Goal: Transaction & Acquisition: Register for event/course

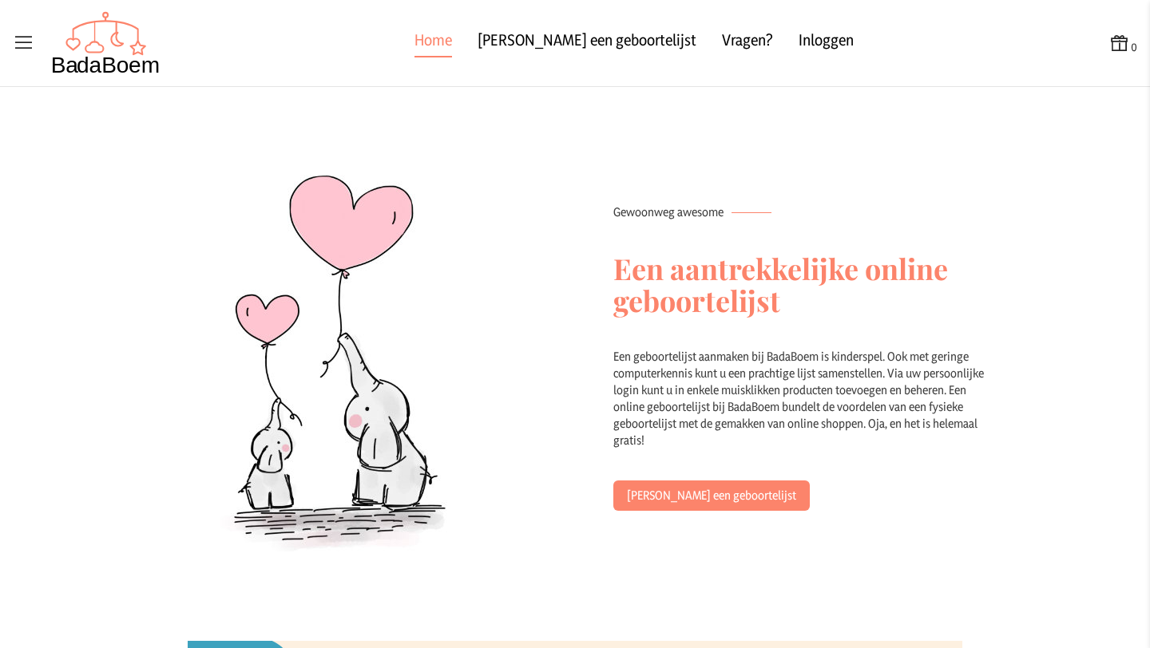
scroll to position [1370, 0]
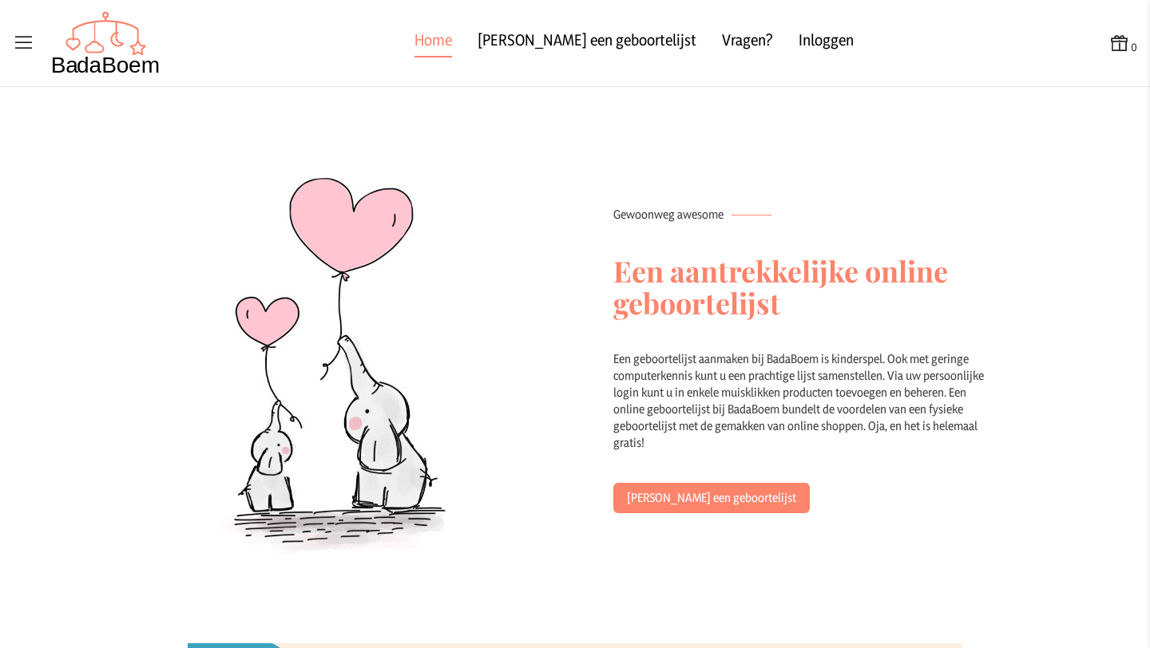
click at [618, 271] on h2 "Een aantrekkelijke online geboortelijst" at bounding box center [804, 287] width 383 height 128
click at [719, 302] on h2 "Een aantrekkelijke online geboortelijst" at bounding box center [804, 287] width 383 height 128
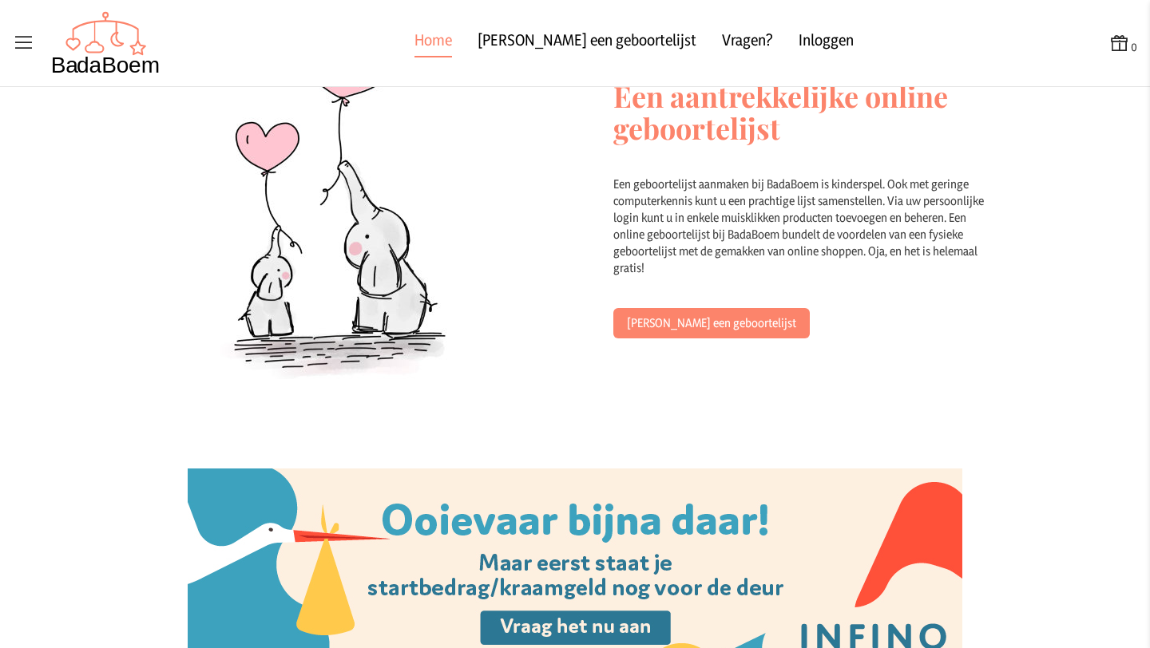
scroll to position [1468, 0]
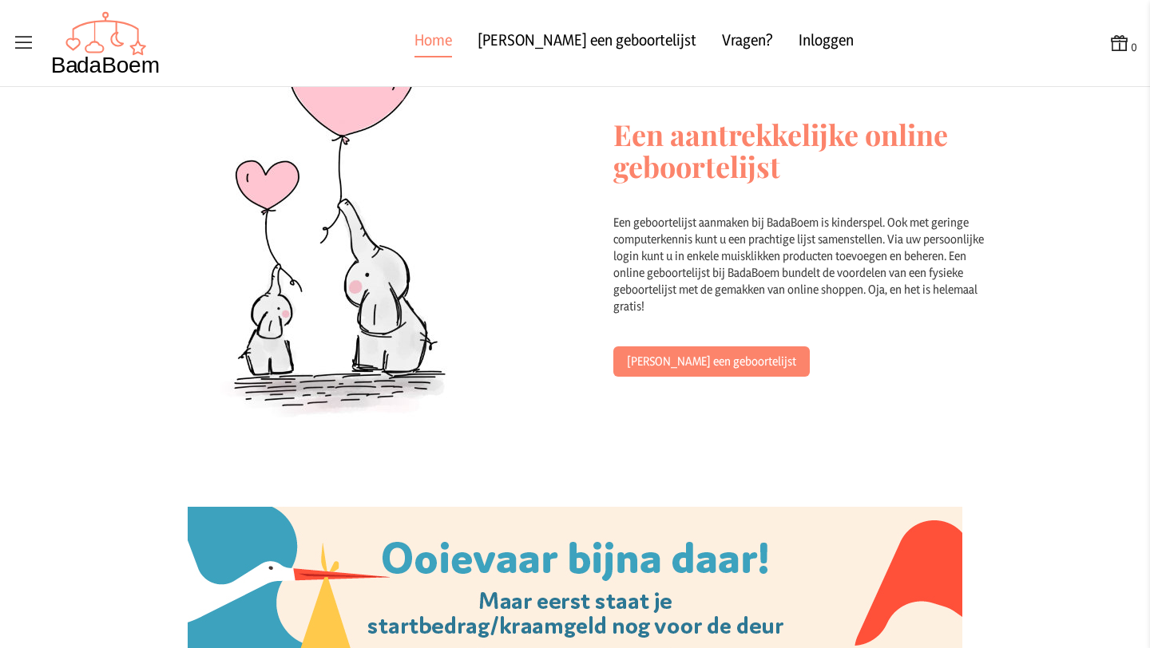
click at [708, 227] on div "Een geboortelijst aanmaken bij BadaBoem is kinderspel. Ook met geringe computer…" at bounding box center [804, 280] width 383 height 133
click at [731, 239] on div "Een geboortelijst aanmaken bij BadaBoem is kinderspel. Ook met geringe computer…" at bounding box center [804, 280] width 383 height 133
click at [748, 264] on div "Een geboortelijst aanmaken bij BadaBoem is kinderspel. Ook met geringe computer…" at bounding box center [804, 280] width 383 height 133
click at [769, 275] on div "Een geboortelijst aanmaken bij BadaBoem is kinderspel. Ook met geringe computer…" at bounding box center [804, 280] width 383 height 133
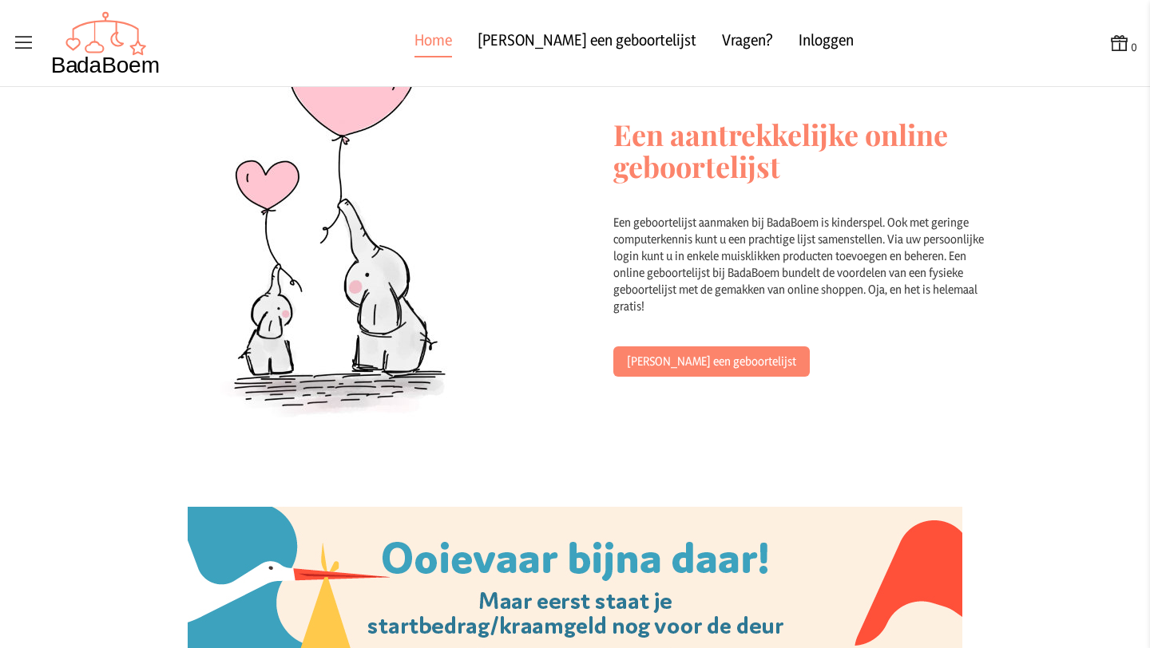
click at [769, 275] on div "Een geboortelijst aanmaken bij BadaBoem is kinderspel. Ook met geringe computer…" at bounding box center [804, 280] width 383 height 133
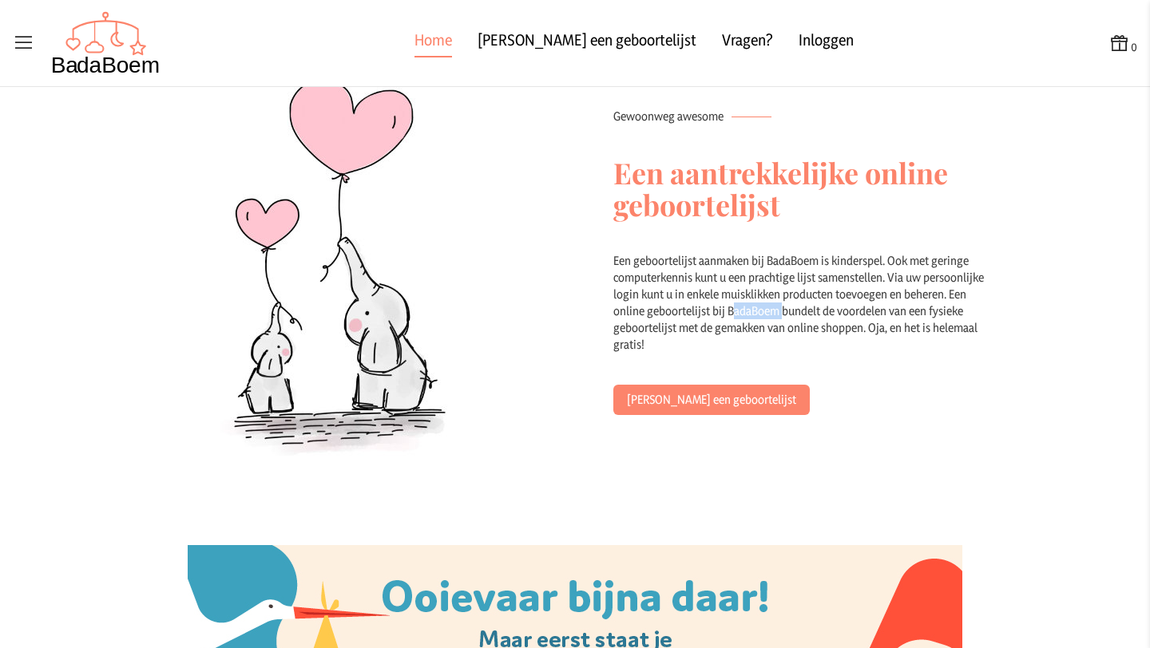
scroll to position [1507, 0]
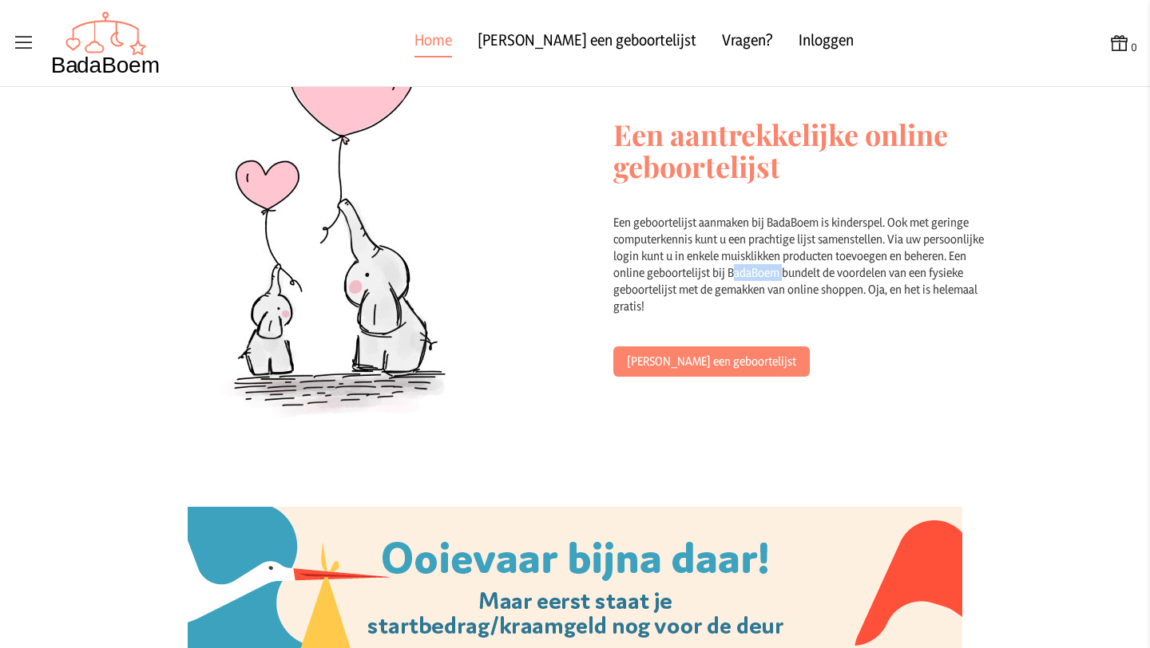
click at [814, 284] on div "Een geboortelijst aanmaken bij BadaBoem is kinderspel. Ook met geringe computer…" at bounding box center [804, 280] width 383 height 133
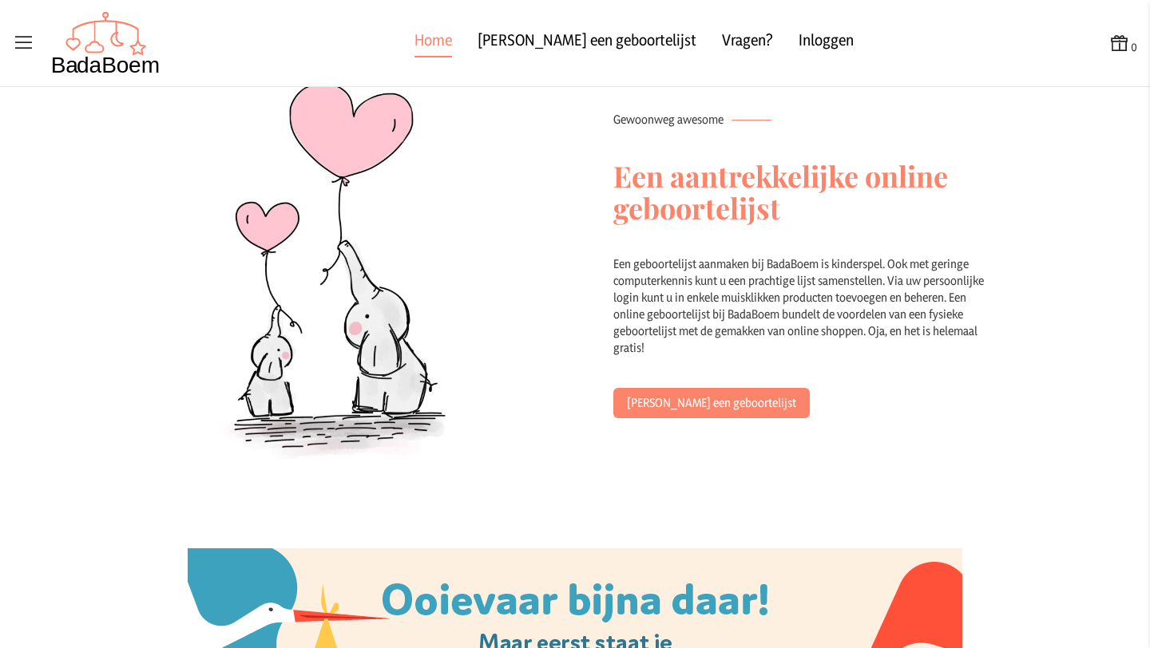
scroll to position [1503, 0]
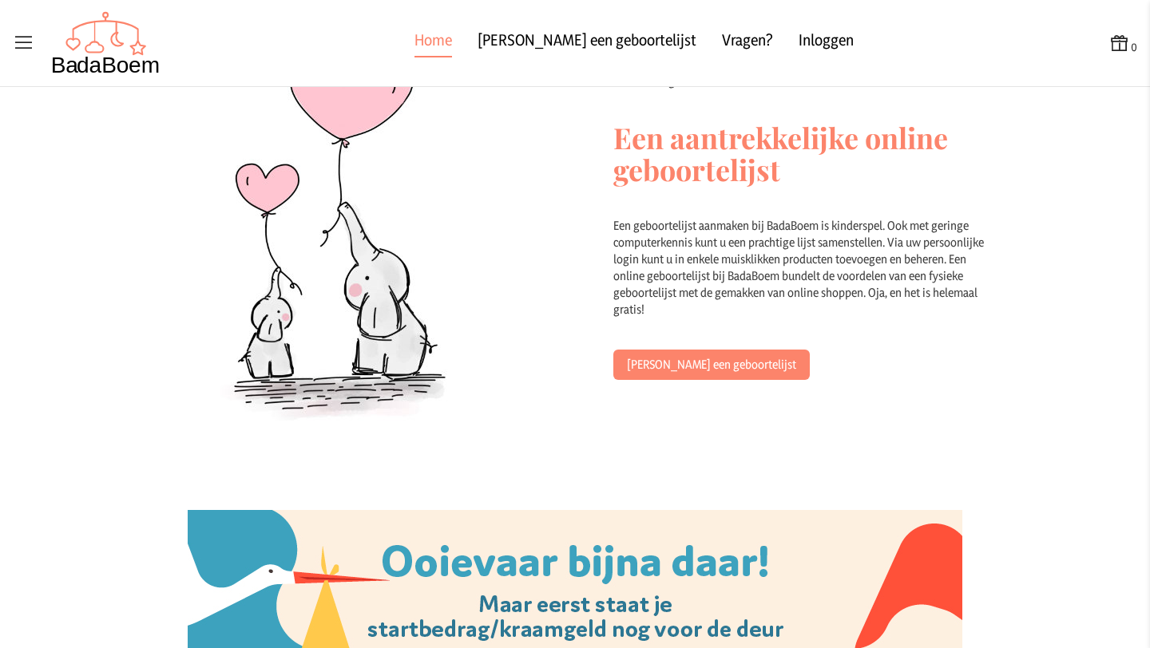
click at [615, 223] on div "Een geboortelijst aanmaken bij BadaBoem is kinderspel. Ook met geringe computer…" at bounding box center [804, 283] width 383 height 133
click at [774, 228] on div "Een geboortelijst aanmaken bij BadaBoem is kinderspel. Ook met geringe computer…" at bounding box center [804, 283] width 383 height 133
click at [939, 228] on div "Een geboortelijst aanmaken bij BadaBoem is kinderspel. Ook met geringe computer…" at bounding box center [804, 283] width 383 height 133
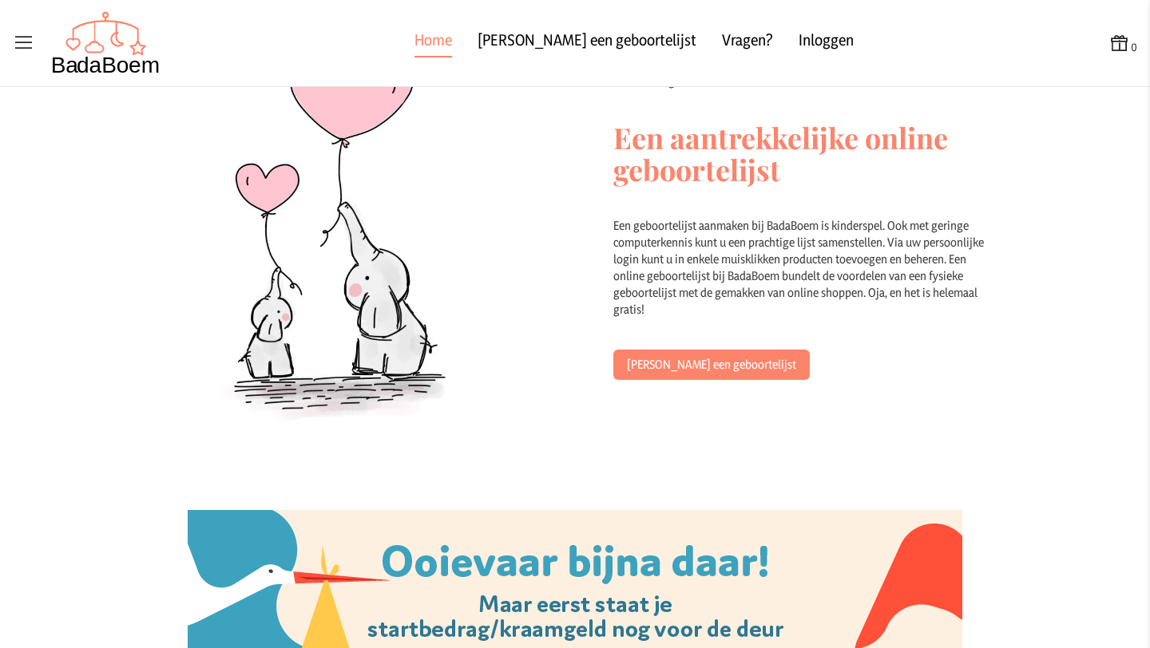
click at [939, 228] on div "Een geboortelijst aanmaken bij BadaBoem is kinderspel. Ook met geringe computer…" at bounding box center [804, 283] width 383 height 133
click at [671, 242] on div "Een geboortelijst aanmaken bij BadaBoem is kinderspel. Ook met geringe computer…" at bounding box center [804, 283] width 383 height 133
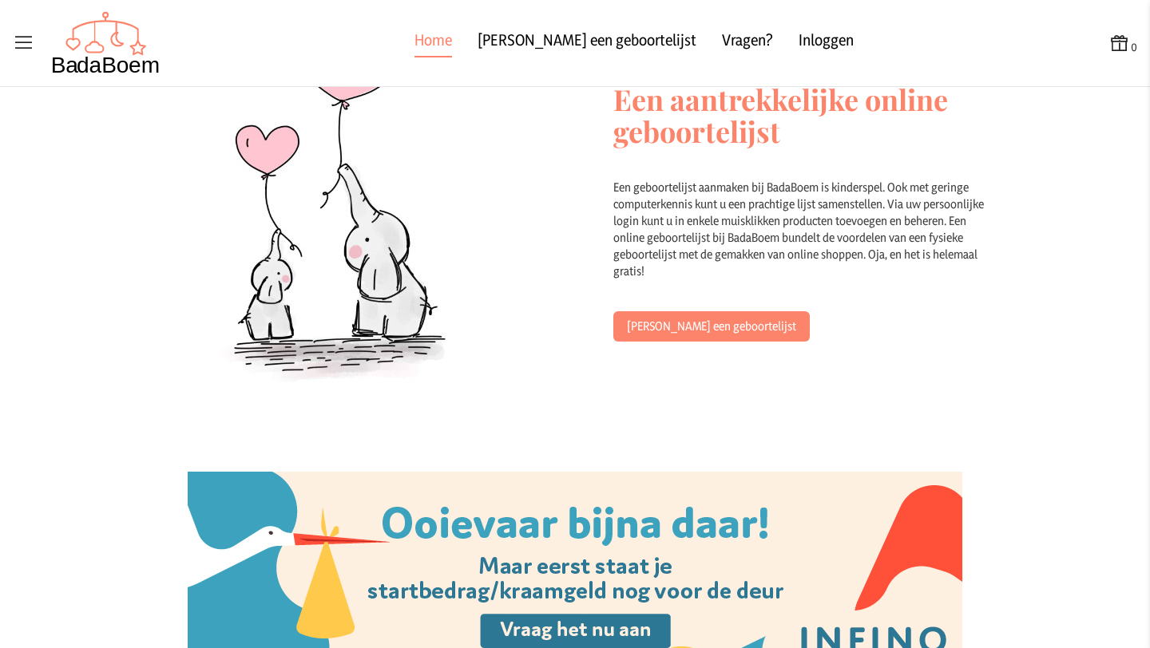
click at [671, 242] on div "Een geboortelijst aanmaken bij BadaBoem is kinderspel. Ook met geringe computer…" at bounding box center [804, 245] width 383 height 133
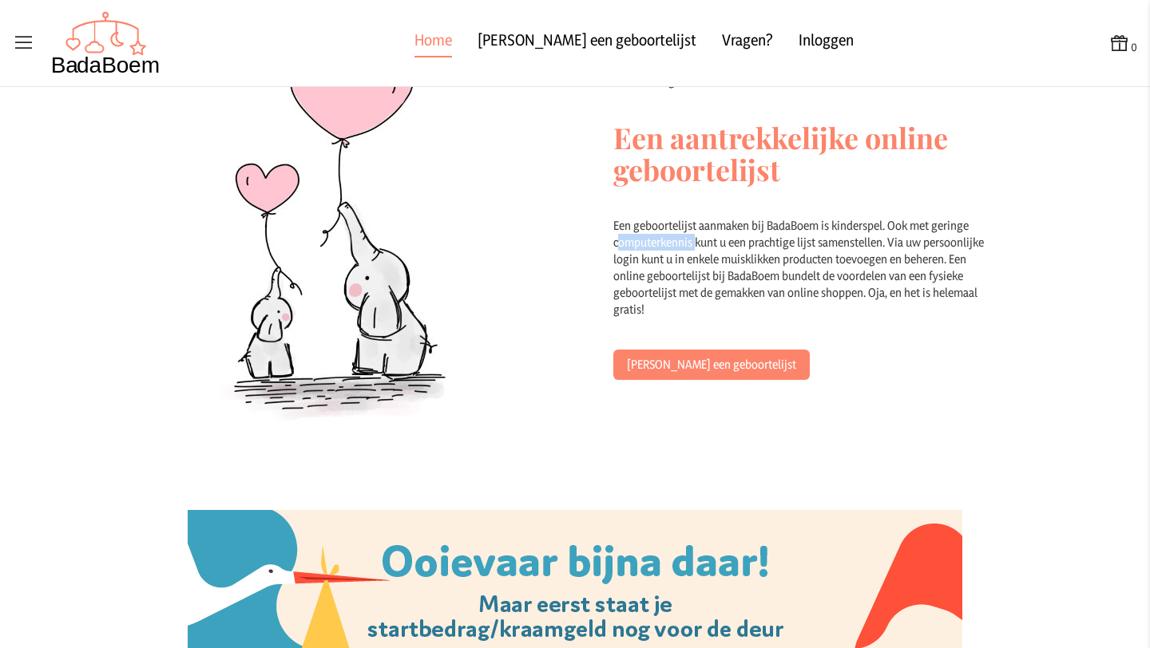
click at [782, 244] on div "Een geboortelijst aanmaken bij BadaBoem is kinderspel. Ook met geringe computer…" at bounding box center [804, 283] width 383 height 133
click at [945, 246] on div "Een geboortelijst aanmaken bij BadaBoem is kinderspel. Ook met geringe computer…" at bounding box center [804, 283] width 383 height 133
click at [793, 249] on div "Een geboortelijst aanmaken bij BadaBoem is kinderspel. Ook met geringe computer…" at bounding box center [804, 283] width 383 height 133
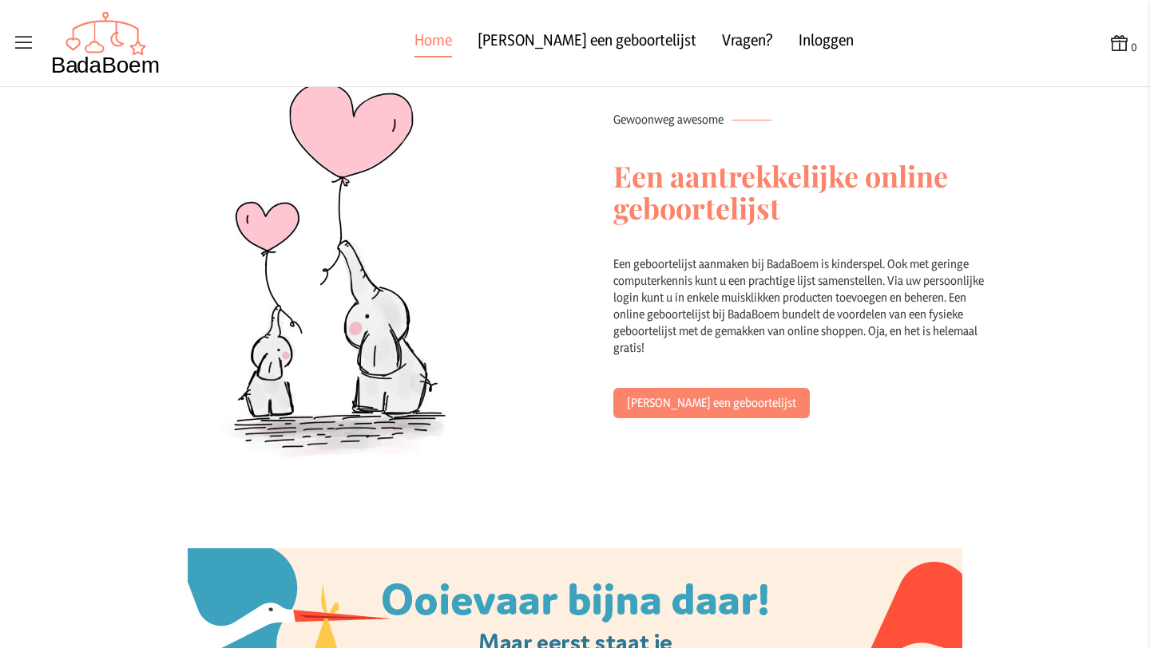
scroll to position [1503, 0]
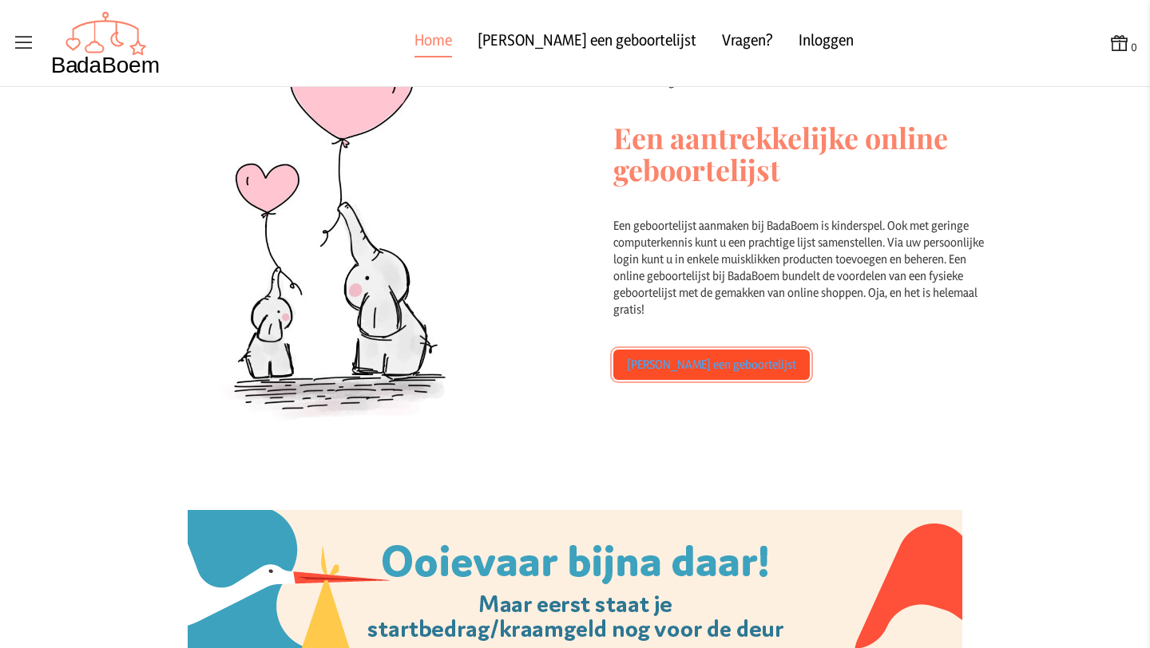
click at [653, 360] on link "Maak een geboortelijst" at bounding box center [711, 365] width 196 height 30
click at [653, 360] on div "0 Home Zoek een geboortelijst Vragen? Inloggen 0 The gift of giving Cadeautjes …" at bounding box center [575, 324] width 1150 height 648
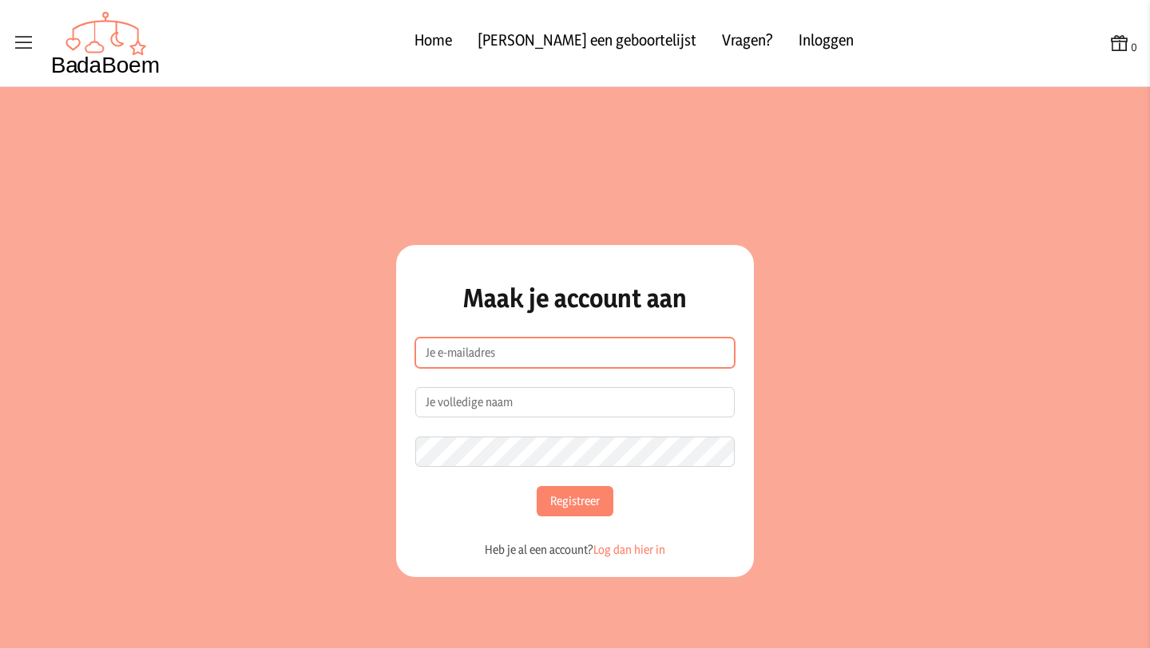
click at [586, 356] on input "e-mailadres" at bounding box center [574, 353] width 319 height 30
type input "[EMAIL_ADDRESS][DOMAIN_NAME]"
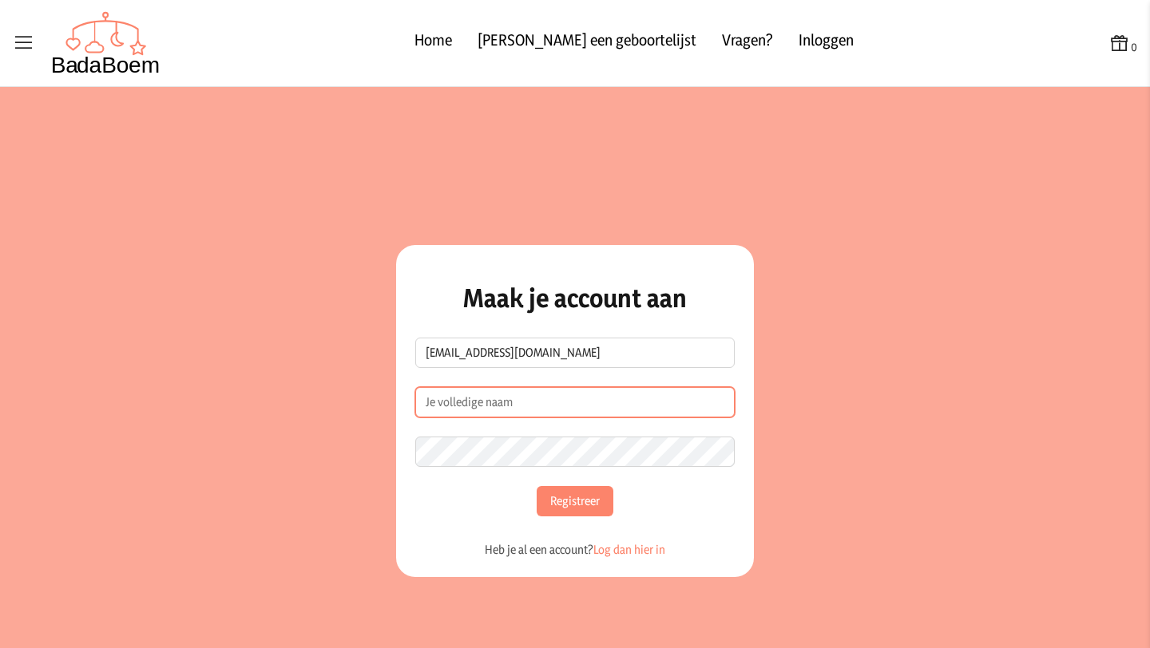
click at [525, 401] on input "Naam" at bounding box center [574, 402] width 319 height 30
type input "R"
type input "[PERSON_NAME]"
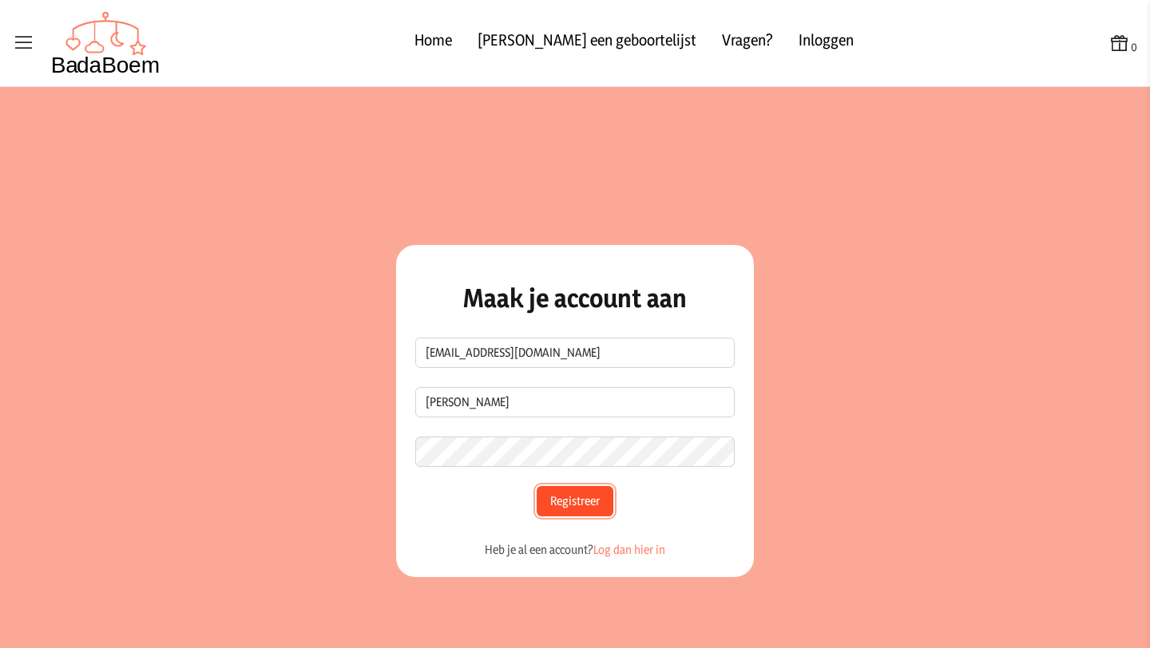
click at [545, 502] on button "Registreer" at bounding box center [575, 501] width 77 height 30
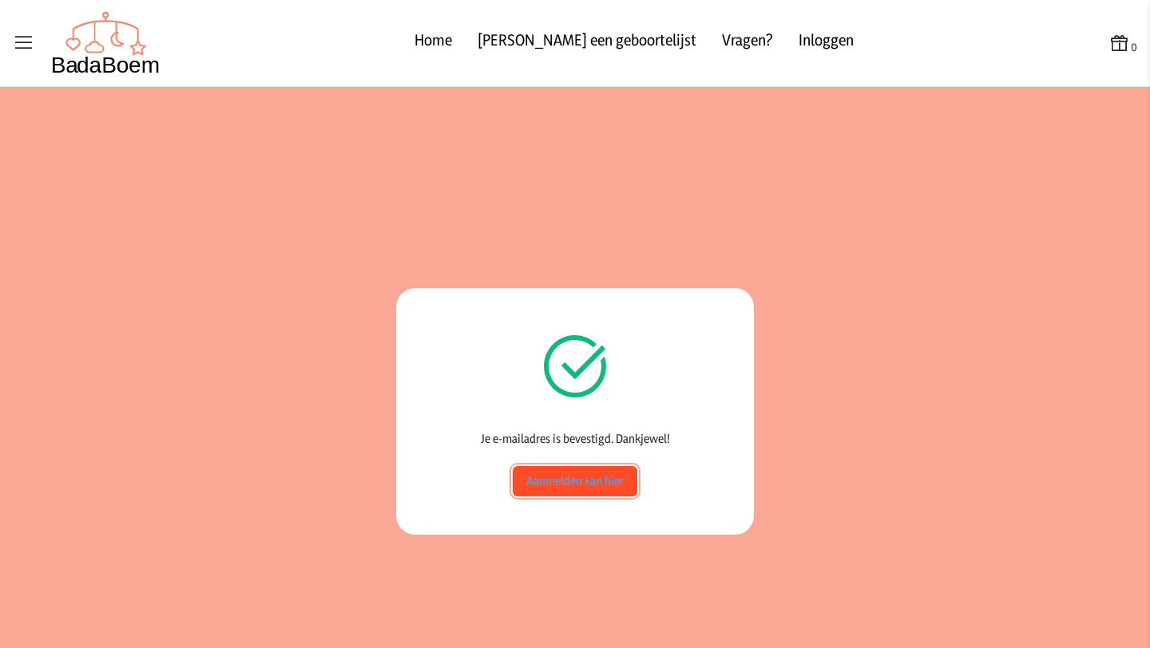
click at [590, 488] on link "Aanmelden kan hier" at bounding box center [575, 481] width 125 height 30
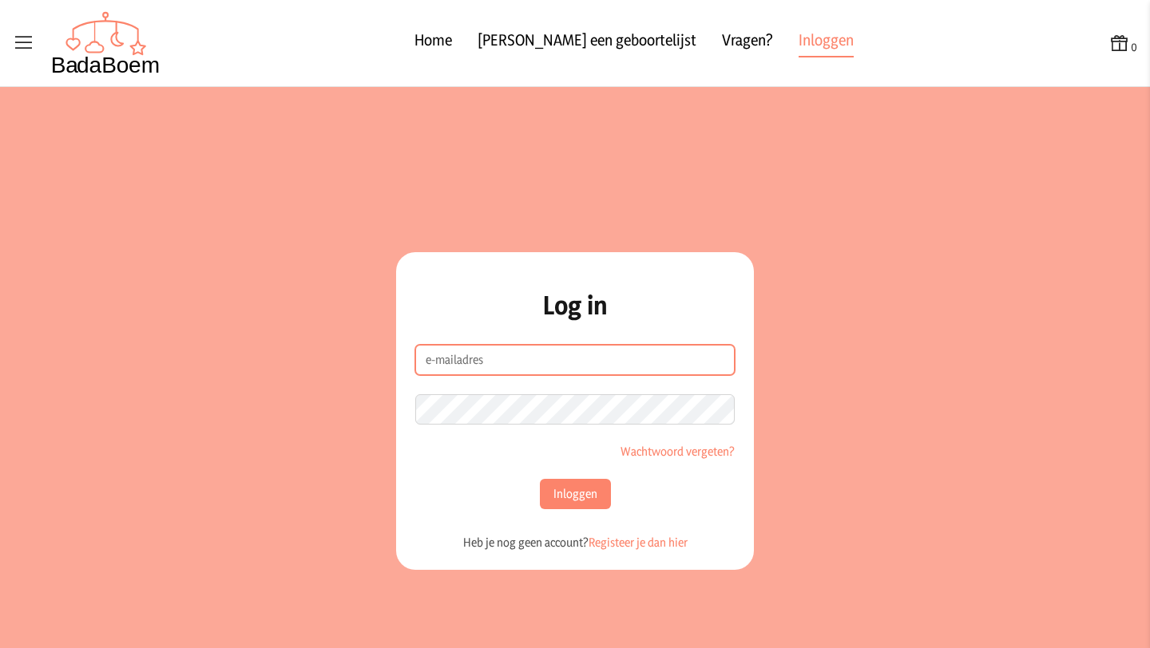
type input "[EMAIL_ADDRESS][DOMAIN_NAME]"
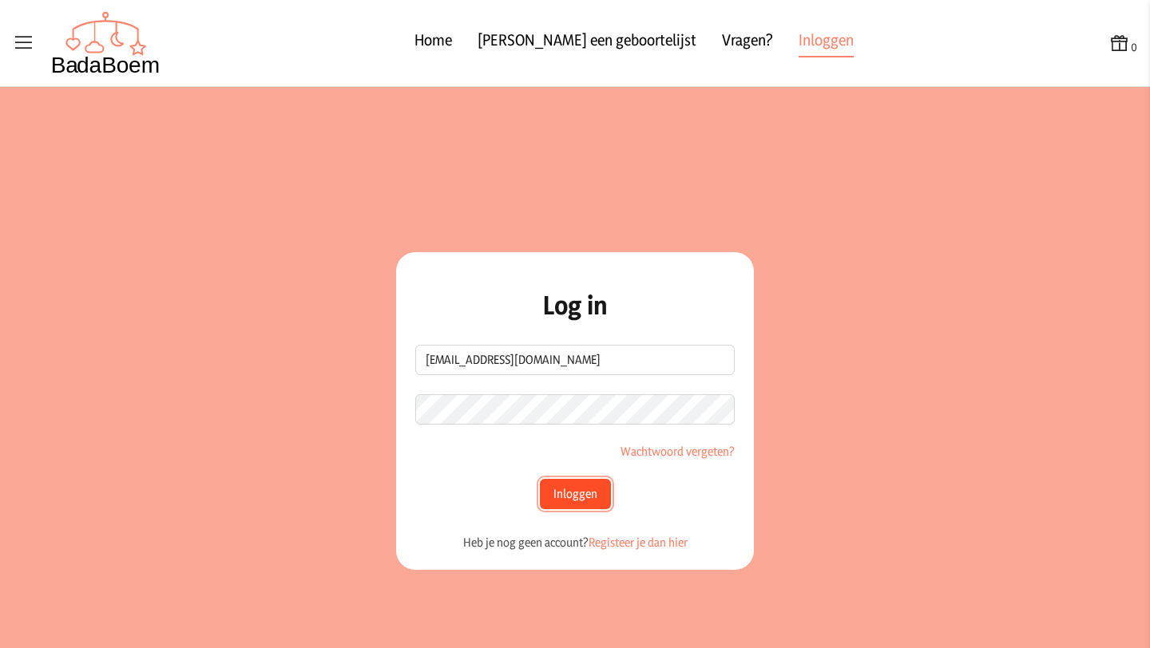
click at [564, 489] on button "Inloggen" at bounding box center [575, 494] width 71 height 30
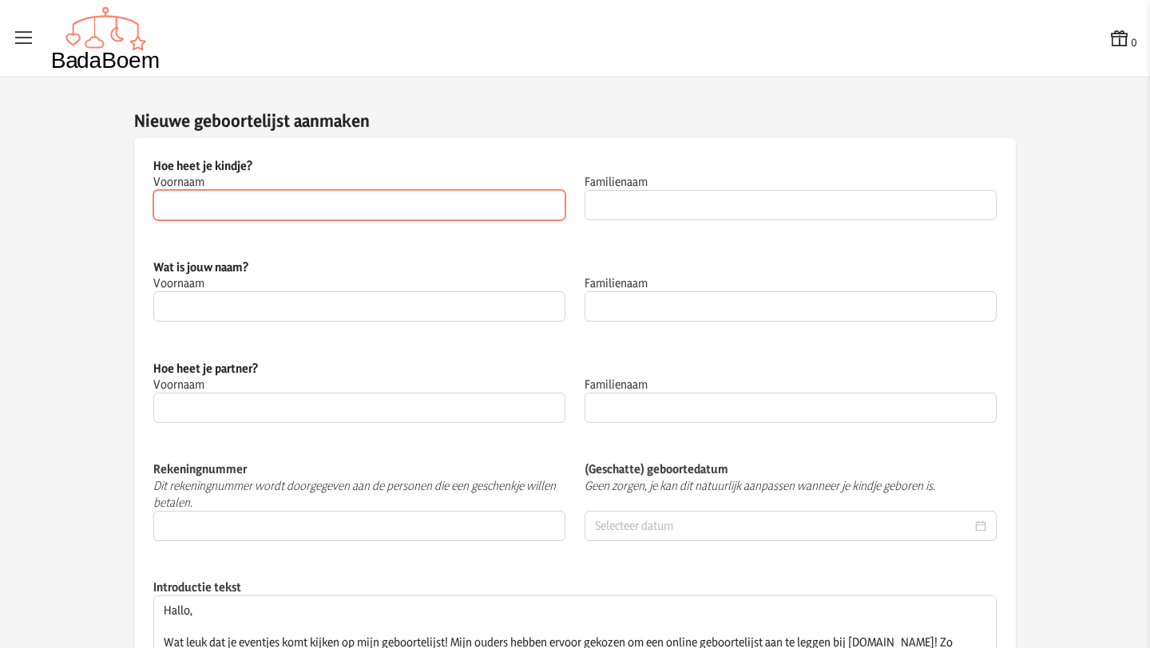
click at [320, 204] on input "Voornaam" at bounding box center [359, 205] width 412 height 30
type input "Oscar"
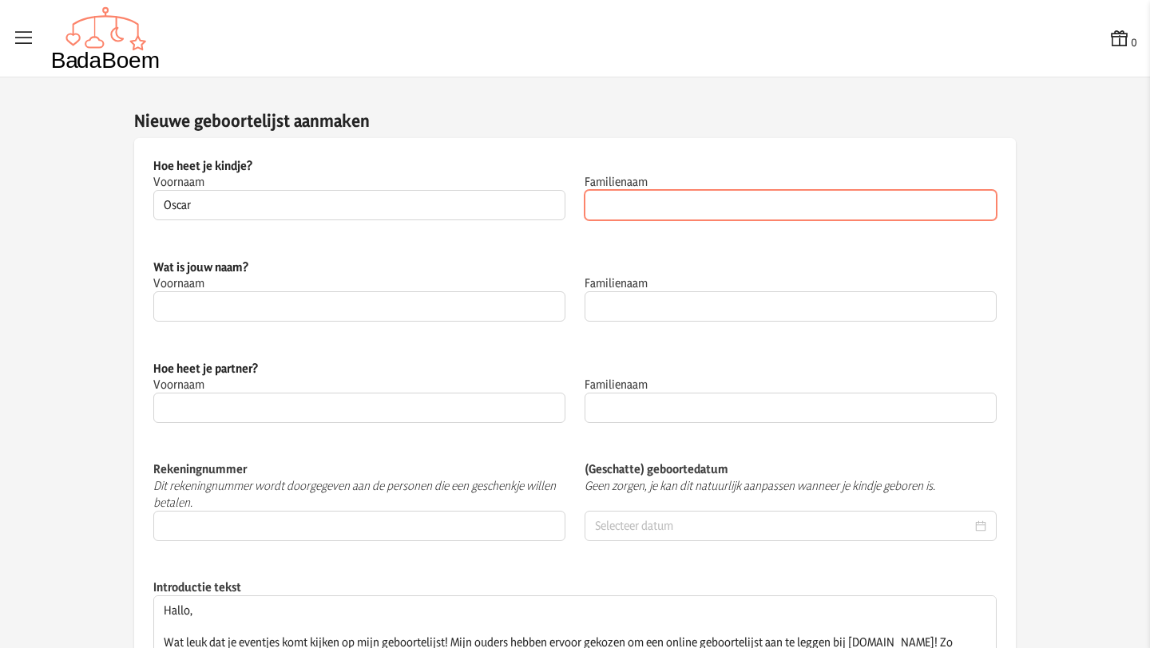
click at [644, 196] on input "Familienaam" at bounding box center [790, 205] width 412 height 30
type input "O"
type input "Porres"
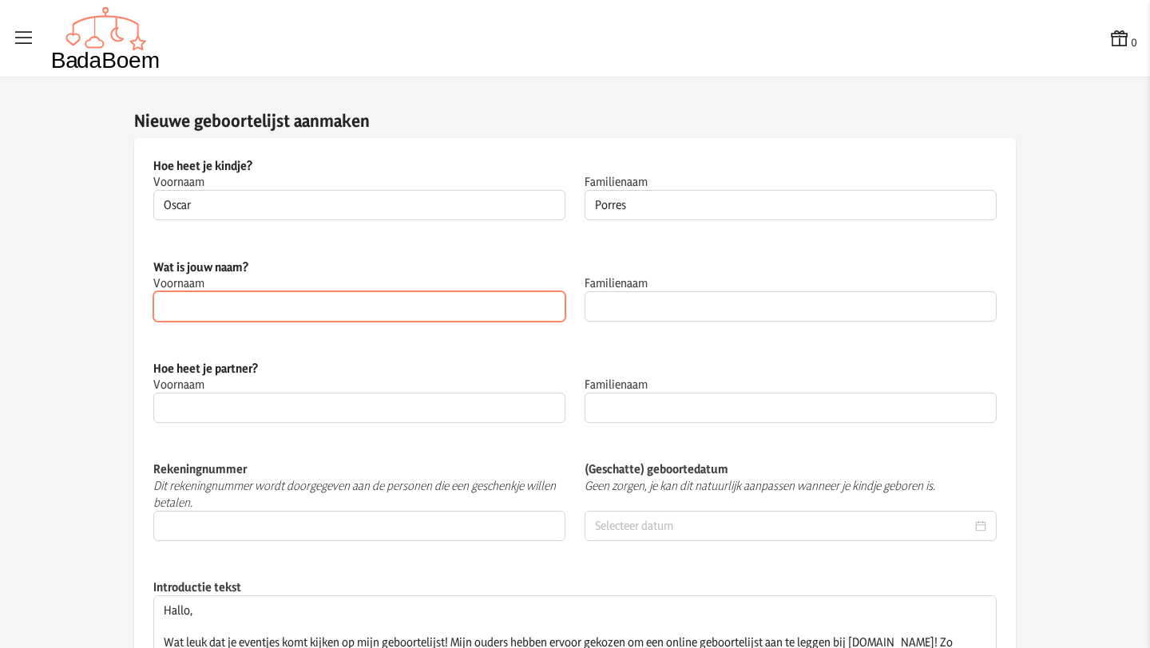
click at [509, 315] on input "Voornaam" at bounding box center [359, 306] width 412 height 30
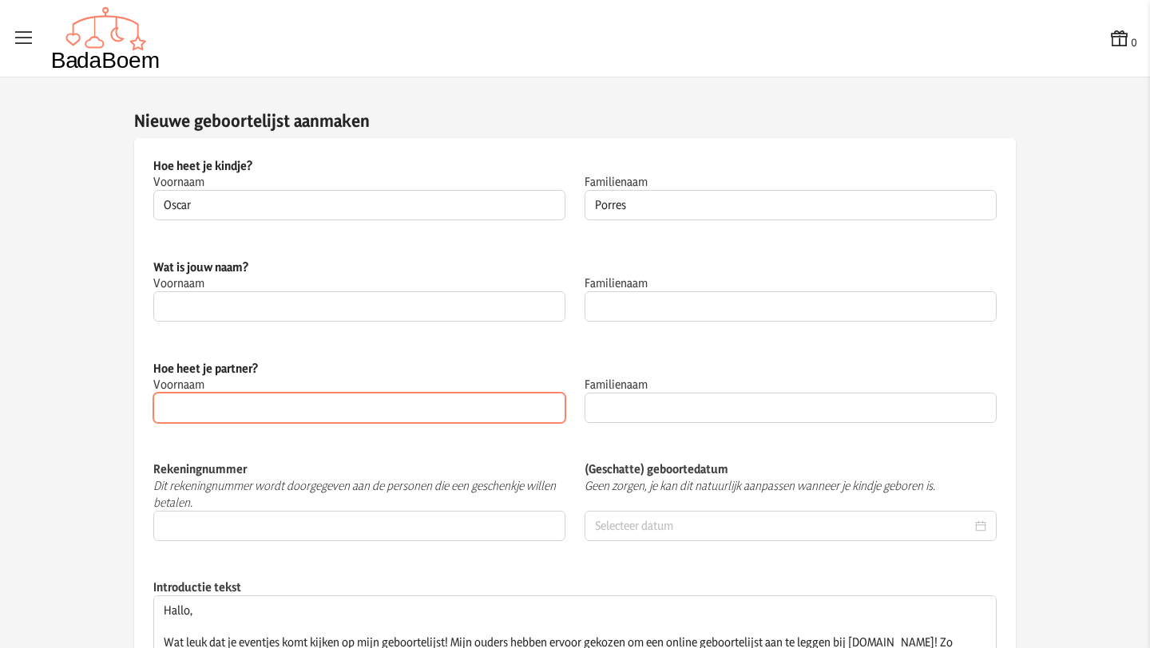
click at [453, 409] on div "Voornaam" at bounding box center [359, 400] width 412 height 46
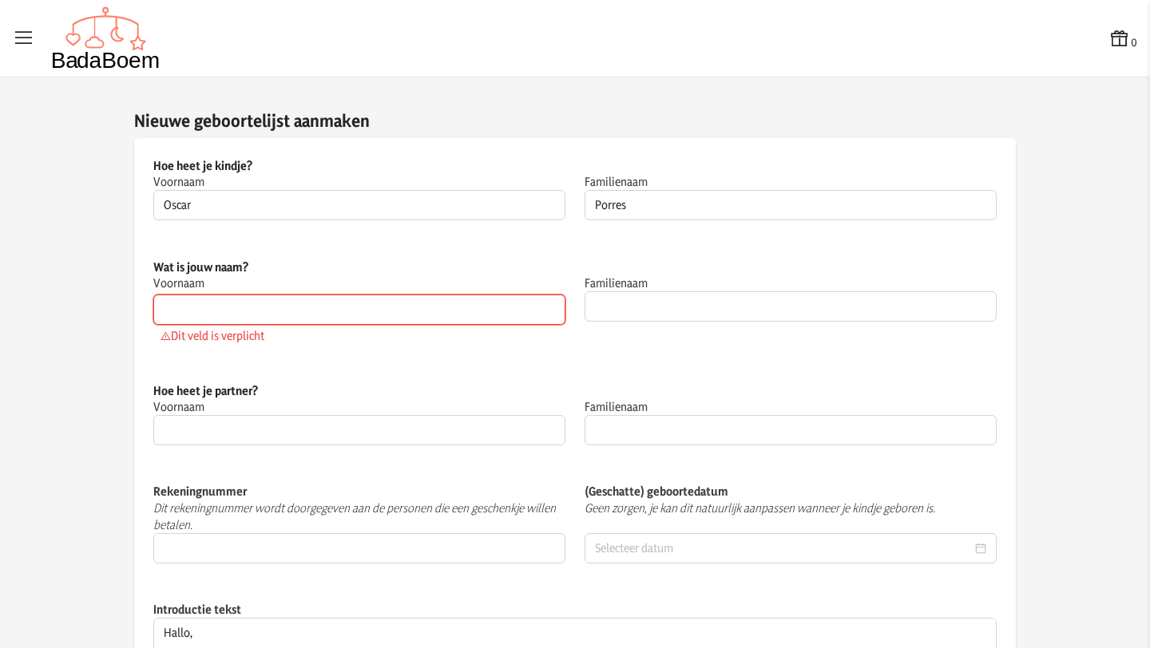
click at [315, 313] on input "Voornaam" at bounding box center [359, 310] width 412 height 30
type input "Renke"
type input "Peeters"
type input "Renke"
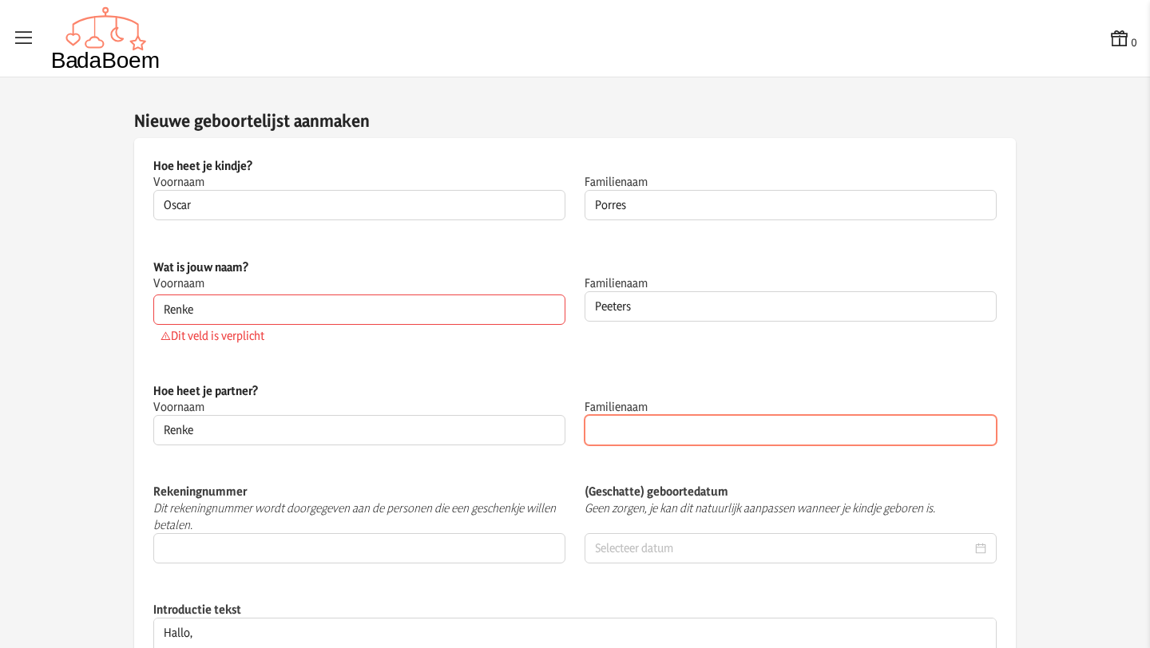
type input "Peeters"
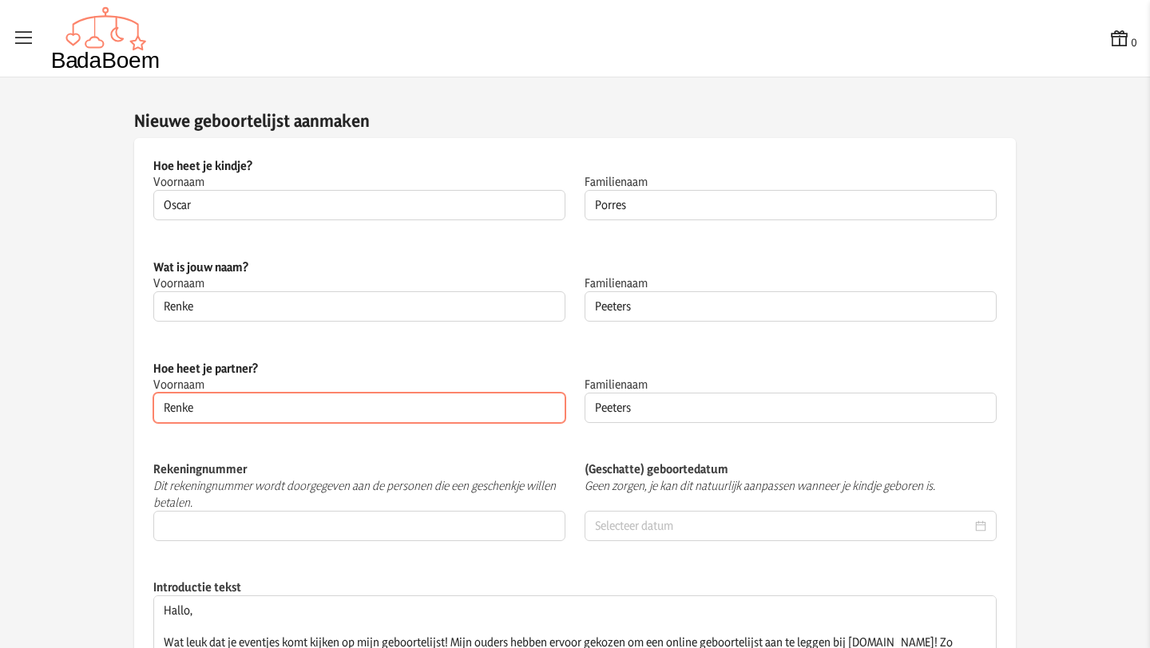
click at [233, 399] on input "Renke" at bounding box center [359, 408] width 412 height 30
drag, startPoint x: 216, startPoint y: 405, endPoint x: 161, endPoint y: 393, distance: 56.4
click at [161, 393] on input "Renke" at bounding box center [359, 408] width 412 height 30
type input "Maxim"
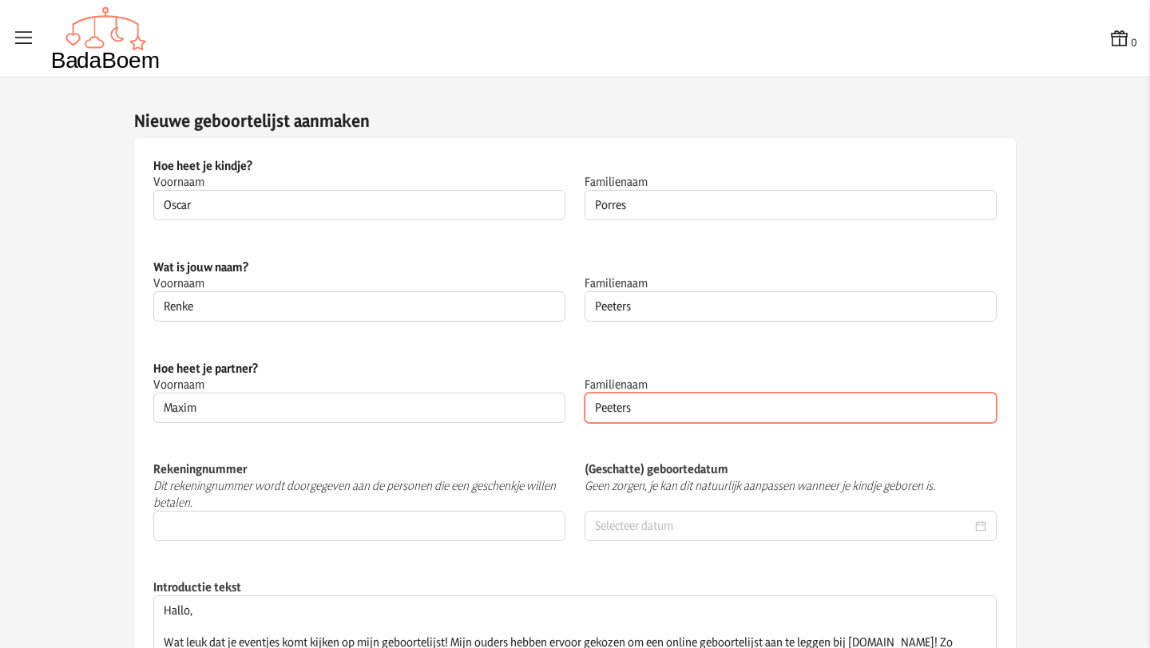
click at [636, 416] on input "Peeters" at bounding box center [790, 408] width 412 height 30
drag, startPoint x: 647, startPoint y: 409, endPoint x: 601, endPoint y: 404, distance: 45.8
click at [601, 404] on input "Peeters" at bounding box center [790, 408] width 412 height 30
type input "Porres"
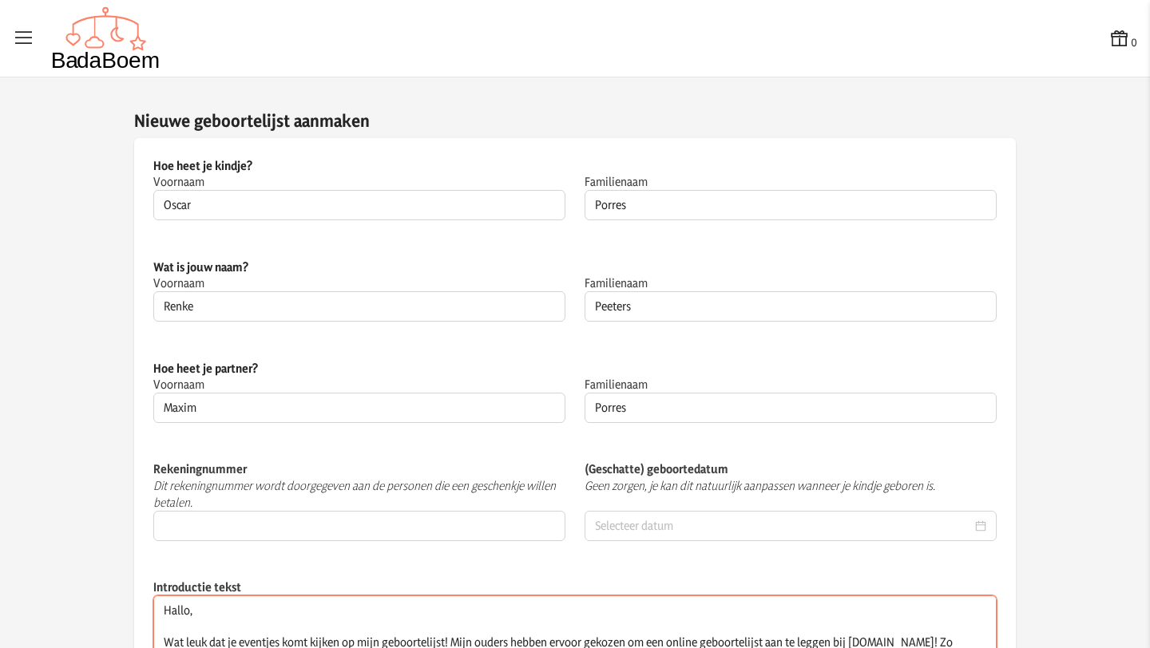
click at [254, 616] on textarea "Hallo, Wat leuk dat je eventjes komt kijken op mijn geboortelijst! Mijn ouders …" at bounding box center [574, 643] width 843 height 94
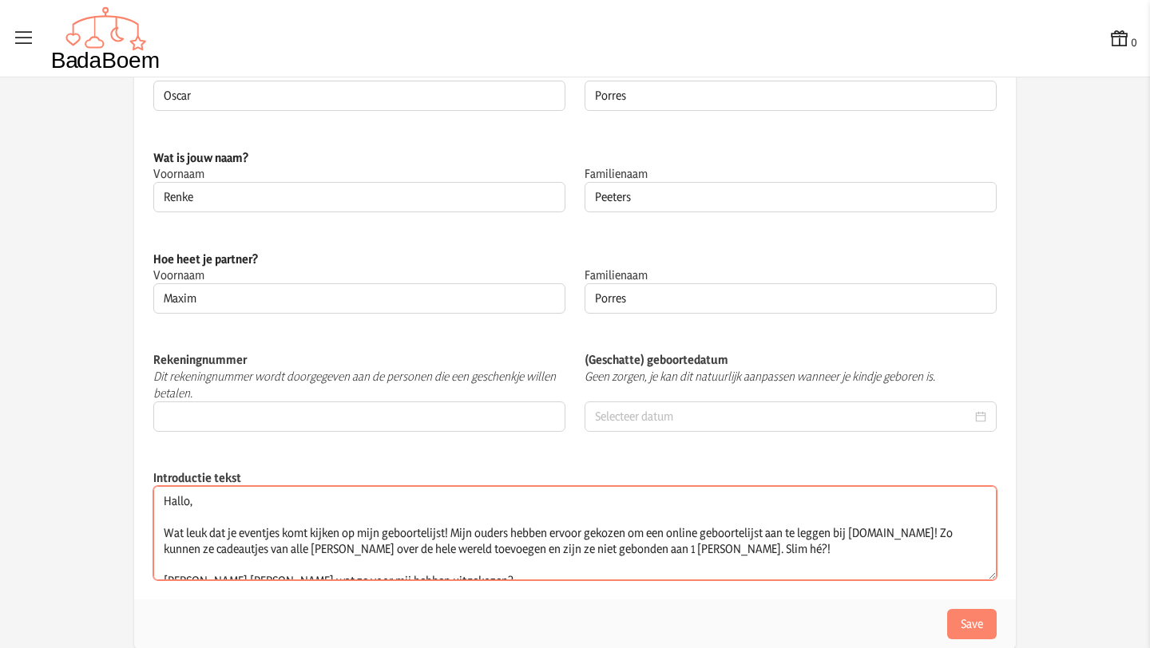
scroll to position [110, 0]
click at [802, 552] on textarea "Hallo, Wat leuk dat je eventjes komt kijken op mijn geboortelijst! Mijn ouders …" at bounding box center [574, 532] width 843 height 94
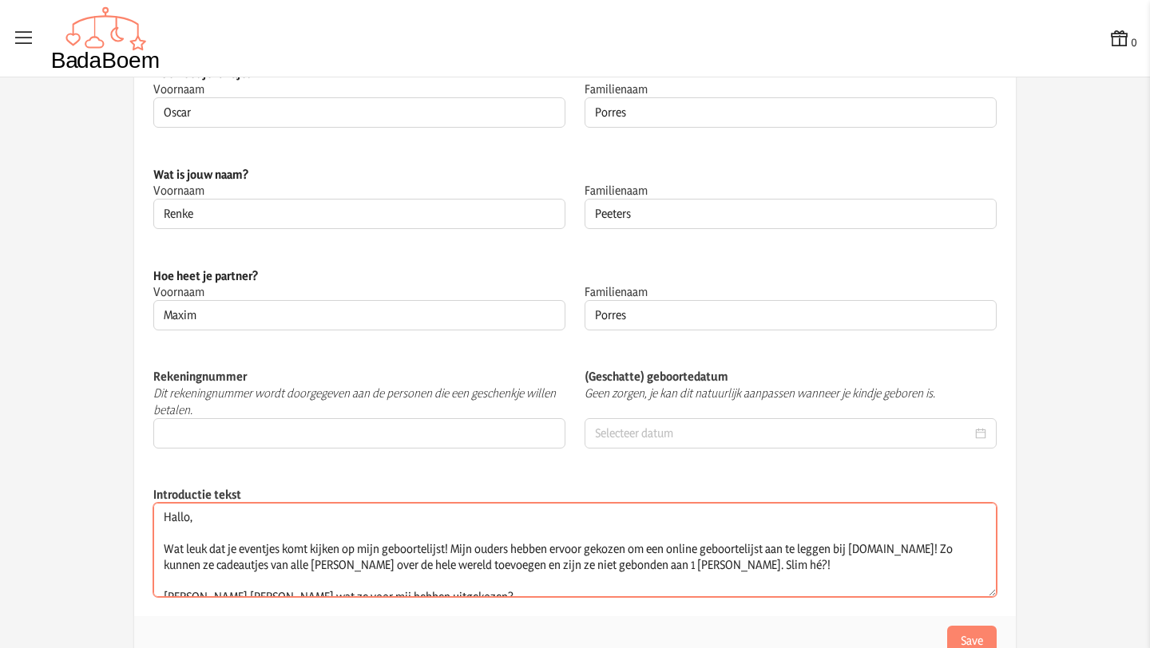
scroll to position [0, 0]
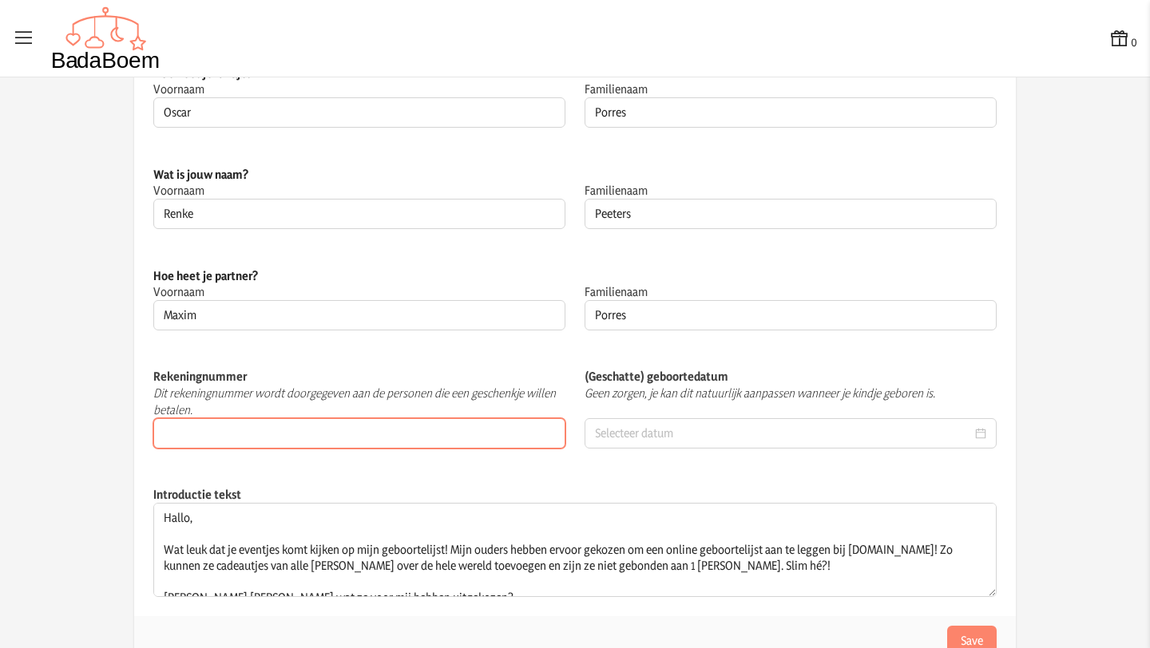
click at [236, 427] on input "Rekeningnummer" at bounding box center [359, 433] width 412 height 30
click at [167, 438] on input "[FINANCIAL_ID]" at bounding box center [359, 433] width 412 height 30
type input "[FINANCIAL_ID]"
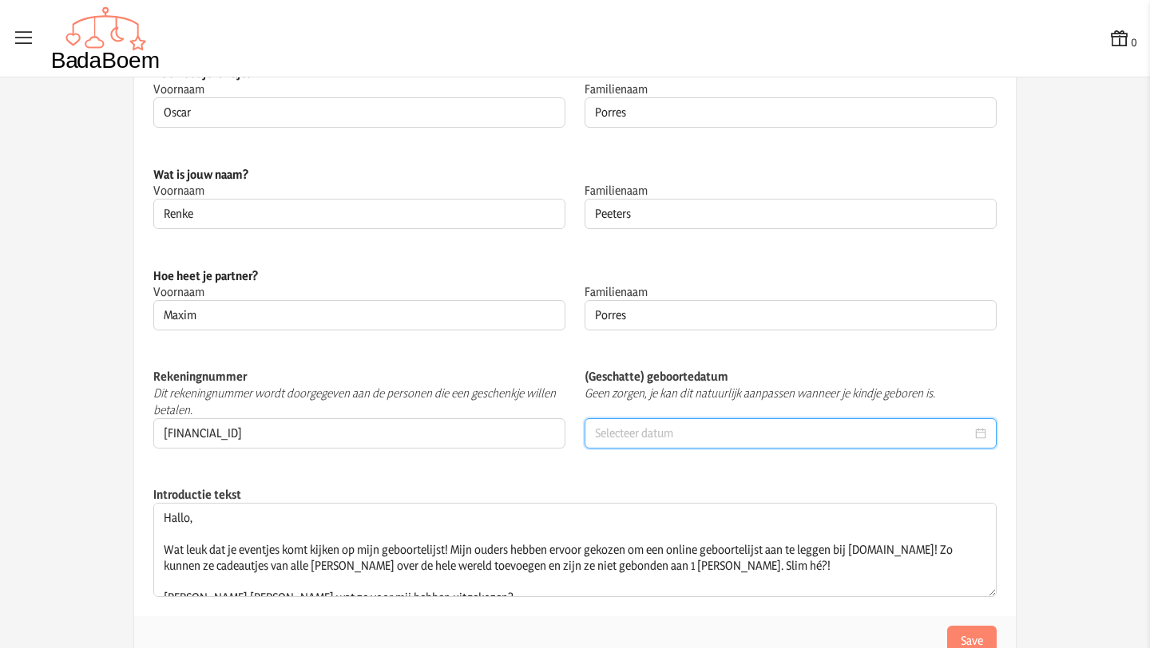
click at [600, 436] on input at bounding box center [783, 434] width 377 height 16
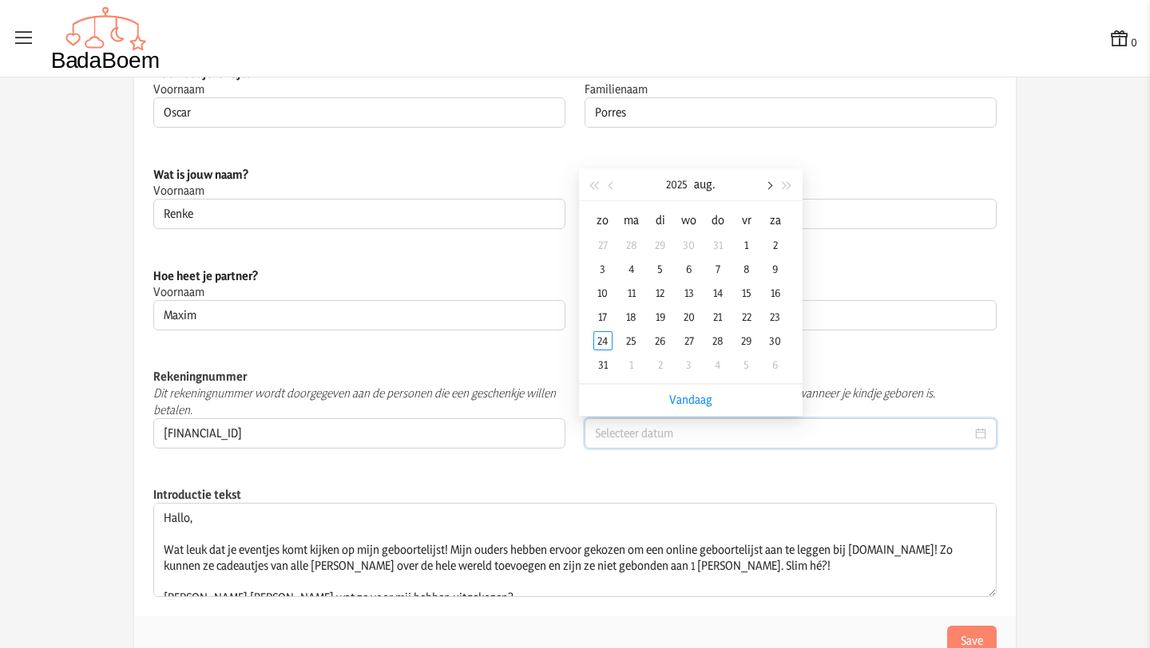
click at [766, 190] on button "button" at bounding box center [769, 184] width 18 height 32
click at [770, 185] on span "button" at bounding box center [769, 185] width 8 height 8
click at [608, 184] on span "button" at bounding box center [612, 185] width 8 height 8
click at [746, 315] on div "24" at bounding box center [746, 316] width 19 height 19
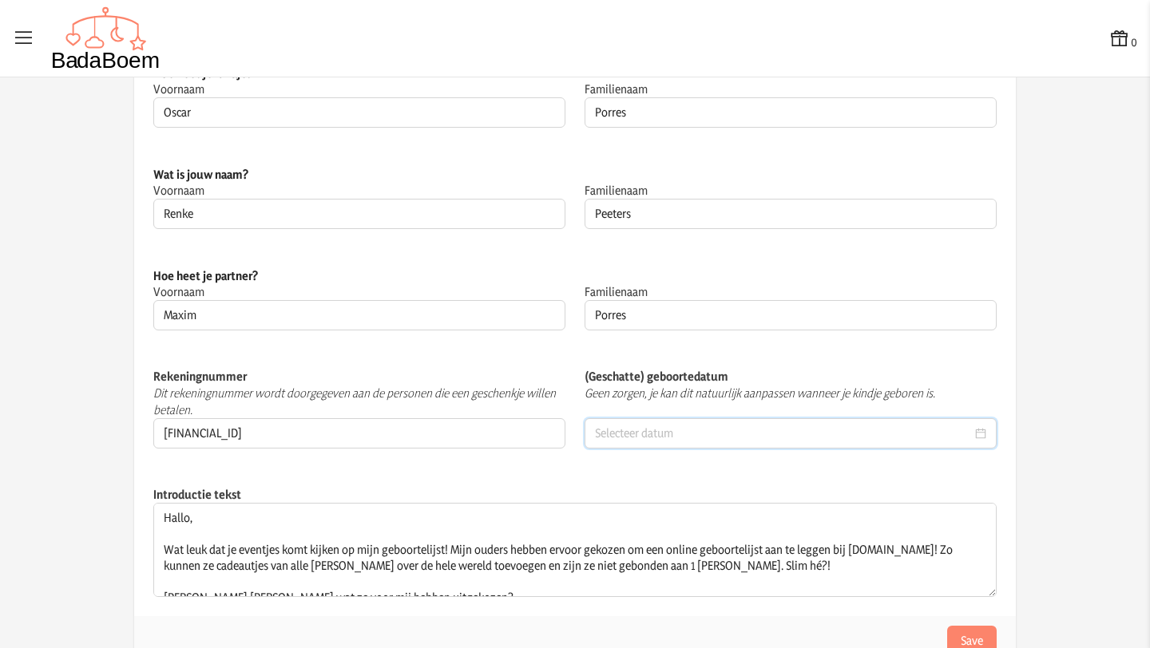
type input "[DATE]"
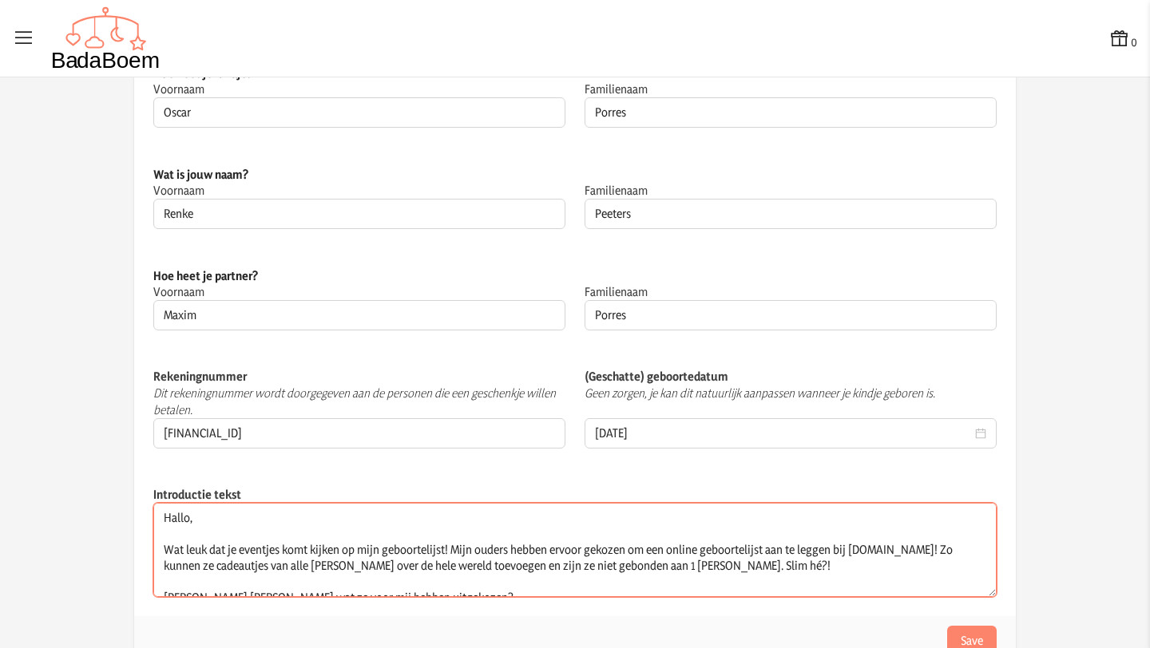
click at [369, 525] on textarea "Hallo, Wat leuk dat je eventjes komt kijken op mijn geboortelijst! Mijn ouders …" at bounding box center [574, 550] width 843 height 94
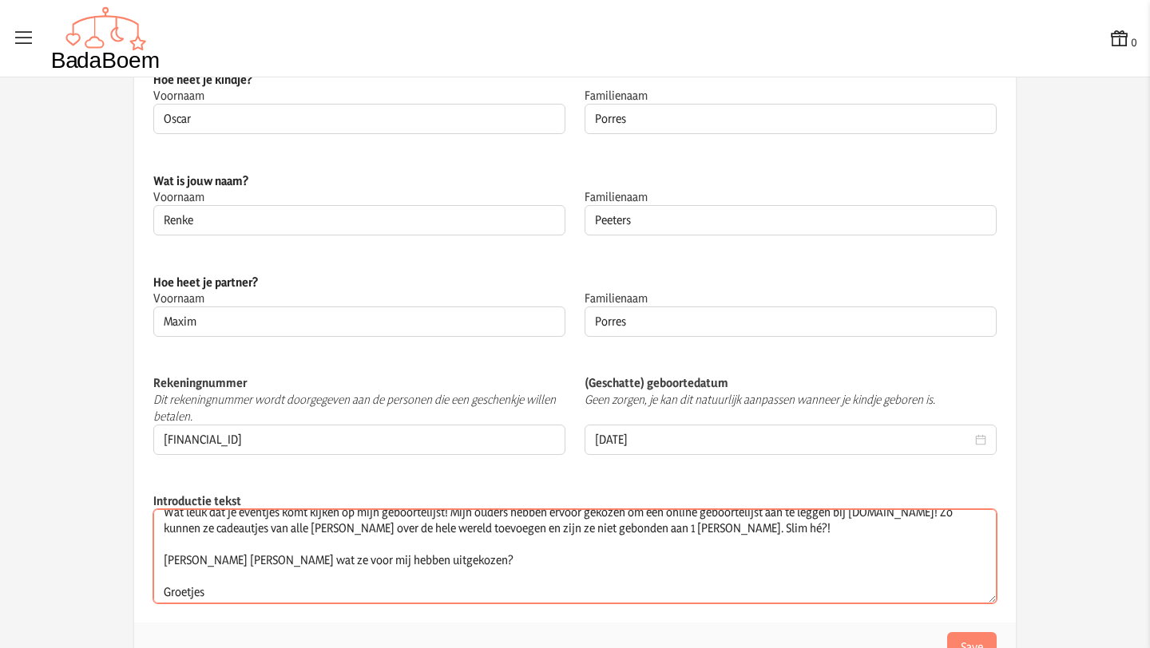
scroll to position [48, 0]
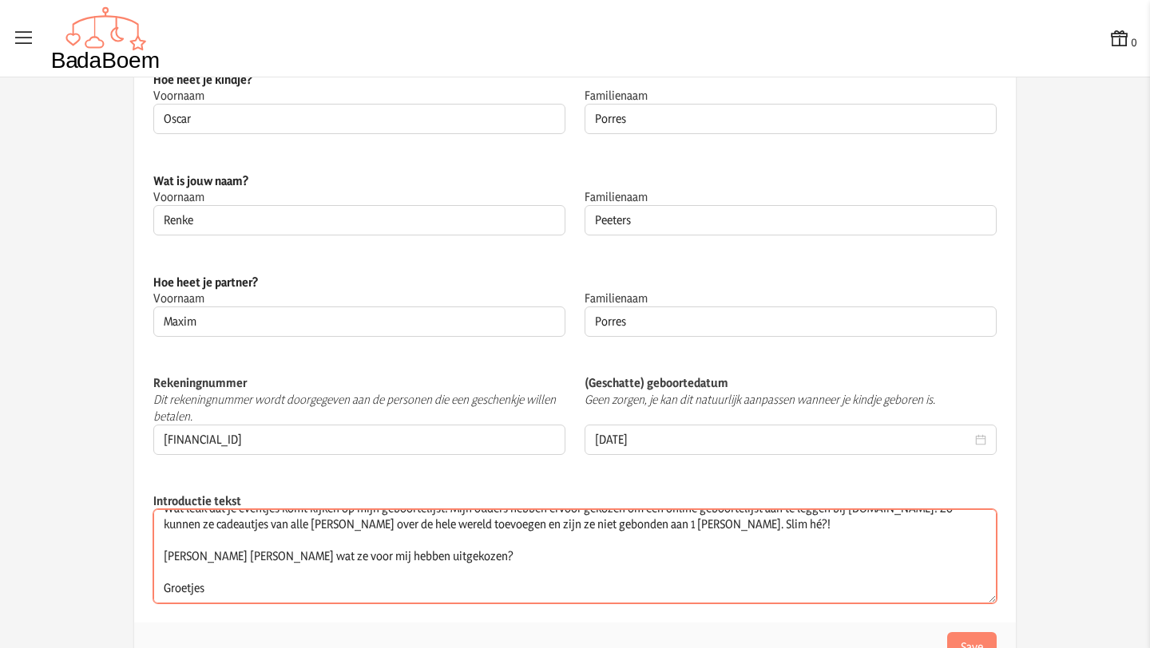
click at [283, 596] on textarea "Hallo, Wat leuk dat je eventjes komt kijken op mijn geboortelijst! Mijn ouders …" at bounding box center [574, 556] width 843 height 94
type textarea "Hallo, Wat leuk dat je eventjes komt kijken op mijn geboortelijst! Mijn ouders …"
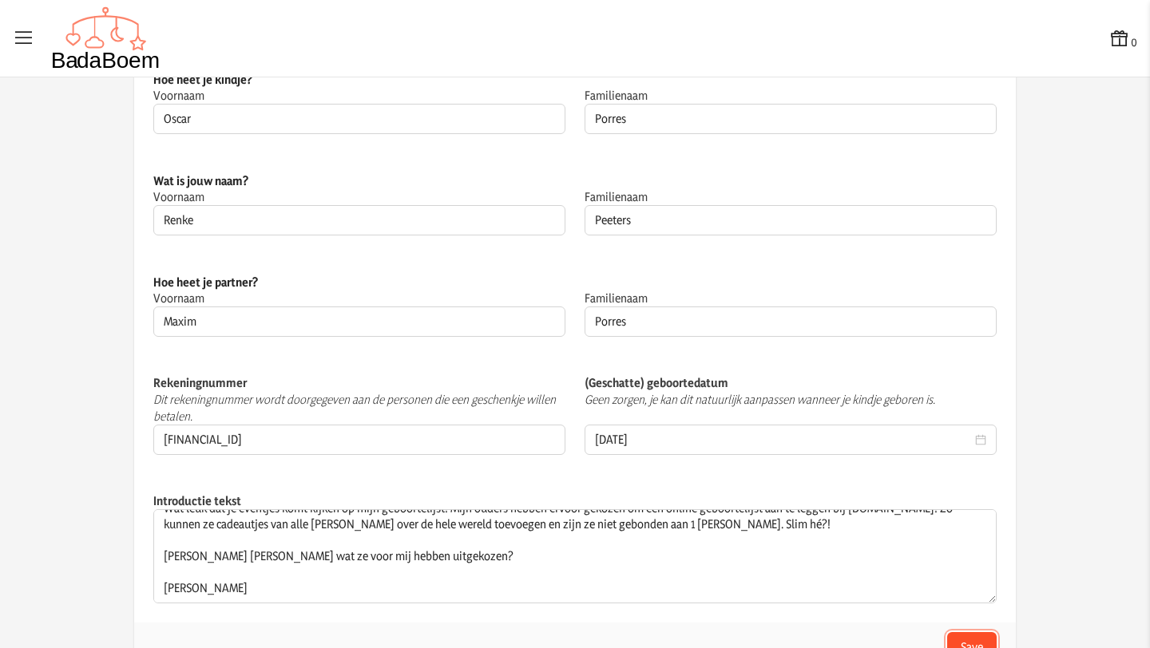
click at [968, 637] on button "Save" at bounding box center [972, 647] width 50 height 30
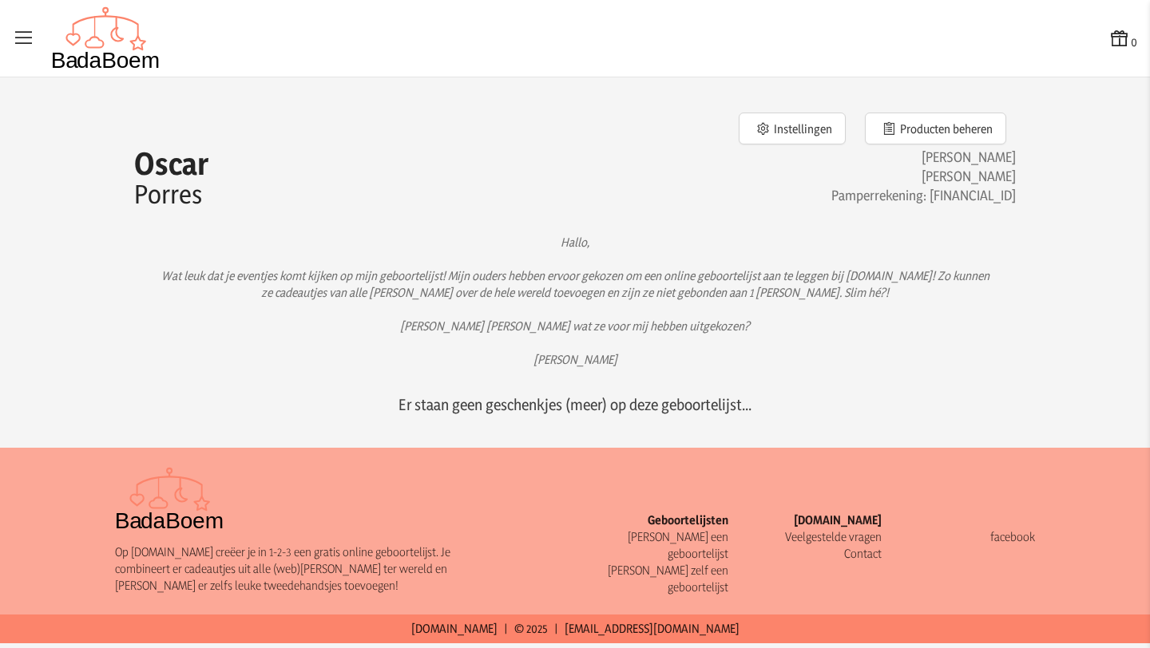
click at [502, 299] on p "Hallo, Wat leuk dat je eventjes komt kijken op mijn geboortelijst! Mijn ouders …" at bounding box center [575, 301] width 830 height 134
click at [921, 134] on button "Producten beheren" at bounding box center [935, 129] width 141 height 32
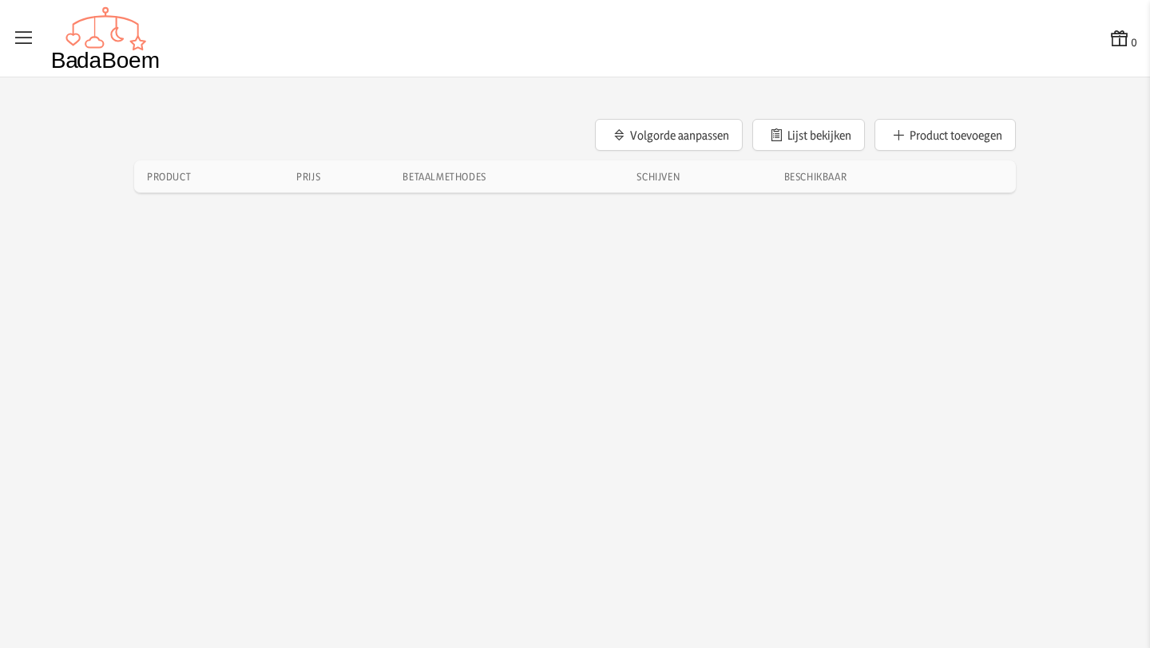
click at [26, 46] on icon at bounding box center [24, 38] width 22 height 22
click at [2, 2] on input "checkbox" at bounding box center [1, 1] width 2 height 2
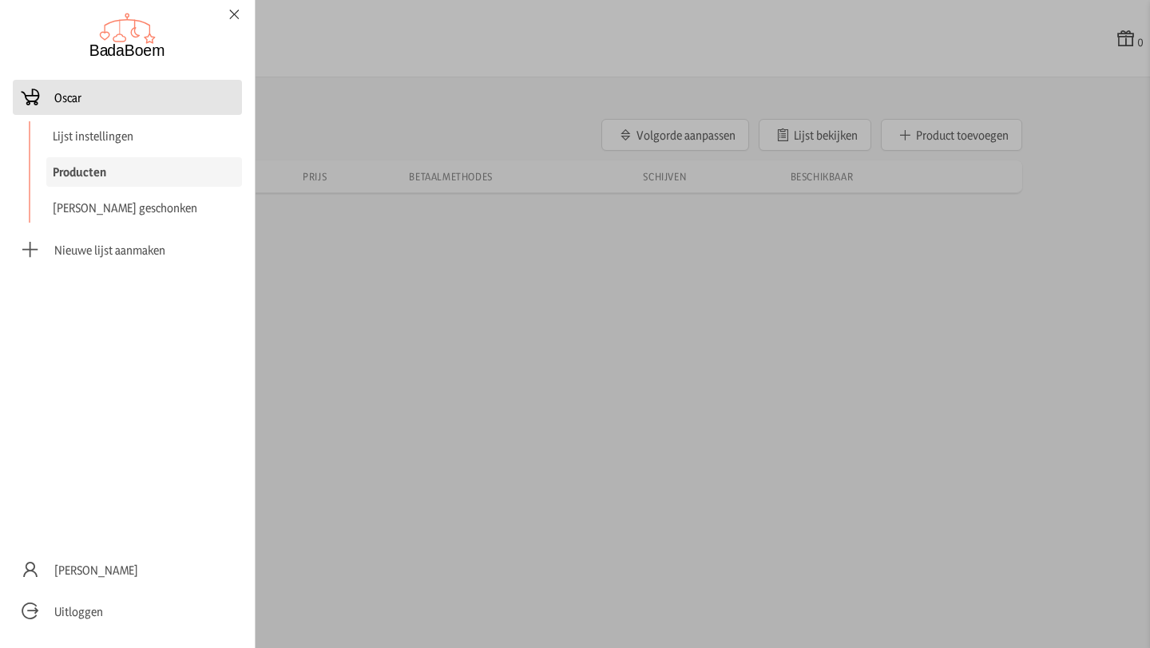
click at [94, 106] on span "Oscar" at bounding box center [127, 97] width 216 height 22
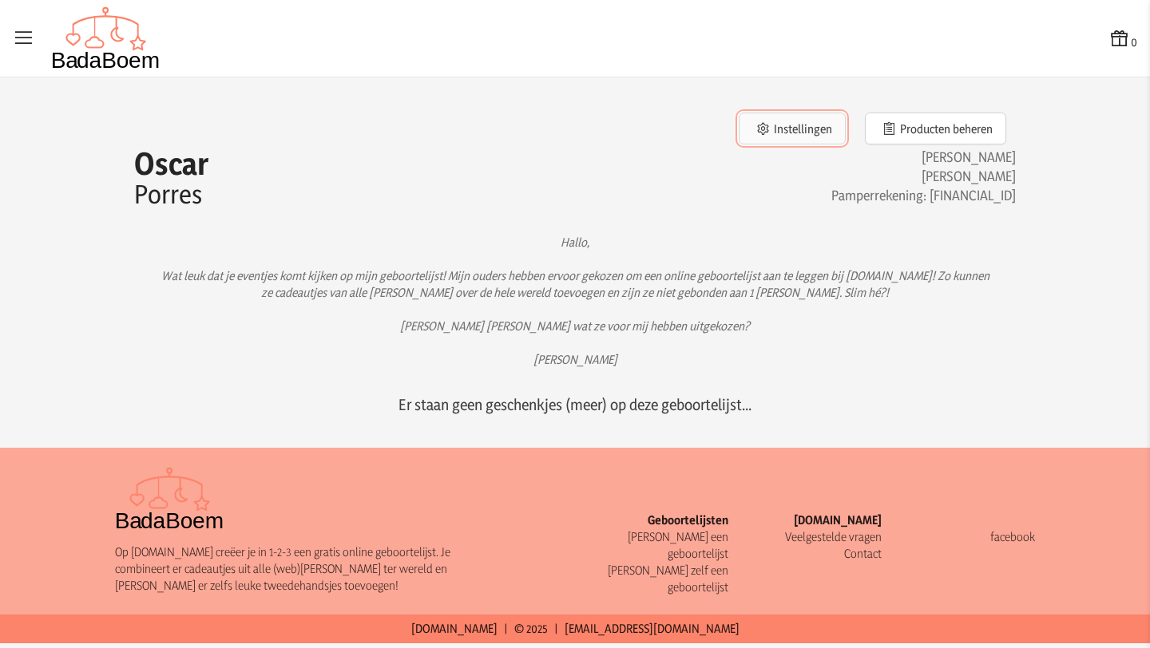
click at [766, 122] on button "Instellingen" at bounding box center [792, 129] width 107 height 32
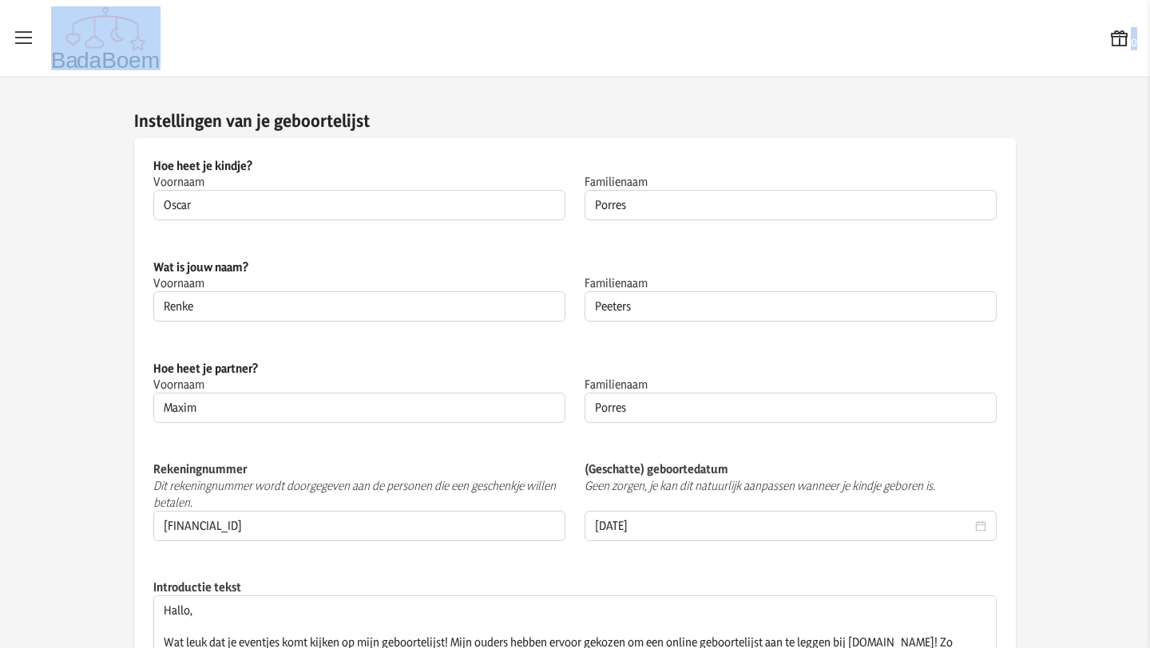
scroll to position [30, 0]
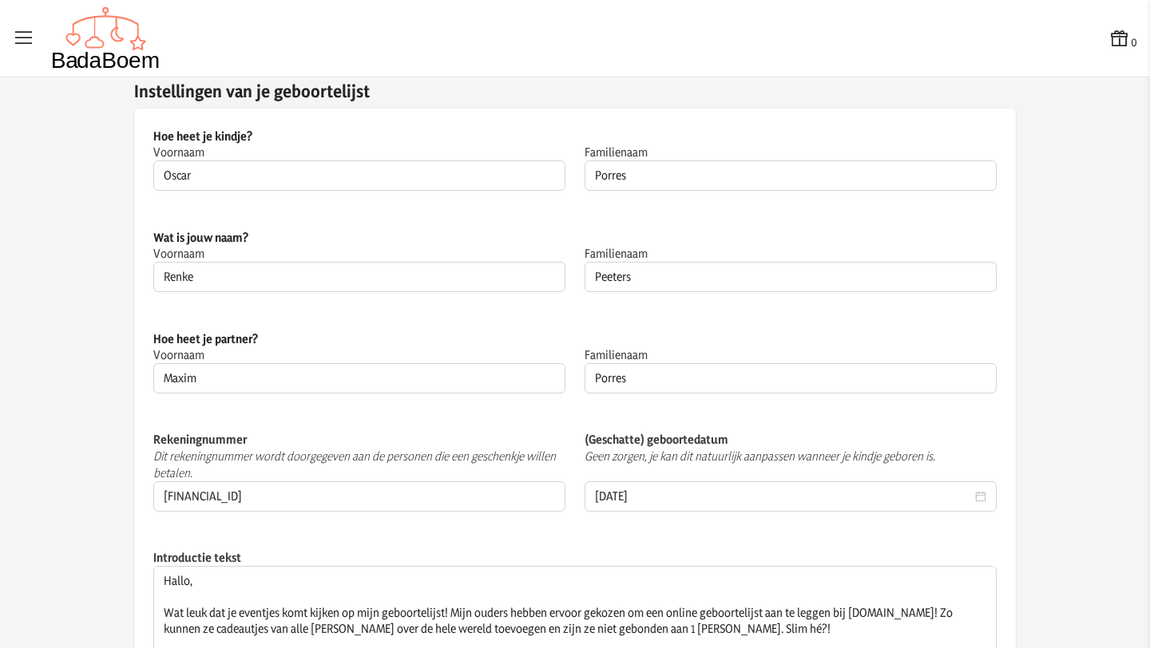
click at [21, 38] on icon at bounding box center [24, 38] width 22 height 22
click at [2, 2] on input "checkbox" at bounding box center [1, 1] width 2 height 2
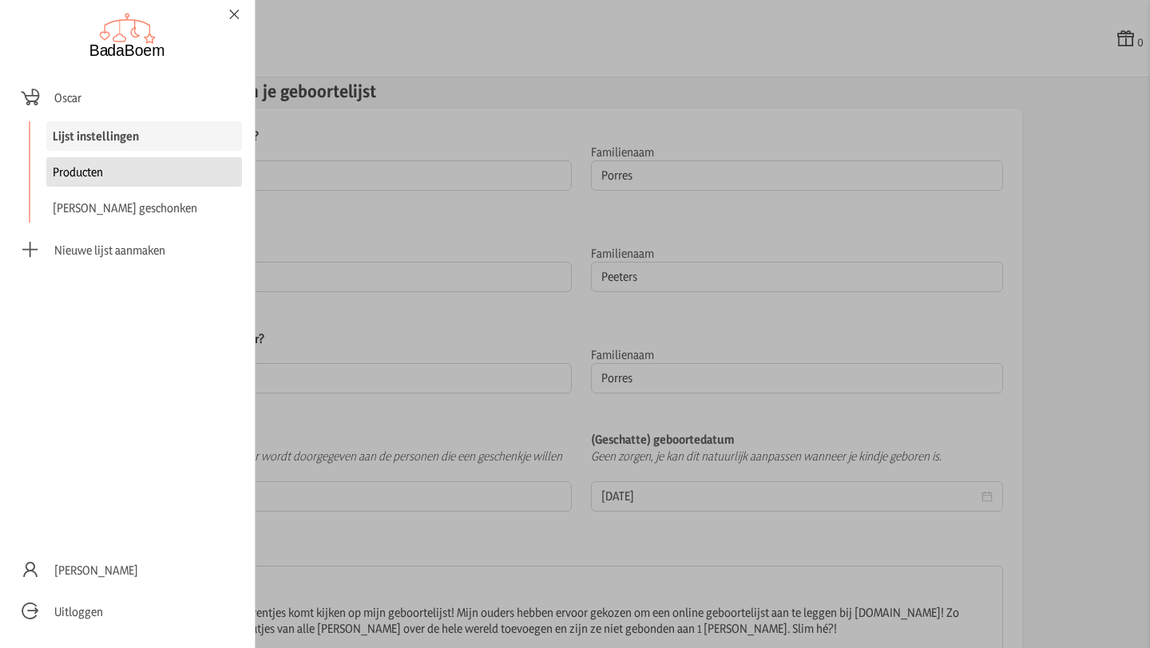
click at [110, 180] on link "Producten" at bounding box center [144, 172] width 196 height 30
checkbox input "false"
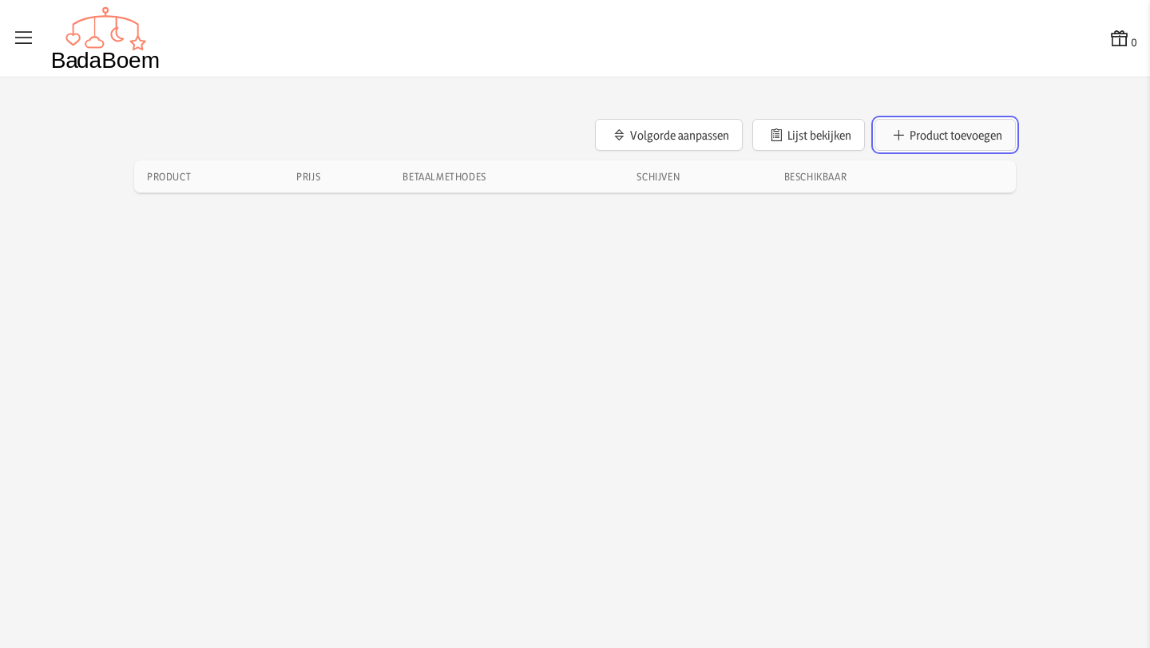
click at [889, 128] on button "Product toevoegen" at bounding box center [944, 135] width 141 height 32
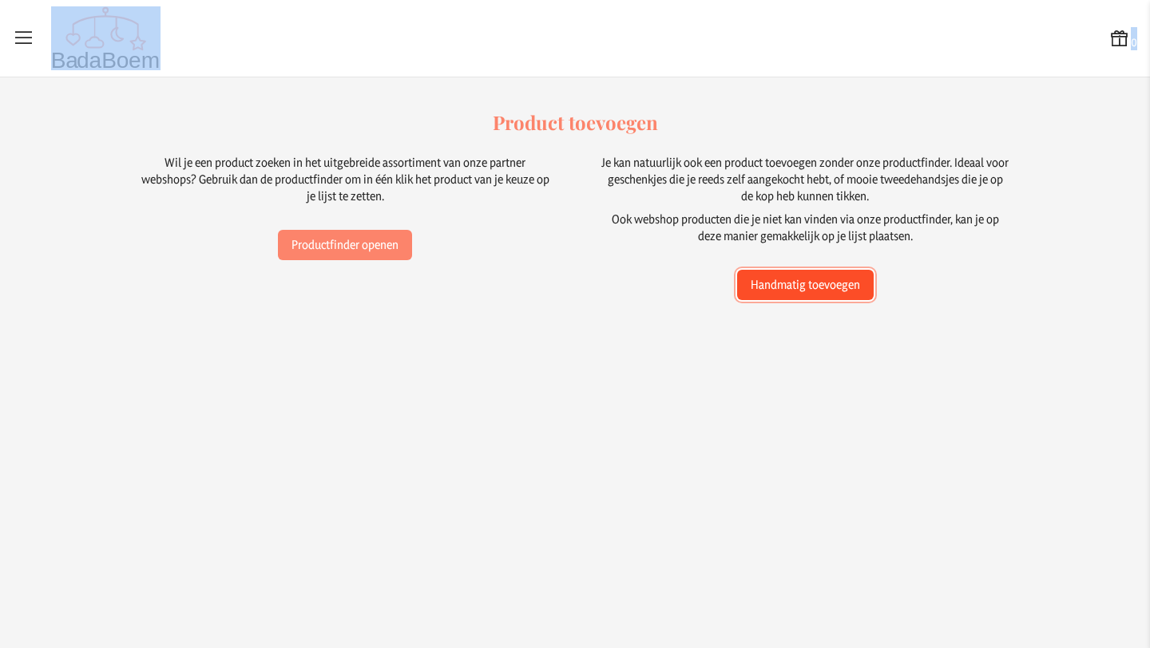
click at [782, 283] on button "Handmatig toevoegen" at bounding box center [805, 285] width 137 height 30
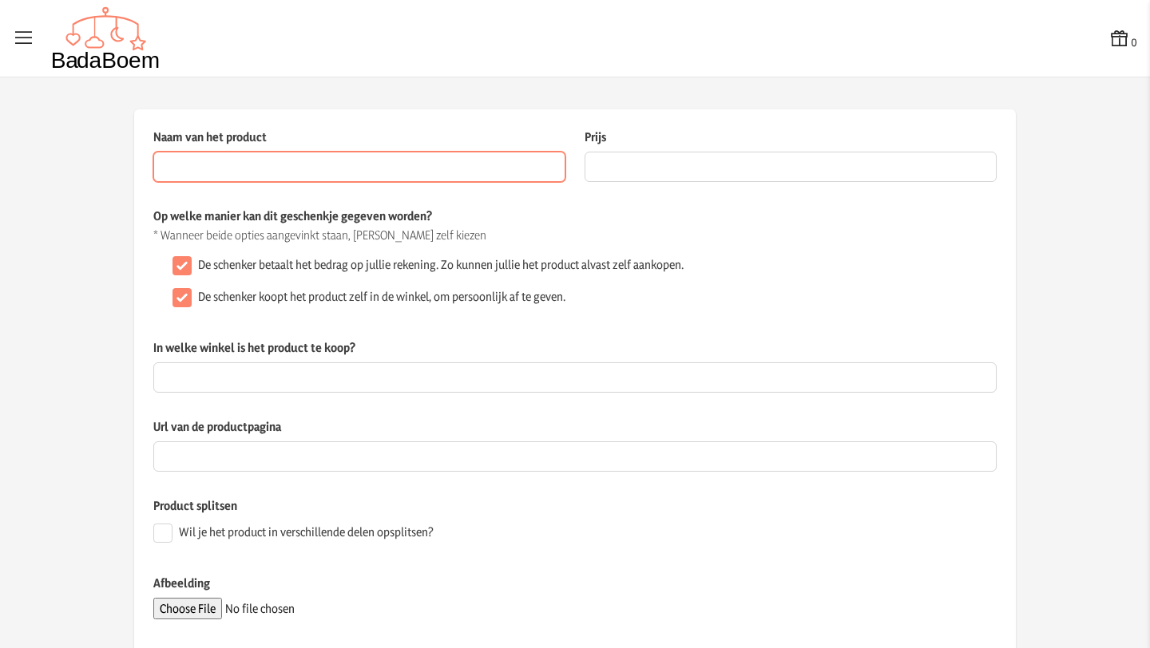
click at [347, 176] on input "Naam van het product" at bounding box center [359, 167] width 412 height 30
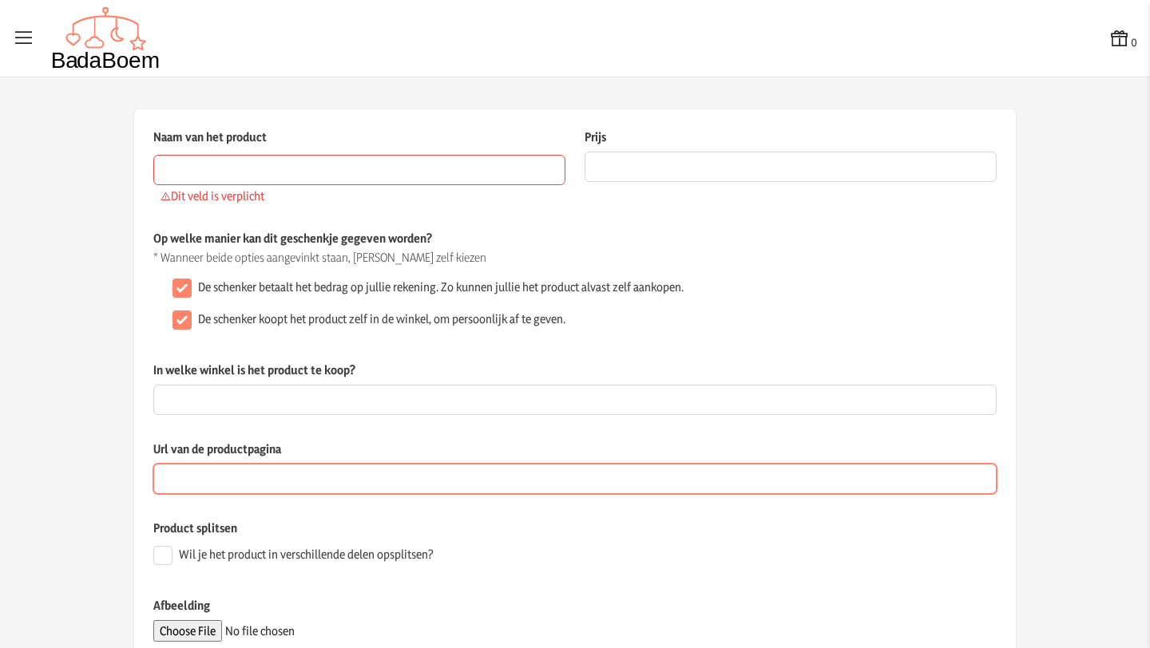
click at [220, 475] on input "Url van de productpagina" at bounding box center [574, 479] width 843 height 30
paste input "[URL][DOMAIN_NAME]"
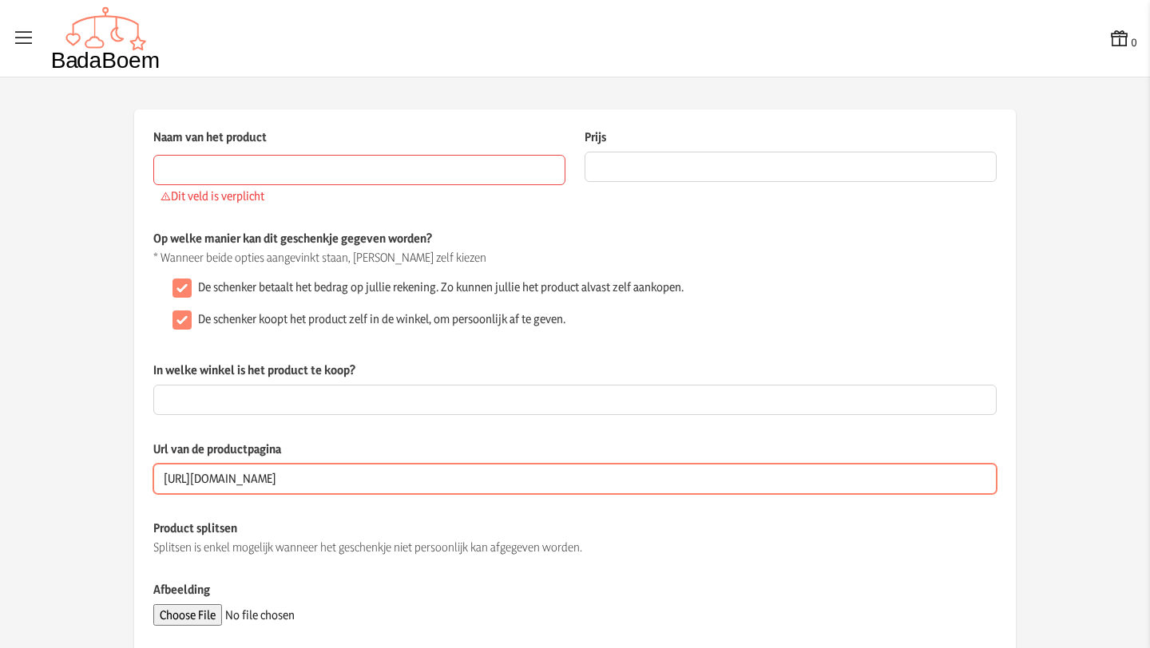
type input "[URL][DOMAIN_NAME]"
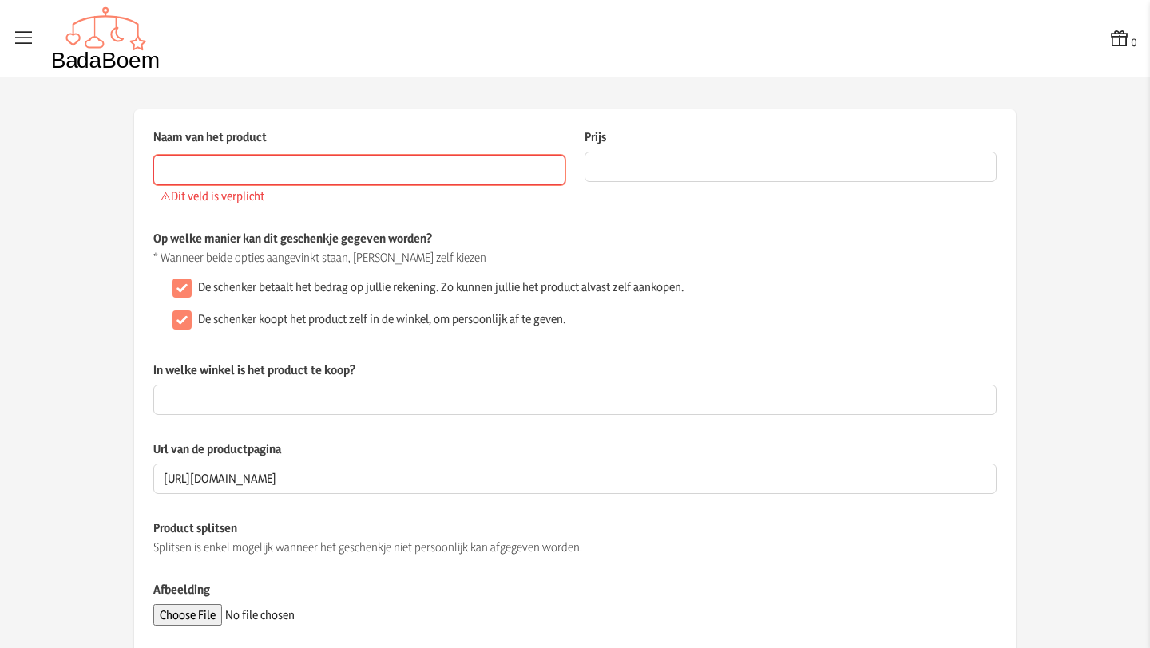
click at [240, 167] on input "Naam van het product" at bounding box center [359, 170] width 412 height 30
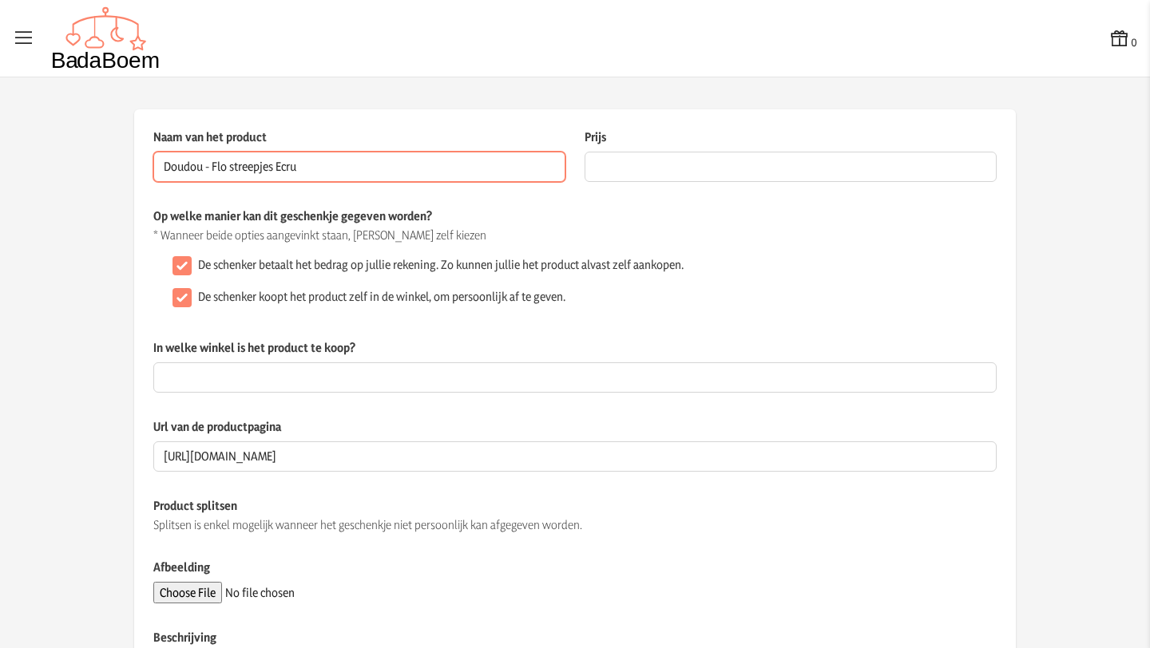
click at [204, 168] on input "Doudou - Flo streepjes Ecru" at bounding box center [359, 167] width 412 height 30
click at [198, 168] on input "Doudou - Flo streepjes Ecru" at bounding box center [359, 167] width 412 height 30
type input "Doudou dreambee- [PERSON_NAME] Ecru"
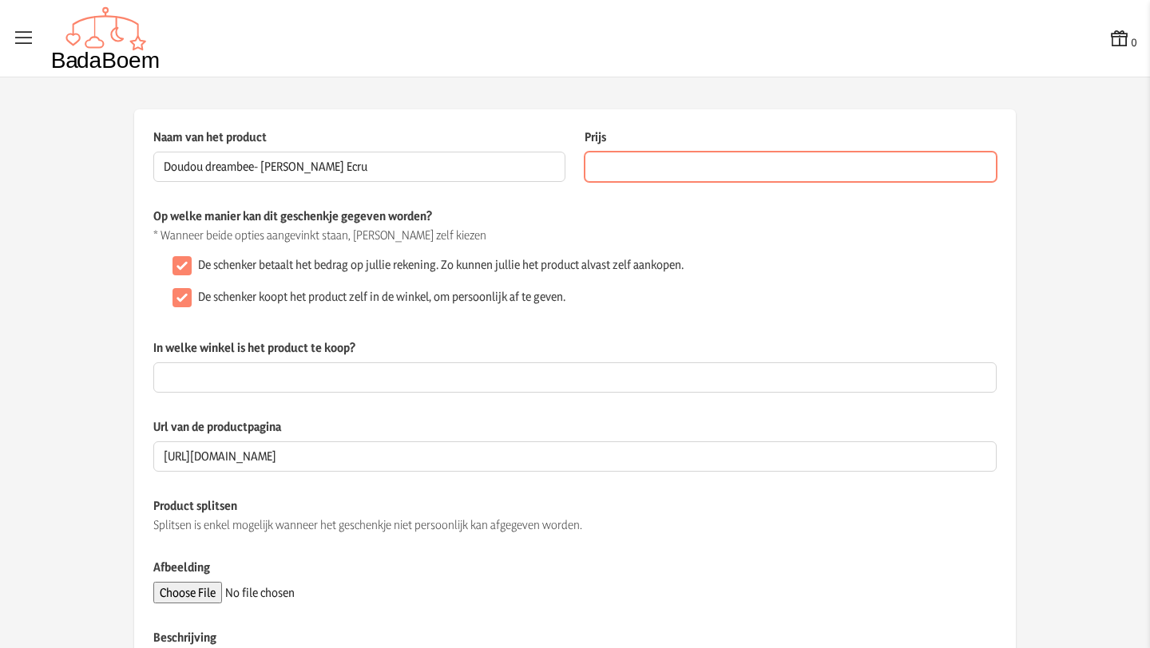
click at [604, 163] on input "Prijs" at bounding box center [790, 167] width 412 height 30
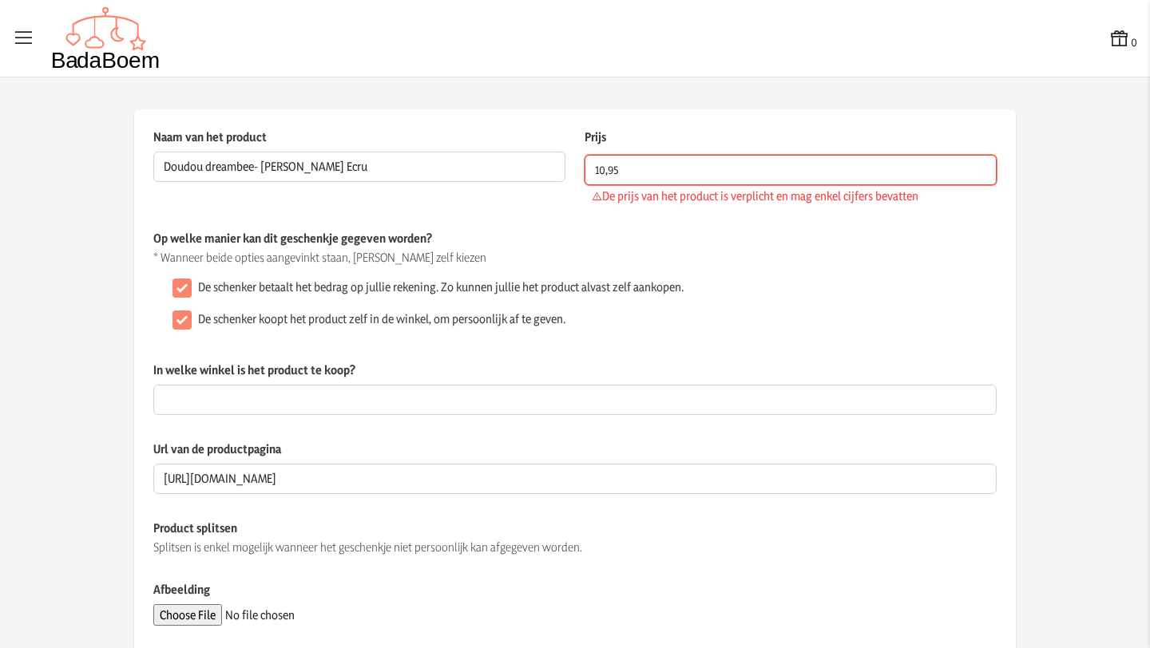
type input "10,95"
click at [711, 225] on div "Naam van het product Doudou dreambee- Flo streepjes Ecru Dit veld is verplicht …" at bounding box center [574, 179] width 843 height 101
click at [589, 172] on input "10,95" at bounding box center [790, 170] width 412 height 30
click at [584, 171] on input "10,95" at bounding box center [790, 170] width 412 height 30
click at [707, 228] on div "Naam van het product Doudou dreambee- Flo streepjes Ecru Dit veld is verplicht …" at bounding box center [574, 179] width 843 height 101
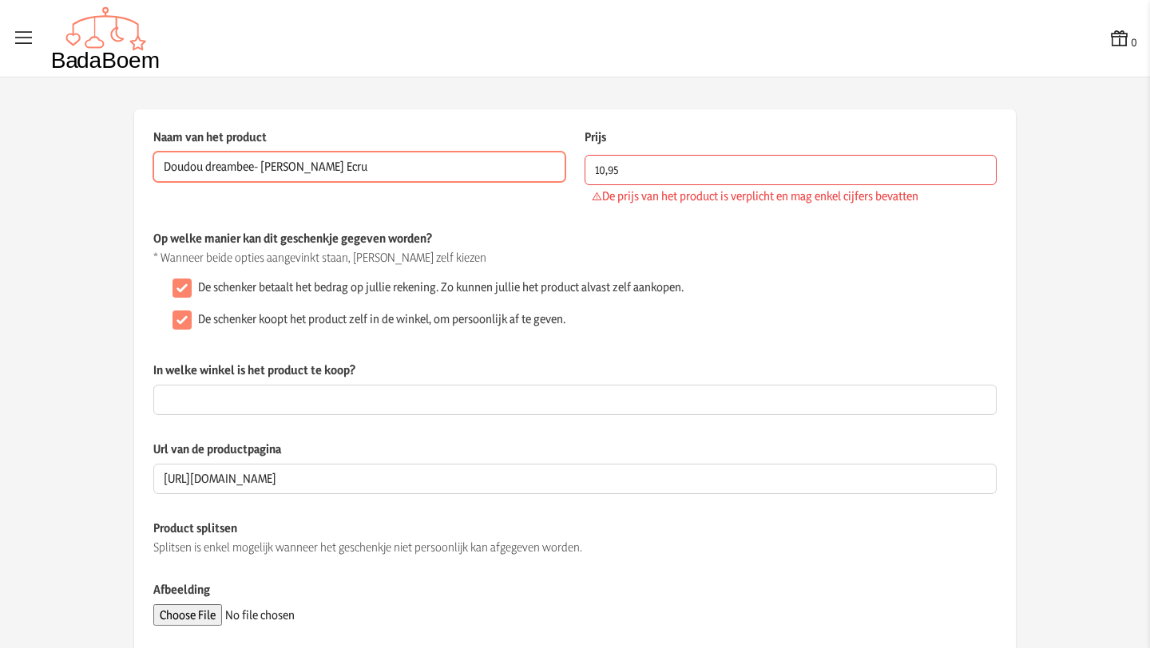
click at [529, 172] on input "Doudou dreambee- [PERSON_NAME] Ecru" at bounding box center [359, 167] width 412 height 30
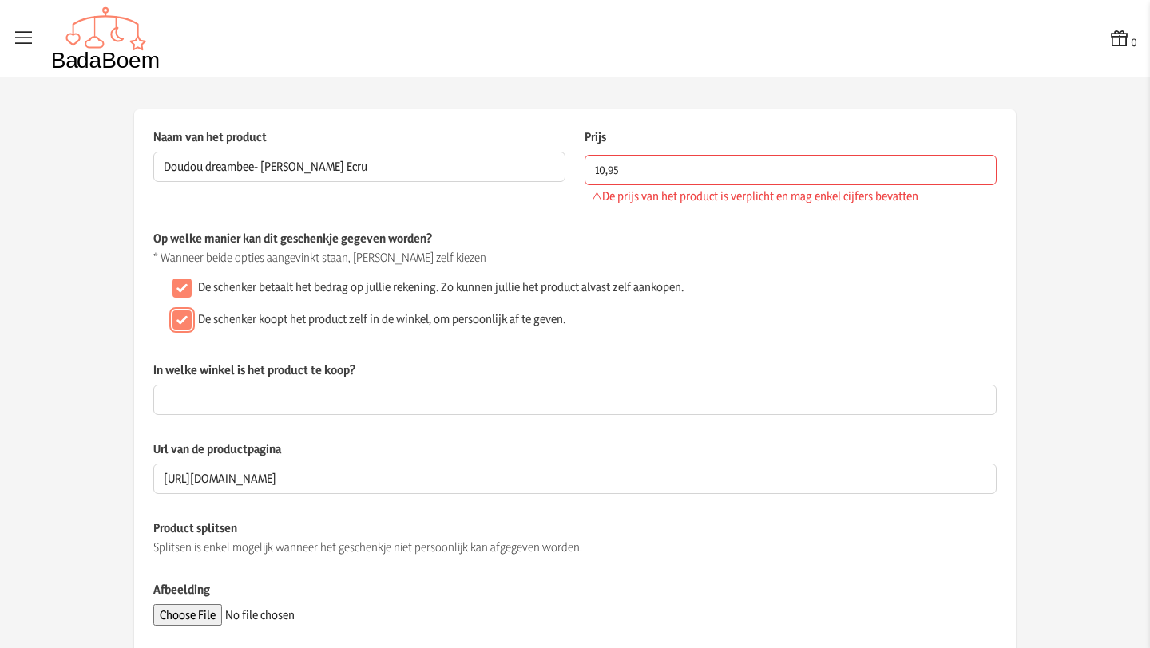
click at [176, 320] on input "De schenker koopt het product zelf in de winkel, om persoonlijk af te geven." at bounding box center [181, 320] width 19 height 19
checkbox input "false"
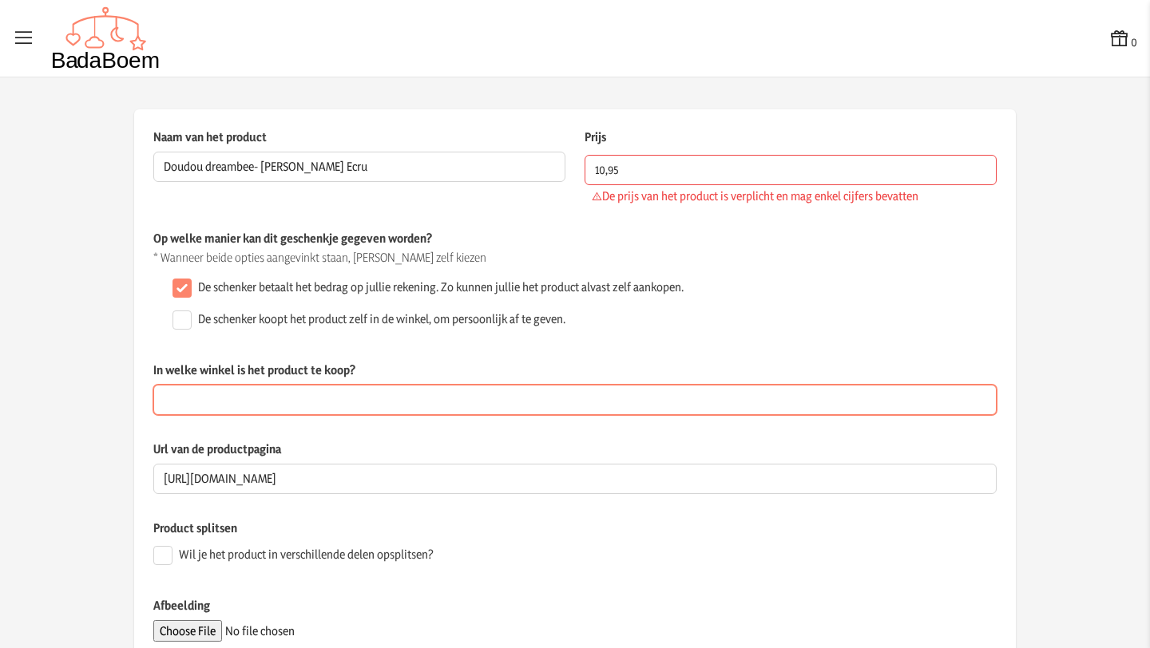
click at [206, 401] on input "In welke winkel is het product te koop?" at bounding box center [574, 400] width 843 height 30
type input "Dreambaby"
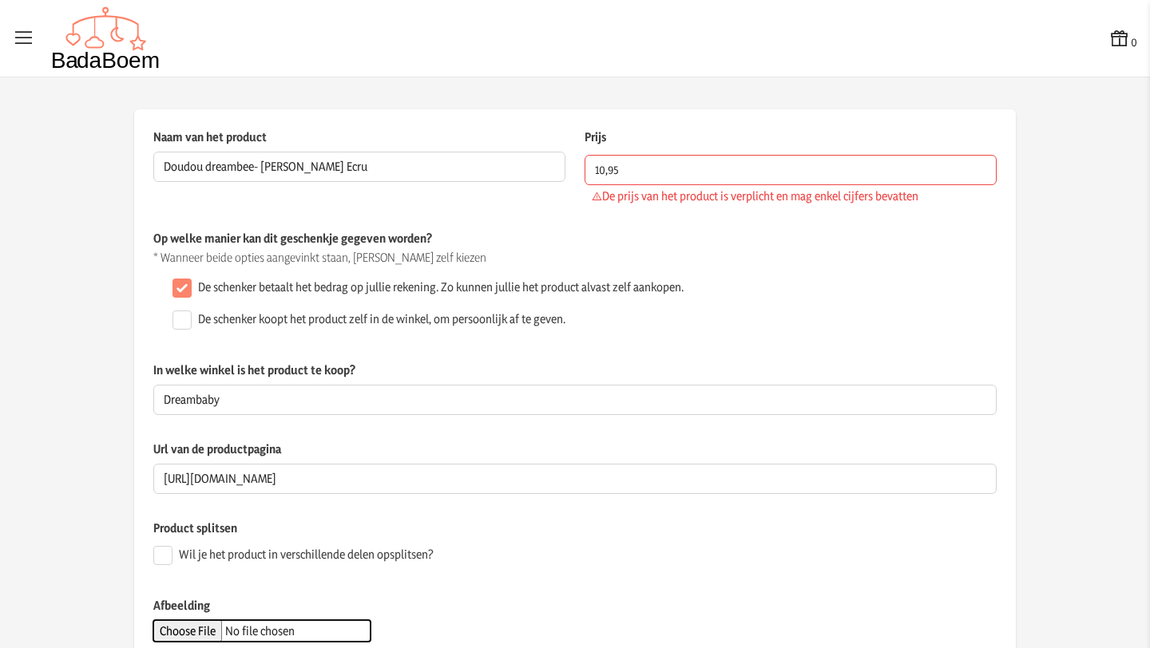
click at [192, 633] on input "Afbeelding" at bounding box center [261, 631] width 217 height 22
click at [221, 629] on input "Afbeelding" at bounding box center [261, 631] width 217 height 22
type input "C:\fakepath\1f3ee9c314b27b626eec0635d7124abd (1).webp"
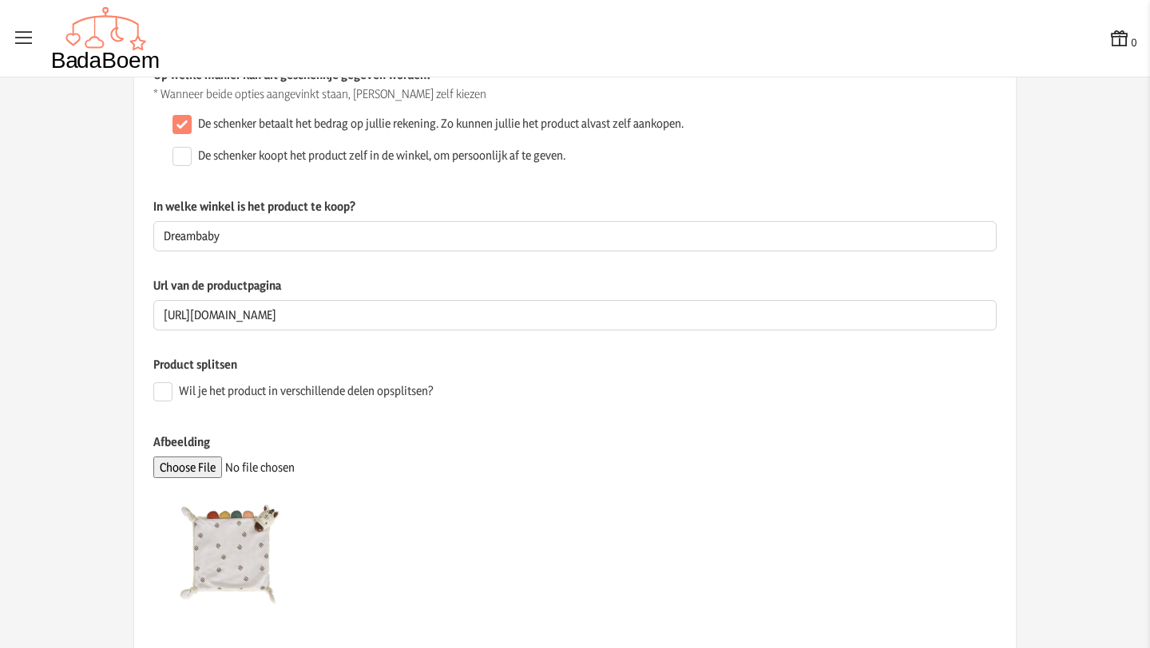
scroll to position [397, 0]
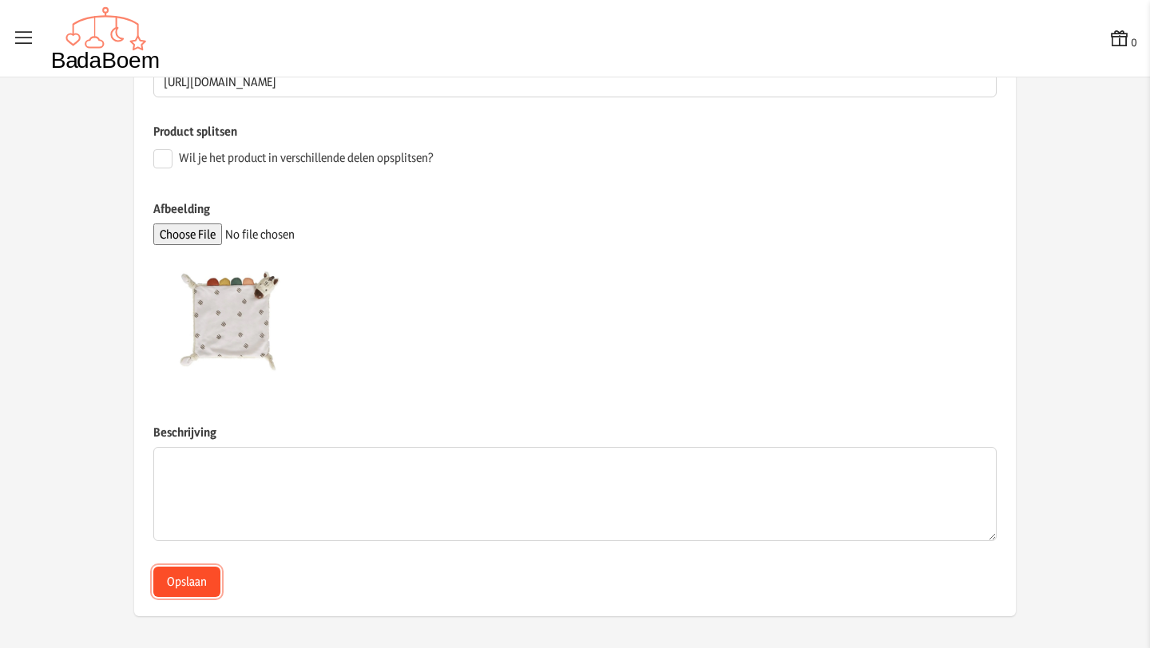
click at [185, 584] on button "Opslaan" at bounding box center [186, 582] width 67 height 30
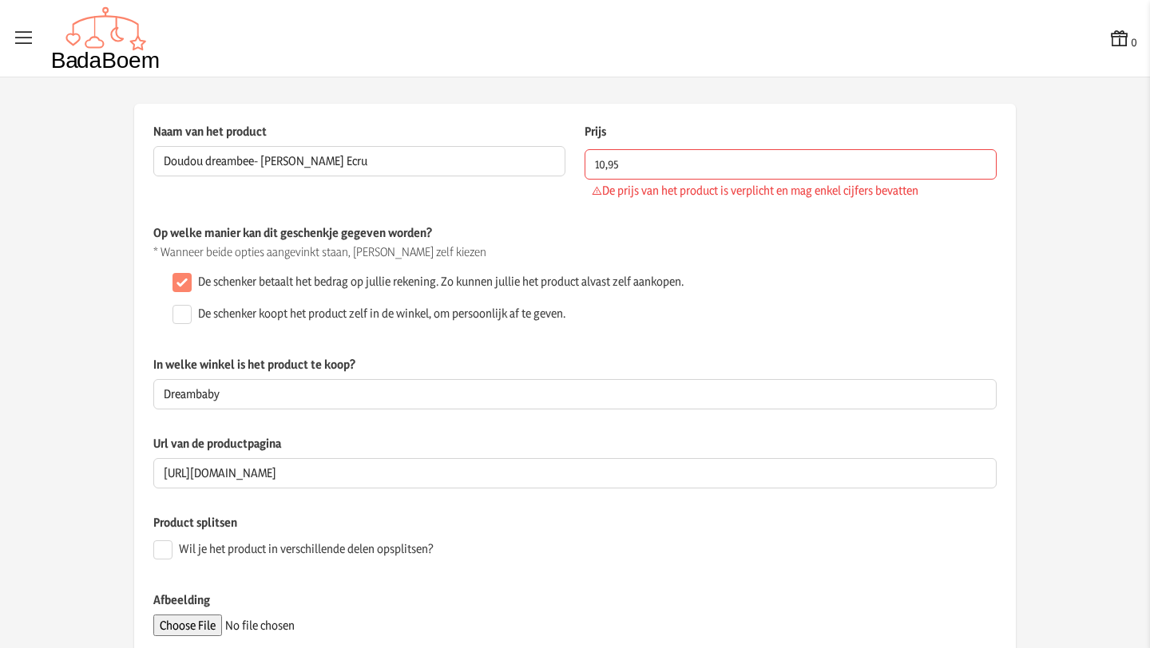
scroll to position [6, 0]
click at [630, 166] on input "10,95" at bounding box center [790, 164] width 412 height 30
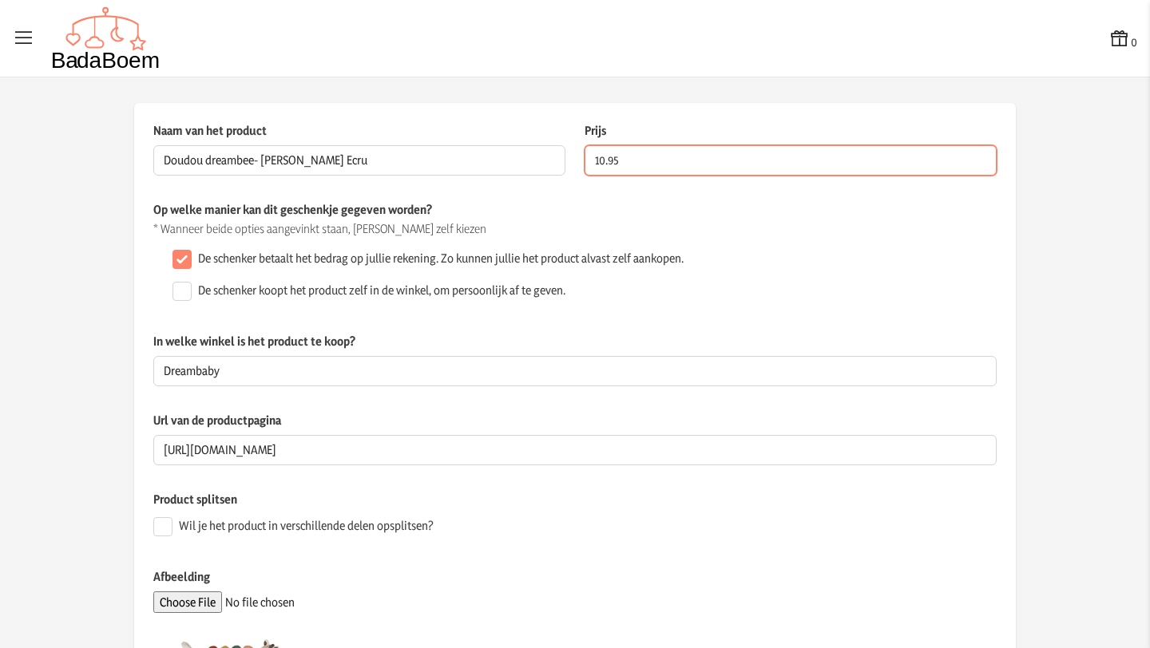
type input "10.95"
click at [638, 230] on p "* Wanneer beide opties aangevinkt staan, [PERSON_NAME] zelf kiezen" at bounding box center [574, 229] width 843 height 16
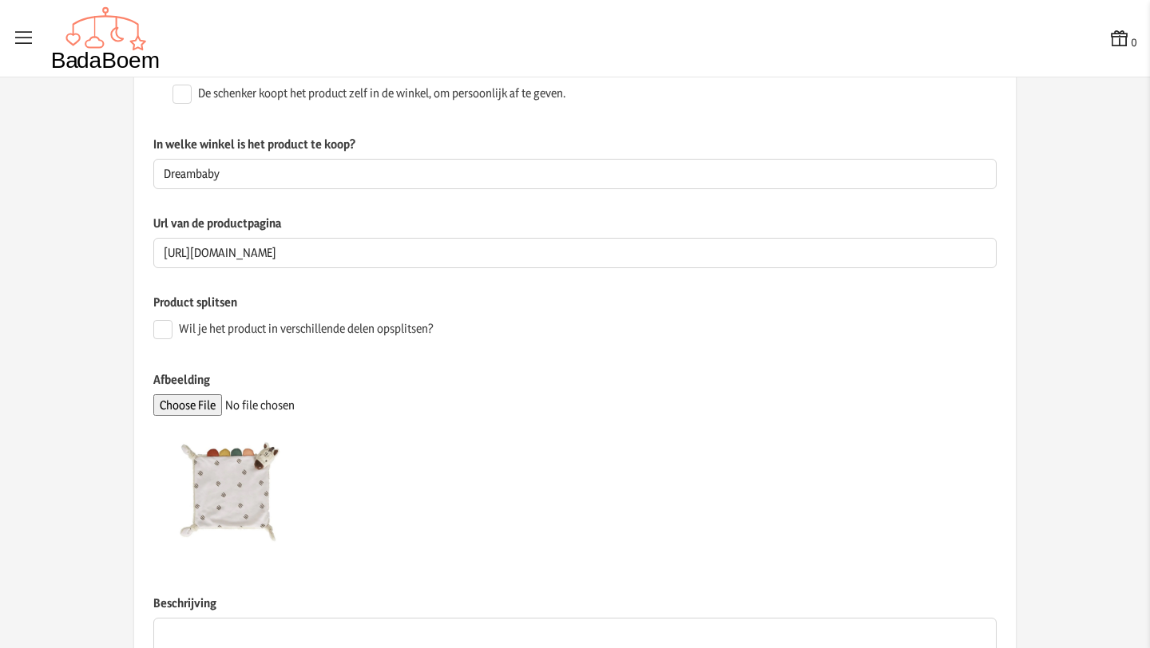
scroll to position [273, 0]
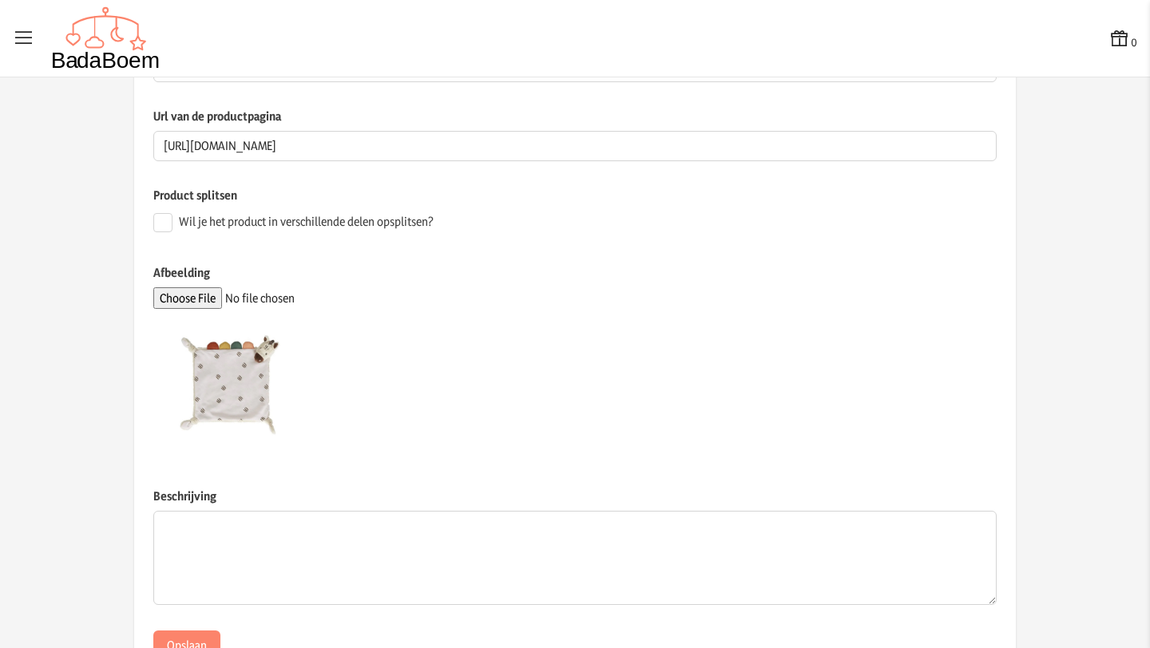
scroll to position [374, 0]
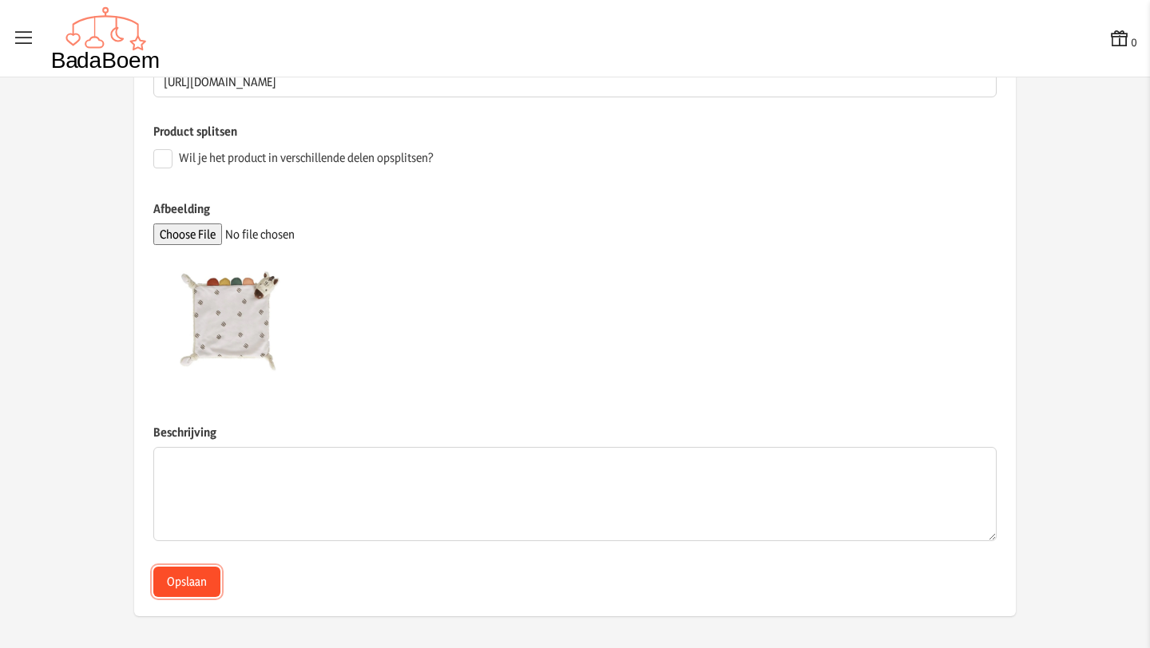
click at [176, 580] on button "Opslaan" at bounding box center [186, 582] width 67 height 30
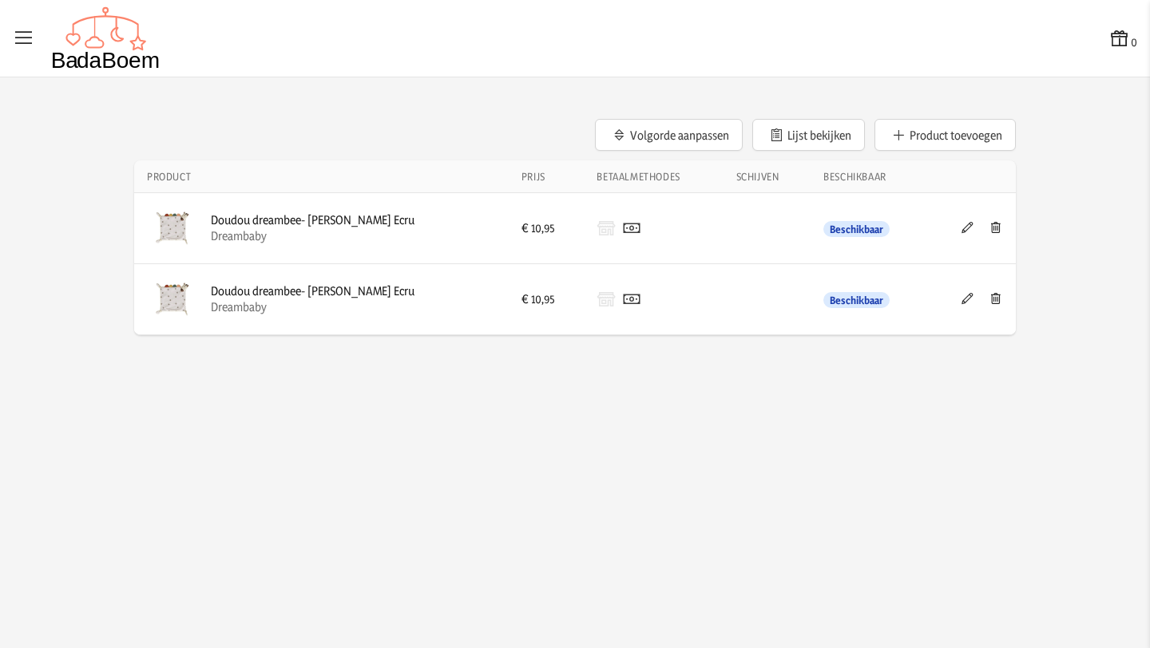
click at [780, 425] on div "0 0 Volgorde aanpassen Lijst bekijken Product toevoegen Product Prijs Betaalmet…" at bounding box center [575, 324] width 1150 height 648
click at [913, 138] on button "Product toevoegen" at bounding box center [944, 135] width 141 height 32
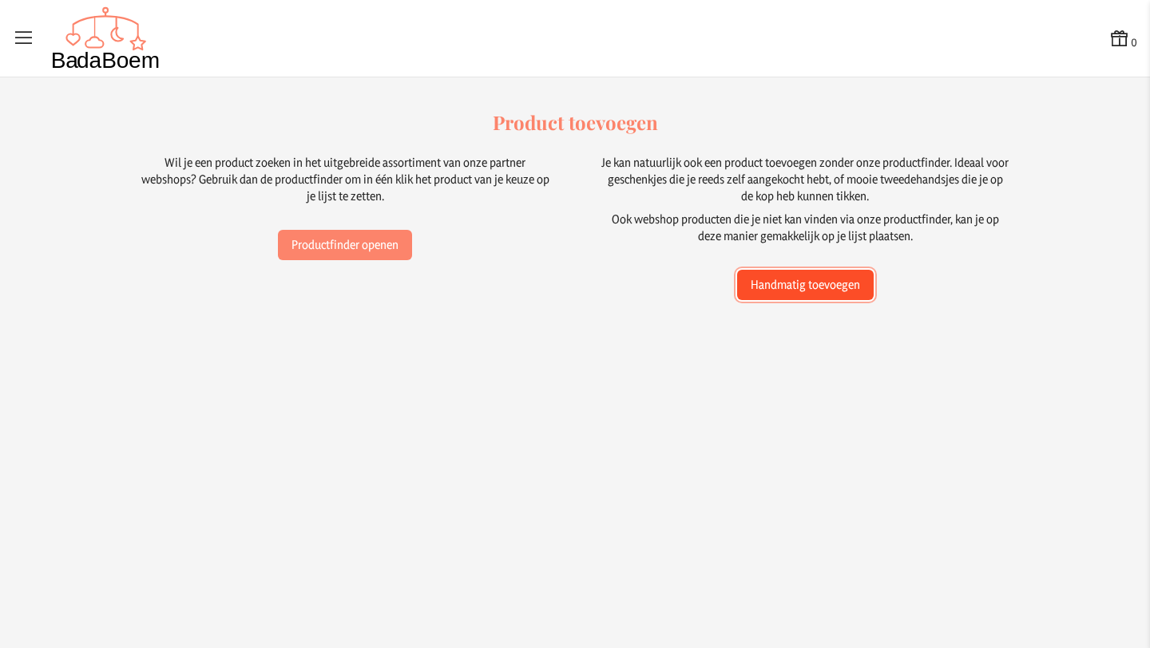
click at [810, 287] on button "Handmatig toevoegen" at bounding box center [805, 285] width 137 height 30
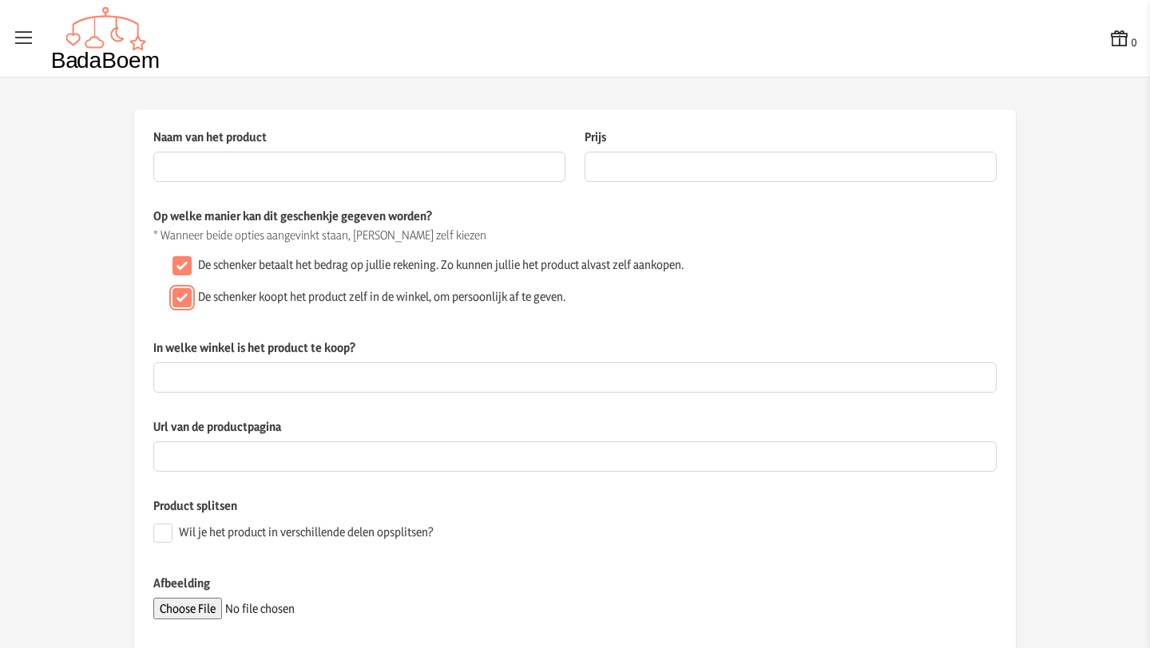
click at [176, 297] on input "De schenker koopt het product zelf in de winkel, om persoonlijk af te geven." at bounding box center [181, 297] width 19 height 19
checkbox input "false"
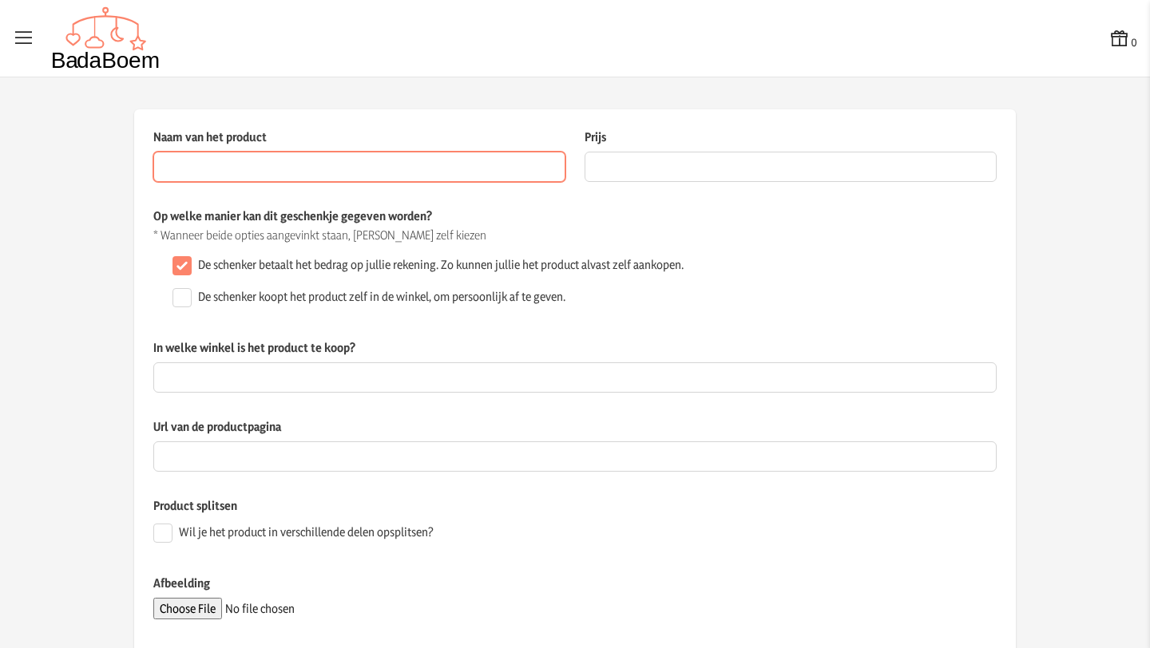
click at [250, 170] on input "Naam van het product" at bounding box center [359, 167] width 412 height 30
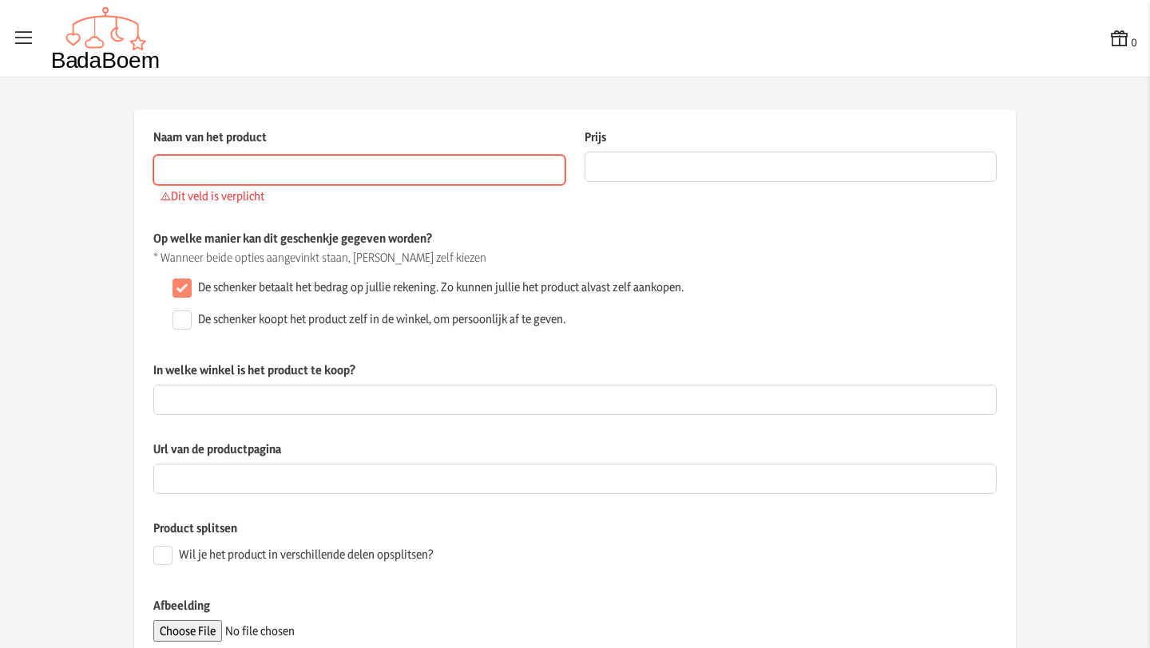
click at [327, 169] on input "Naam van het product" at bounding box center [359, 170] width 412 height 30
paste input "Little Dutch Cardigan Blue"
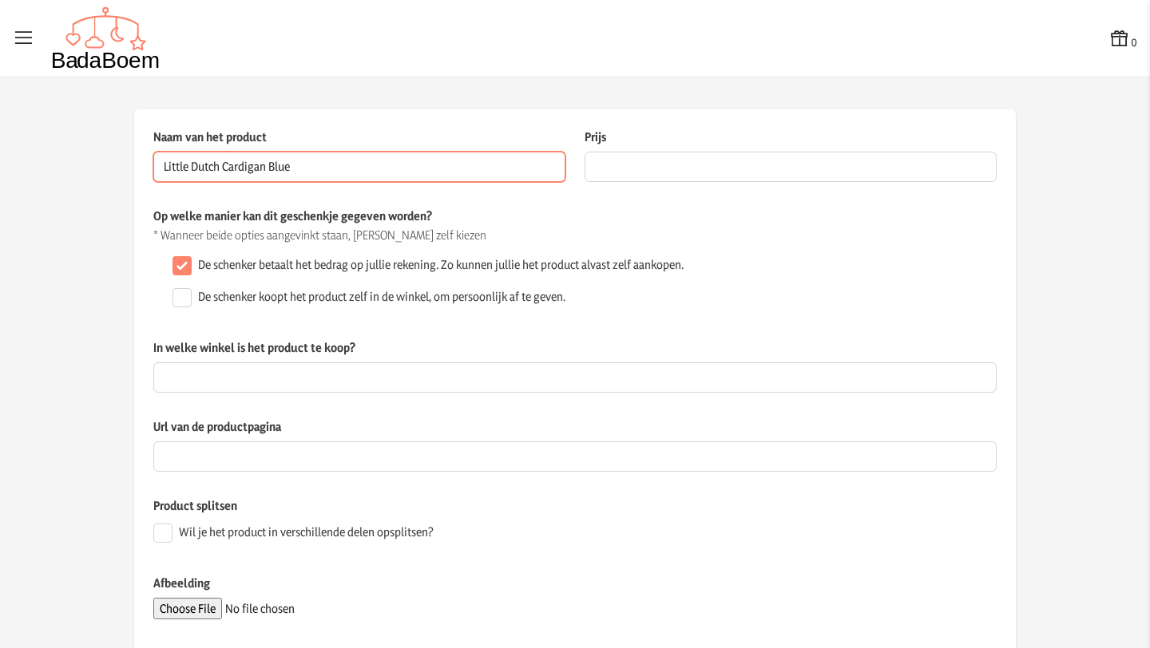
type input "Little Dutch Cardigan Blue"
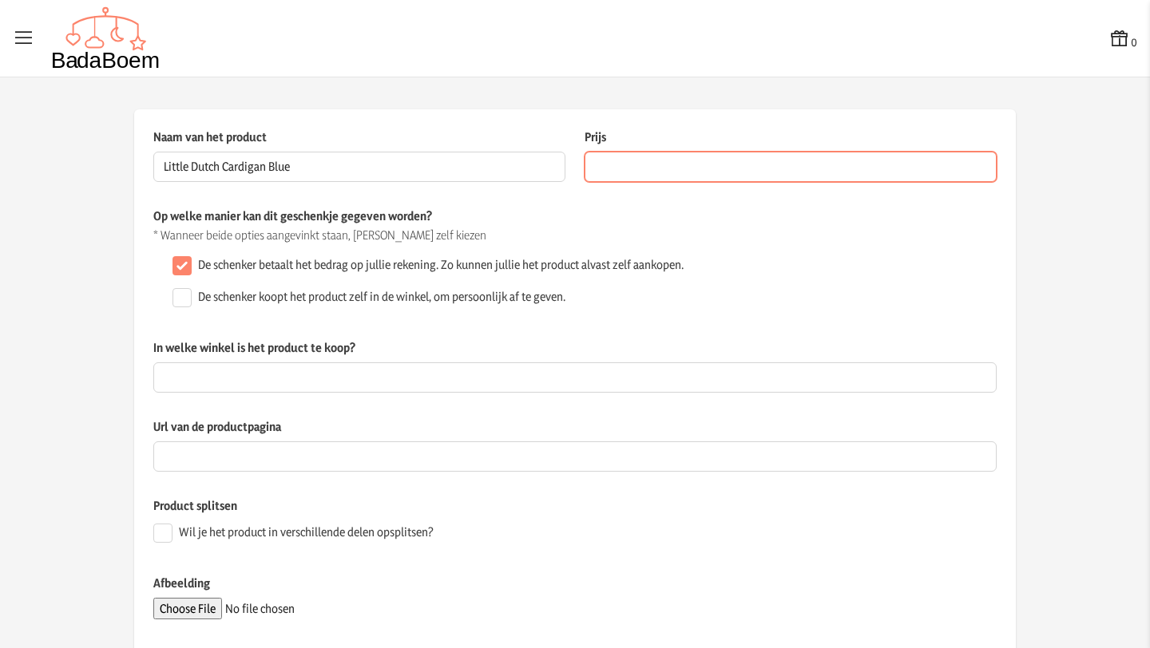
click at [630, 175] on input "Prijs" at bounding box center [790, 167] width 412 height 30
type input "8"
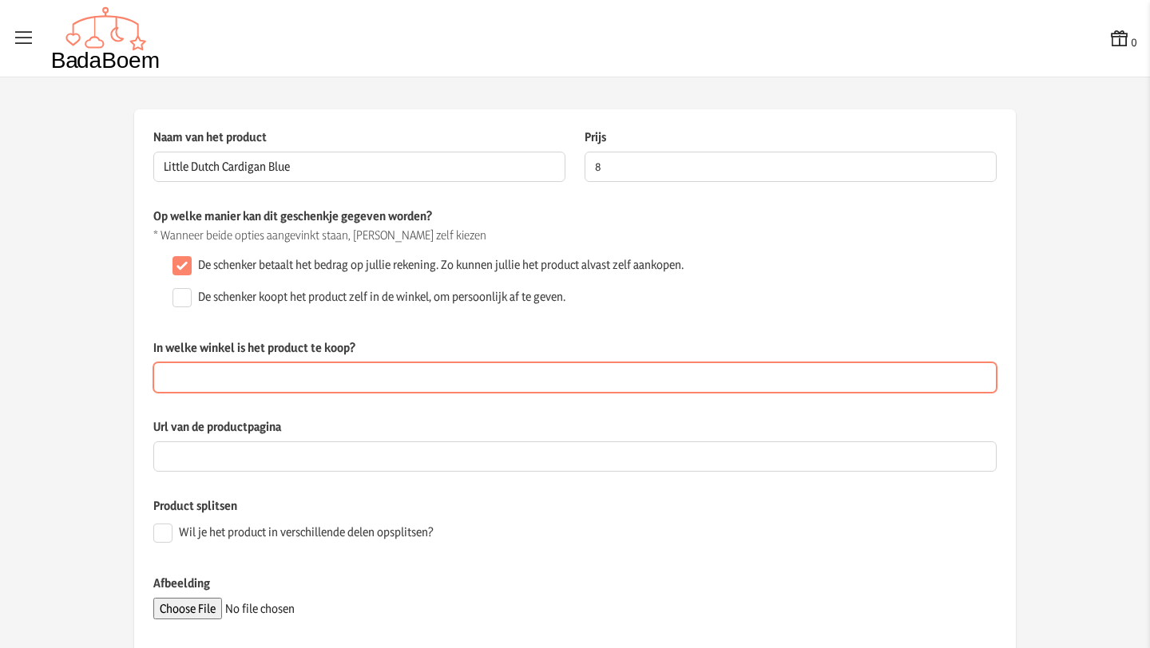
click at [232, 374] on input "In welke winkel is het product te koop?" at bounding box center [574, 377] width 843 height 30
type input "Dreambaby"
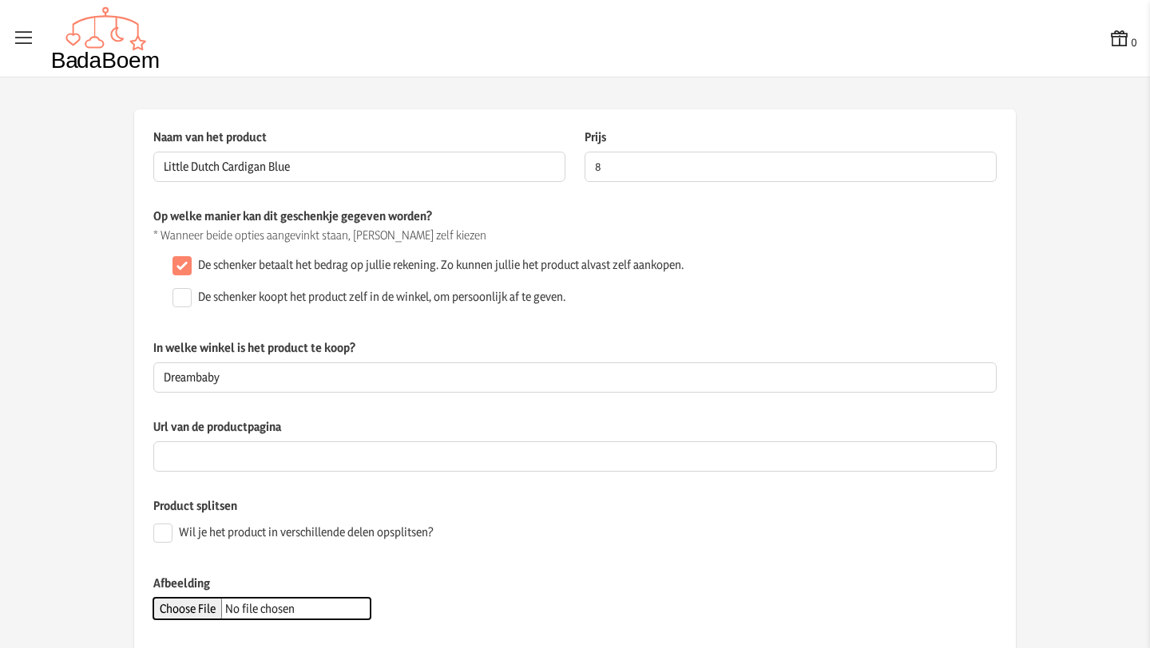
click at [204, 612] on input "Afbeelding" at bounding box center [261, 609] width 217 height 22
type input "C:\fakepath\little dutch cardigan.jpg"
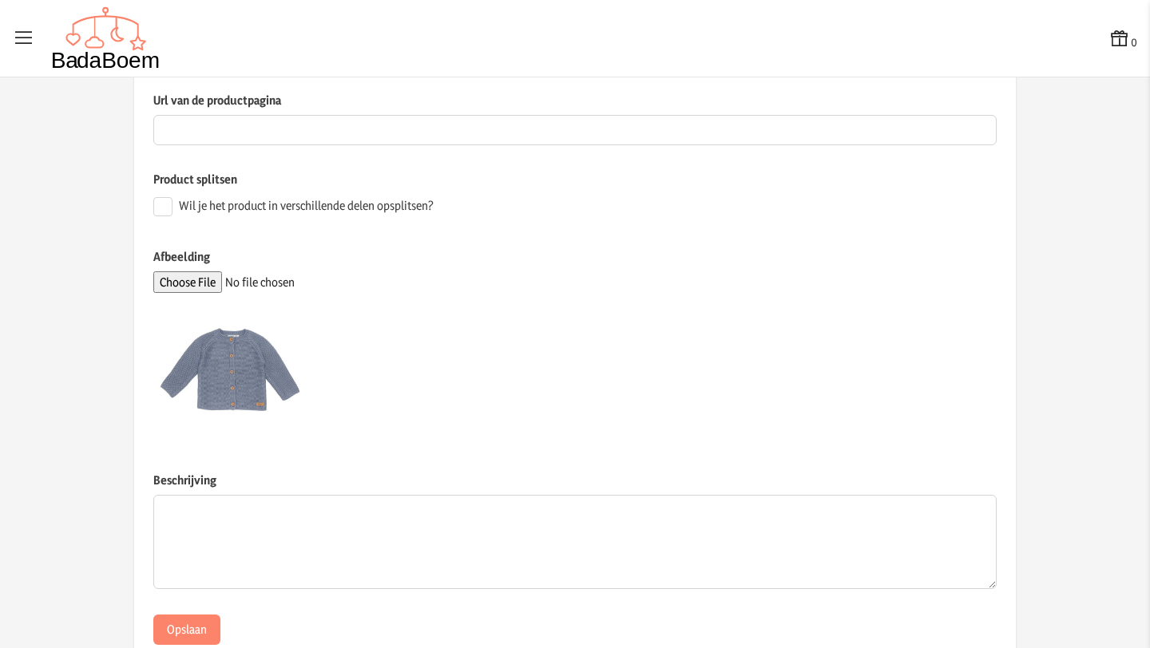
scroll to position [374, 0]
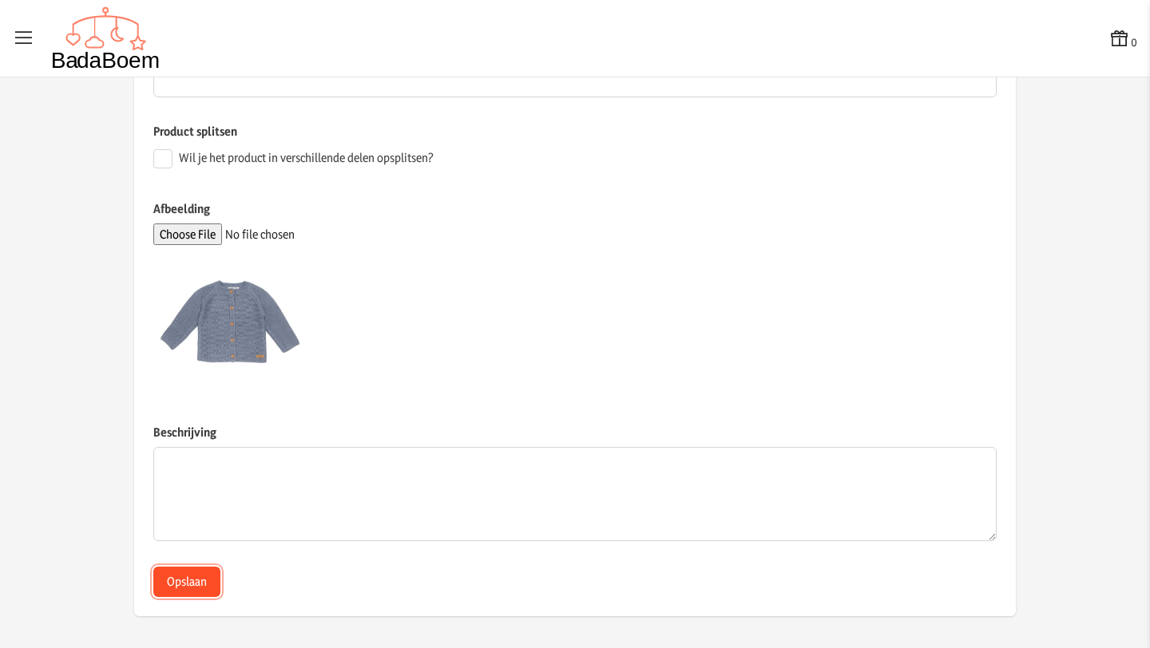
click at [179, 580] on button "Opslaan" at bounding box center [186, 582] width 67 height 30
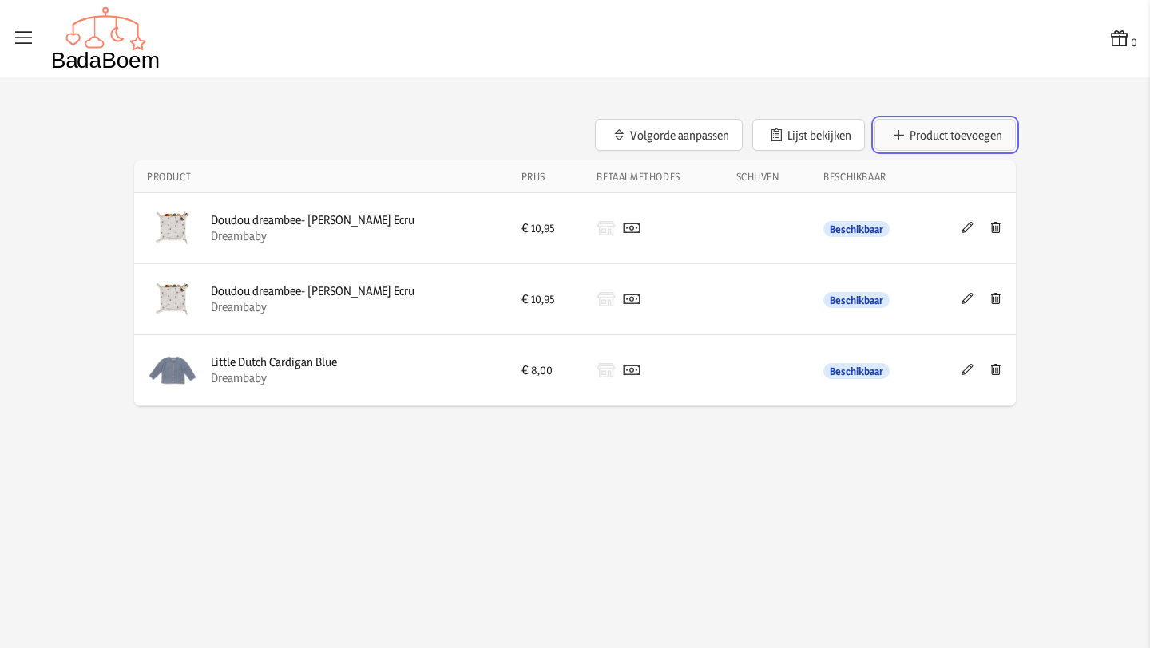
click at [935, 138] on button "Product toevoegen" at bounding box center [944, 135] width 141 height 32
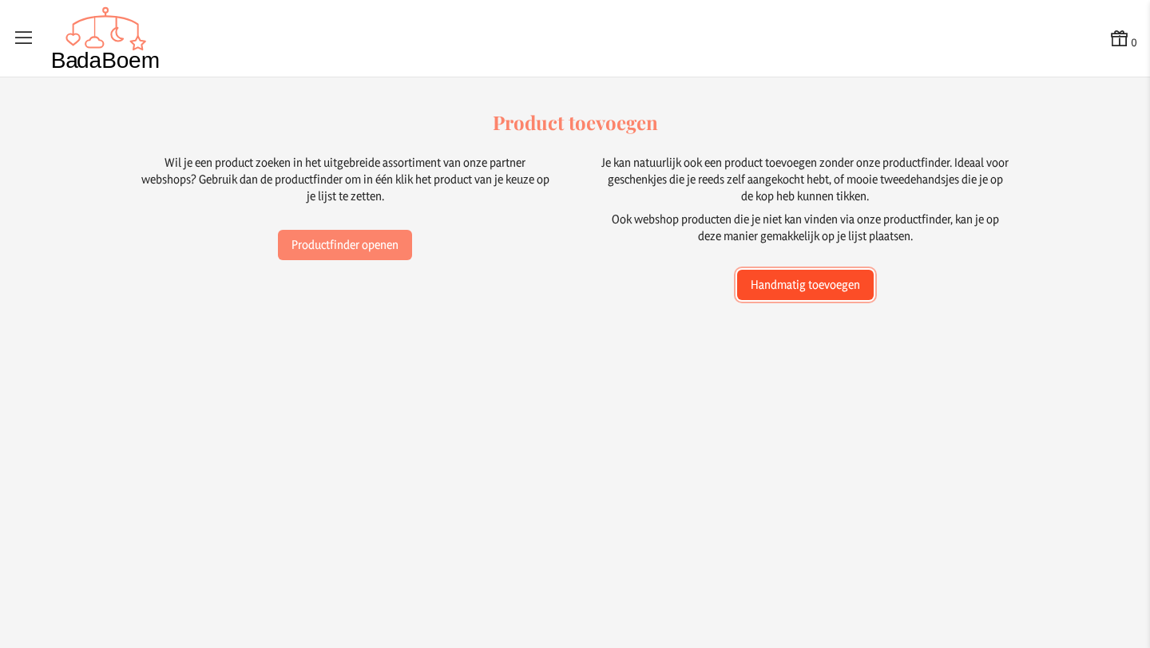
click at [795, 284] on button "Handmatig toevoegen" at bounding box center [805, 285] width 137 height 30
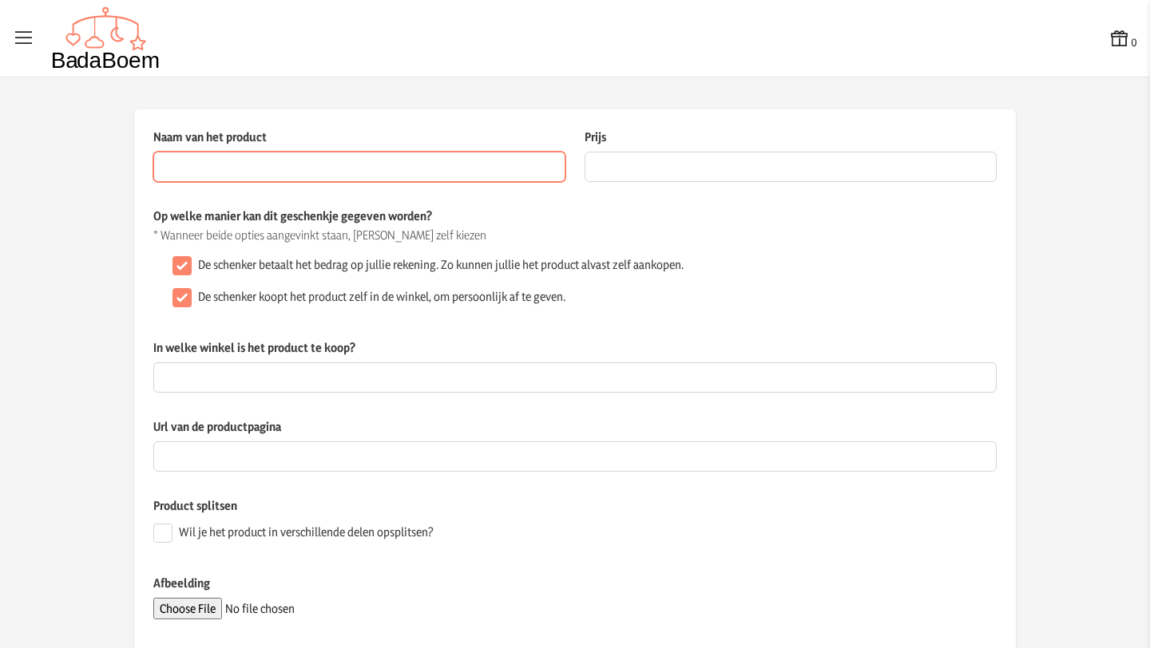
click at [264, 167] on input "Naam van het product" at bounding box center [359, 167] width 412 height 30
paste input "Little Dutch Cardigan Blue"
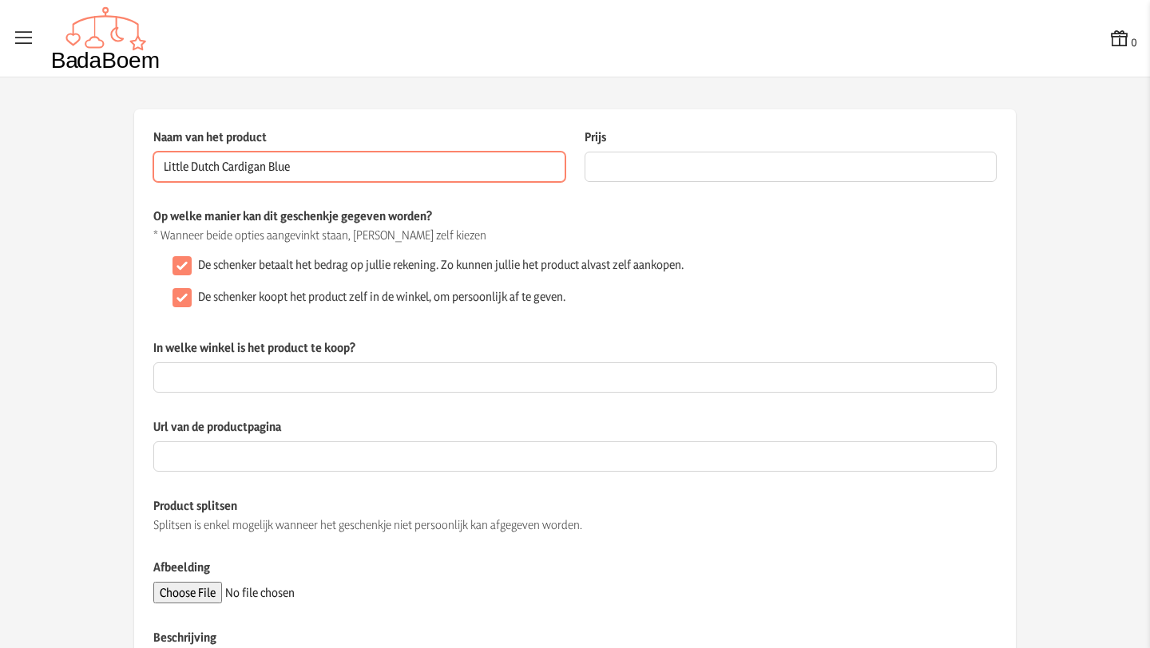
drag, startPoint x: 298, startPoint y: 164, endPoint x: 180, endPoint y: 153, distance: 117.8
click at [180, 153] on input "Little Dutch Cardigan Blue" at bounding box center [359, 167] width 412 height 30
type input "'Hey [PERSON_NAME] set'"
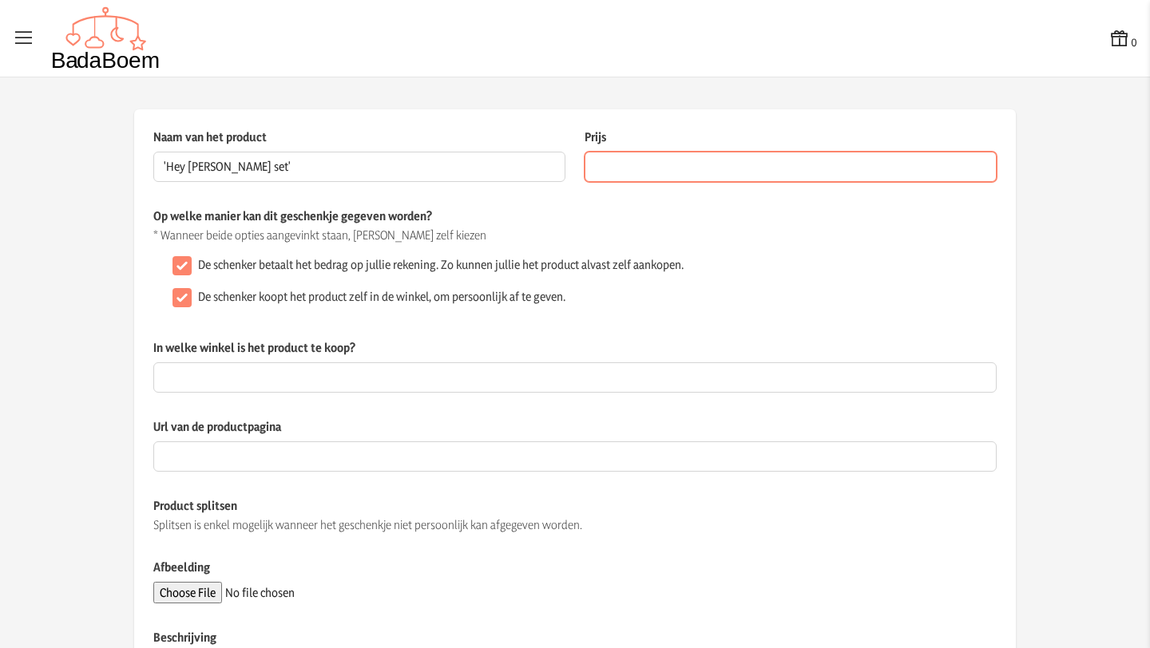
click at [643, 165] on input "Prijs" at bounding box center [790, 167] width 412 height 30
type input "26.95"
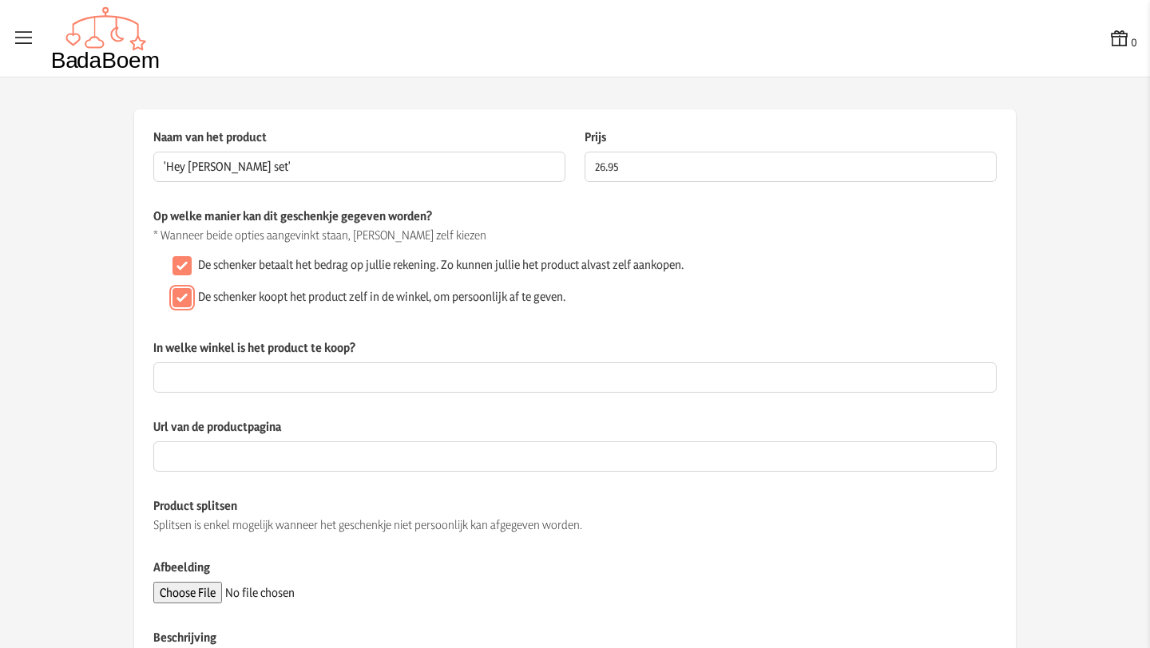
click at [177, 300] on input "De schenker koopt het product zelf in de winkel, om persoonlijk af te geven." at bounding box center [181, 297] width 19 height 19
checkbox input "false"
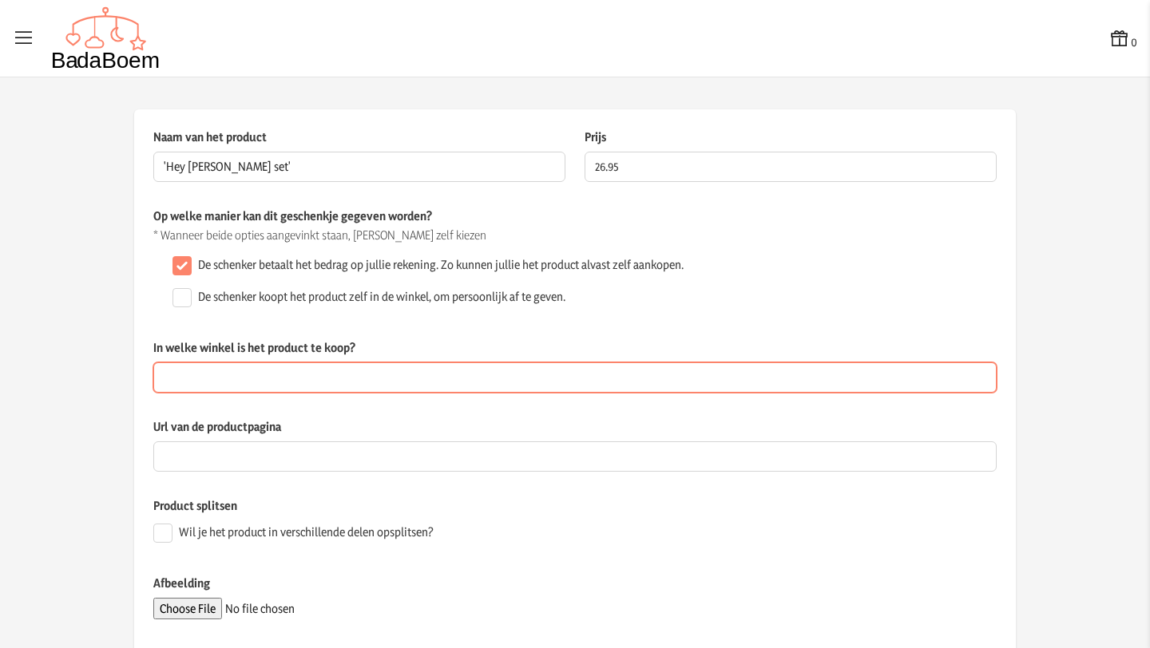
click at [191, 378] on input "In welke winkel is het product te koop?" at bounding box center [574, 377] width 843 height 30
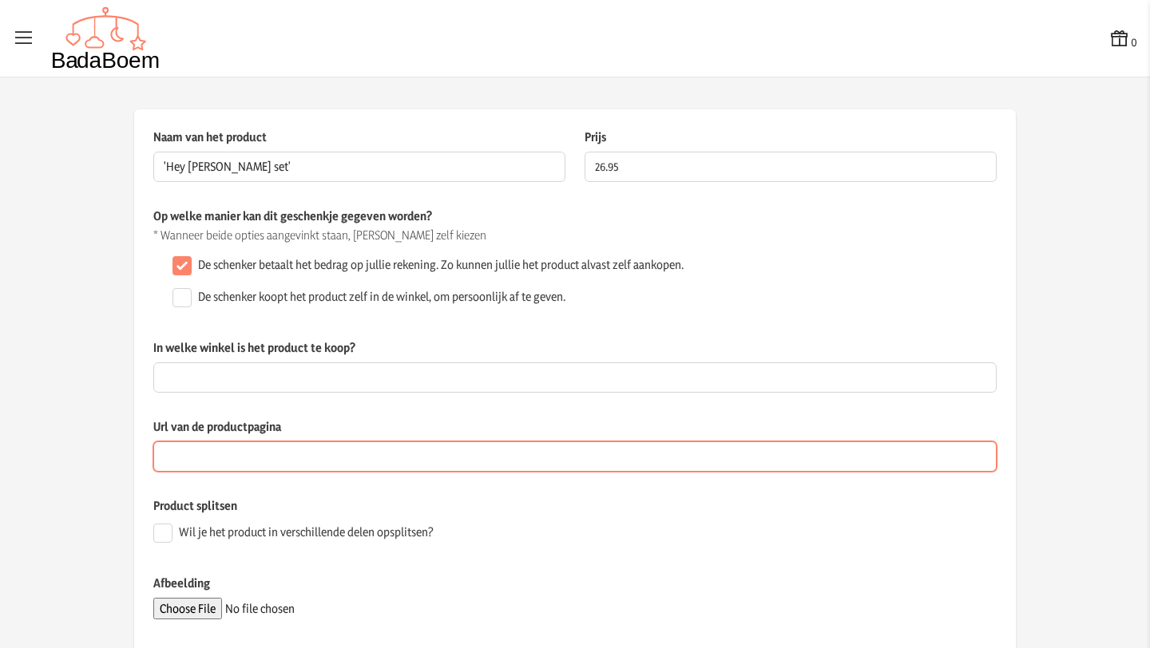
click at [214, 457] on input "Url van de productpagina" at bounding box center [574, 457] width 843 height 30
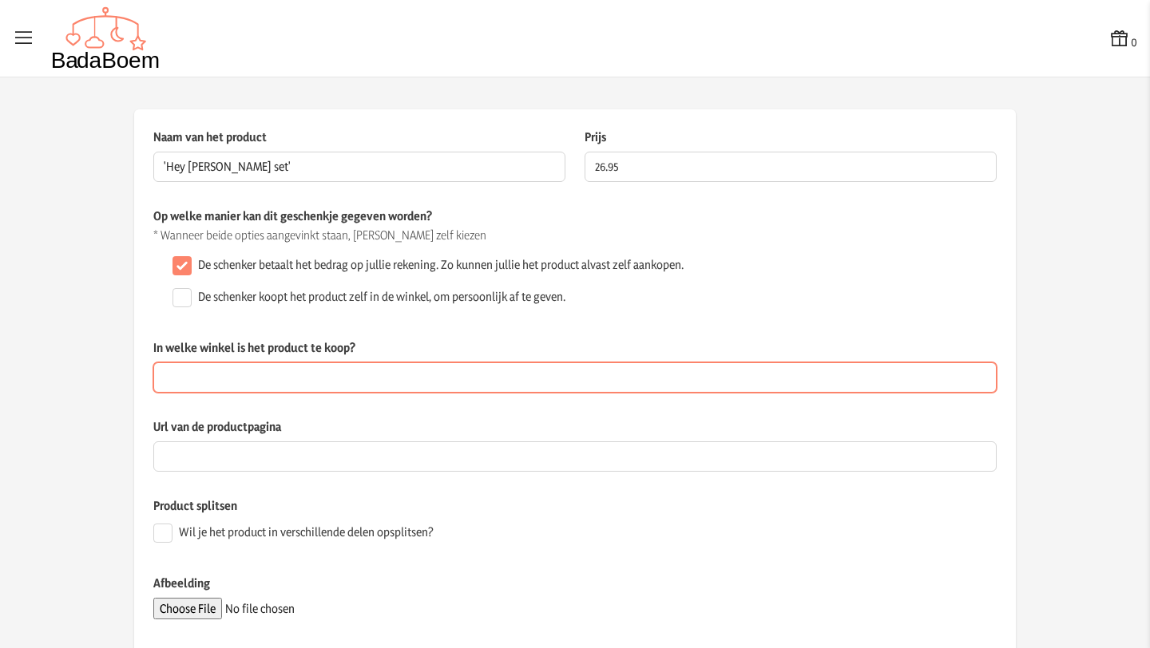
click at [303, 376] on input "In welke winkel is het product te koop?" at bounding box center [574, 377] width 843 height 30
type input "Wyld bub"
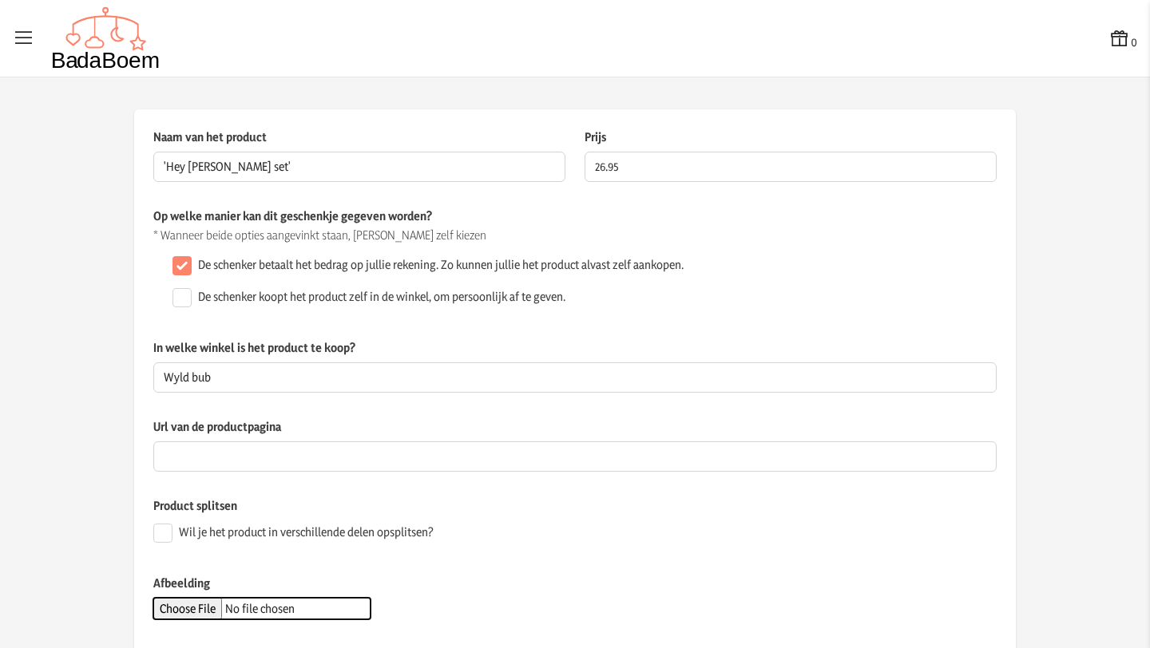
click at [203, 608] on input "Afbeelding" at bounding box center [261, 609] width 217 height 22
type input "C:\fakepath\hey cutie.webp"
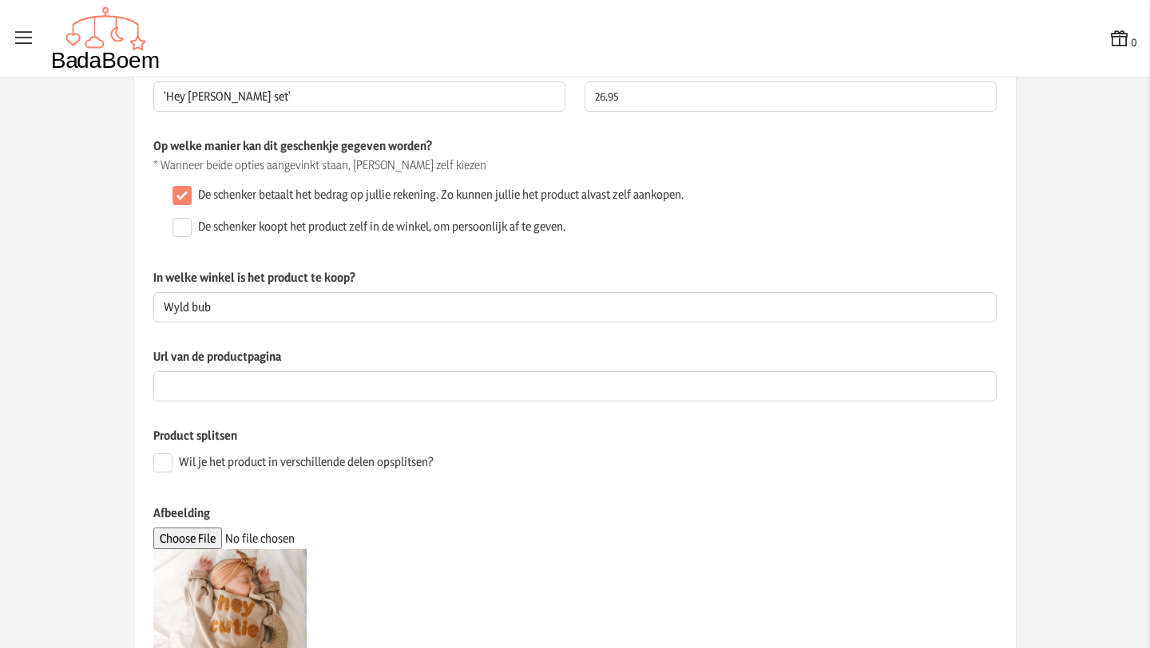
scroll to position [374, 0]
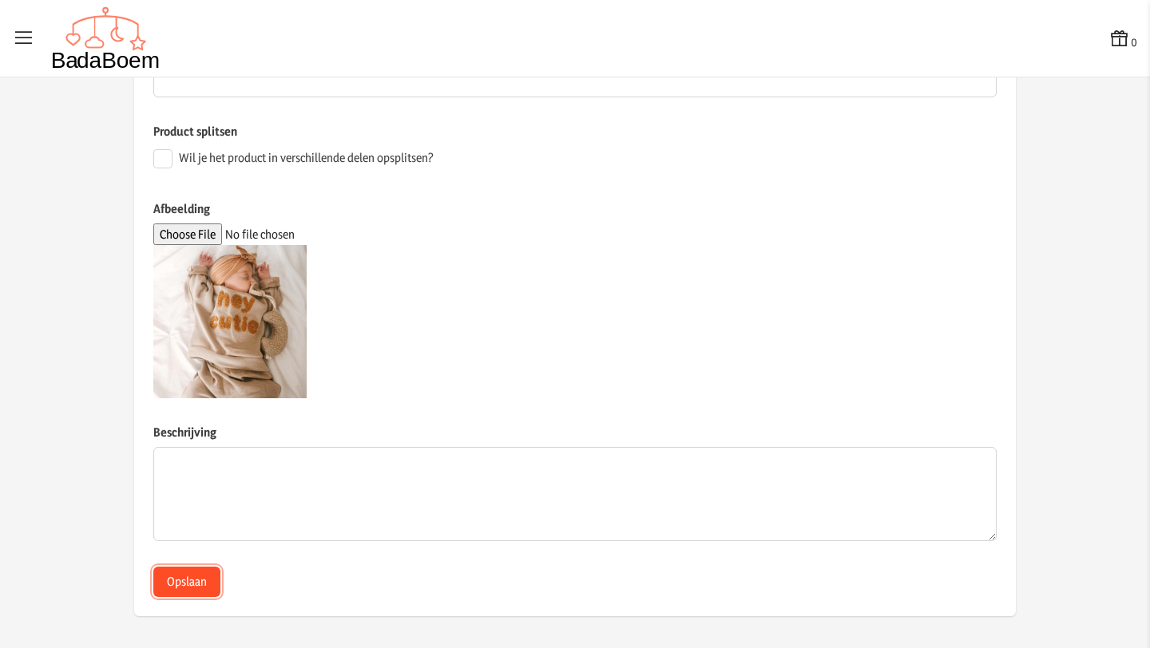
click at [186, 584] on button "Opslaan" at bounding box center [186, 582] width 67 height 30
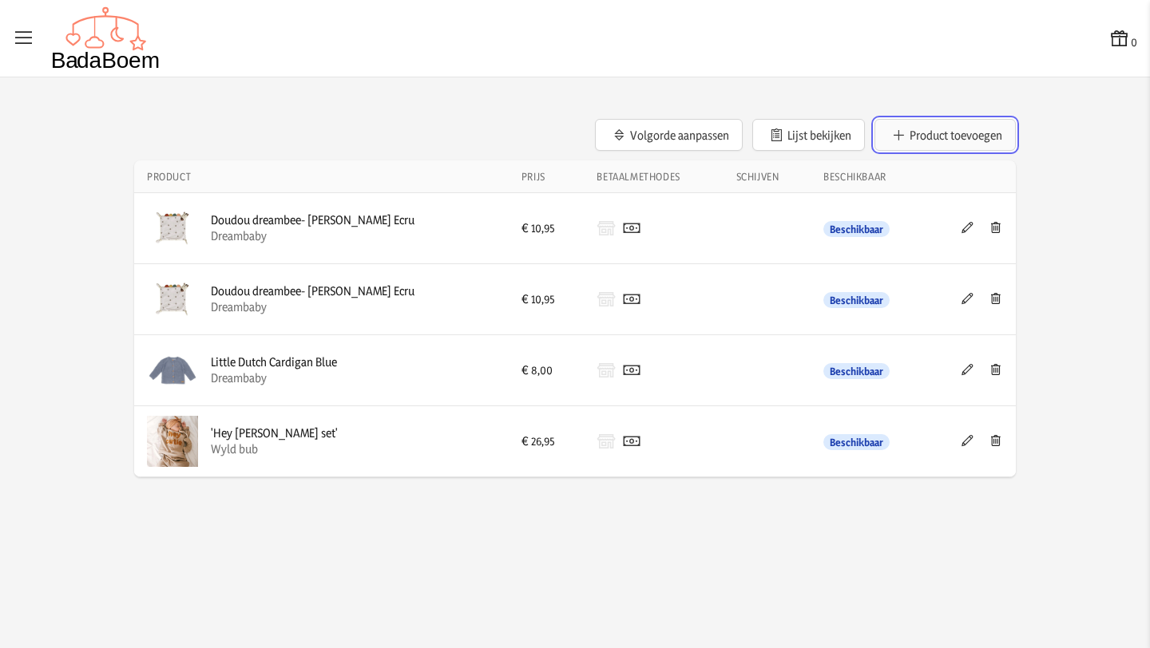
click at [931, 131] on button "Product toevoegen" at bounding box center [944, 135] width 141 height 32
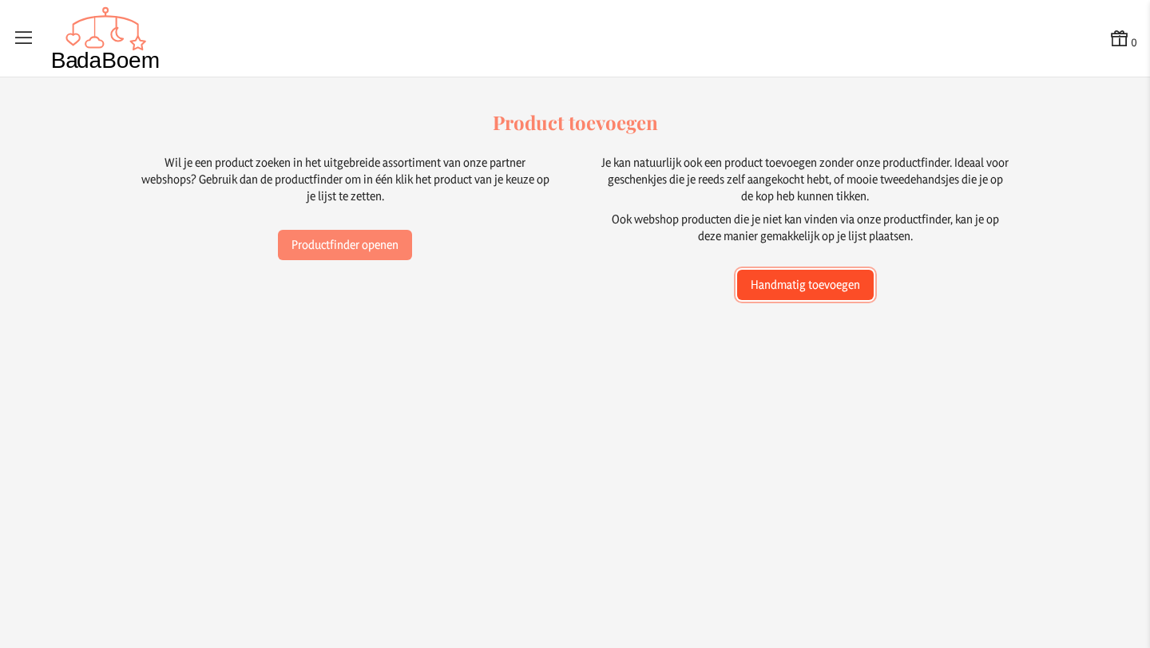
click at [766, 280] on button "Handmatig toevoegen" at bounding box center [805, 285] width 137 height 30
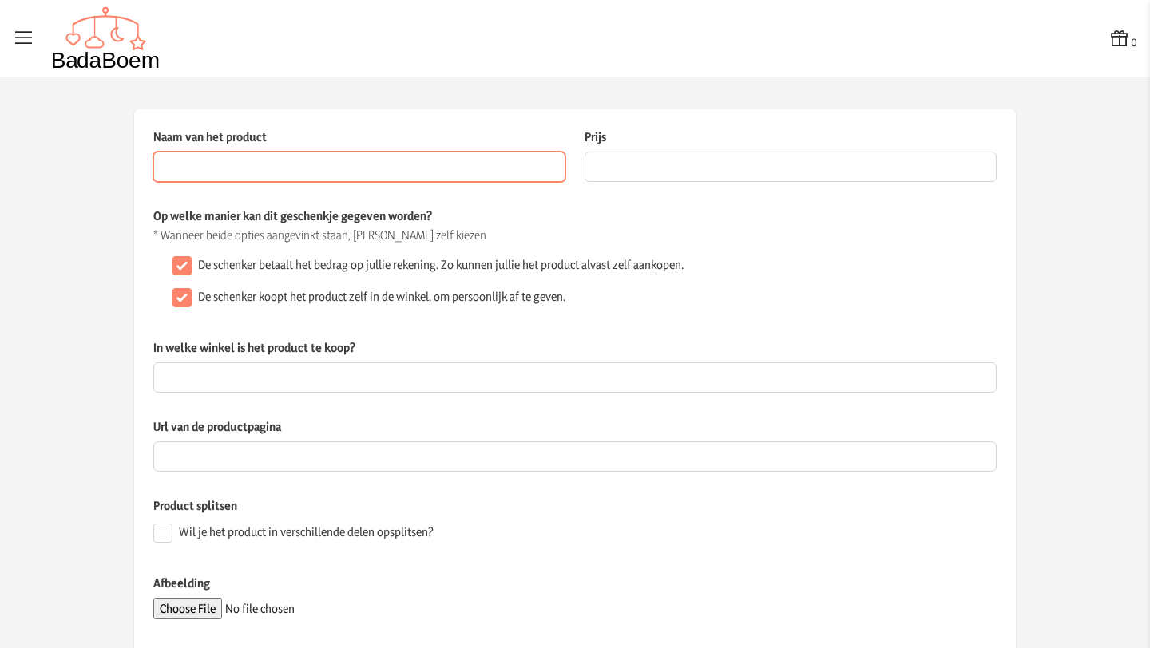
click at [255, 168] on input "Naam van het product" at bounding box center [359, 167] width 412 height 30
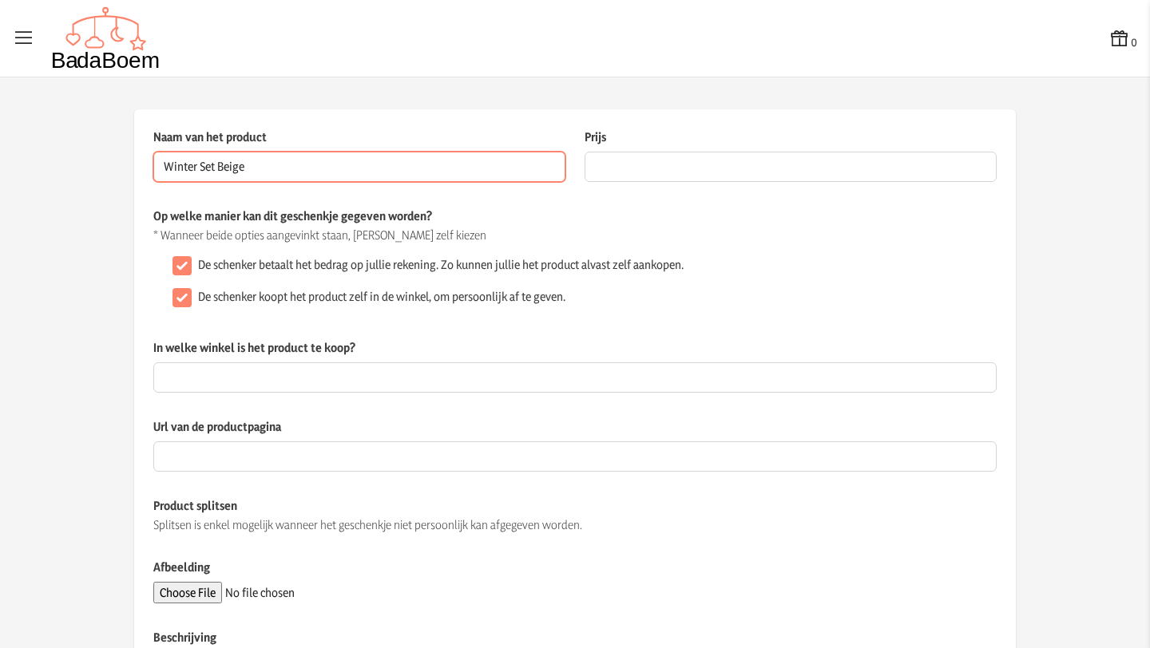
type input "Winter Set Beige"
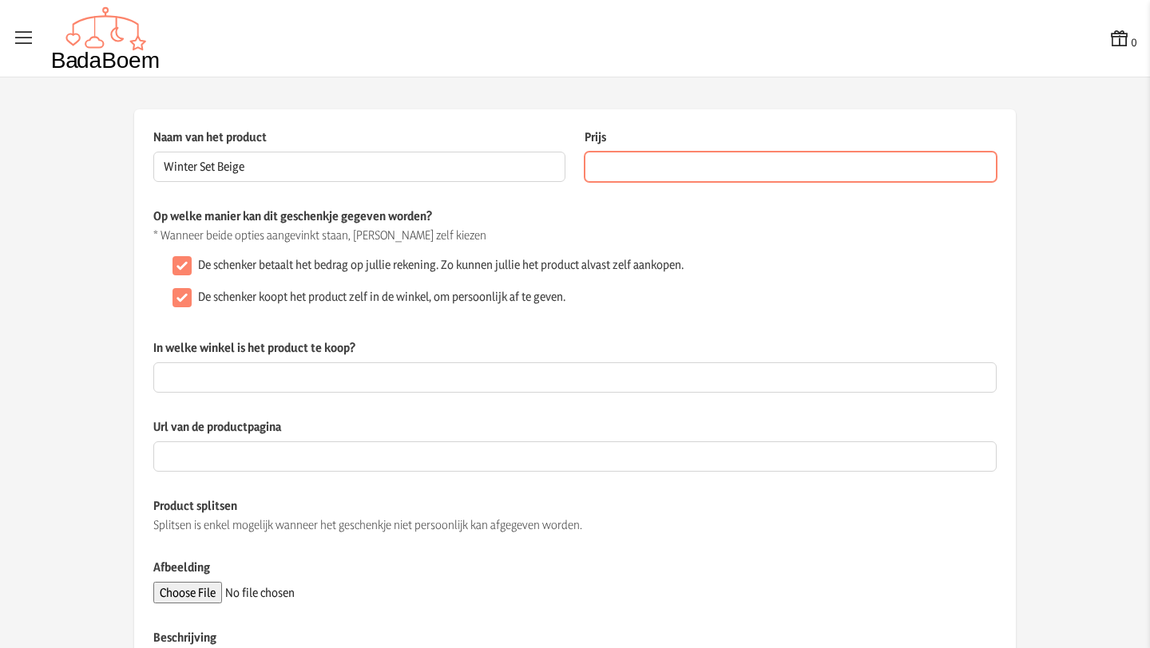
click at [626, 160] on input "Prijs" at bounding box center [790, 167] width 412 height 30
type input "26.95"
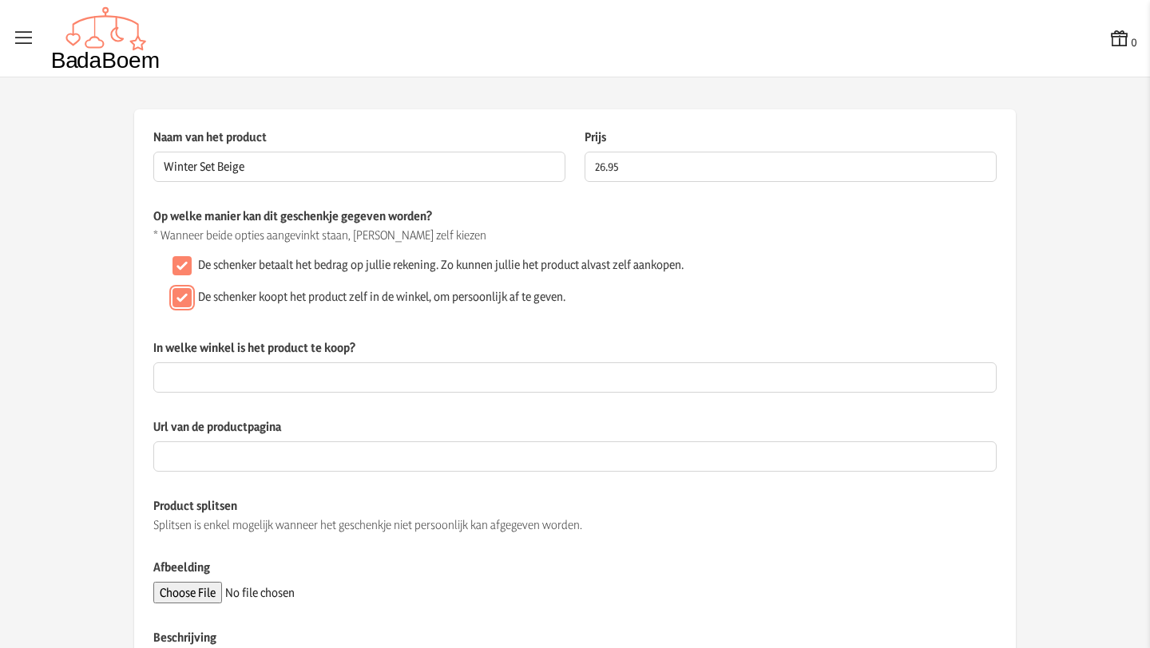
click at [180, 297] on input "De schenker koopt het product zelf in de winkel, om persoonlijk af te geven." at bounding box center [181, 297] width 19 height 19
checkbox input "false"
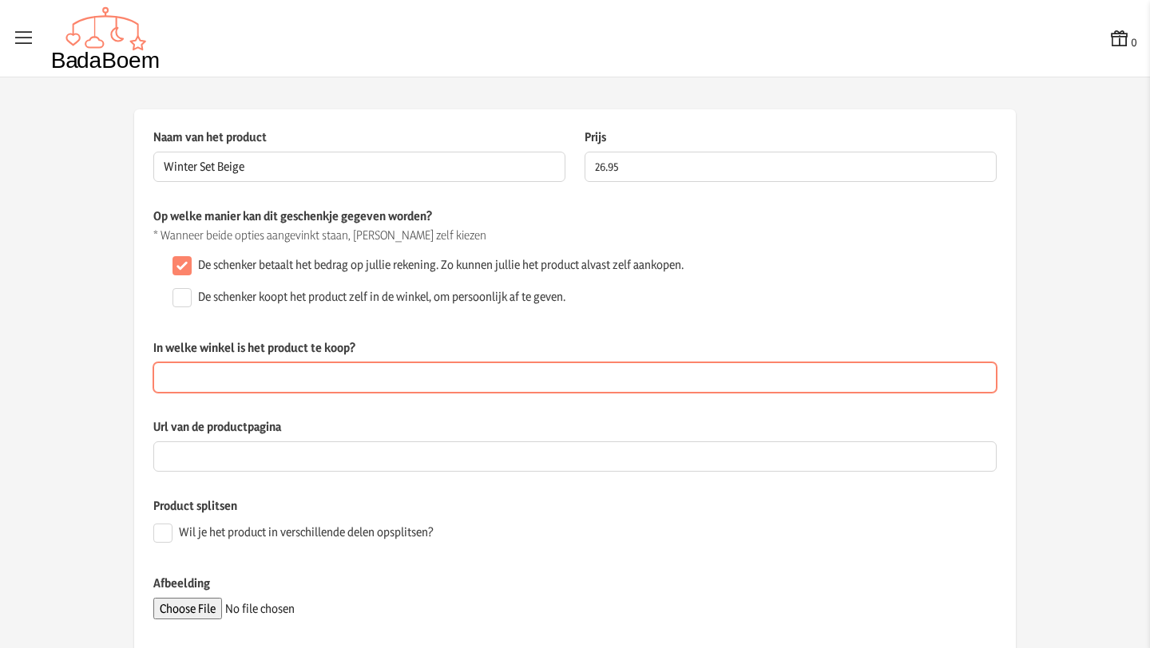
click at [248, 382] on input "In welke winkel is het product te koop?" at bounding box center [574, 377] width 843 height 30
type input "Wyld bub"
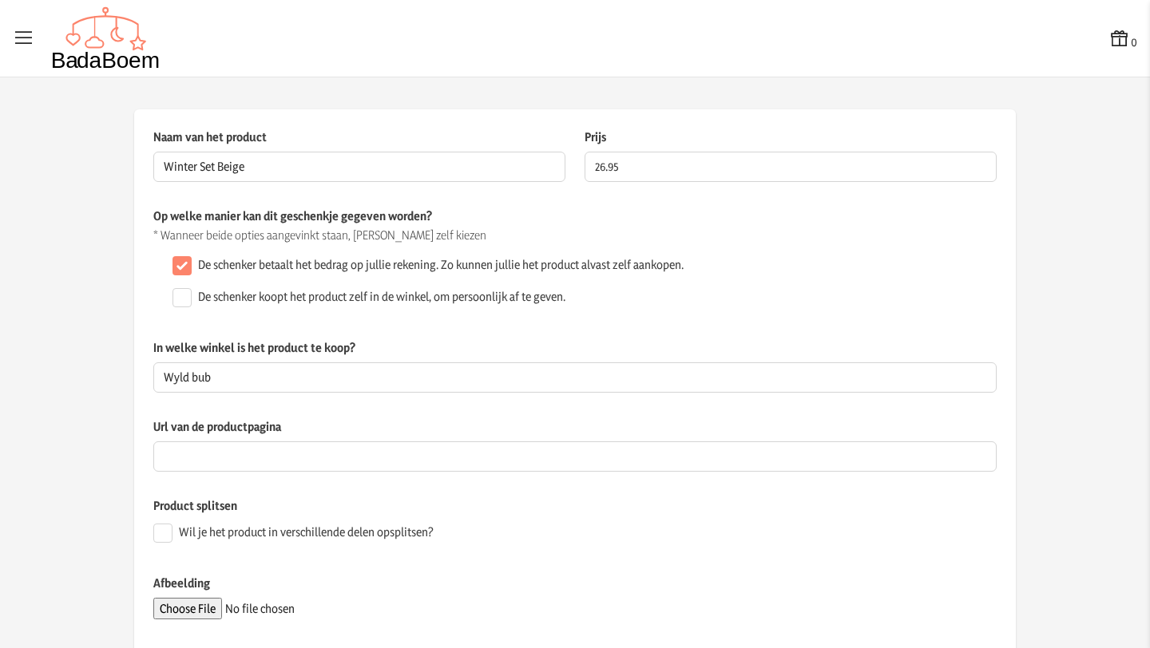
click at [497, 511] on p "Product splitsen" at bounding box center [574, 505] width 843 height 17
click at [205, 607] on input "Afbeelding" at bounding box center [261, 609] width 217 height 22
type input "C:\fakepath\HiWinterSetLarge-738678_900x.webp"
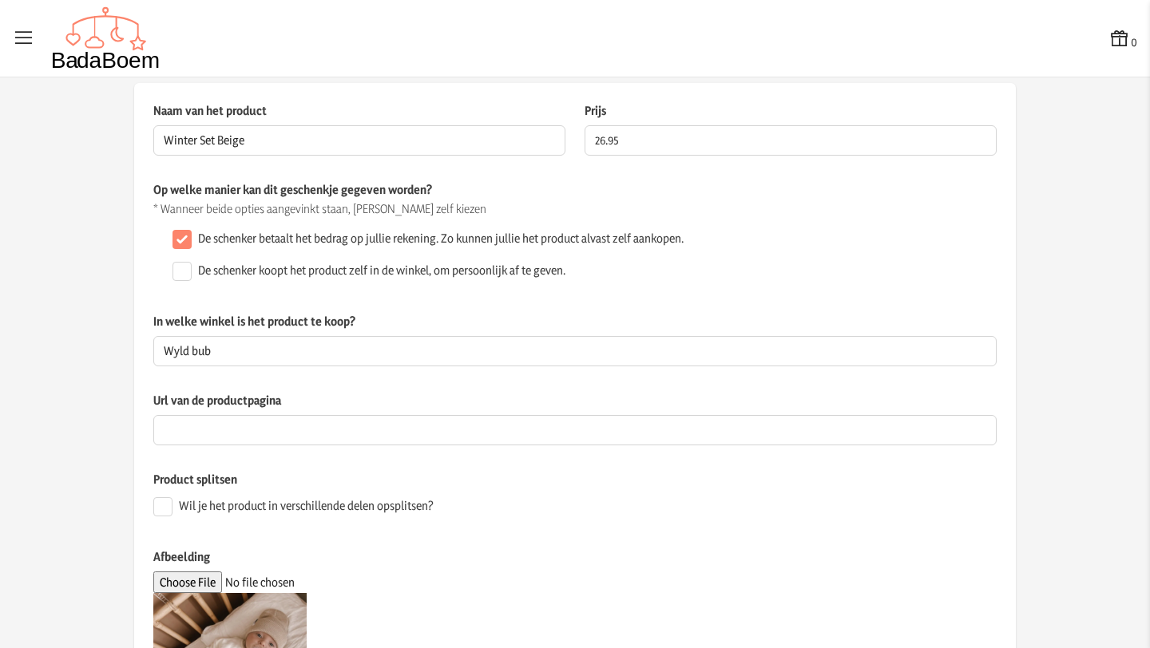
scroll to position [374, 0]
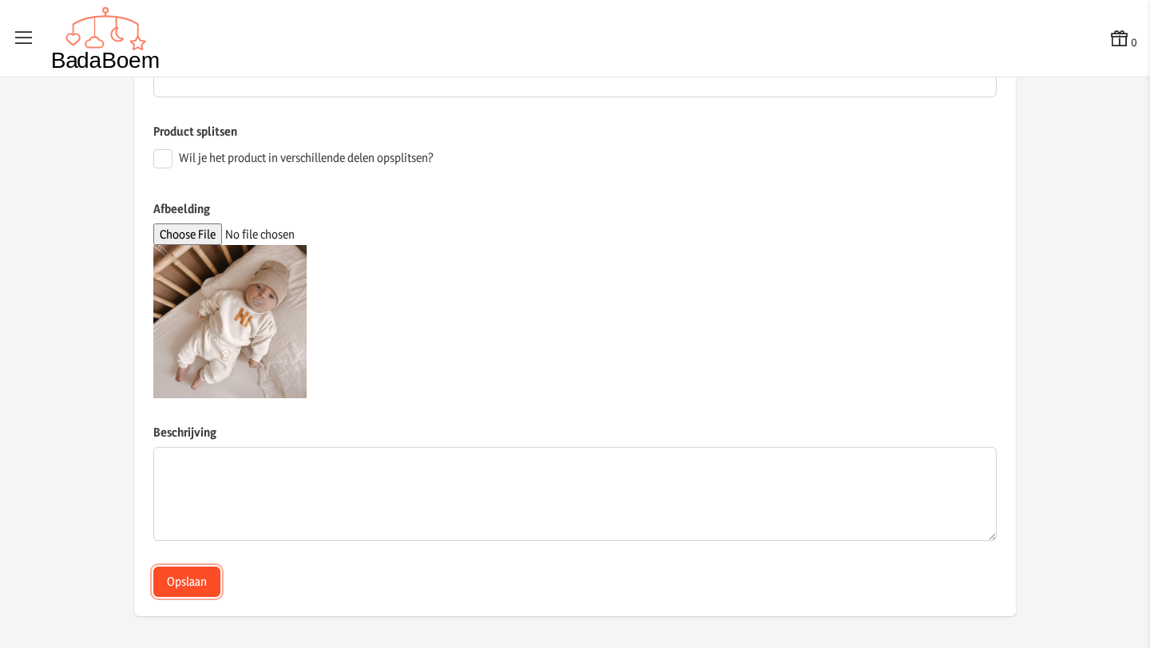
click at [187, 584] on button "Opslaan" at bounding box center [186, 582] width 67 height 30
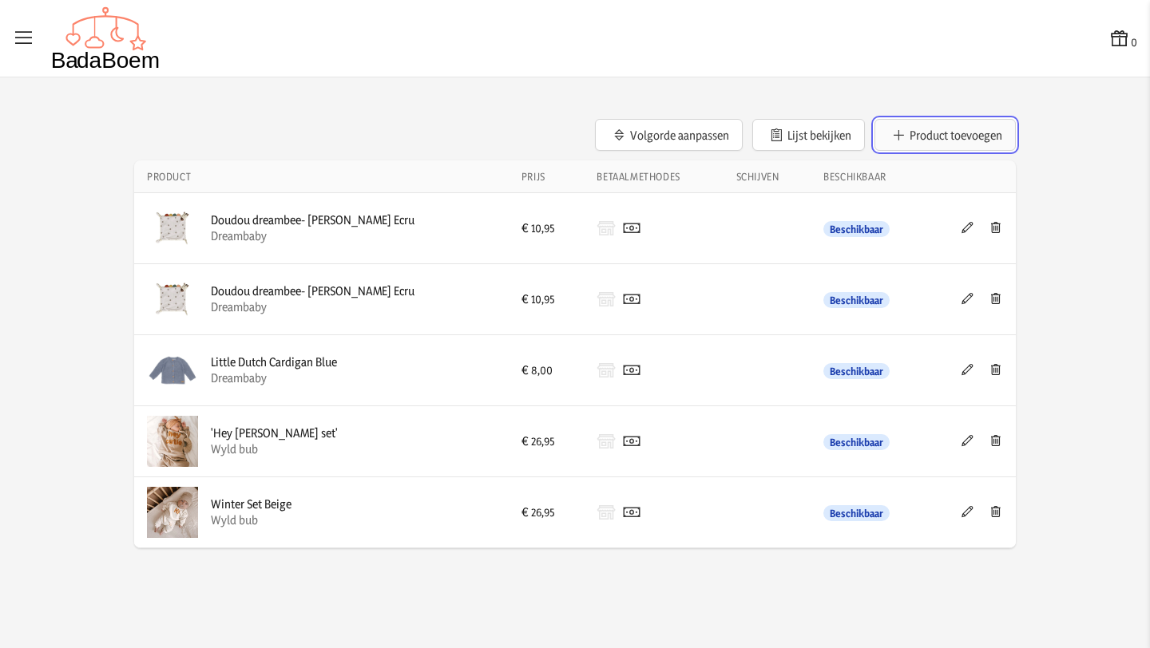
click at [964, 139] on button "Product toevoegen" at bounding box center [944, 135] width 141 height 32
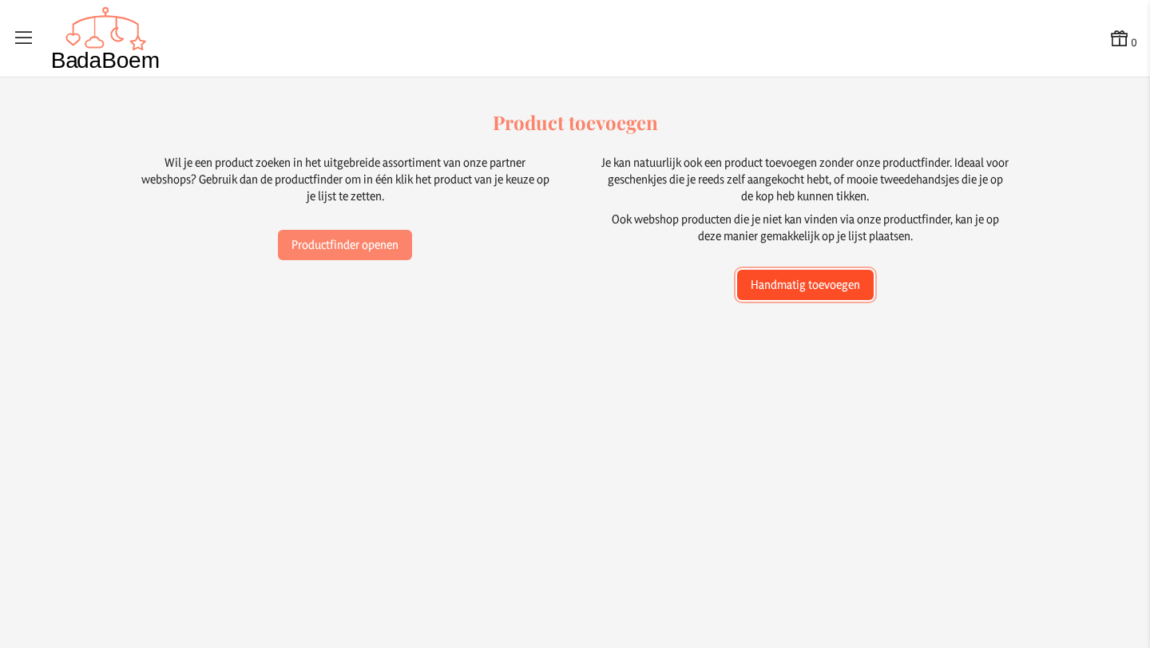
click at [829, 286] on button "Handmatig toevoegen" at bounding box center [805, 285] width 137 height 30
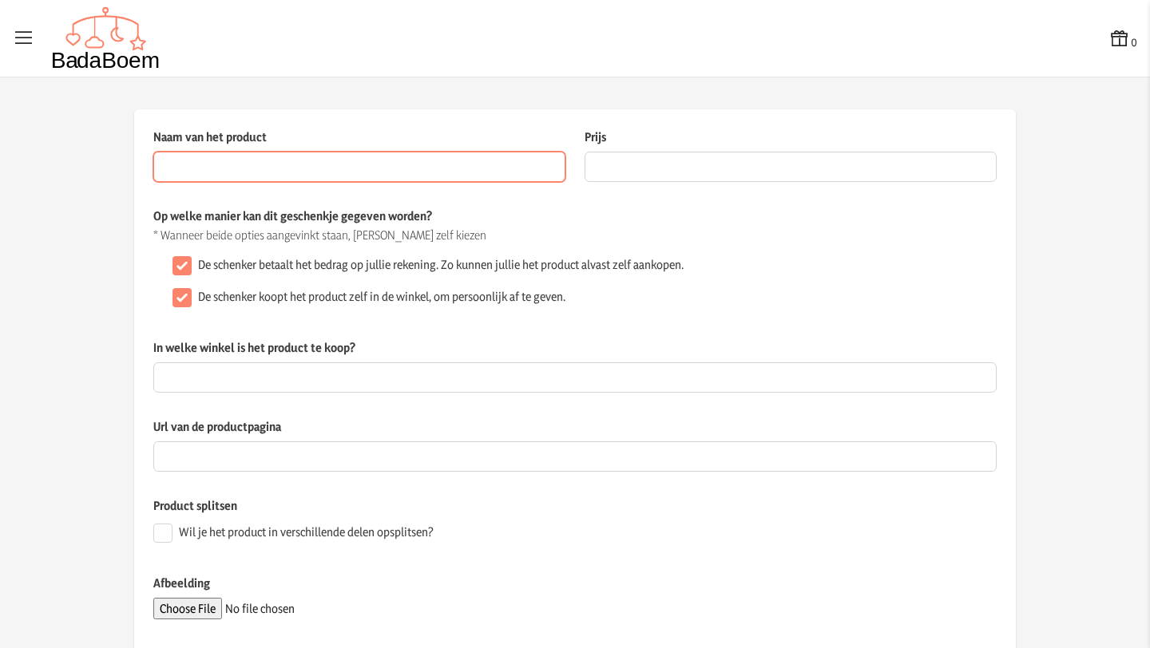
click at [287, 173] on input "Naam van het product" at bounding box center [359, 167] width 412 height 30
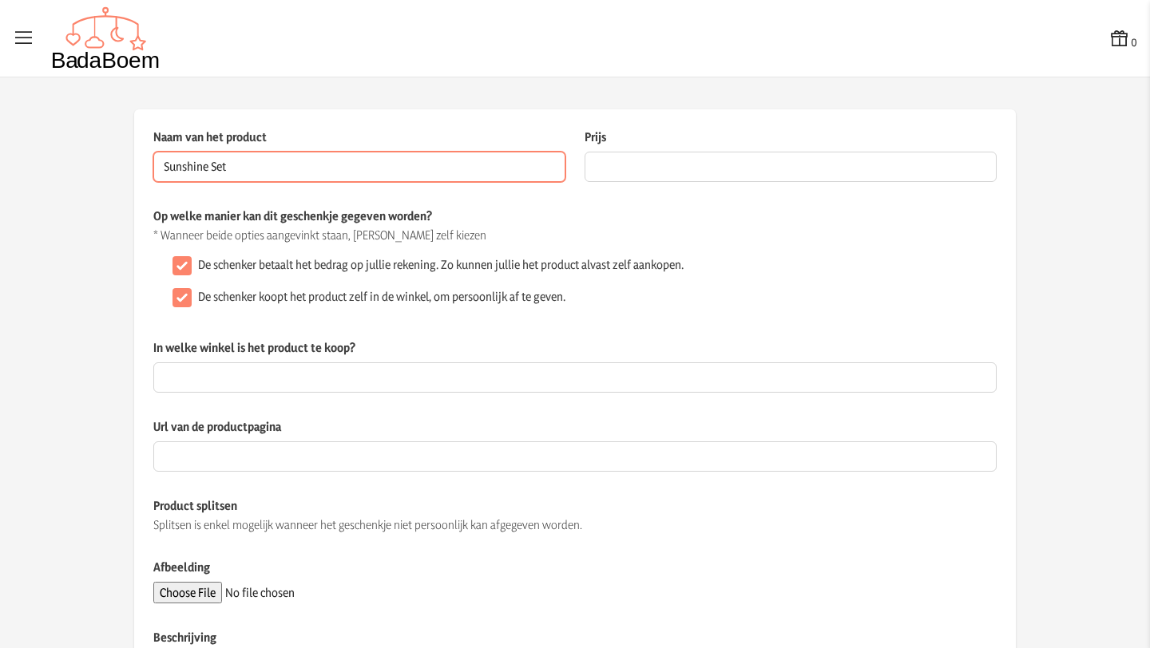
type input "Sunshine Set"
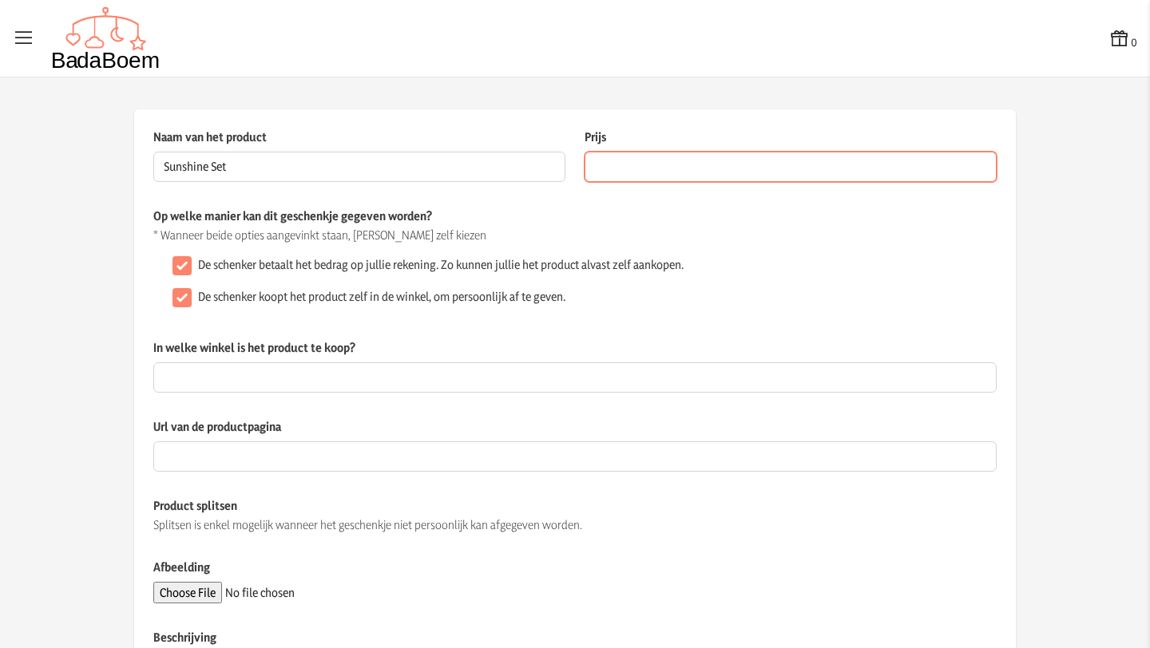
click at [620, 168] on input "Prijs" at bounding box center [790, 167] width 412 height 30
type input "26.95"
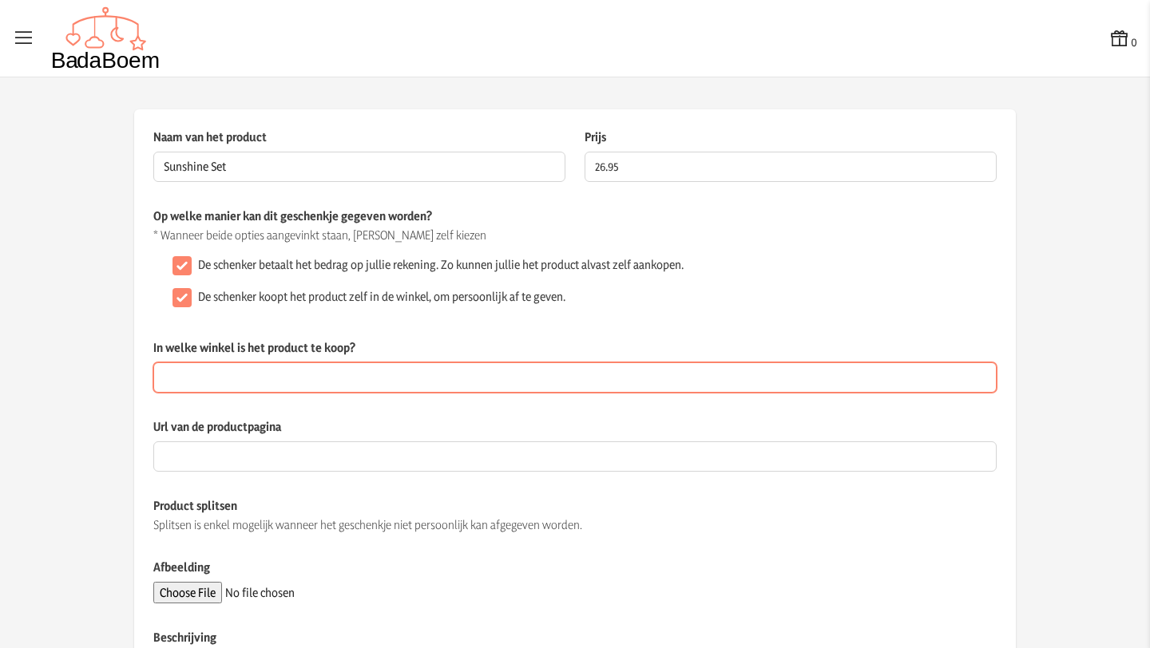
click at [313, 376] on input "In welke winkel is het product te koop?" at bounding box center [574, 377] width 843 height 30
type input "Wyld bub"
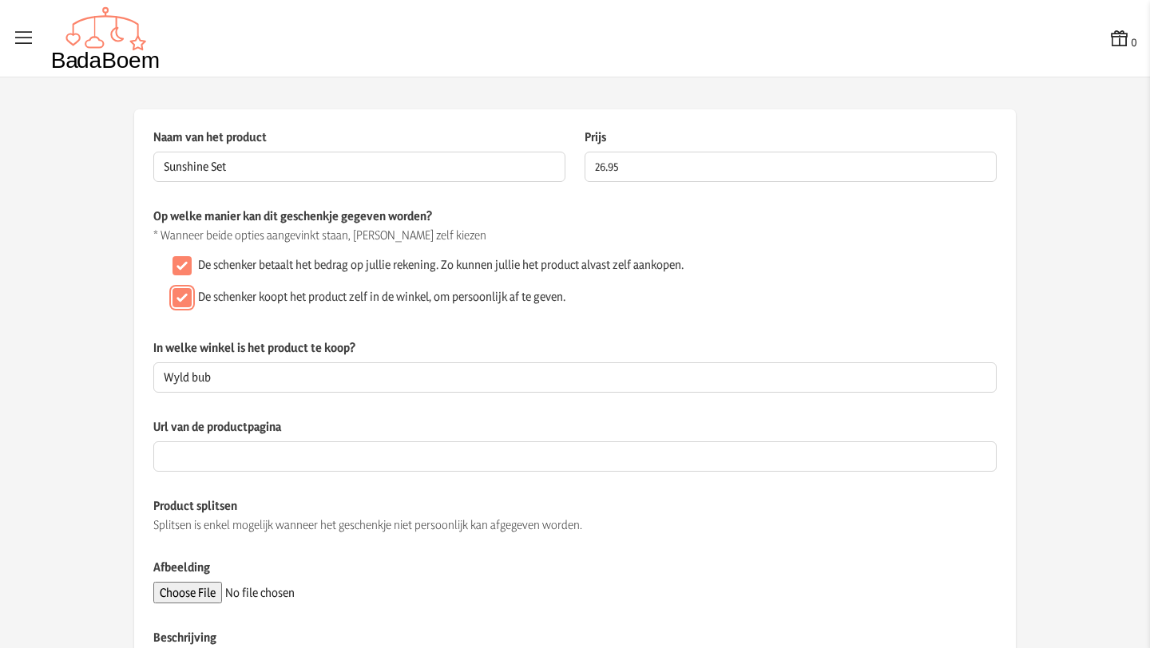
click at [179, 299] on input "De schenker koopt het product zelf in de winkel, om persoonlijk af te geven." at bounding box center [181, 297] width 19 height 19
checkbox input "false"
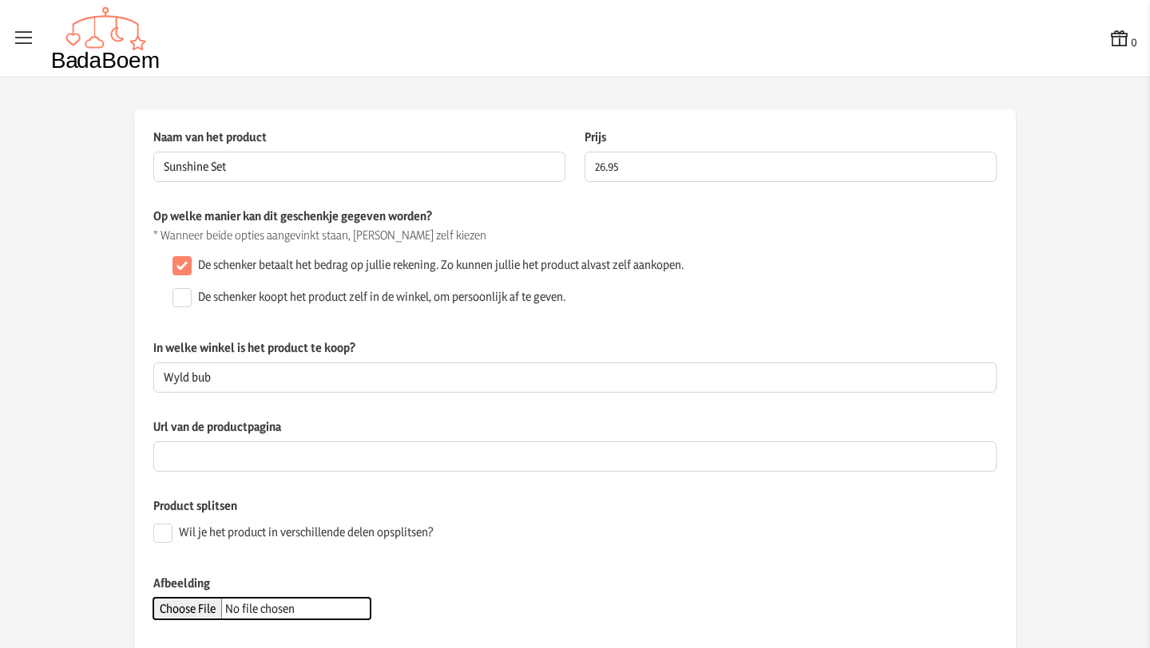
click at [172, 601] on input "Afbeelding" at bounding box center [261, 609] width 217 height 22
type input "C:\fakepath\sunshine set.webp"
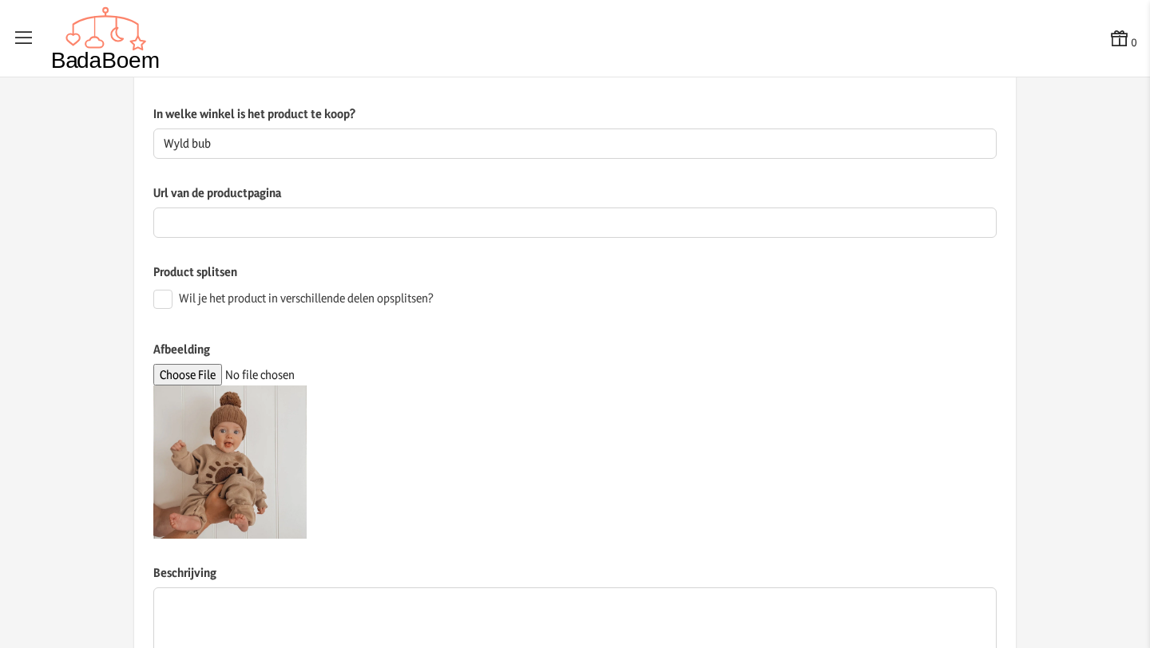
scroll to position [374, 0]
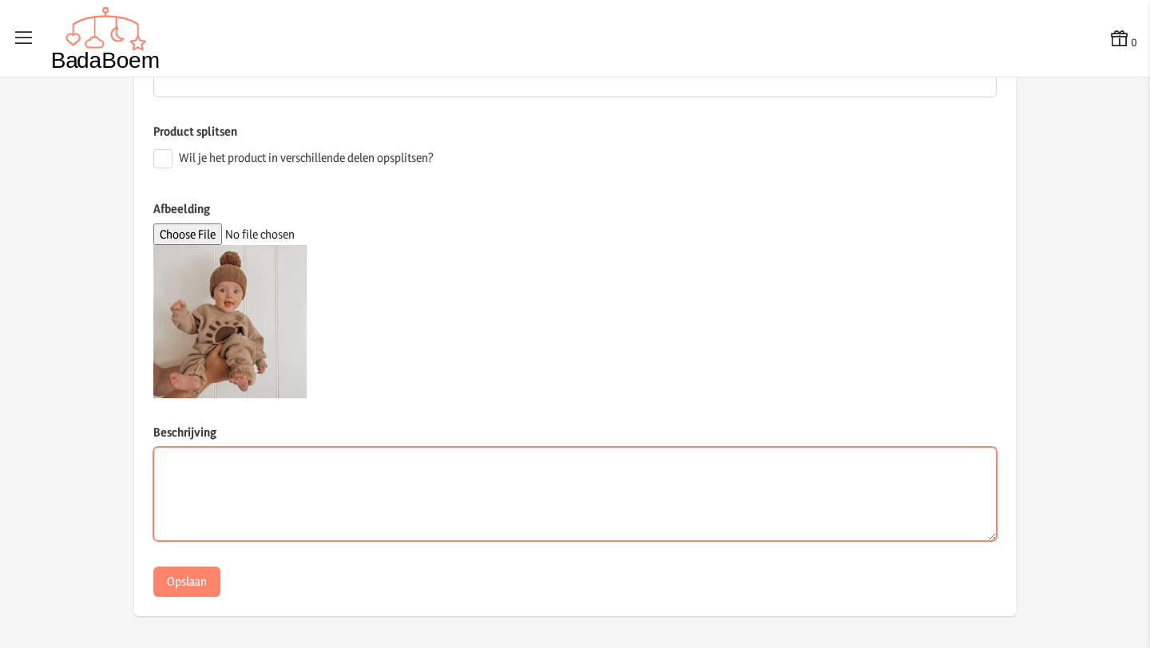
click at [266, 472] on textarea "Beschrijving" at bounding box center [574, 494] width 843 height 94
type textarea "broek en truitje"
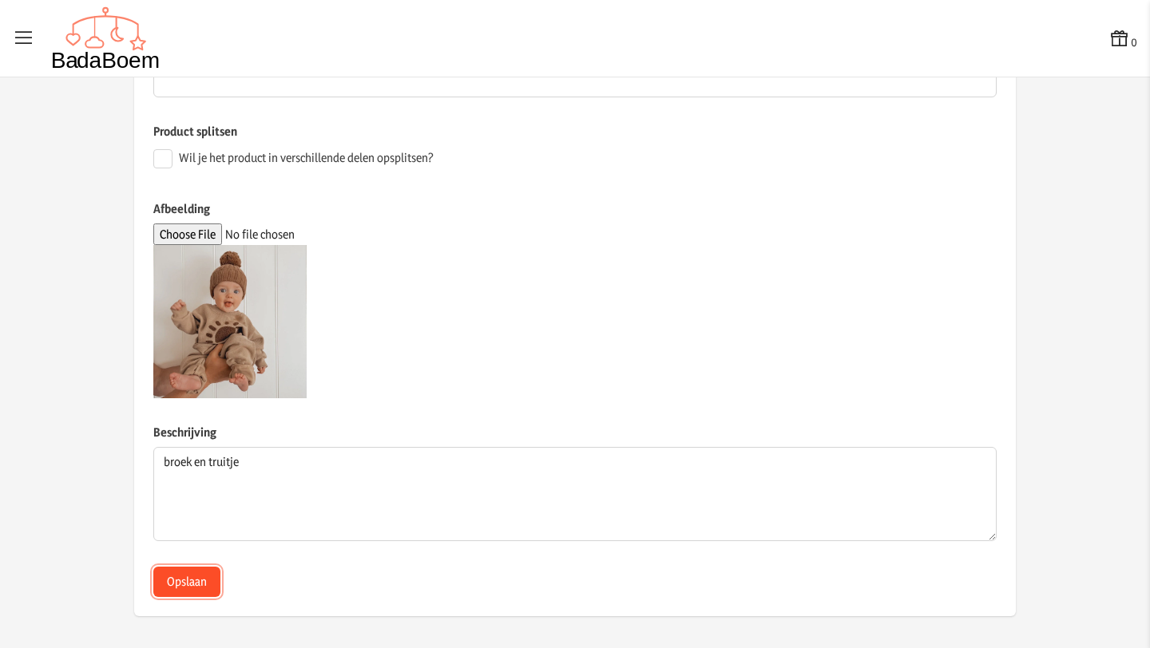
click at [187, 580] on button "Opslaan" at bounding box center [186, 582] width 67 height 30
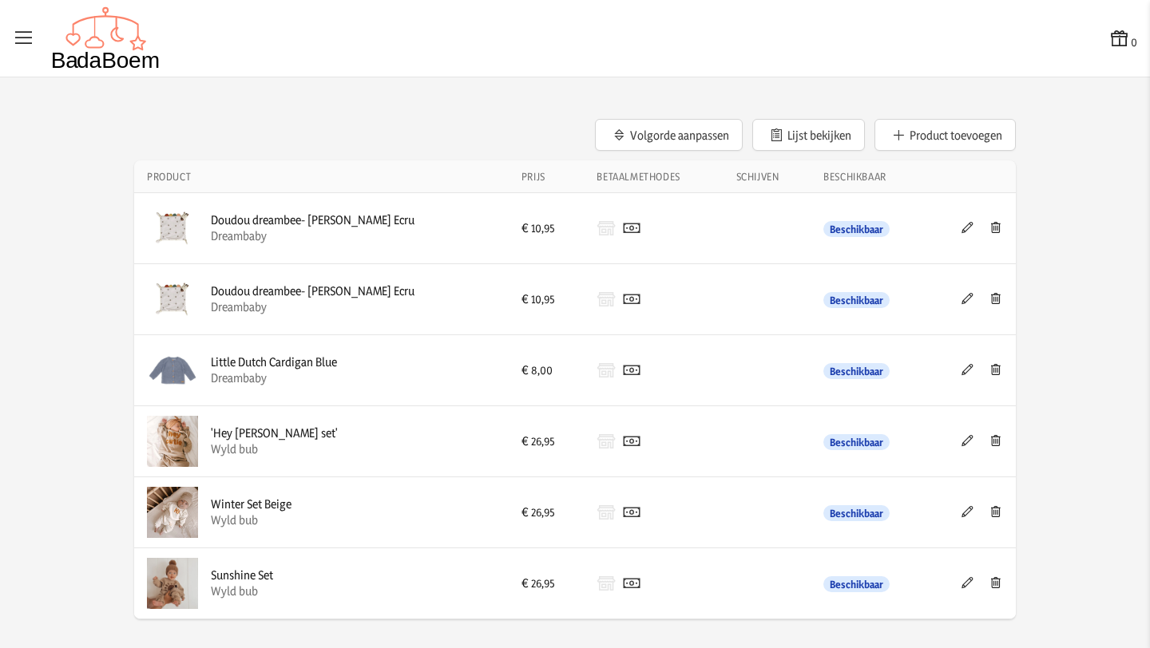
click at [968, 512] on icon at bounding box center [967, 511] width 15 height 11
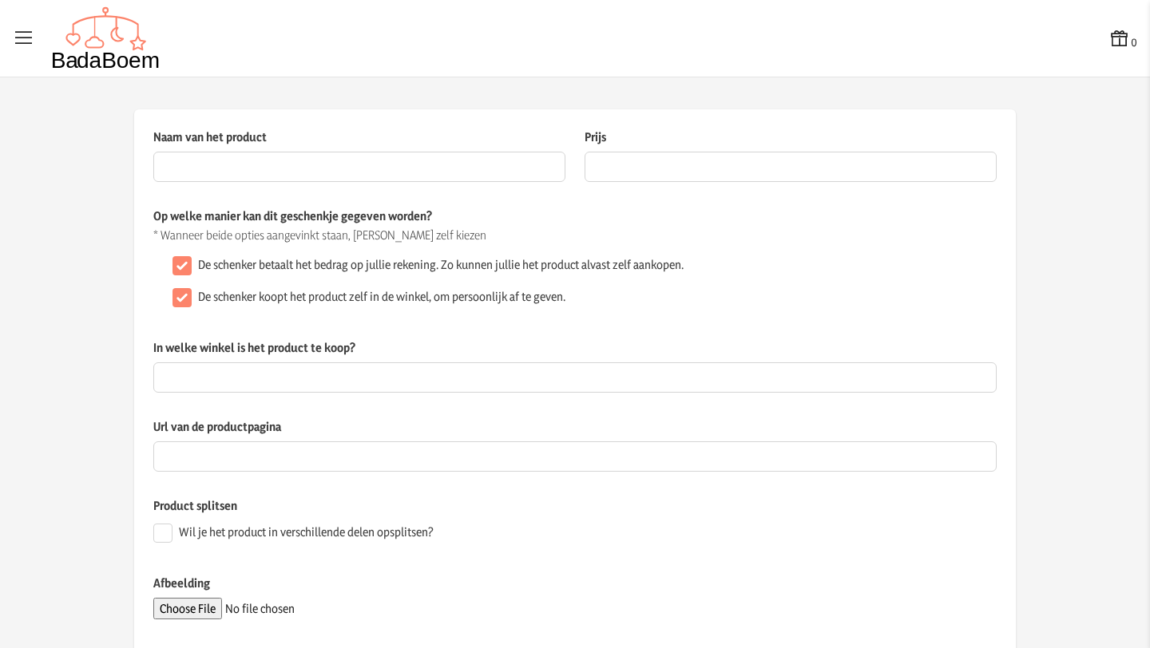
type input "Winter Set Beige"
type input "26.95"
checkbox input "false"
type input "Wyld bub"
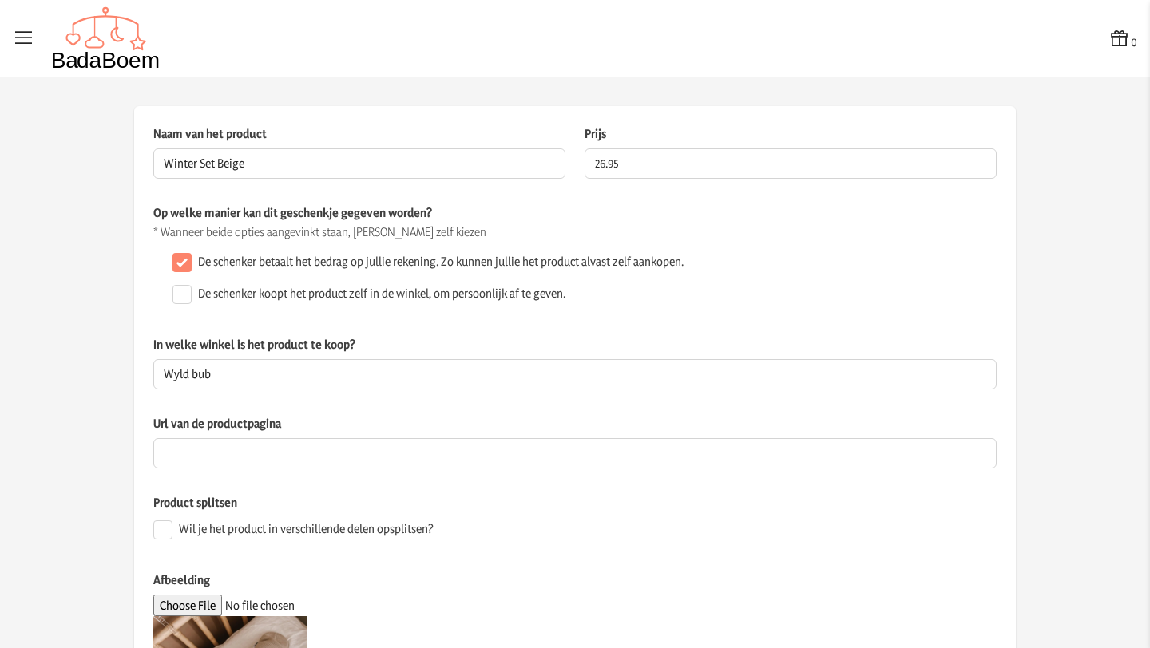
click at [578, 545] on div "Wil je het product in verschillende delen opsplitsen?" at bounding box center [574, 530] width 843 height 32
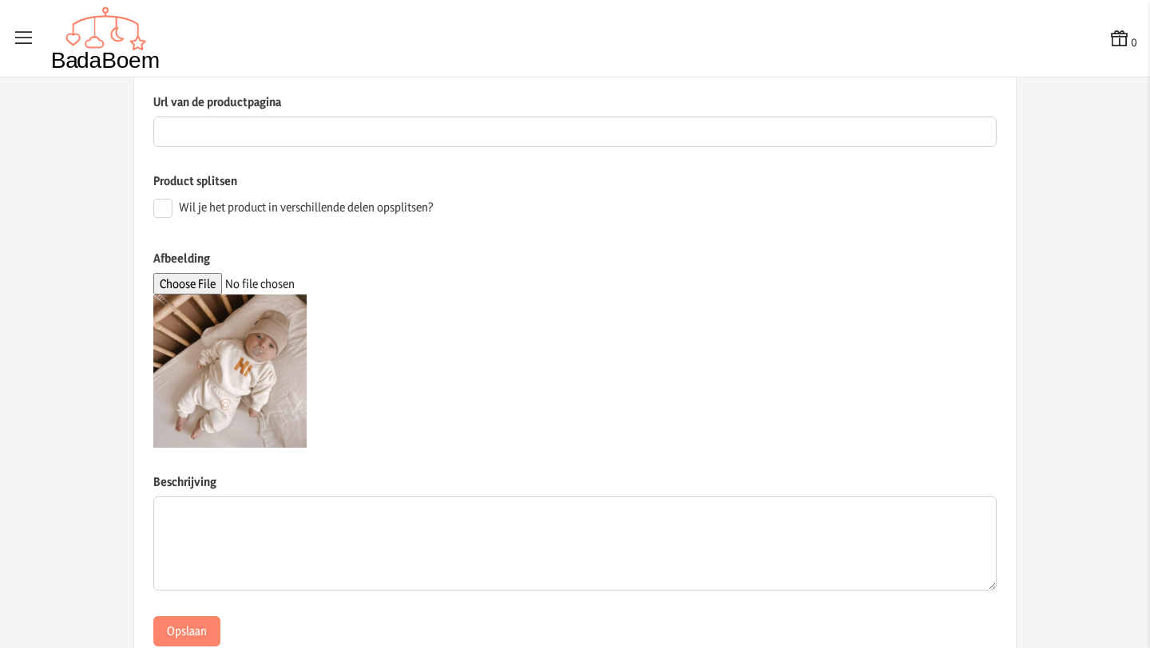
scroll to position [374, 0]
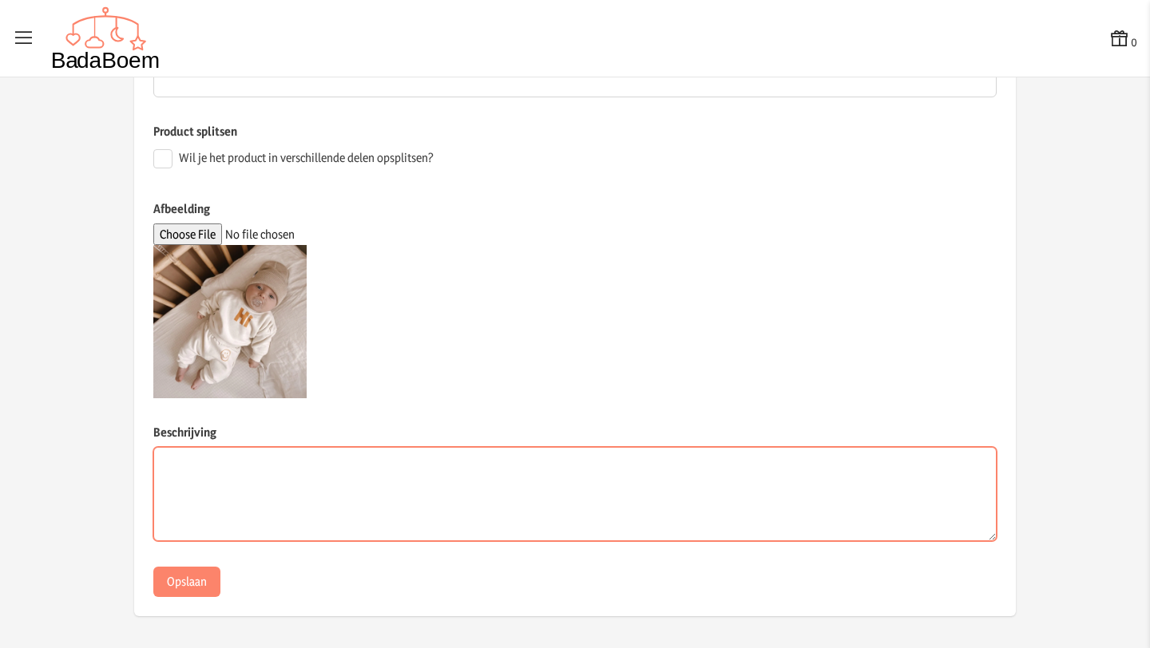
click at [267, 499] on textarea "Beschrijving" at bounding box center [574, 494] width 843 height 94
type textarea "broek en truitje"
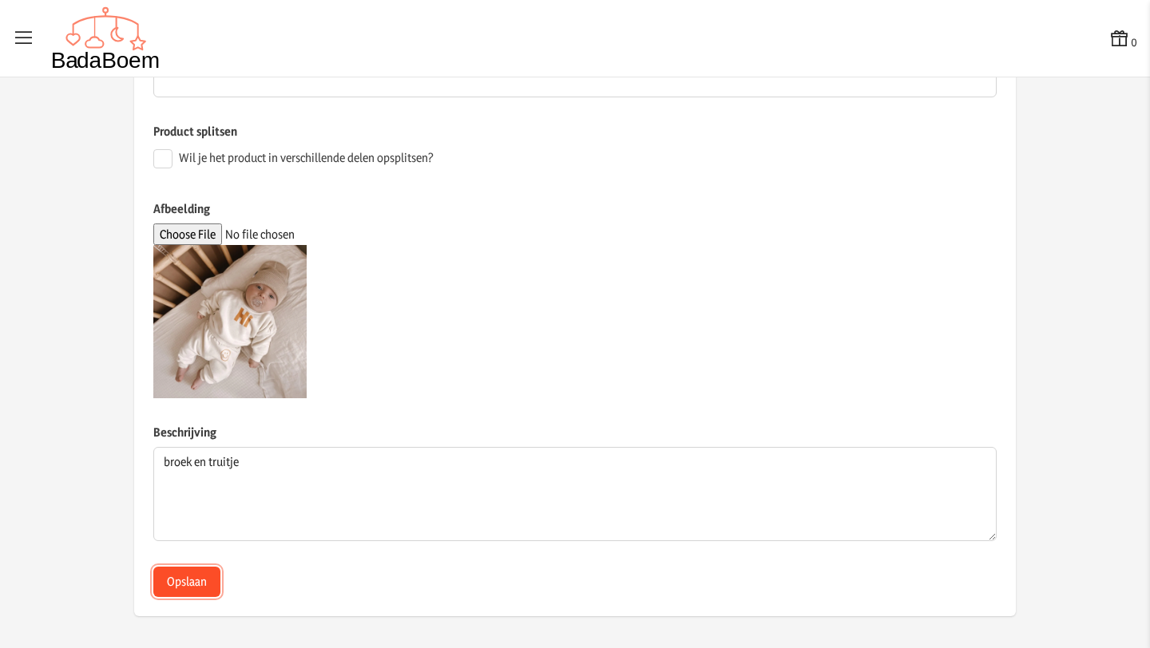
click at [191, 588] on button "Opslaan" at bounding box center [186, 582] width 67 height 30
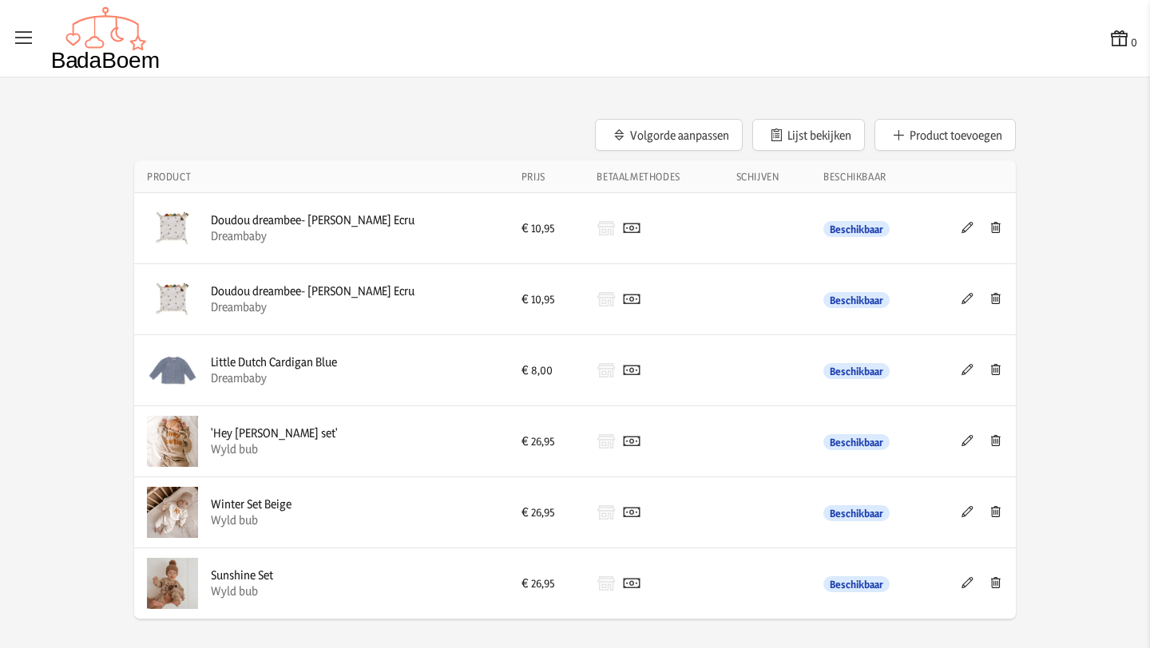
click at [968, 442] on icon at bounding box center [967, 440] width 15 height 11
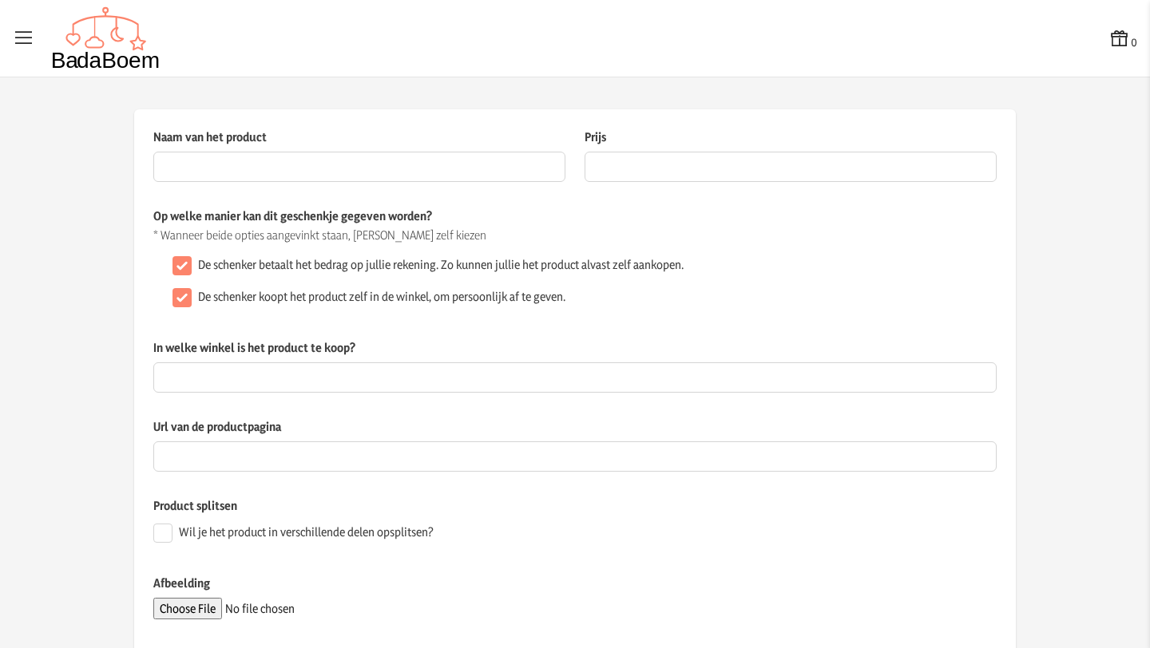
type input "'Hey [PERSON_NAME] set'"
type input "26.95"
checkbox input "false"
type input "Wyld bub"
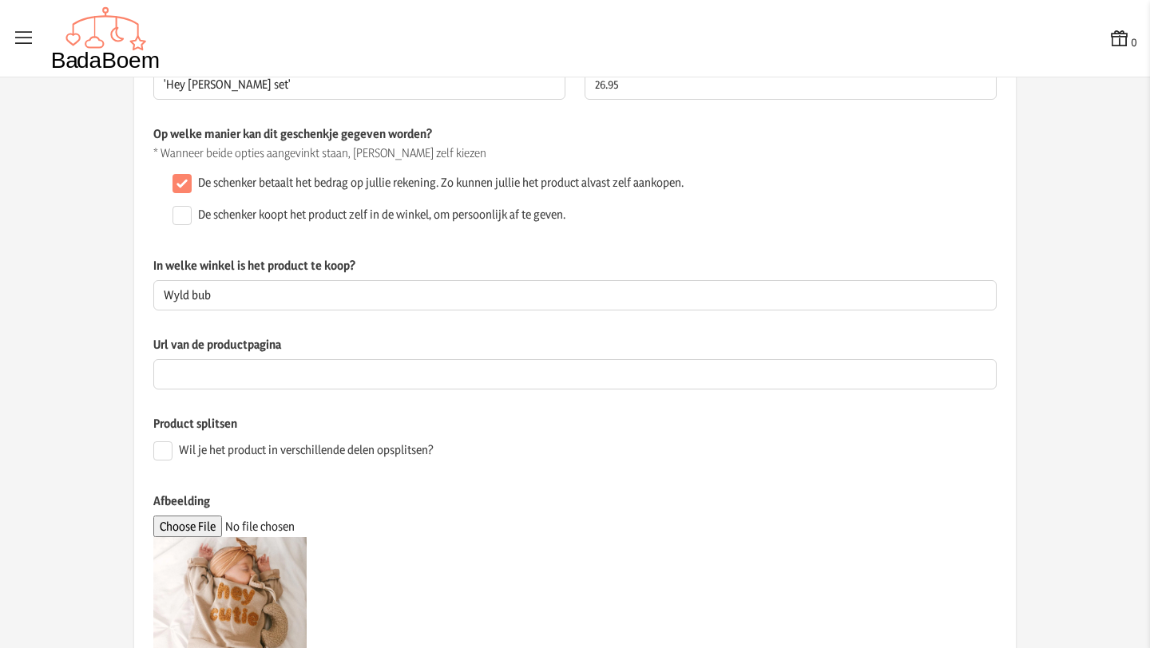
scroll to position [374, 0]
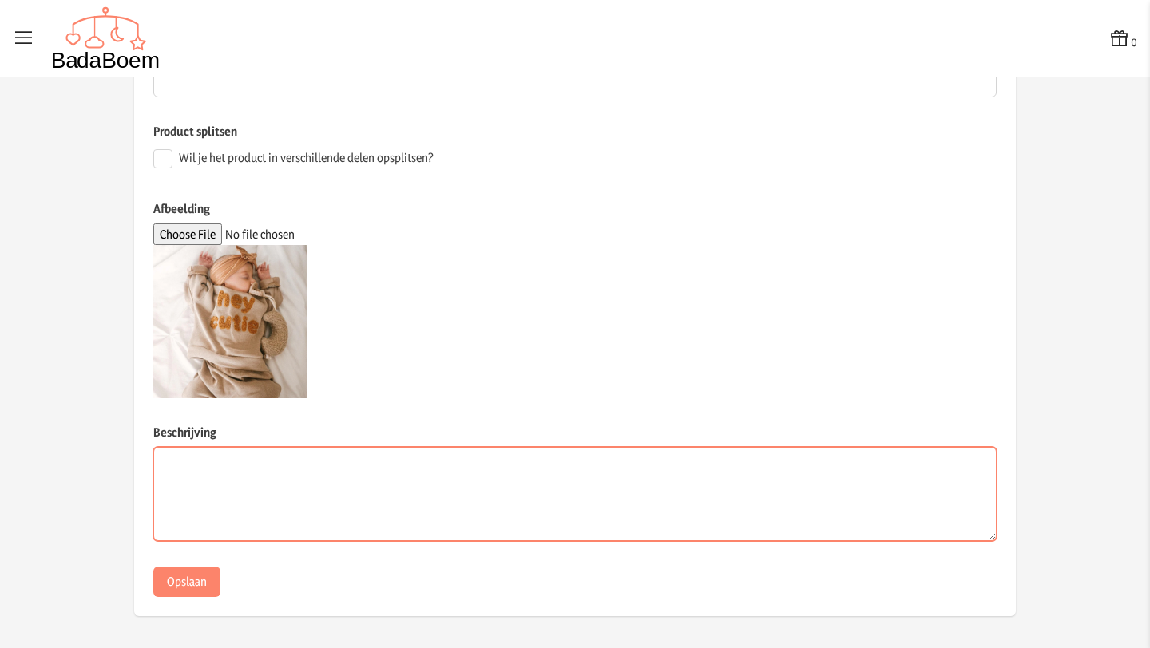
click at [292, 514] on textarea "Beschrijving" at bounding box center [574, 494] width 843 height 94
type textarea "broek en truitje"
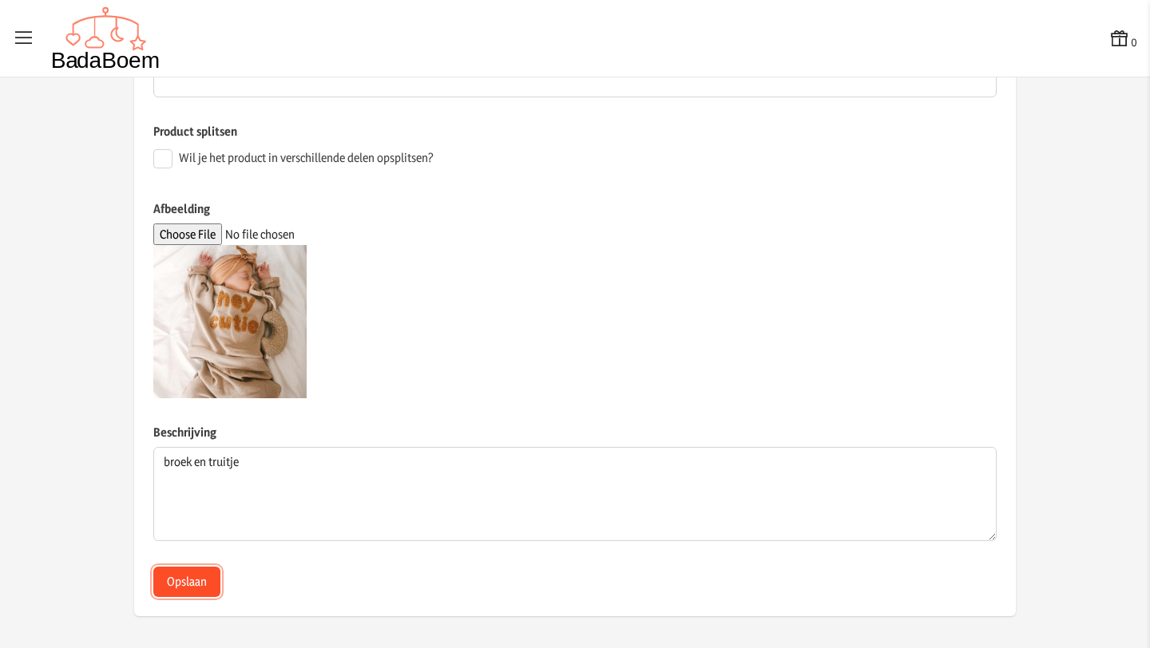
click at [190, 582] on button "Opslaan" at bounding box center [186, 582] width 67 height 30
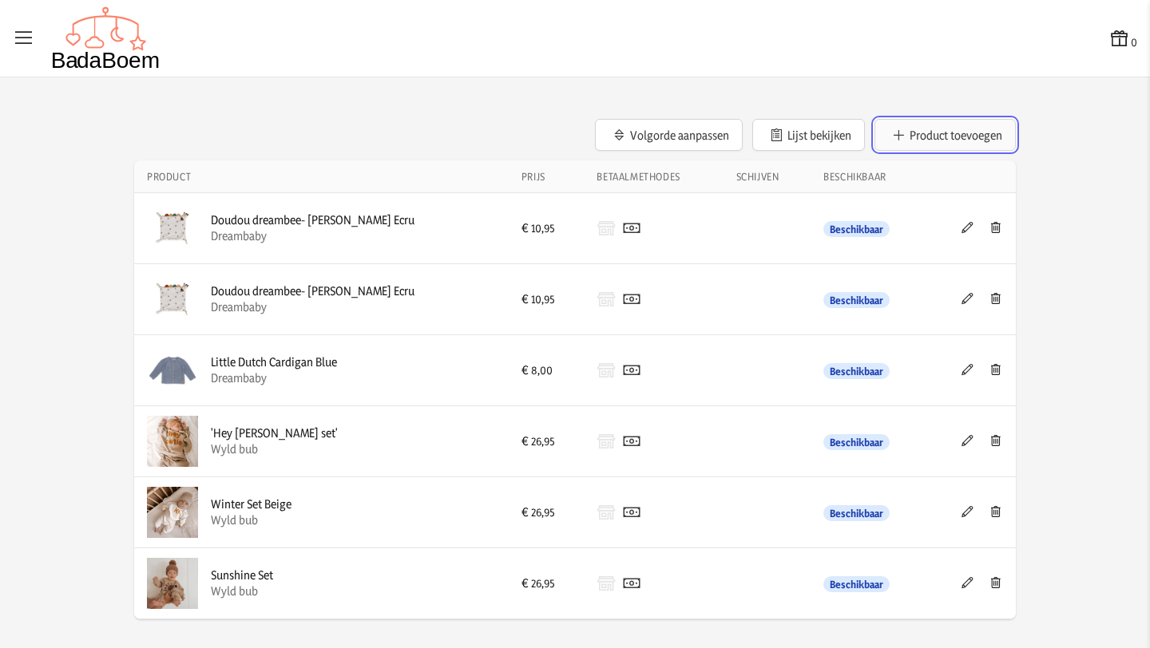
click at [929, 127] on button "Product toevoegen" at bounding box center [944, 135] width 141 height 32
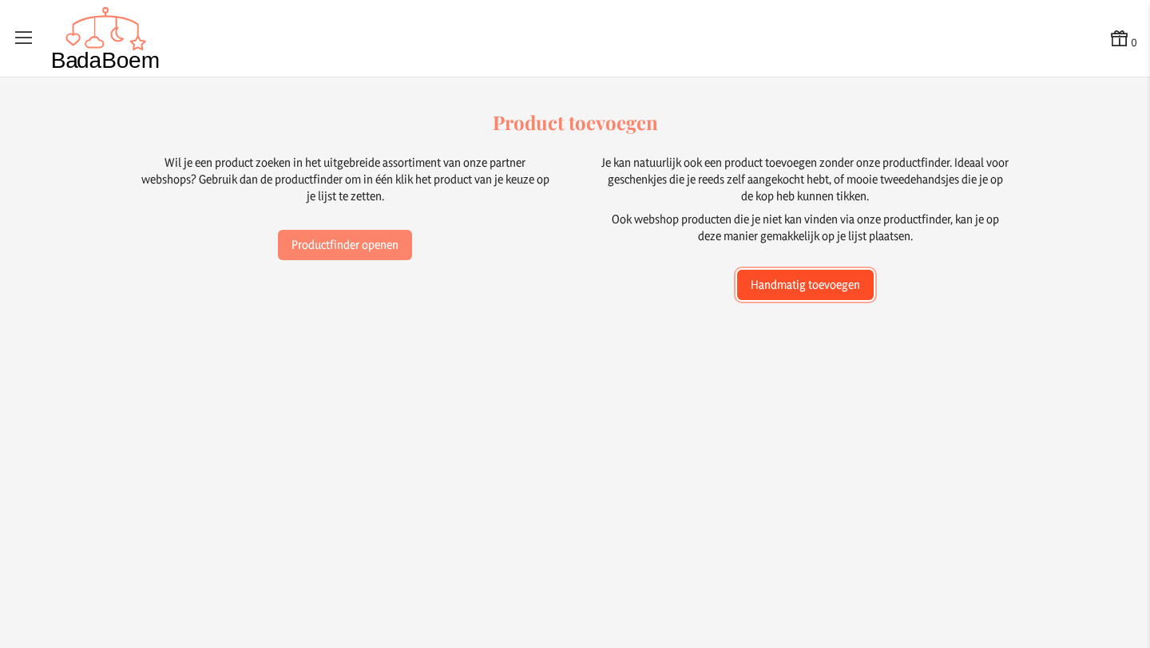
click at [811, 282] on button "Handmatig toevoegen" at bounding box center [805, 285] width 137 height 30
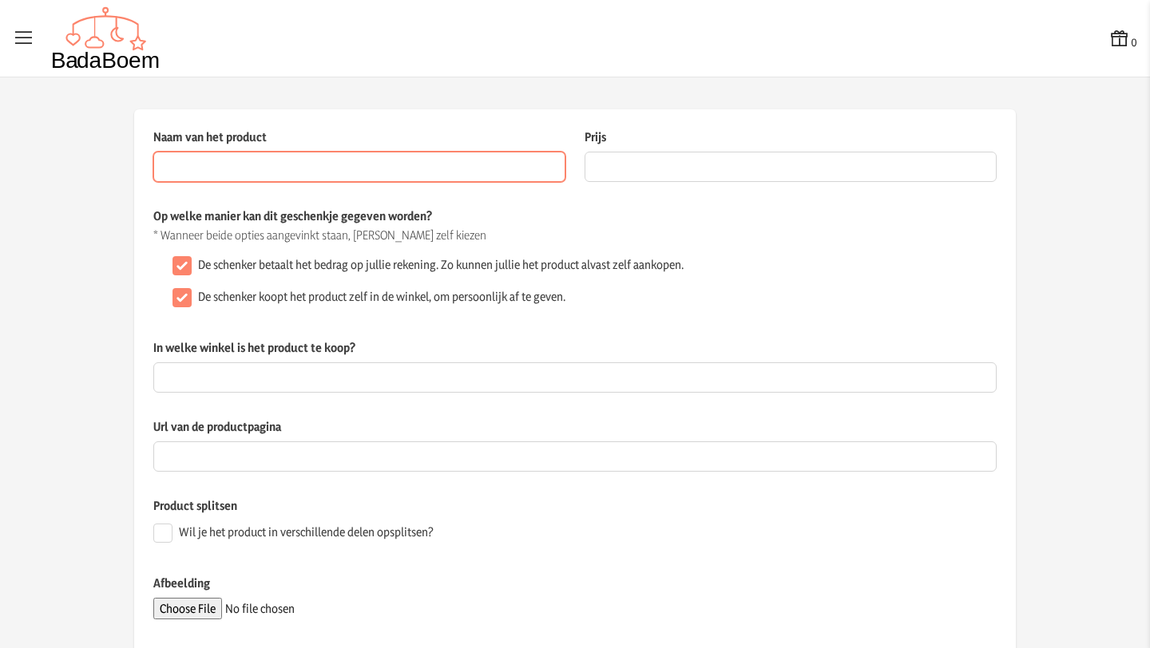
click at [323, 174] on input "Naam van het product" at bounding box center [359, 167] width 412 height 30
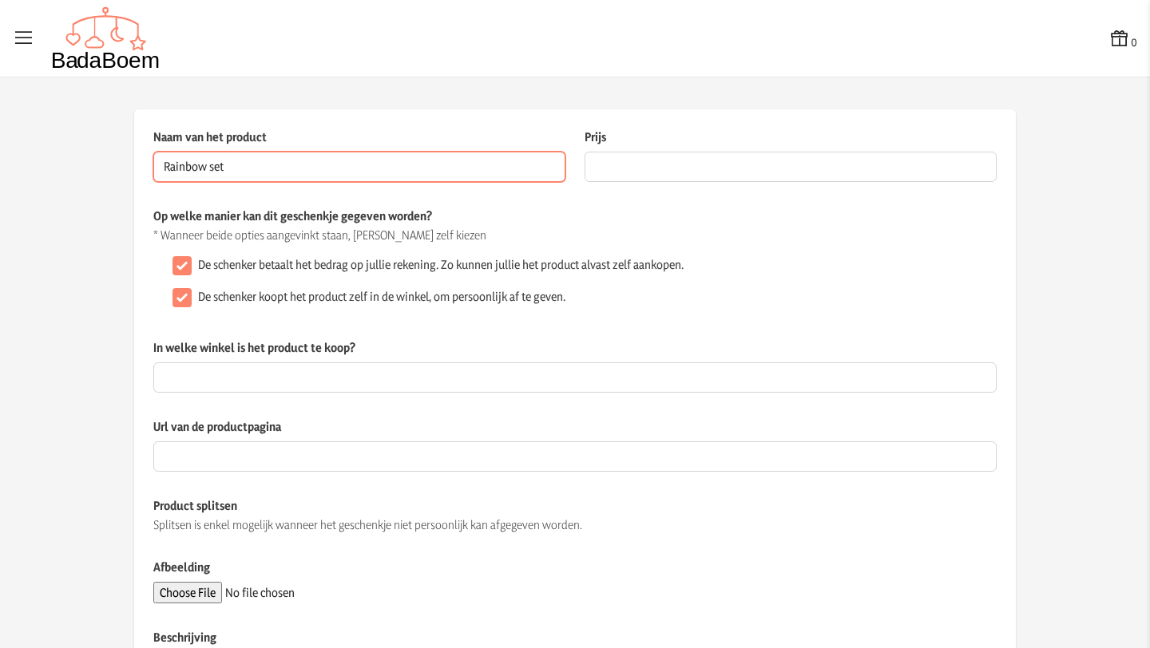
type input "Rainbow set"
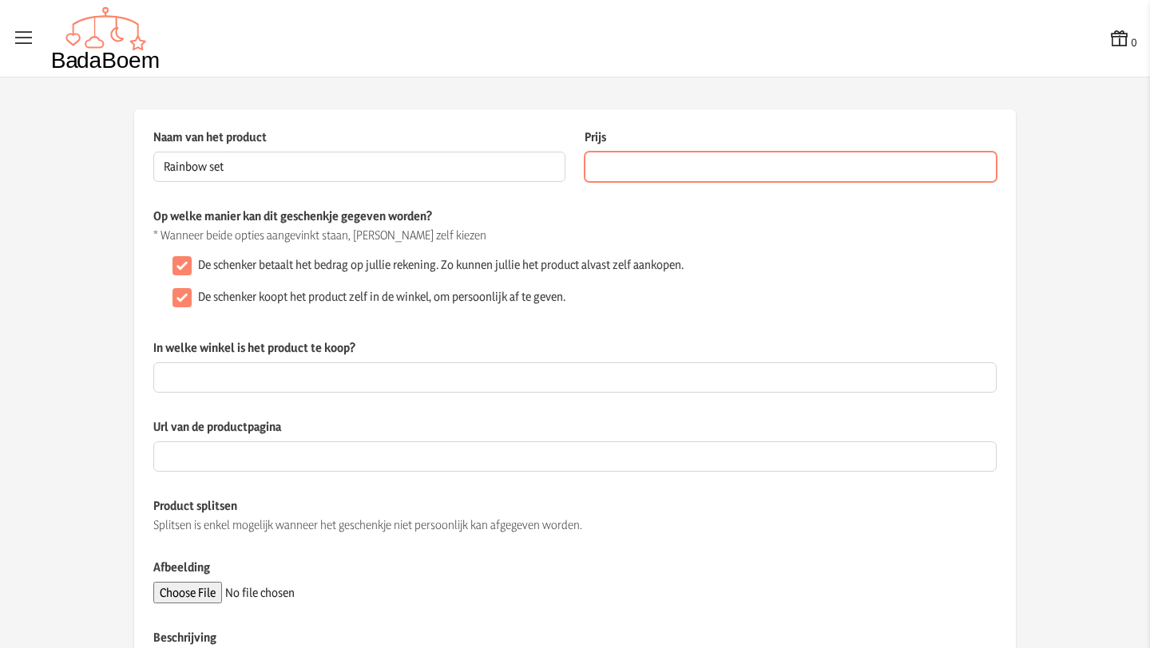
click at [680, 168] on input "Prijs" at bounding box center [790, 167] width 412 height 30
type input "26.95"
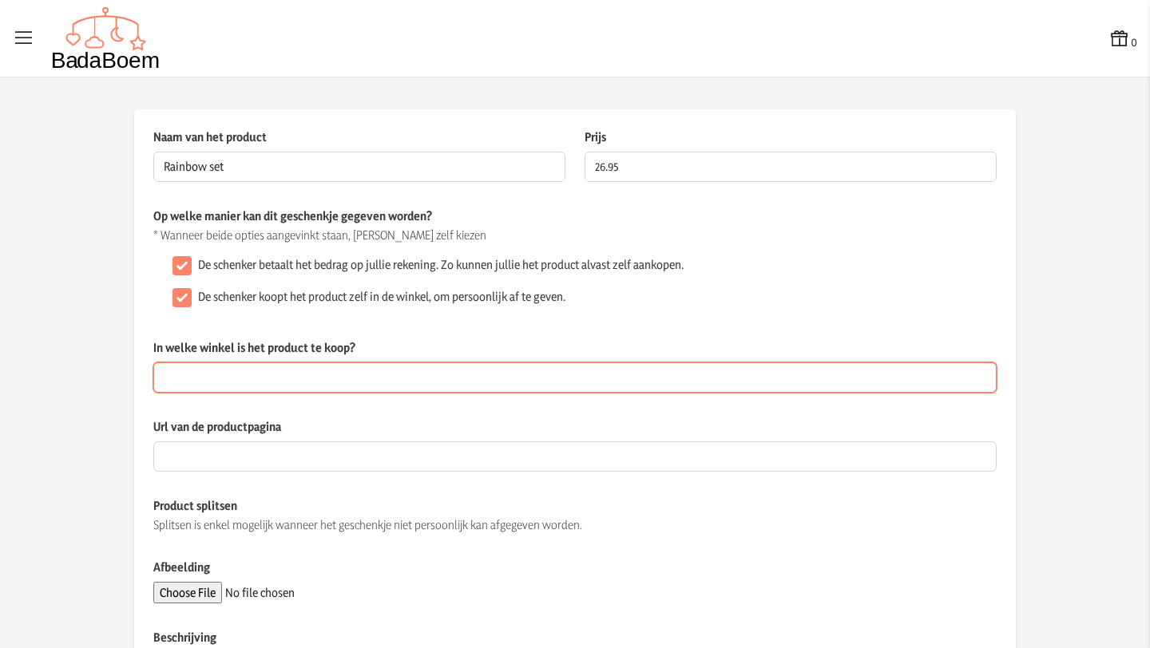
click at [263, 385] on input "In welke winkel is het product te koop?" at bounding box center [574, 377] width 843 height 30
type input "Wyld bub"
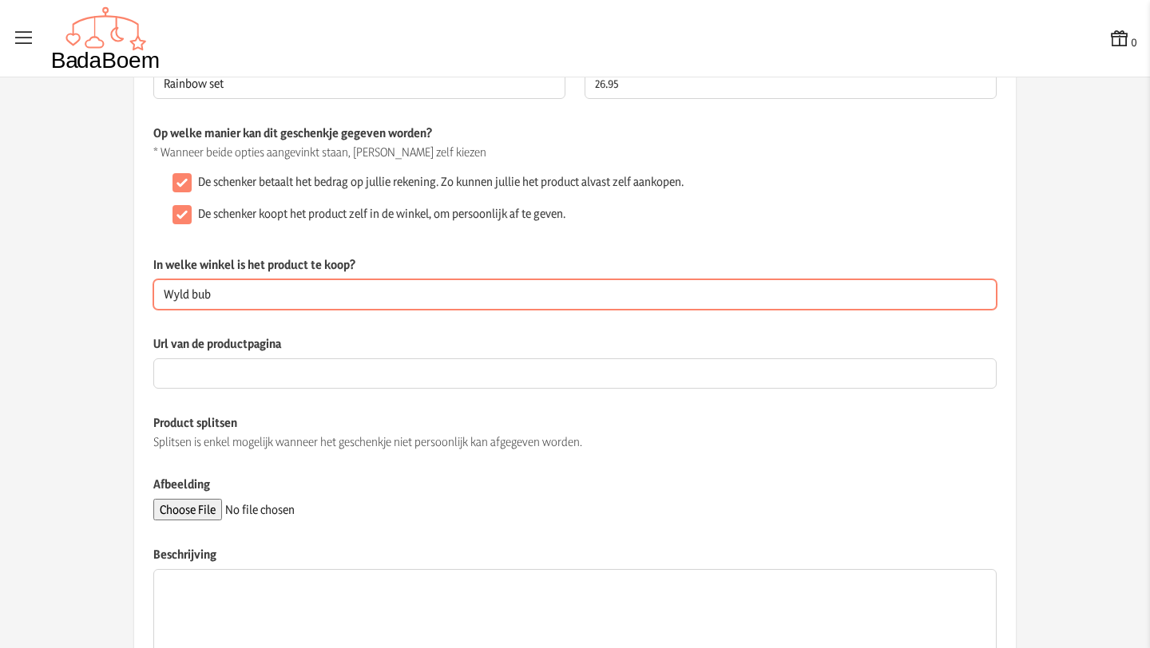
scroll to position [91, 0]
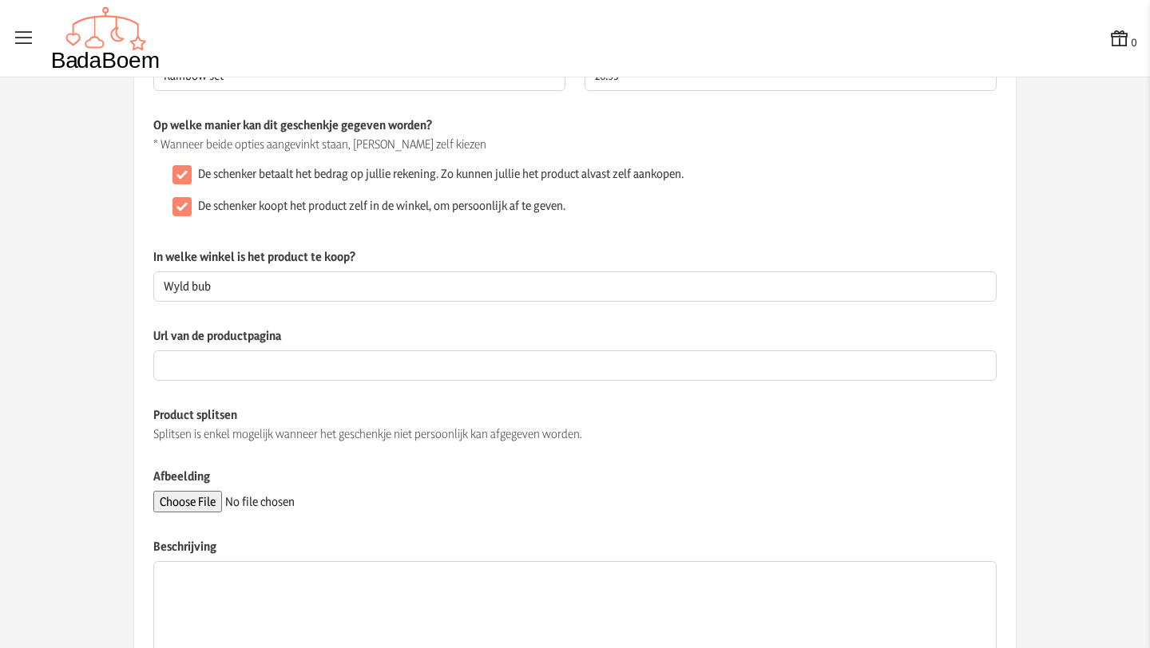
click at [509, 479] on label "Afbeelding" at bounding box center [574, 479] width 843 height 23
click at [370, 491] on input "Afbeelding" at bounding box center [261, 502] width 217 height 22
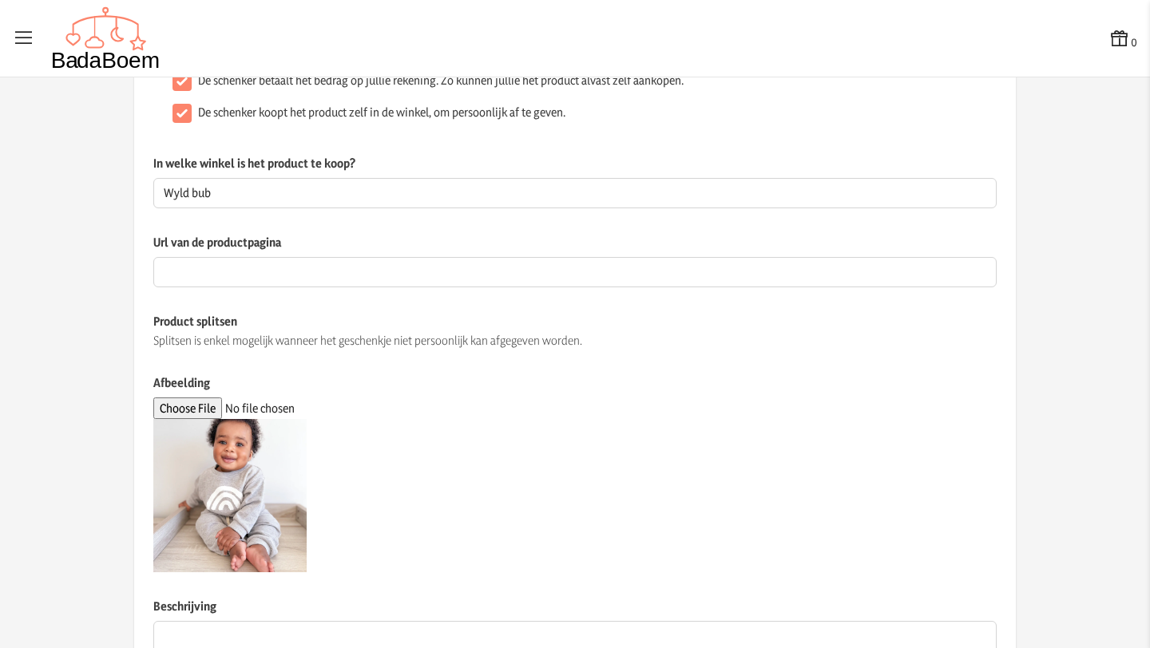
scroll to position [0, 0]
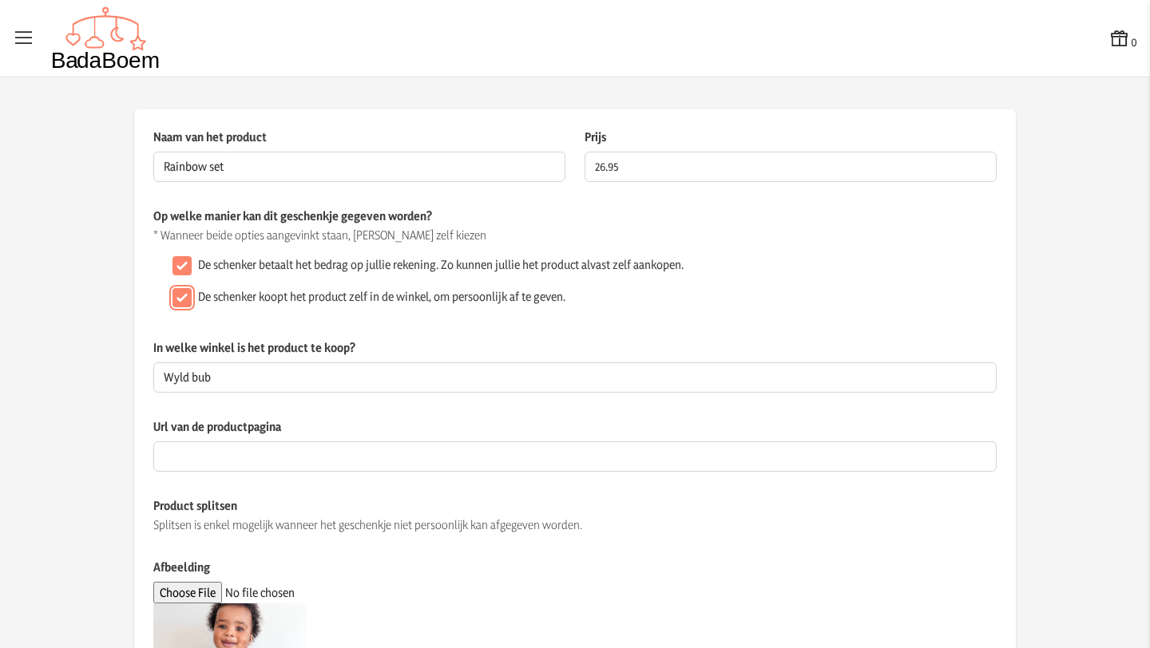
click at [173, 297] on input "De schenker koopt het product zelf in de winkel, om persoonlijk af te geven." at bounding box center [181, 297] width 19 height 19
checkbox input "false"
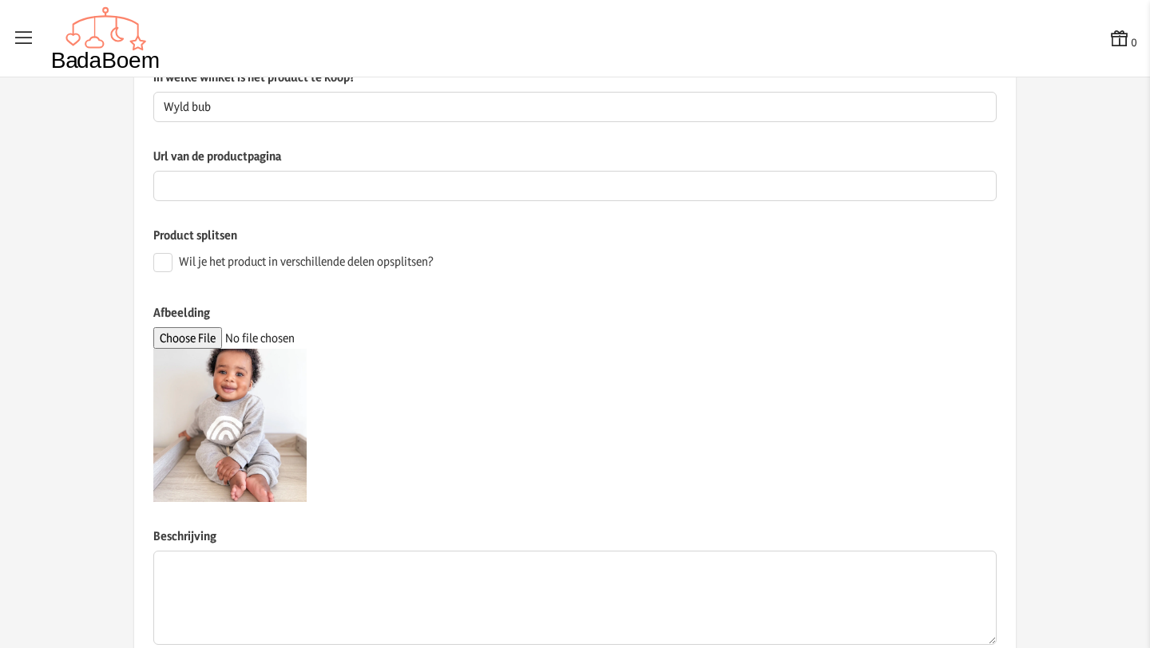
scroll to position [374, 0]
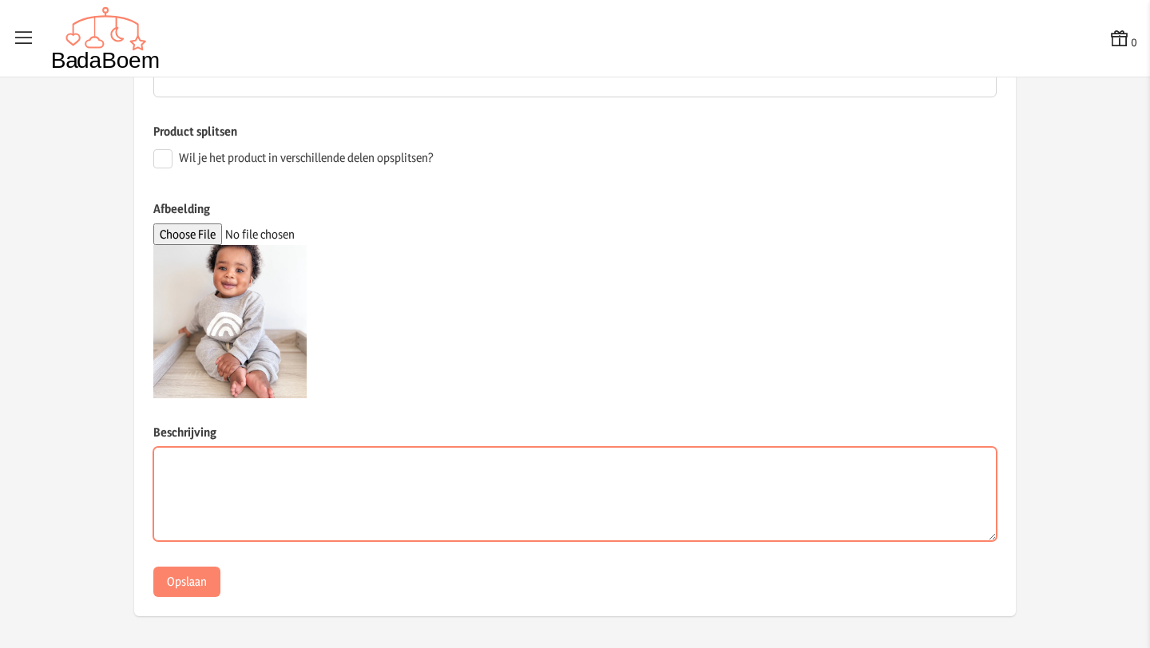
click at [302, 486] on textarea "Beschrijving" at bounding box center [574, 494] width 843 height 94
type textarea "broek en truitje"
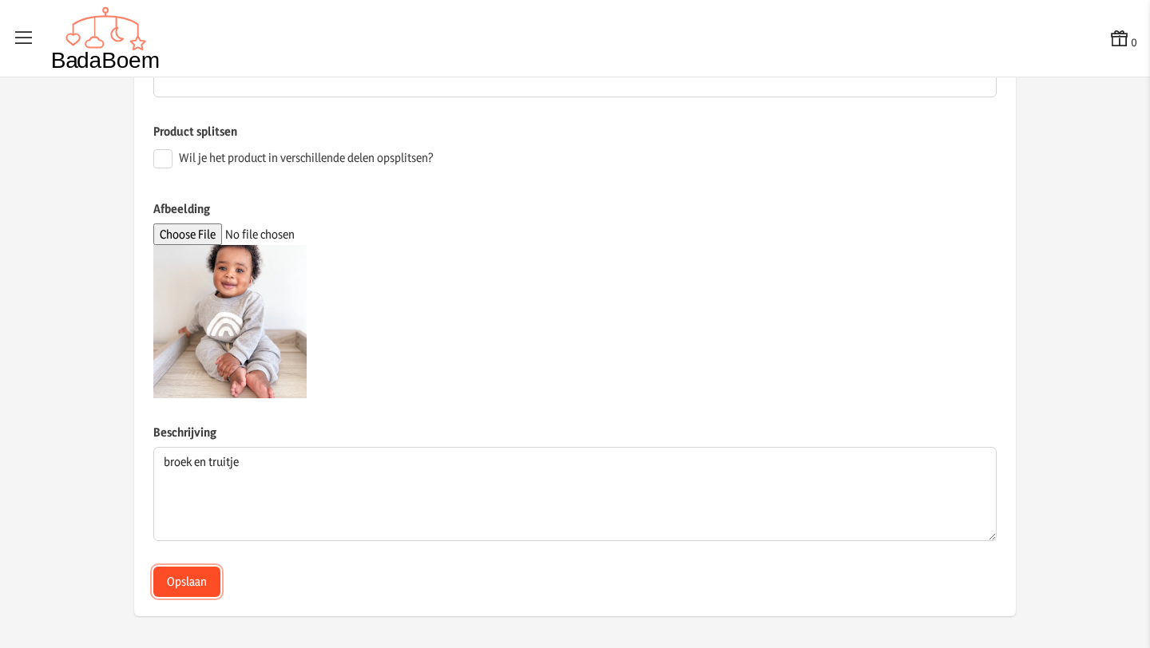
click at [185, 586] on button "Opslaan" at bounding box center [186, 582] width 67 height 30
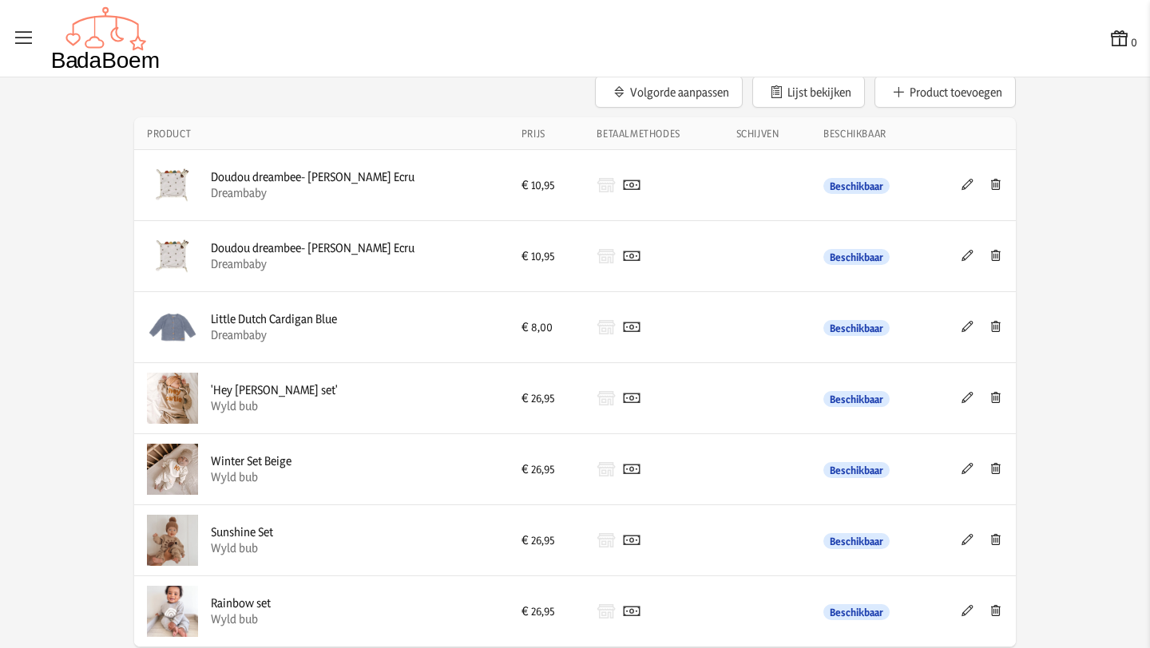
scroll to position [49, 0]
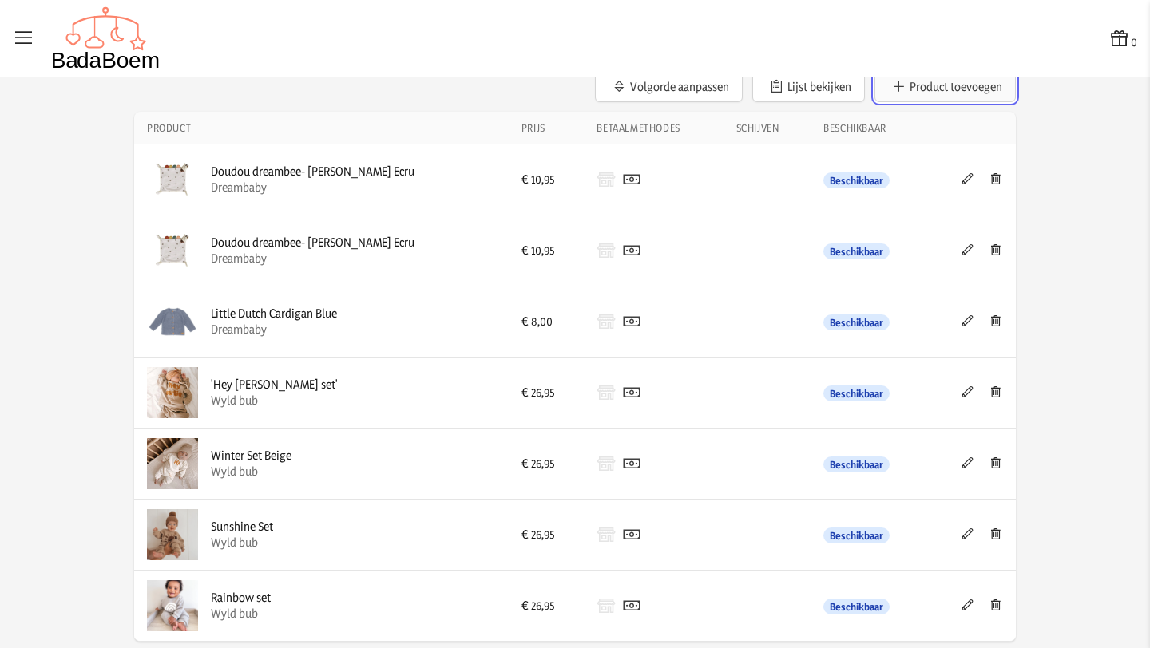
click at [918, 94] on button "Product toevoegen" at bounding box center [944, 86] width 141 height 32
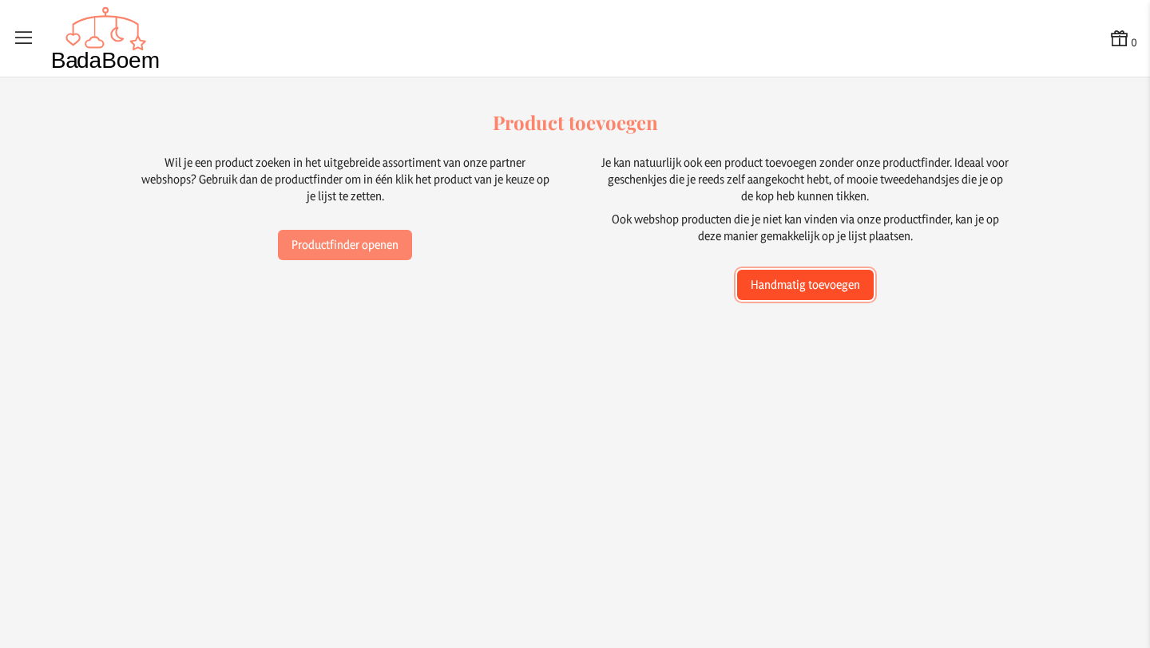
click at [815, 289] on button "Handmatig toevoegen" at bounding box center [805, 285] width 137 height 30
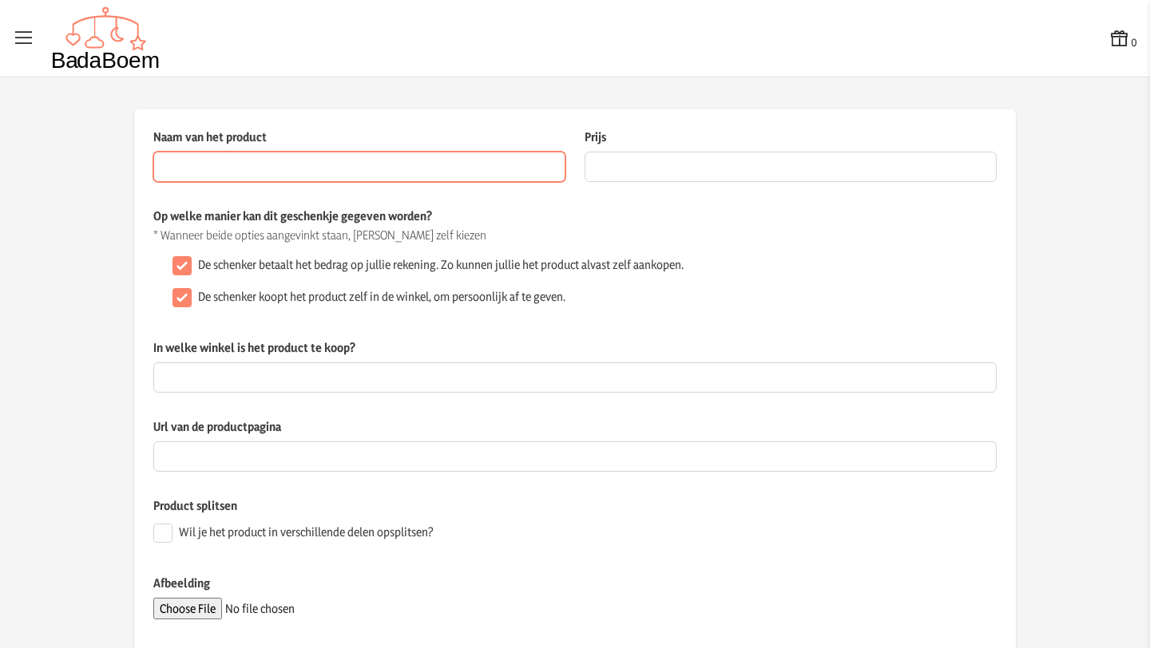
click at [311, 162] on input "Naam van het product" at bounding box center [359, 167] width 412 height 30
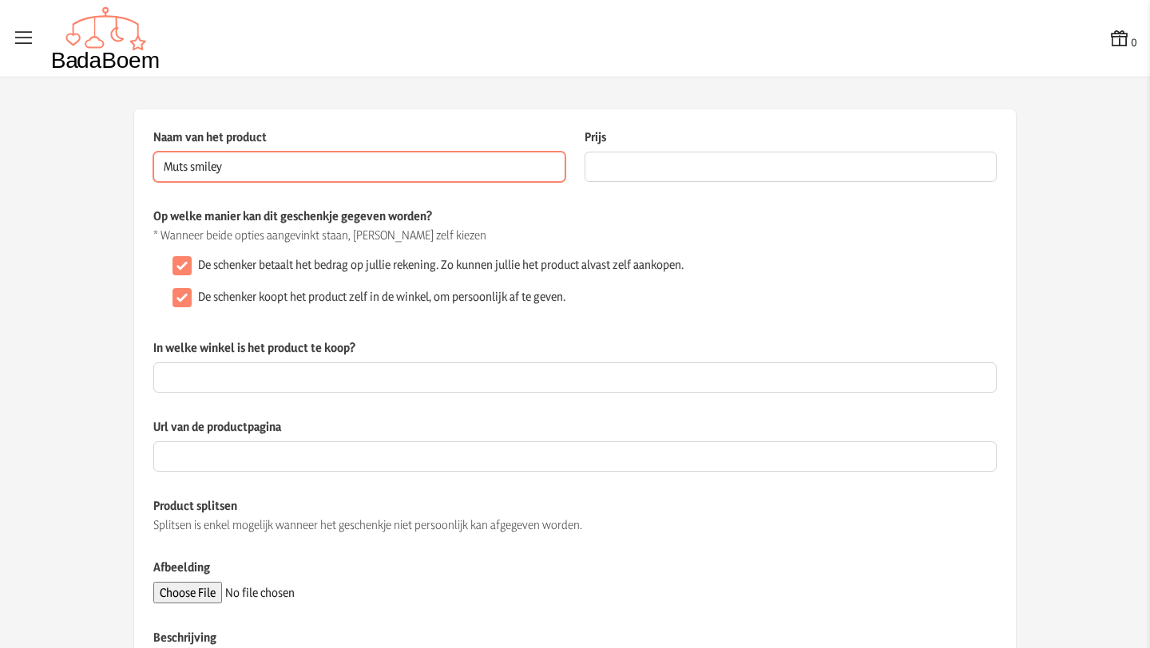
type input "Muts smiley"
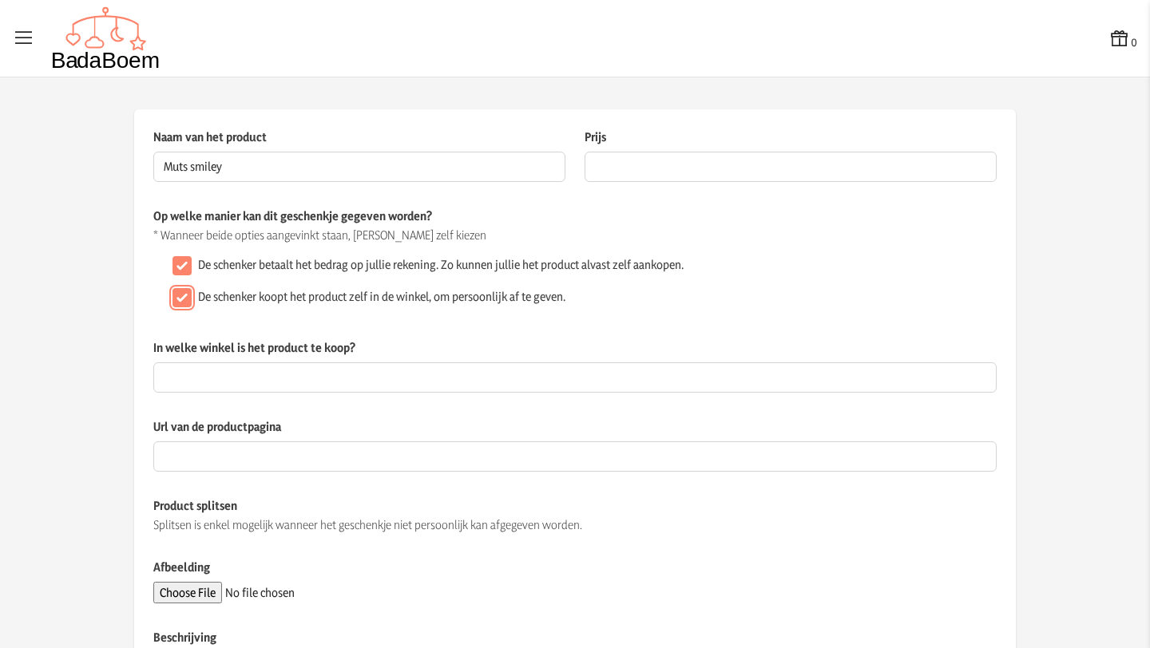
click at [174, 298] on input "De schenker koopt het product zelf in de winkel, om persoonlijk af te geven." at bounding box center [181, 297] width 19 height 19
checkbox input "false"
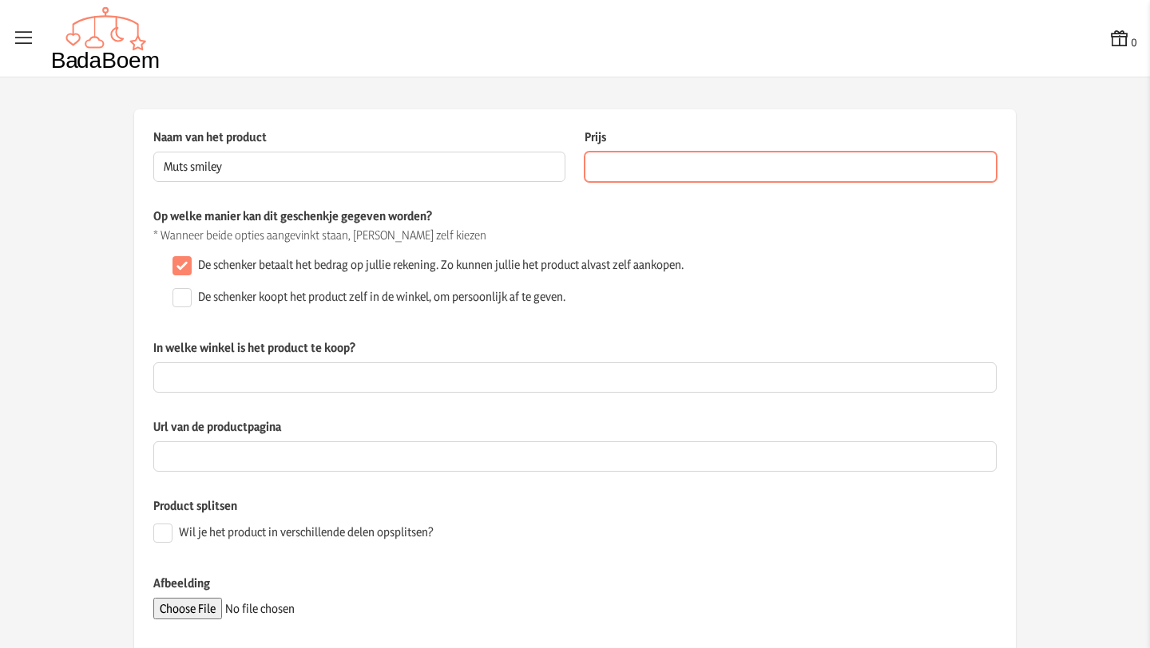
click at [648, 160] on input "Prijs" at bounding box center [790, 167] width 412 height 30
type input "13.95"
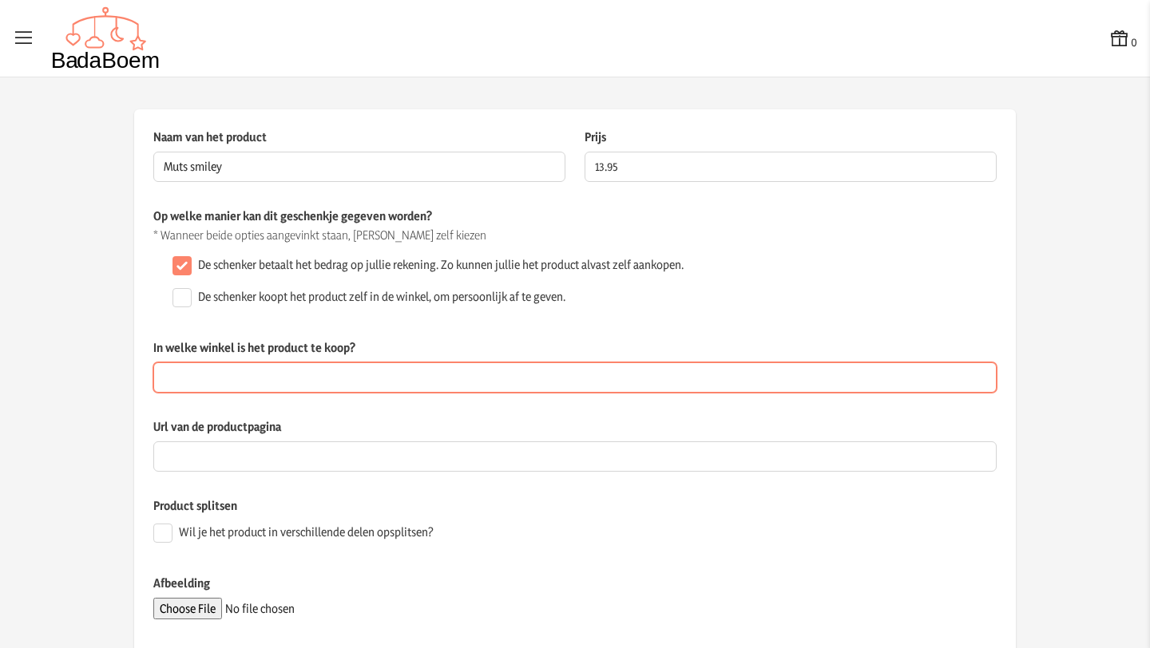
click at [308, 374] on input "In welke winkel is het product te koop?" at bounding box center [574, 377] width 843 height 30
type input "Wyld bub"
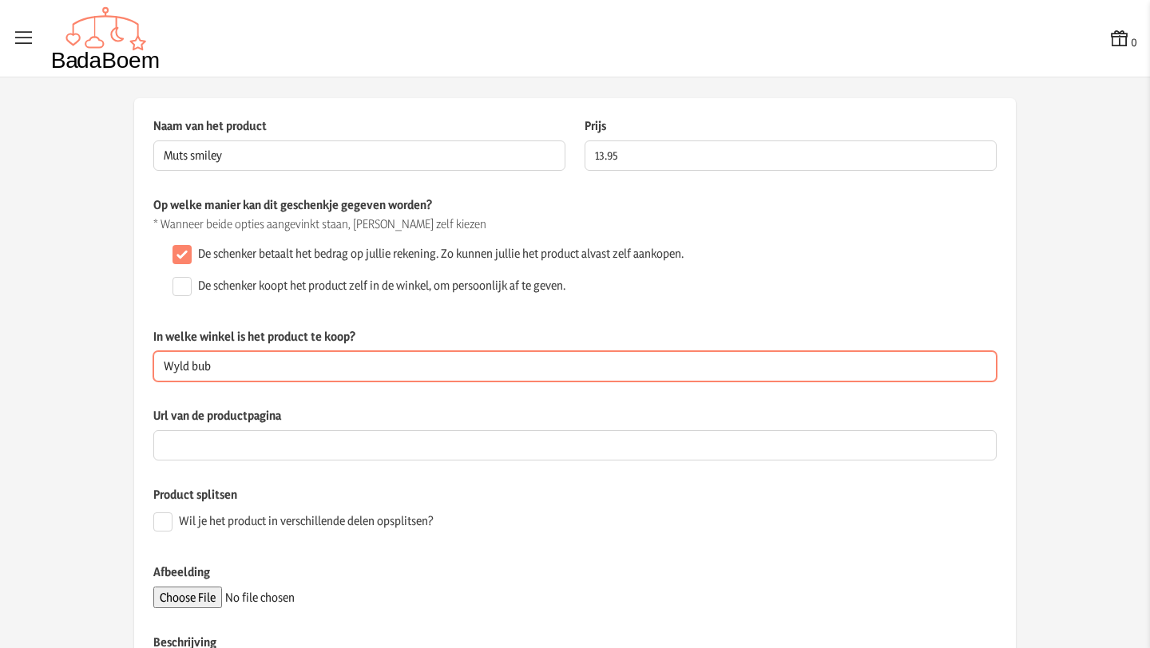
scroll to position [22, 0]
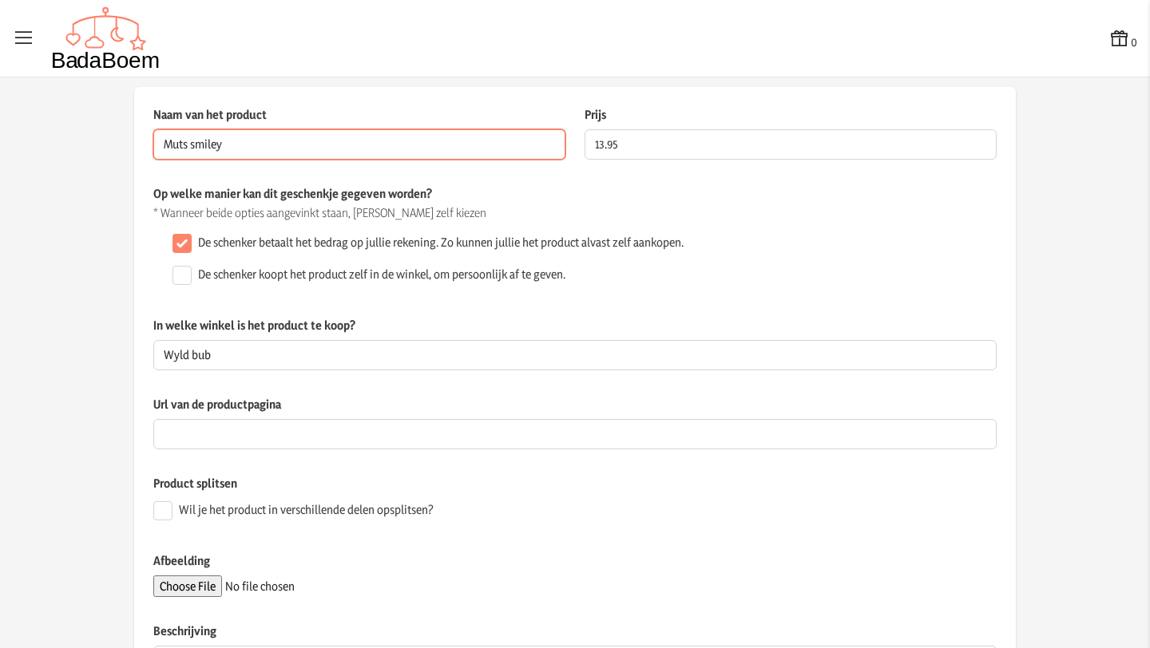
click at [271, 145] on input "Muts smiley" at bounding box center [359, 144] width 412 height 30
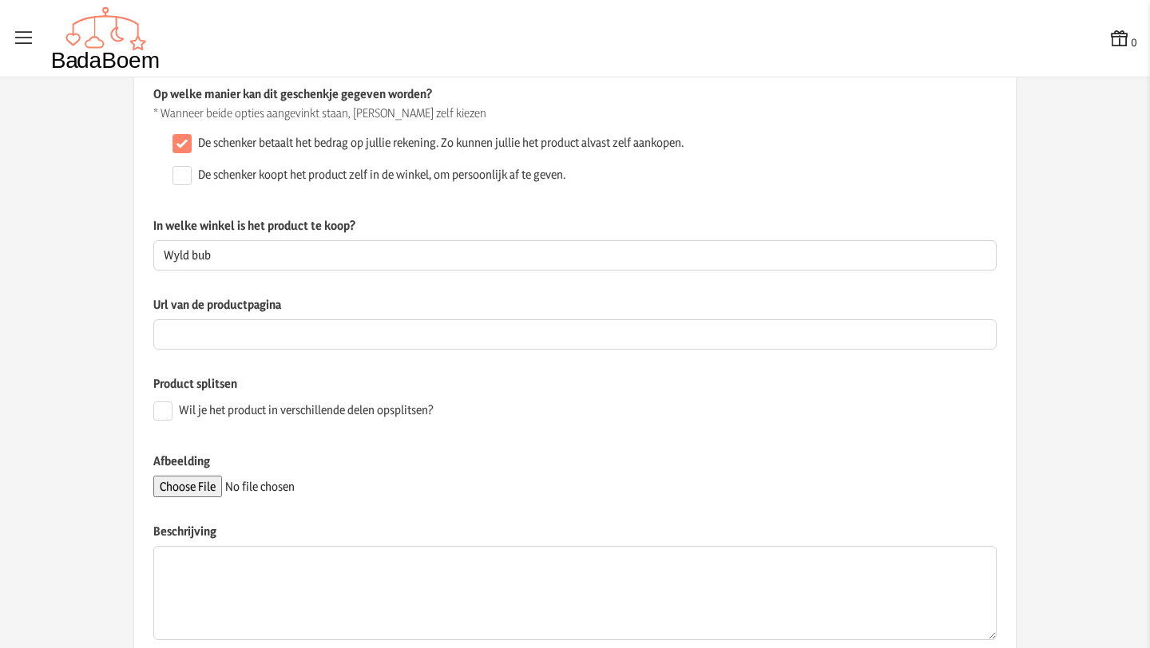
scroll to position [127, 0]
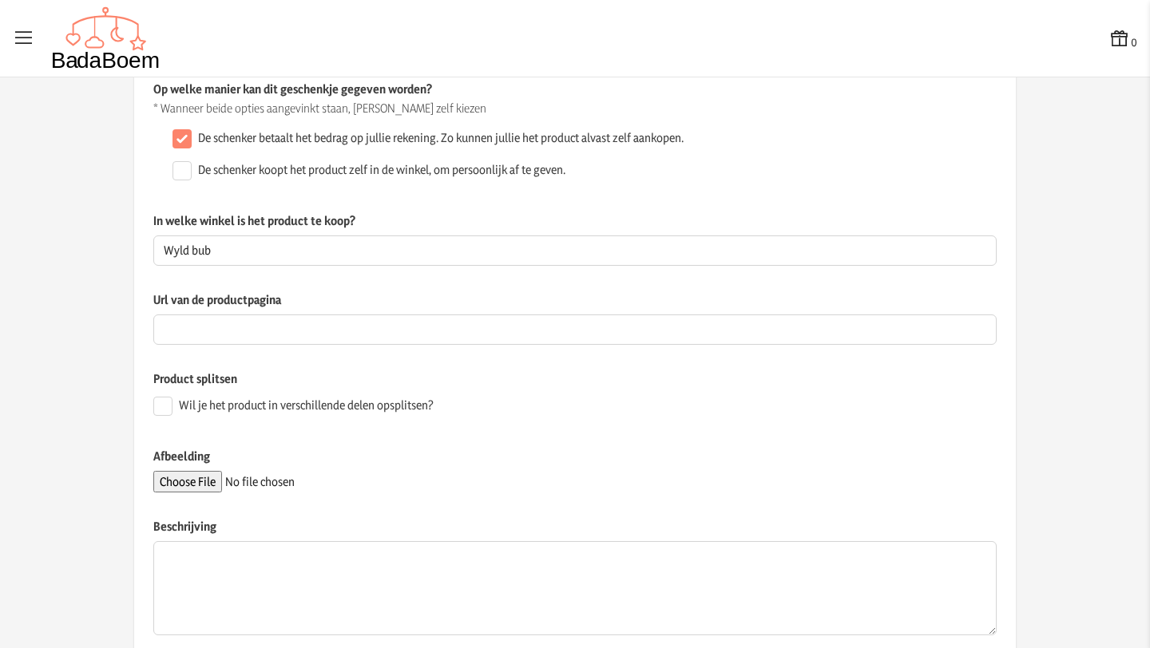
type input "Muts smiley blauw"
click at [208, 481] on input "Afbeelding" at bounding box center [261, 482] width 217 height 22
type input "C:\fakepath\muts smiley.webp"
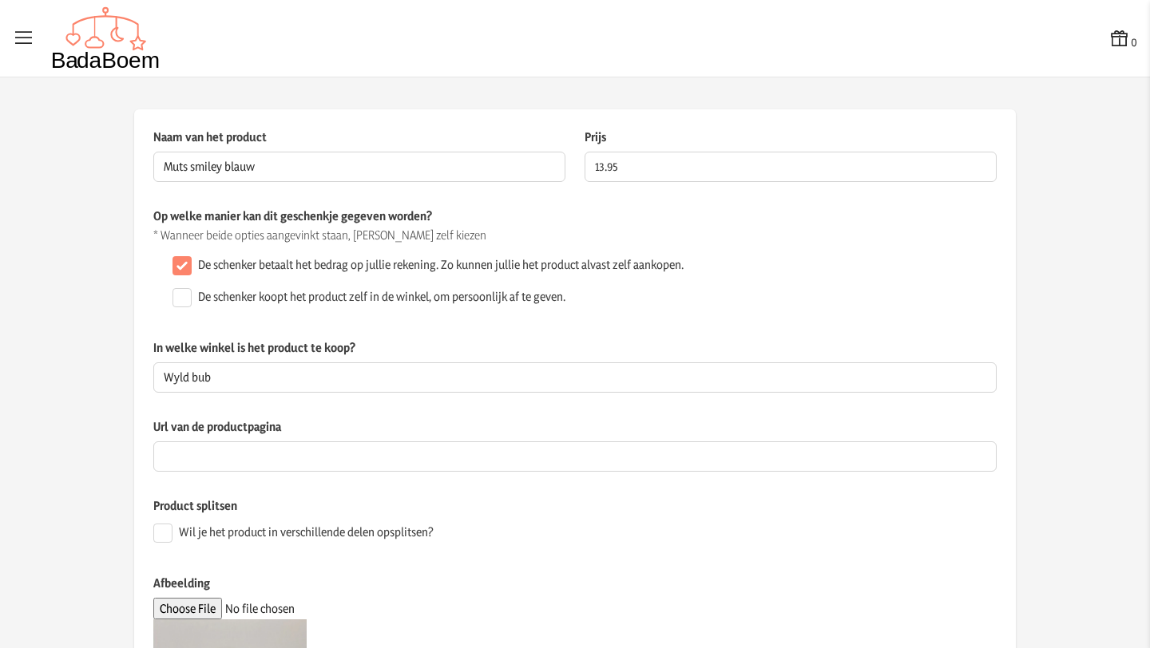
scroll to position [374, 0]
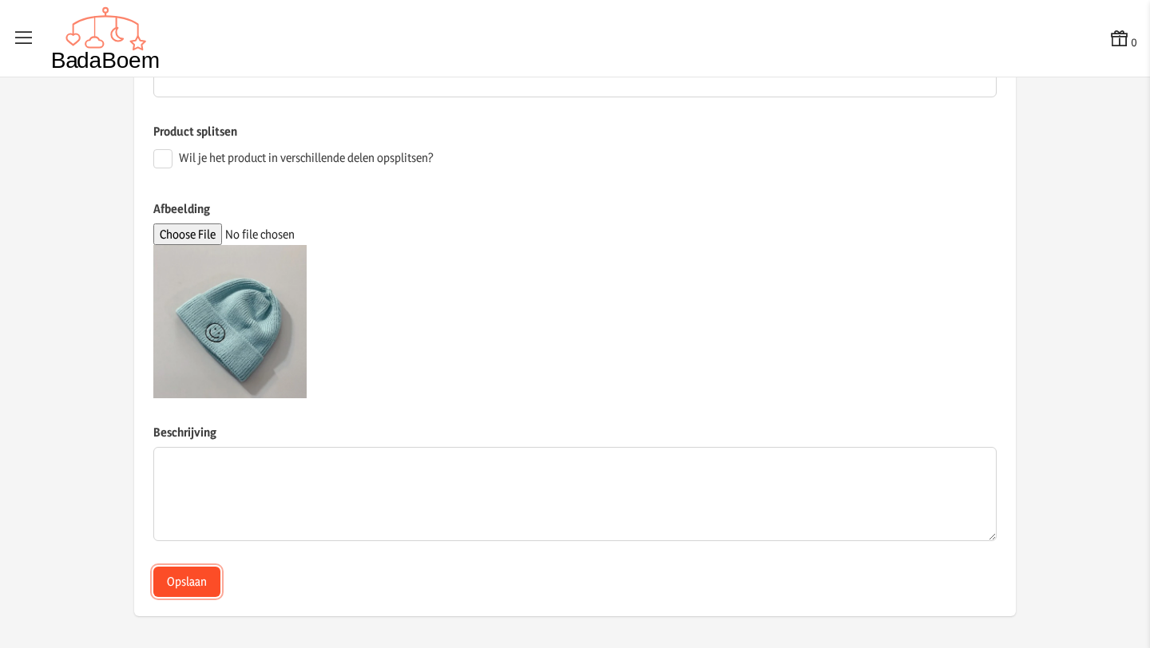
click at [183, 577] on button "Opslaan" at bounding box center [186, 582] width 67 height 30
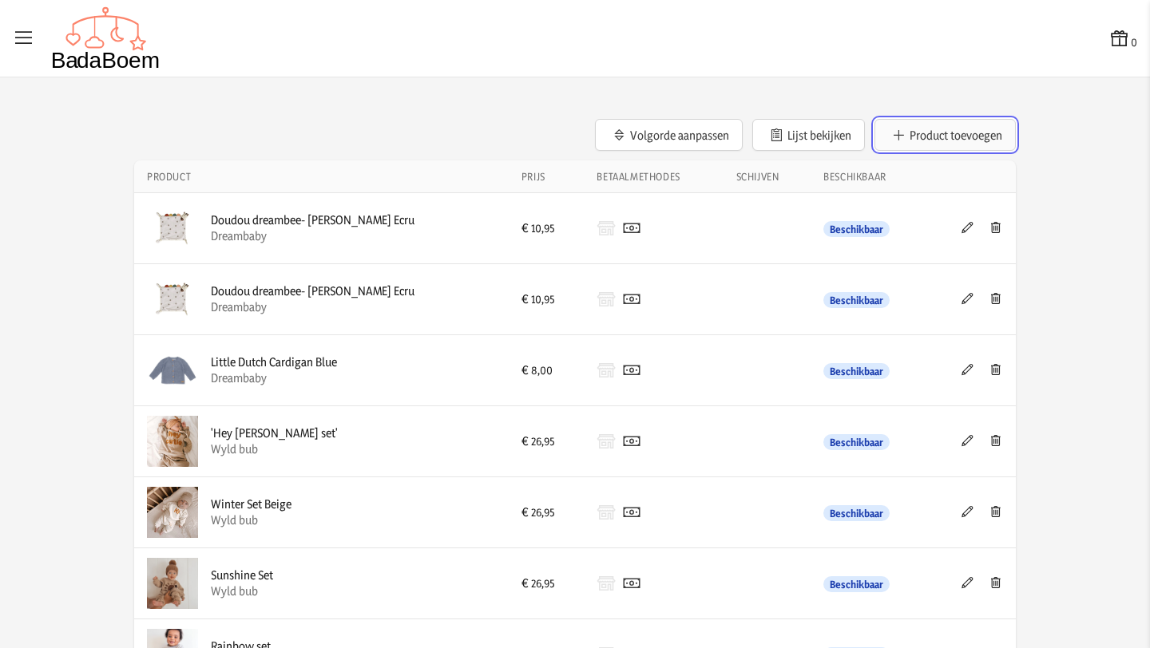
click at [950, 134] on button "Product toevoegen" at bounding box center [944, 135] width 141 height 32
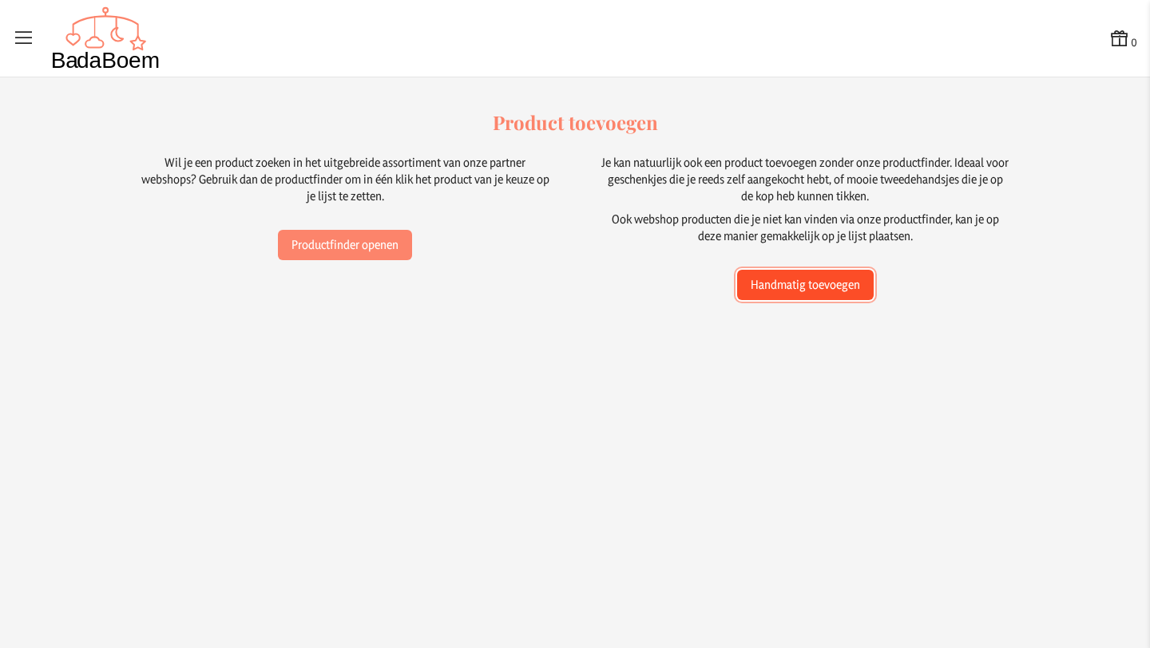
click at [786, 286] on button "Handmatig toevoegen" at bounding box center [805, 285] width 137 height 30
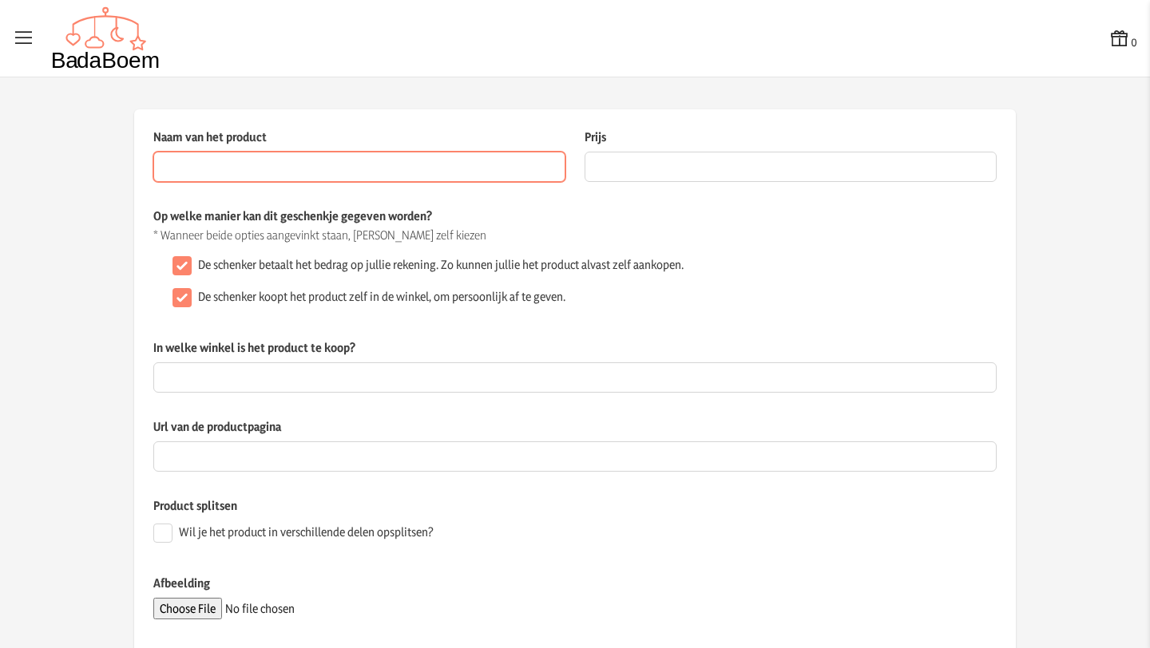
click at [326, 159] on input "Naam van het product" at bounding box center [359, 167] width 412 height 30
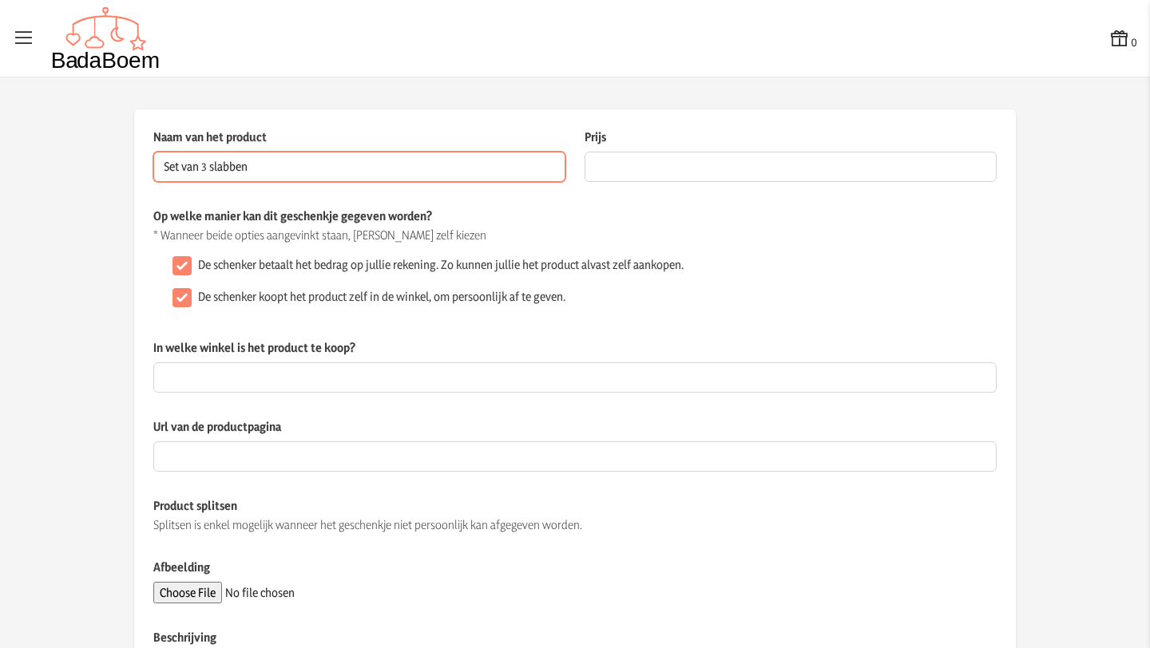
type input "Set van 3 slabben"
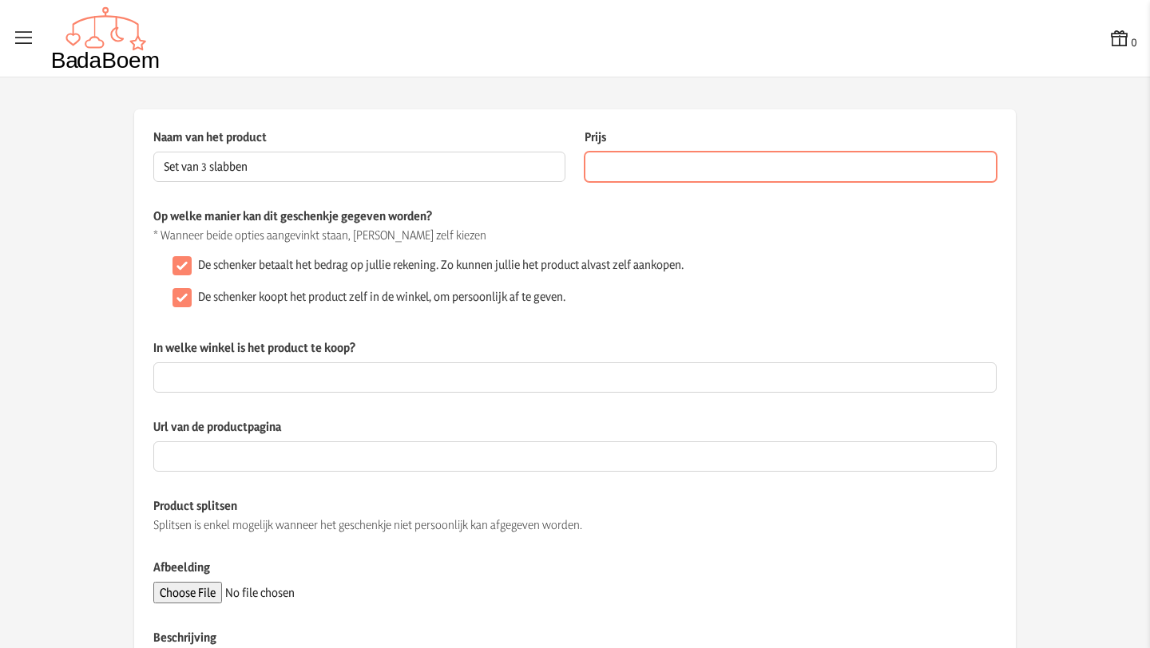
click at [620, 165] on input "Prijs" at bounding box center [790, 167] width 412 height 30
type input "19.95"
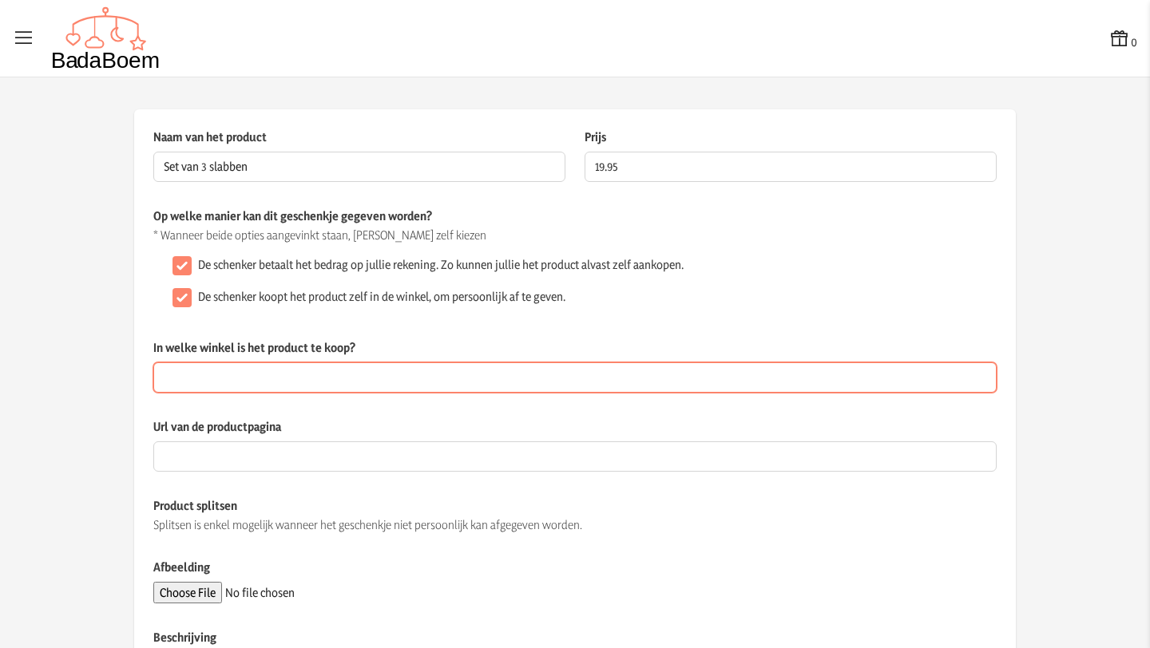
click at [258, 372] on input "In welke winkel is het product te koop?" at bounding box center [574, 377] width 843 height 30
type input "Dreambaby"
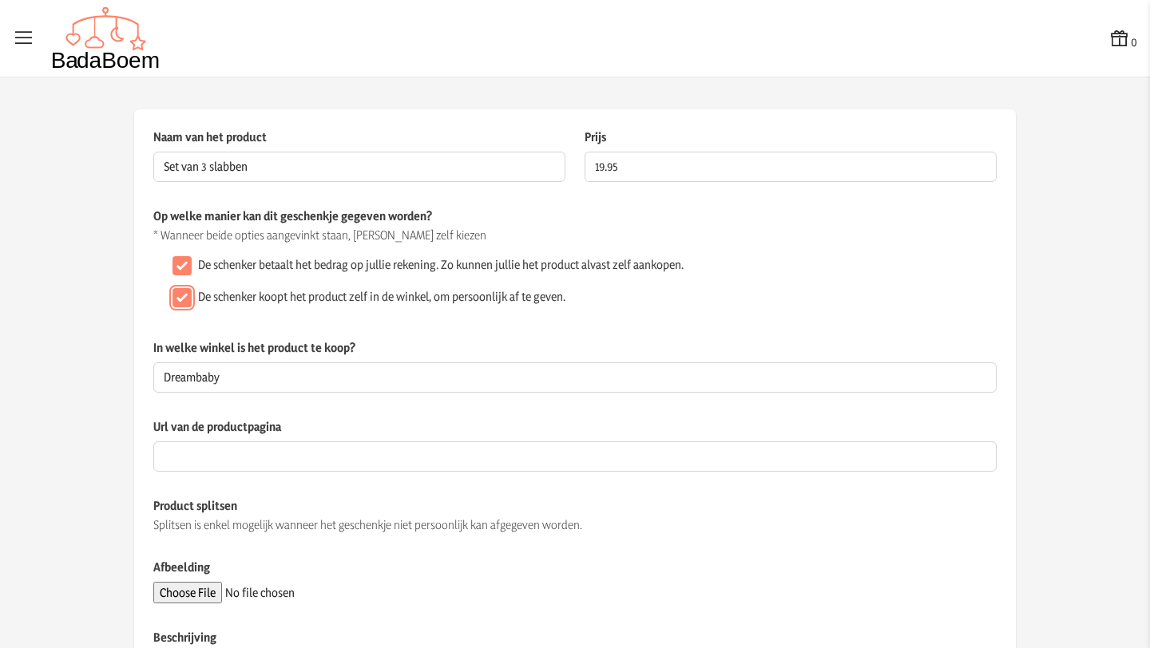
click at [179, 299] on input "De schenker koopt het product zelf in de winkel, om persoonlijk af te geven." at bounding box center [181, 297] width 19 height 19
checkbox input "false"
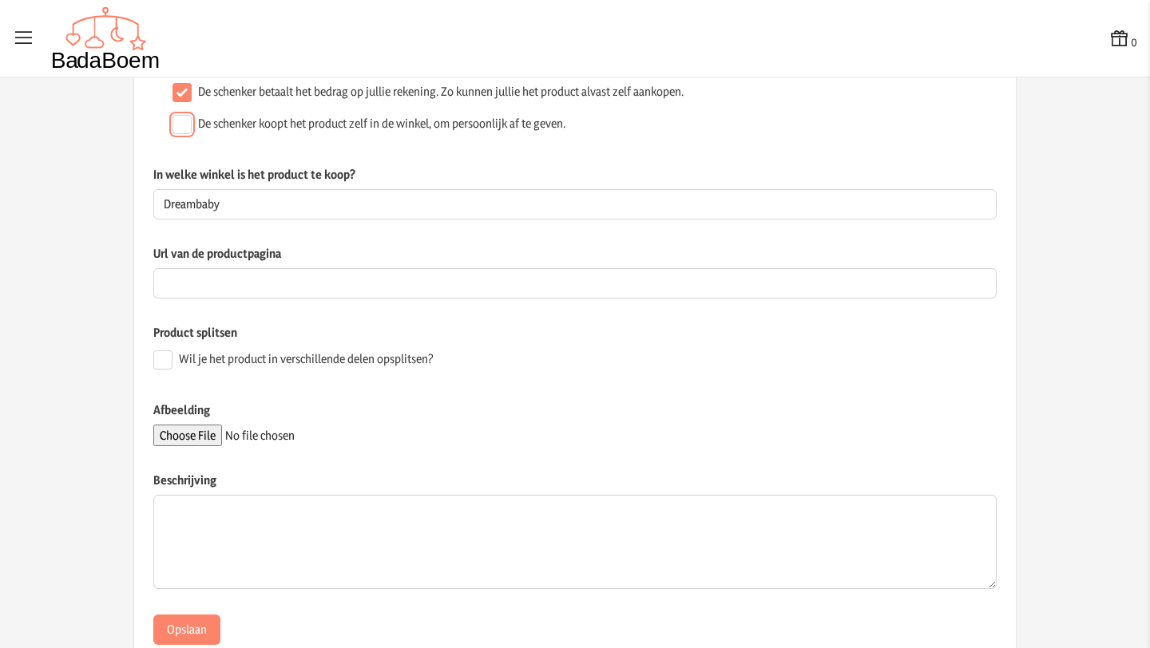
scroll to position [221, 0]
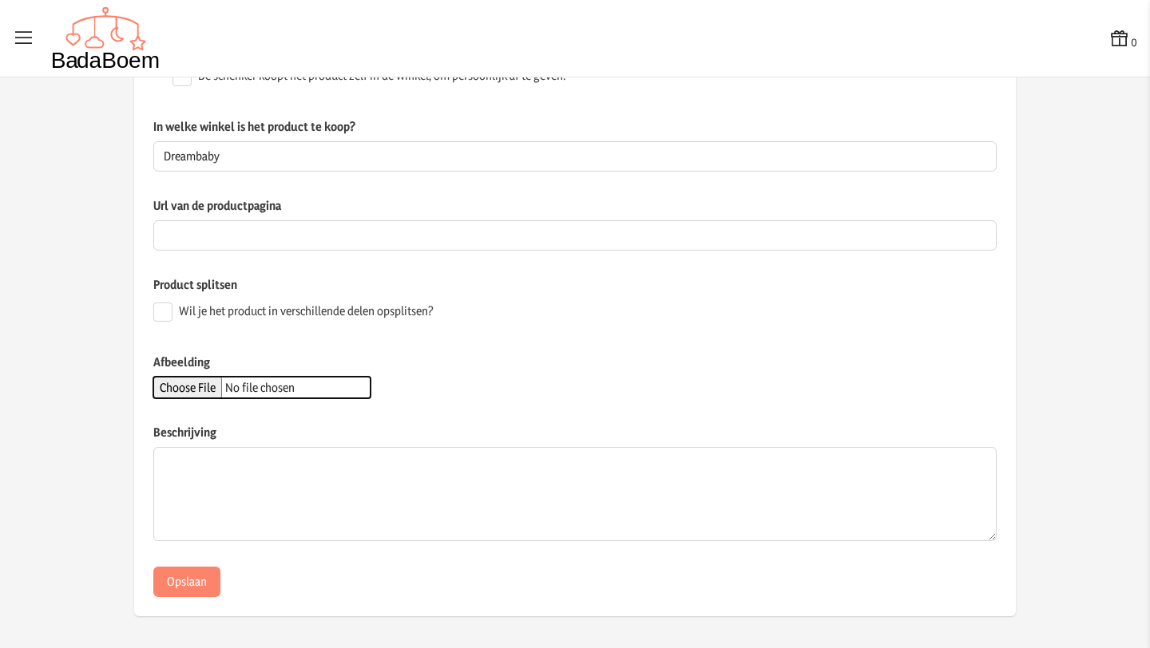
click at [226, 387] on input "Afbeelding" at bounding box center [261, 388] width 217 height 22
type input "C:\fakepath\slabben blauw-grijs-beige.webp"
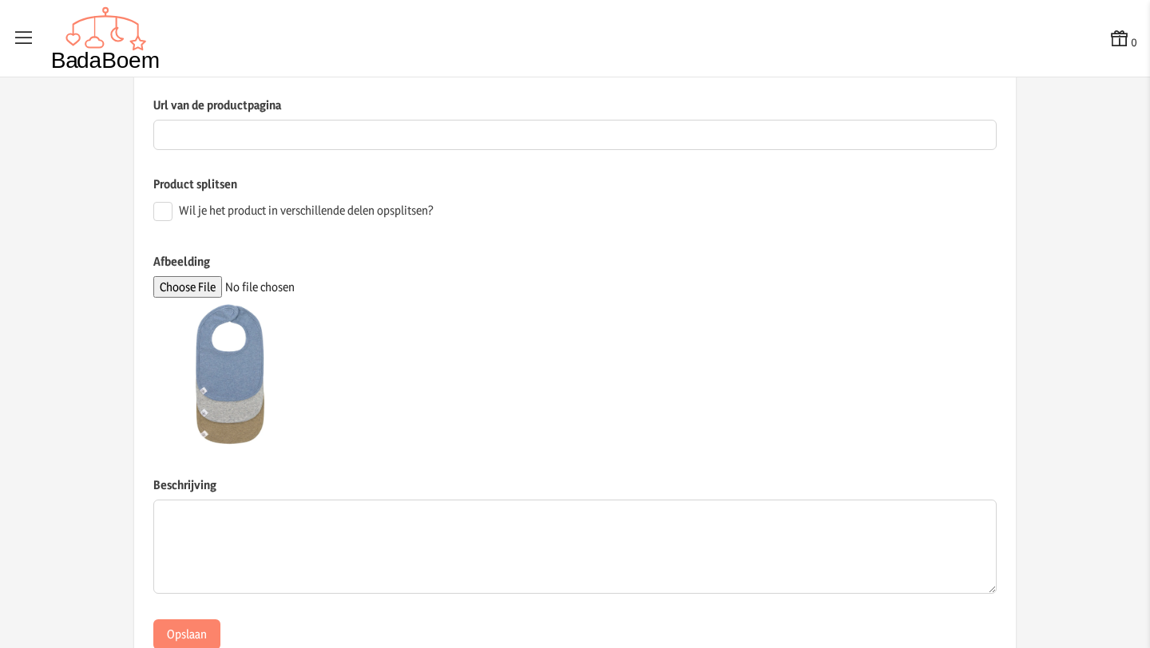
scroll to position [374, 0]
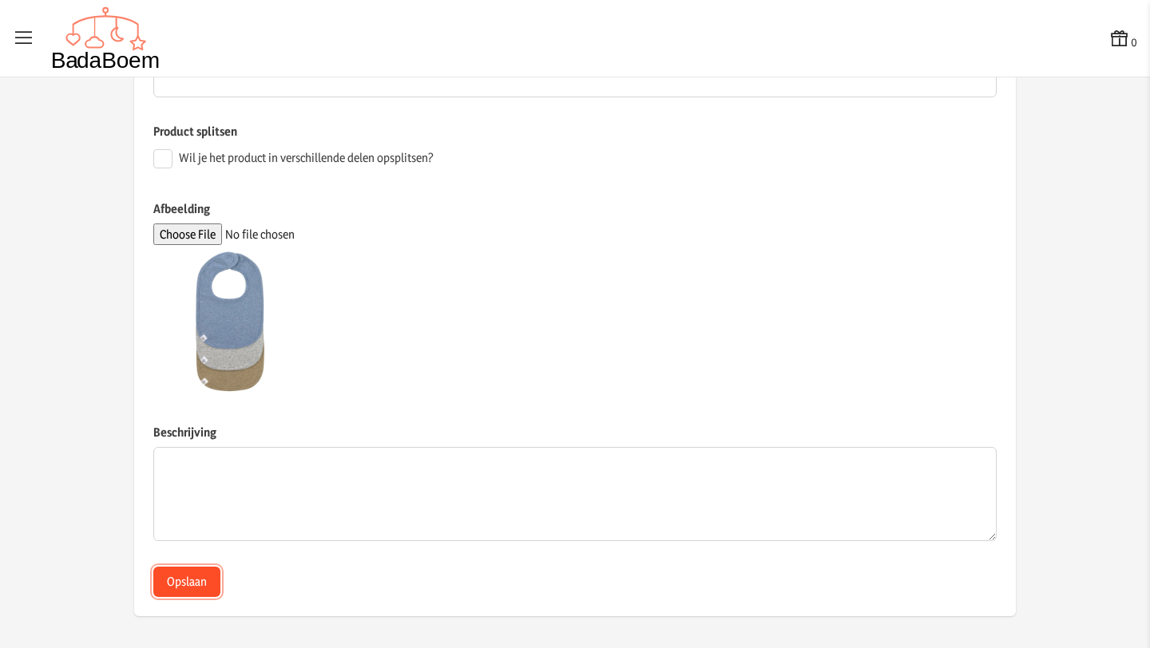
click at [186, 581] on button "Opslaan" at bounding box center [186, 582] width 67 height 30
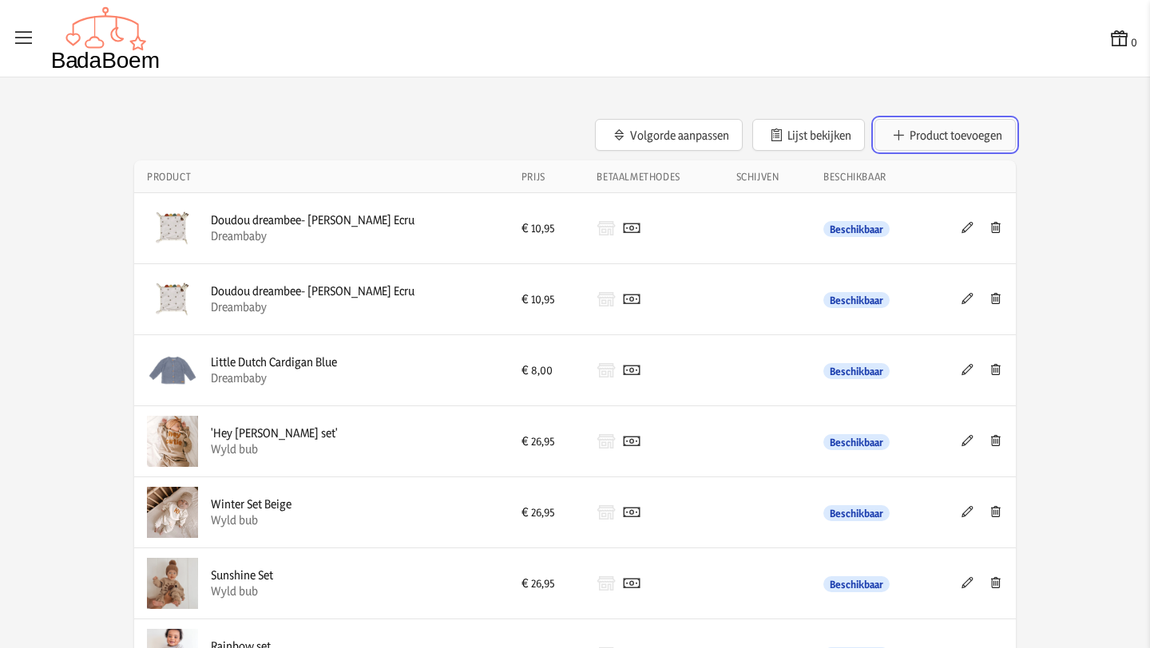
click at [915, 135] on button "Product toevoegen" at bounding box center [944, 135] width 141 height 32
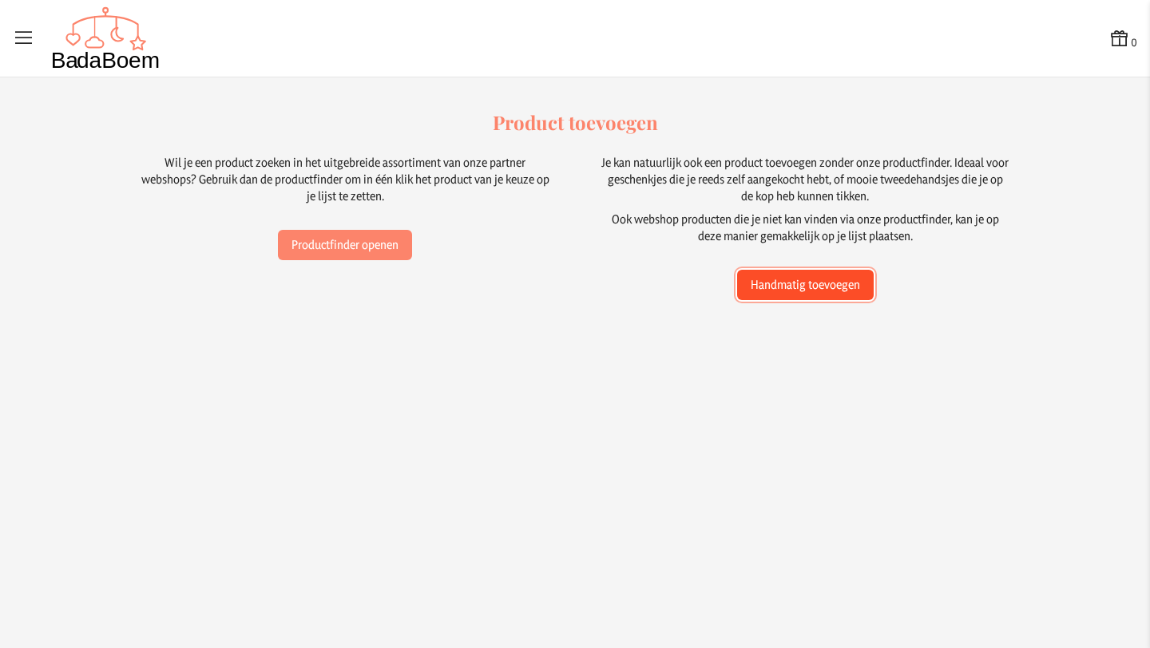
click at [785, 291] on button "Handmatig toevoegen" at bounding box center [805, 285] width 137 height 30
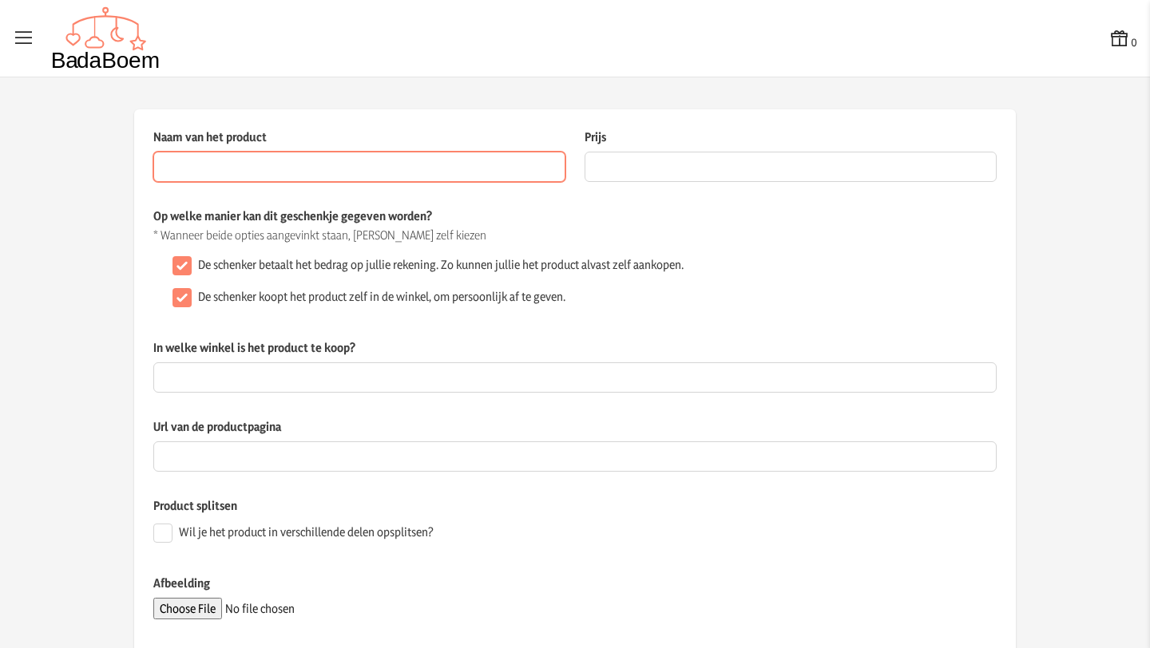
click at [420, 173] on input "Naam van het product" at bounding box center [359, 167] width 412 height 30
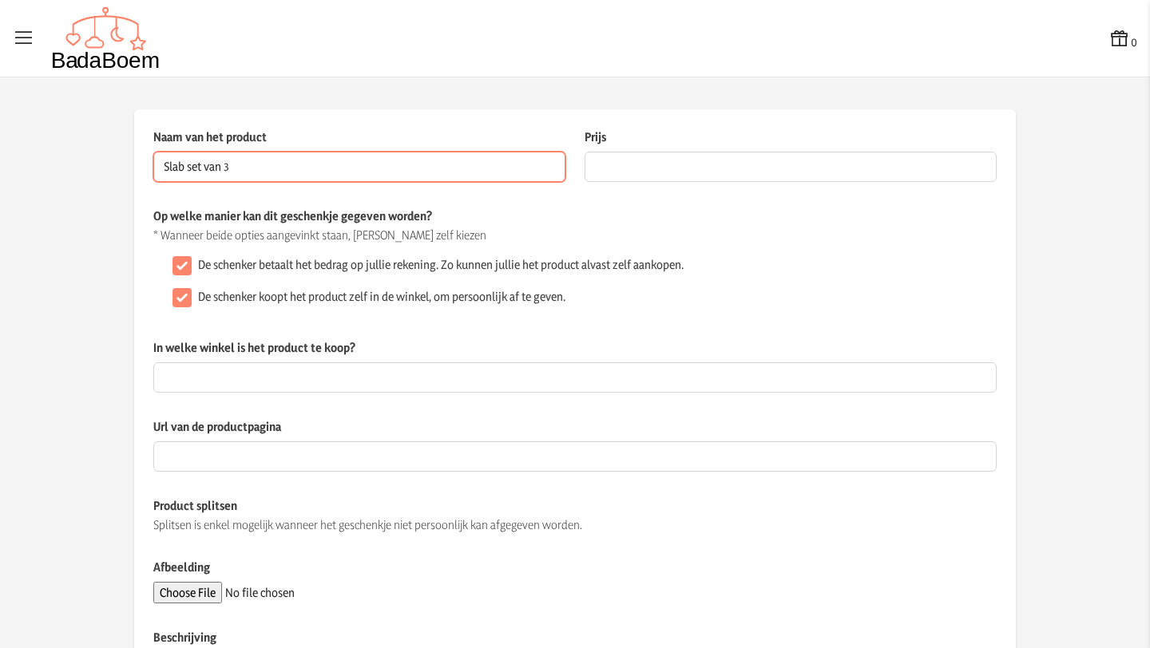
drag, startPoint x: 184, startPoint y: 170, endPoint x: 131, endPoint y: 168, distance: 53.5
click at [134, 168] on div "Naam van het product Slab set van 3 Dit veld is verplicht Prijs De prijs van he…" at bounding box center [574, 465] width 881 height 712
click at [238, 166] on input "Set van 3" at bounding box center [359, 167] width 412 height 30
type input "Set van 3 slabben"
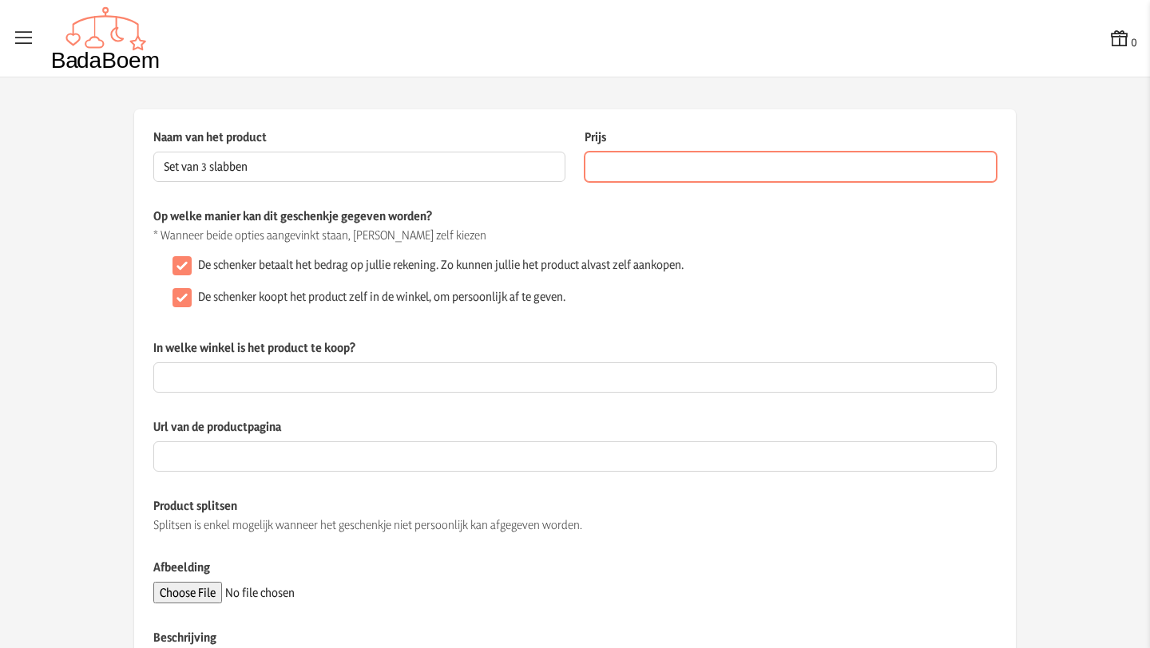
click at [636, 166] on input "Prijs" at bounding box center [790, 167] width 412 height 30
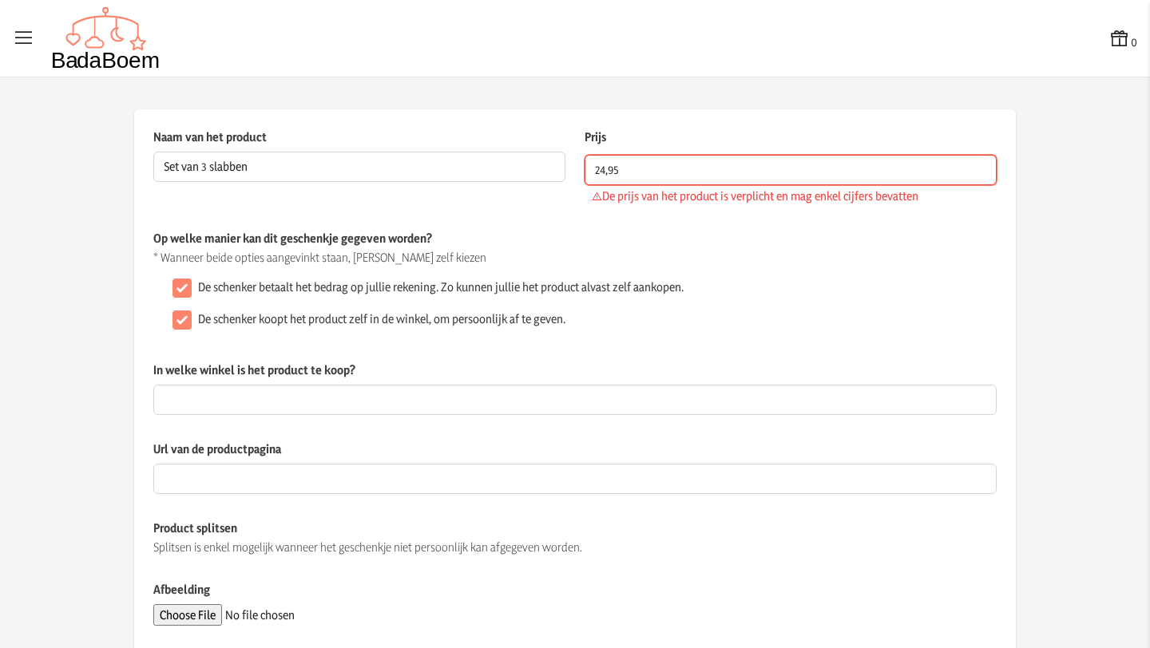
click at [605, 168] on input "24,95" at bounding box center [790, 170] width 412 height 30
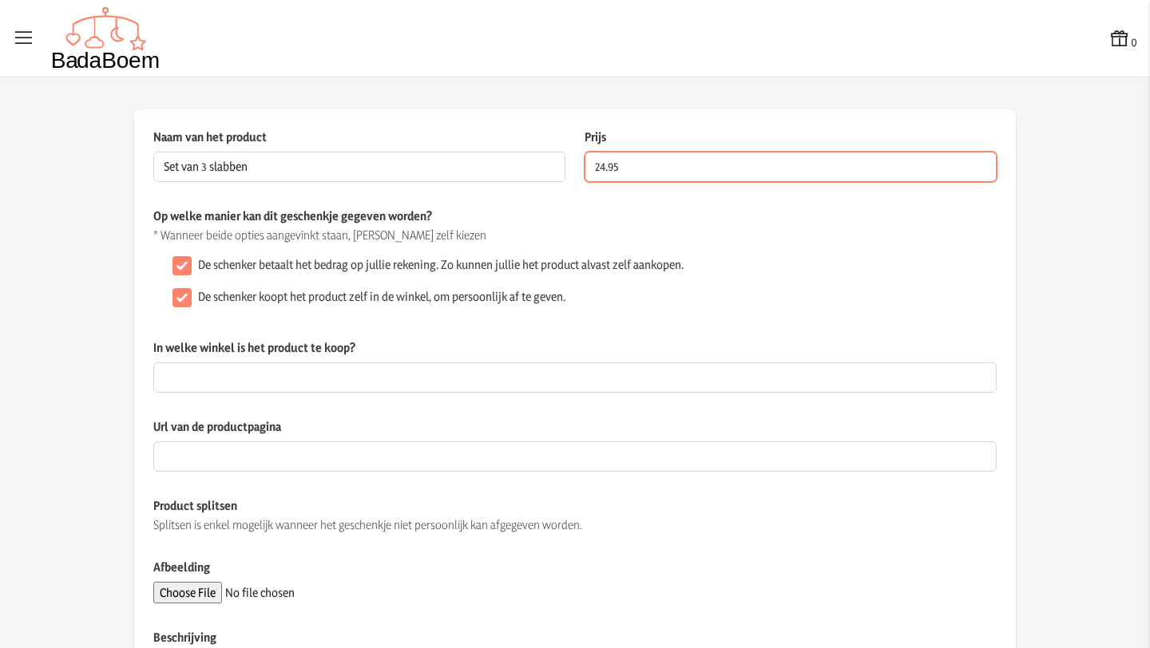
type input "24.95"
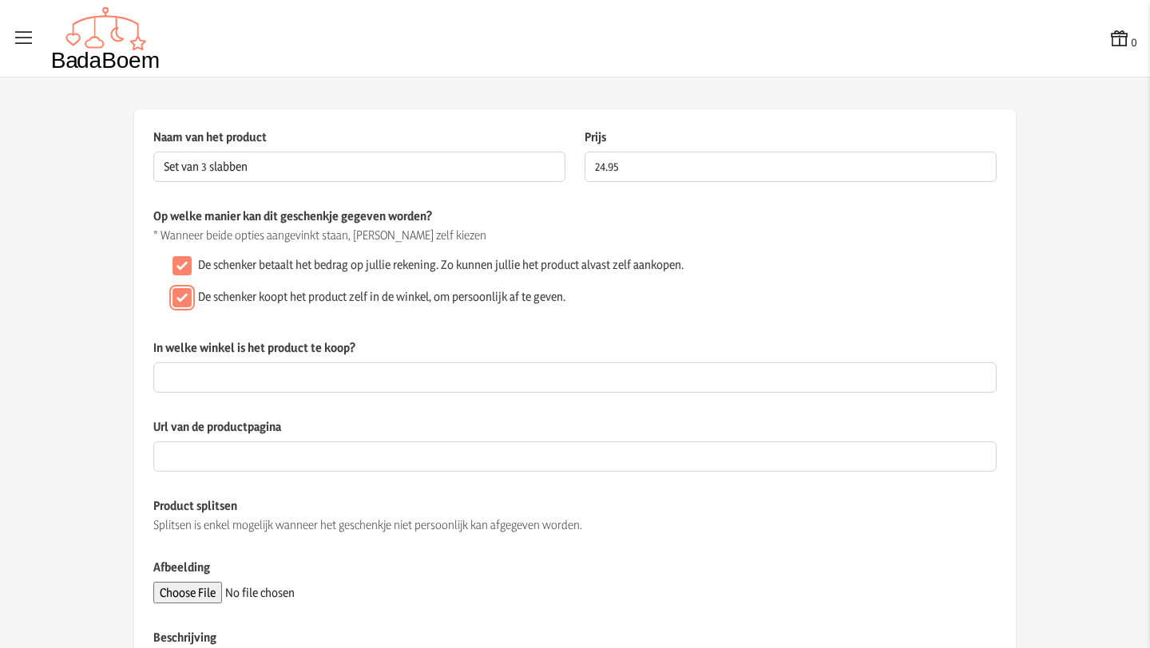
click at [173, 297] on input "De schenker koopt het product zelf in de winkel, om persoonlijk af te geven." at bounding box center [181, 297] width 19 height 19
checkbox input "false"
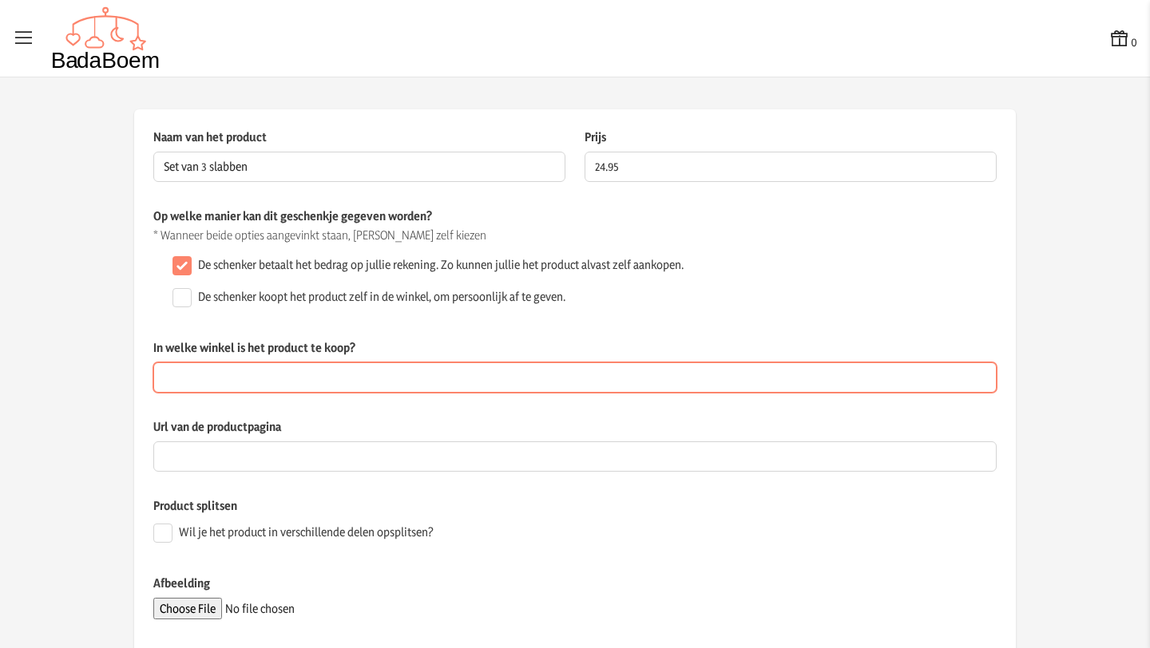
click at [260, 376] on input "In welke winkel is het product te koop?" at bounding box center [574, 377] width 843 height 30
type input "Dreambaby"
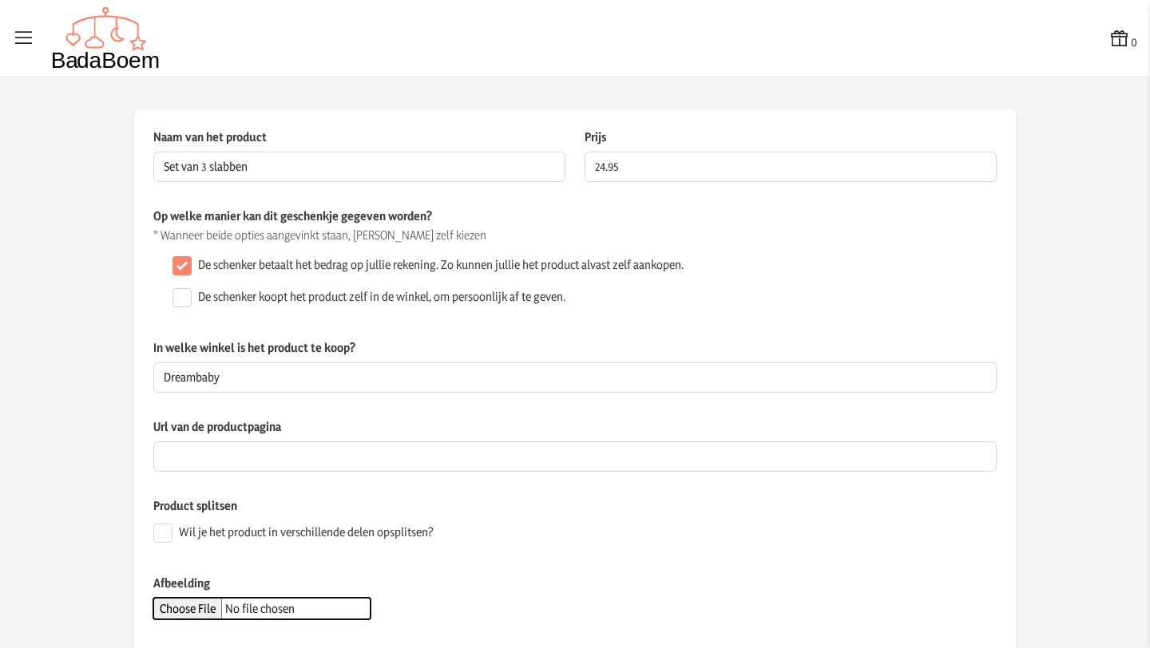
click at [206, 607] on input "Afbeelding" at bounding box center [261, 609] width 217 height 22
type input "C:\fakepath\slab muslin teryy .jpg"
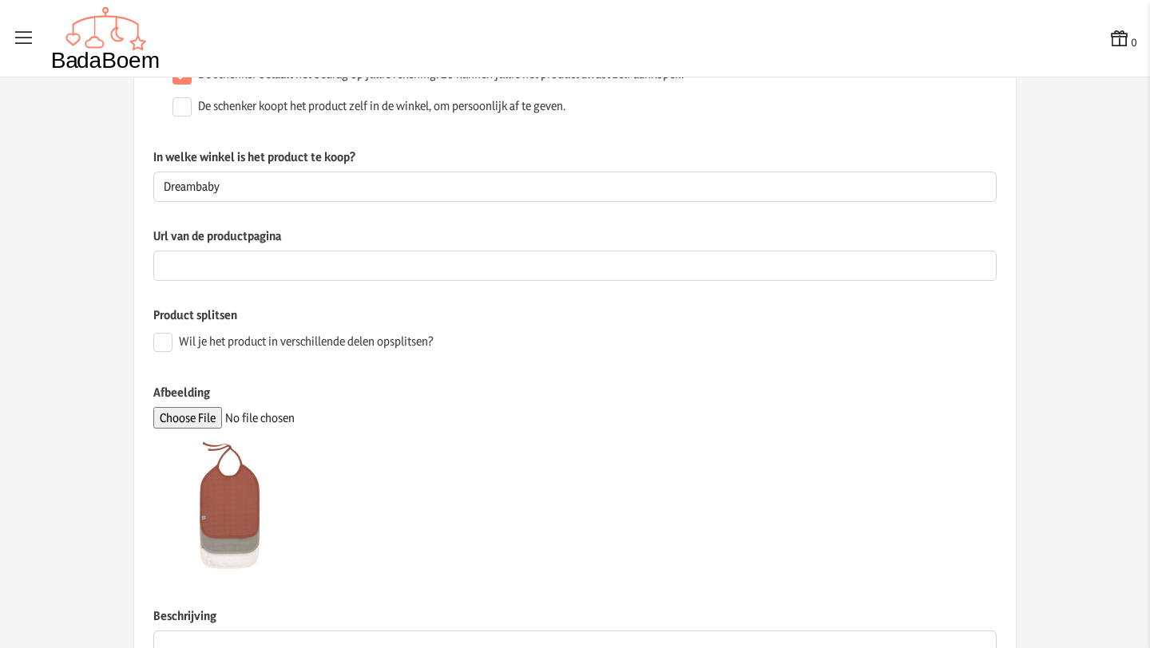
scroll to position [374, 0]
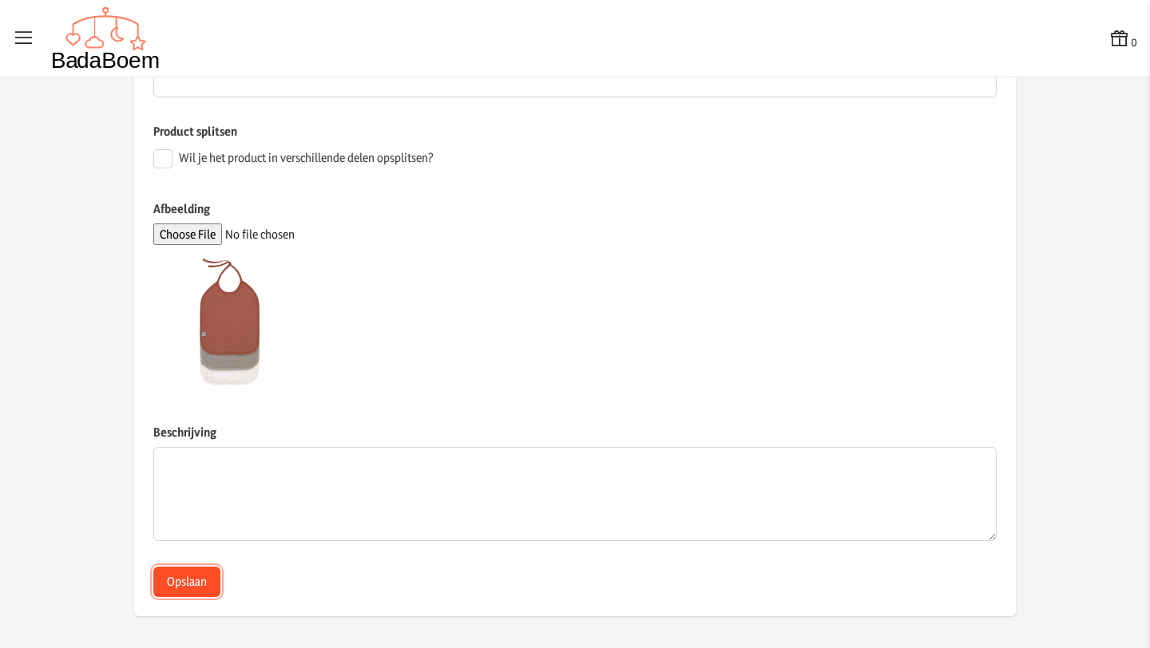
click at [188, 584] on button "Opslaan" at bounding box center [186, 582] width 67 height 30
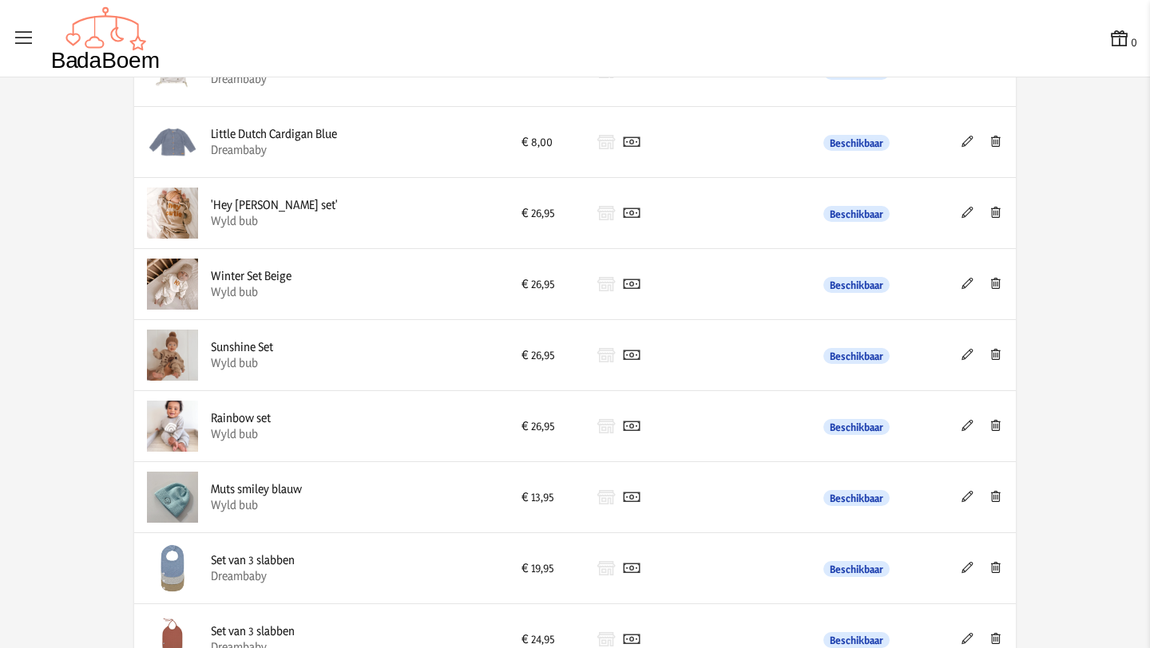
scroll to position [262, 0]
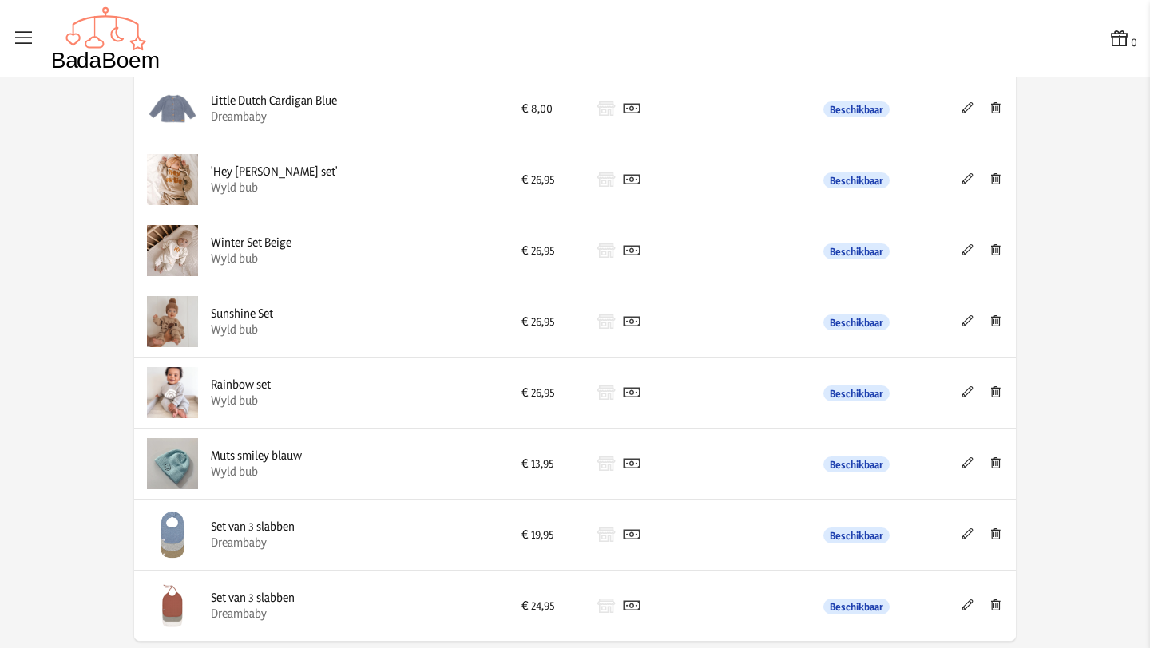
click at [1075, 129] on app-list-product-overview-container "Volgorde aanpassen Lijst bekijken Product toevoegen Product Prijs Betaalmethode…" at bounding box center [575, 248] width 1150 height 801
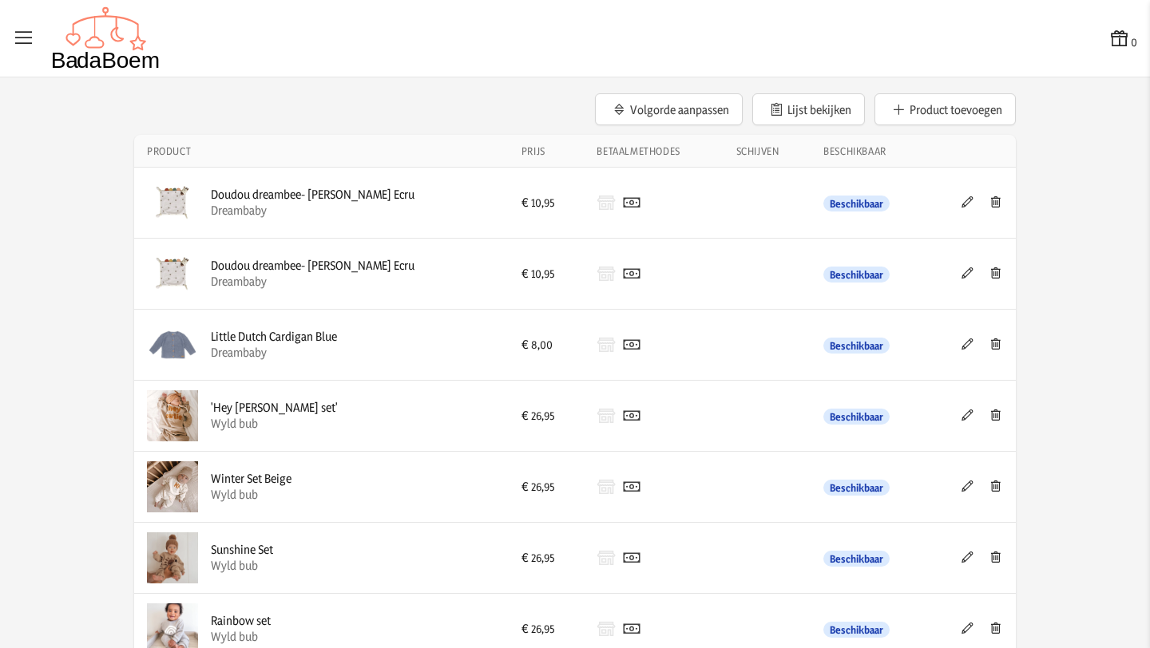
scroll to position [0, 0]
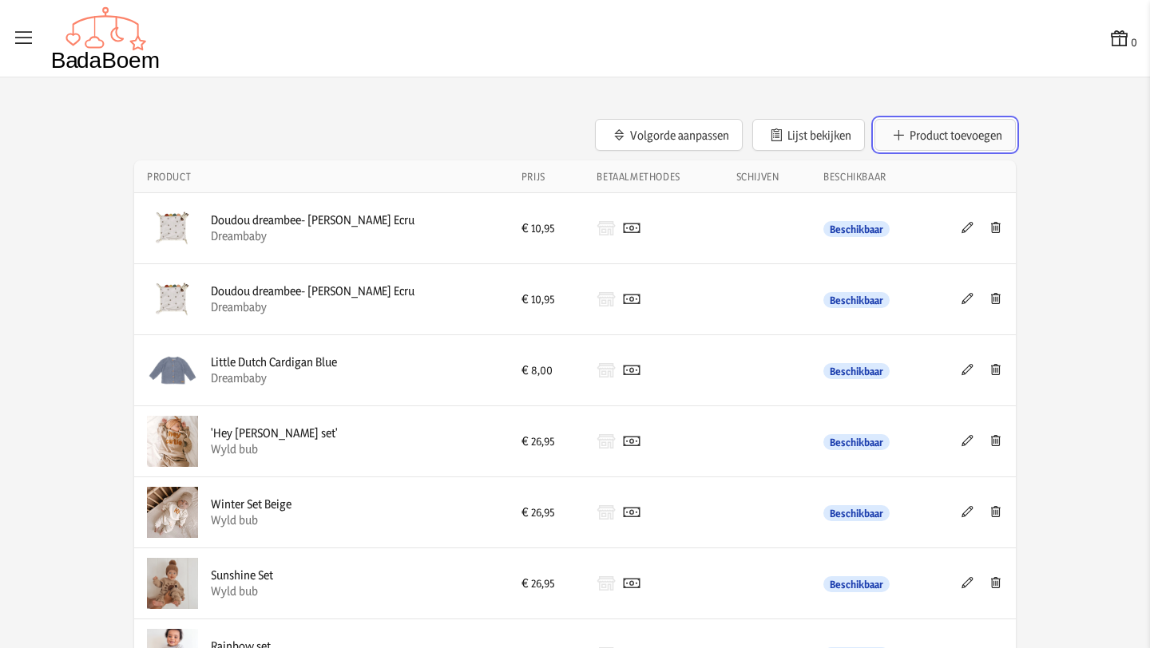
click at [921, 136] on button "Product toevoegen" at bounding box center [944, 135] width 141 height 32
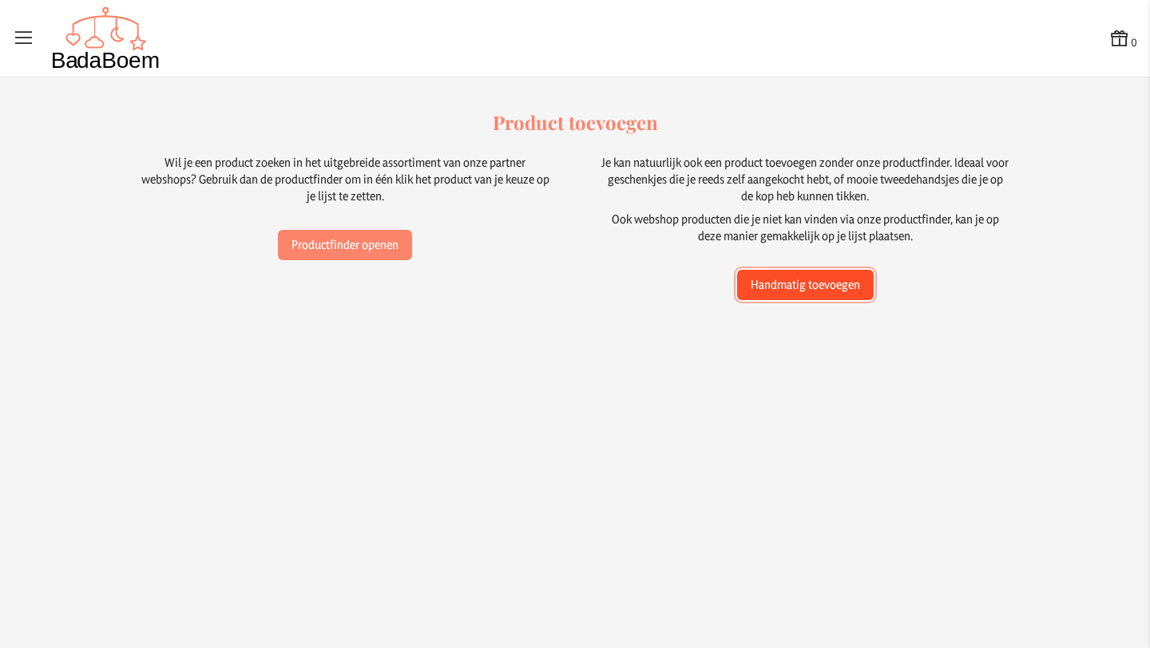
click at [772, 281] on button "Handmatig toevoegen" at bounding box center [805, 285] width 137 height 30
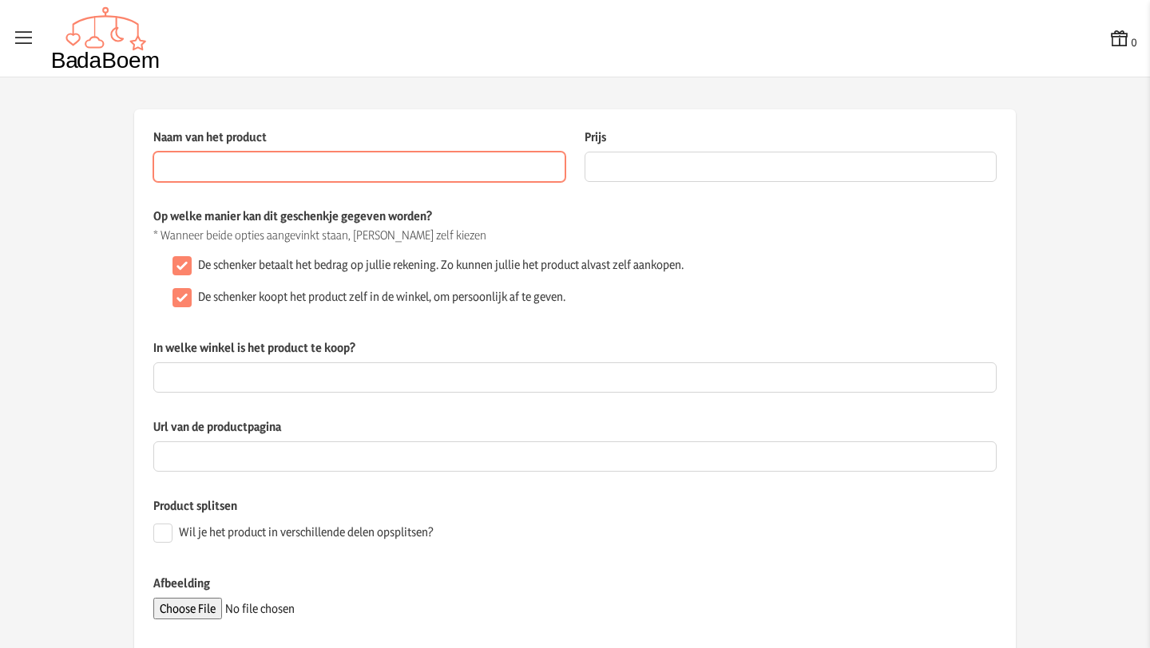
click at [240, 171] on input "Naam van het product" at bounding box center [359, 167] width 412 height 30
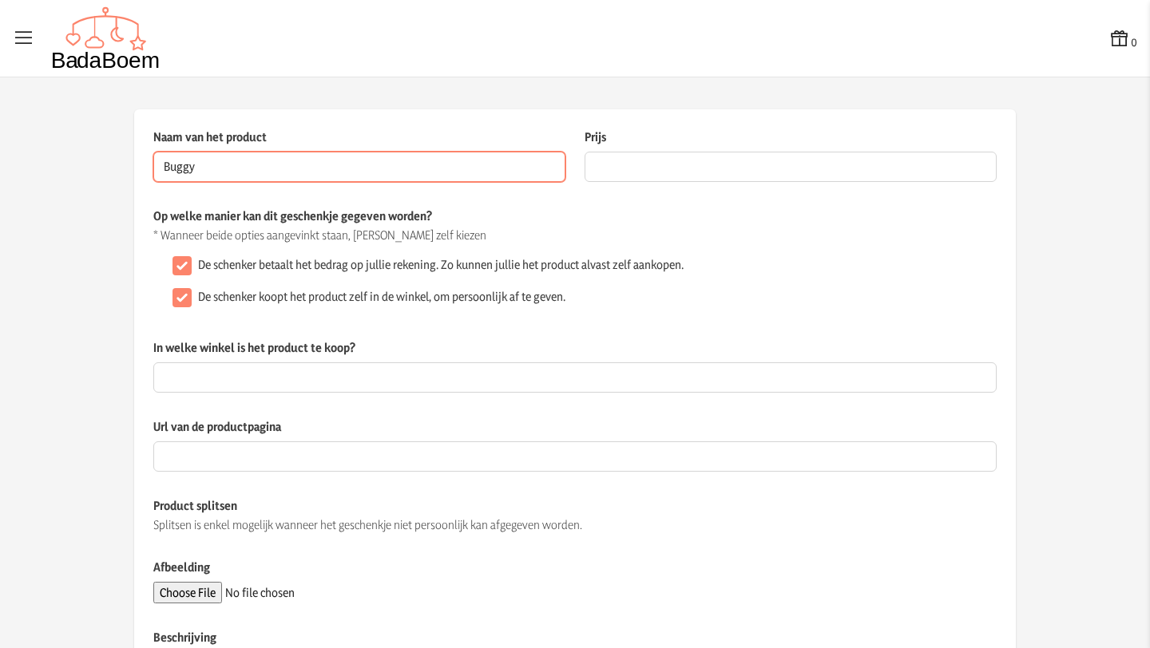
type input "Buggy"
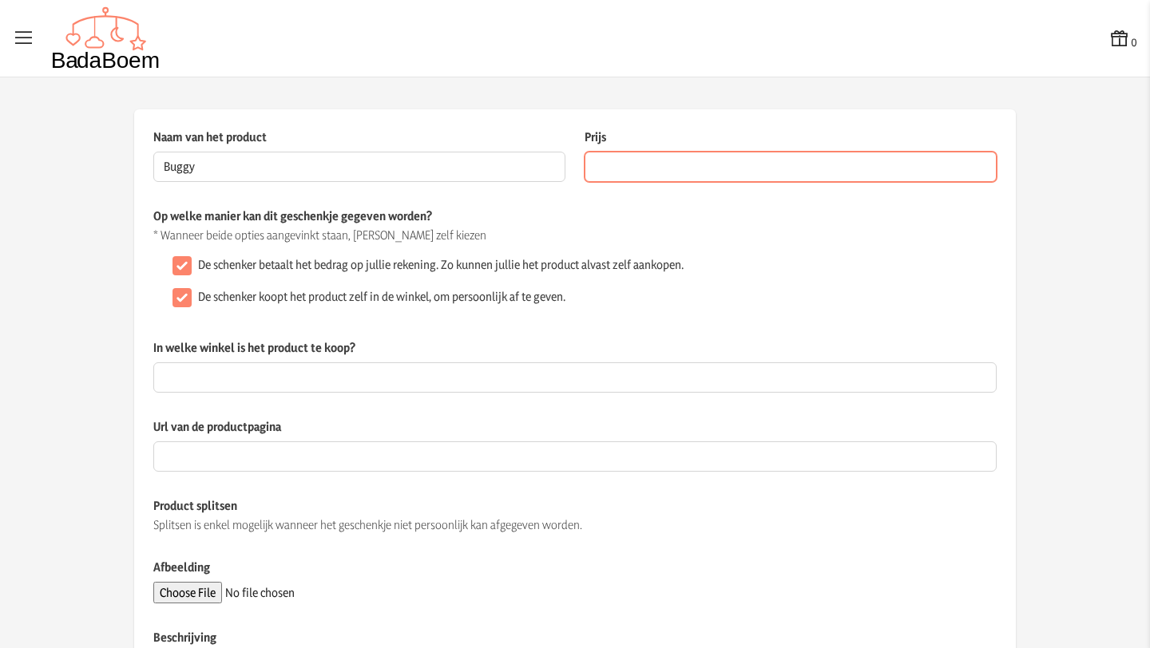
click at [693, 163] on input "Prijs" at bounding box center [790, 167] width 412 height 30
type input "990"
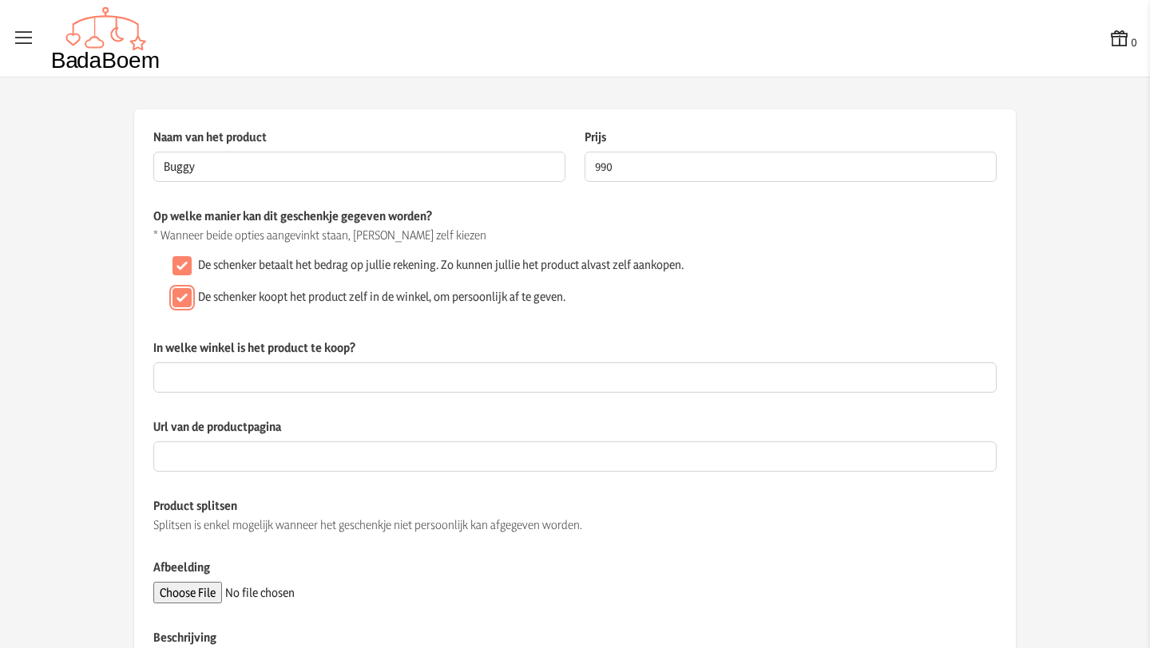
click at [178, 295] on input "De schenker koopt het product zelf in de winkel, om persoonlijk af te geven." at bounding box center [181, 297] width 19 height 19
checkbox input "false"
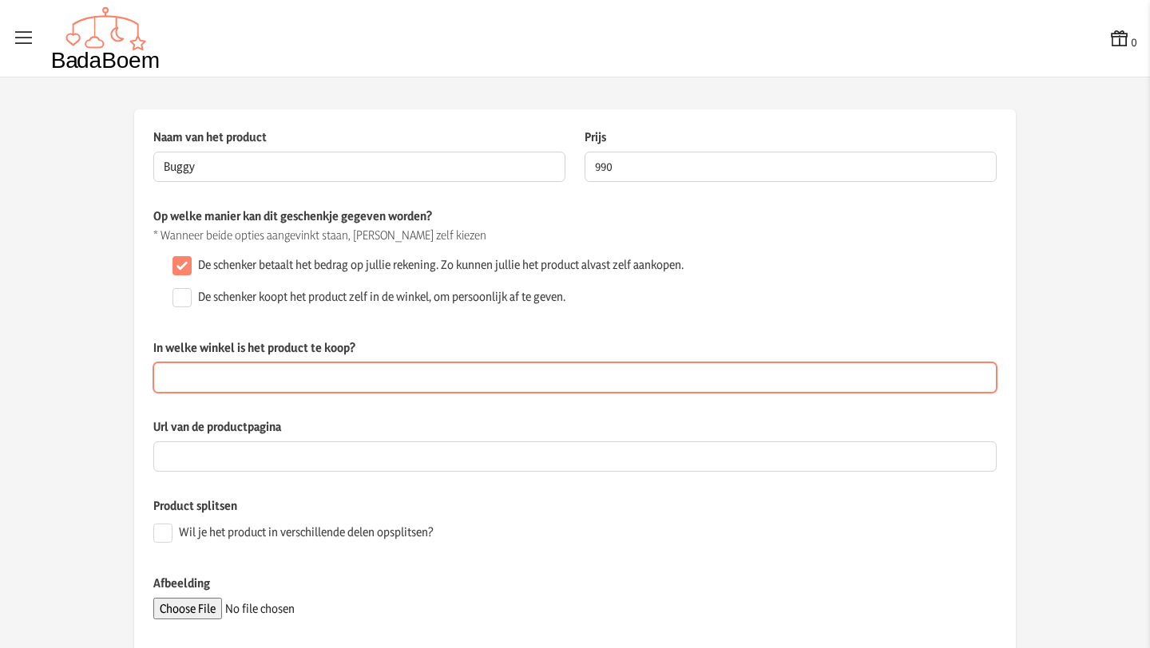
click at [299, 373] on input "In welke winkel is het product te koop?" at bounding box center [574, 377] width 843 height 30
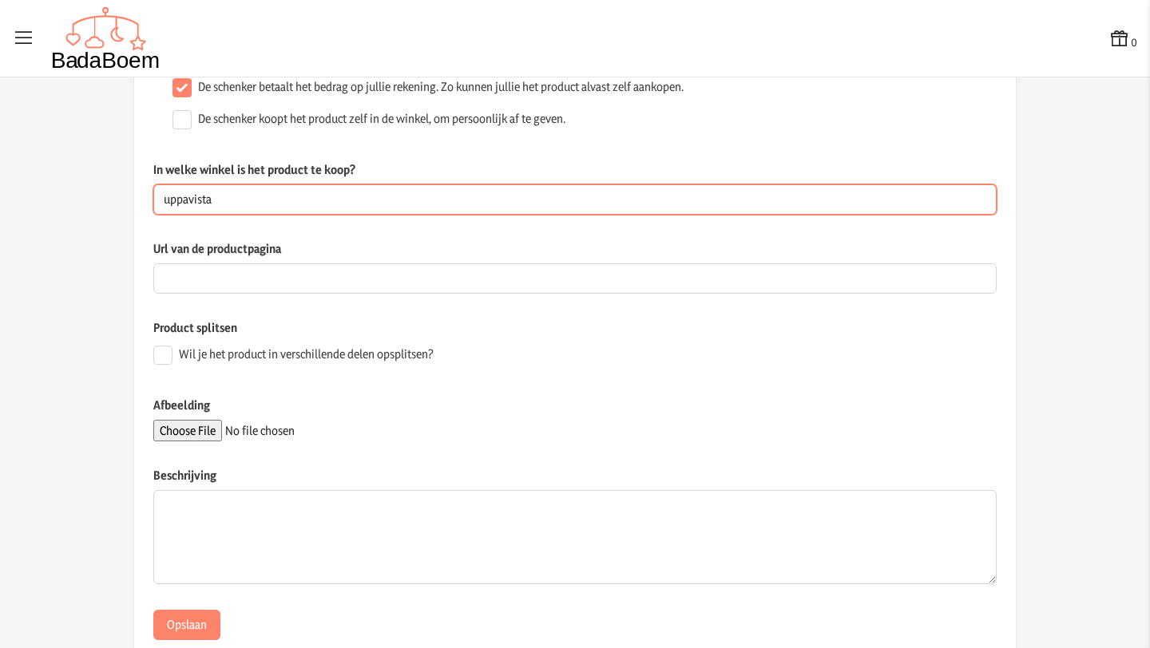
scroll to position [221, 0]
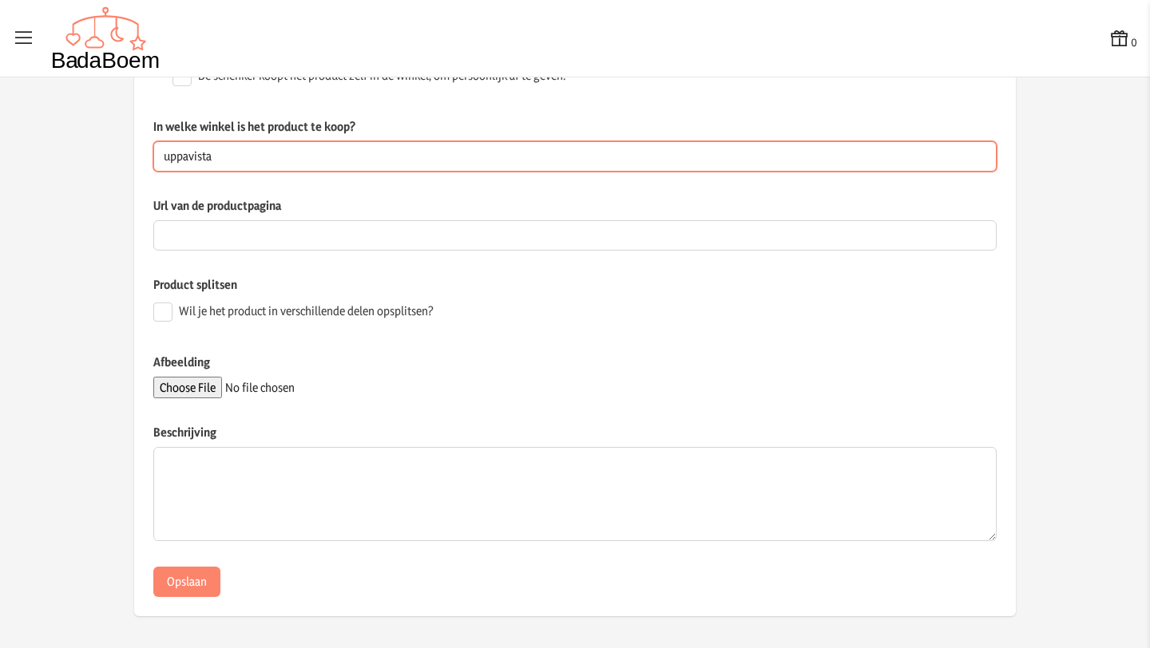
type input "uppavista"
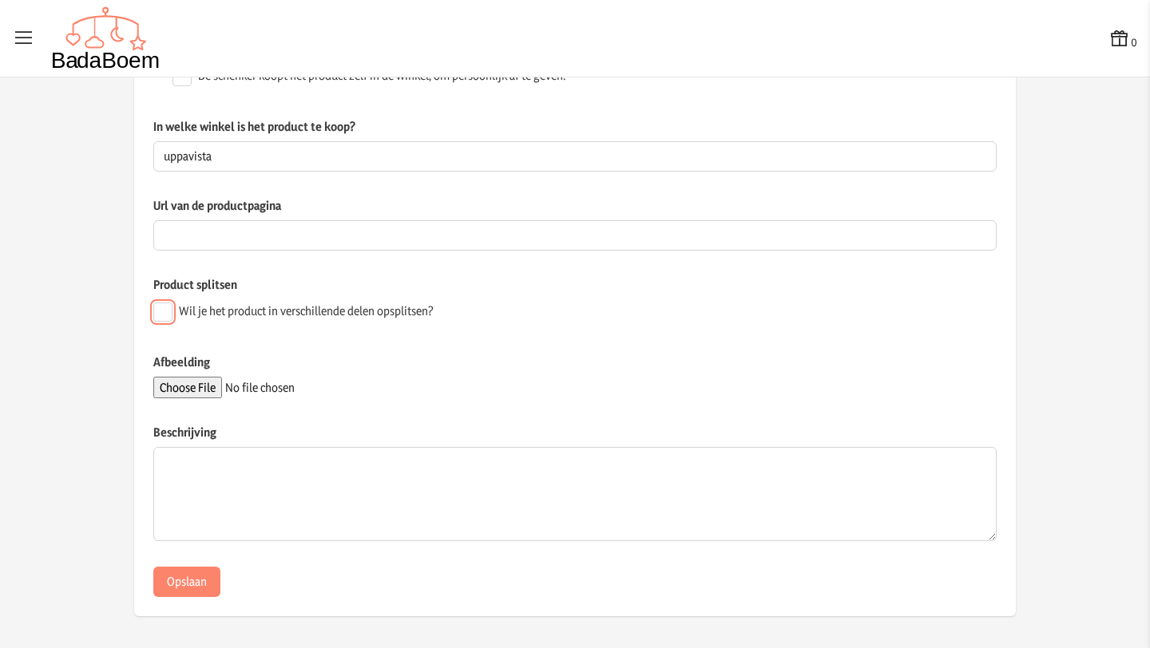
click at [153, 309] on input "Wil je het product in verschillende delen opsplitsen?" at bounding box center [162, 312] width 19 height 19
checkbox input "true"
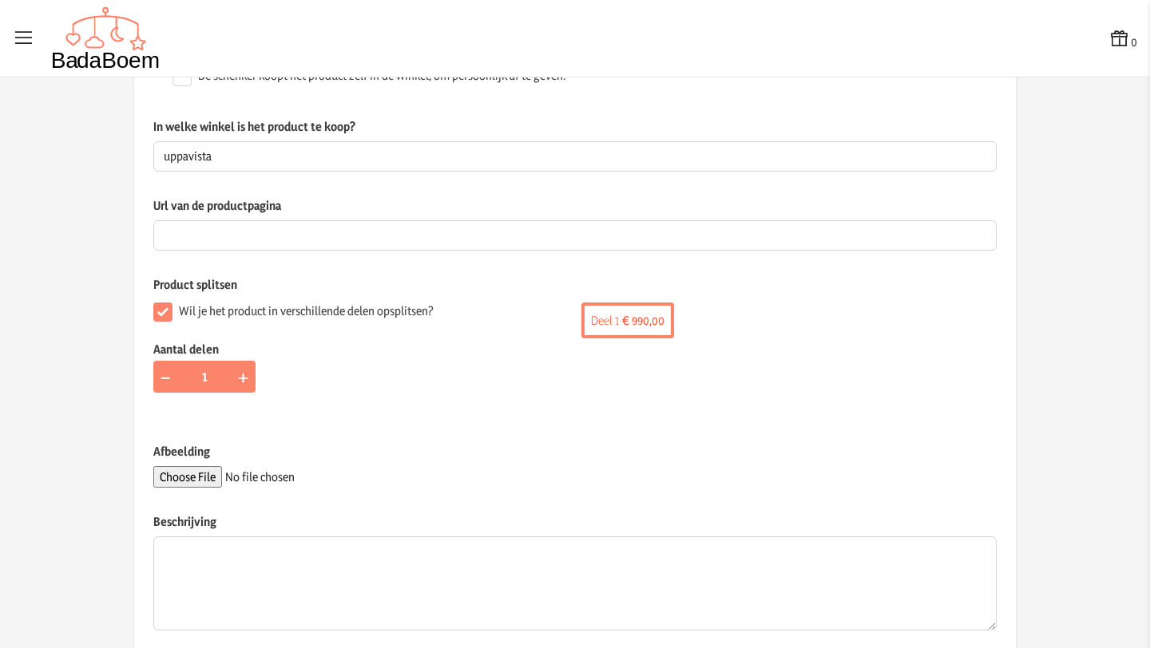
click at [638, 320] on div "[PERSON_NAME] 1 € 990,00" at bounding box center [627, 321] width 93 height 36
click at [648, 320] on div "[PERSON_NAME] 1 € 990,00" at bounding box center [627, 321] width 93 height 36
click at [581, 323] on div "[PERSON_NAME] 1 € 990,00" at bounding box center [627, 321] width 93 height 36
click at [240, 378] on span "+" at bounding box center [243, 376] width 10 height 25
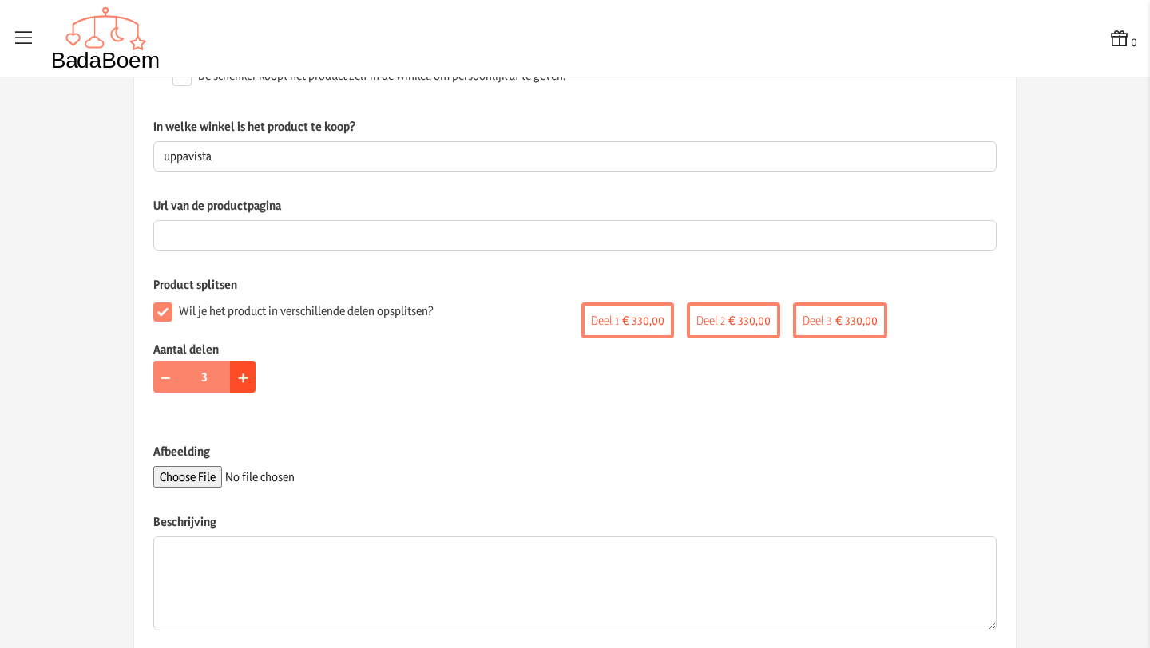
click at [240, 378] on span "+" at bounding box center [243, 376] width 10 height 25
click at [238, 379] on span "+" at bounding box center [243, 376] width 10 height 25
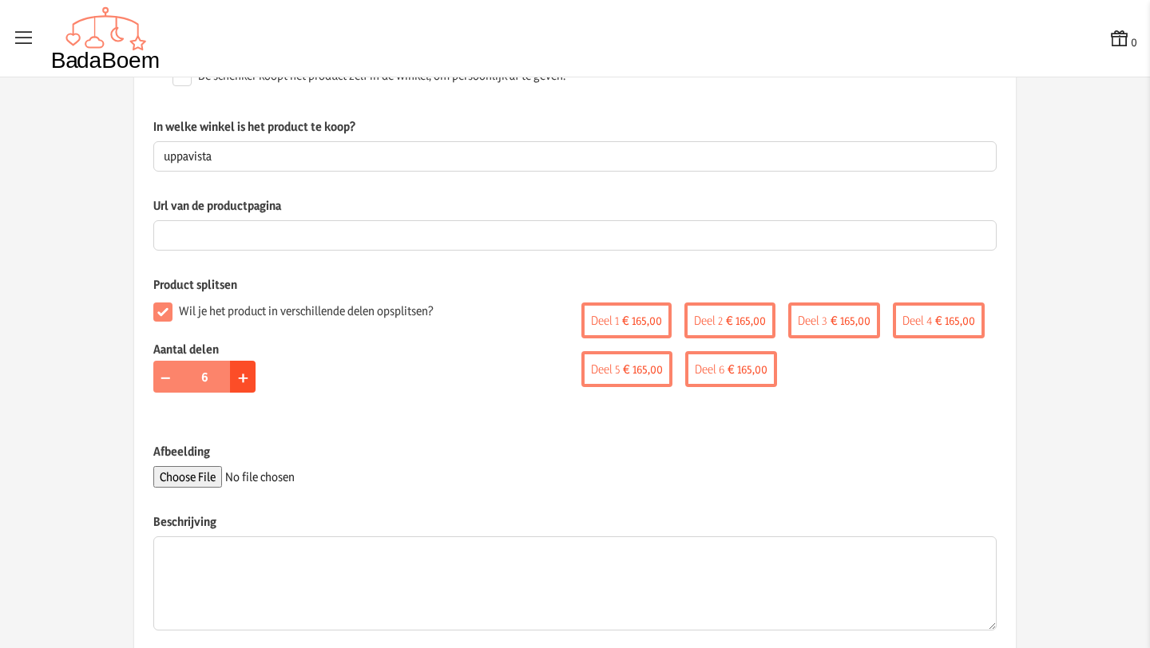
click at [238, 379] on span "+" at bounding box center [243, 376] width 10 height 25
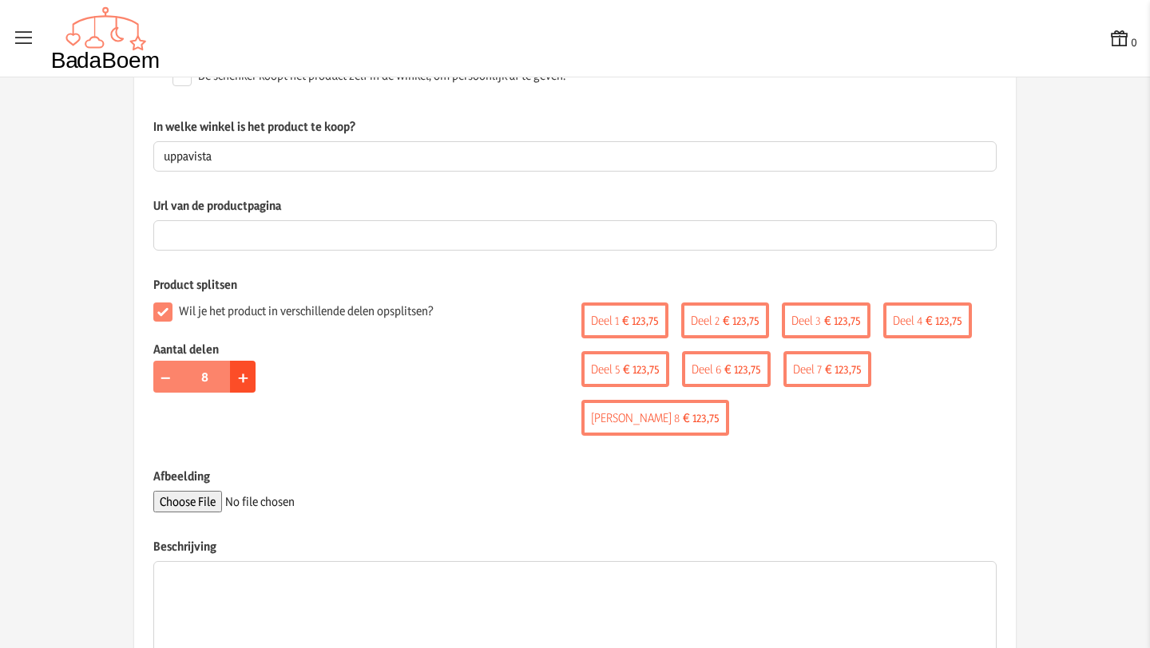
click at [238, 379] on span "+" at bounding box center [243, 376] width 10 height 25
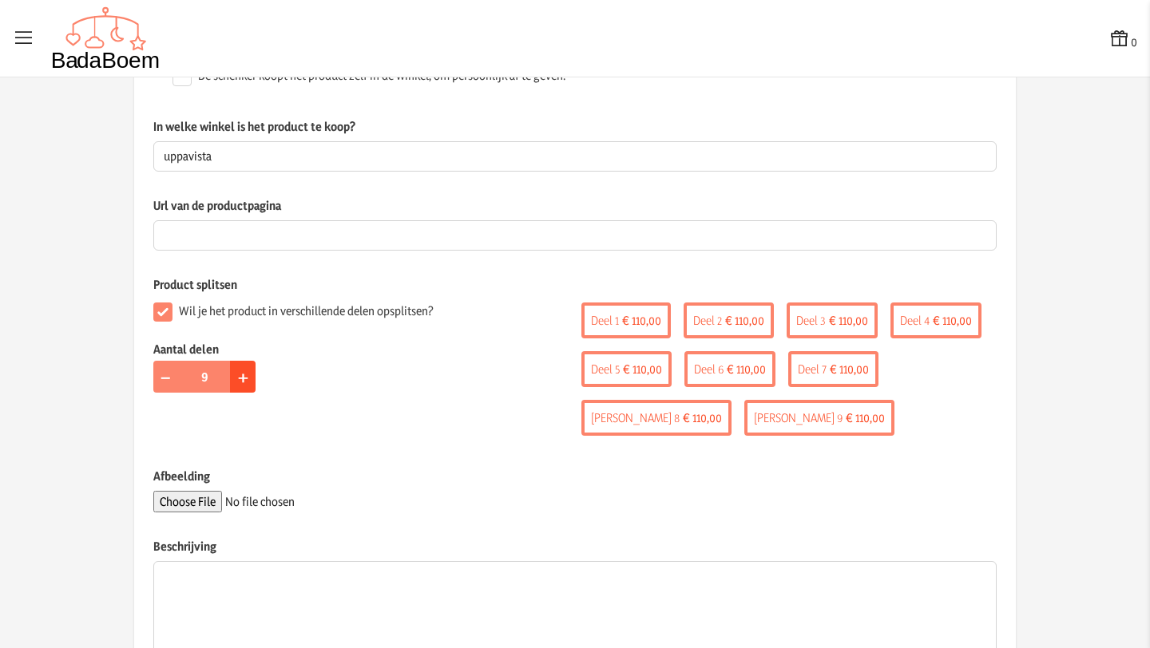
click at [238, 379] on span "+" at bounding box center [243, 376] width 10 height 25
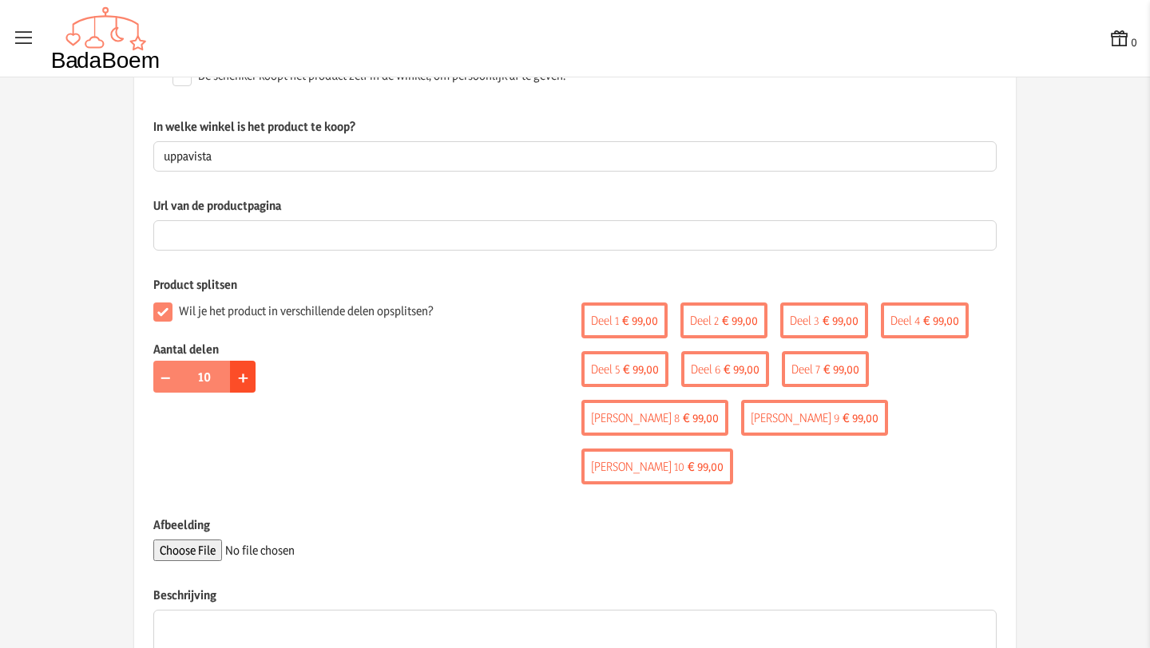
click at [238, 379] on span "+" at bounding box center [243, 376] width 10 height 25
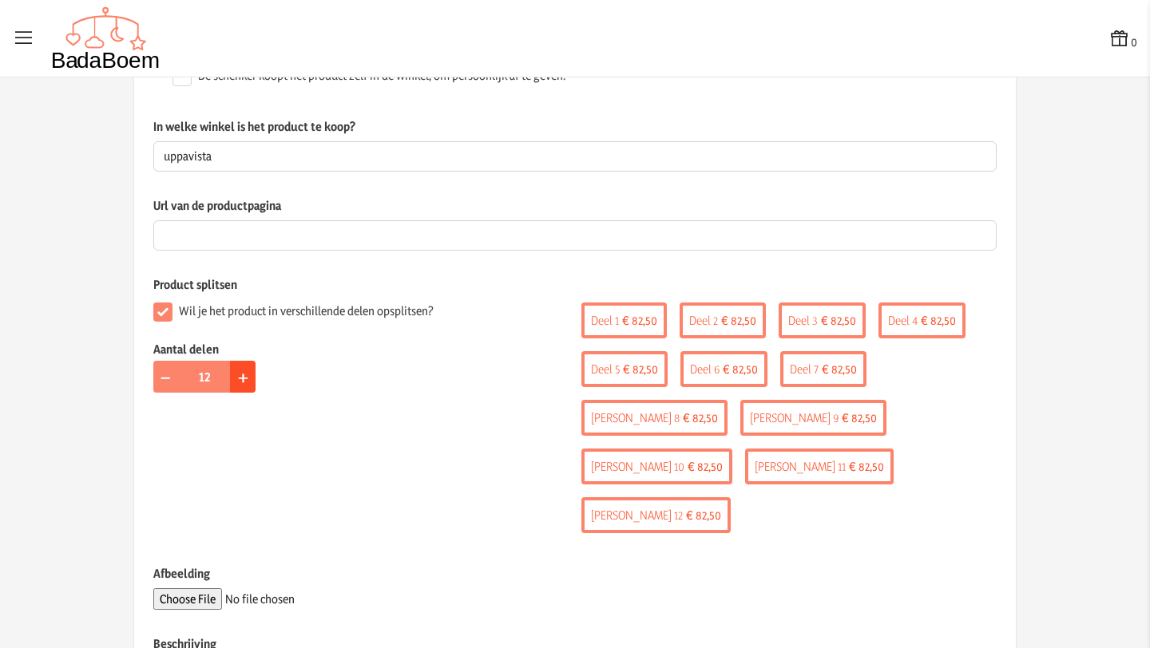
click at [238, 379] on span "+" at bounding box center [243, 376] width 10 height 25
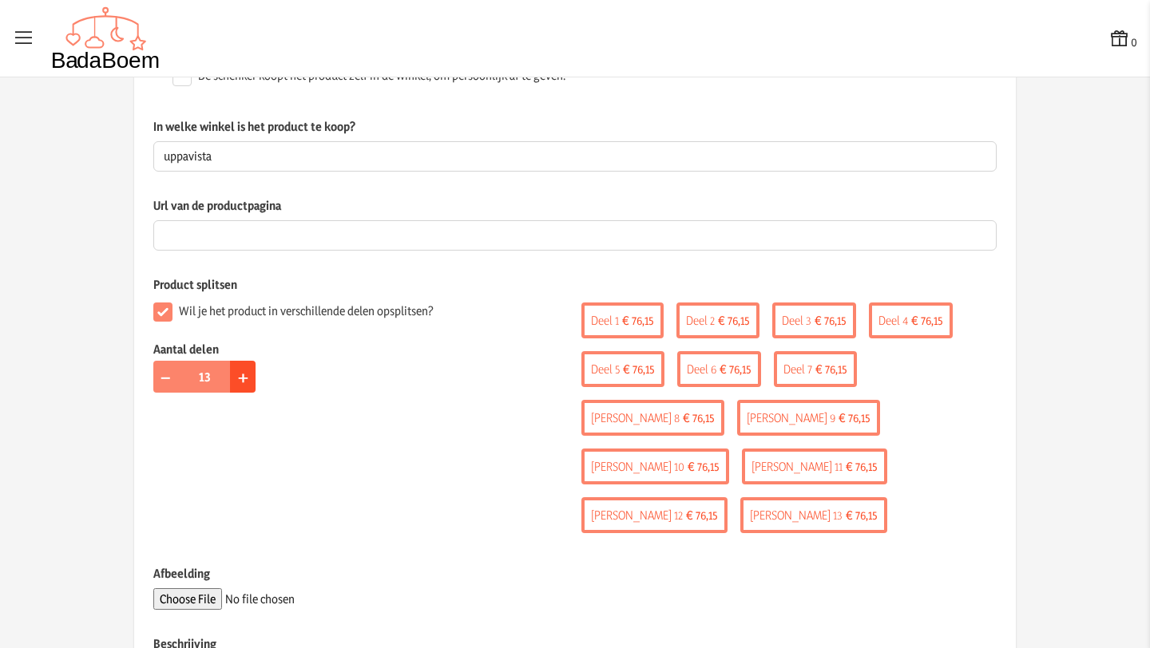
click at [238, 379] on span "+" at bounding box center [243, 376] width 10 height 25
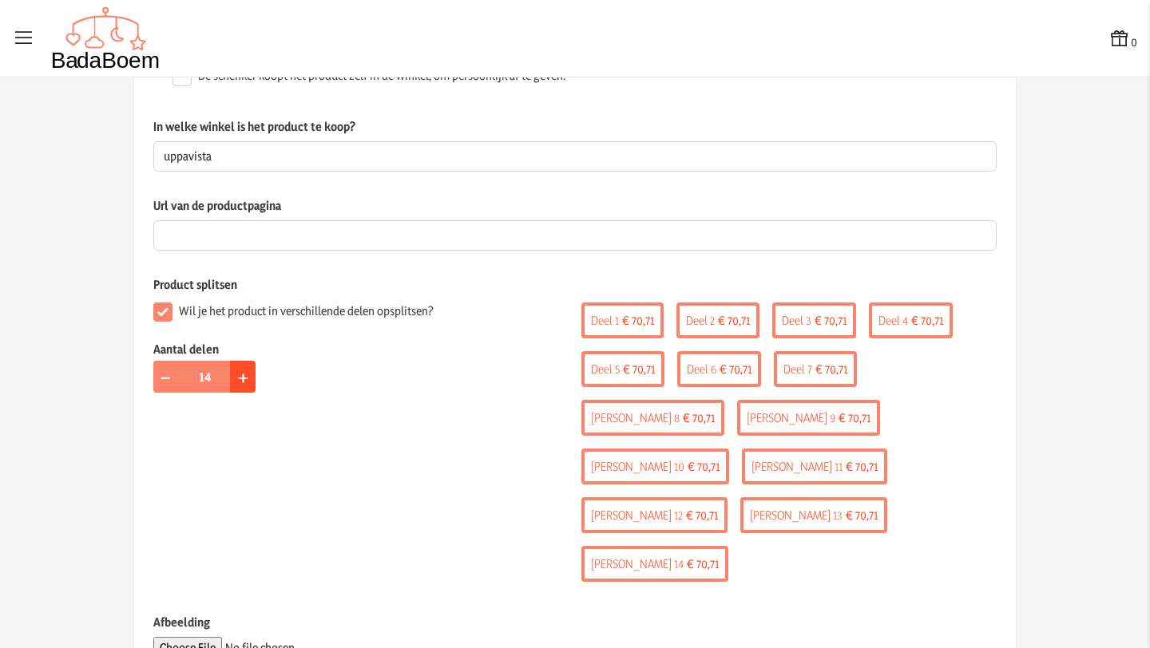
click at [238, 379] on span "+" at bounding box center [243, 376] width 10 height 25
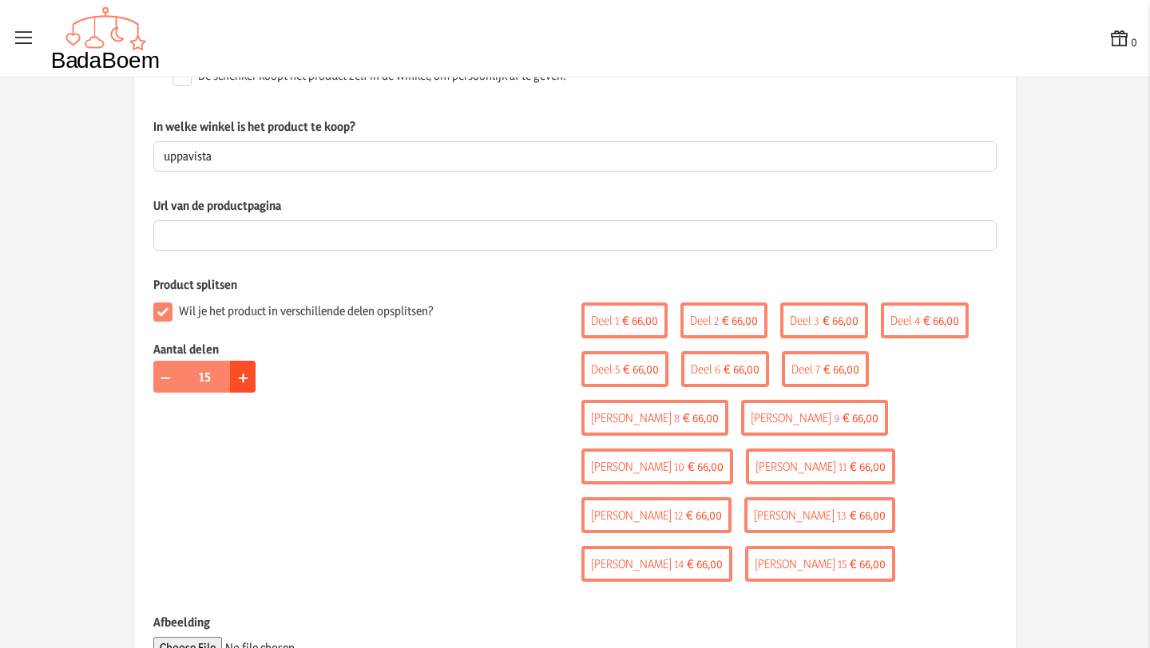
click at [238, 379] on span "+" at bounding box center [243, 376] width 10 height 25
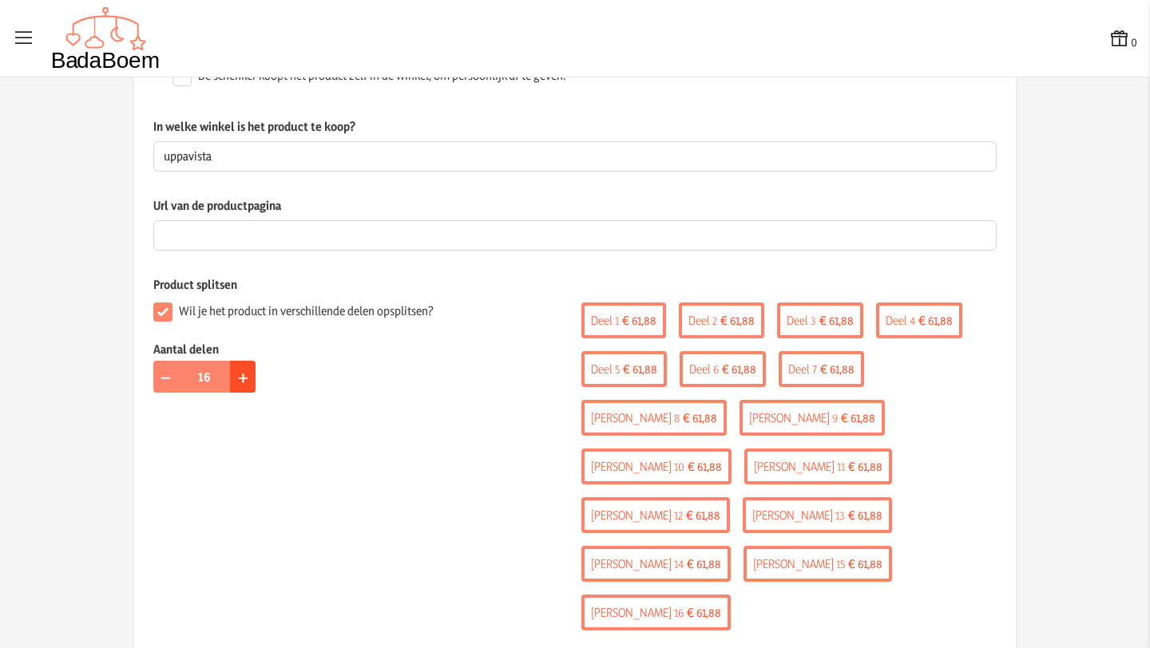
click at [238, 379] on span "+" at bounding box center [243, 376] width 10 height 25
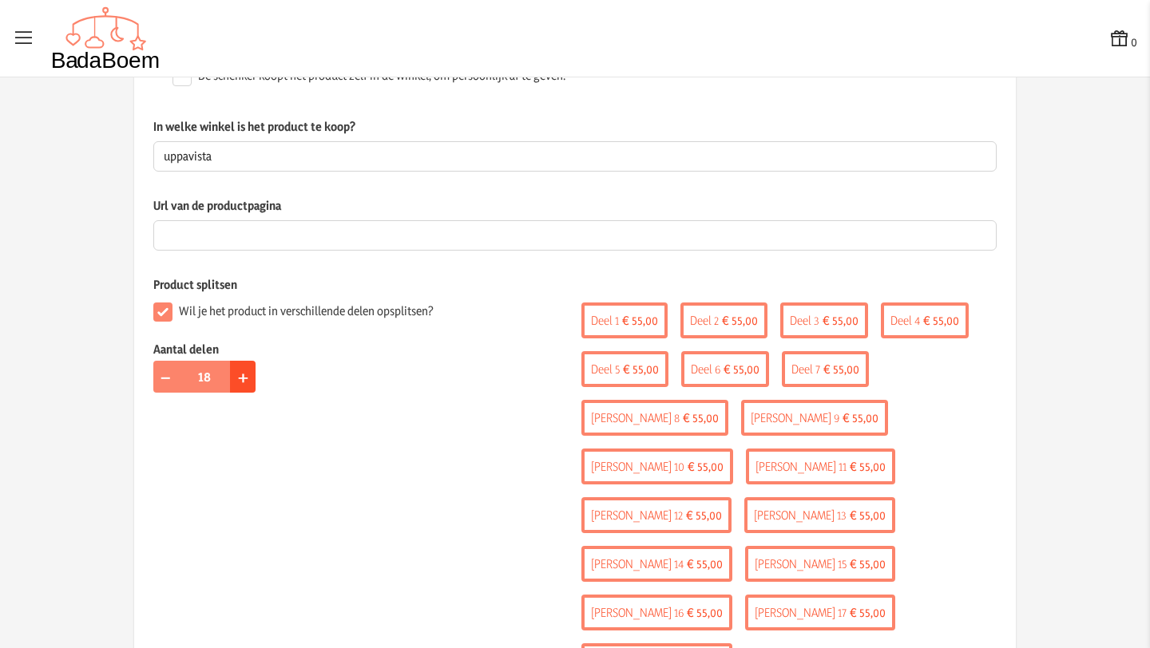
click at [238, 379] on span "+" at bounding box center [243, 376] width 10 height 25
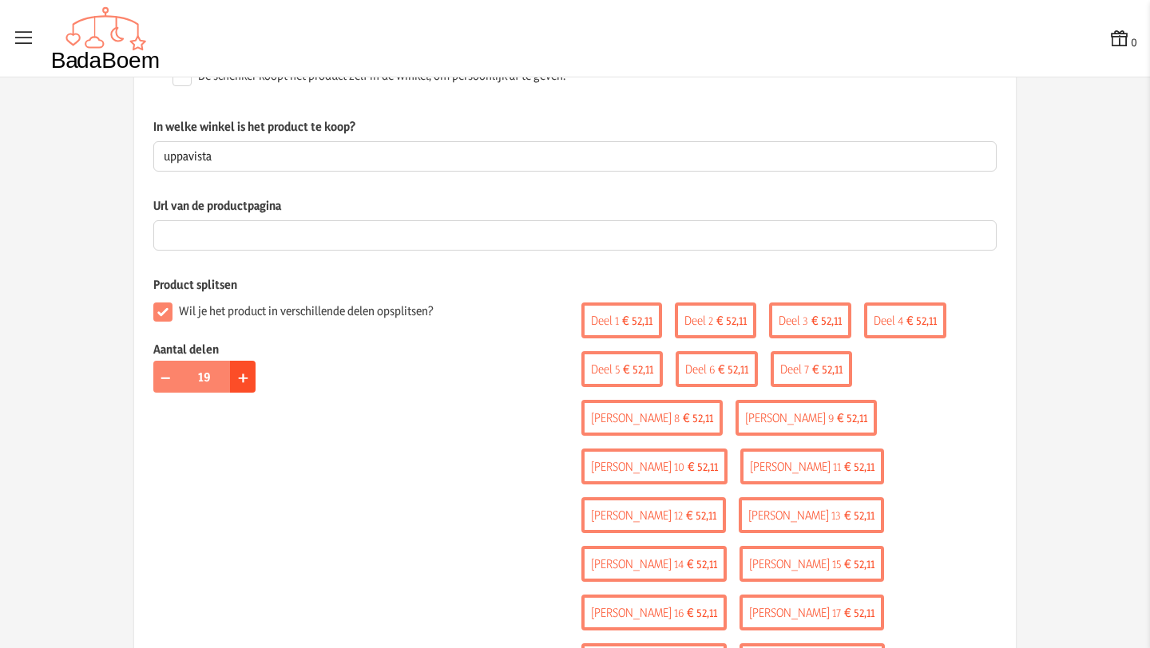
click at [238, 379] on span "+" at bounding box center [243, 376] width 10 height 25
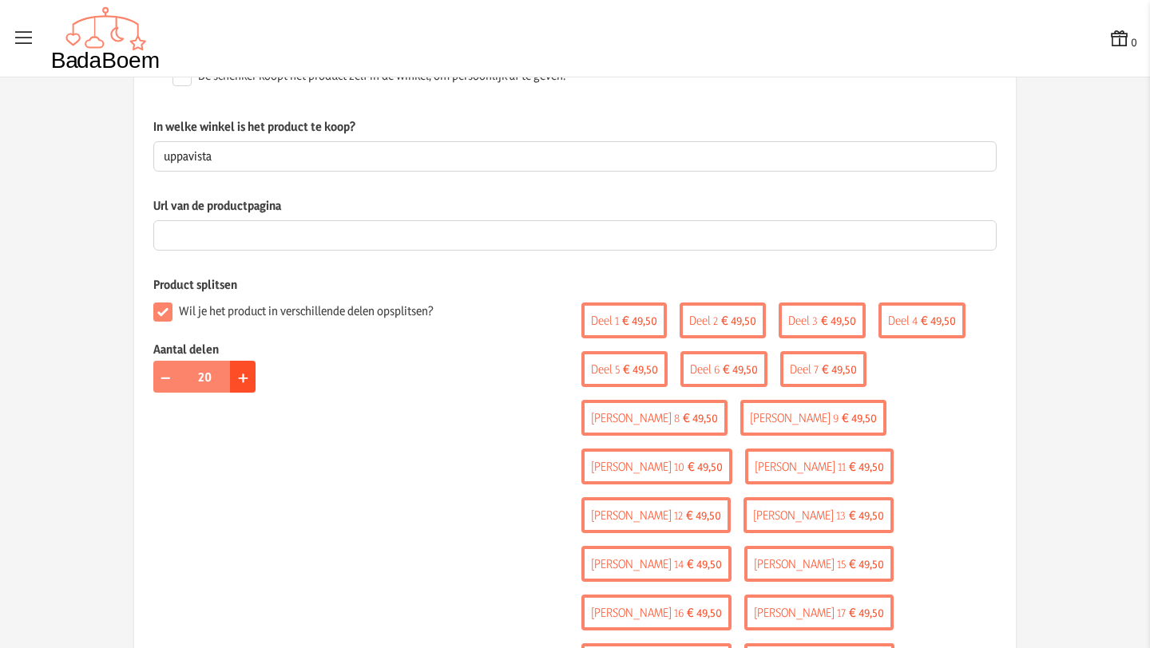
click at [238, 379] on span "+" at bounding box center [243, 376] width 10 height 25
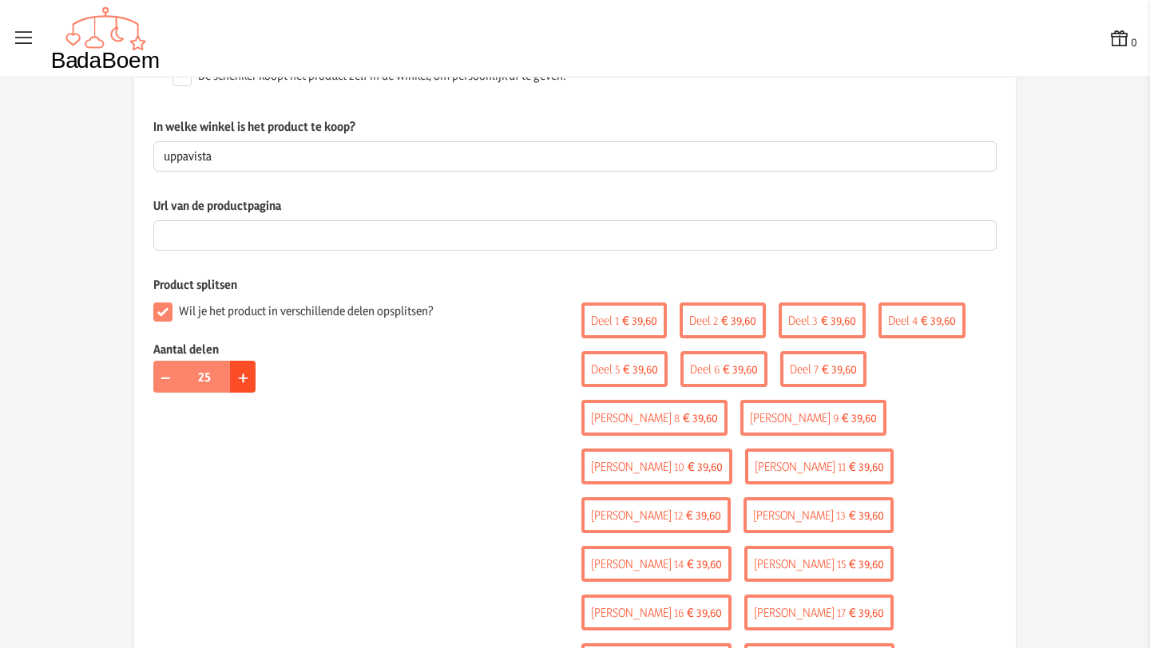
click at [238, 379] on span "+" at bounding box center [243, 376] width 10 height 25
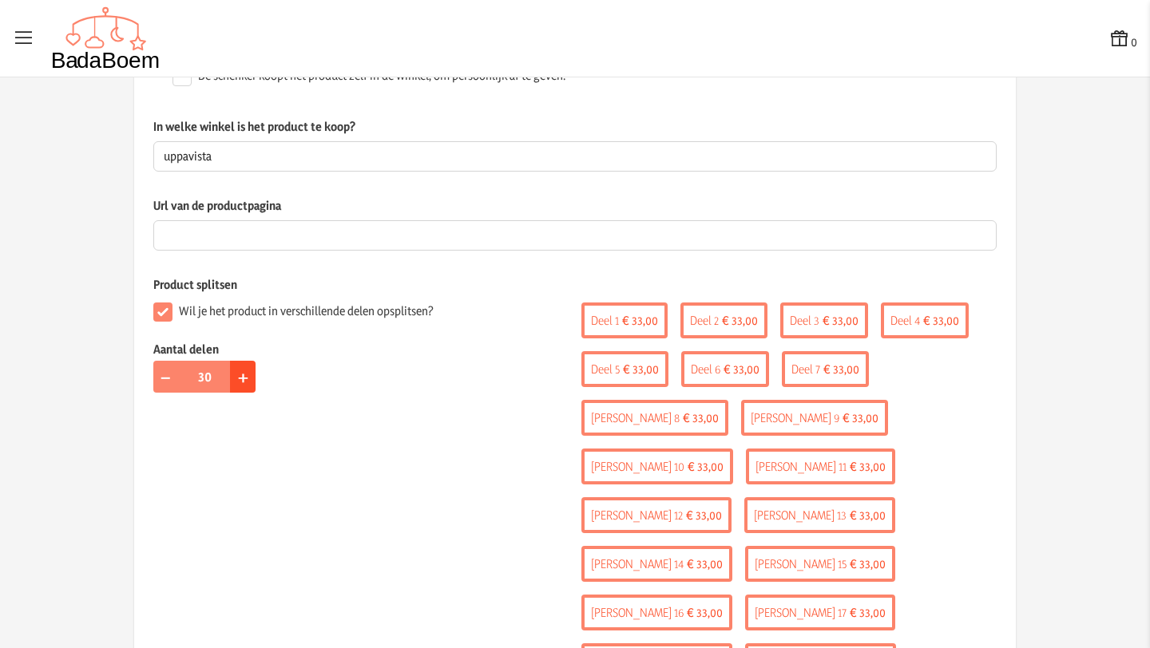
click at [238, 379] on span "+" at bounding box center [243, 376] width 10 height 25
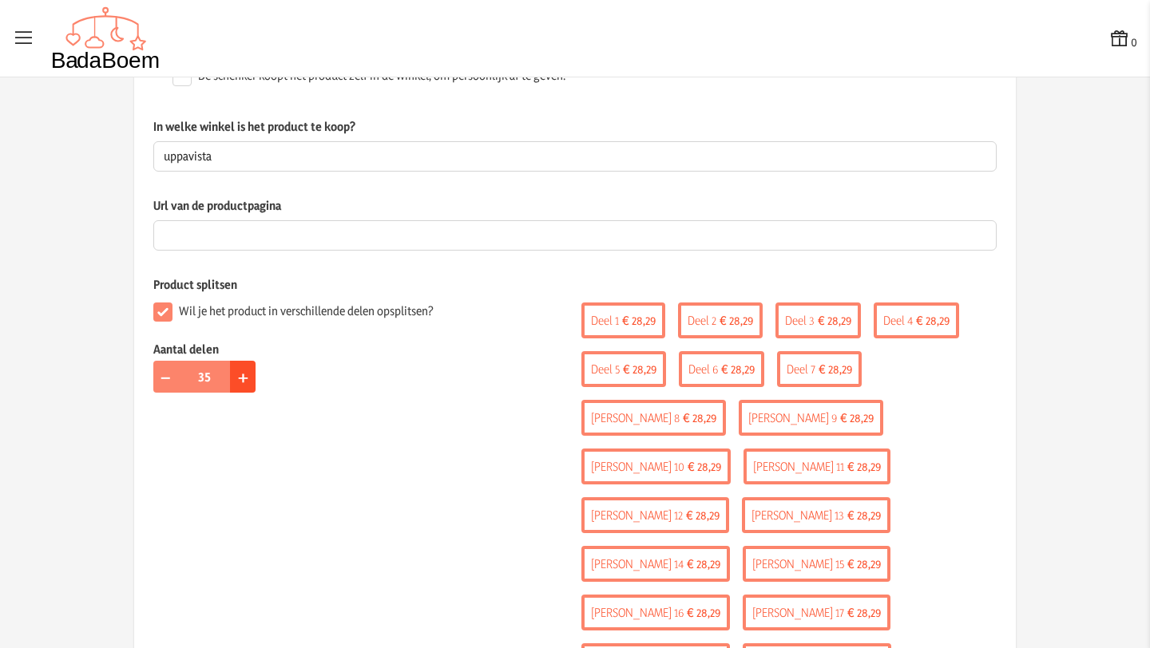
click at [238, 379] on span "+" at bounding box center [243, 376] width 10 height 25
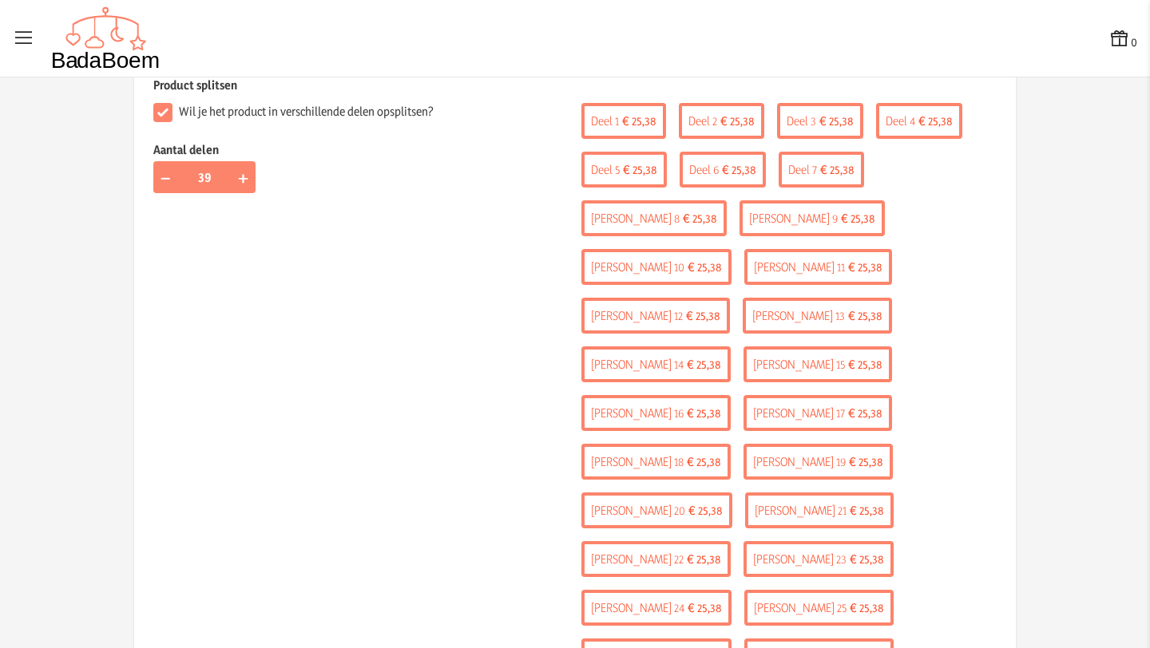
scroll to position [419, 0]
click at [238, 180] on span "+" at bounding box center [243, 178] width 10 height 25
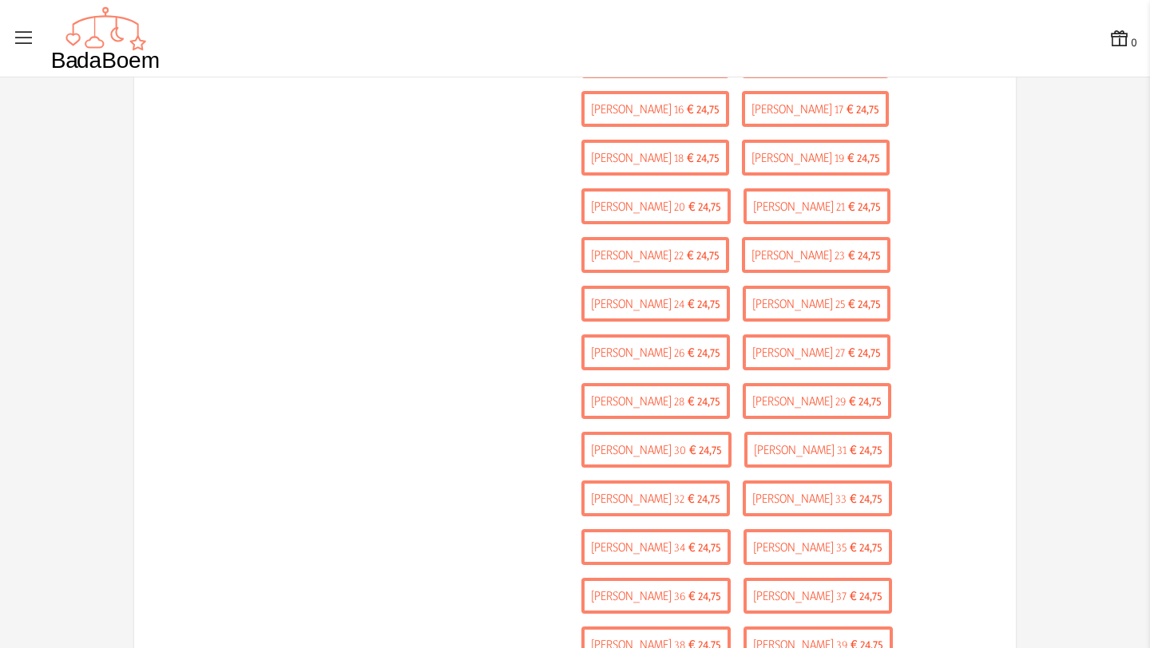
scroll to position [443, 0]
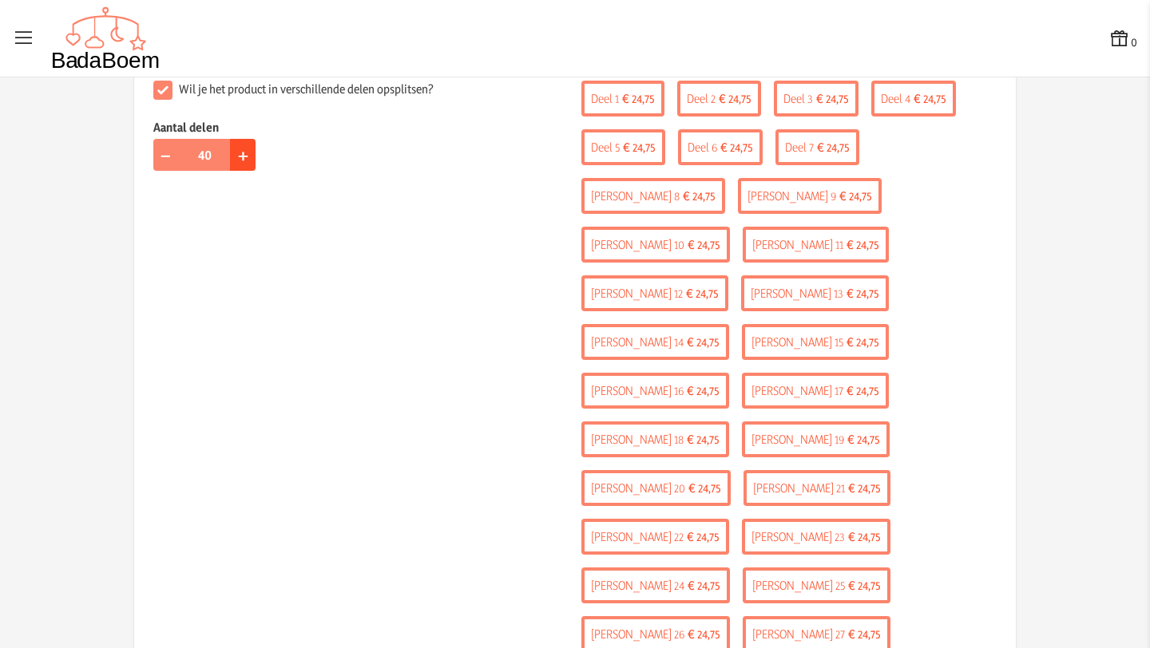
click at [238, 162] on span "+" at bounding box center [243, 154] width 10 height 25
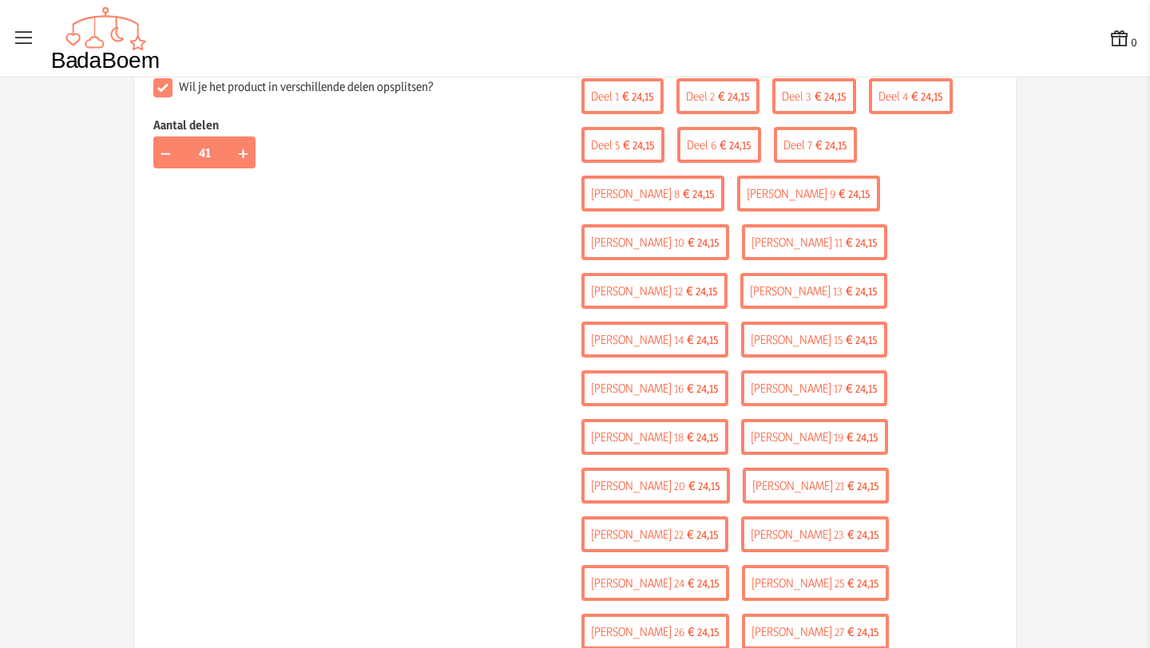
scroll to position [446, 0]
click at [168, 151] on button "−" at bounding box center [166, 152] width 26 height 32
type input "39"
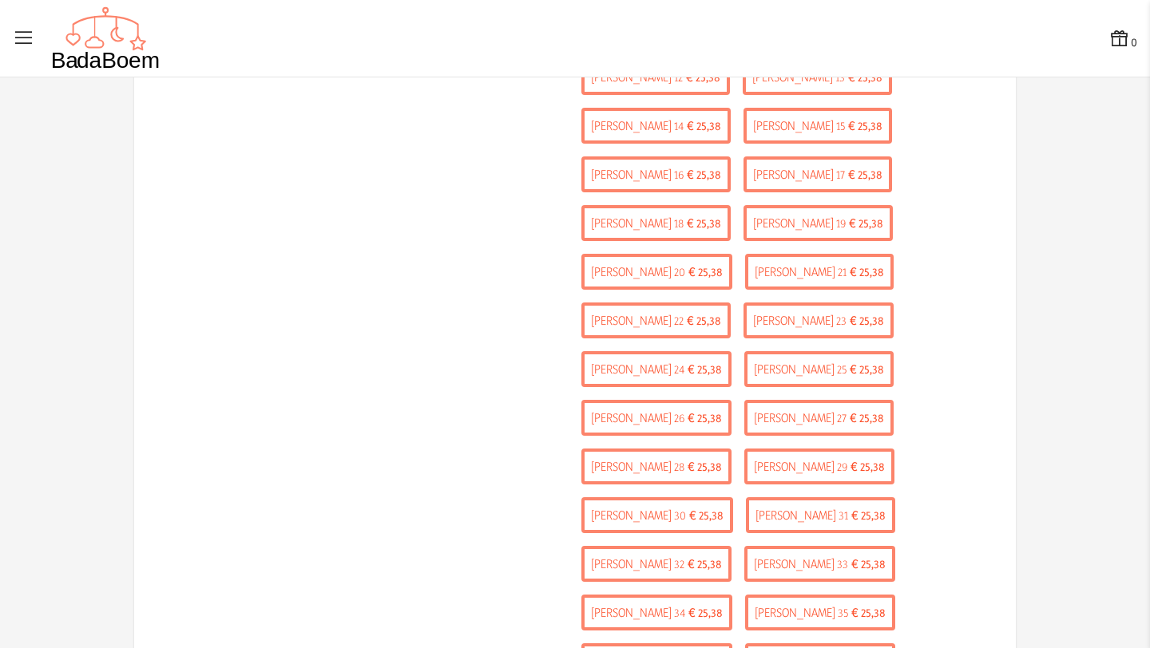
scroll to position [725, 0]
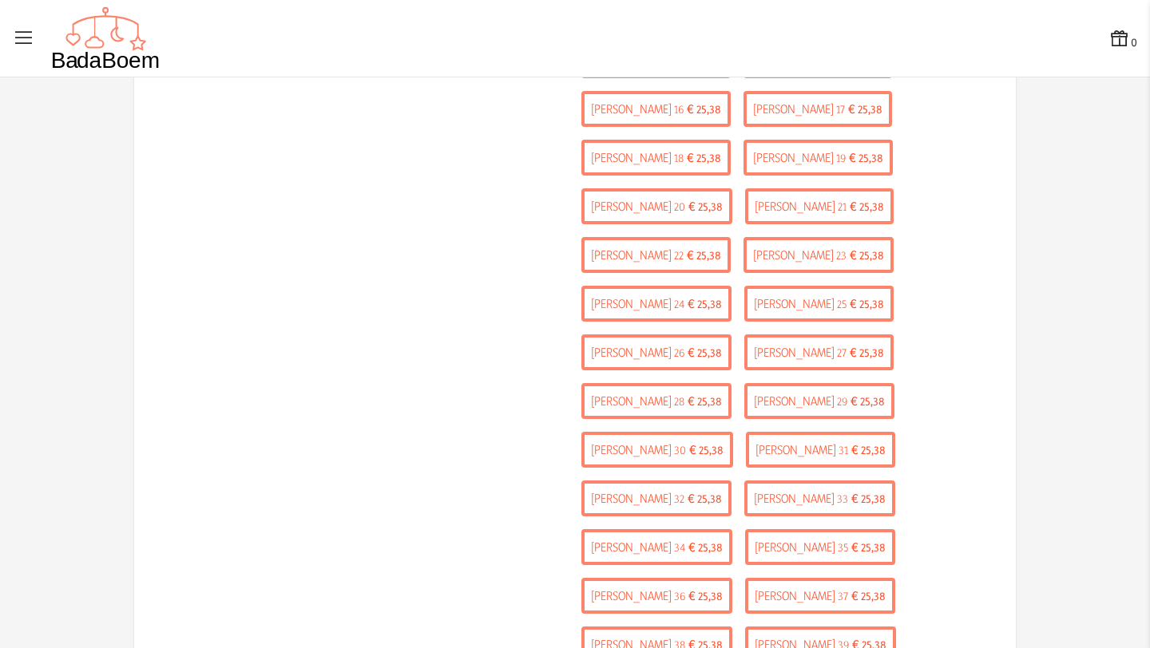
type input "C:\fakepath\uppavista baby.jpg"
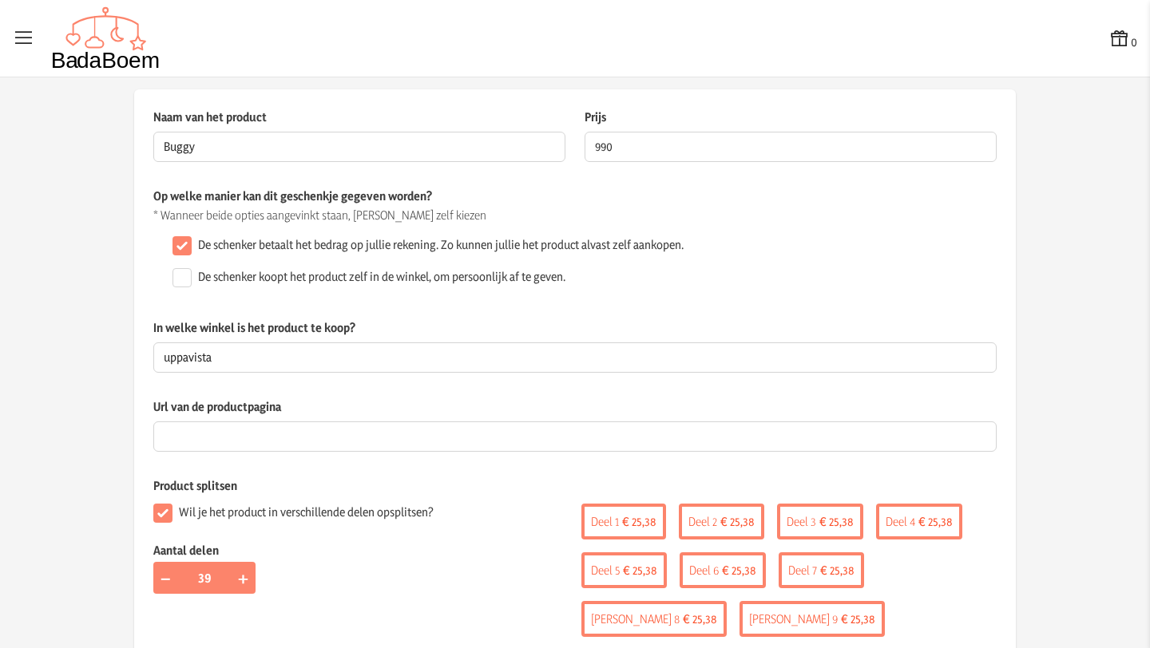
scroll to position [0, 0]
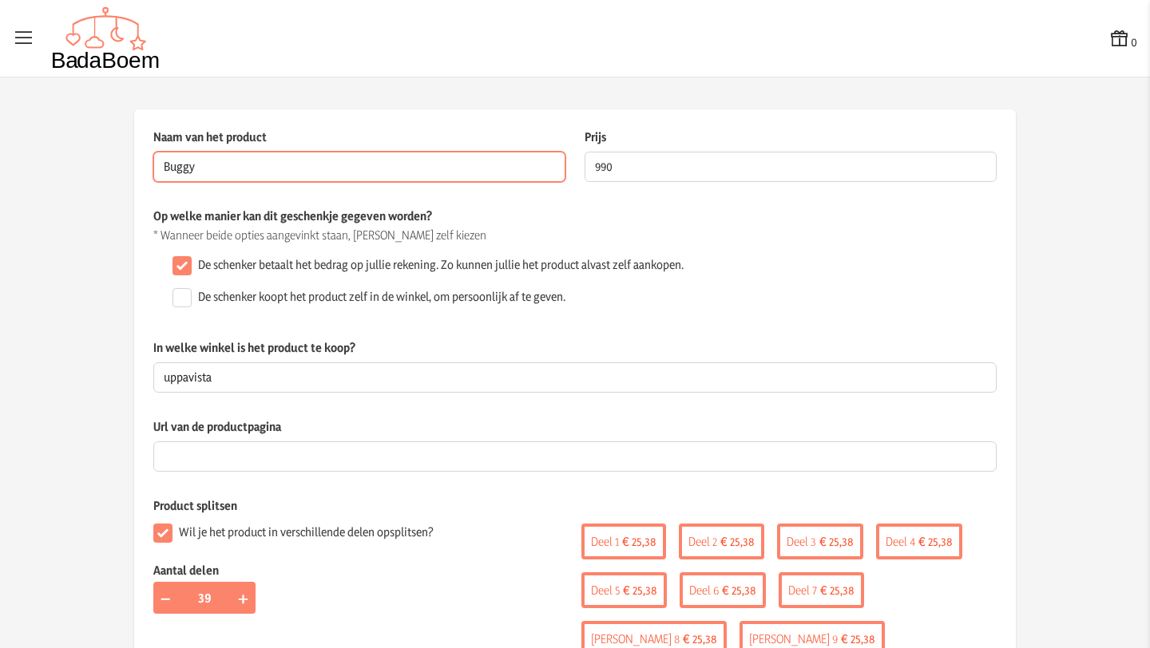
click at [232, 170] on input "Buggy" at bounding box center [359, 167] width 412 height 30
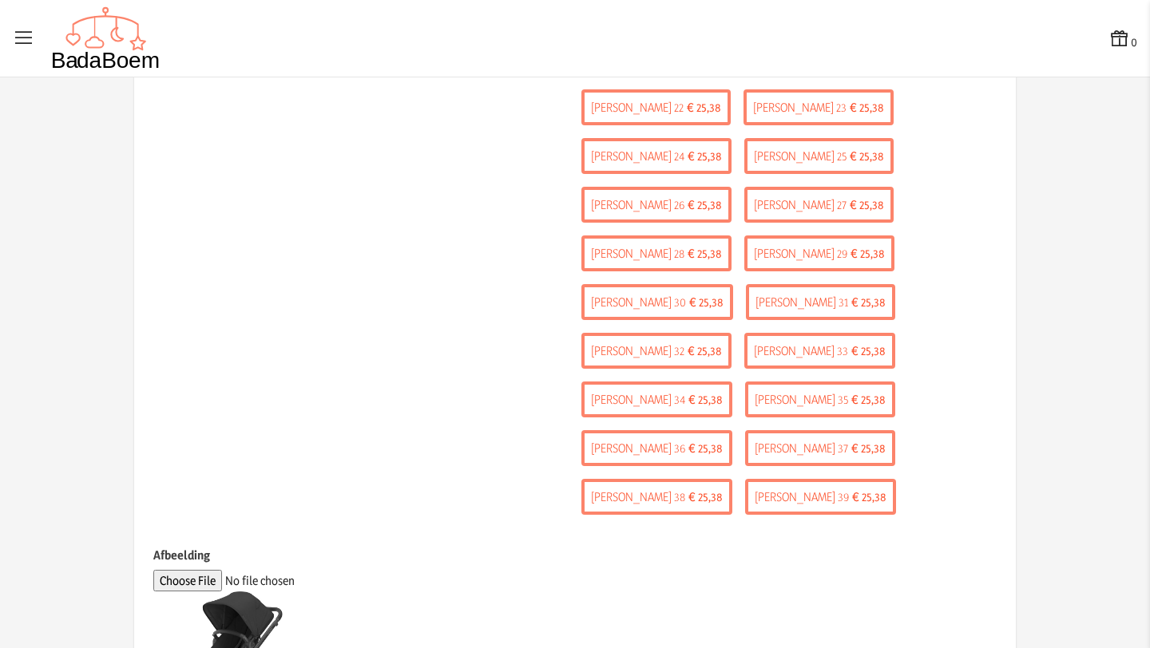
scroll to position [878, 0]
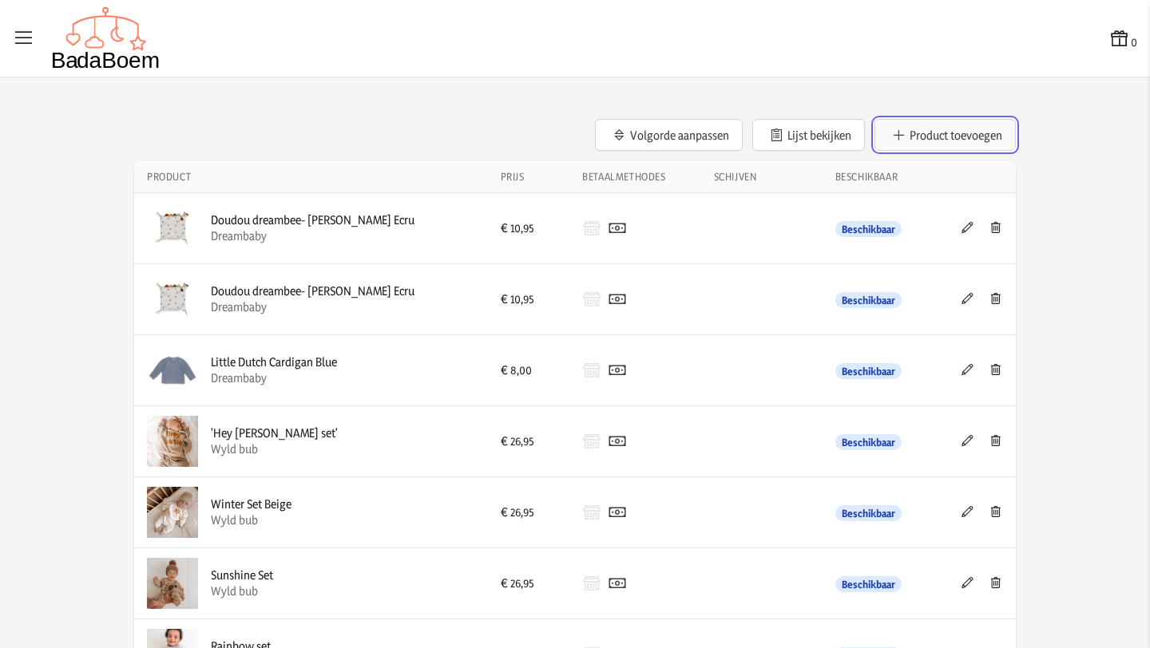
click at [922, 128] on button "Product toevoegen" at bounding box center [944, 135] width 141 height 32
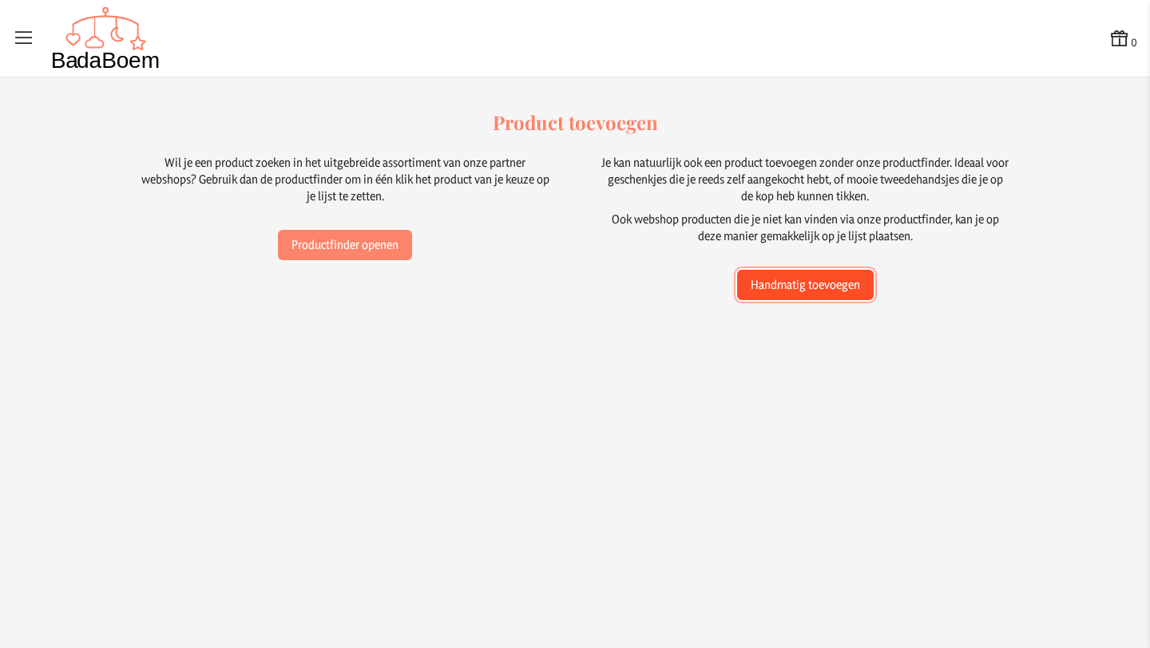
click at [833, 283] on button "Handmatig toevoegen" at bounding box center [805, 285] width 137 height 30
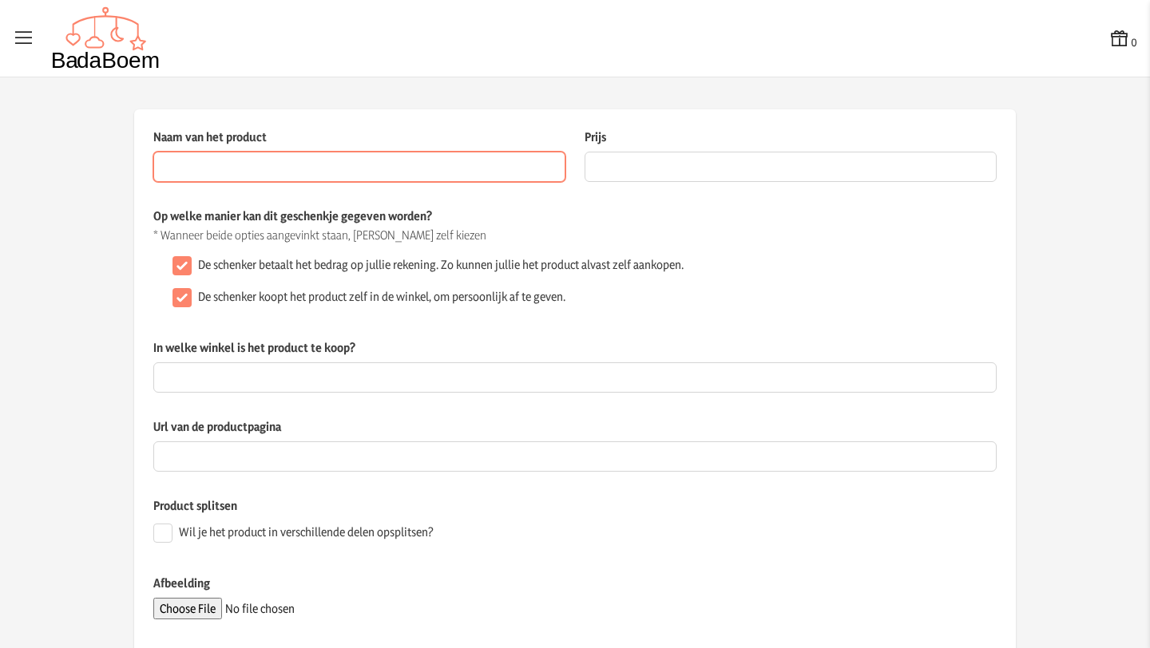
click at [218, 168] on input "Naam van het product" at bounding box center [359, 167] width 412 height 30
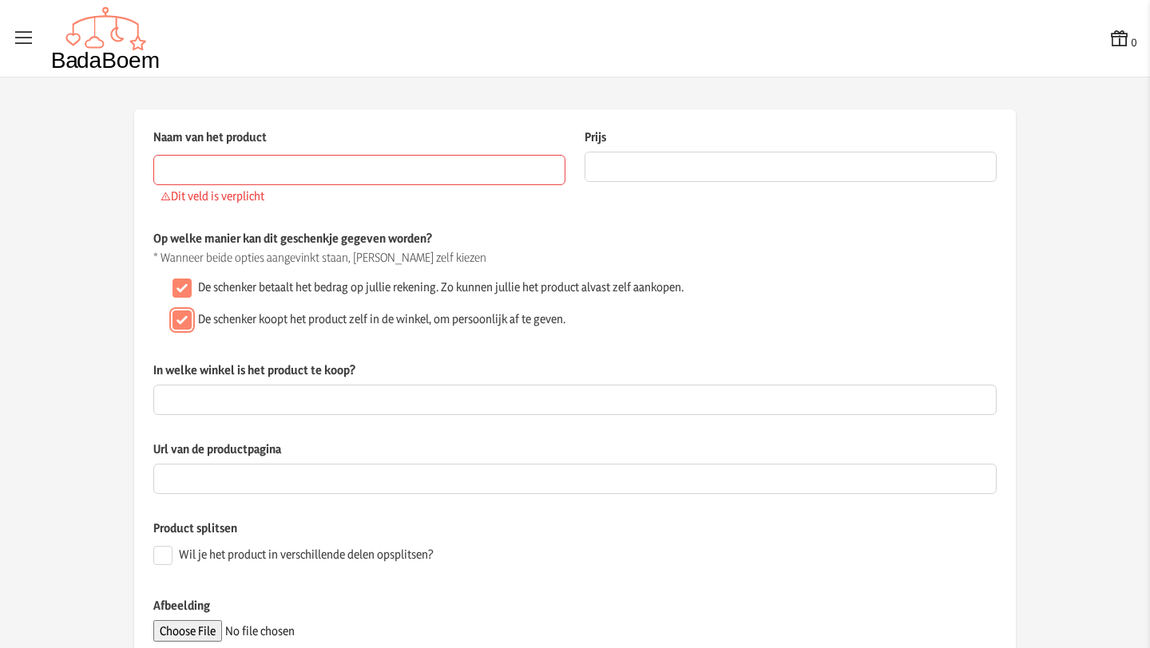
click at [176, 299] on div "[PERSON_NAME] betaalt het bedrag op jullie rekening. Zo [PERSON_NAME] het produ…" at bounding box center [574, 304] width 843 height 64
click at [173, 322] on input "De schenker koopt het product zelf in de winkel, om persoonlijk af te geven." at bounding box center [181, 320] width 19 height 19
checkbox input "false"
click at [212, 164] on input "Naam van het product" at bounding box center [359, 170] width 412 height 30
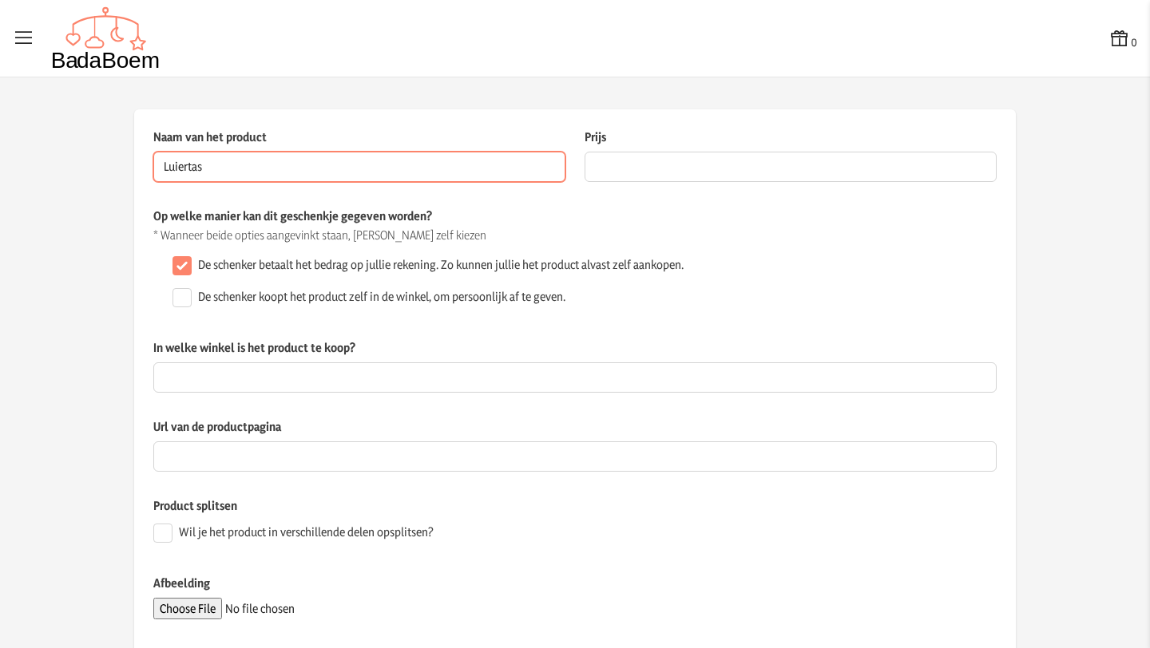
click at [184, 172] on input "Luiertas" at bounding box center [359, 167] width 412 height 30
type input "Luier- verzorgingstas"
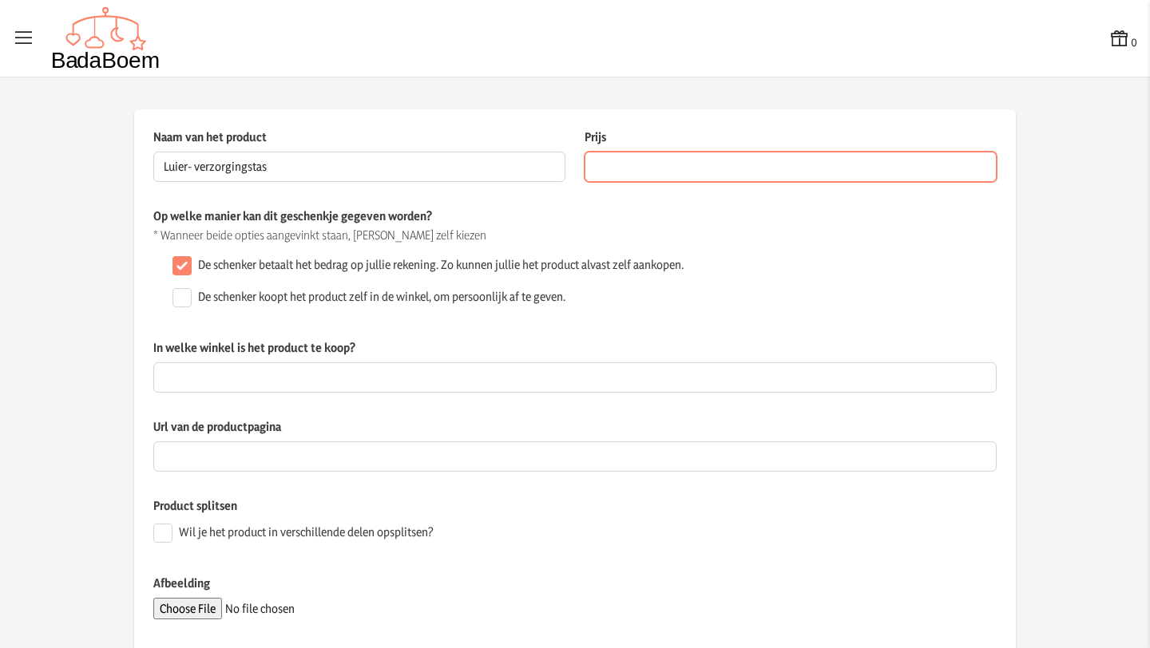
click at [717, 168] on input "Prijs" at bounding box center [790, 167] width 412 height 30
type input "69.90"
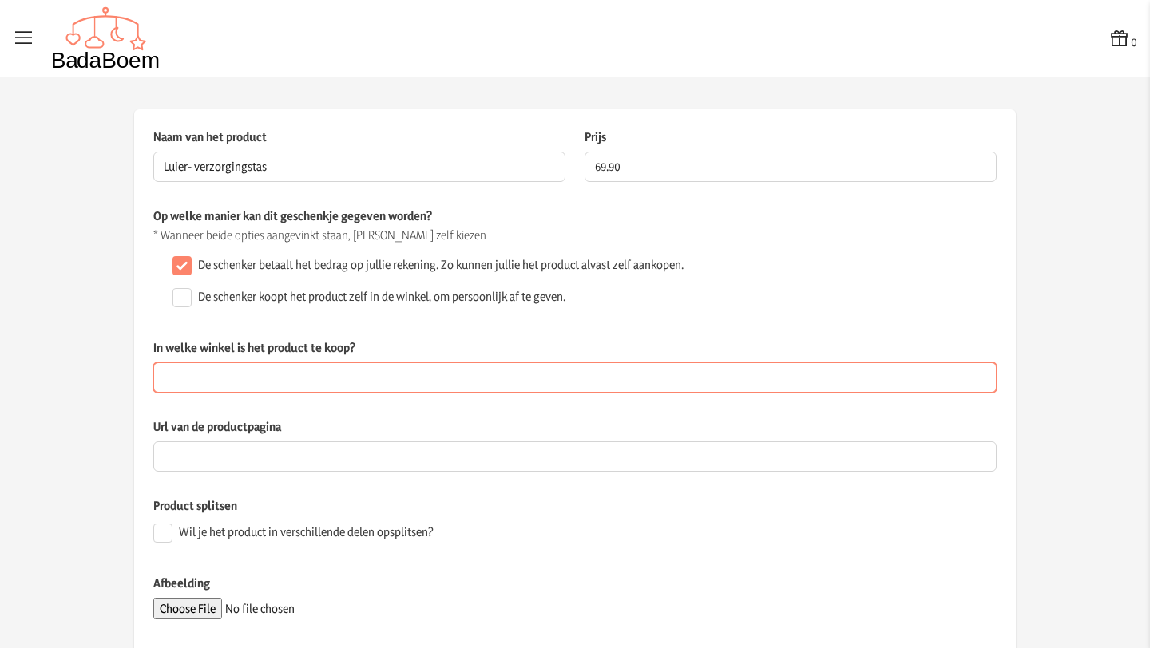
click at [238, 382] on input "In welke winkel is het product te koop?" at bounding box center [574, 377] width 843 height 30
type input "[DOMAIN_NAME]"
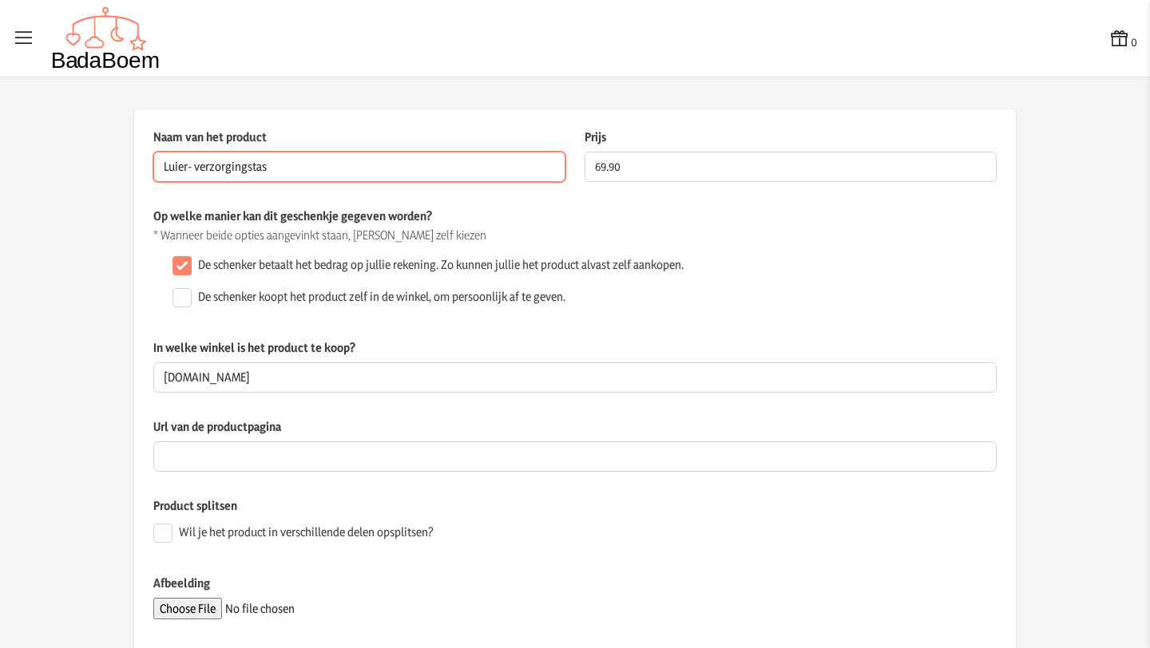
click at [287, 164] on input "Luier- verzorgingstas" at bounding box center [359, 167] width 412 height 30
type input "Luier- verzorgingstas rolltop rugzak - green label limited edition"
drag, startPoint x: 486, startPoint y: 172, endPoint x: 128, endPoint y: 142, distance: 359.7
click at [134, 142] on div "Naam van het product Luier- verzorgingstas rolltop rugzak - green label limited…" at bounding box center [574, 473] width 881 height 728
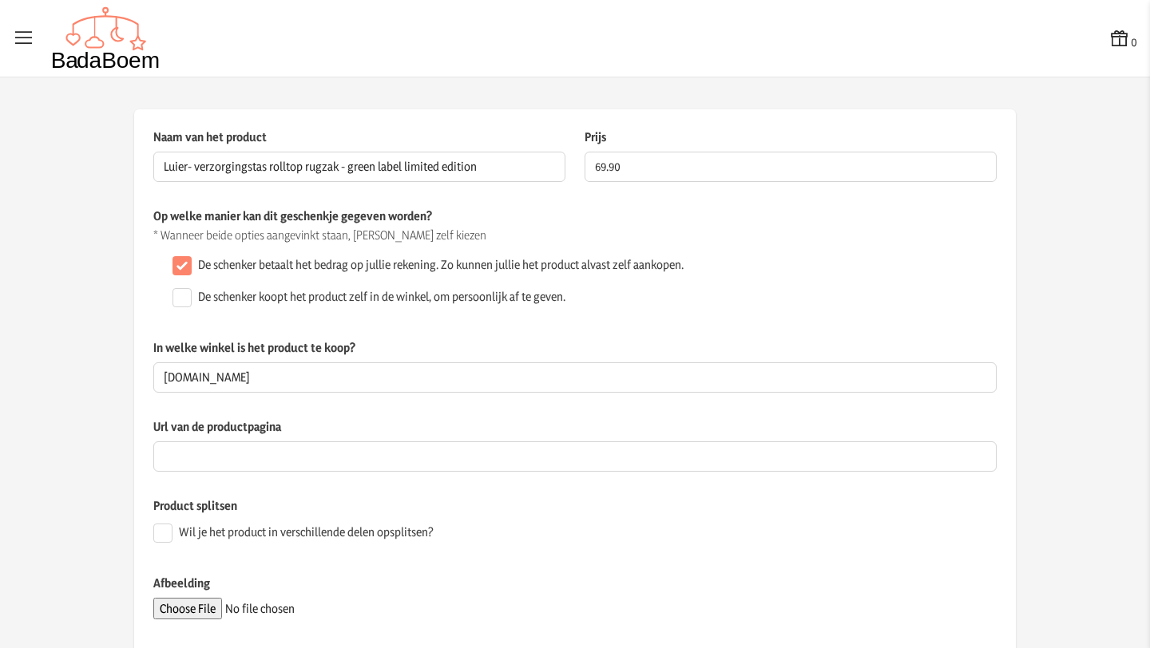
click at [629, 553] on div "Product splitsen Wil je het product in verschillende delen opsplitsen?" at bounding box center [574, 535] width 843 height 77
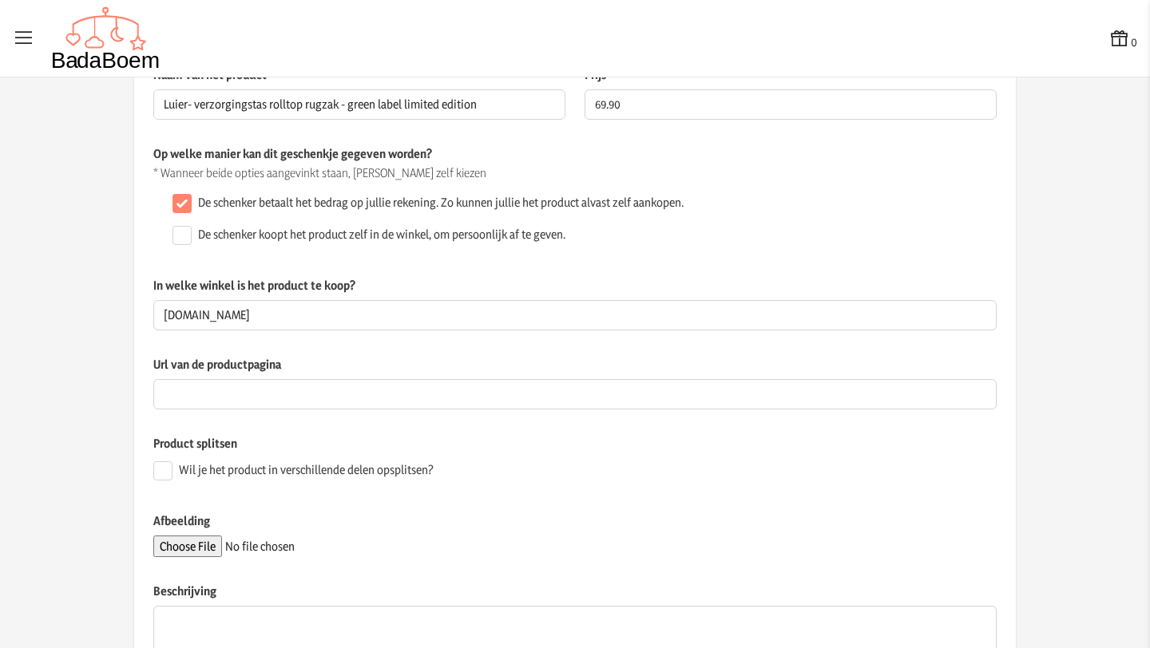
scroll to position [221, 0]
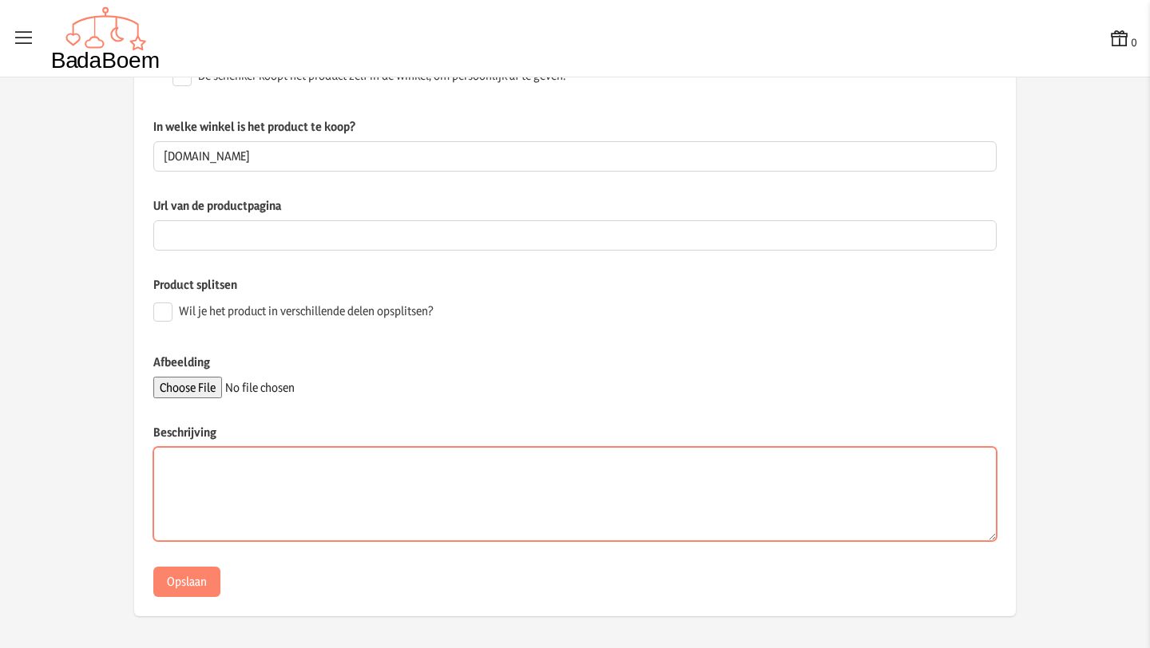
click at [302, 497] on textarea "Beschrijving" at bounding box center [574, 494] width 843 height 94
paste textarea "[PERSON_NAME] - Verzorgingstas - Rolltop Rugzak - Green Label - Grijs Melange -…"
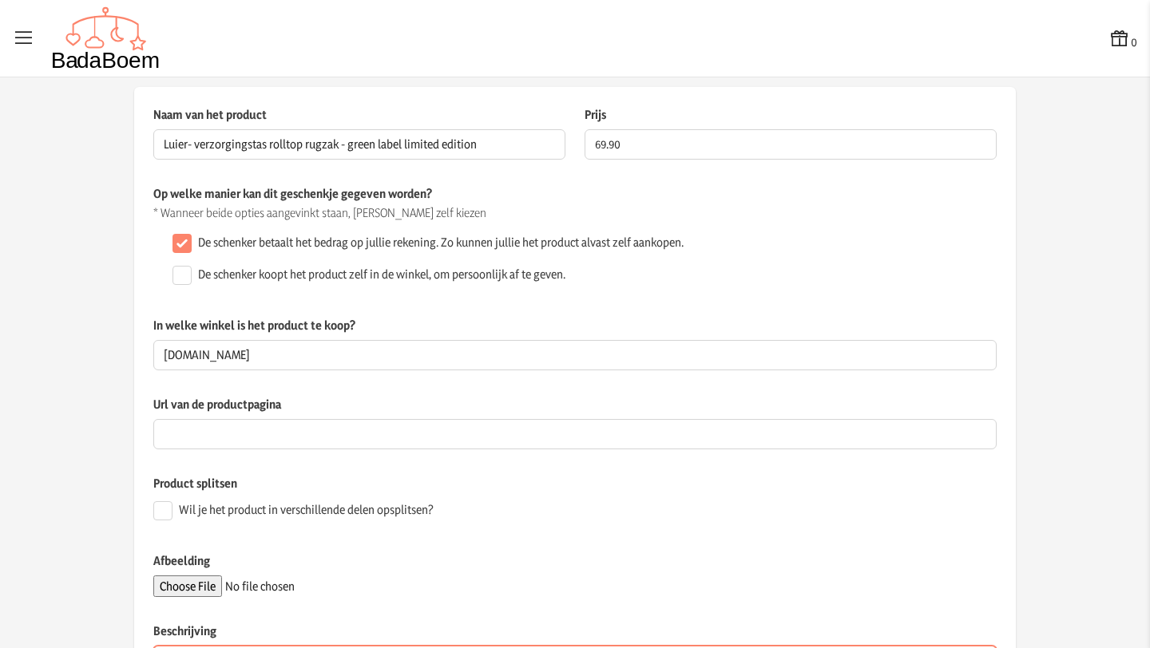
scroll to position [0, 0]
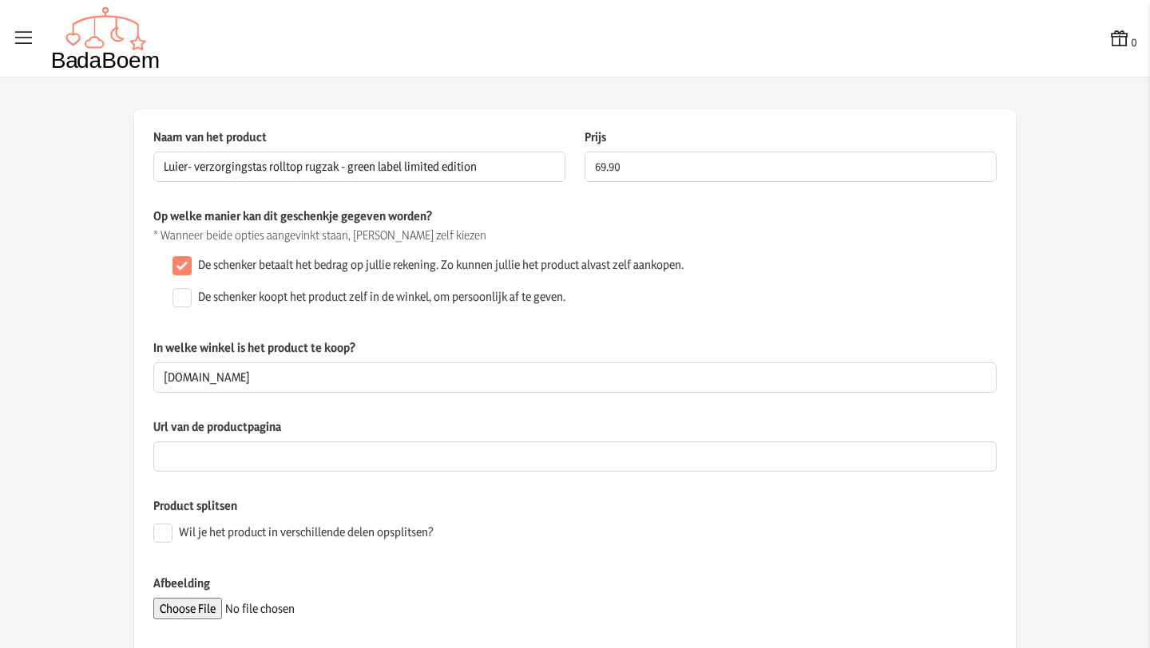
type textarea "[PERSON_NAME] - Verzorgingstas - Rolltop Rugzak - Green Label - Grijs Melange -…"
drag, startPoint x: 478, startPoint y: 168, endPoint x: 332, endPoint y: 170, distance: 146.1
click at [332, 170] on input "Luier- verzorgingstas rolltop rugzak - green label limited edition" at bounding box center [359, 167] width 412 height 30
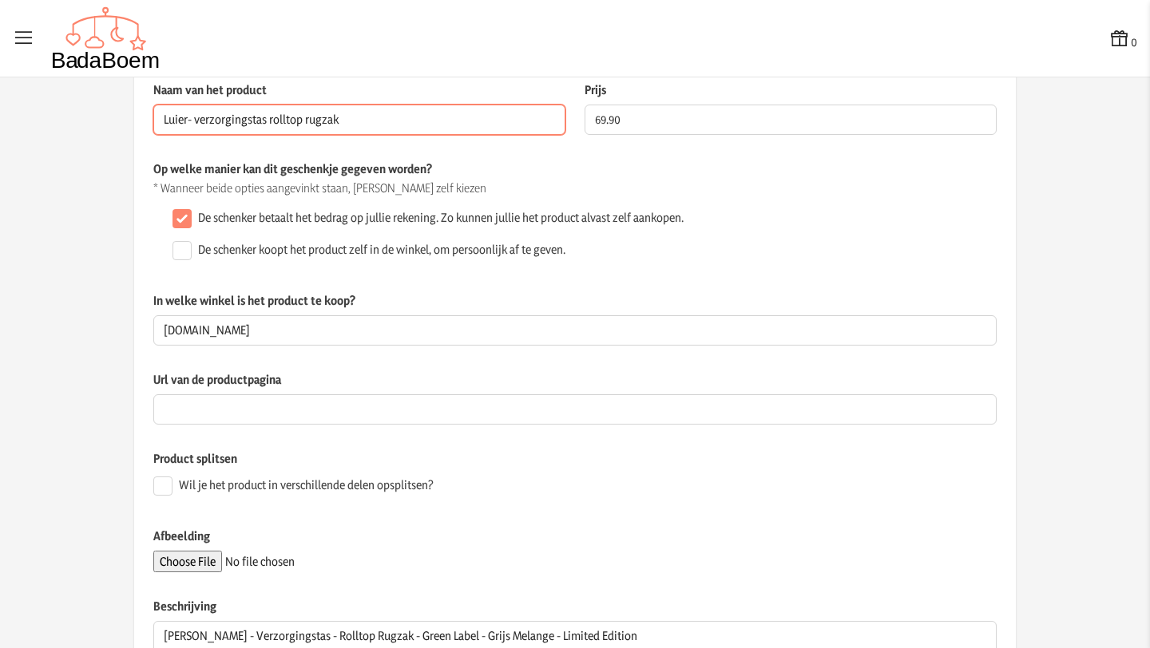
scroll to position [119, 0]
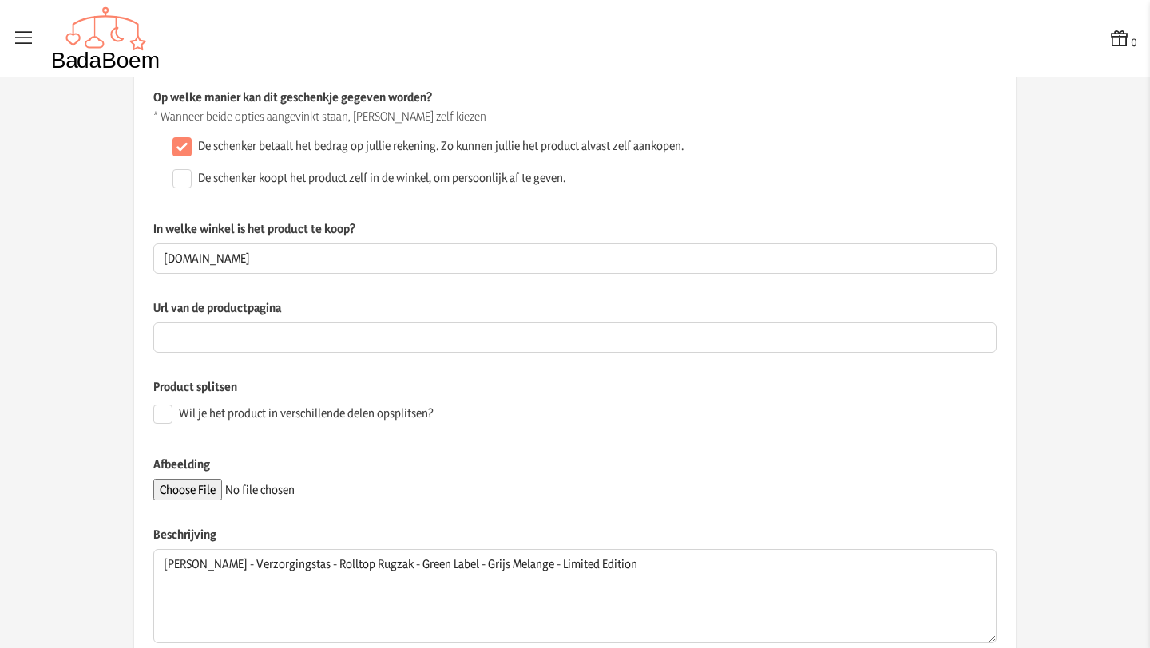
type input "Luier- verzorgingstas rolltop rugzak"
click at [153, 415] on input "Wil je het product in verschillende delen opsplitsen?" at bounding box center [162, 414] width 19 height 19
checkbox input "true"
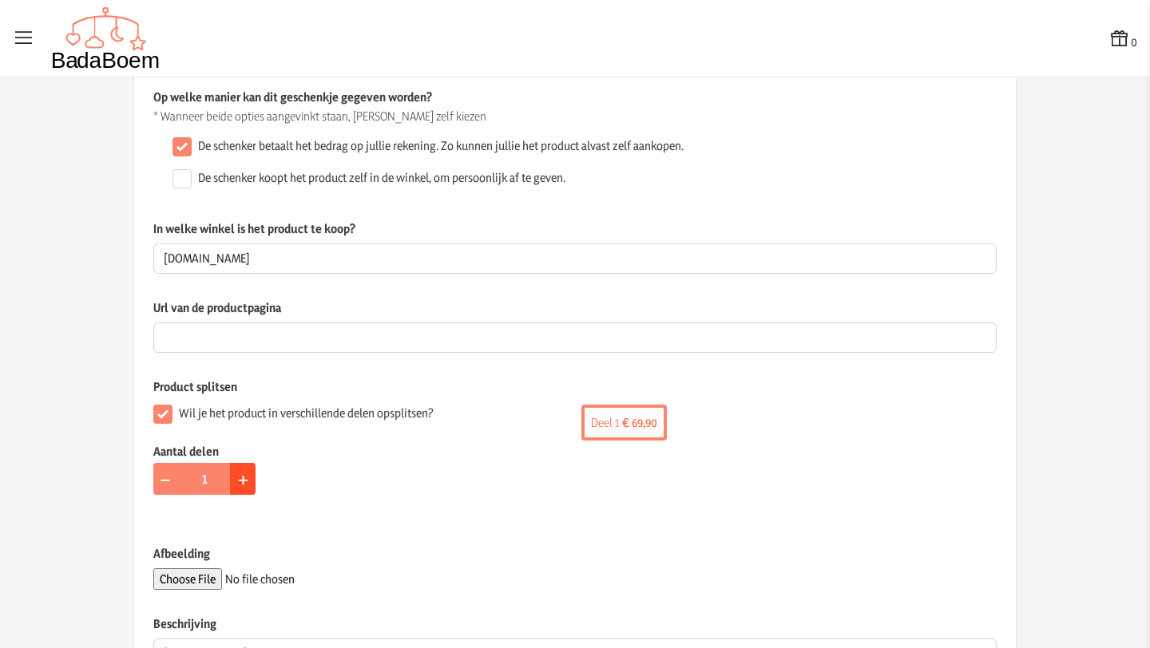
click at [230, 479] on button "+" at bounding box center [243, 479] width 26 height 32
type input "2"
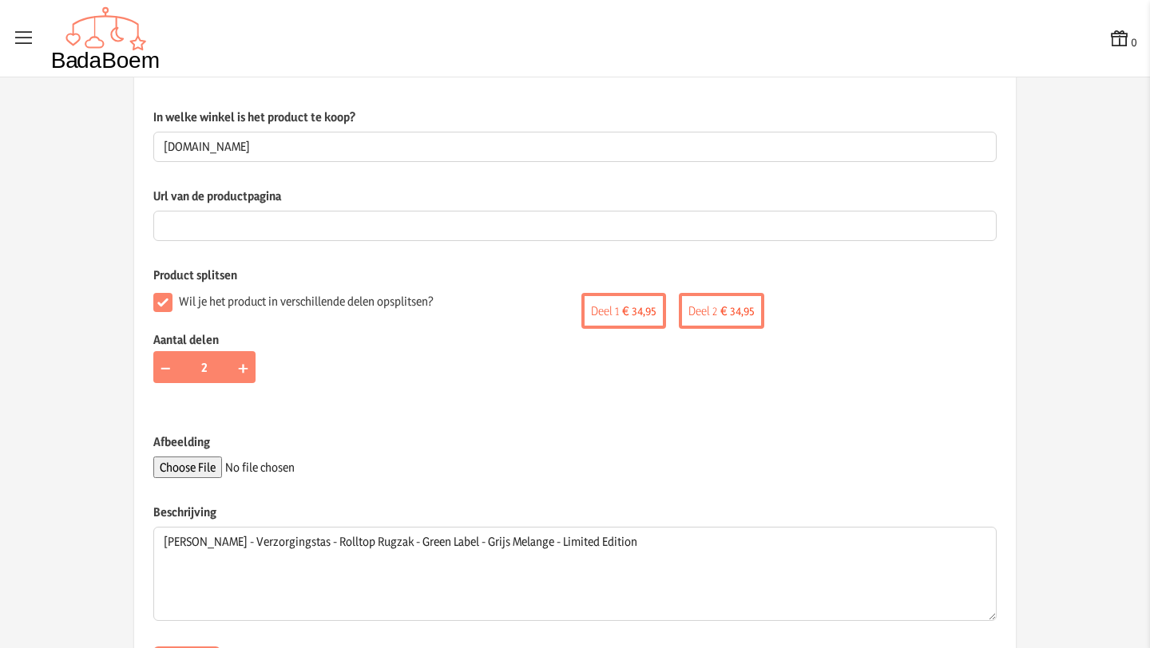
scroll to position [311, 0]
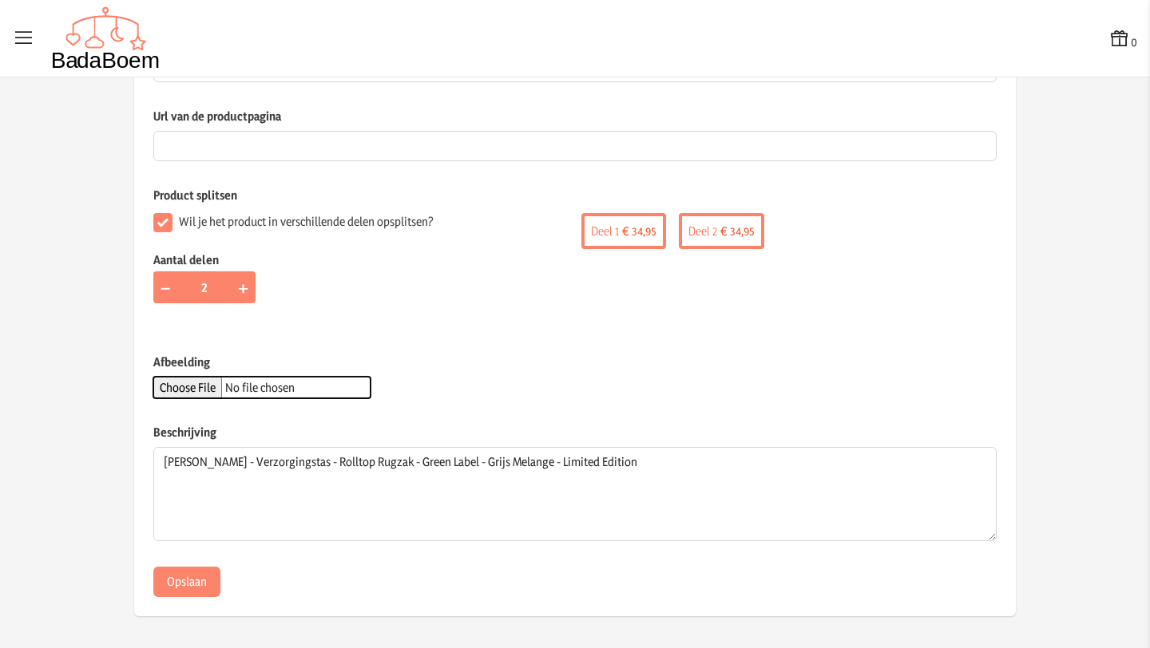
click at [214, 388] on input "Afbeelding" at bounding box center [261, 388] width 217 height 22
type input "C:\fakepath\luiertas.jpg"
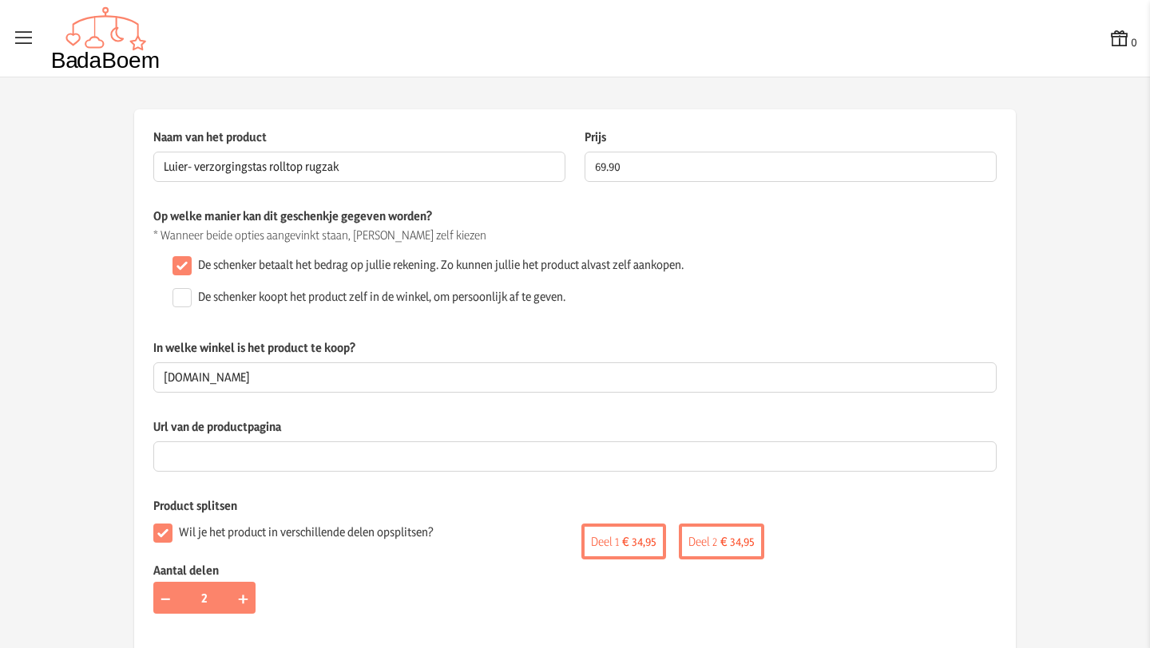
scroll to position [464, 0]
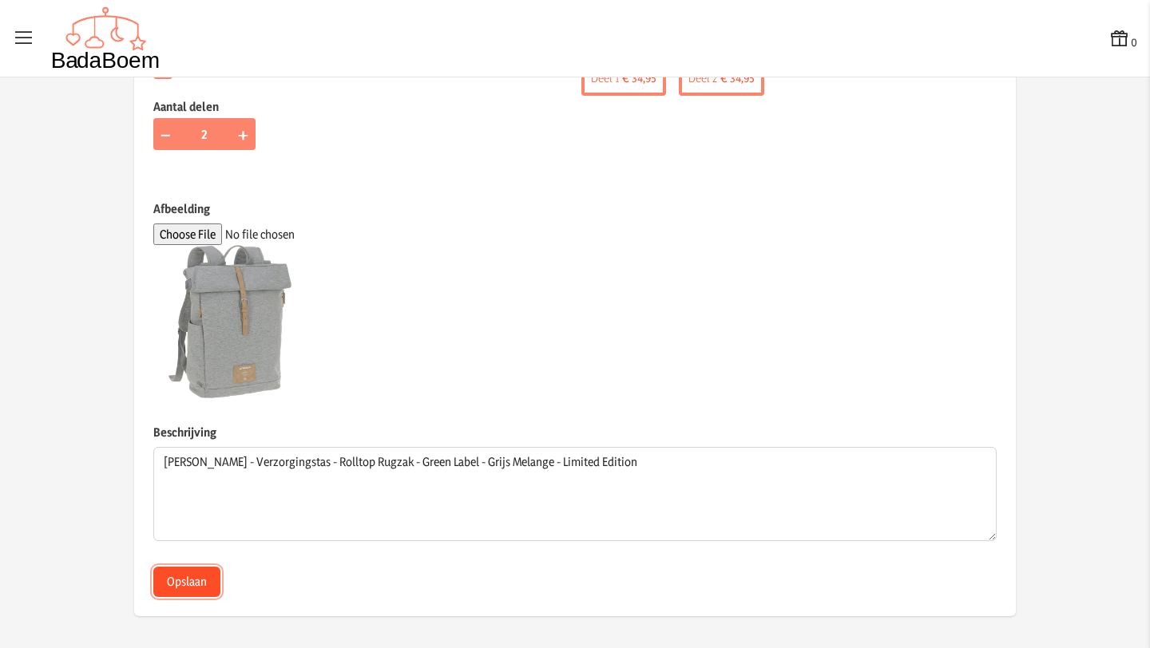
click at [182, 585] on button "Opslaan" at bounding box center [186, 582] width 67 height 30
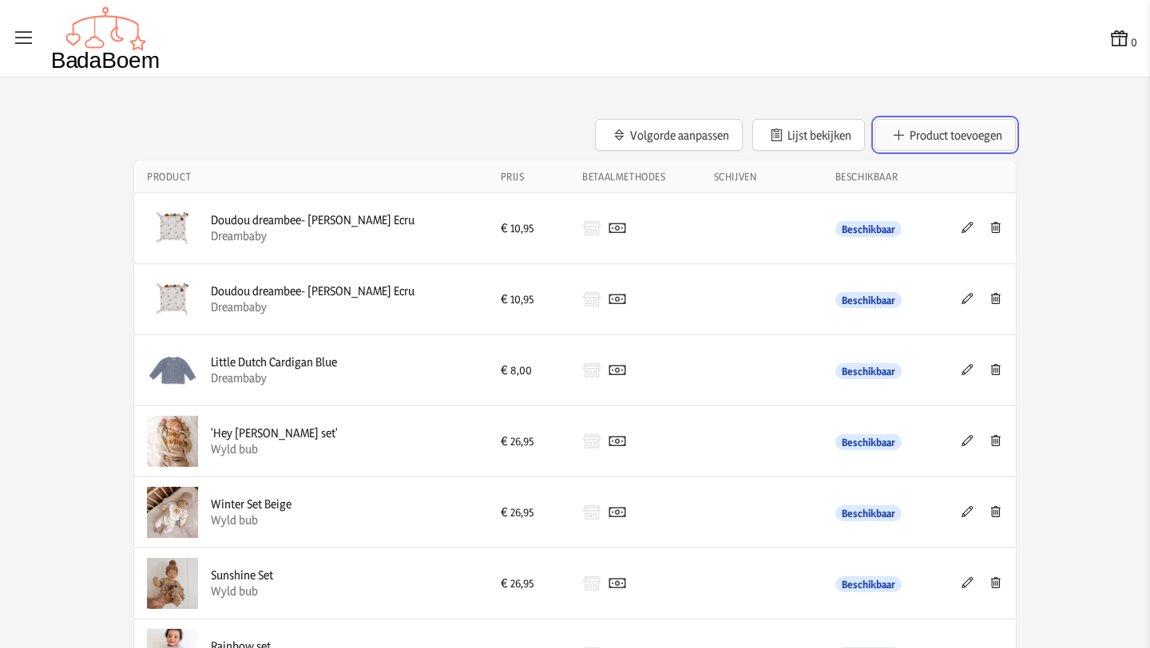
click at [971, 141] on button "Product toevoegen" at bounding box center [944, 135] width 141 height 32
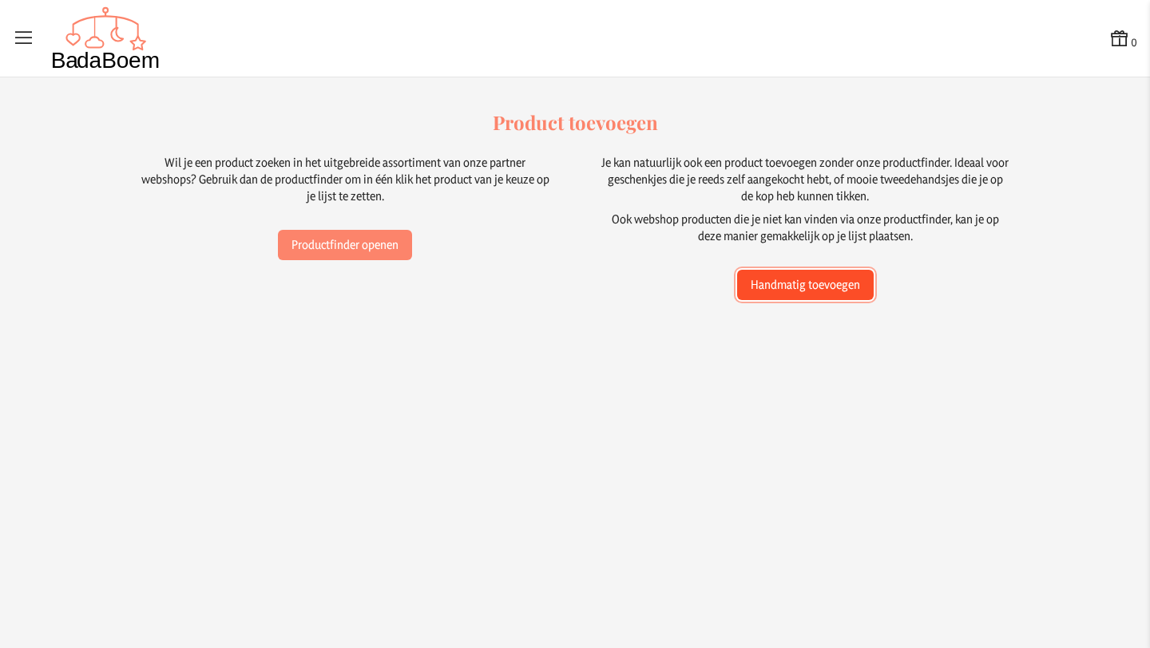
click at [830, 292] on button "Handmatig toevoegen" at bounding box center [805, 285] width 137 height 30
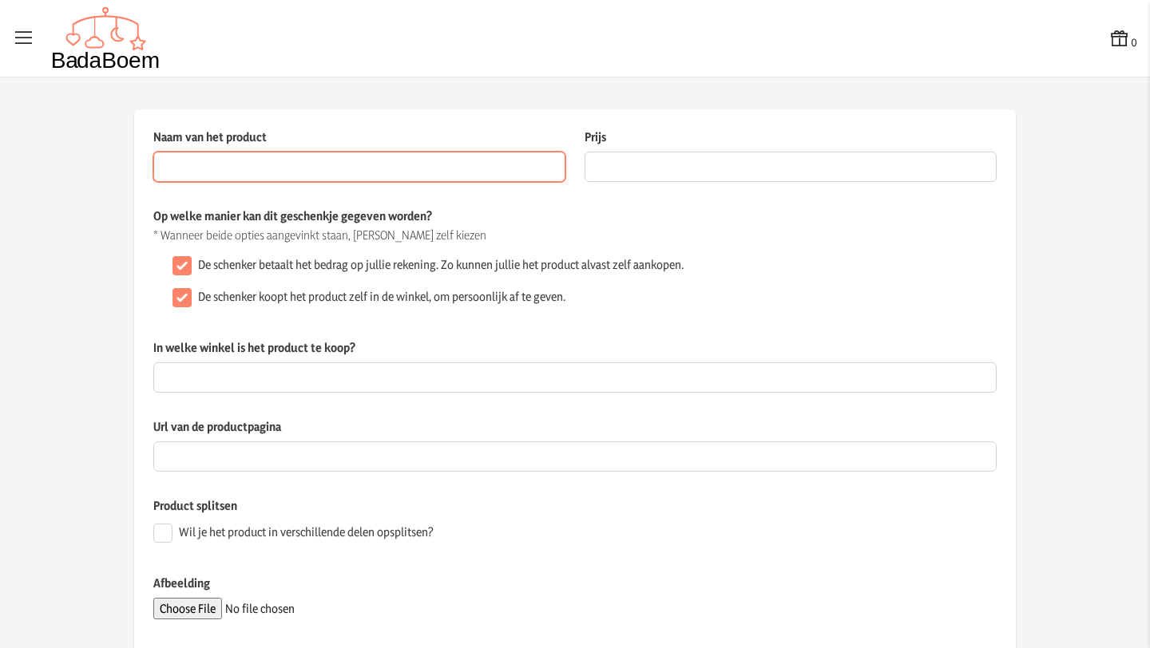
click at [390, 165] on input "Naam van het product" at bounding box center [359, 167] width 412 height 30
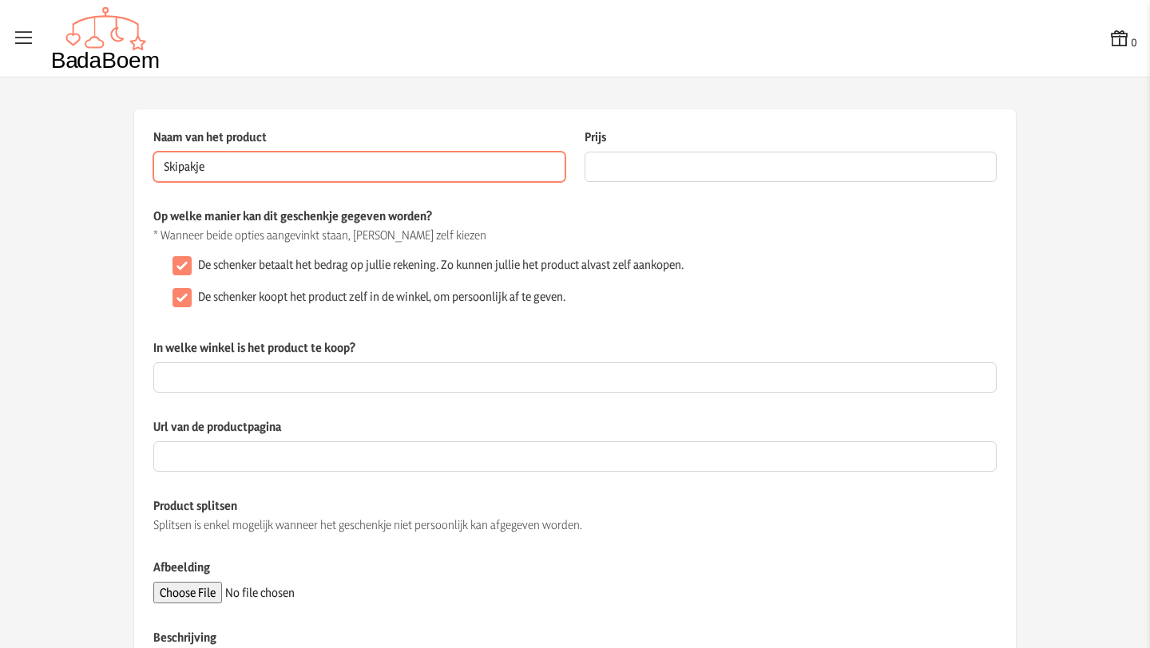
type input "Skipakje"
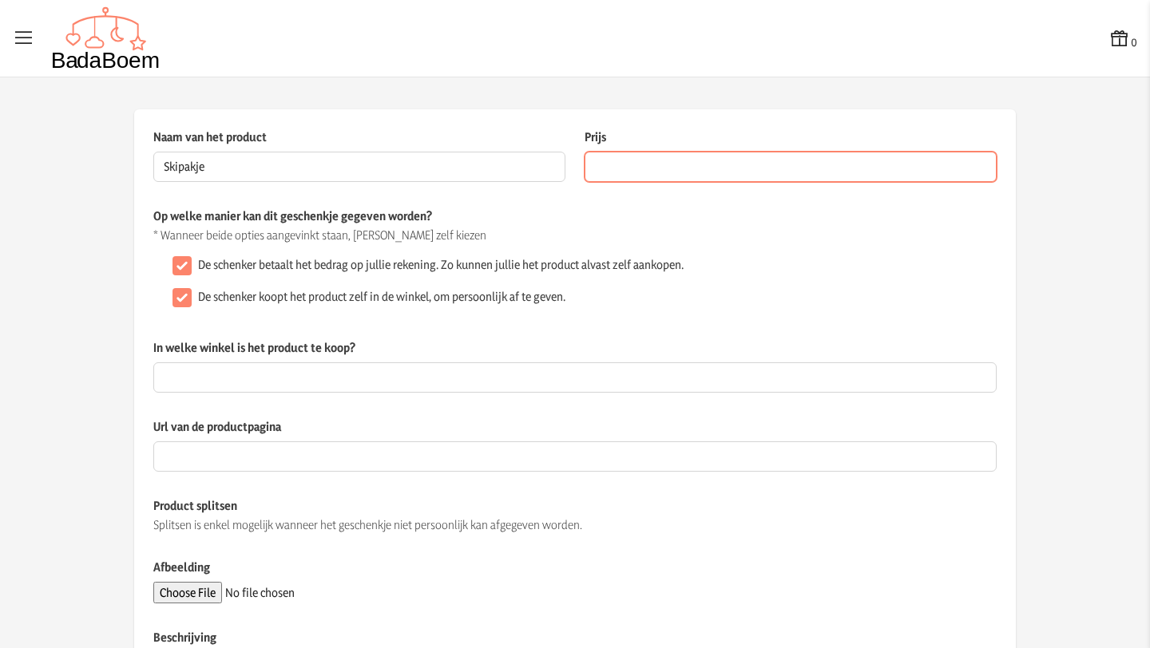
click at [598, 168] on input "Prijs" at bounding box center [790, 167] width 412 height 30
type input "4"
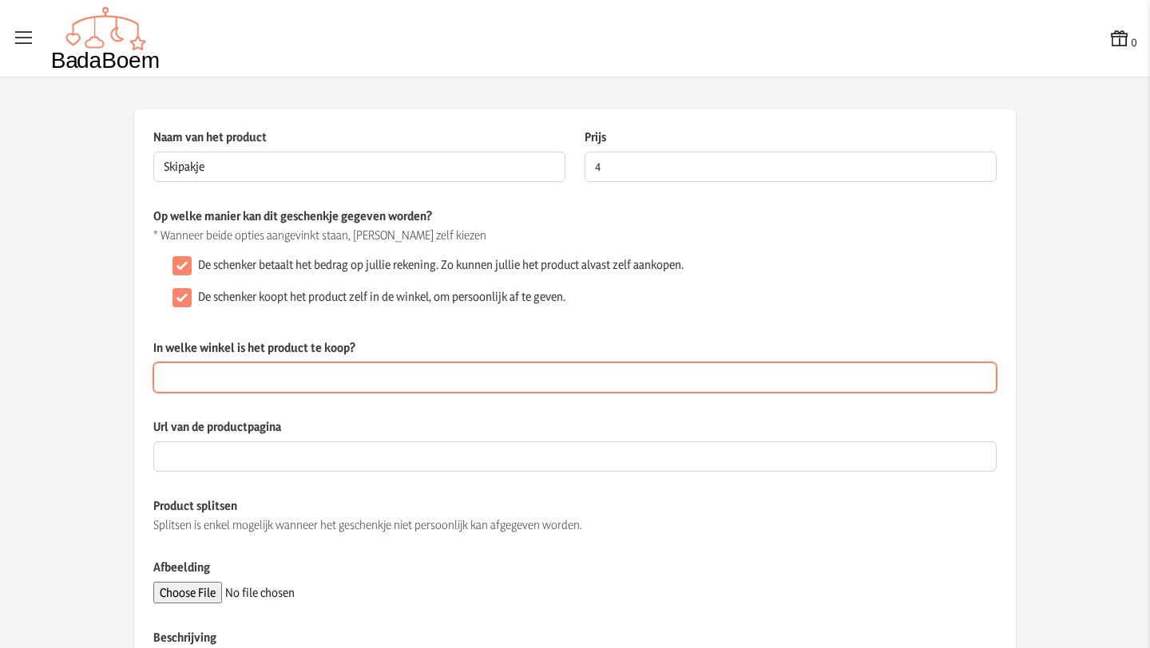
click at [270, 378] on input "In welke winkel is het product te koop?" at bounding box center [574, 377] width 843 height 30
type input "2e hands"
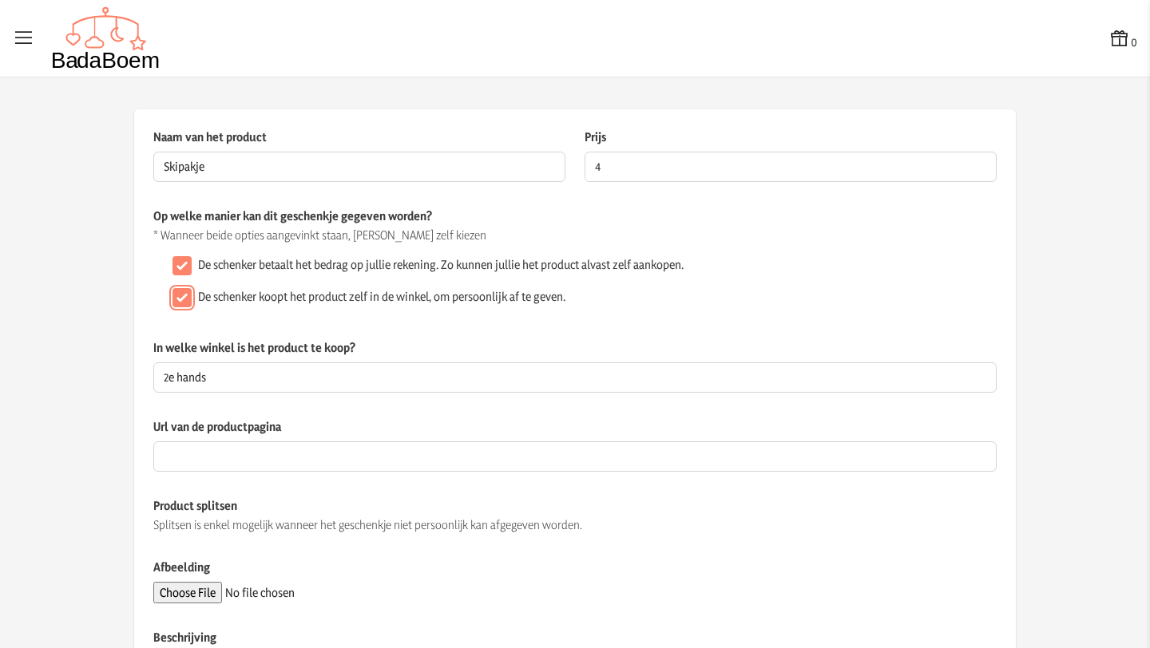
click at [183, 296] on input "De schenker koopt het product zelf in de winkel, om persoonlijk af te geven." at bounding box center [181, 297] width 19 height 19
checkbox input "false"
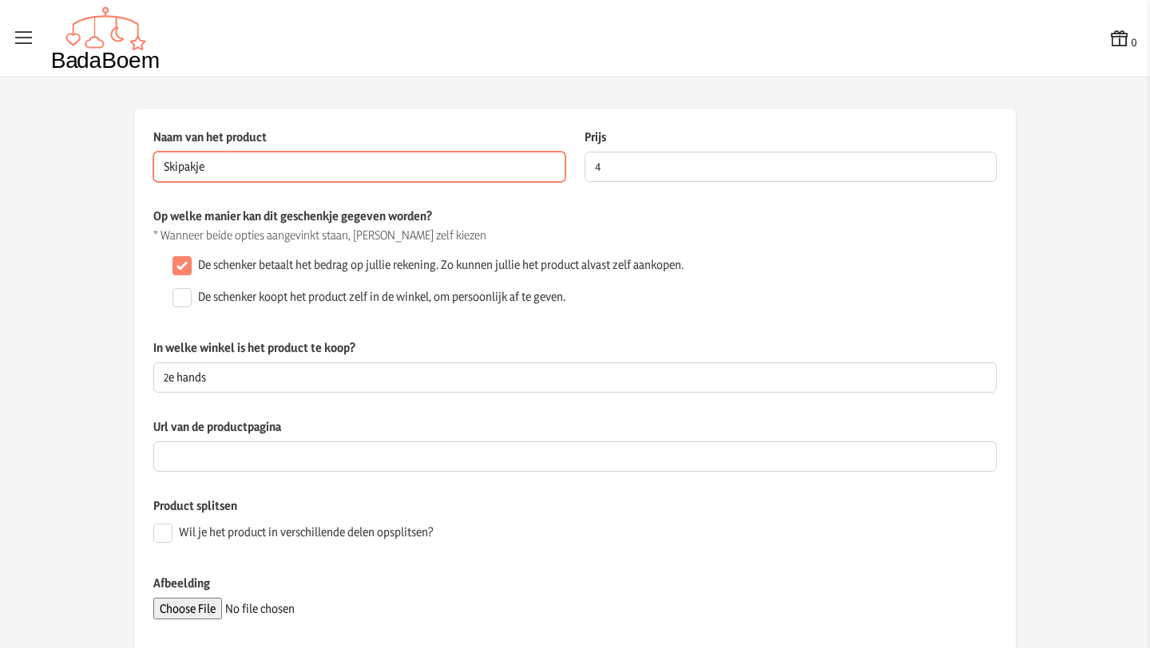
click at [334, 168] on input "Skipakje" at bounding box center [359, 167] width 412 height 30
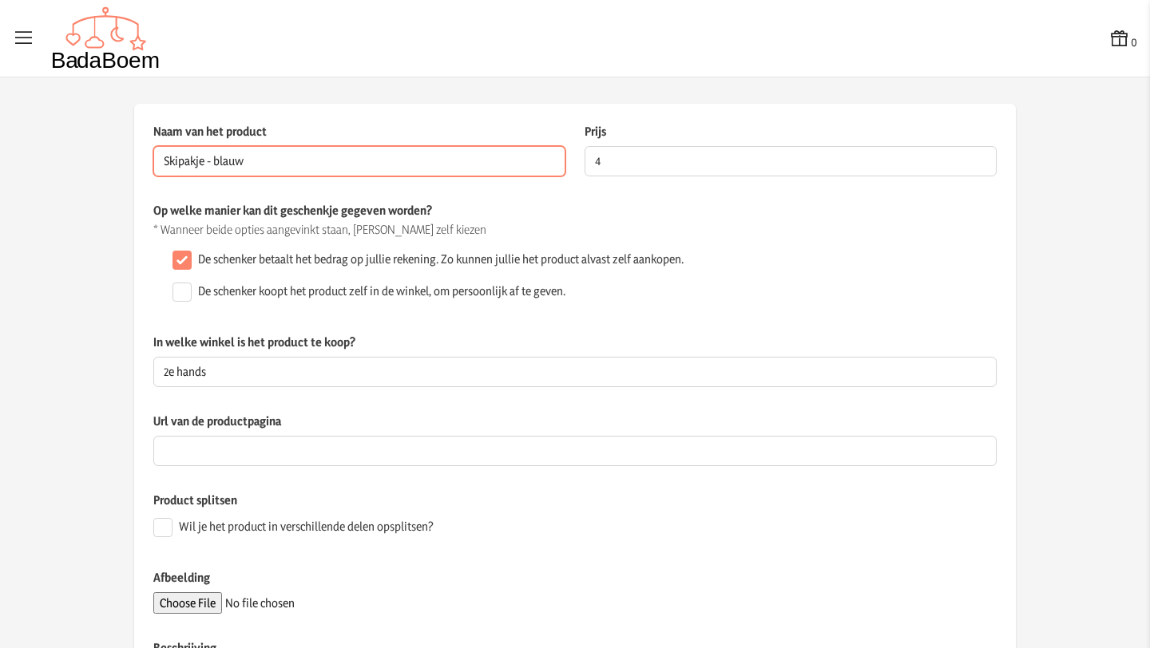
scroll to position [6, 0]
click at [202, 163] on input "Skipakje - blauw - 1-3m" at bounding box center [359, 160] width 412 height 30
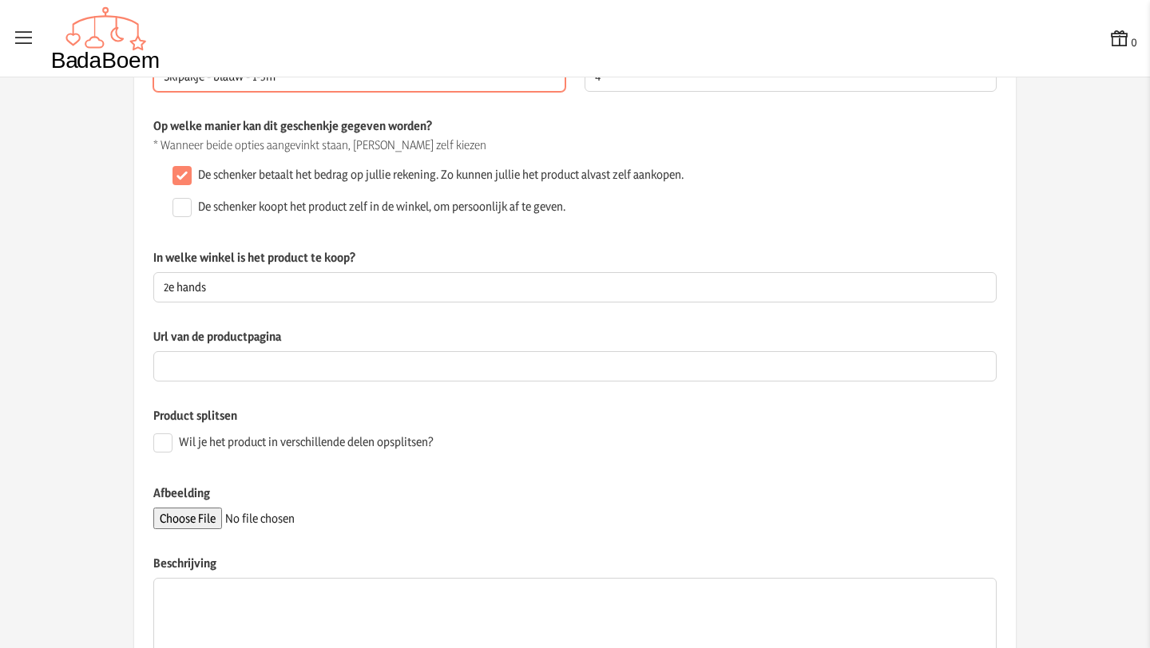
scroll to position [221, 0]
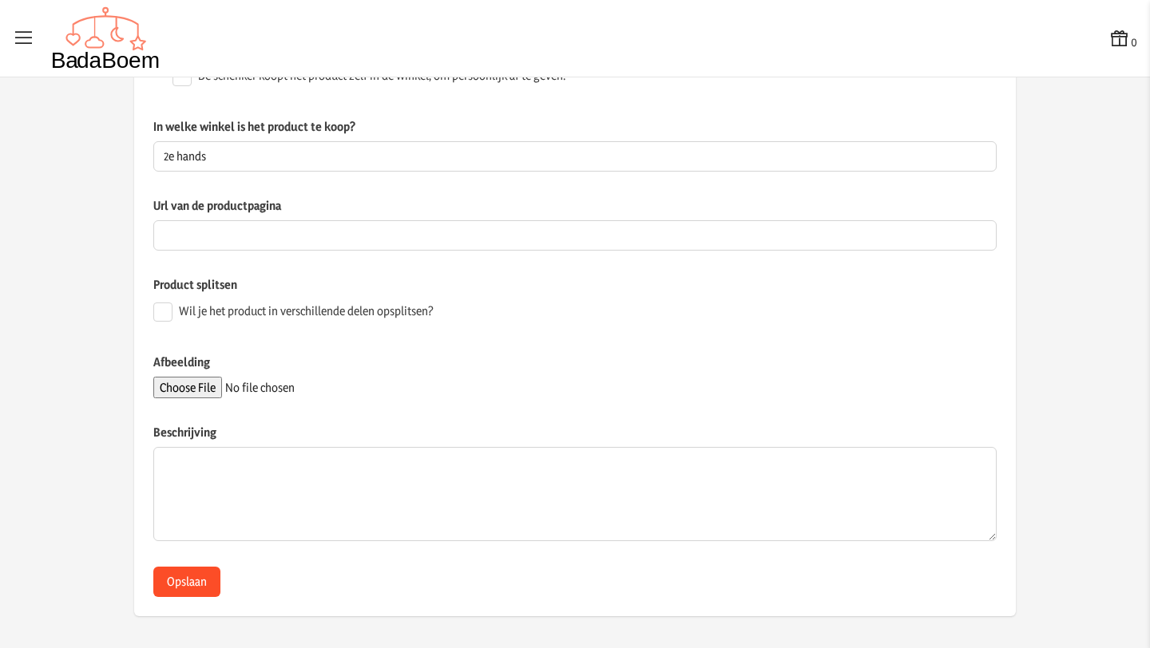
type input "Skipakje - blauw - 1-3m"
click at [193, 582] on button "Opslaan" at bounding box center [186, 582] width 67 height 30
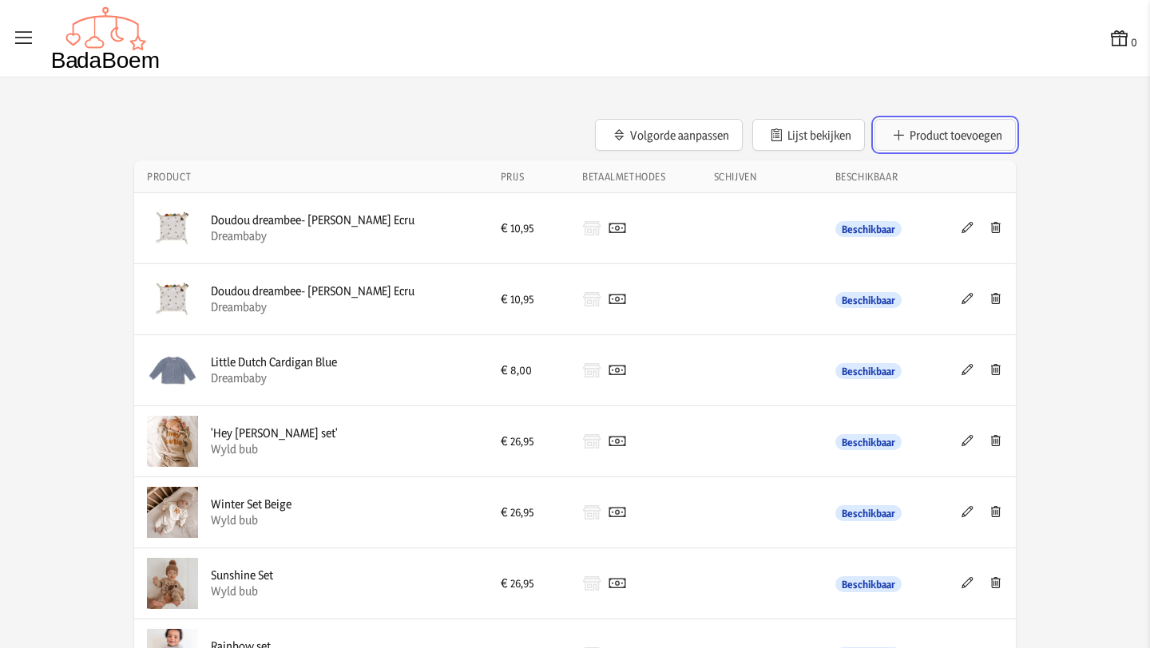
click at [911, 128] on button "Product toevoegen" at bounding box center [944, 135] width 141 height 32
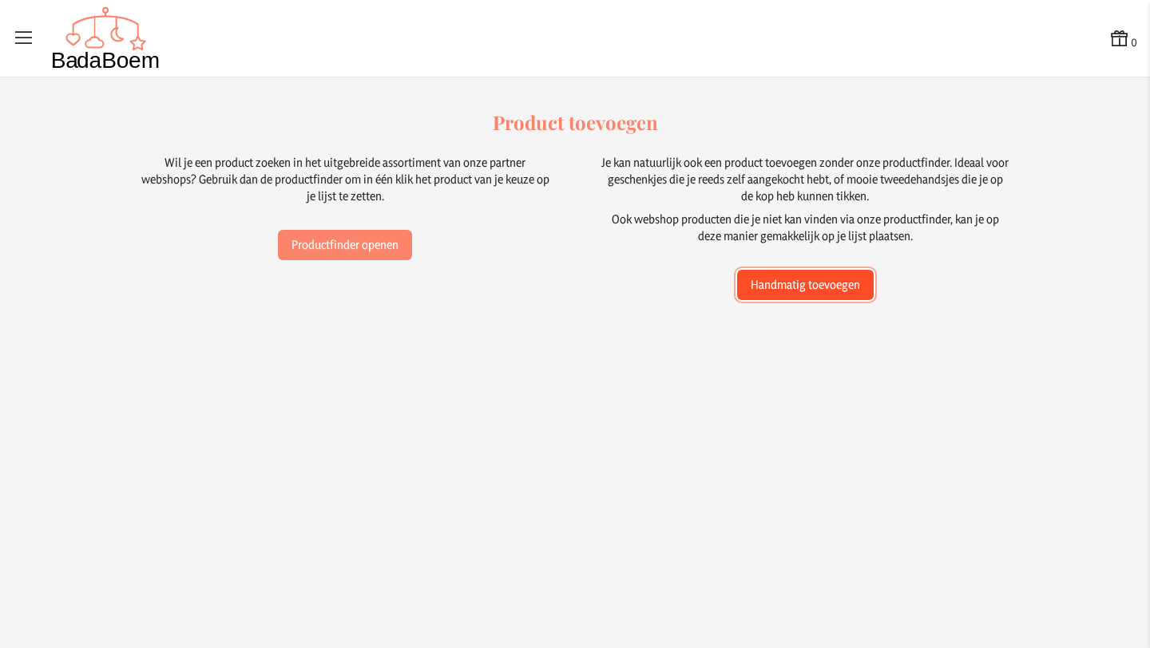
click at [841, 284] on button "Handmatig toevoegen" at bounding box center [805, 285] width 137 height 30
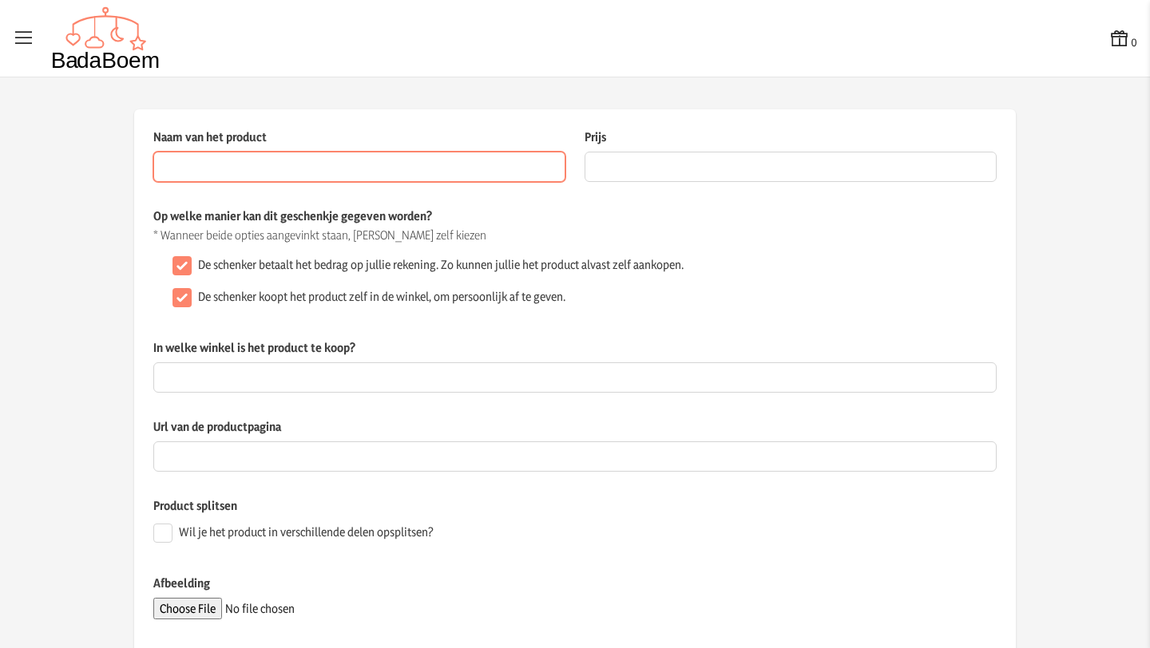
click at [254, 178] on input "Naam van het product" at bounding box center [359, 167] width 412 height 30
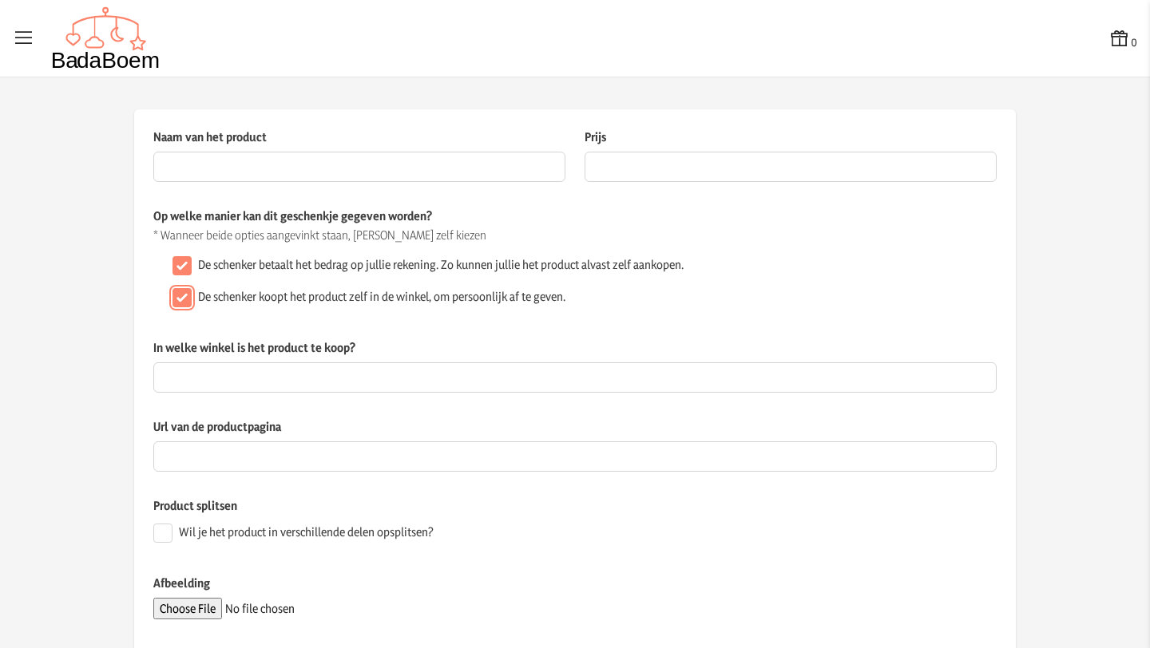
click at [180, 297] on div "[PERSON_NAME] betaalt het bedrag op jullie rekening. Zo [PERSON_NAME] het produ…" at bounding box center [574, 282] width 843 height 64
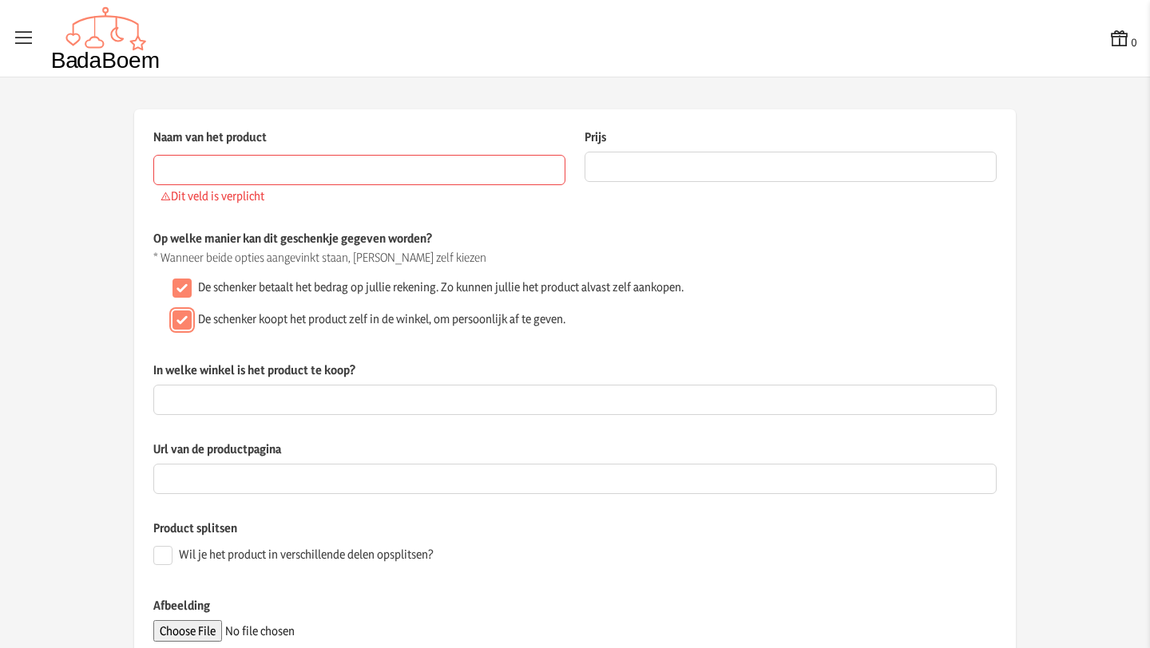
click at [176, 315] on input "De schenker koopt het product zelf in de winkel, om persoonlijk af te geven." at bounding box center [181, 320] width 19 height 19
checkbox input "false"
click at [221, 171] on input "Naam van het product" at bounding box center [359, 170] width 412 height 30
type input "O"
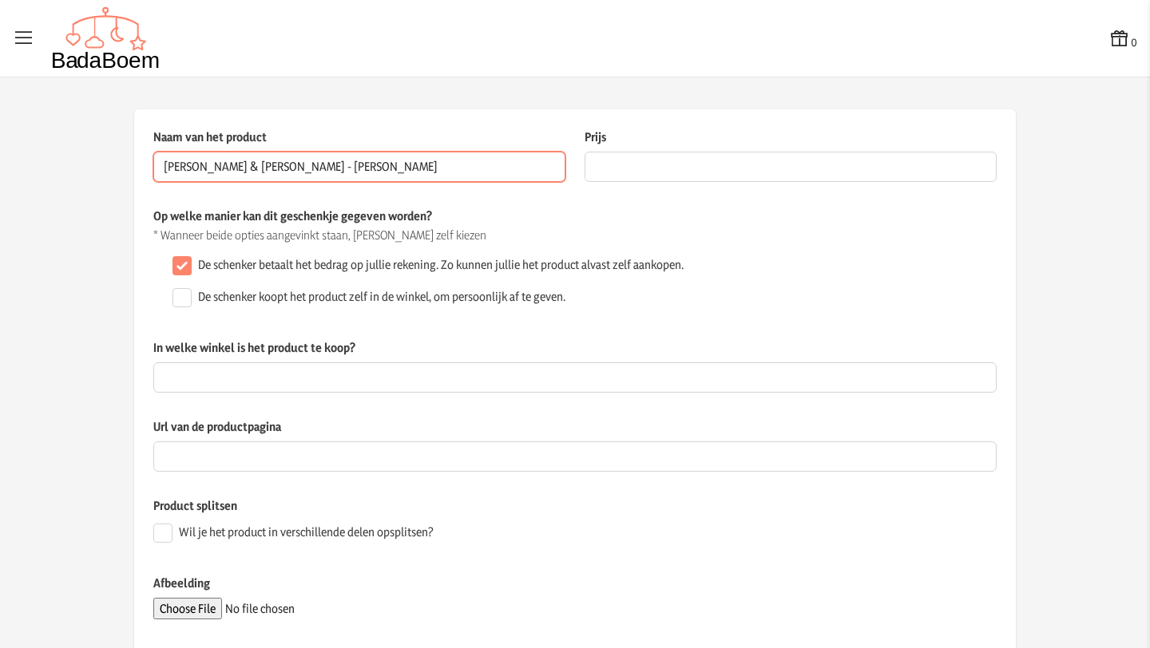
type input "[PERSON_NAME] & [PERSON_NAME] - [PERSON_NAME]"
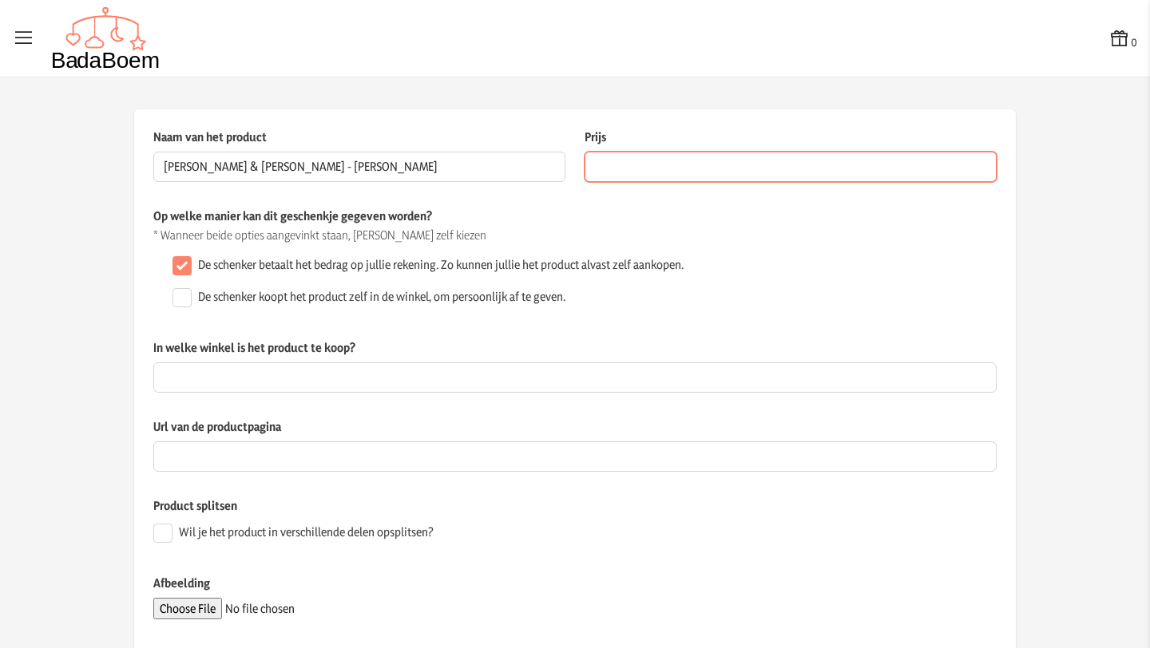
click at [620, 156] on input "Prijs" at bounding box center [790, 167] width 412 height 30
type input "3"
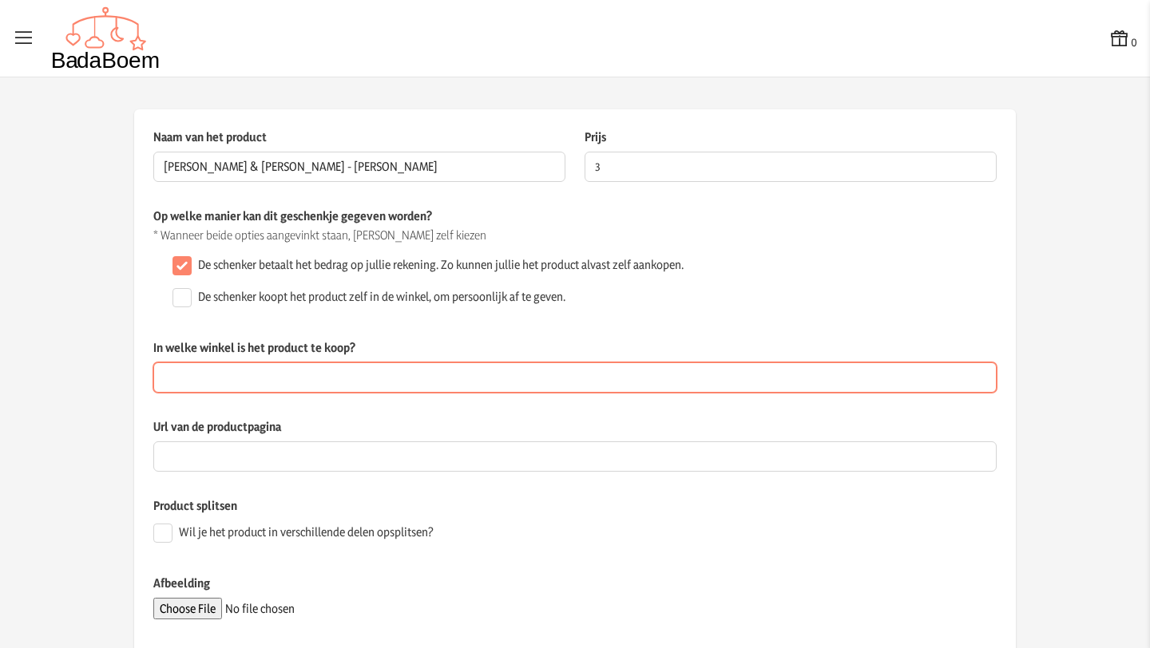
click at [331, 378] on input "In welke winkel is het product te koop?" at bounding box center [574, 377] width 843 height 30
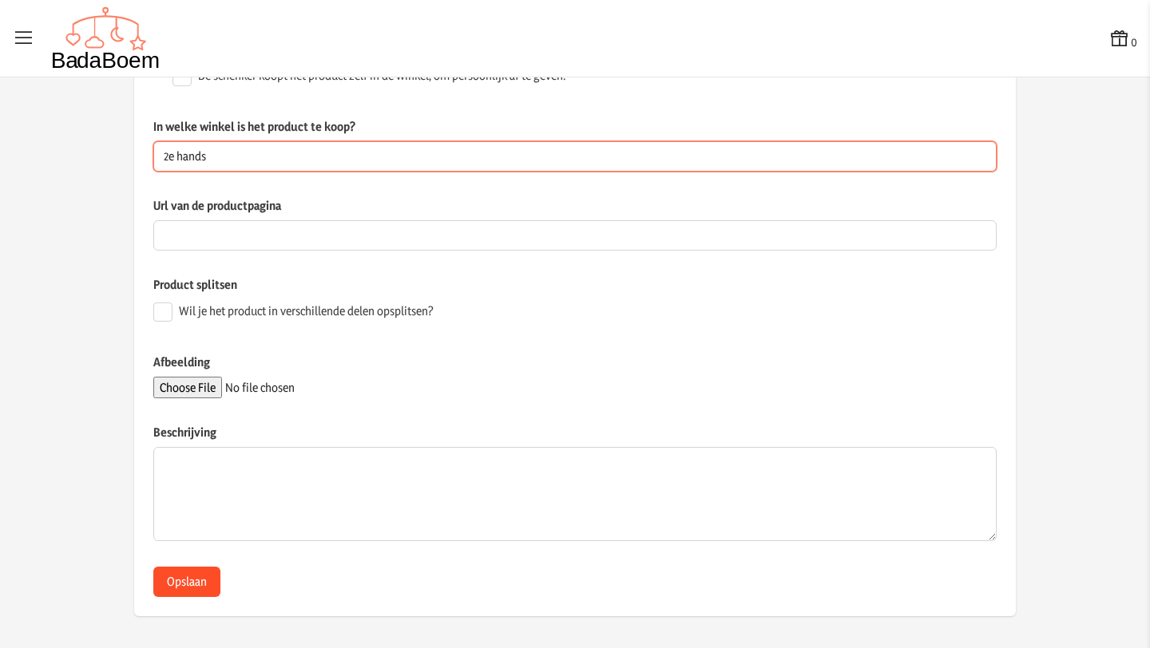
type input "2e hands"
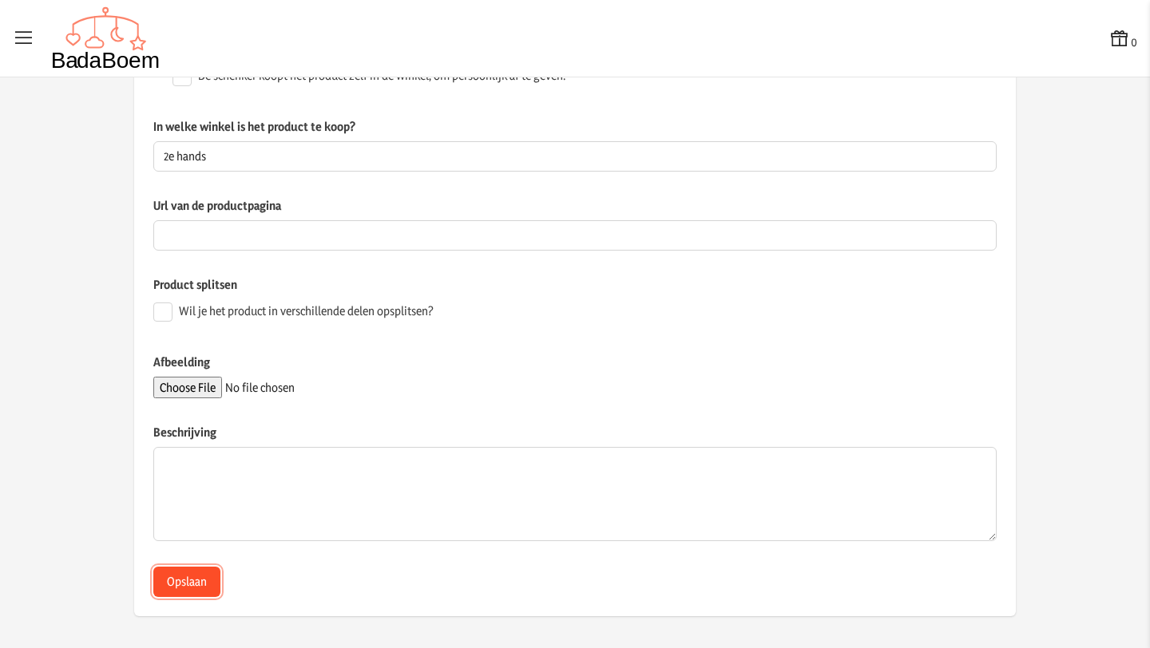
click at [200, 586] on button "Opslaan" at bounding box center [186, 582] width 67 height 30
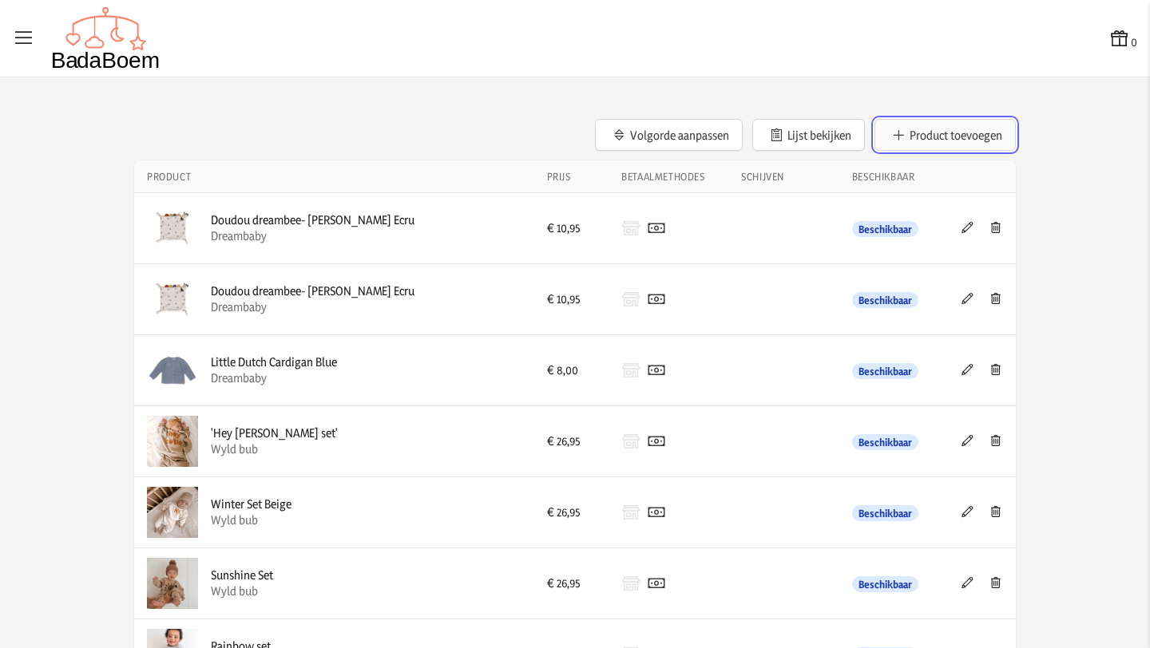
click at [928, 129] on button "Product toevoegen" at bounding box center [944, 135] width 141 height 32
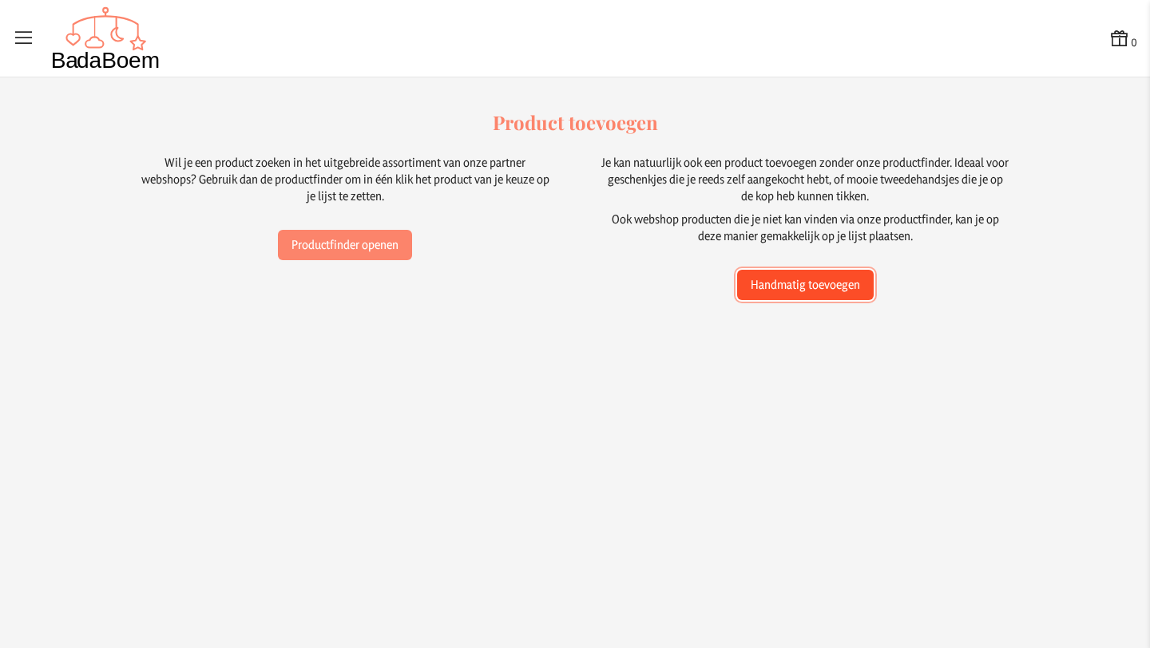
click at [810, 285] on button "Handmatig toevoegen" at bounding box center [805, 285] width 137 height 30
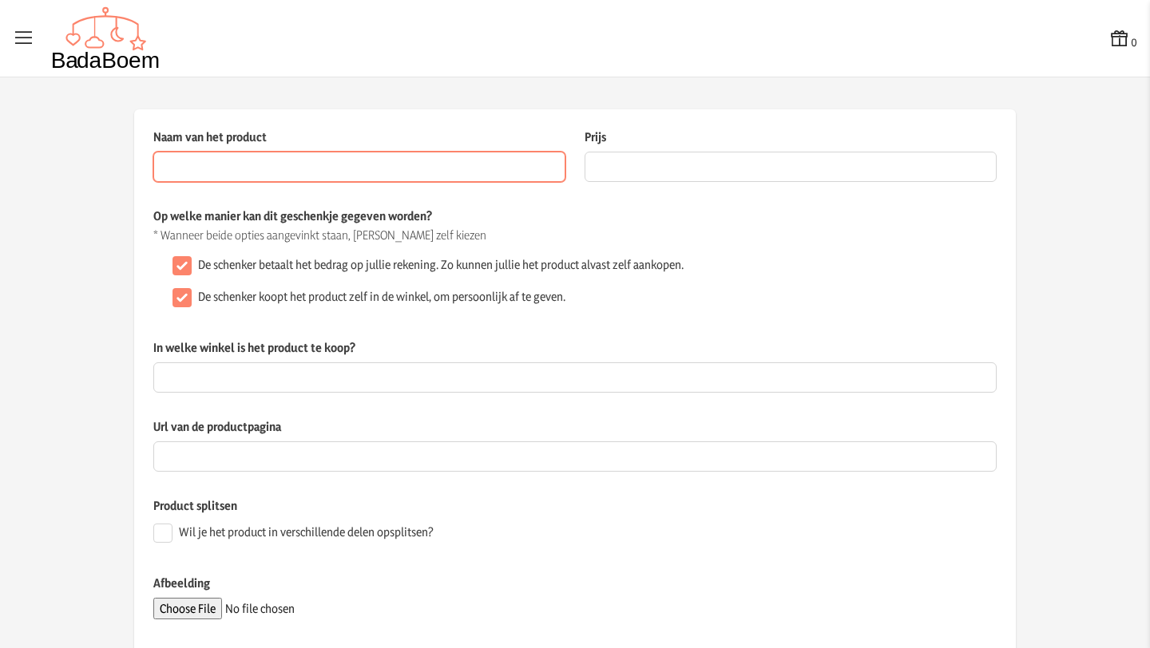
click at [299, 171] on input "Naam van het product" at bounding box center [359, 167] width 412 height 30
paste input "Knuffel met licht en geluid"
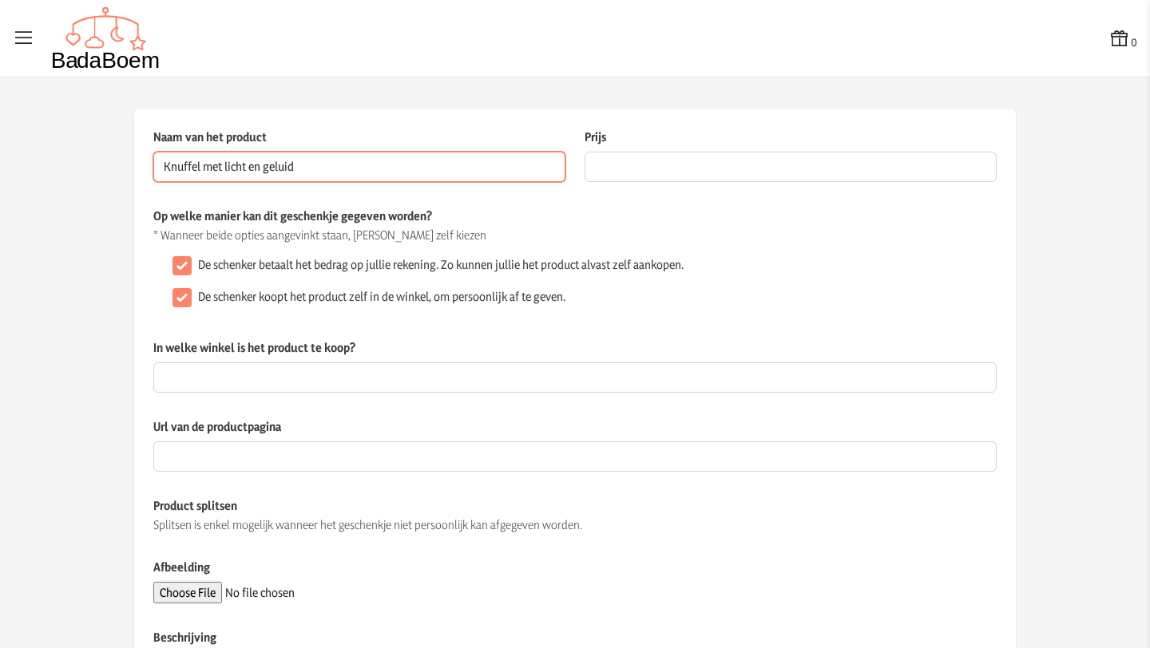
type input "Knuffel met licht en geluid"
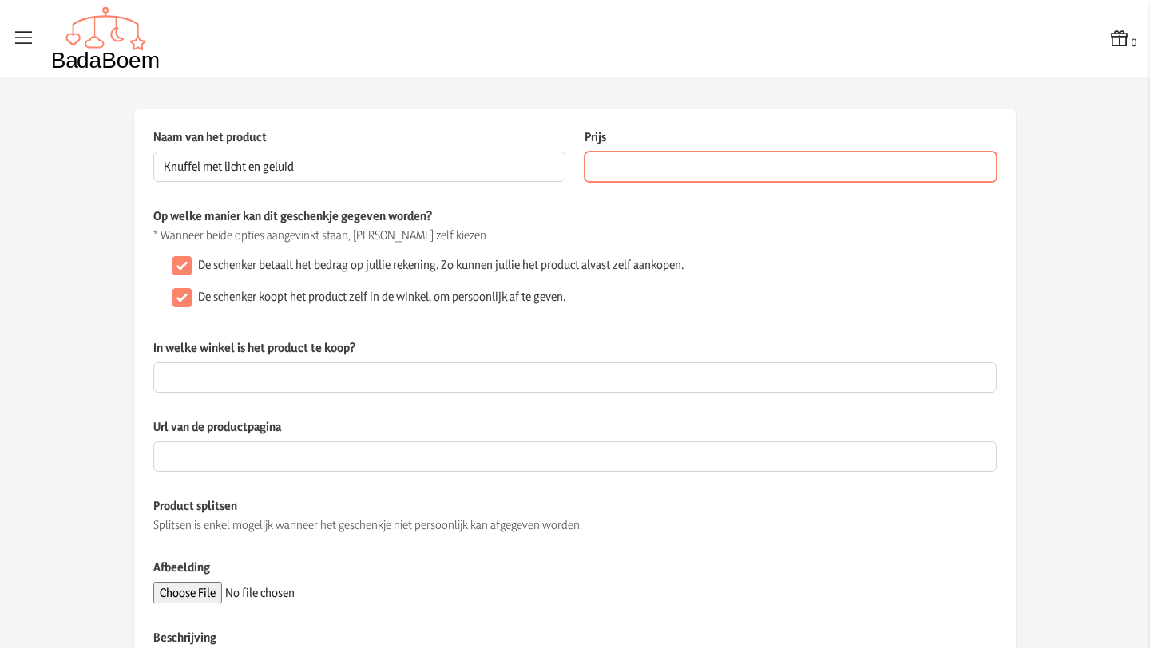
click at [638, 166] on input "Prijs" at bounding box center [790, 167] width 412 height 30
type input "79.9"
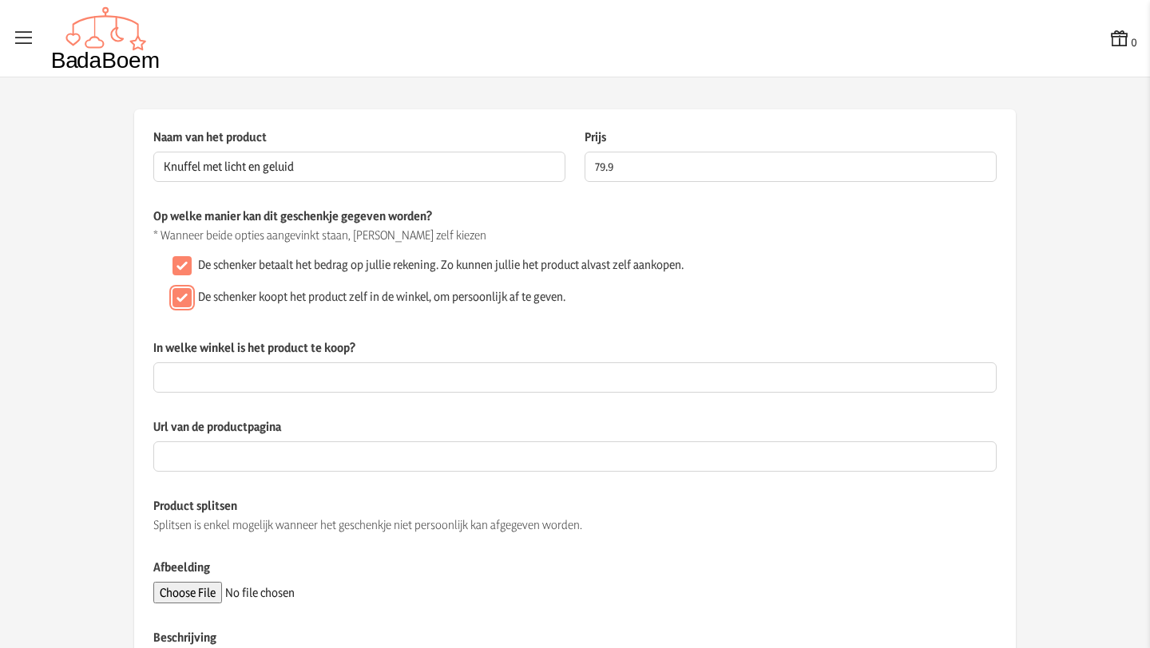
click at [176, 298] on input "De schenker koopt het product zelf in de winkel, om persoonlijk af te geven." at bounding box center [181, 297] width 19 height 19
checkbox input "false"
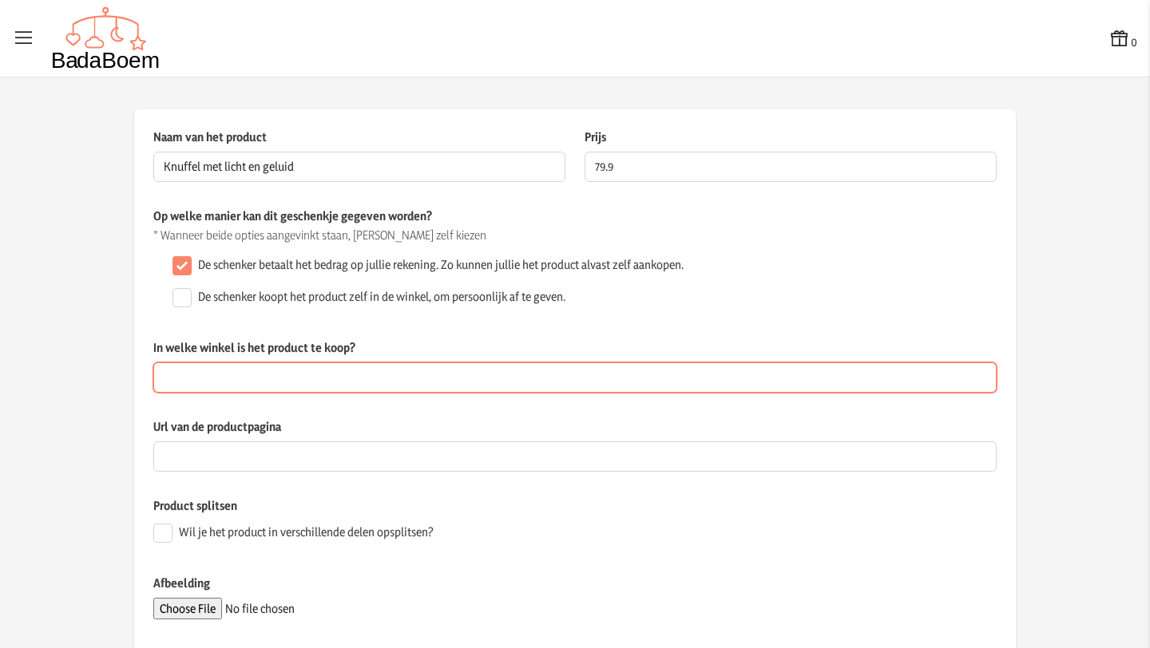
click at [311, 382] on input "In welke winkel is het product te koop?" at bounding box center [574, 377] width 843 height 30
type input "Dreambaby"
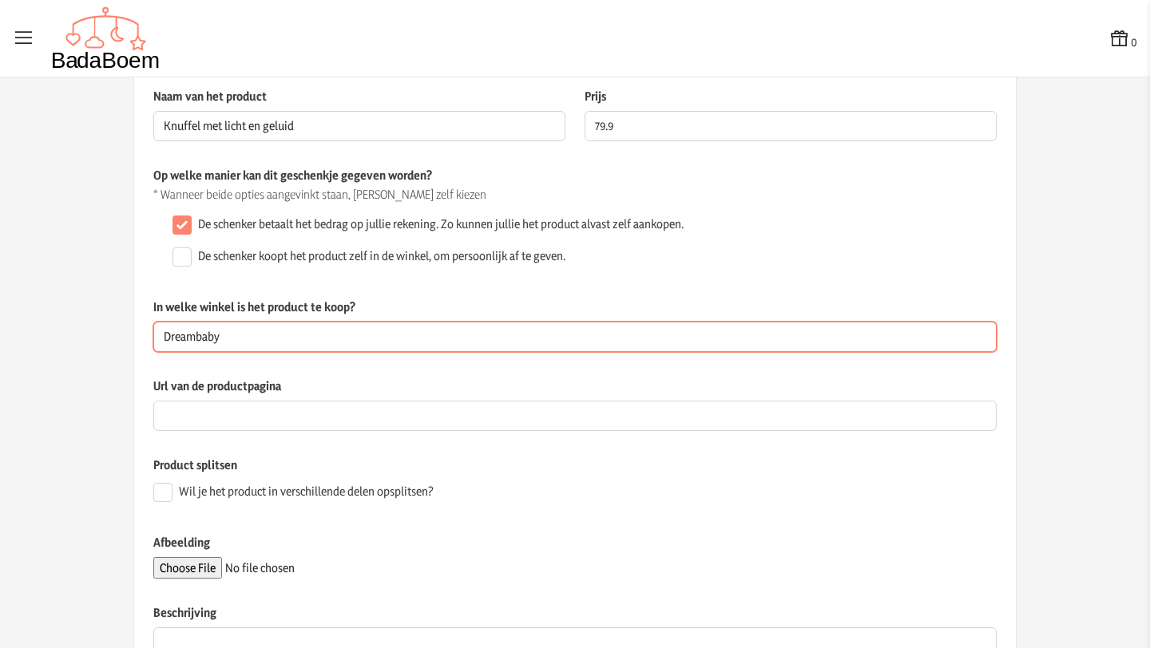
scroll to position [221, 0]
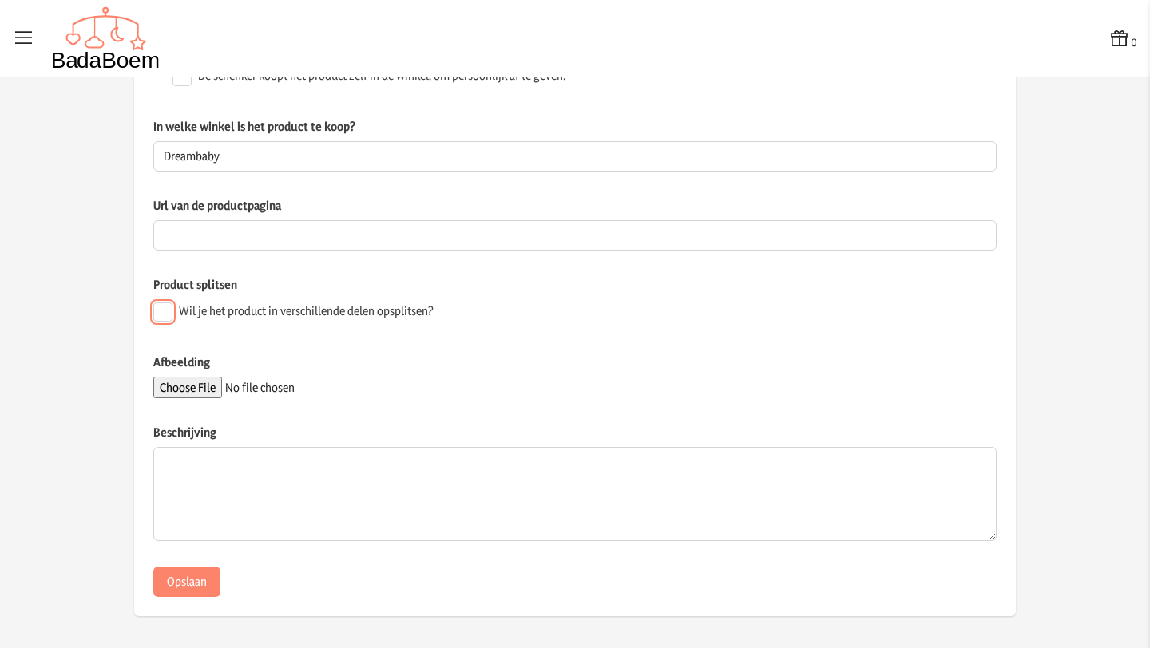
click at [163, 315] on input "Wil je het product in verschillende delen opsplitsen?" at bounding box center [162, 312] width 19 height 19
checkbox input "true"
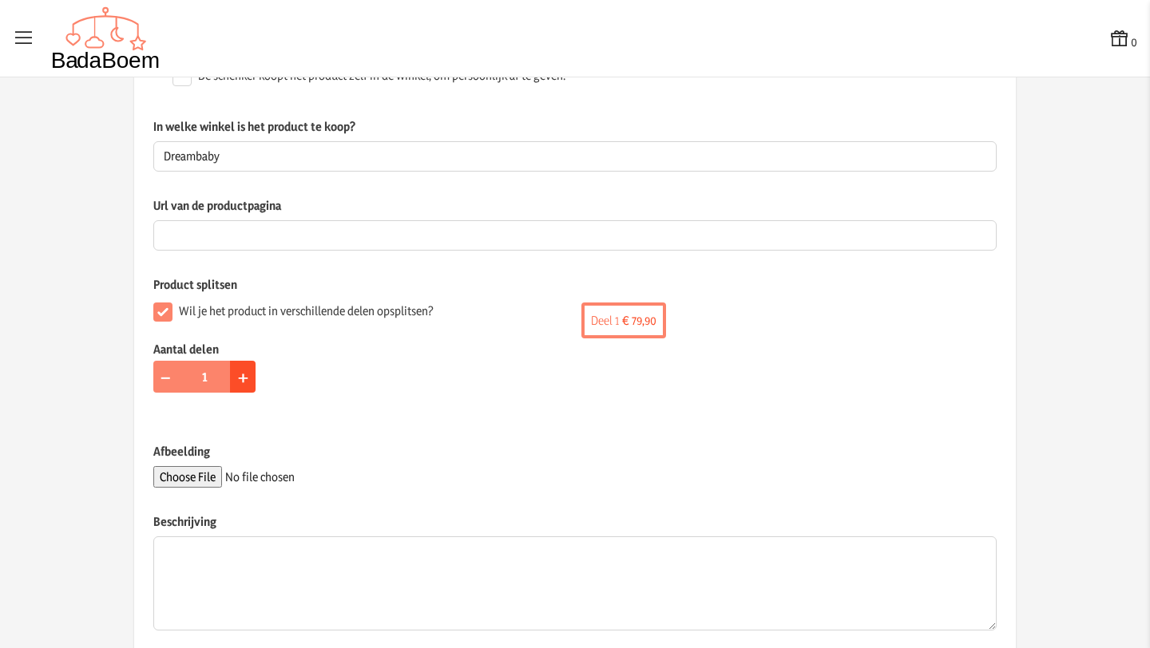
click at [238, 377] on span "+" at bounding box center [243, 376] width 10 height 25
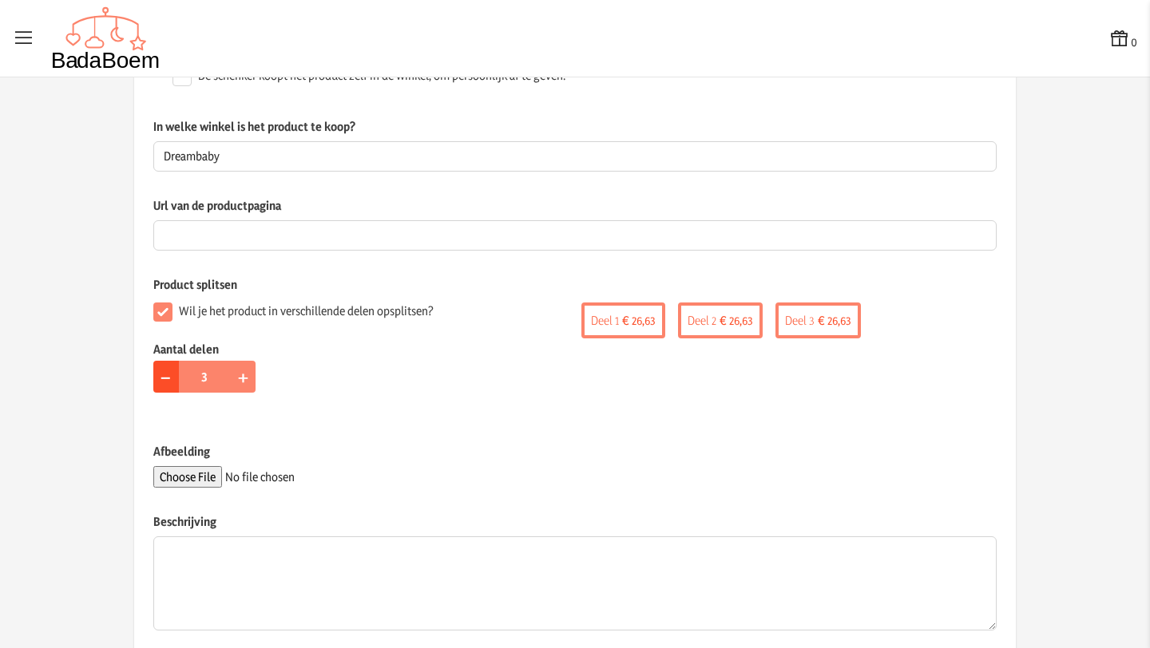
click at [163, 382] on span "−" at bounding box center [166, 376] width 12 height 25
click at [238, 379] on span "+" at bounding box center [243, 376] width 10 height 25
type input "3"
click at [556, 410] on div "Wil je het product in verschillende delen opsplitsen? Aantal delen − 3 +" at bounding box center [364, 356] width 422 height 121
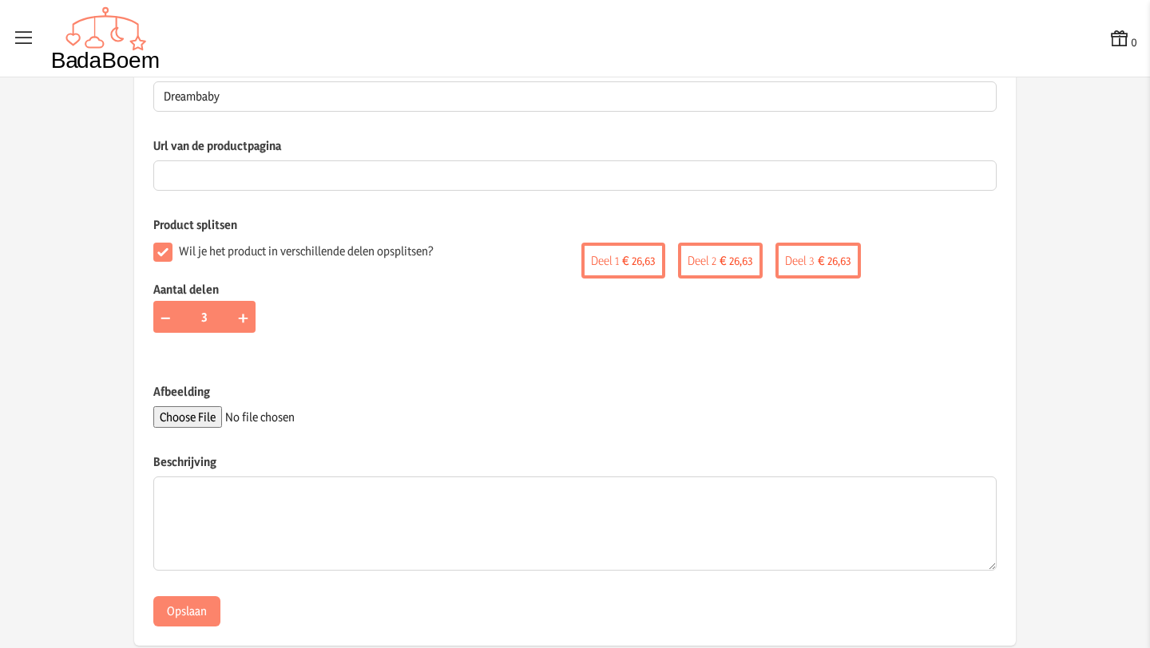
scroll to position [311, 0]
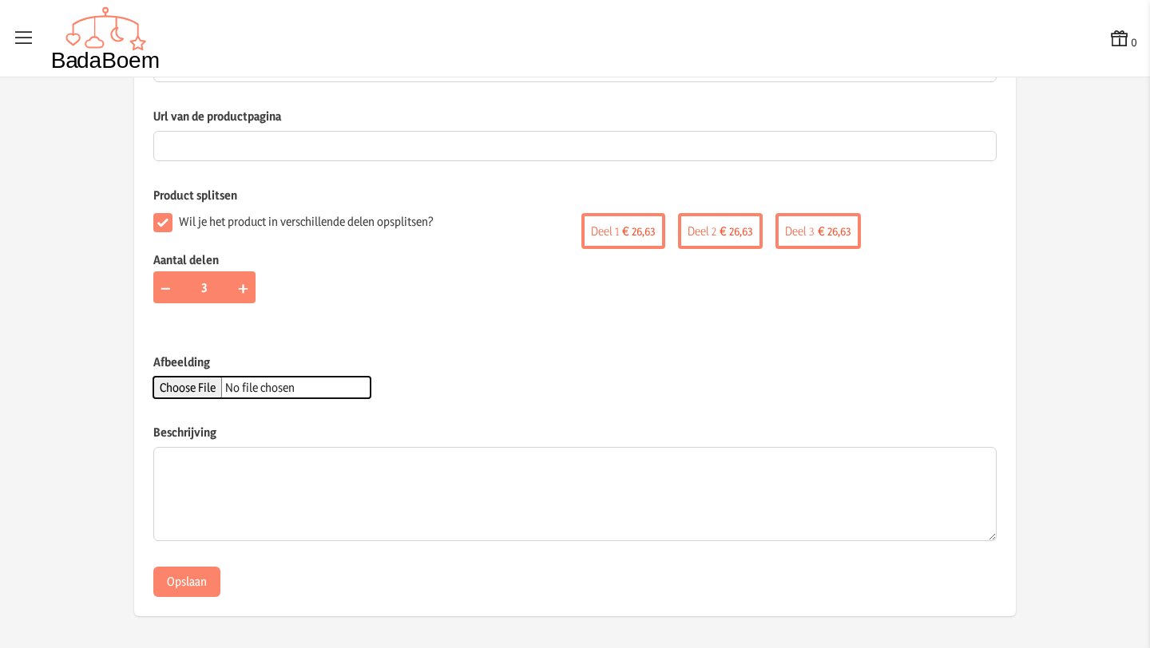
click at [223, 389] on input "Afbeelding" at bounding box center [261, 388] width 217 height 22
type input "C:\fakepath\knuffel.webp"
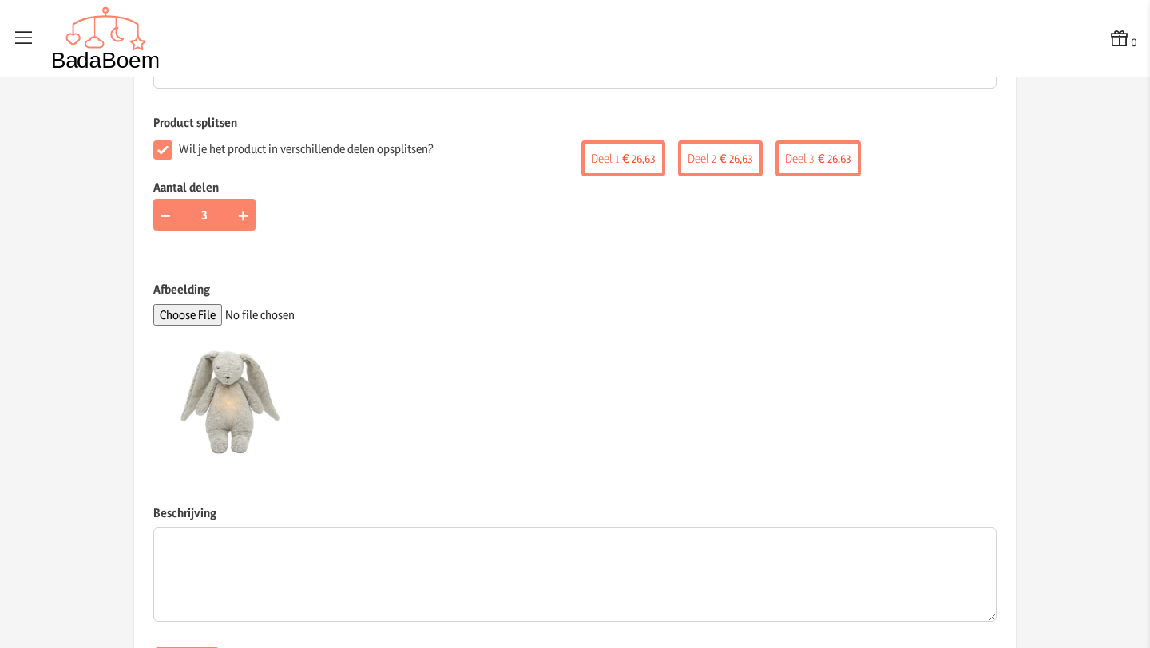
scroll to position [464, 0]
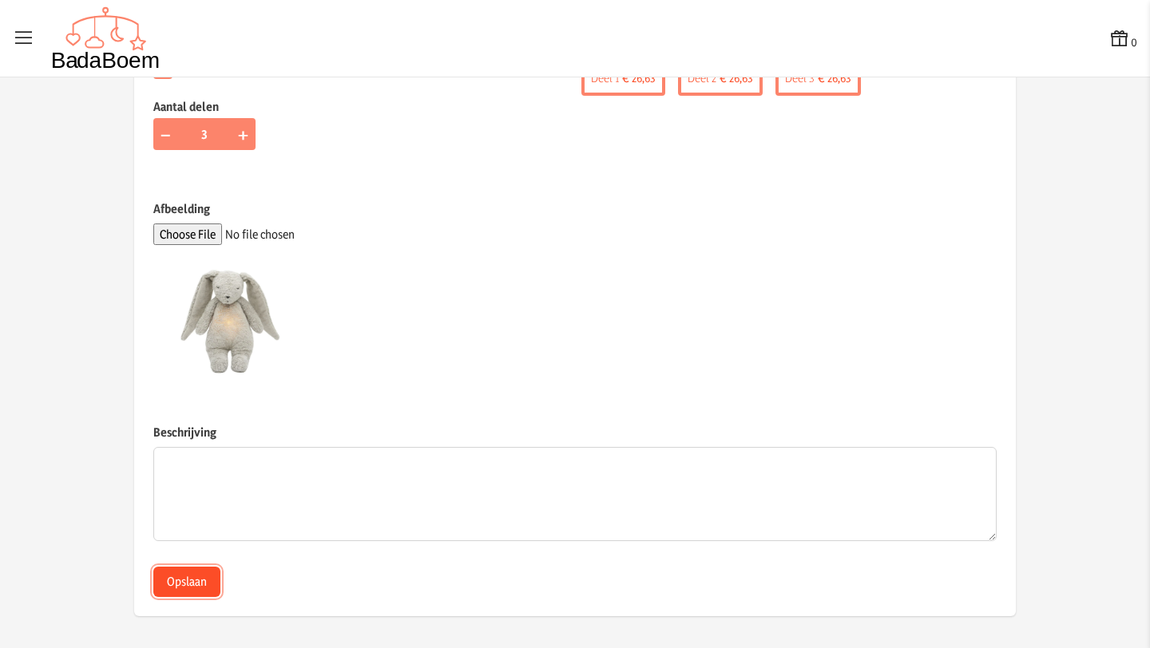
click at [202, 584] on button "Opslaan" at bounding box center [186, 582] width 67 height 30
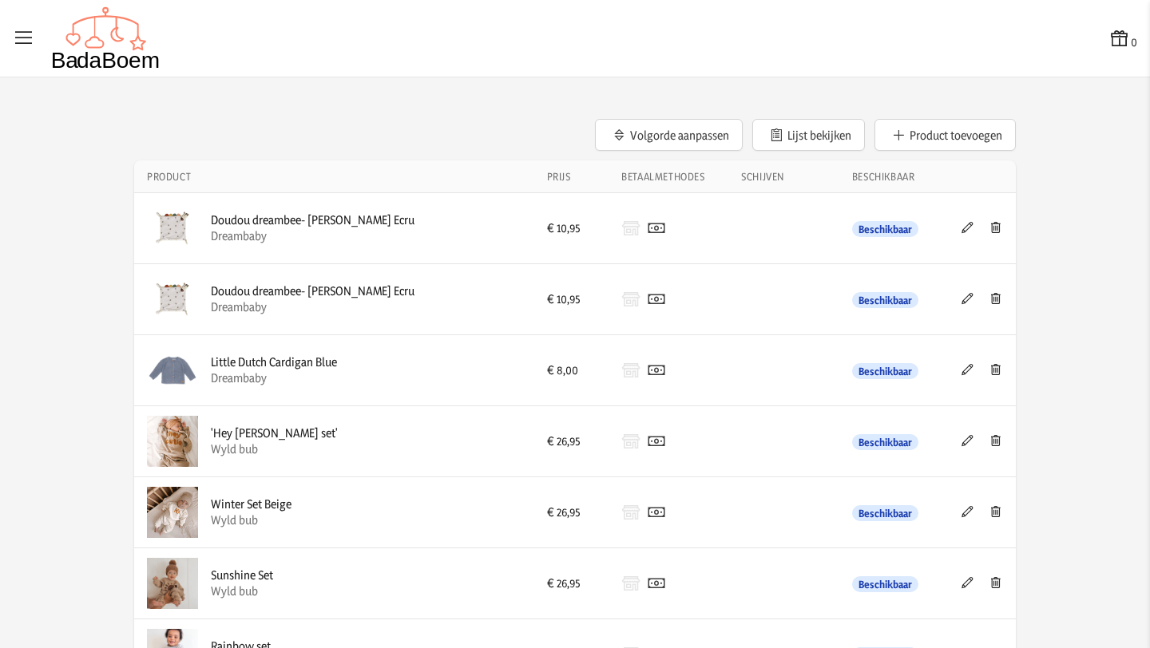
click at [936, 132] on button "Product toevoegen" at bounding box center [944, 135] width 141 height 32
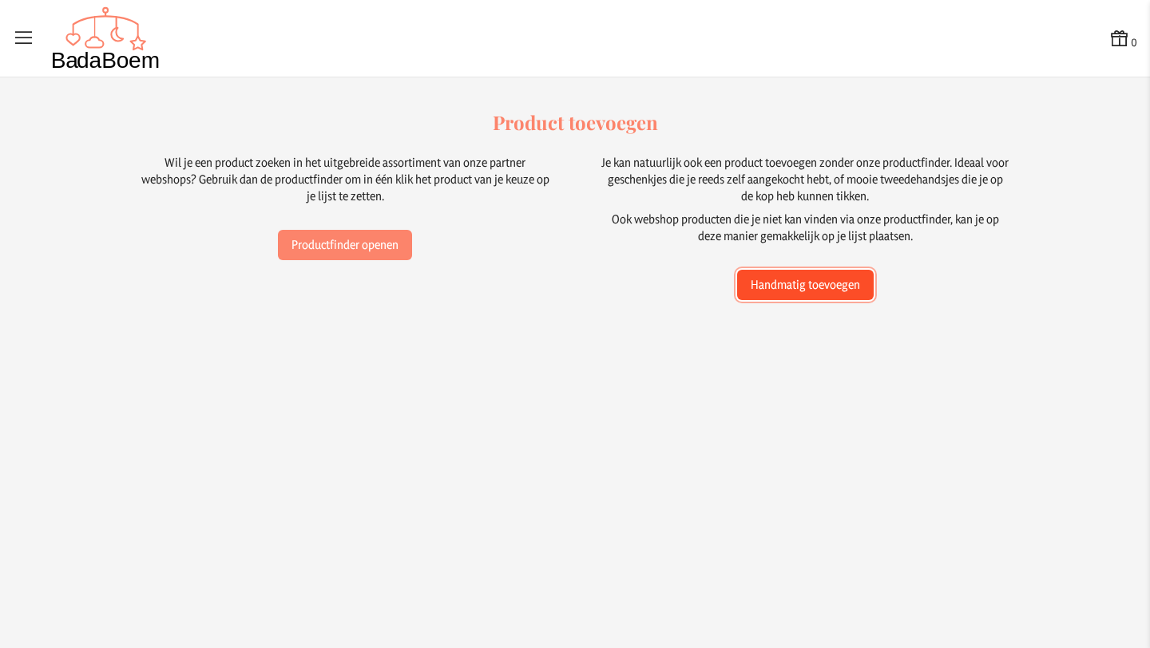
click at [754, 287] on button "Handmatig toevoegen" at bounding box center [805, 285] width 137 height 30
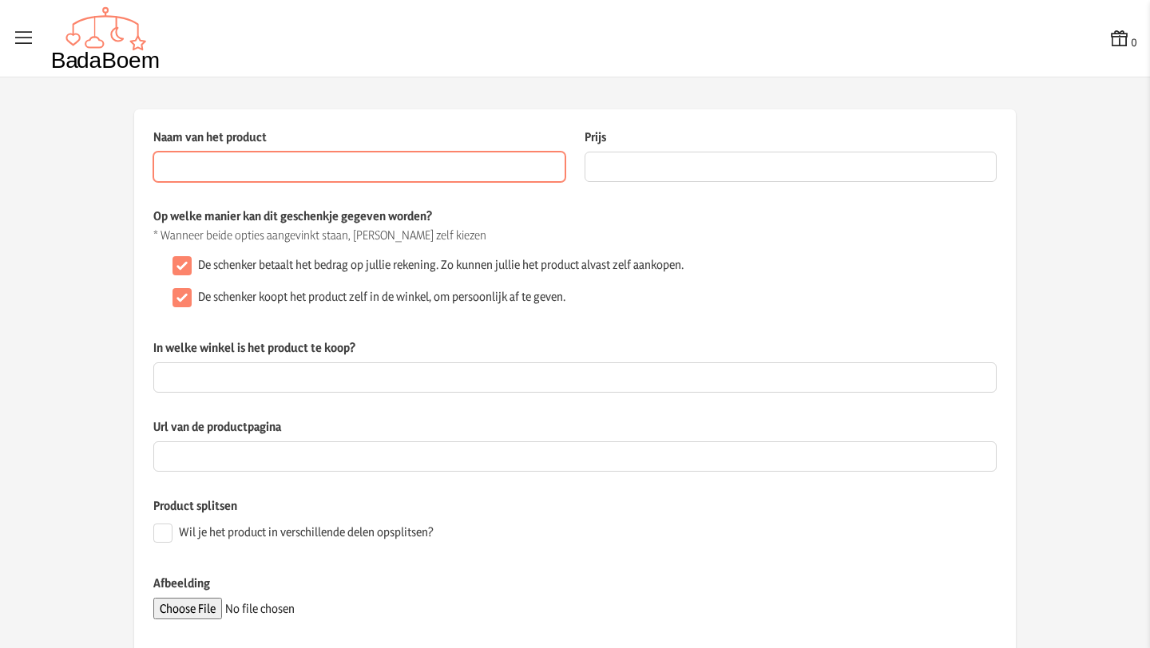
click at [283, 163] on input "Naam van het product" at bounding box center [359, 167] width 412 height 30
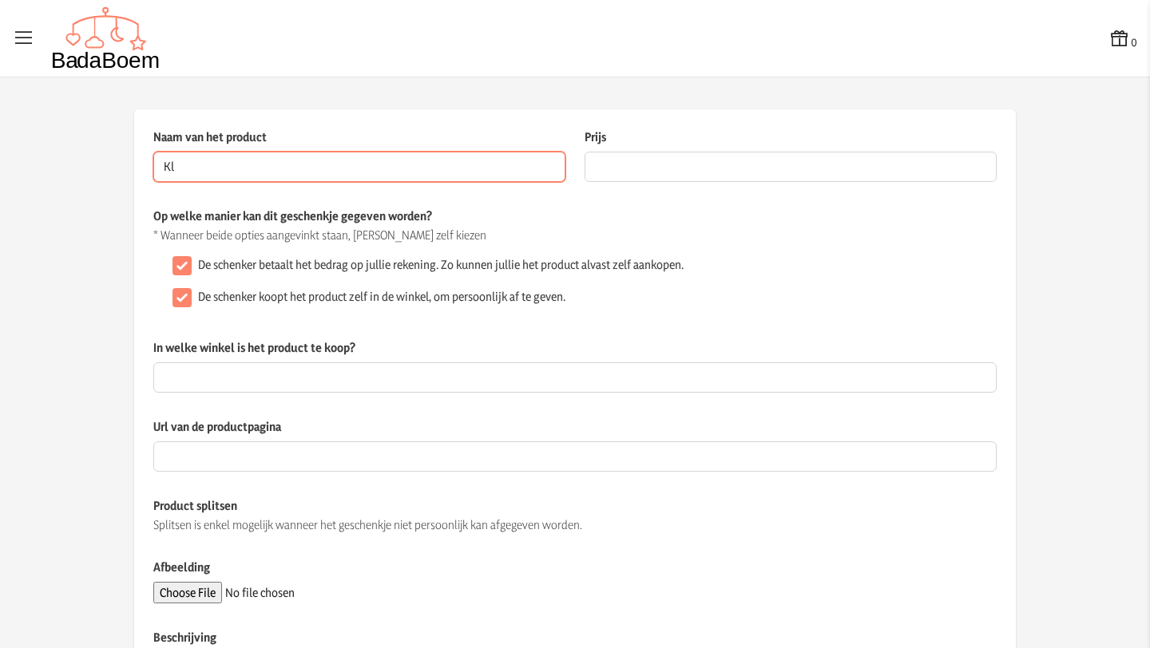
type input "K"
type input "multifunctionele klimboog"
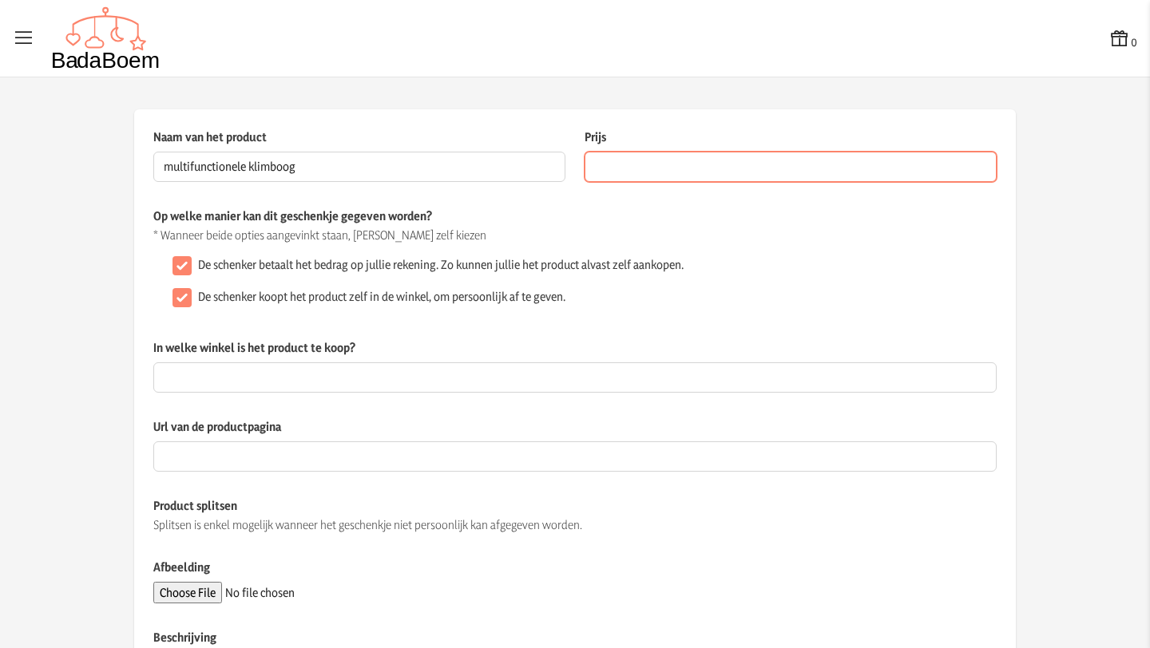
click at [670, 168] on input "Prijs" at bounding box center [790, 167] width 412 height 30
type input "399"
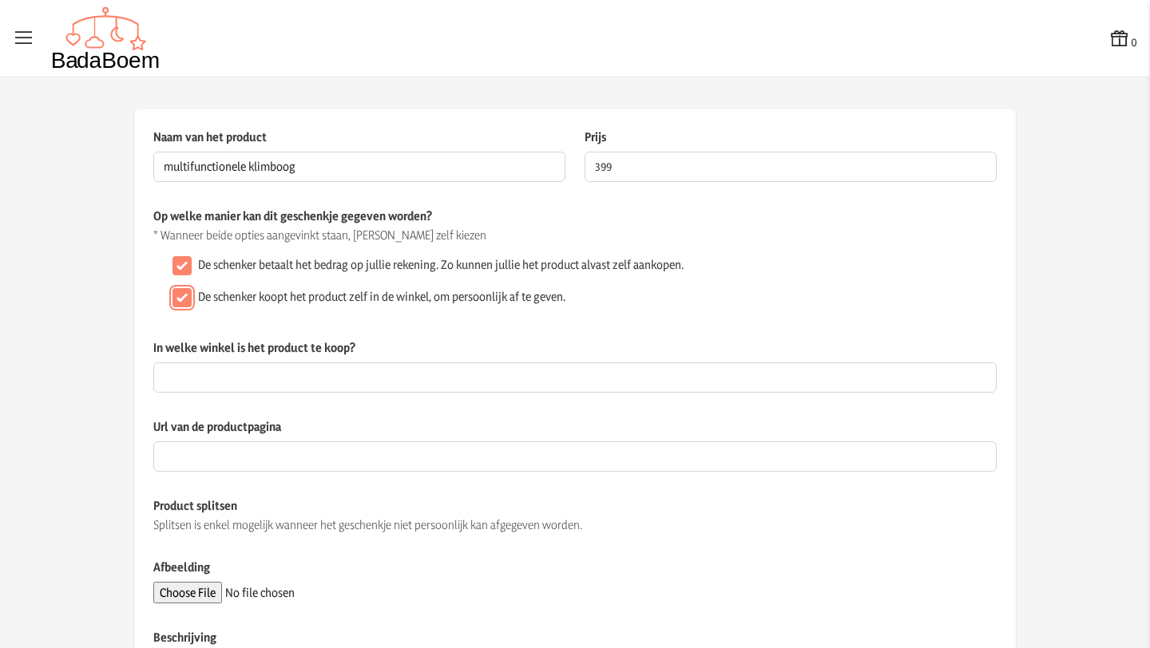
click at [172, 299] on input "De schenker koopt het product zelf in de winkel, om persoonlijk af te geven." at bounding box center [181, 297] width 19 height 19
checkbox input "false"
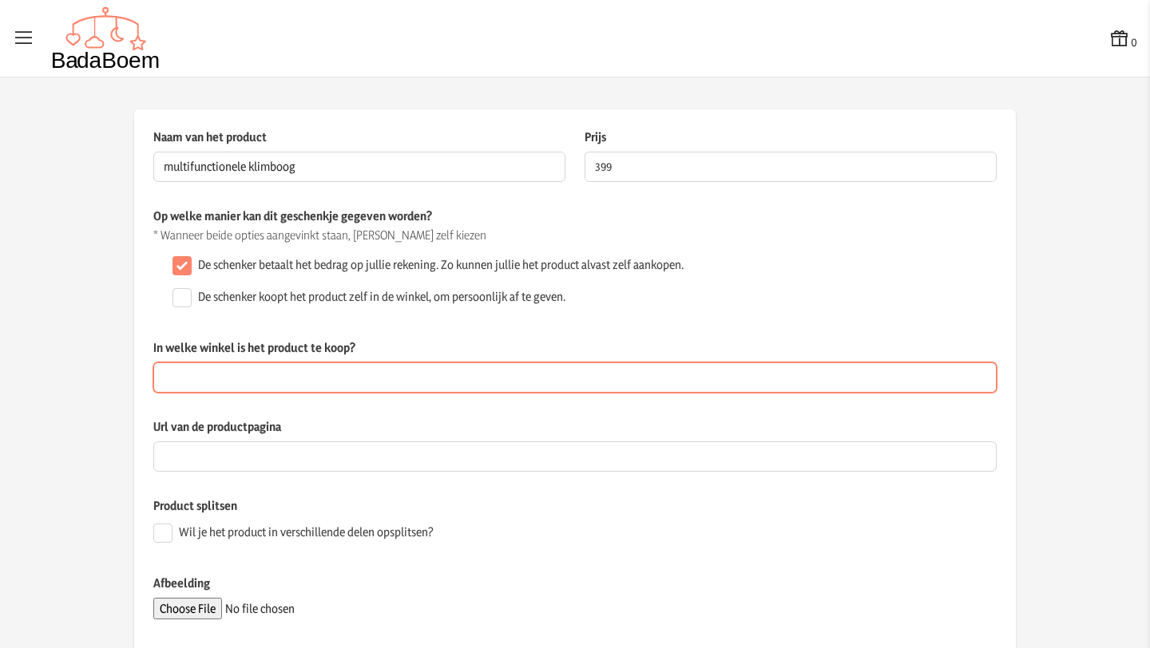
click at [271, 382] on input "In welke winkel is het product te koop?" at bounding box center [574, 377] width 843 height 30
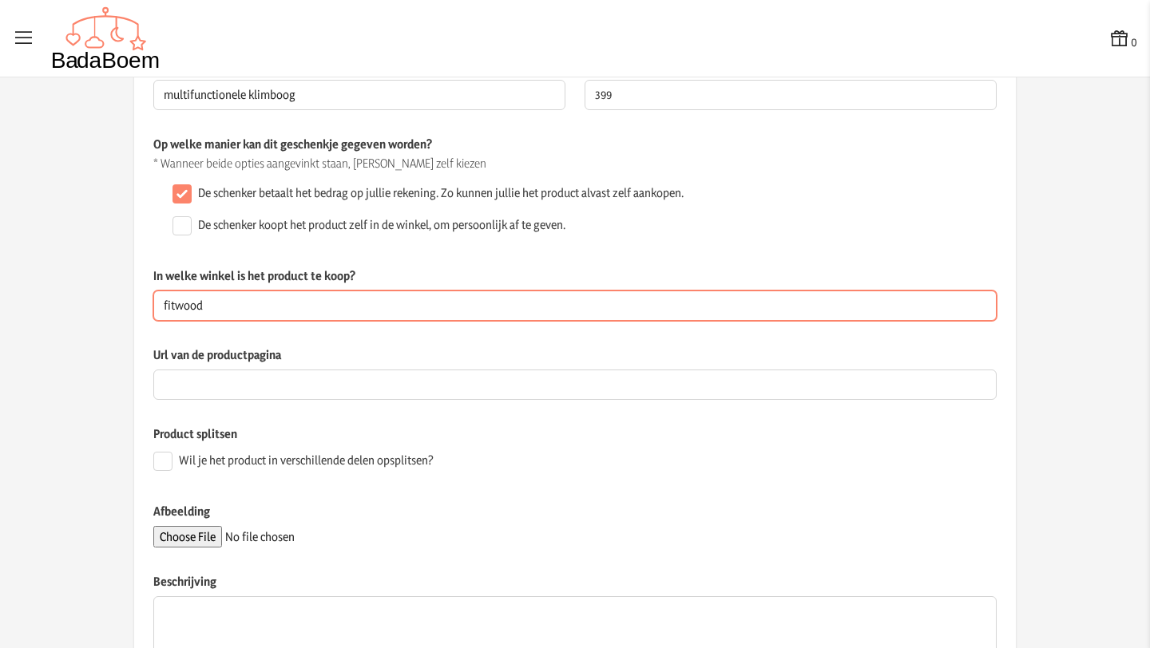
scroll to position [145, 0]
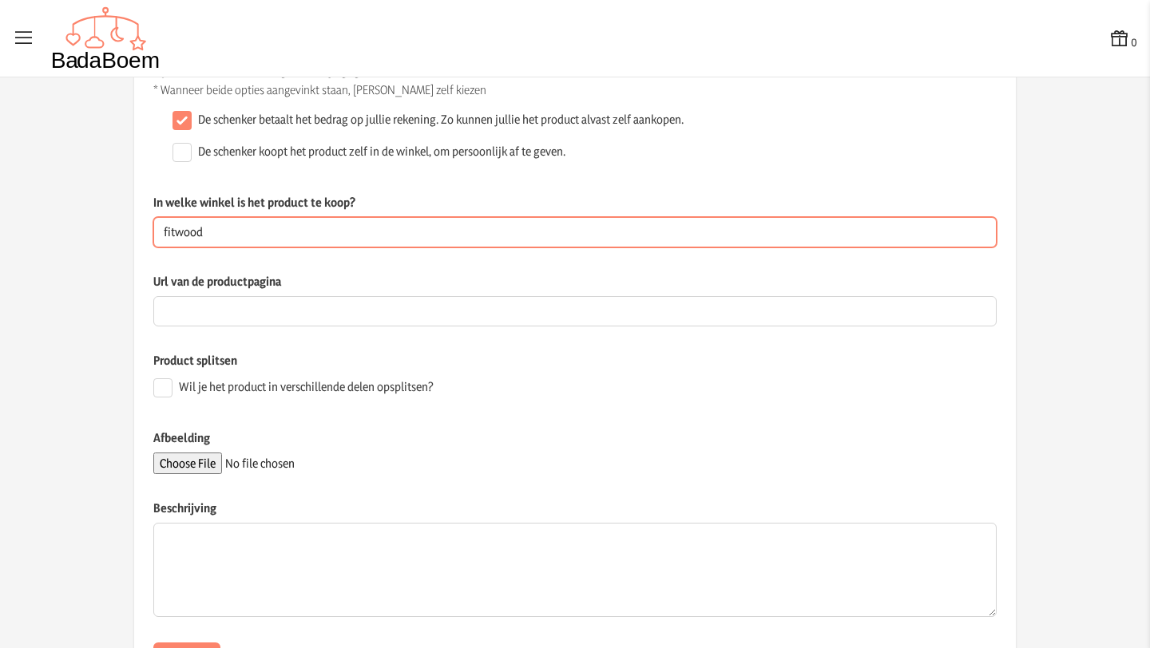
type input "fitwood"
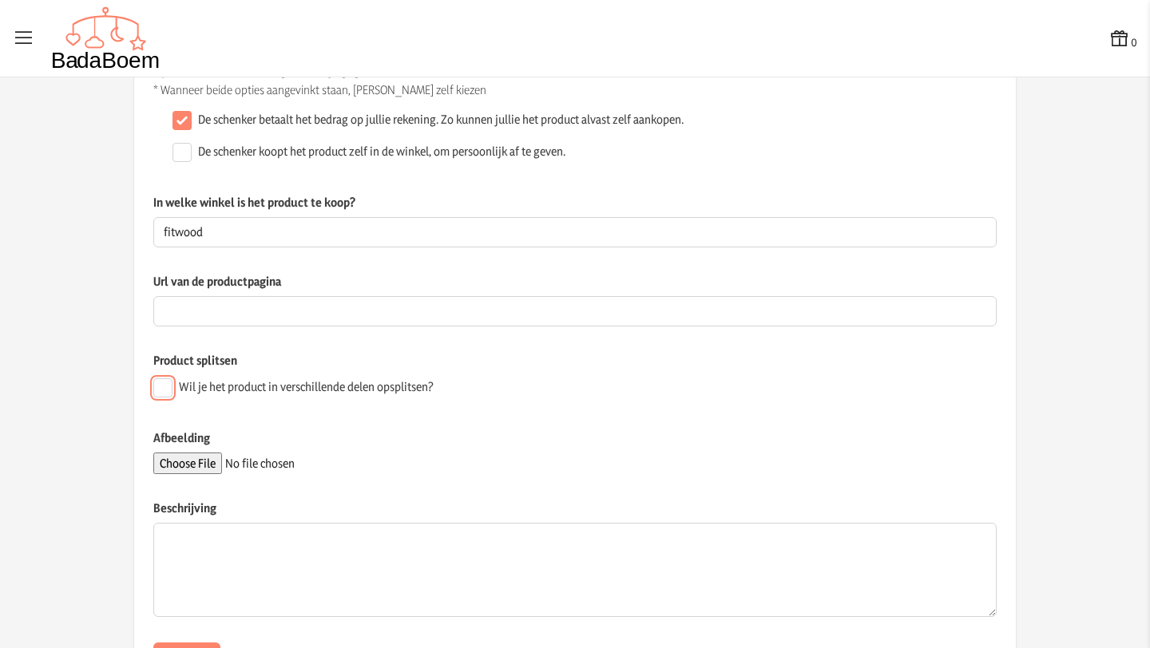
click at [157, 385] on input "Wil je het product in verschillende delen opsplitsen?" at bounding box center [162, 387] width 19 height 19
checkbox input "true"
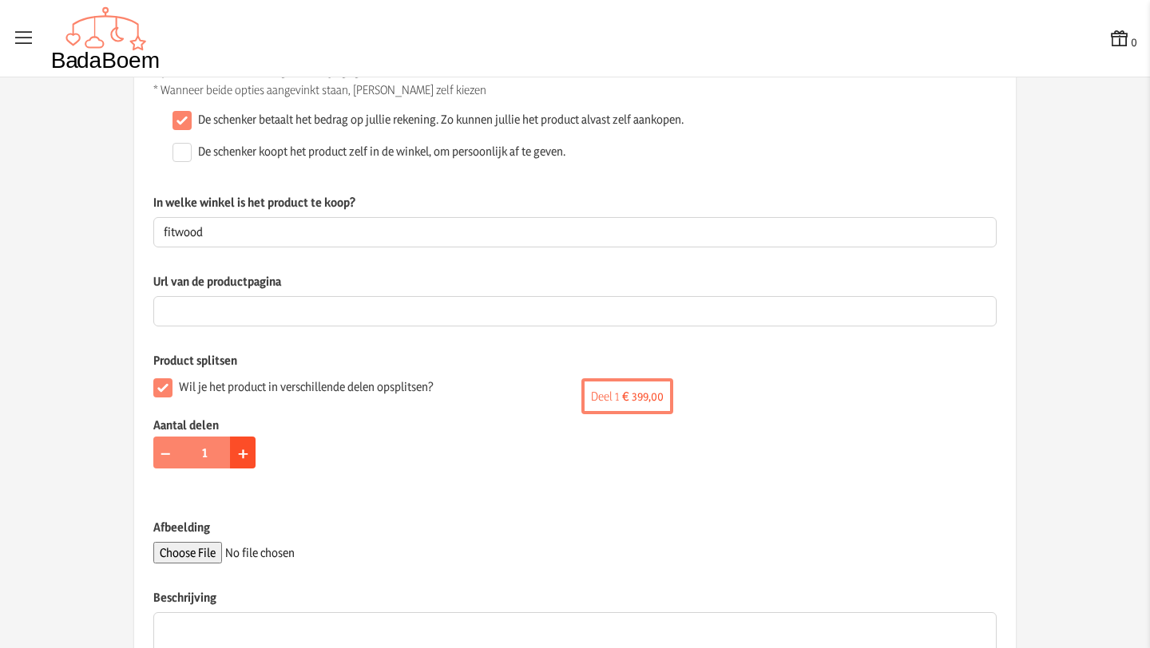
click at [238, 461] on span "+" at bounding box center [243, 452] width 10 height 25
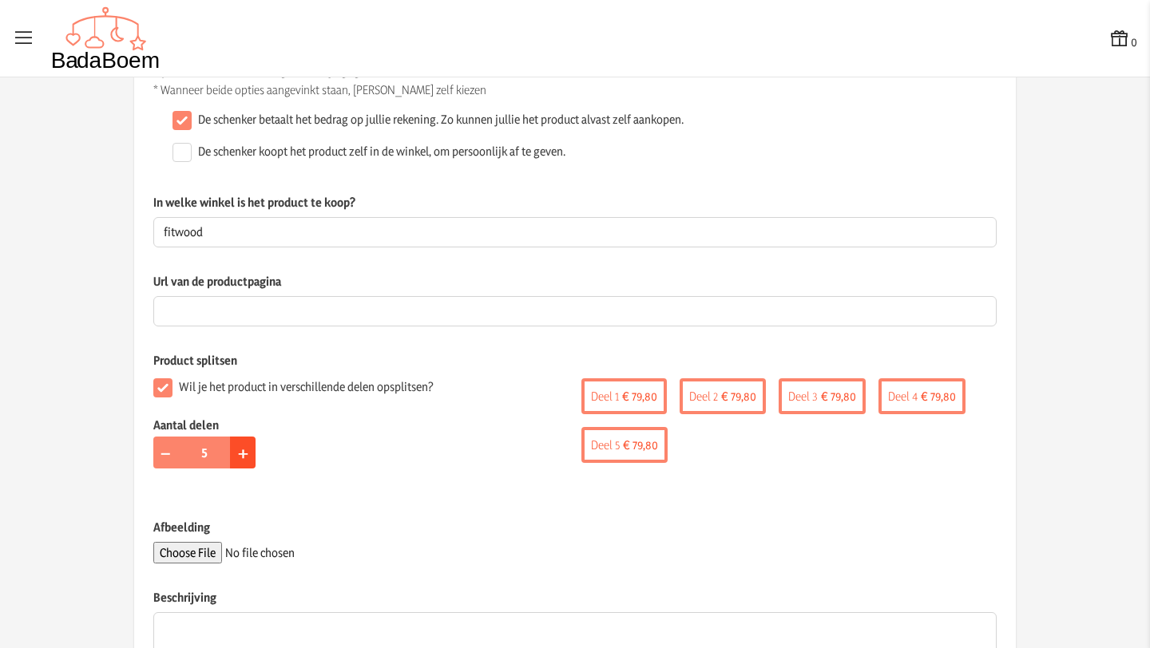
click at [238, 461] on span "+" at bounding box center [243, 452] width 10 height 25
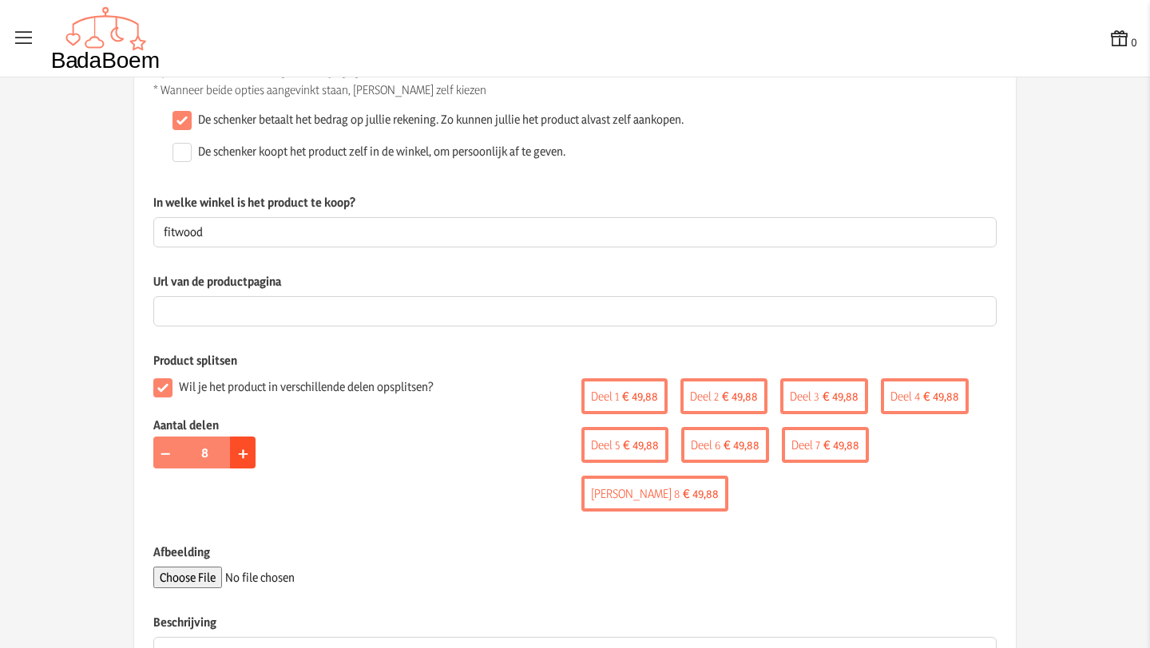
click at [238, 461] on span "+" at bounding box center [243, 452] width 10 height 25
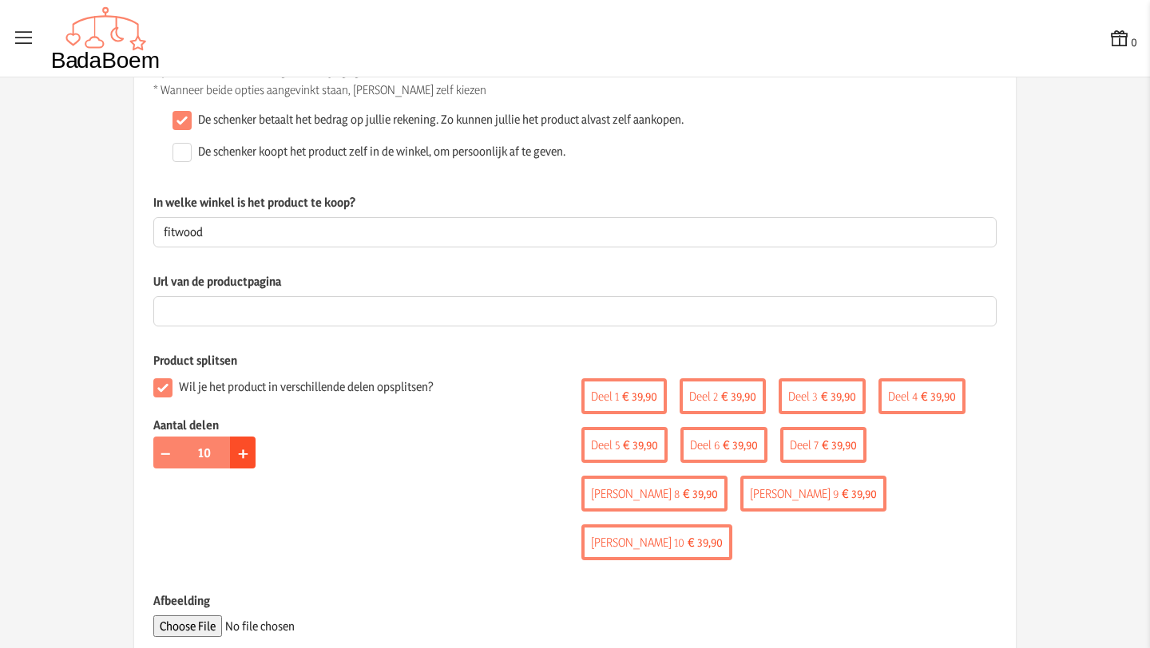
click at [238, 461] on span "+" at bounding box center [243, 452] width 10 height 25
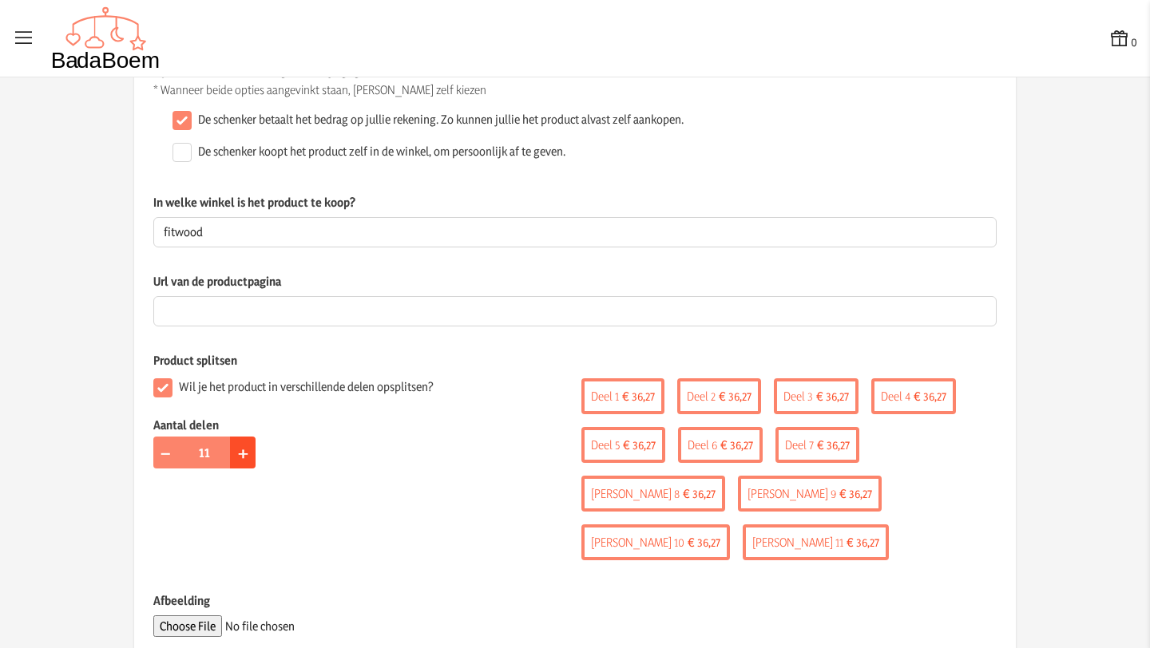
click at [238, 461] on span "+" at bounding box center [243, 452] width 10 height 25
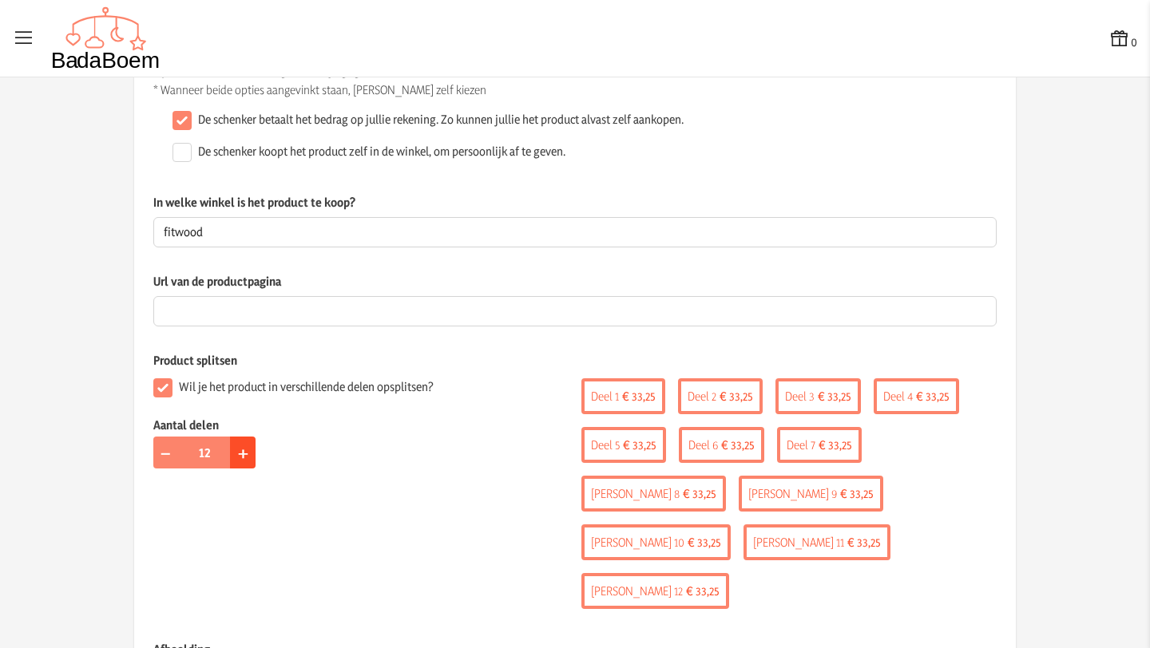
click at [238, 461] on span "+" at bounding box center [243, 452] width 10 height 25
type input "13"
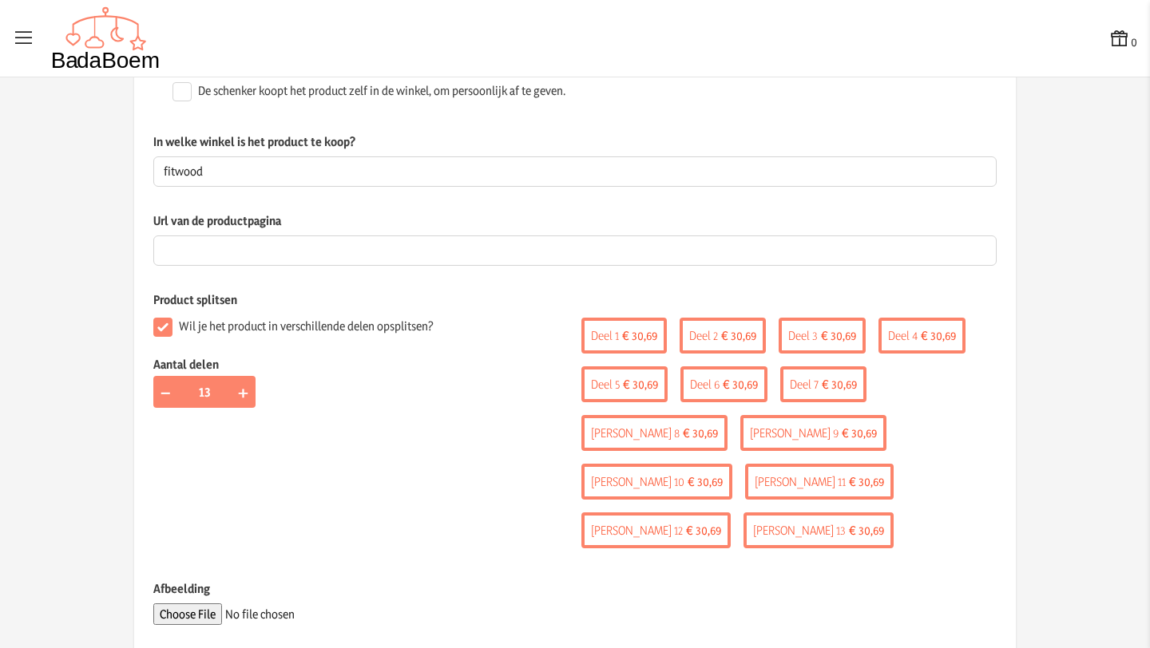
scroll to position [207, 0]
click at [197, 603] on input "Afbeelding" at bounding box center [261, 614] width 217 height 22
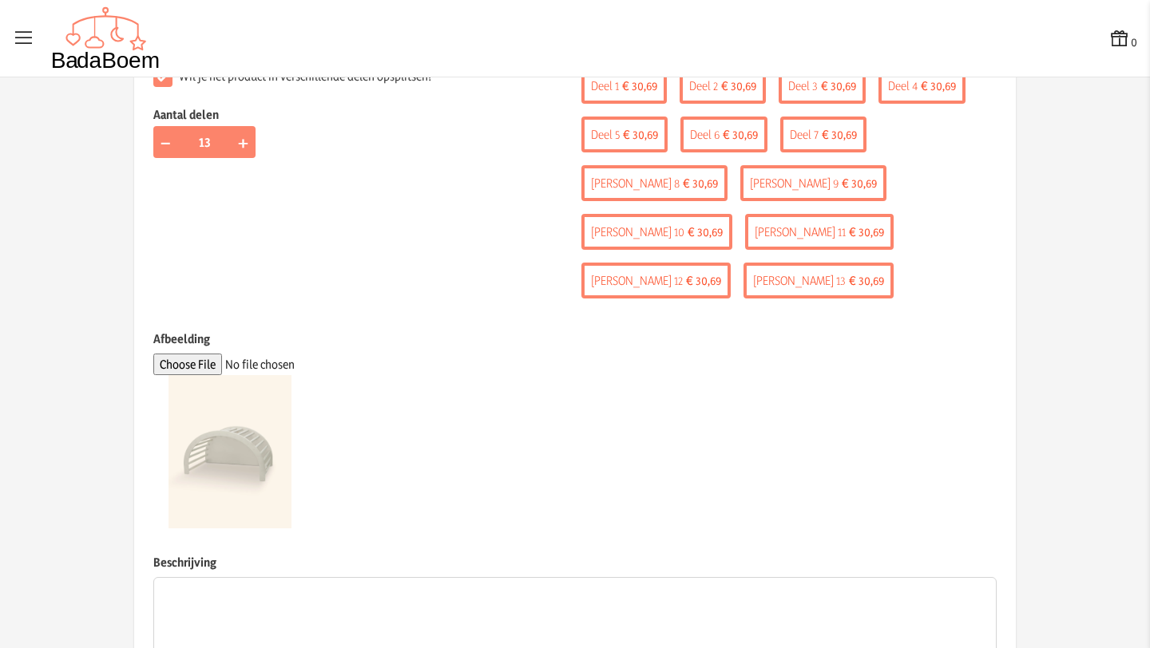
scroll to position [537, 0]
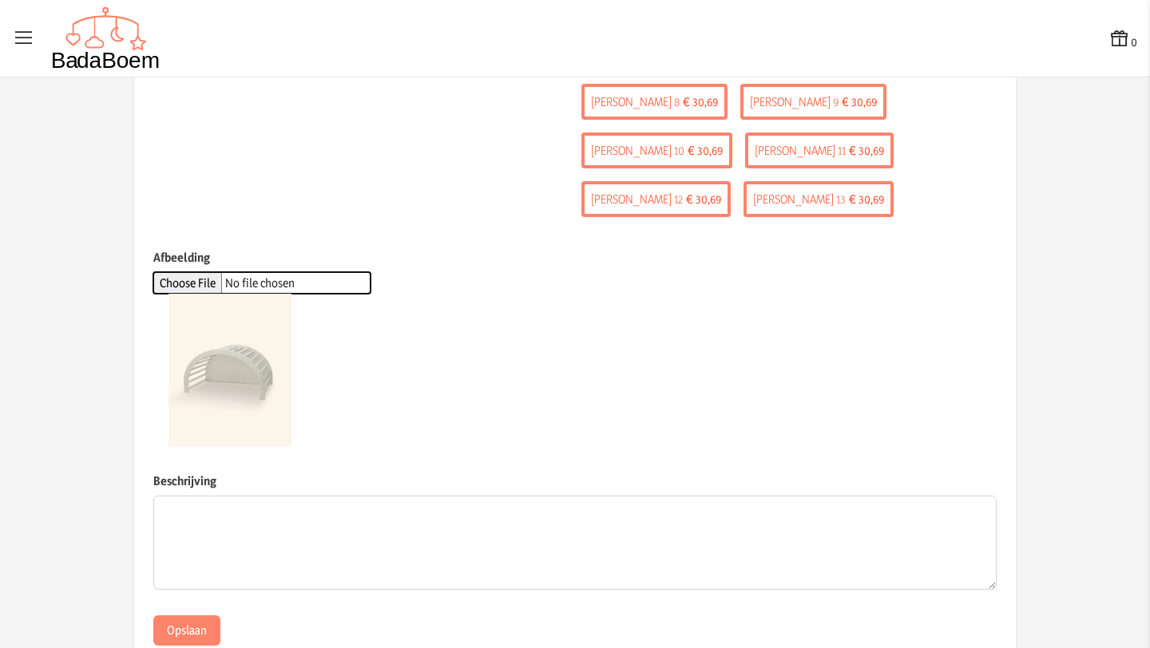
click at [194, 272] on input "Afbeelding" at bounding box center [261, 283] width 217 height 22
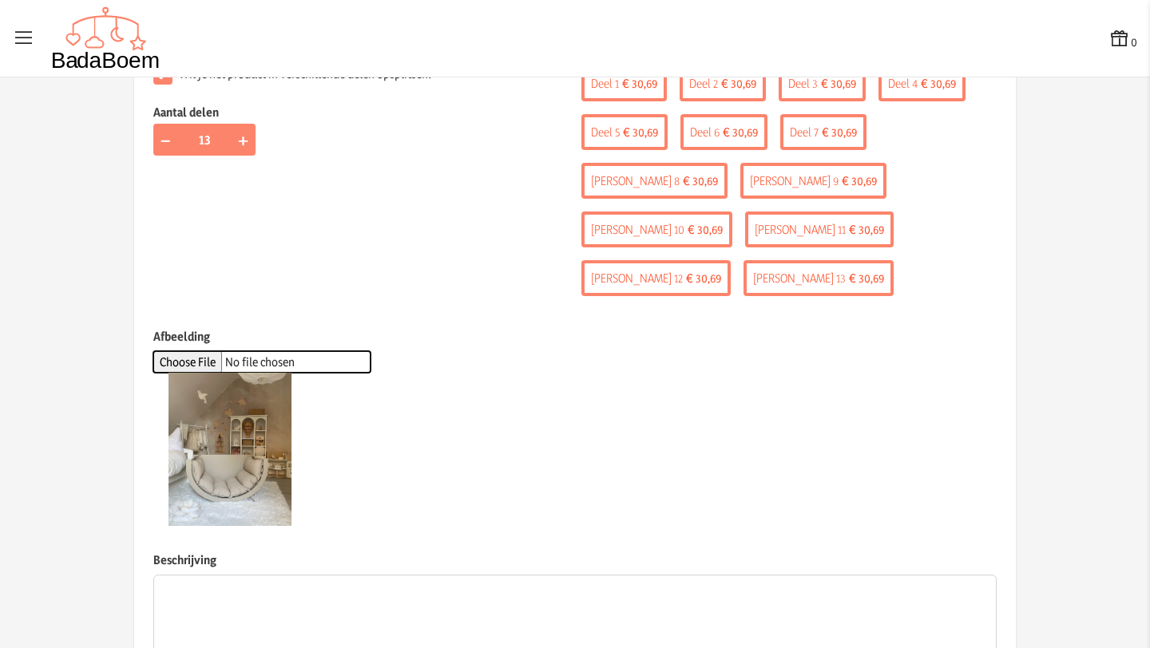
click at [204, 351] on input "Afbeelding" at bounding box center [261, 362] width 217 height 22
type input "C:\fakepath\[PERSON_NAME]-II-climbing-arch-beige.webp"
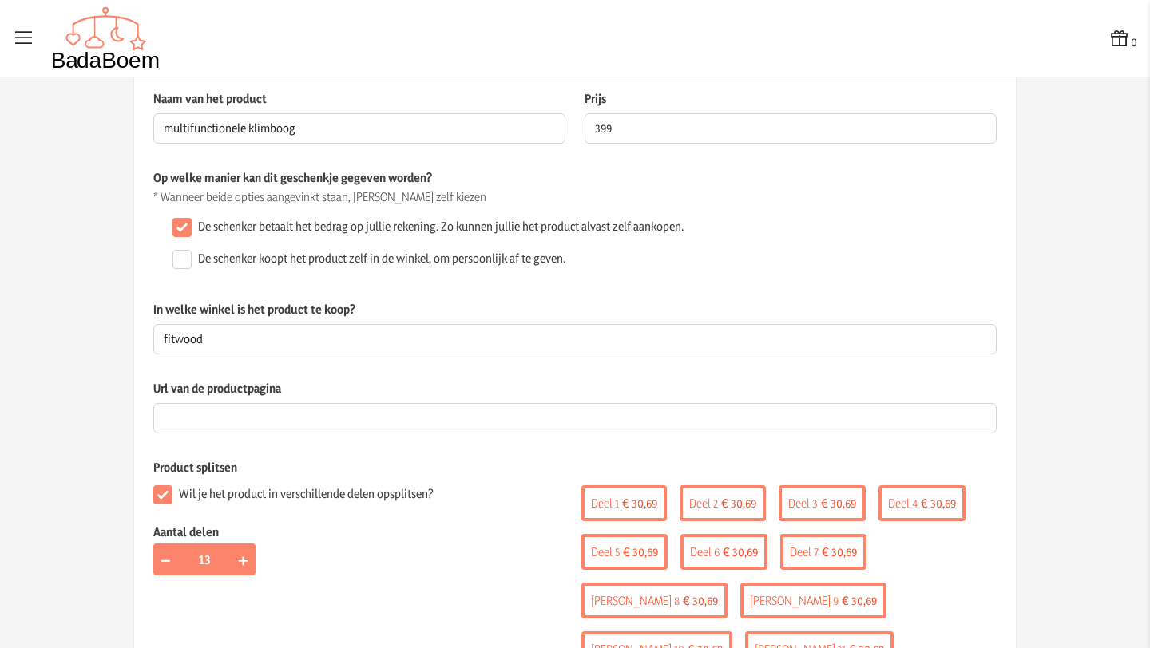
scroll to position [0, 0]
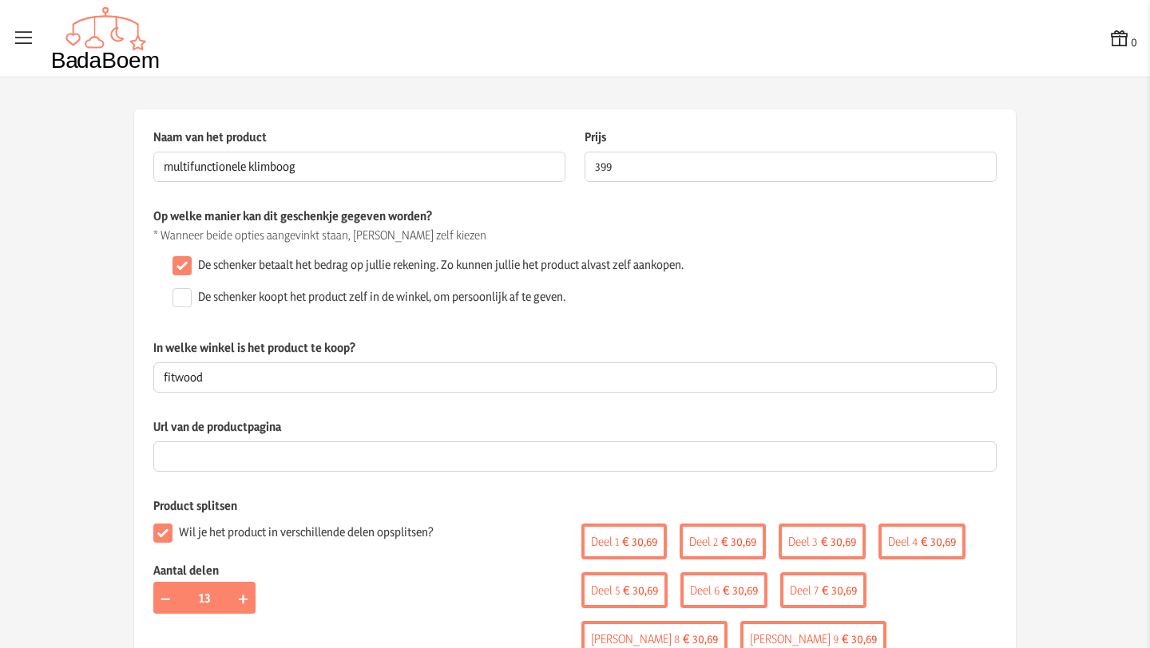
click at [468, 538] on div "Wil je het product in verschillende delen opsplitsen? Aantal delen − 13 +" at bounding box center [364, 639] width 422 height 244
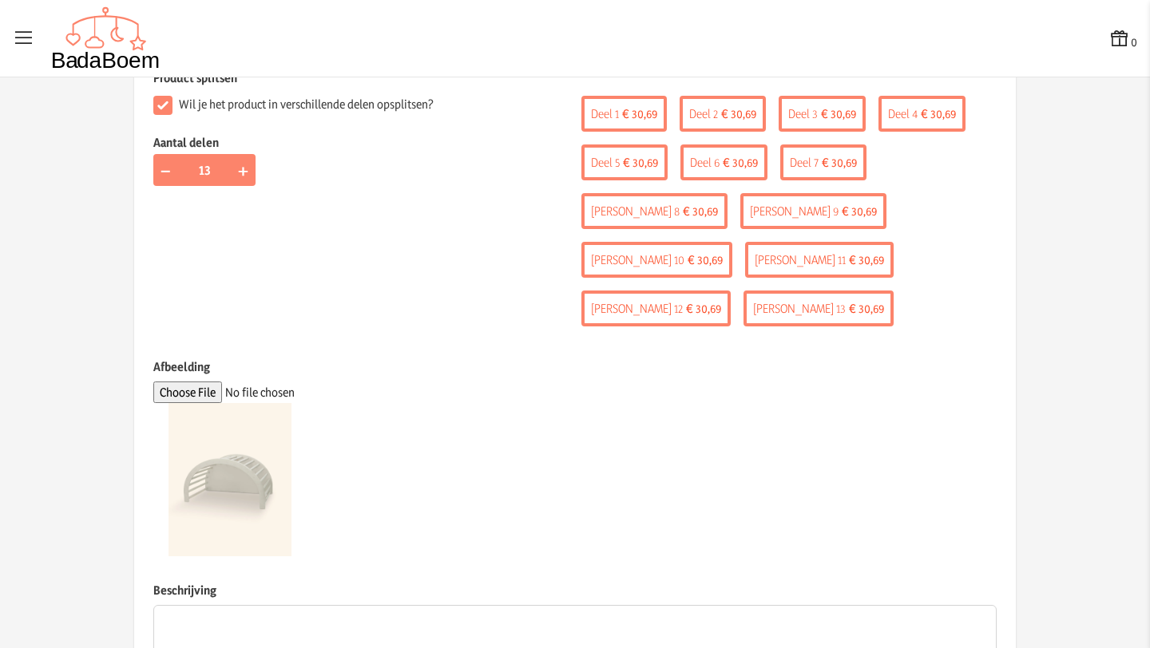
scroll to position [453, 0]
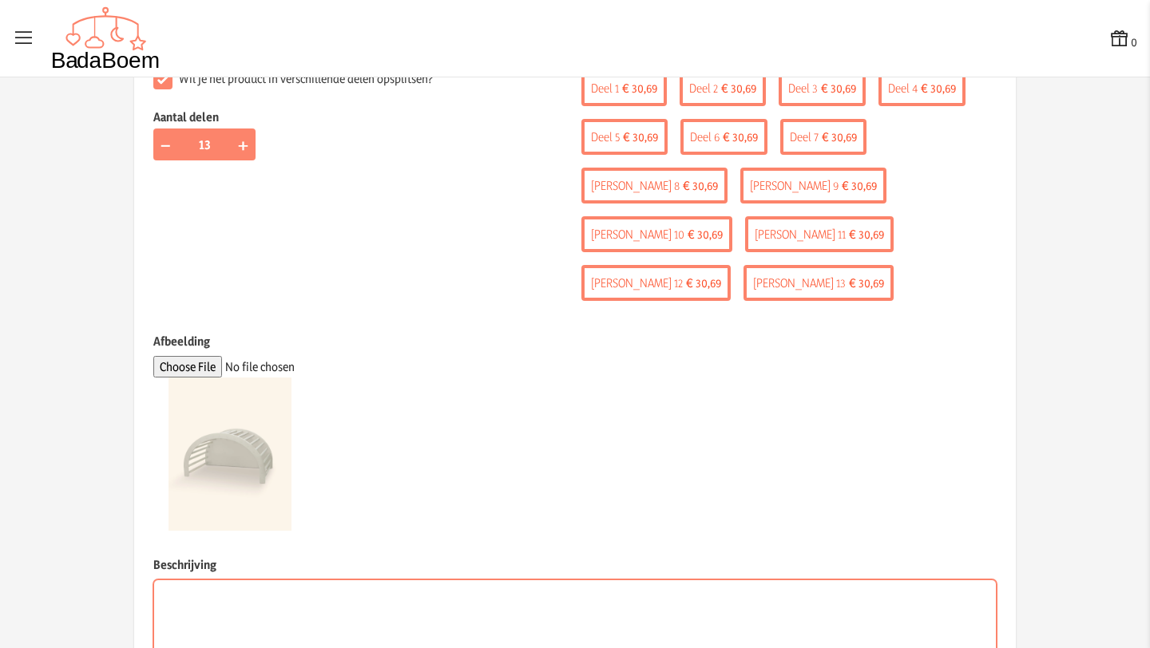
click at [348, 580] on textarea "Beschrijving" at bounding box center [574, 627] width 843 height 94
click at [250, 580] on textarea "multidunctionele klimboog/schommelbed/tafel" at bounding box center [574, 627] width 843 height 94
click at [248, 580] on textarea "multidunctionele klimboog/schommelbed/tafel" at bounding box center [574, 627] width 843 height 94
drag, startPoint x: 191, startPoint y: 545, endPoint x: 244, endPoint y: 533, distance: 54.2
click at [191, 580] on textarea "multidunctionele babygym/klimboog/schommelbed/tafel" at bounding box center [574, 627] width 843 height 94
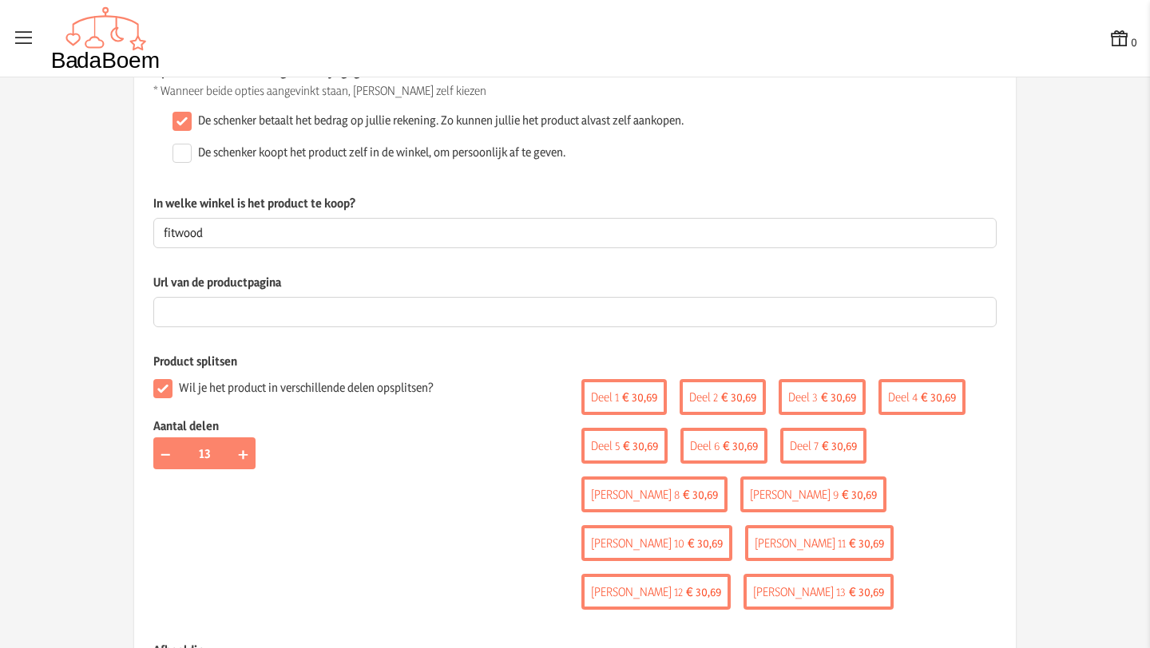
scroll to position [0, 0]
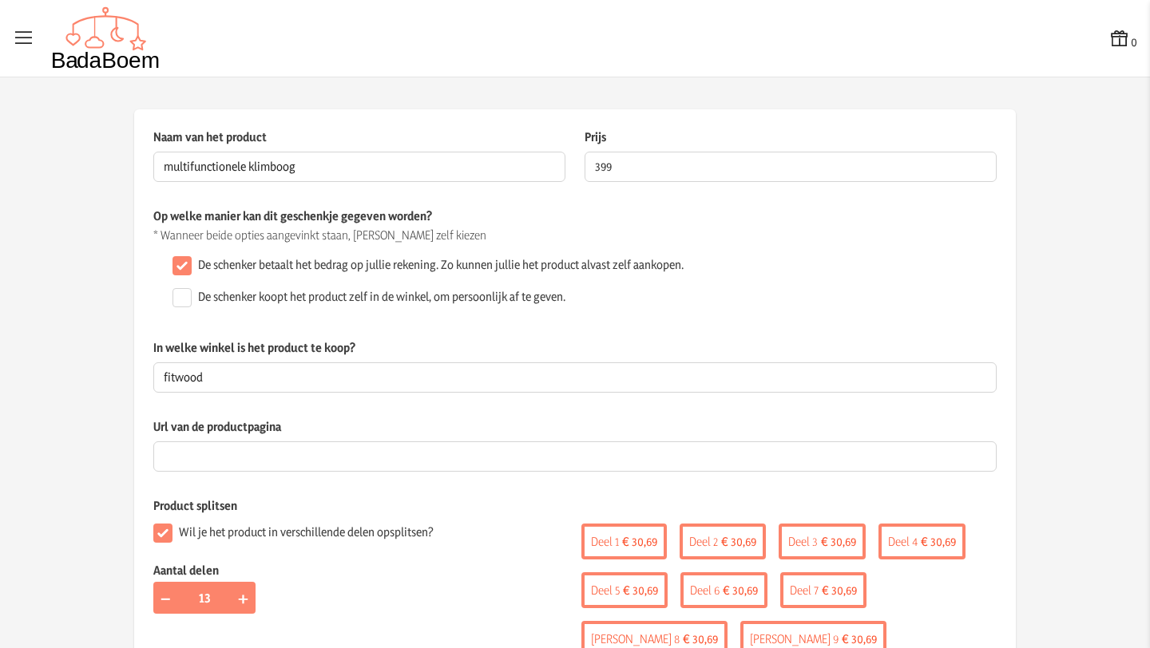
type textarea "multifunctionele babygym/klimboog/schommelbed/tafel"
click at [315, 164] on input "multifunctionele klimboog" at bounding box center [359, 167] width 412 height 30
drag, startPoint x: 303, startPoint y: 168, endPoint x: 250, endPoint y: 168, distance: 53.5
click at [250, 168] on input "multifunctionele klimboog" at bounding box center [359, 167] width 412 height 30
click at [311, 168] on input "multifunctionele klimboog" at bounding box center [359, 167] width 412 height 30
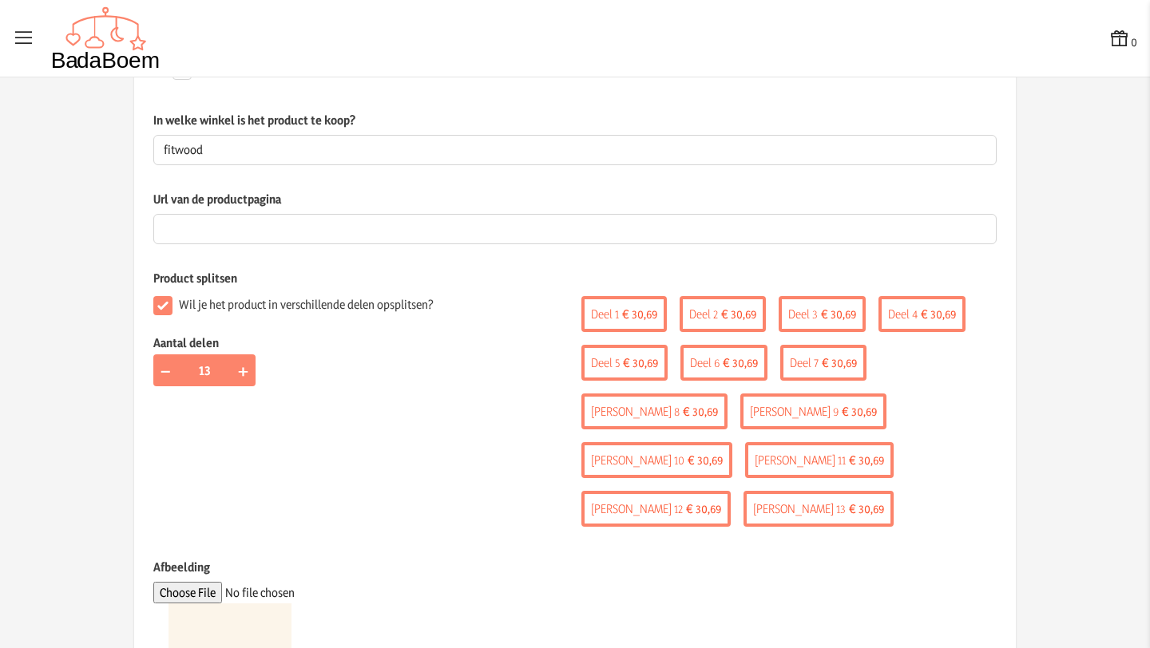
scroll to position [537, 0]
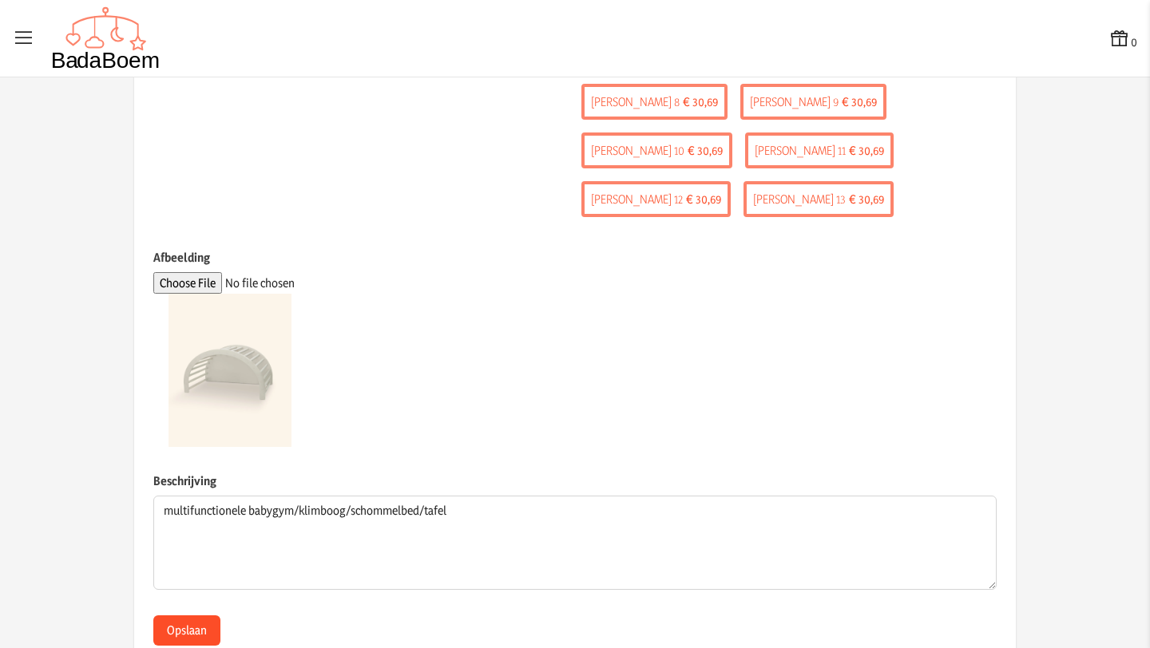
type input "multifunctionele klimboog beige"
click at [184, 616] on button "Opslaan" at bounding box center [186, 631] width 67 height 30
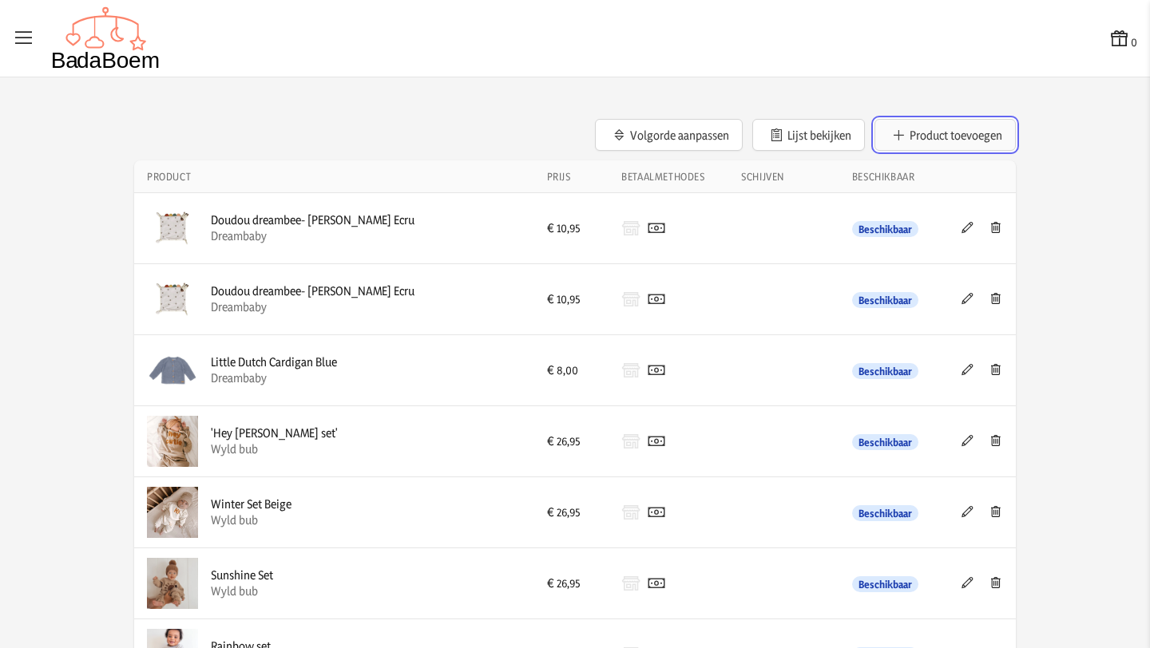
click at [950, 133] on button "Product toevoegen" at bounding box center [944, 135] width 141 height 32
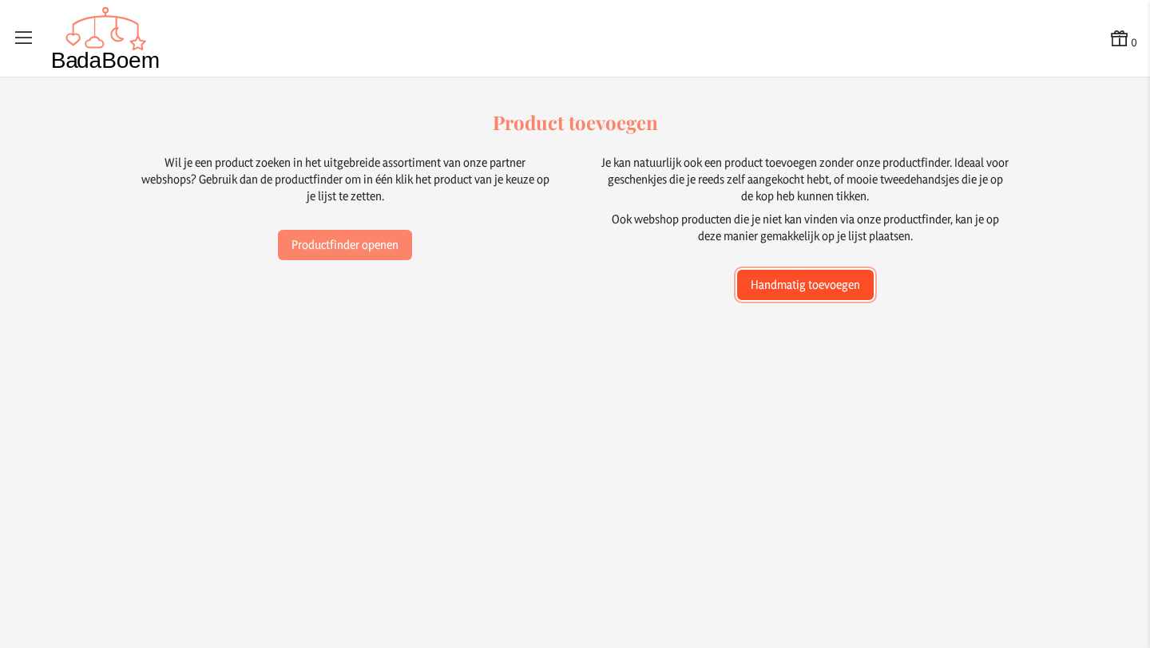
click at [821, 283] on button "Handmatig toevoegen" at bounding box center [805, 285] width 137 height 30
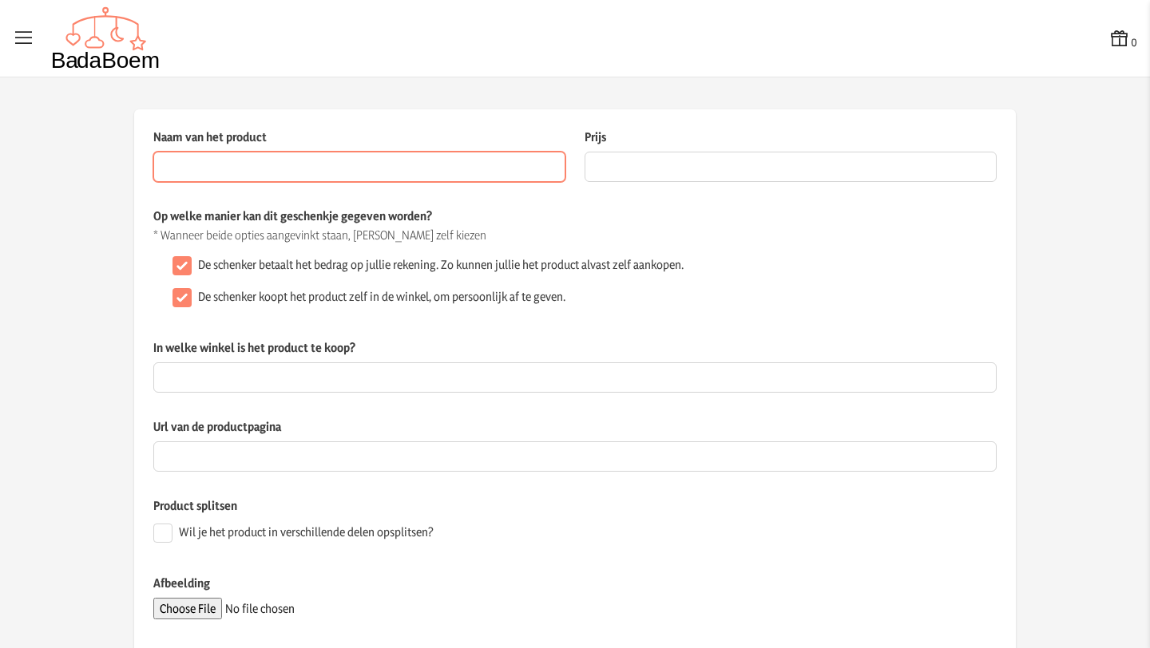
click at [282, 168] on input "Naam van het product" at bounding box center [359, 167] width 412 height 30
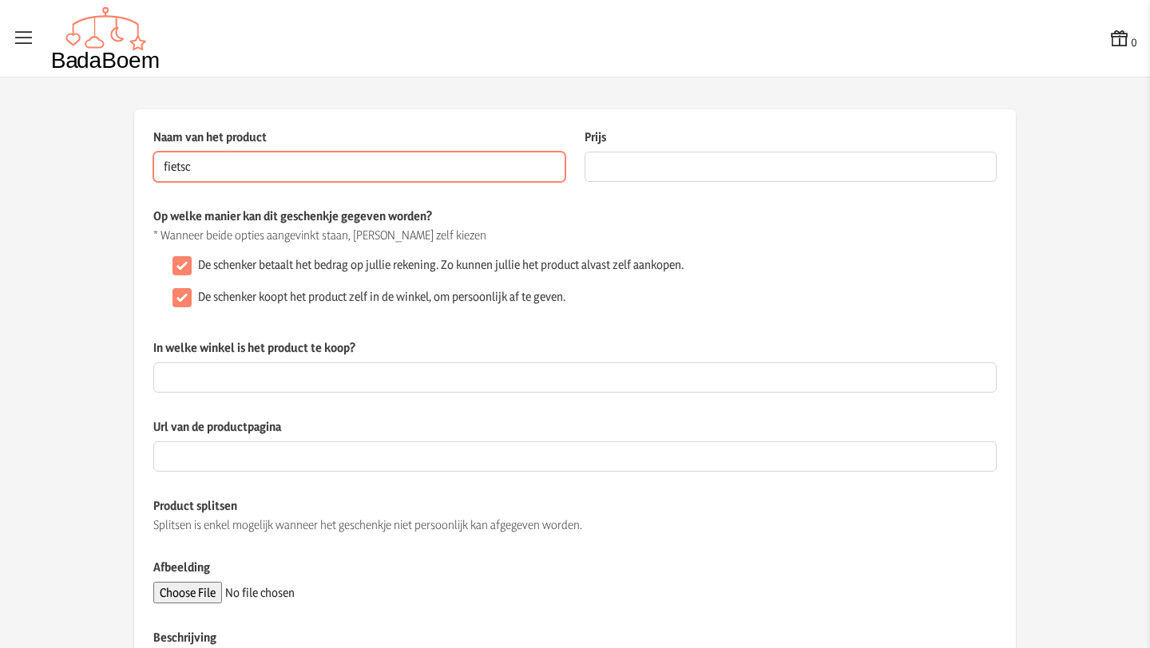
type input "fietsc"
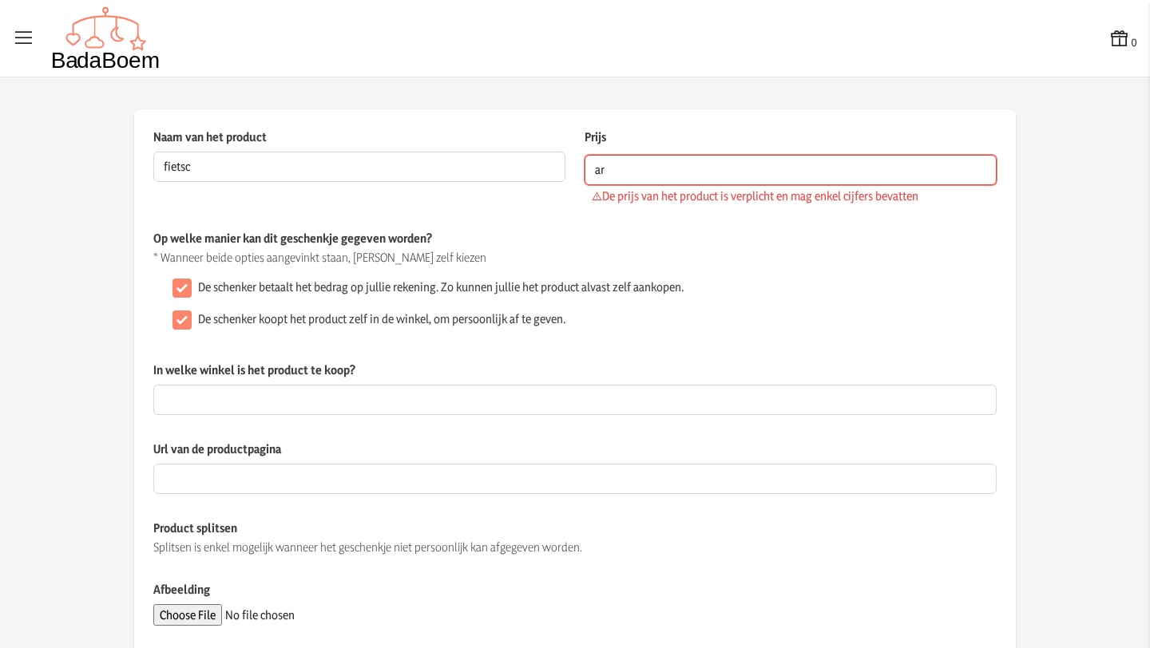
type input "ar"
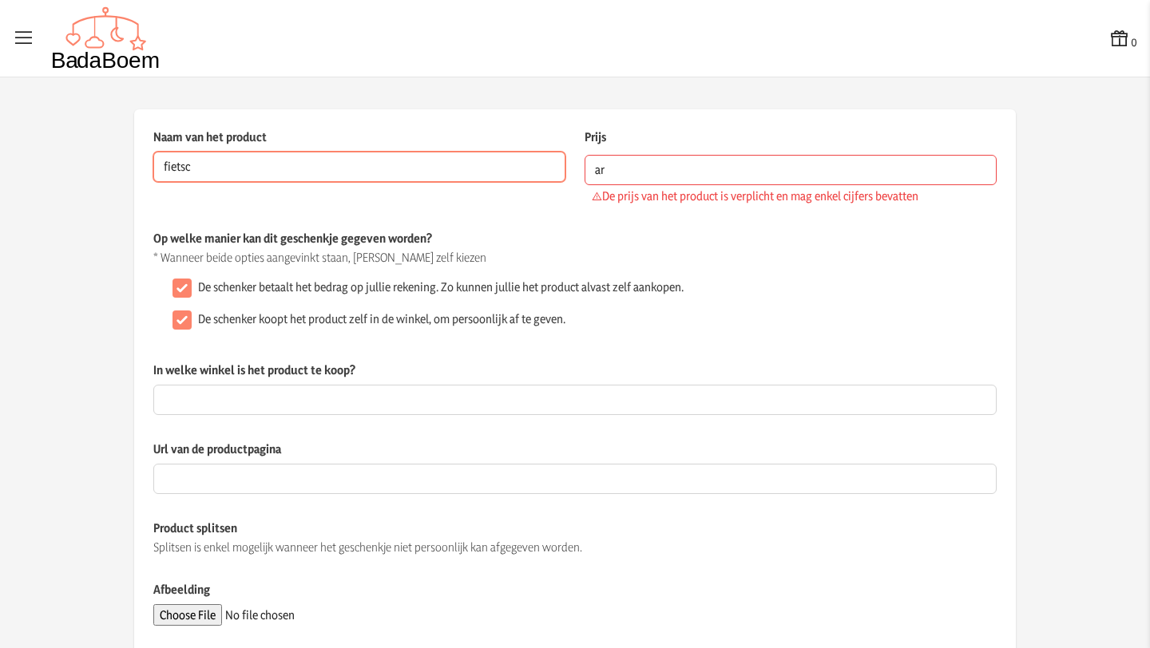
click at [253, 163] on input "fietsc" at bounding box center [359, 167] width 412 height 30
type input "fietskar"
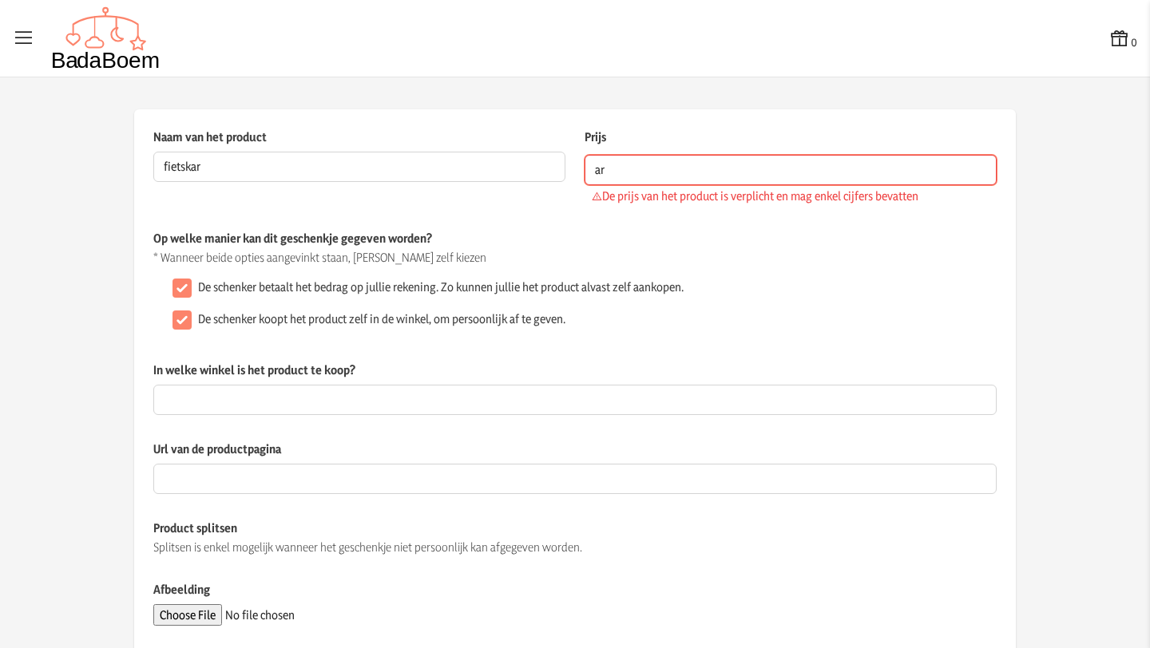
click at [620, 170] on input "ar" at bounding box center [790, 170] width 412 height 30
type input "a"
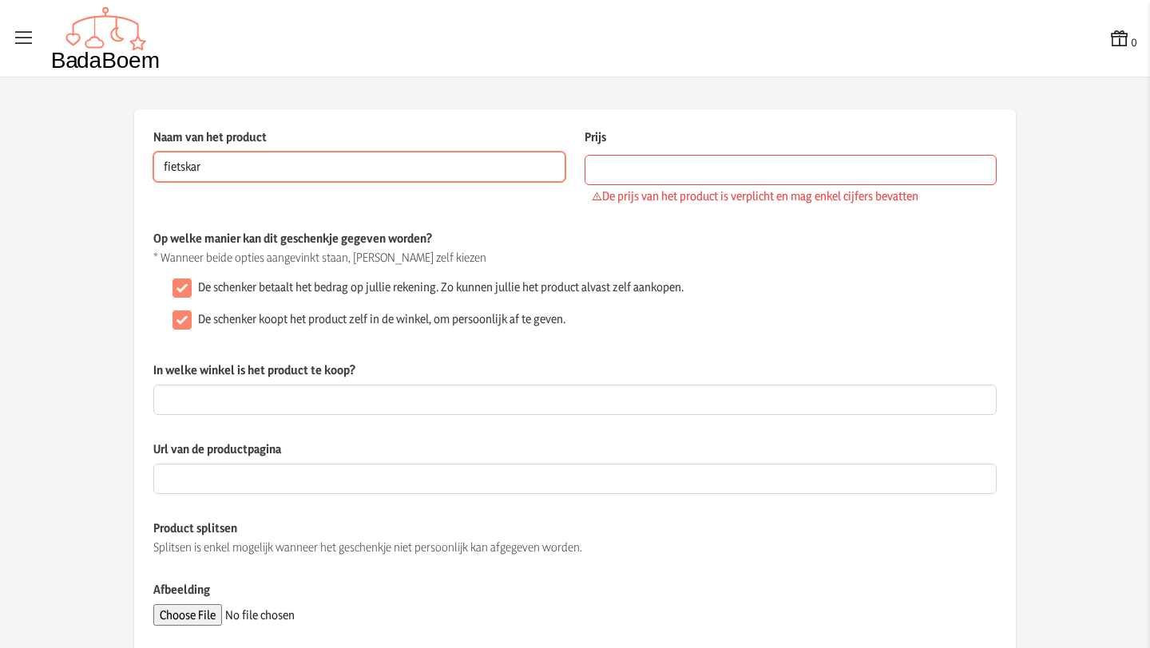
click at [367, 169] on input "fietskar" at bounding box center [359, 167] width 412 height 30
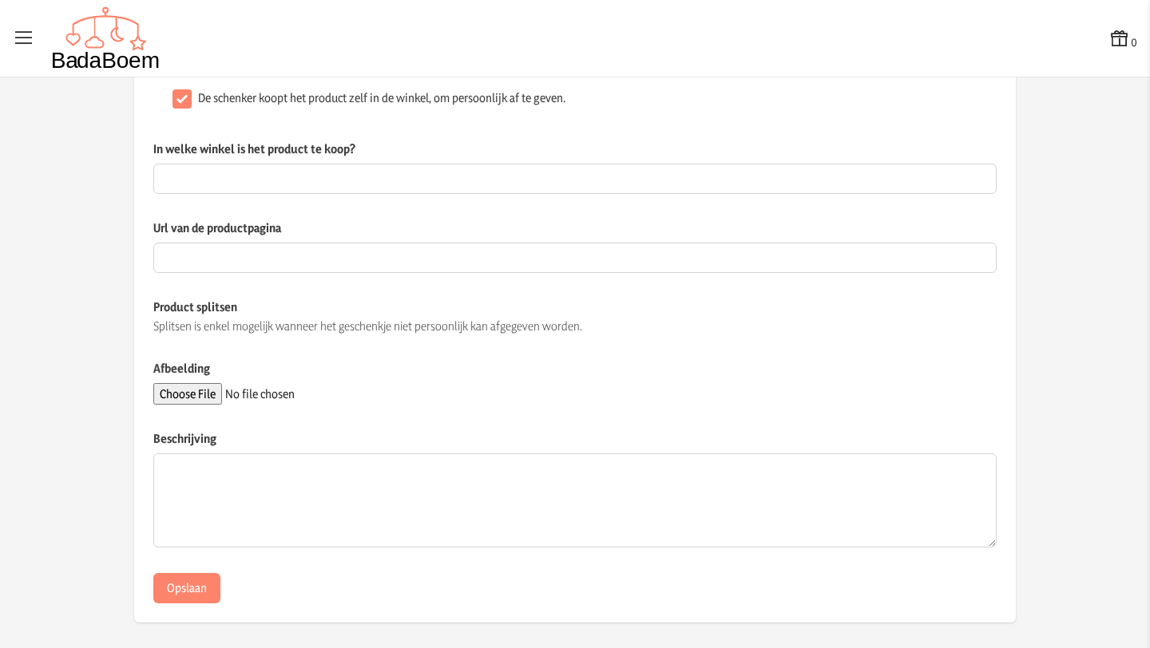
scroll to position [228, 0]
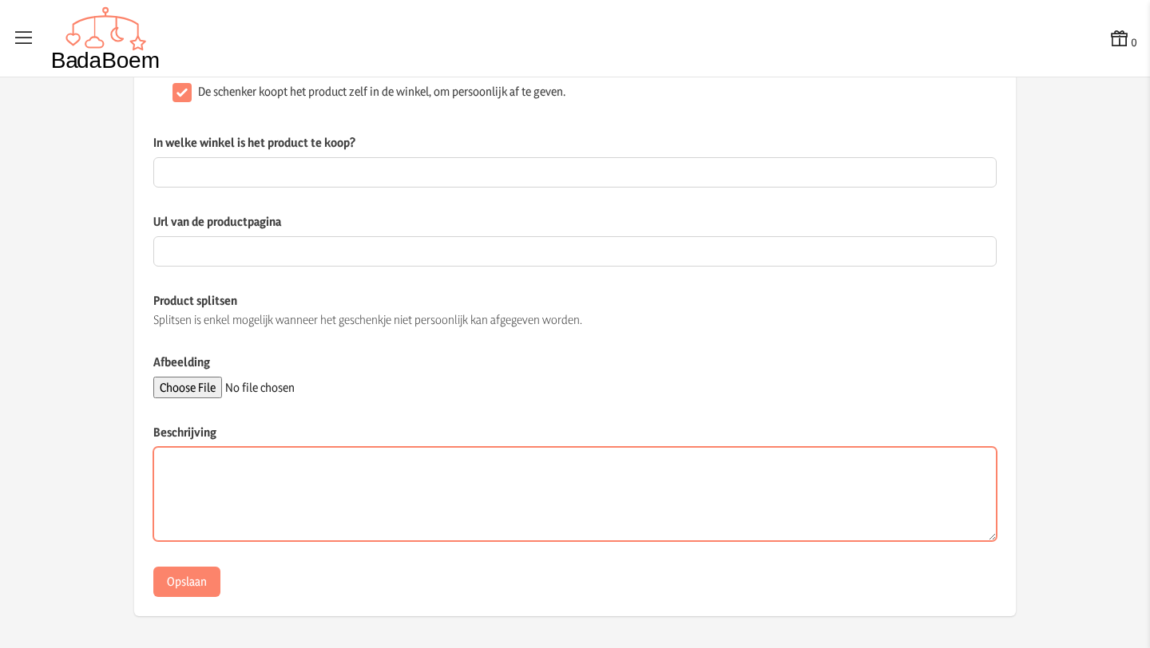
click at [304, 468] on textarea "Beschrijving" at bounding box center [574, 494] width 843 height 94
paste textarea "Thule Chariot Cross 2 single"
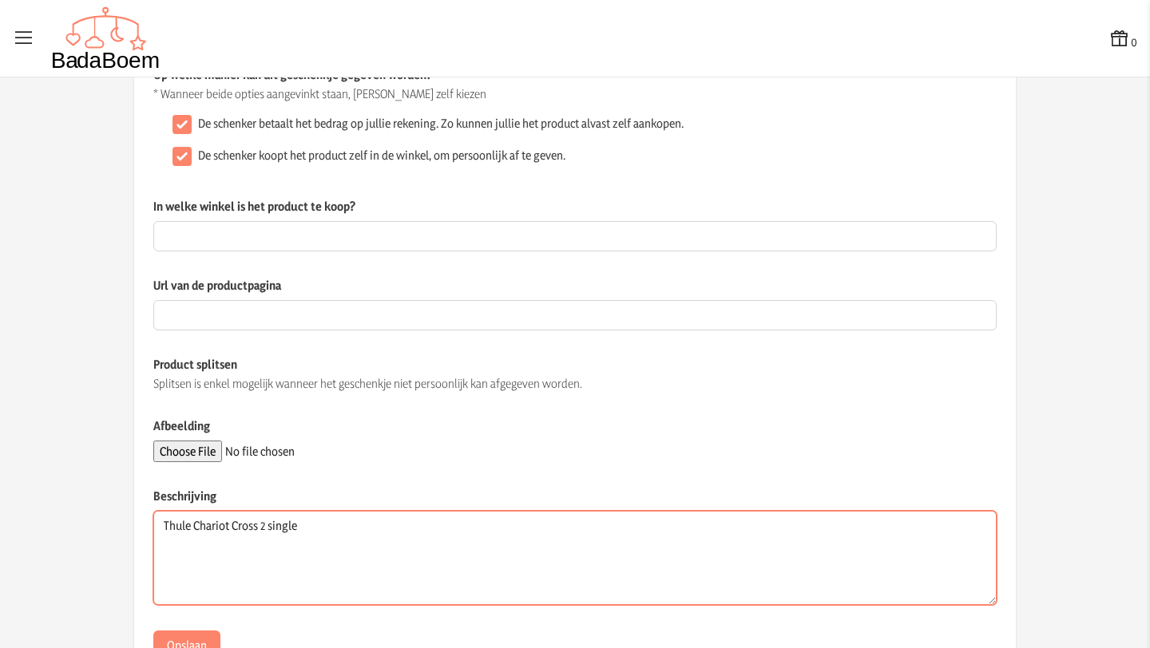
scroll to position [0, 0]
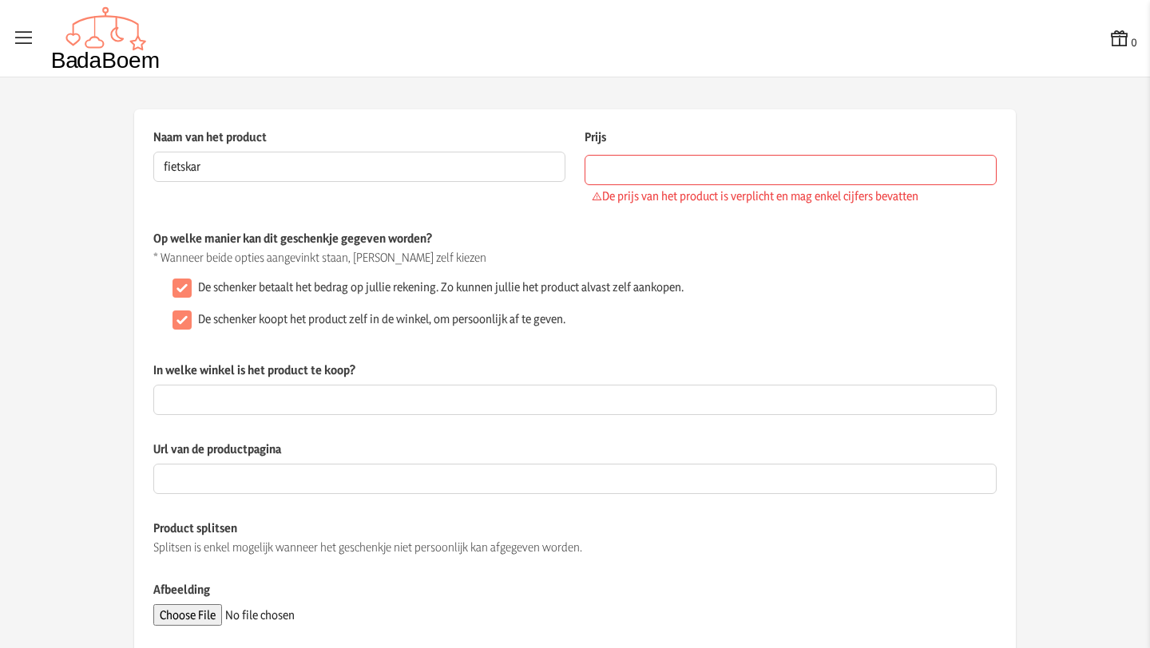
type textarea "Thule Chariot Cross 2 single"
click at [619, 180] on input "Prijs" at bounding box center [790, 170] width 412 height 30
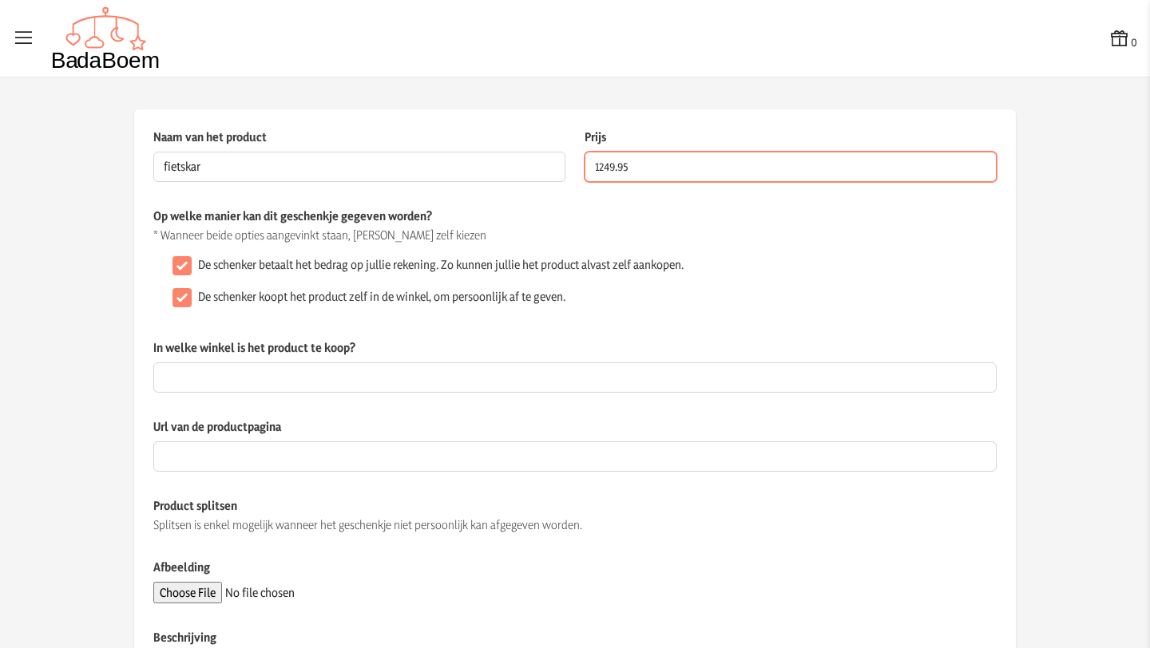
type input "1249.95"
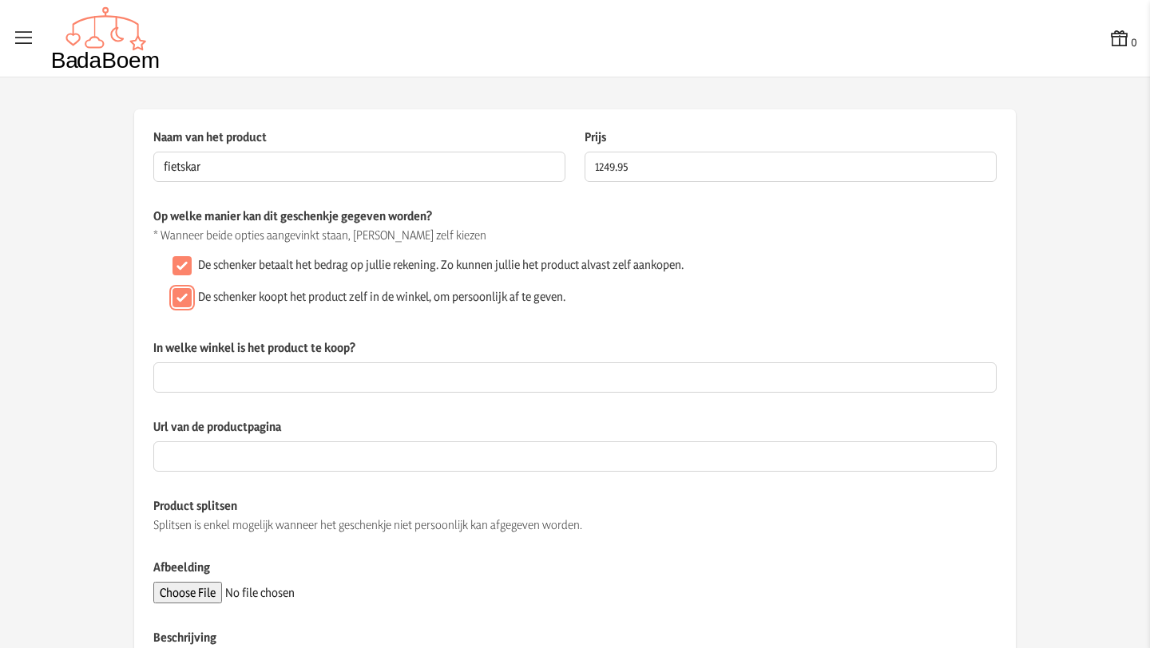
click at [180, 300] on input "De schenker koopt het product zelf in de winkel, om persoonlijk af te geven." at bounding box center [181, 297] width 19 height 19
checkbox input "false"
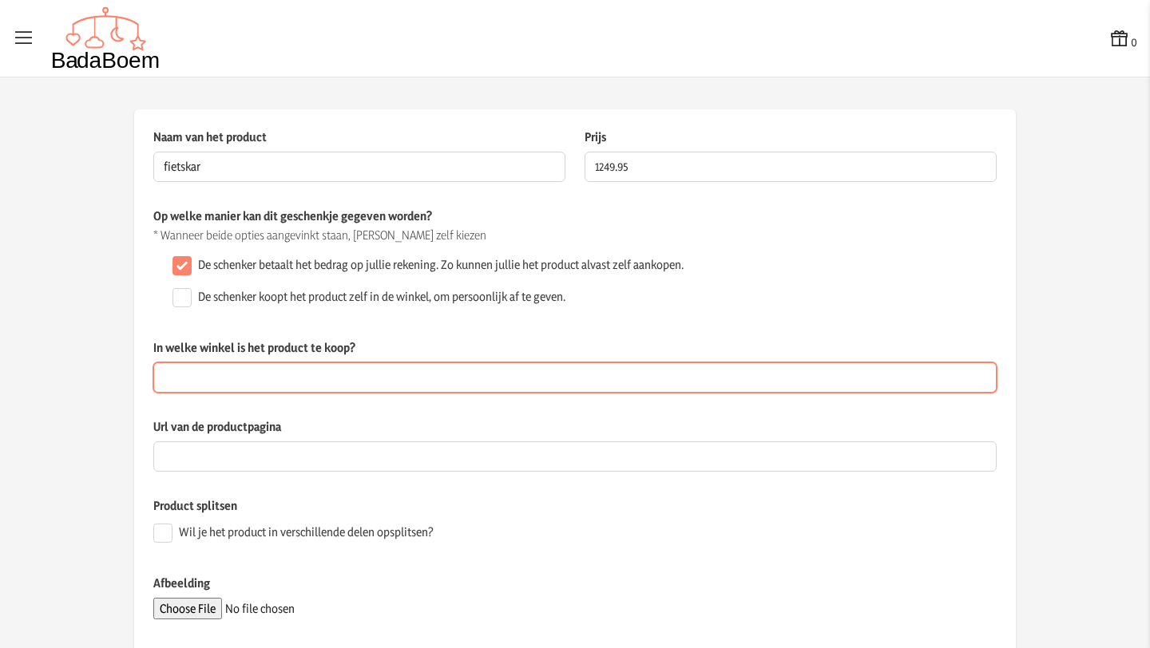
click at [437, 375] on input "In welke winkel is het product te koop?" at bounding box center [574, 377] width 843 height 30
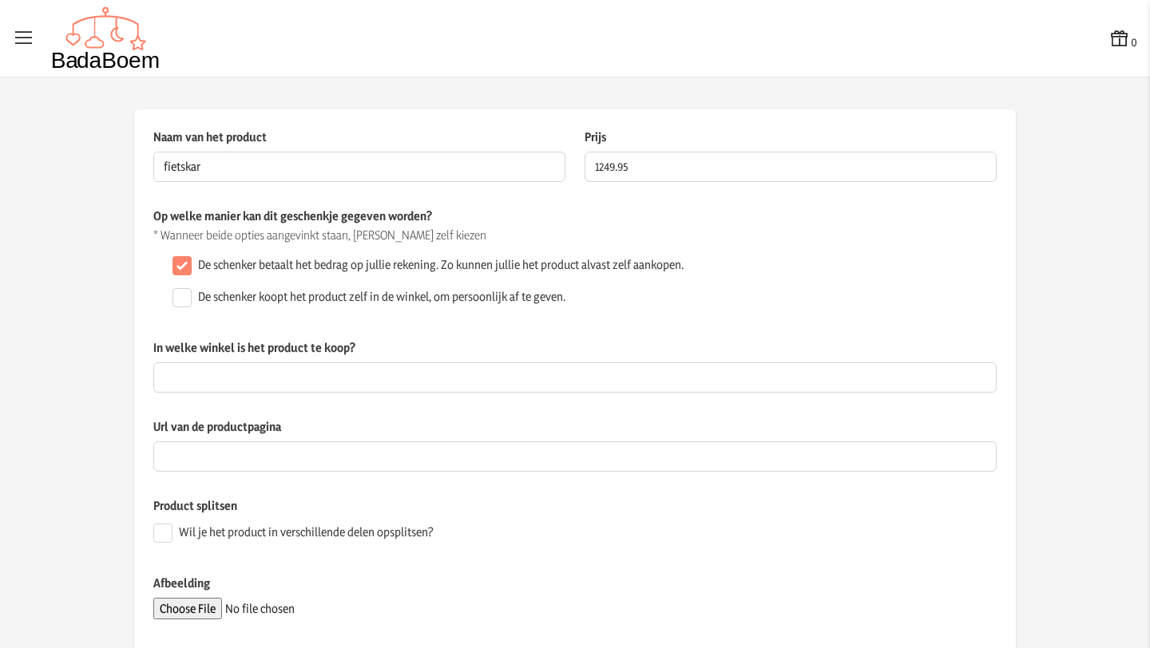
click at [624, 307] on div "De schenker koopt het product zelf in de winkel, om persoonlijk af te geven." at bounding box center [581, 298] width 830 height 32
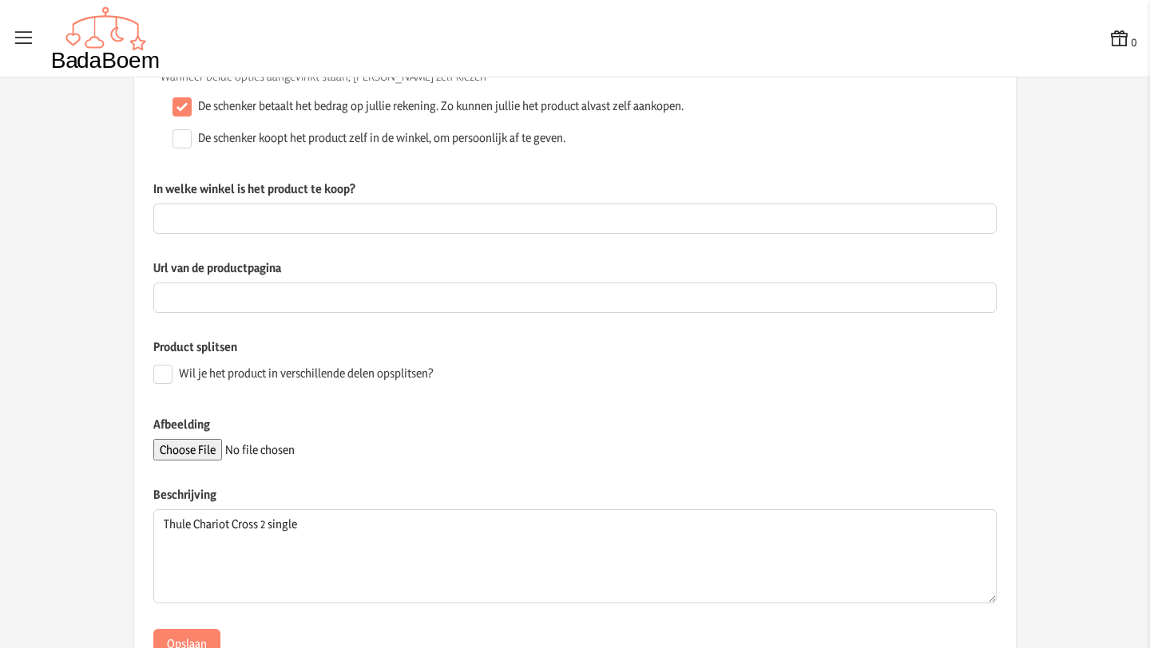
scroll to position [221, 0]
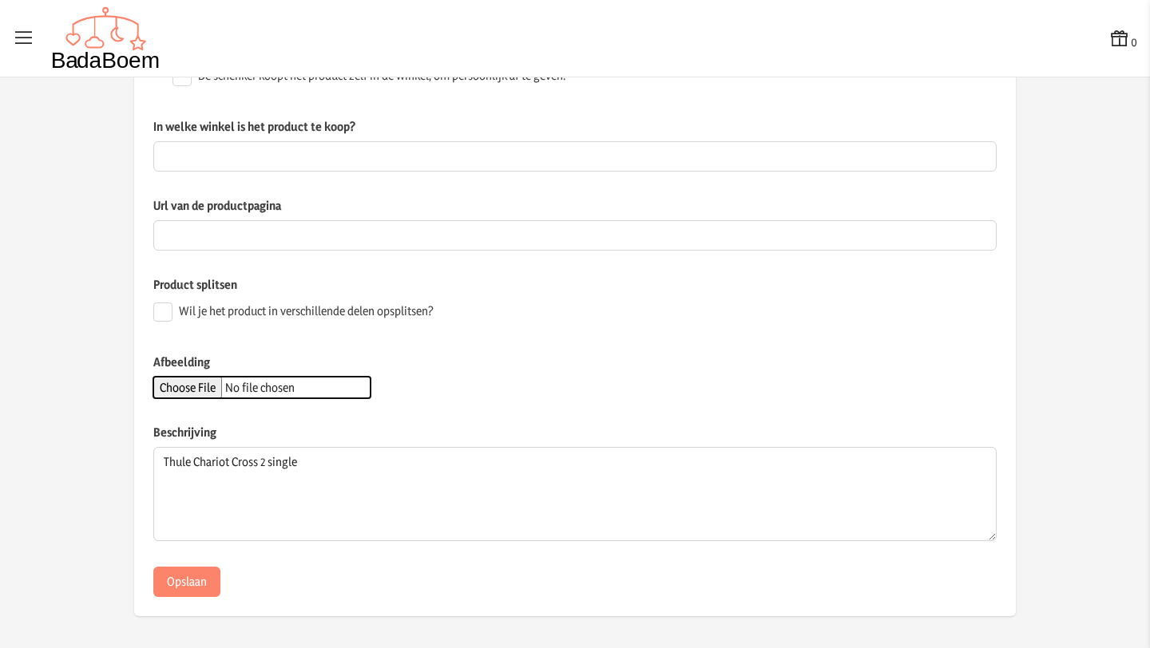
click at [223, 394] on input "Afbeelding" at bounding box center [261, 388] width 217 height 22
type input "C:\fakepath\thule.avif"
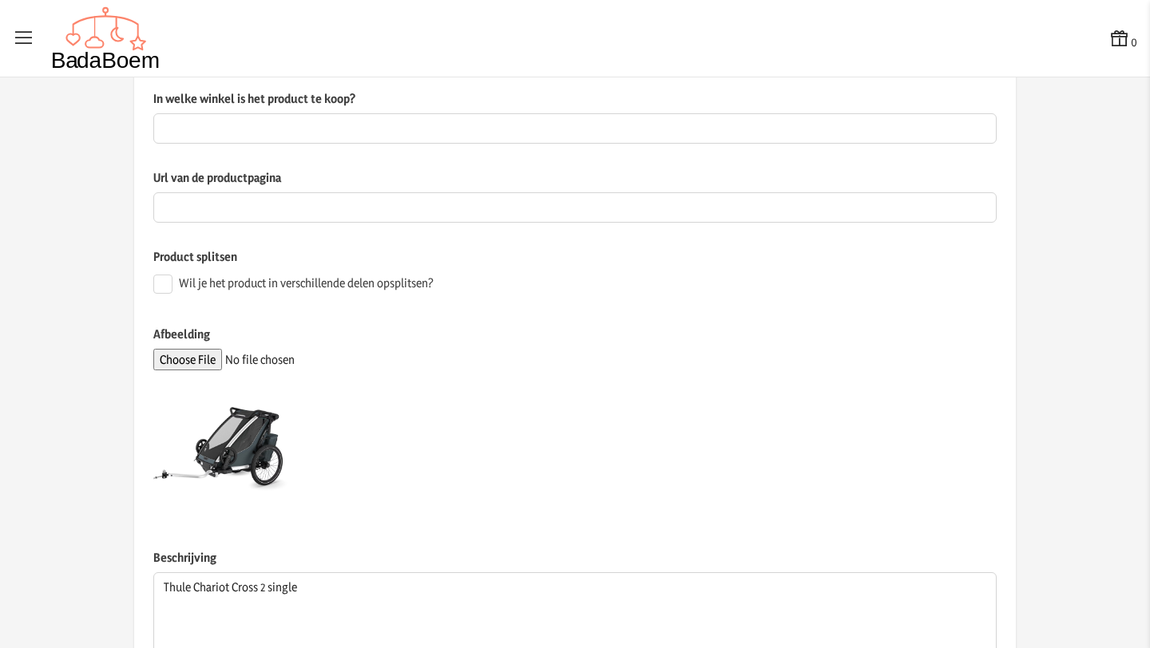
scroll to position [240, 0]
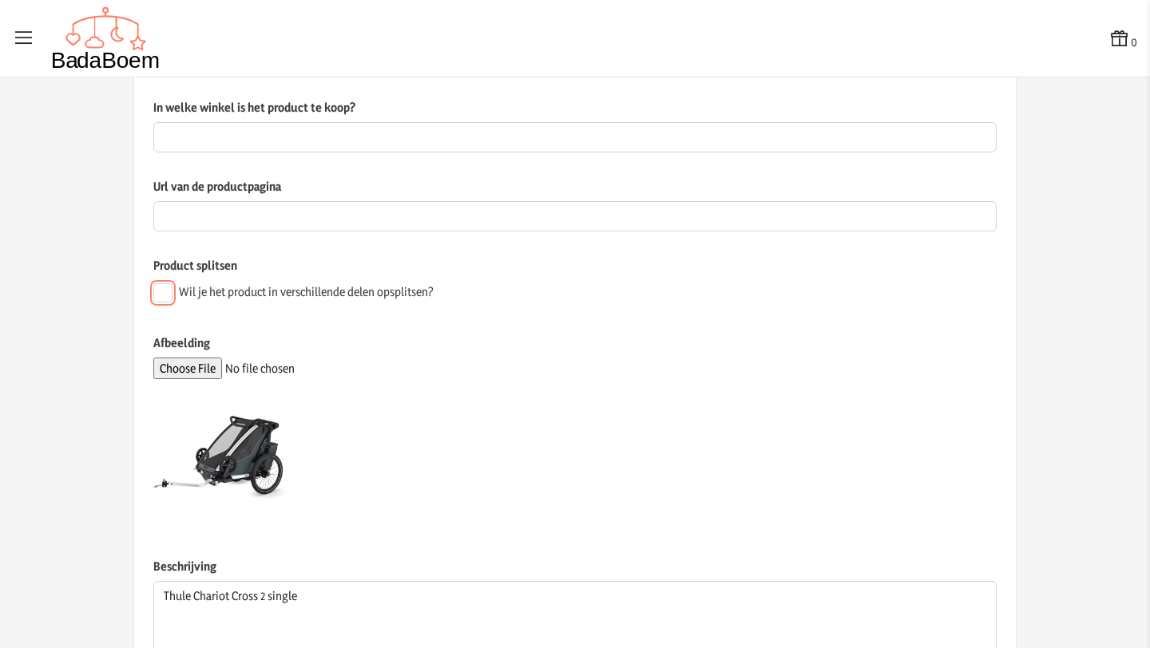
click at [156, 292] on input "Wil je het product in verschillende delen opsplitsen?" at bounding box center [162, 292] width 19 height 19
checkbox input "true"
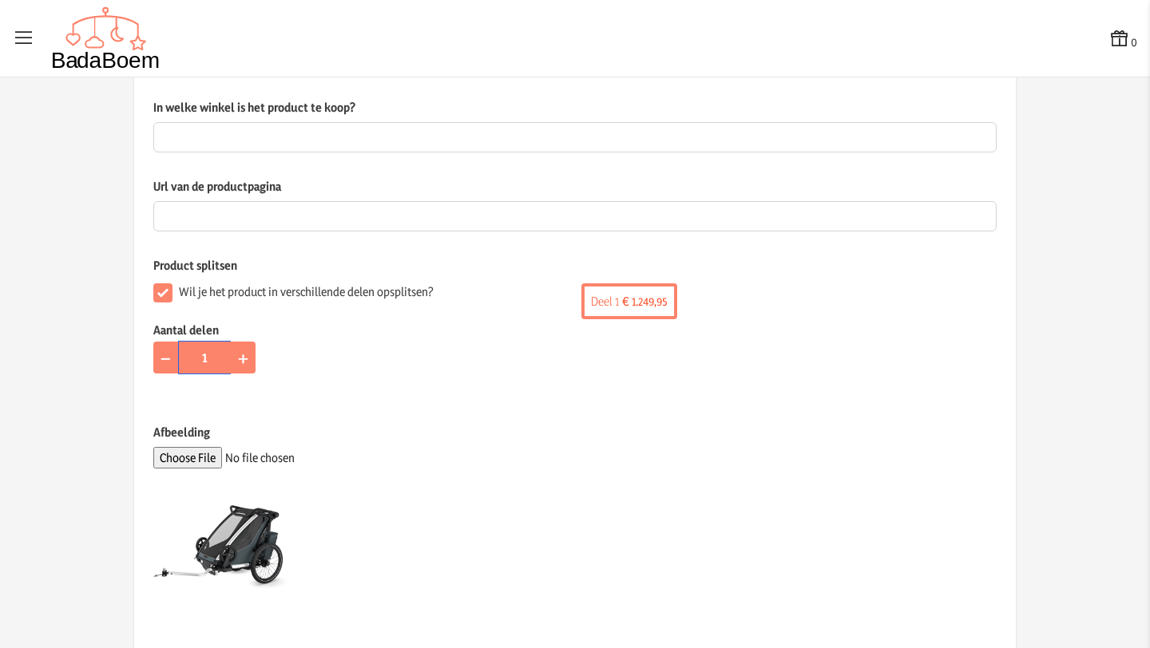
click at [200, 362] on input "1" at bounding box center [205, 358] width 52 height 32
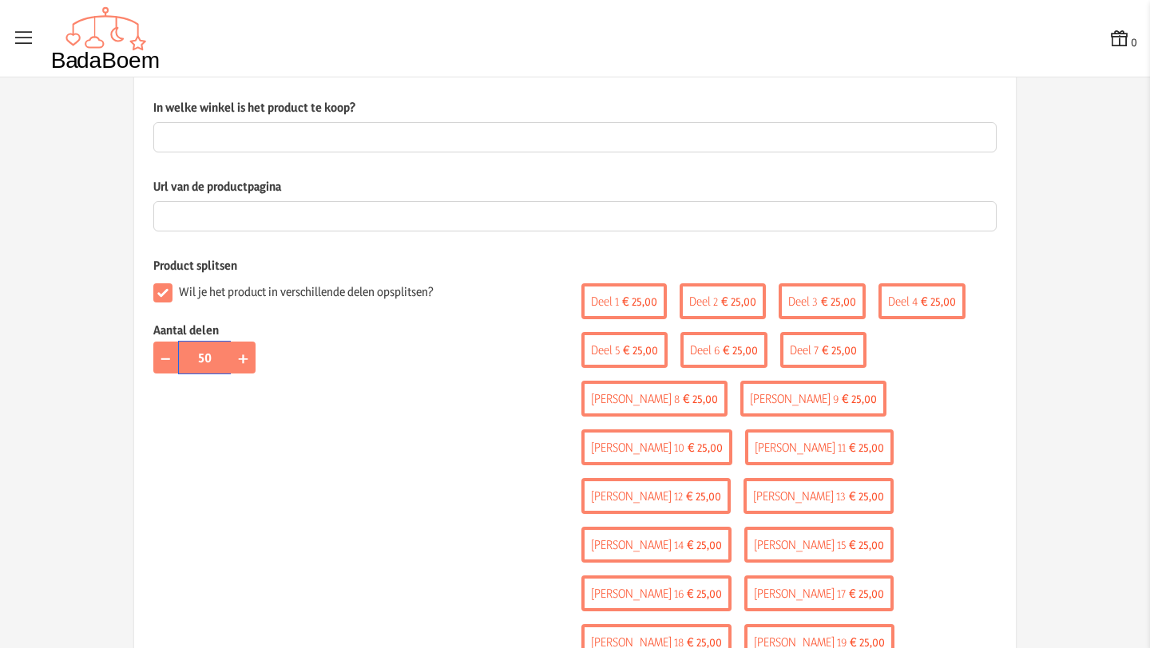
type input "50"
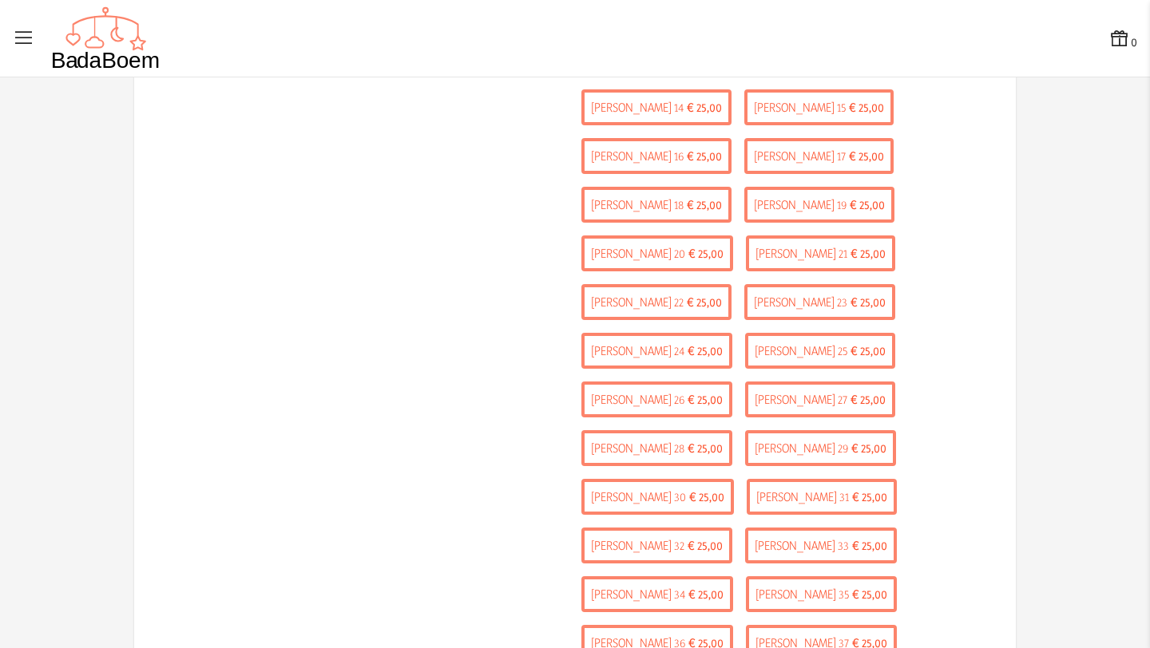
scroll to position [1122, 0]
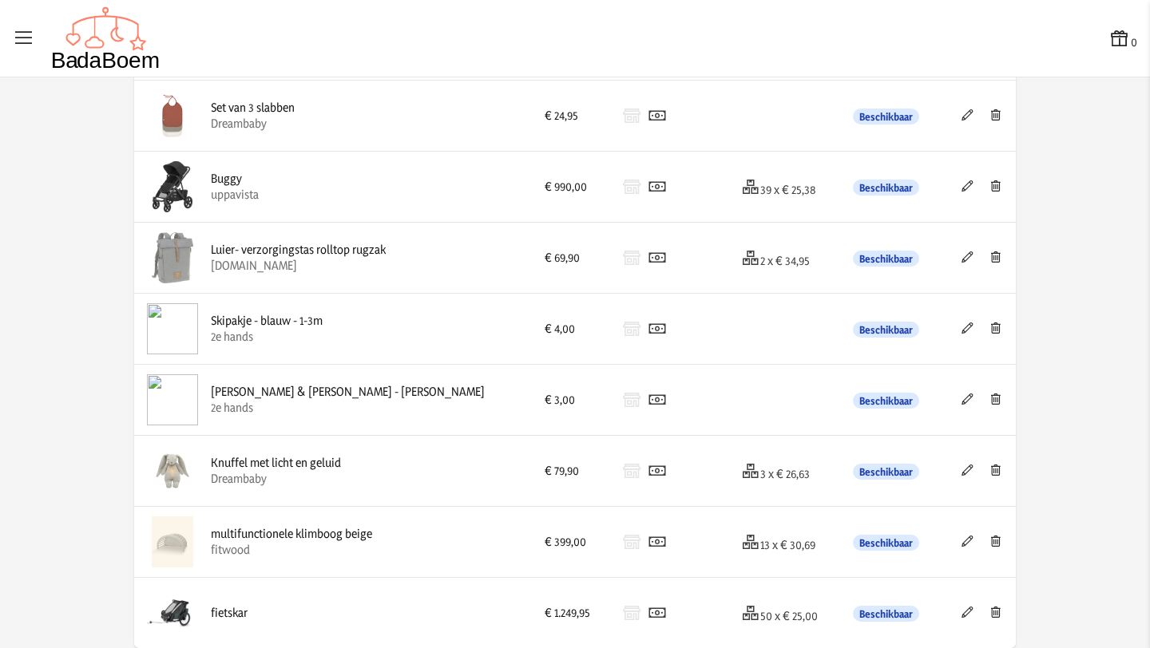
scroll to position [759, 0]
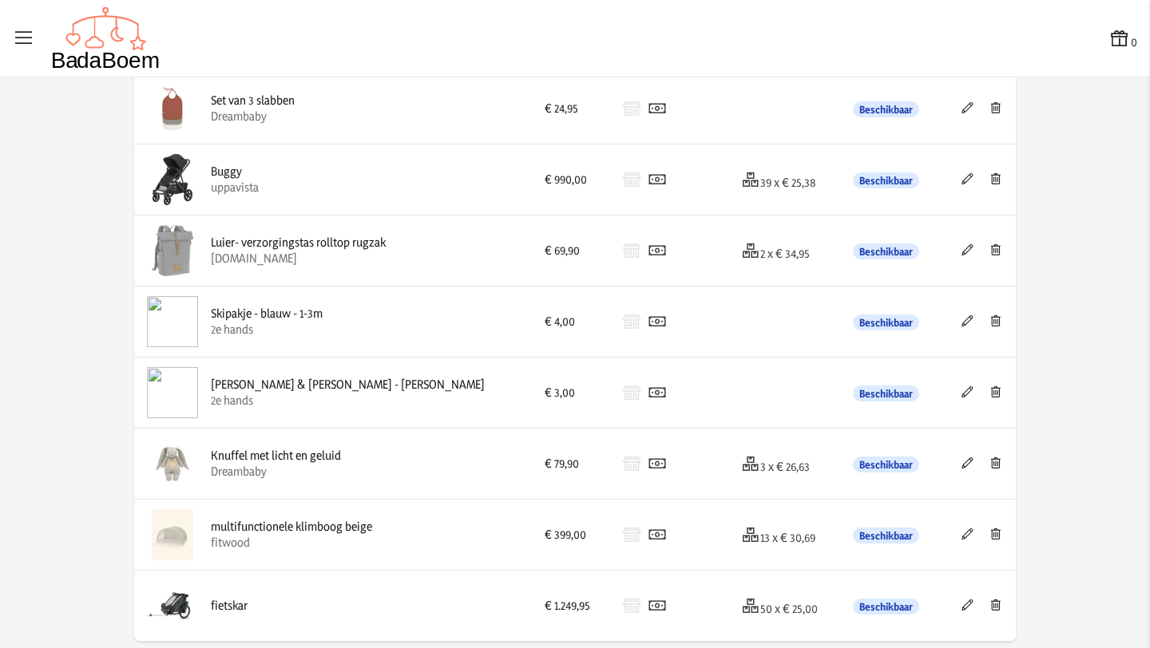
click at [960, 536] on icon at bounding box center [967, 534] width 15 height 11
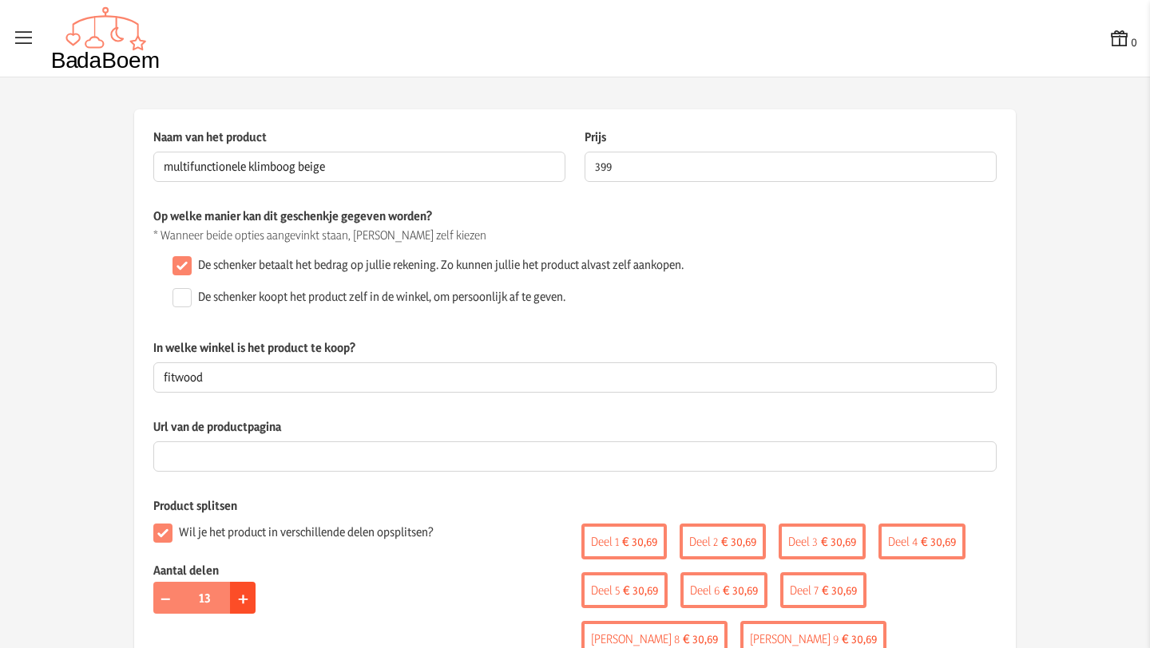
click at [240, 597] on span "+" at bounding box center [243, 597] width 10 height 25
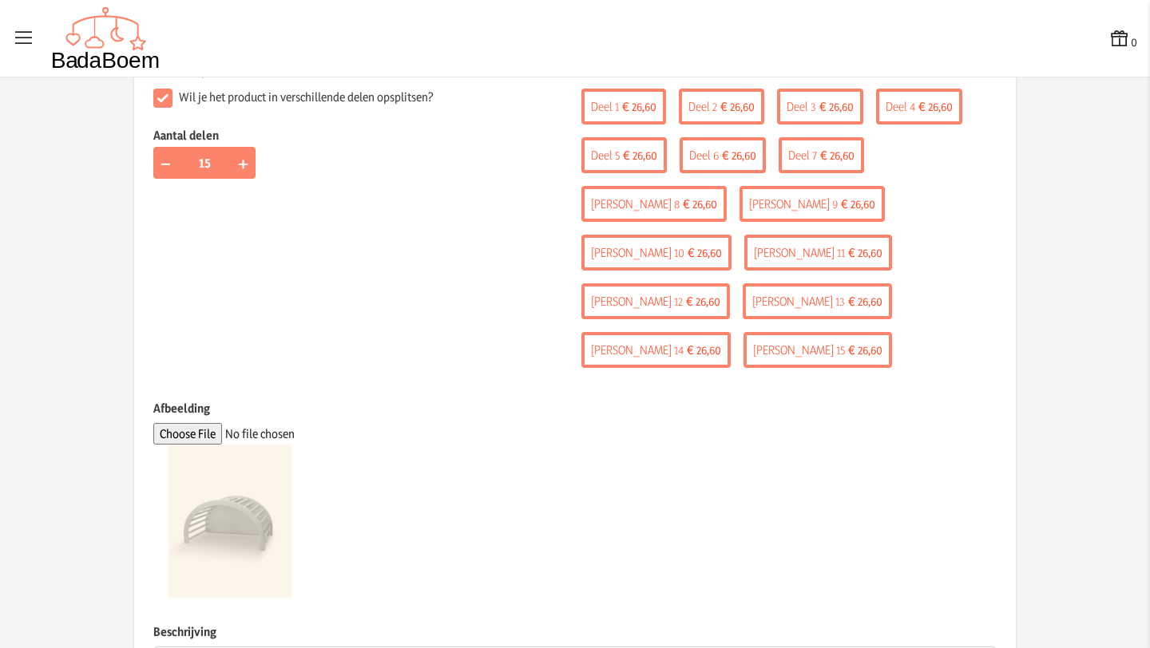
scroll to position [236, 0]
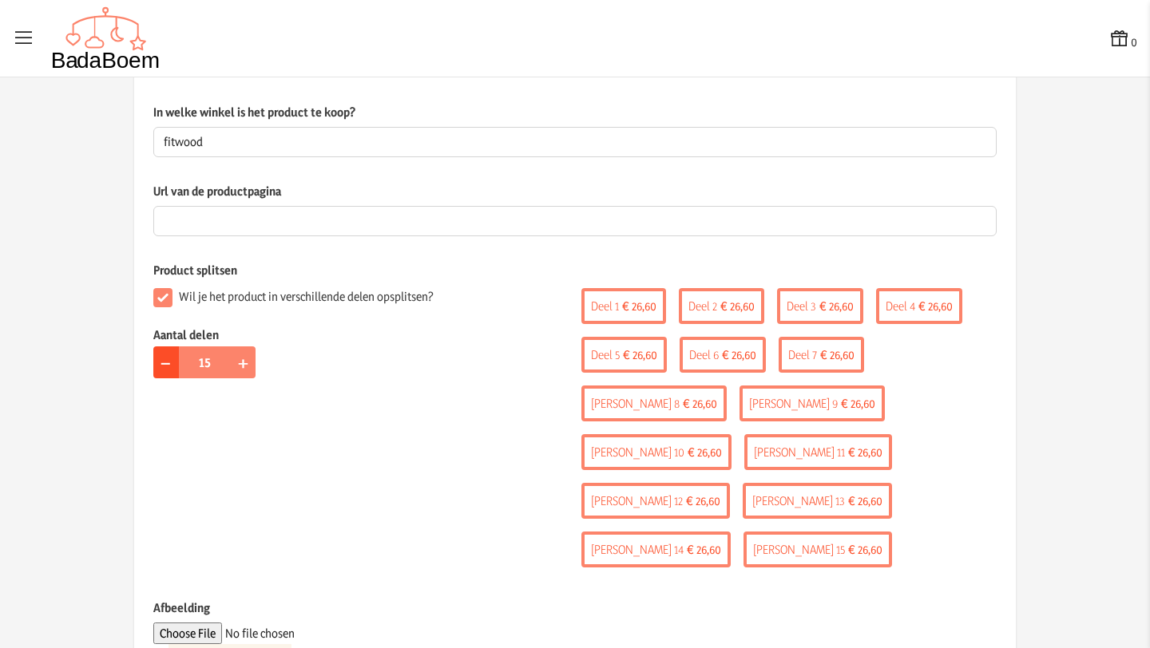
click at [160, 362] on span "−" at bounding box center [166, 362] width 12 height 25
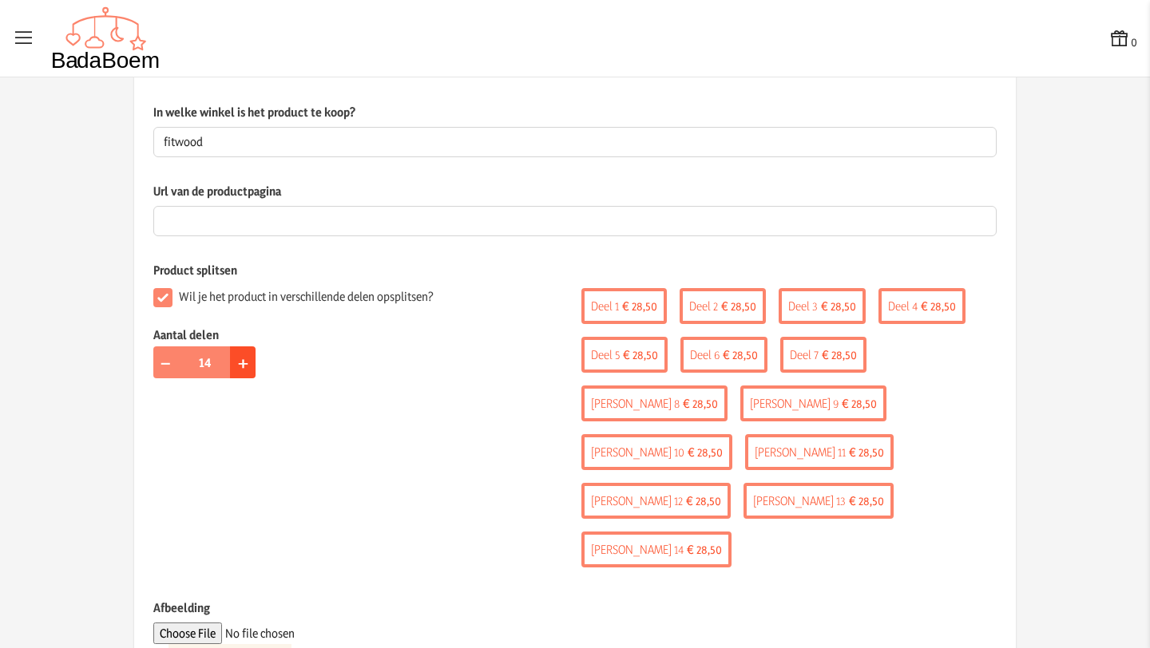
click at [238, 364] on span "+" at bounding box center [243, 362] width 10 height 25
type input "15"
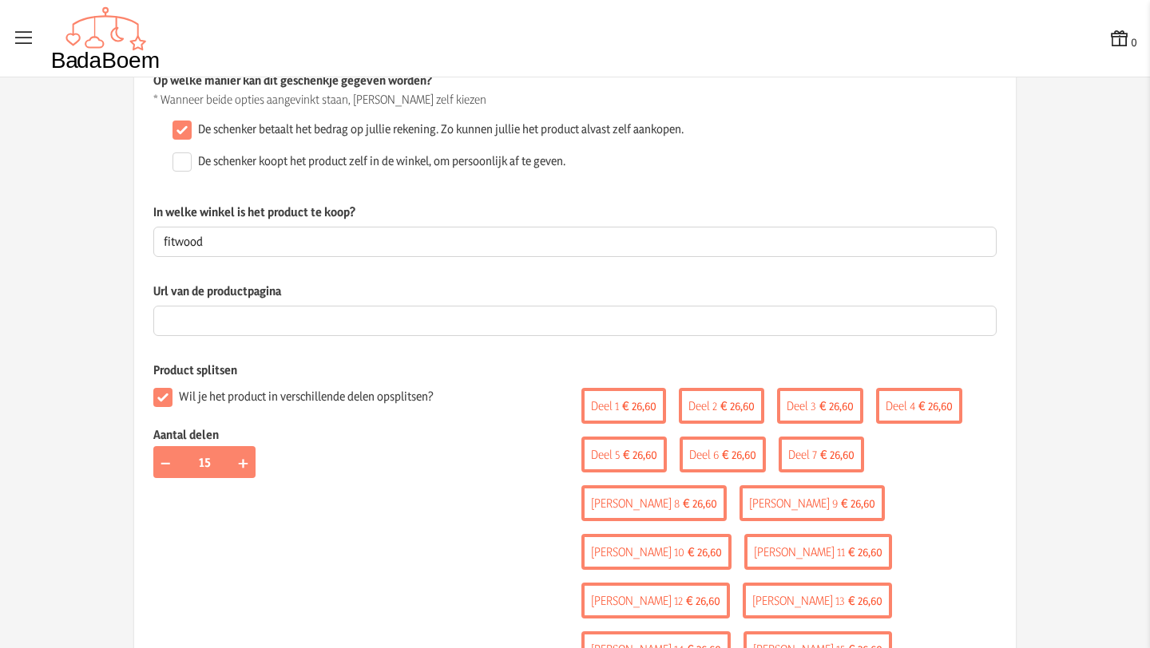
scroll to position [0, 0]
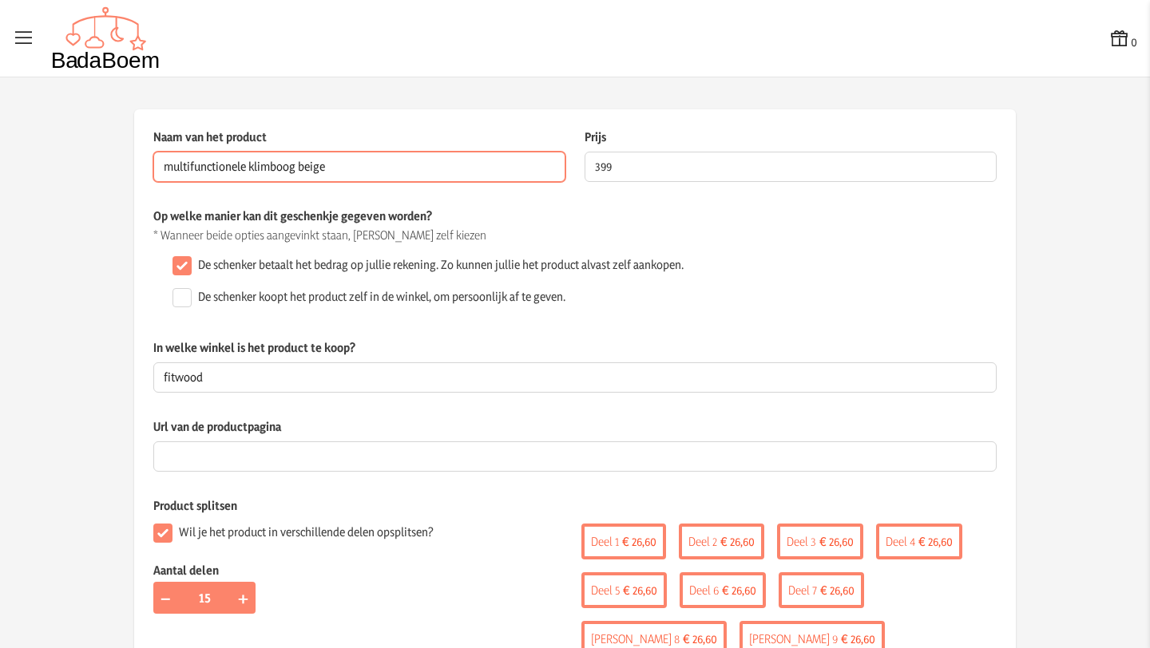
click at [365, 173] on input "multifunctionele klimboog beige" at bounding box center [359, 167] width 412 height 30
drag, startPoint x: 381, startPoint y: 170, endPoint x: 148, endPoint y: 172, distance: 233.1
click at [153, 172] on input "multifunctionele klimboog beige" at bounding box center [359, 167] width 412 height 30
paste input "LUOTO II climbing arch |"
type input "LUOTO II climbing arch | beige"
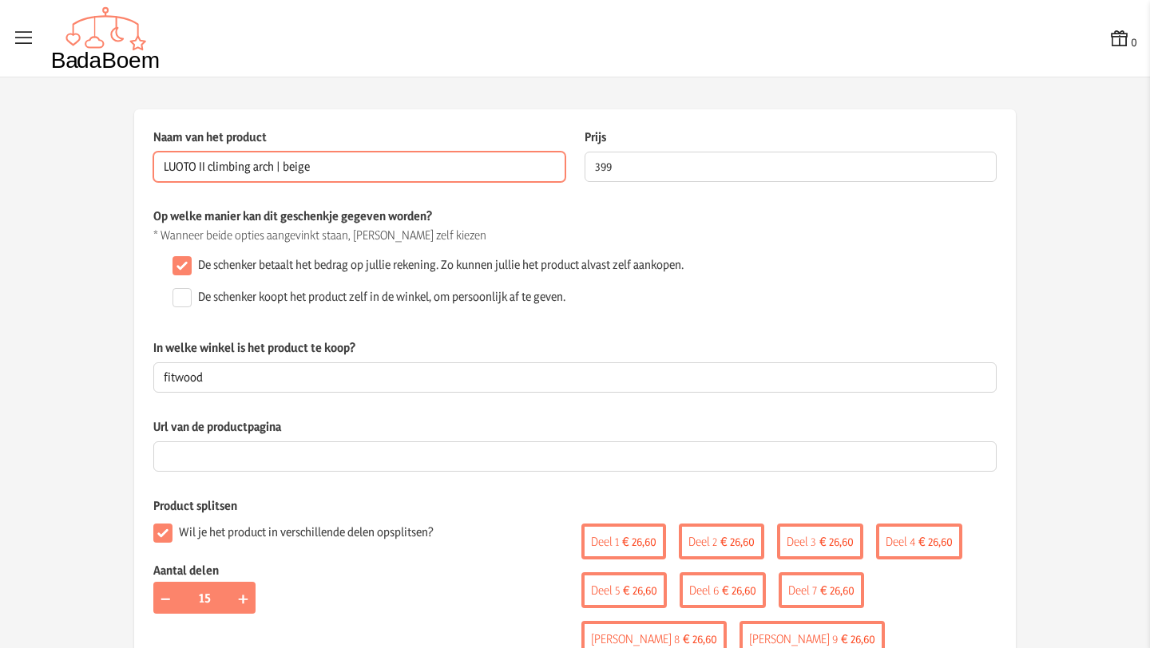
drag, startPoint x: 323, startPoint y: 165, endPoint x: 141, endPoint y: 172, distance: 183.0
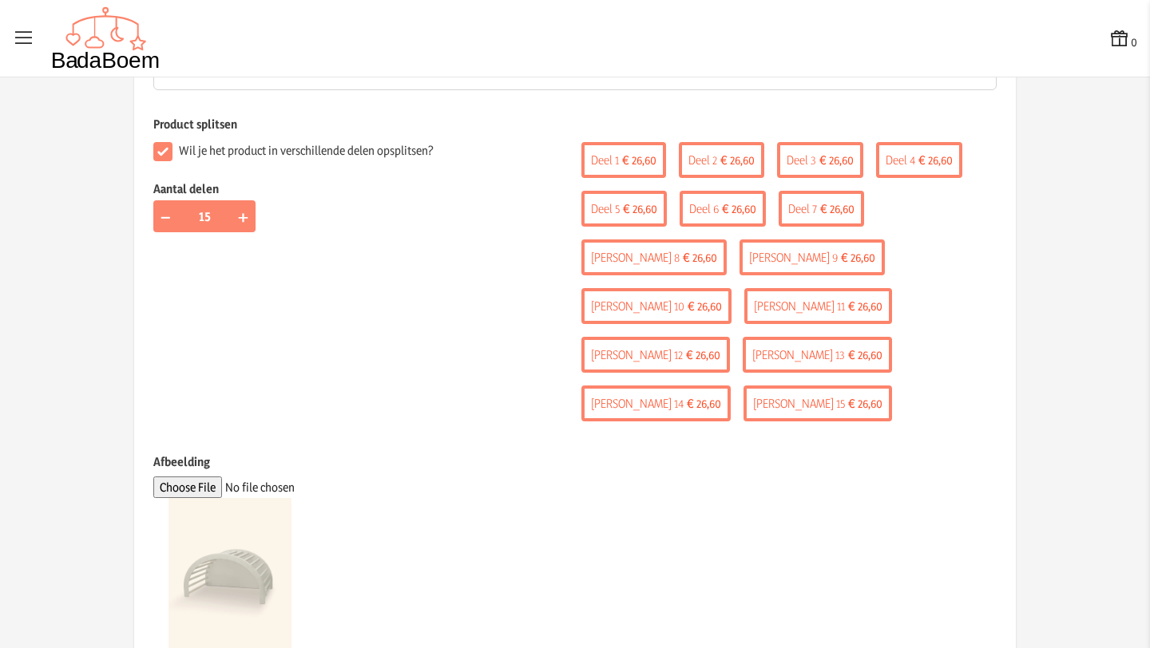
scroll to position [608, 0]
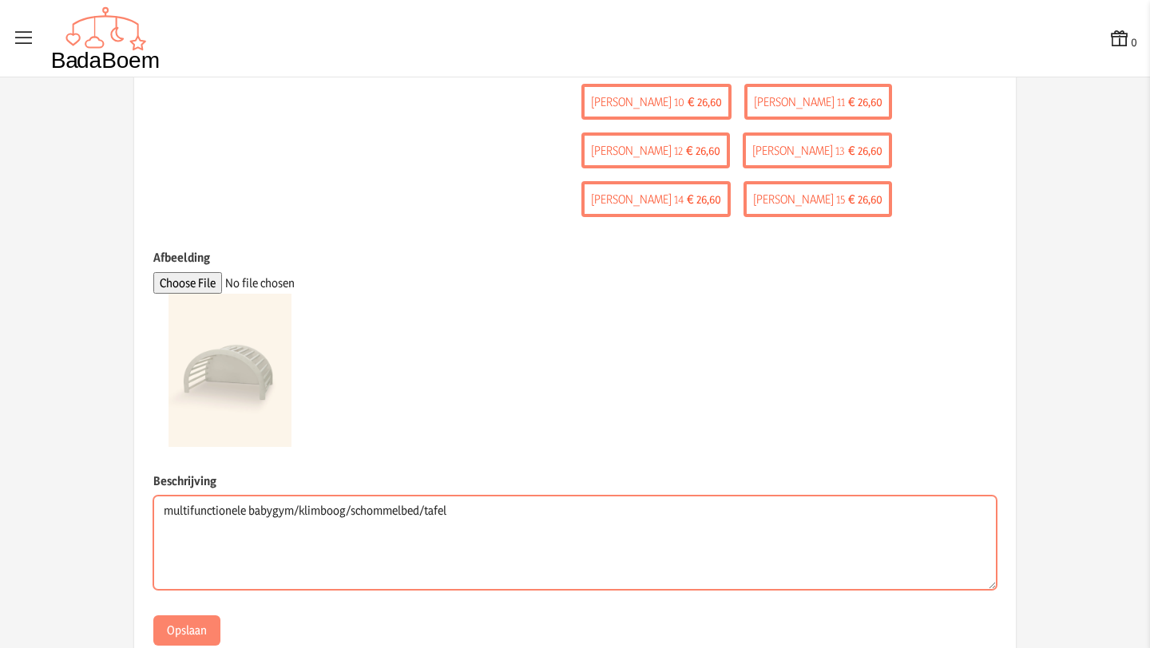
drag, startPoint x: 463, startPoint y: 467, endPoint x: 141, endPoint y: 463, distance: 322.6
click at [141, 463] on div "Naam van het product Dit veld is verplicht Prijs 399 De prijs van het product i…" at bounding box center [574, 83] width 881 height 1164
paste textarea "LUOTO II climbing arch | beige"
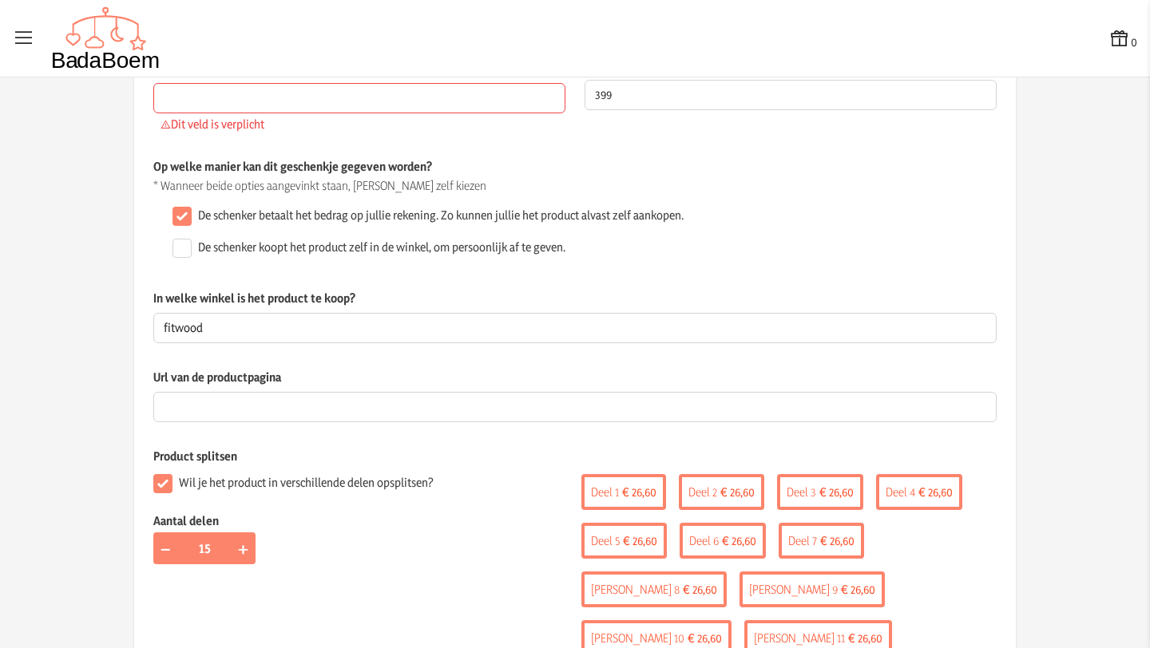
scroll to position [0, 0]
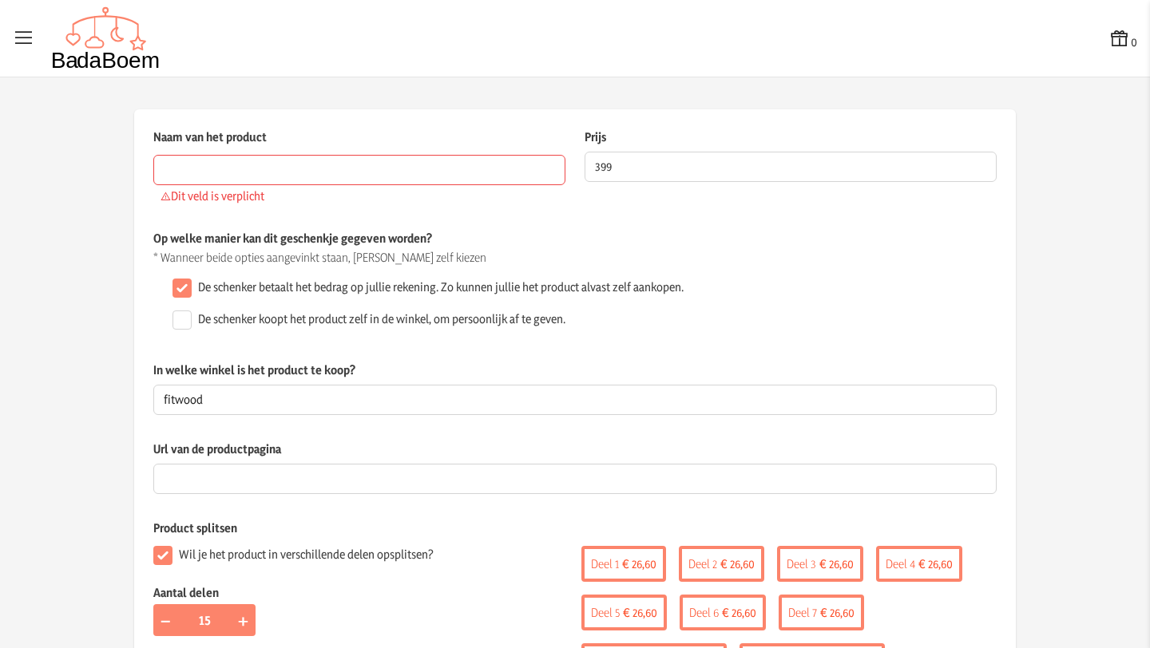
type textarea "LUOTO II climbing arch | beige - fitwood"
click at [289, 167] on input "Naam van het product" at bounding box center [359, 170] width 412 height 30
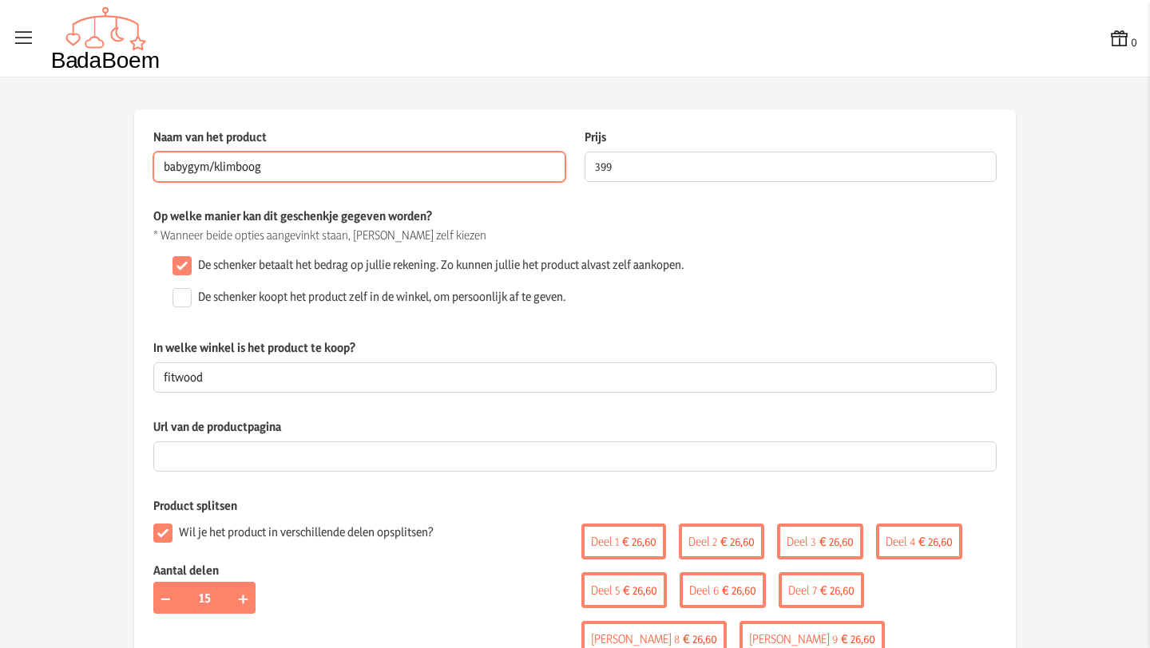
click at [313, 168] on input "babygym/klimboog" at bounding box center [359, 167] width 412 height 30
type input "babygym/klimboog/tafel"
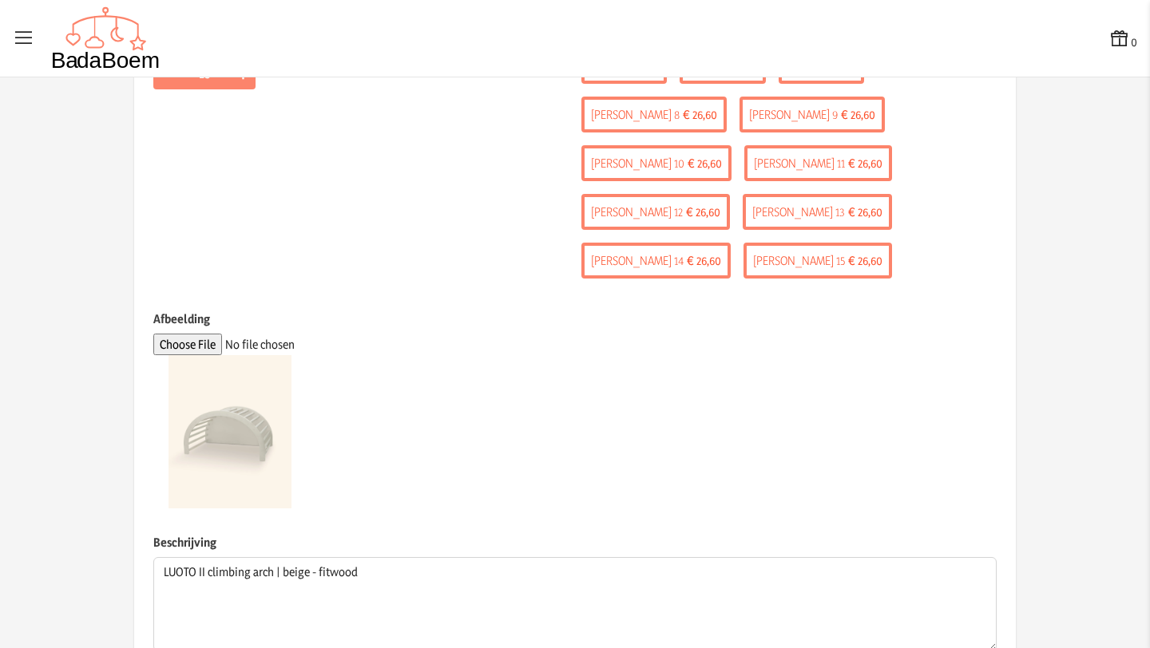
scroll to position [586, 0]
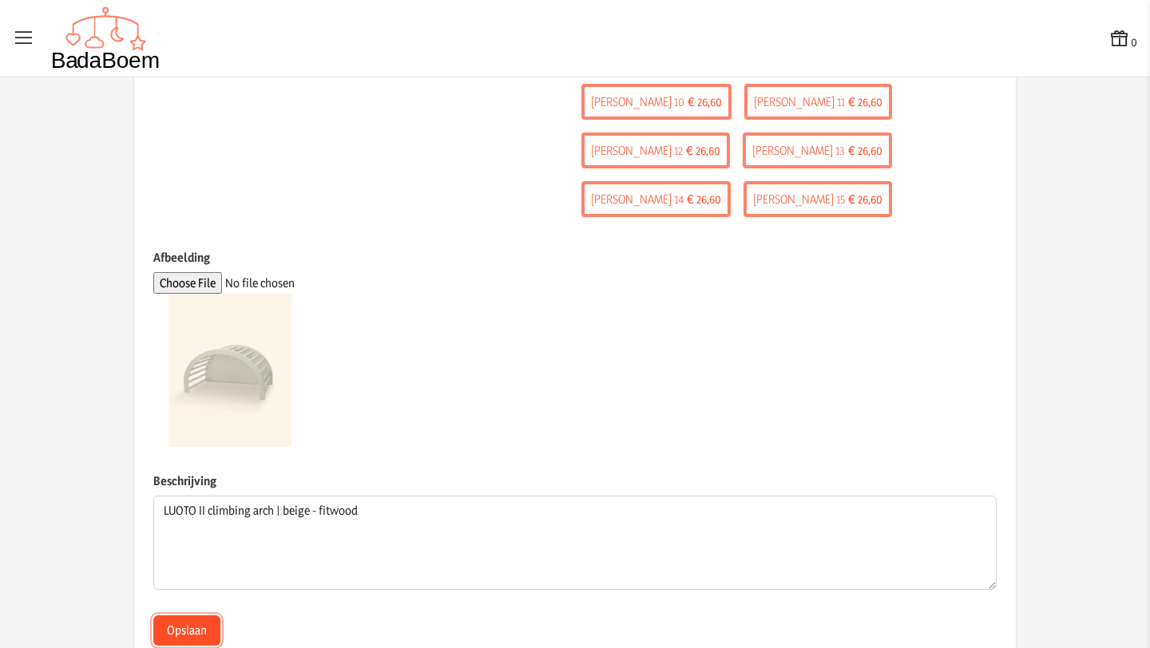
click at [171, 616] on button "Opslaan" at bounding box center [186, 631] width 67 height 30
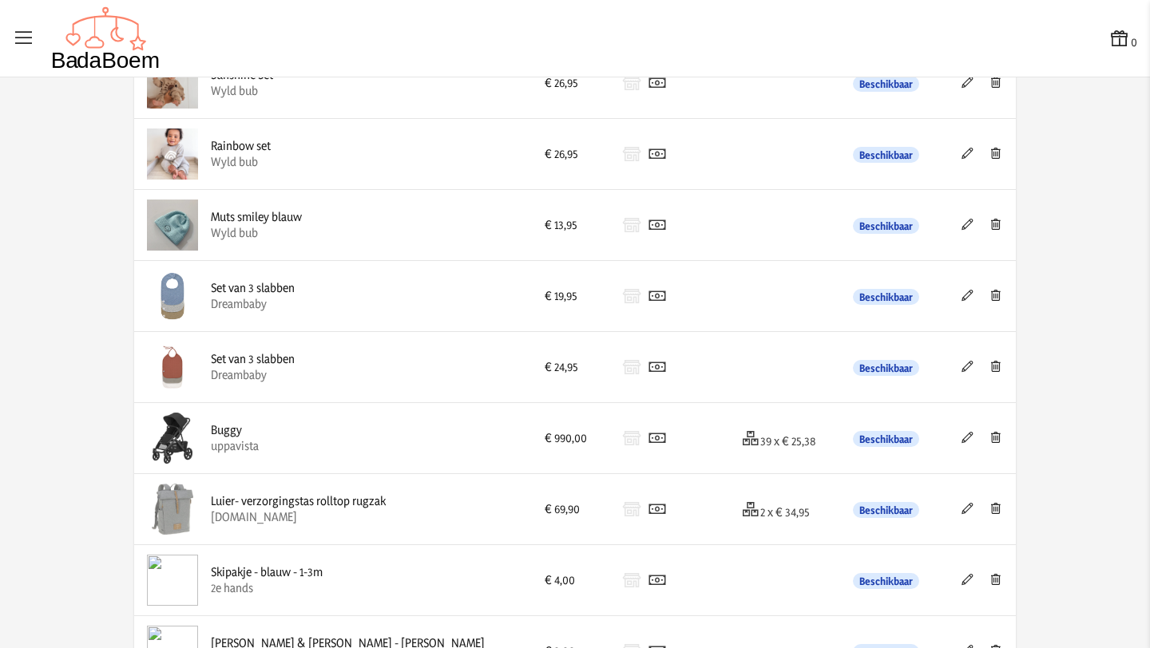
scroll to position [759, 0]
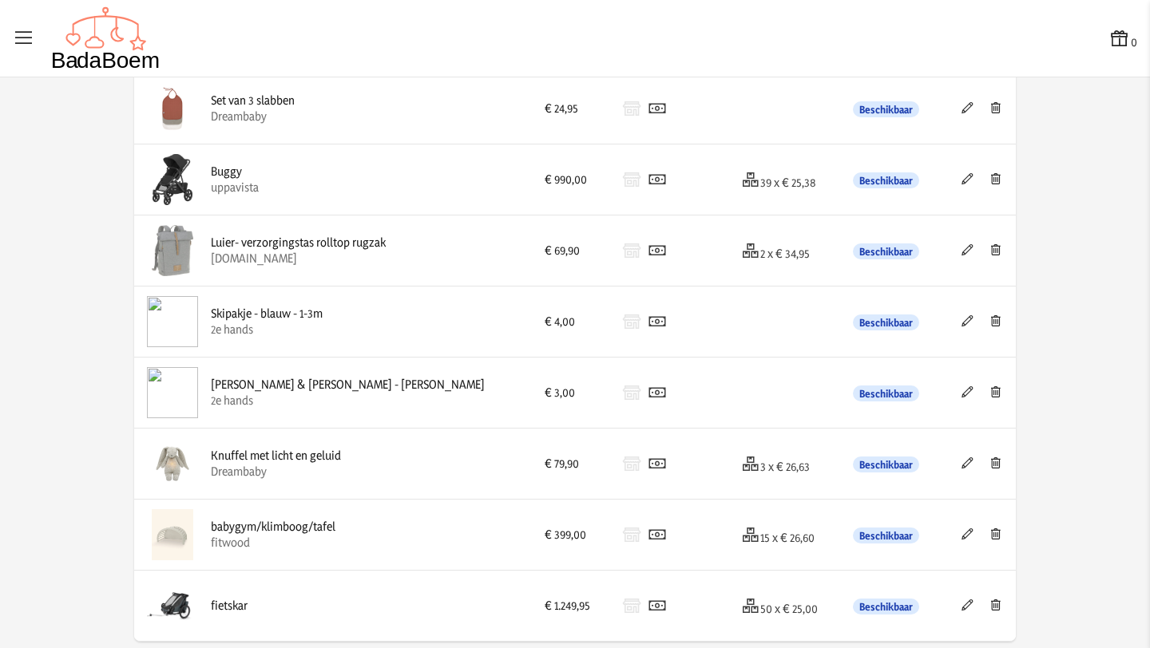
click at [960, 247] on icon at bounding box center [967, 249] width 15 height 11
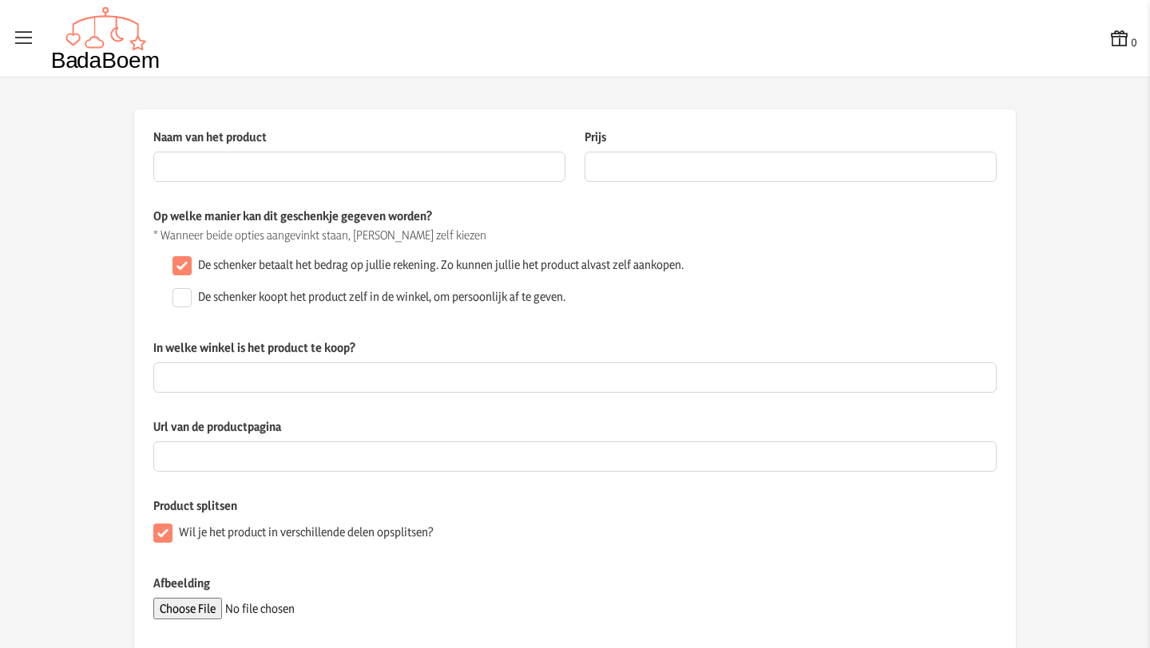
type input "Luier- verzorgingstas rolltop rugzak"
type input "69.9"
checkbox input "false"
type input "[DOMAIN_NAME]"
checkbox input "true"
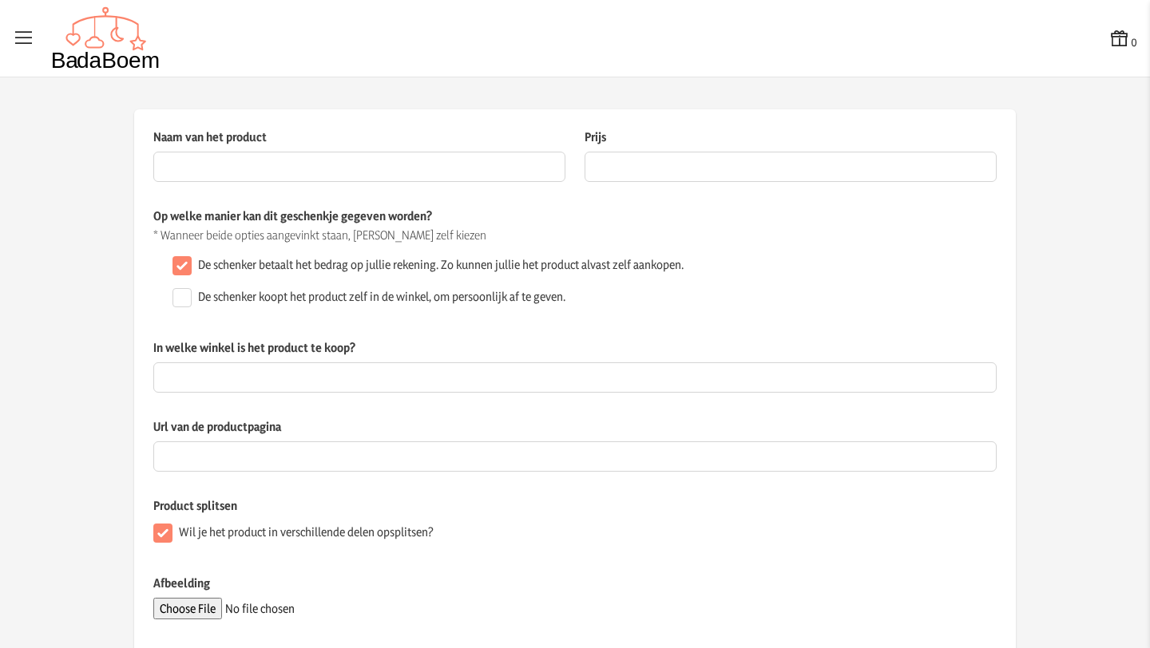
type textarea "[PERSON_NAME] - Verzorgingstas - Rolltop Rugzak - Green Label - Grijs Melange -…"
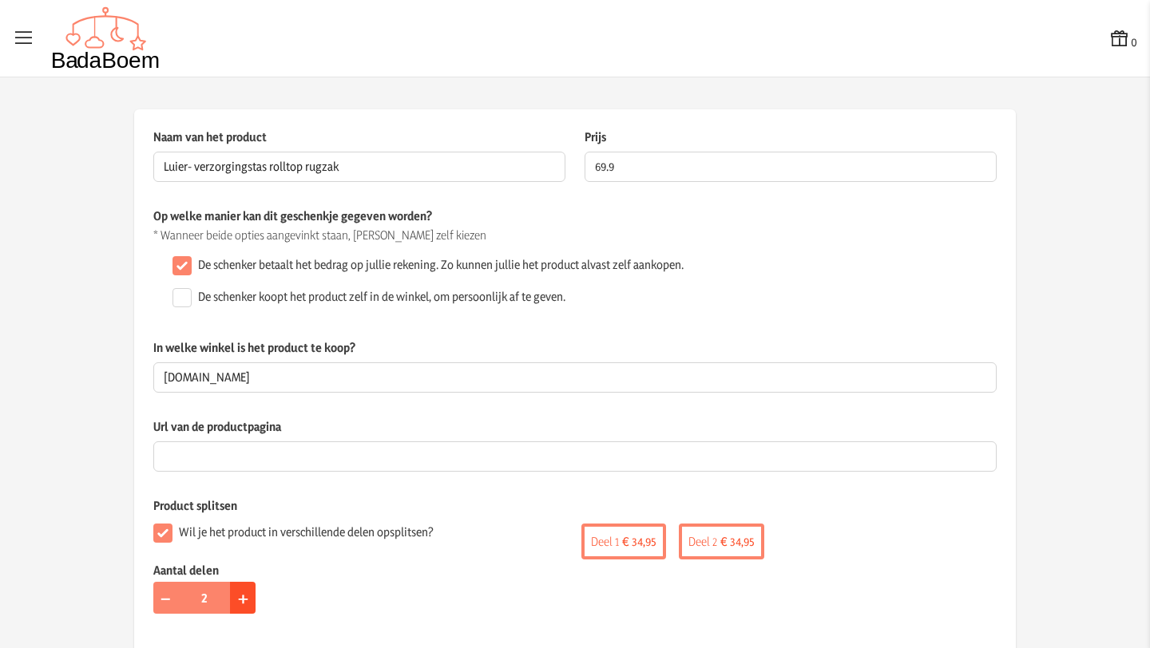
click at [230, 599] on button "+" at bounding box center [243, 598] width 26 height 32
click at [160, 603] on span "−" at bounding box center [166, 597] width 12 height 25
click at [240, 599] on span "+" at bounding box center [243, 597] width 10 height 25
type input "3"
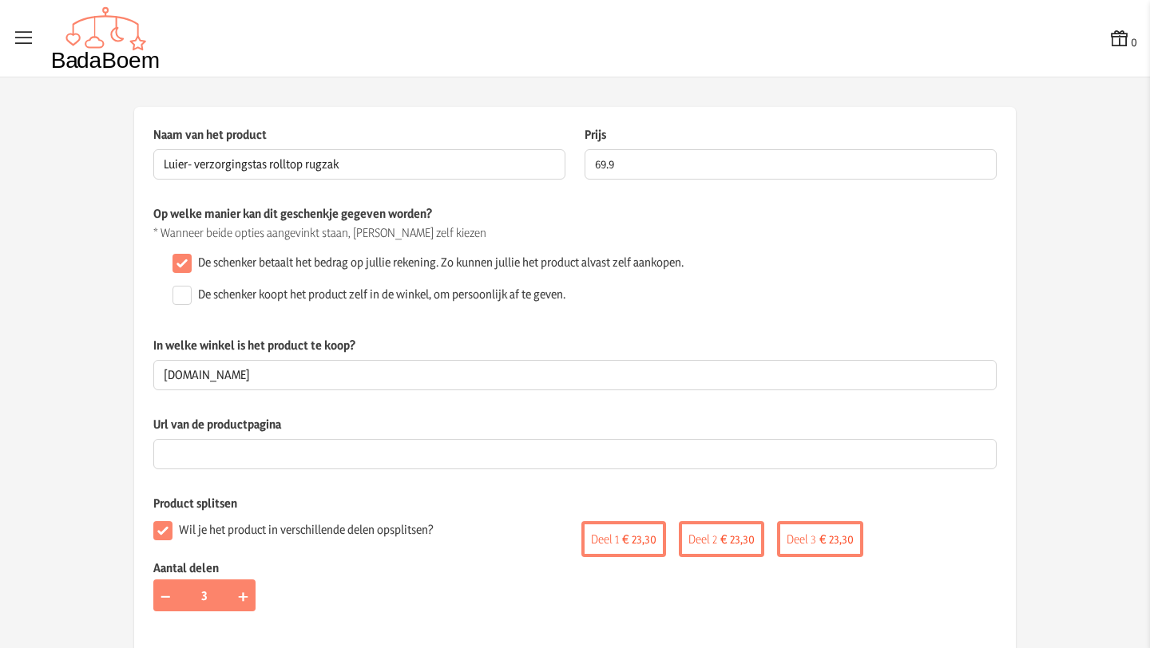
scroll to position [3, 0]
click at [469, 538] on div "Wil je het product in verschillende delen opsplitsen? Aantal delen − 3 +" at bounding box center [364, 574] width 422 height 121
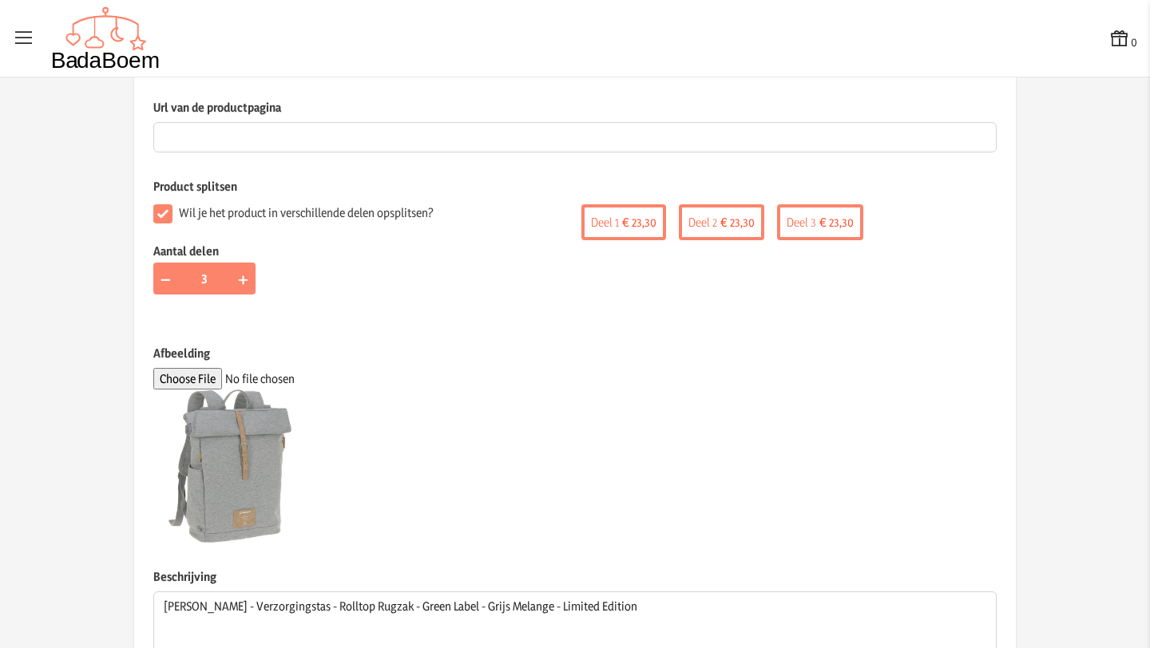
scroll to position [464, 0]
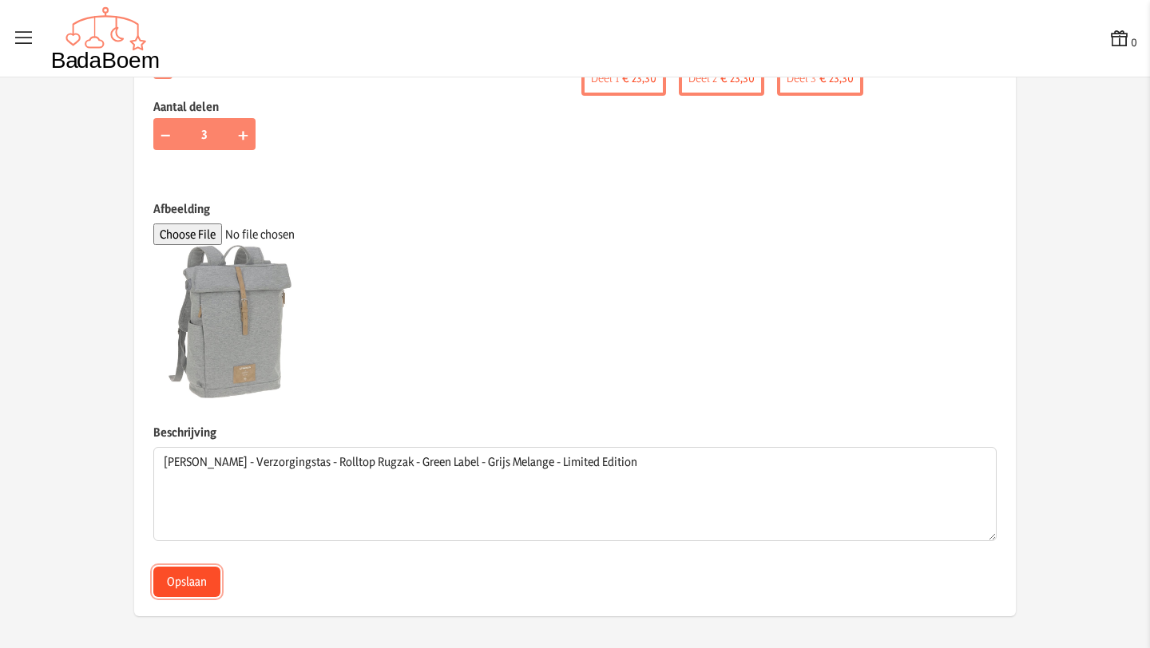
click at [198, 583] on button "Opslaan" at bounding box center [186, 582] width 67 height 30
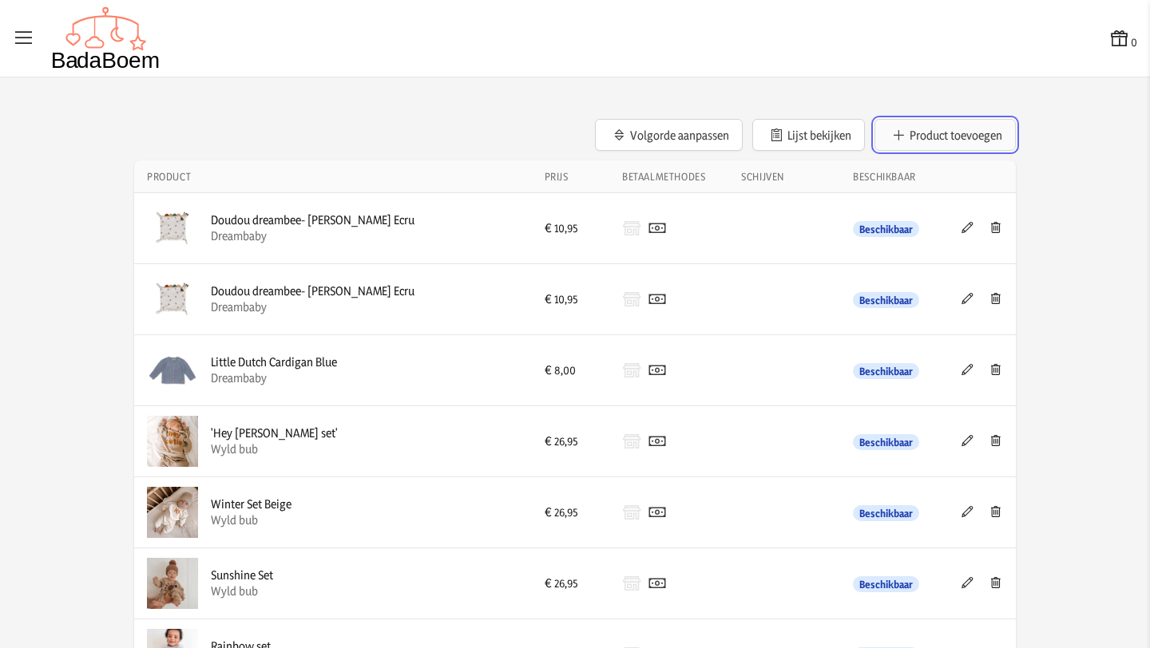
click at [955, 137] on button "Product toevoegen" at bounding box center [944, 135] width 141 height 32
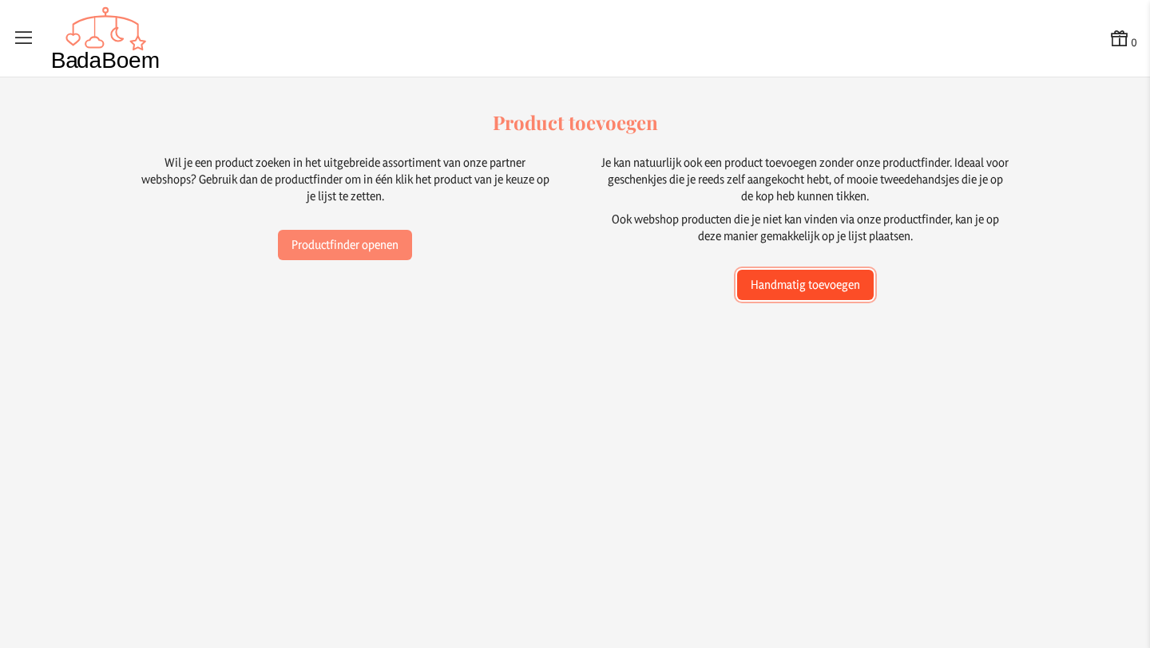
click at [846, 287] on button "Handmatig toevoegen" at bounding box center [805, 285] width 137 height 30
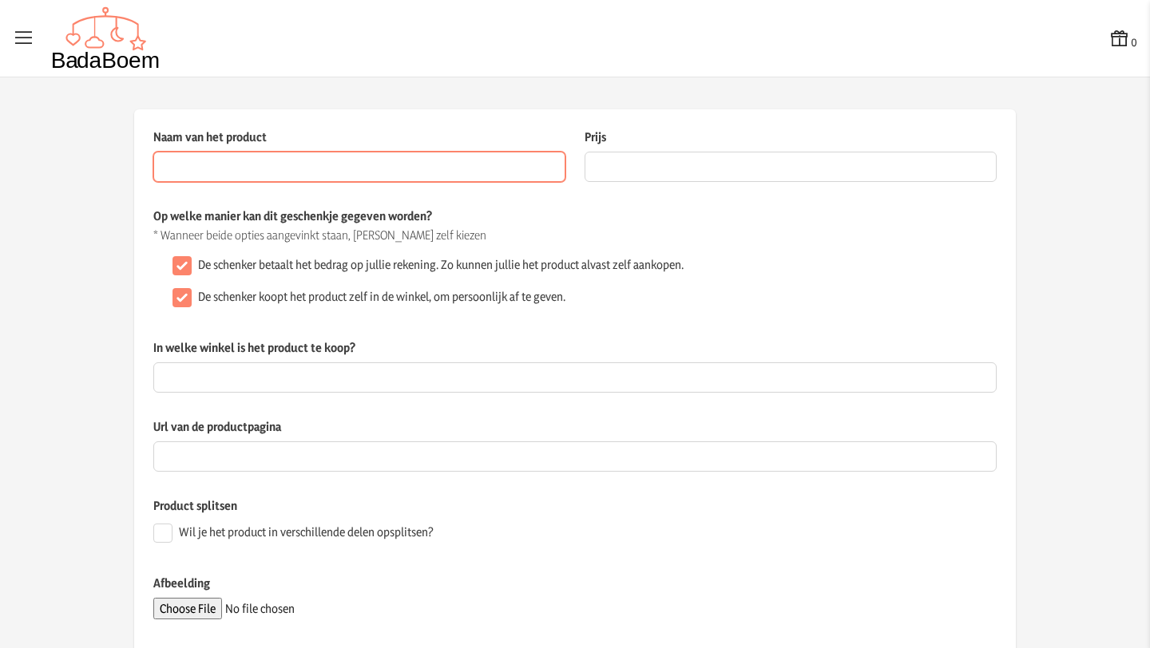
click at [220, 170] on input "Naam van het product" at bounding box center [359, 167] width 412 height 30
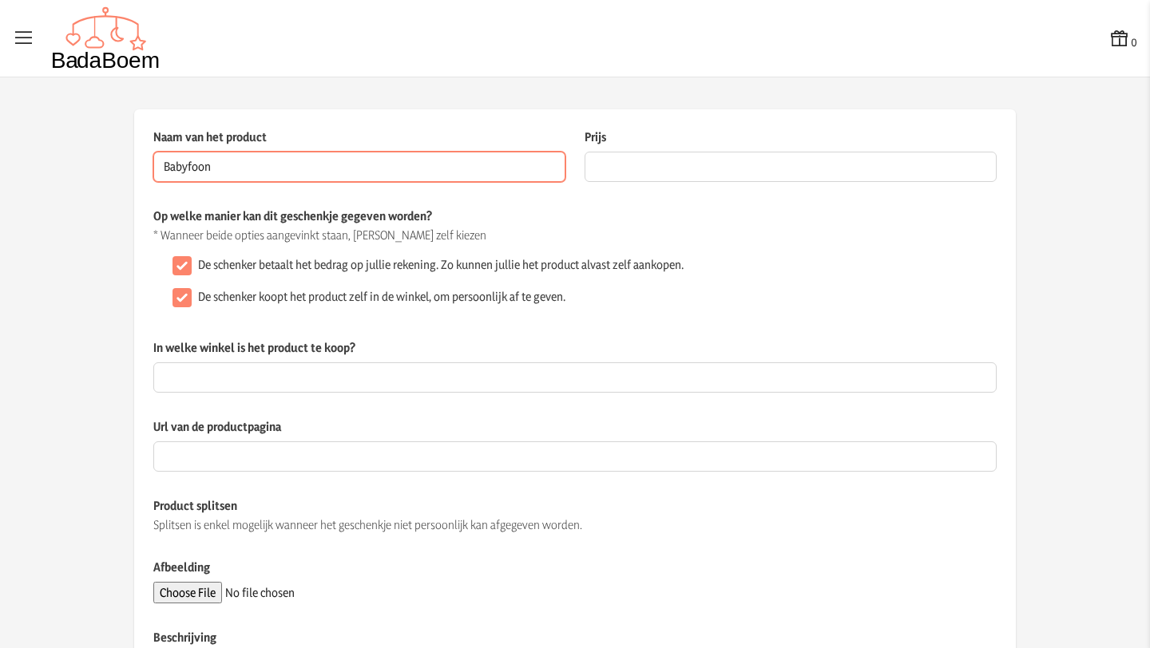
type input "Babyfoon"
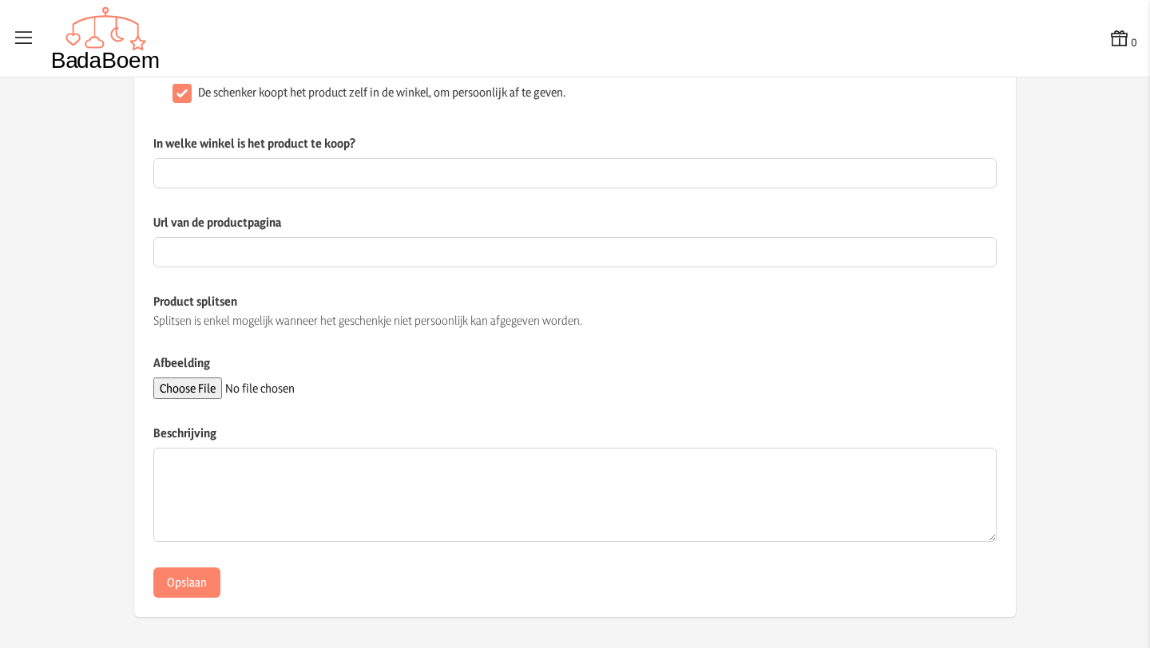
scroll to position [205, 0]
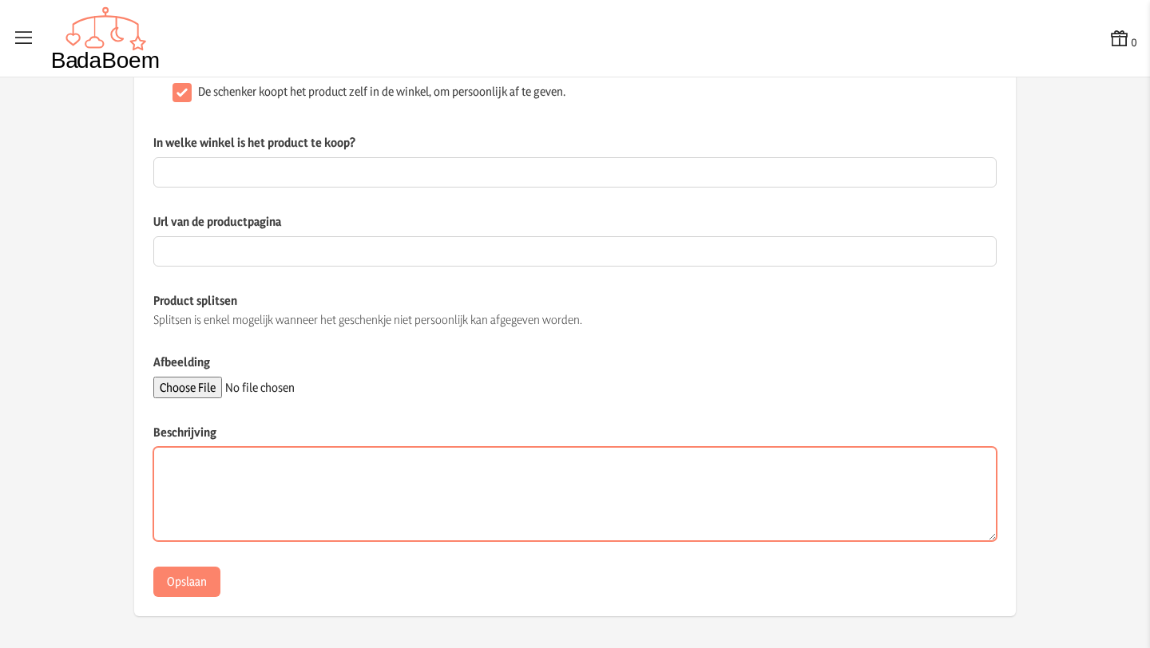
click at [278, 474] on textarea "Beschrijving" at bounding box center [574, 494] width 843 height 94
paste textarea "Alecto DBX80BK - Babyfoon met groot bereik - Tot 3km - [GEOGRAPHIC_DATA]"
type textarea "Alecto DBX80BK - Babyfoon met groot bereik - Tot 3km - [GEOGRAPHIC_DATA]"
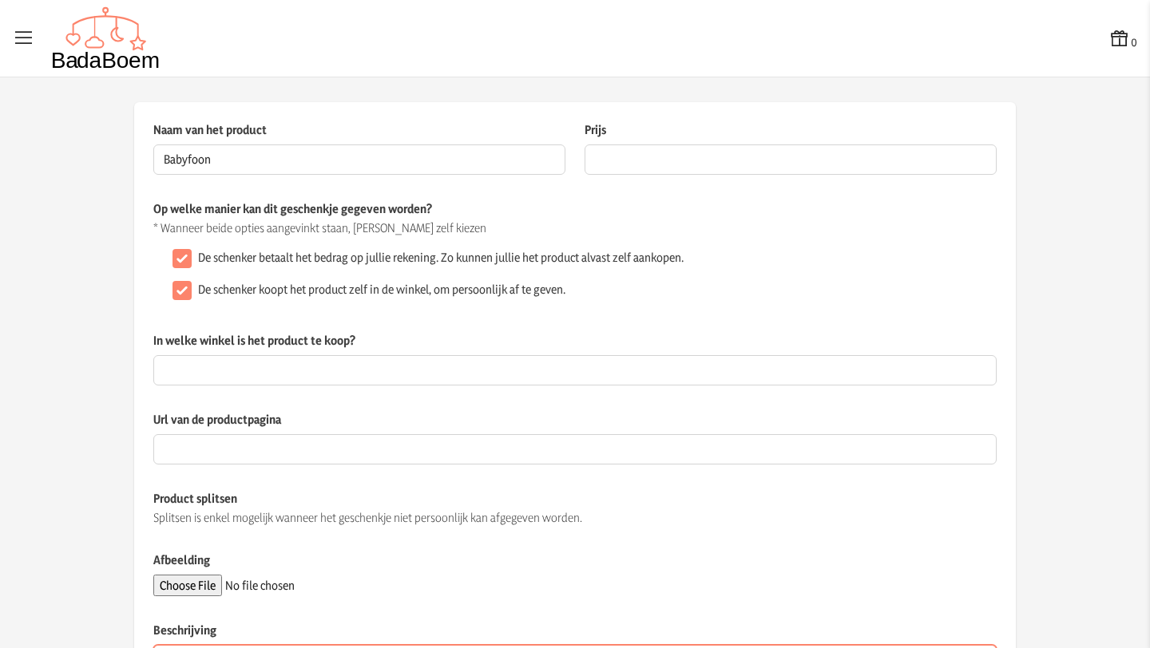
scroll to position [0, 0]
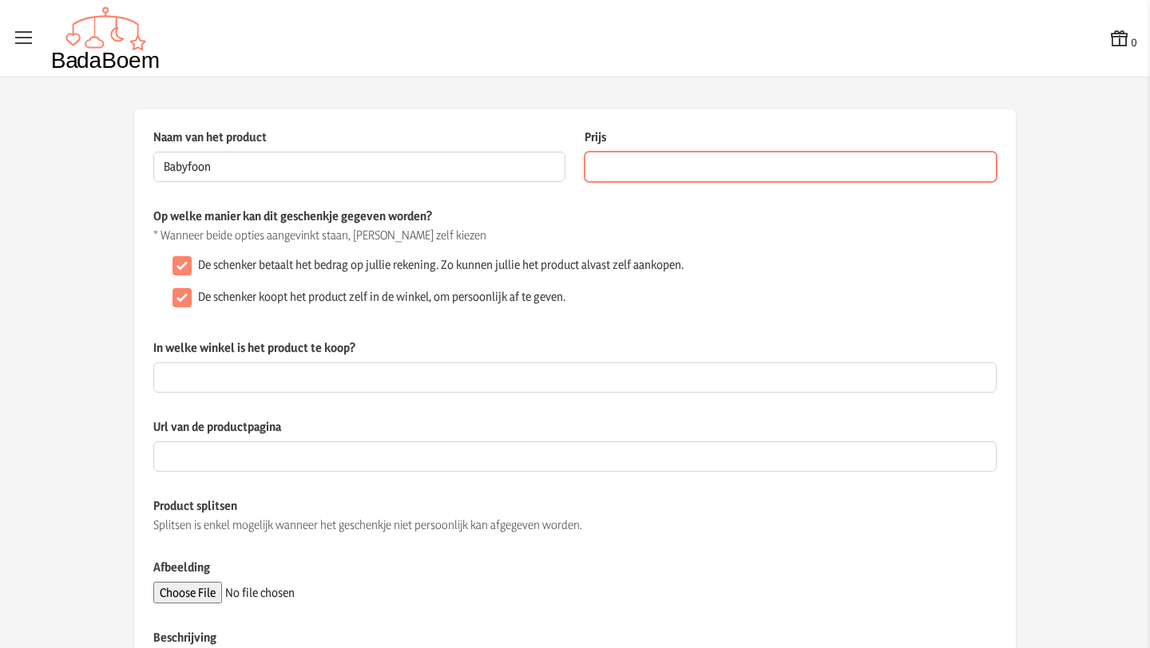
click at [629, 175] on input "Prijs" at bounding box center [790, 167] width 412 height 30
type input "59.95"
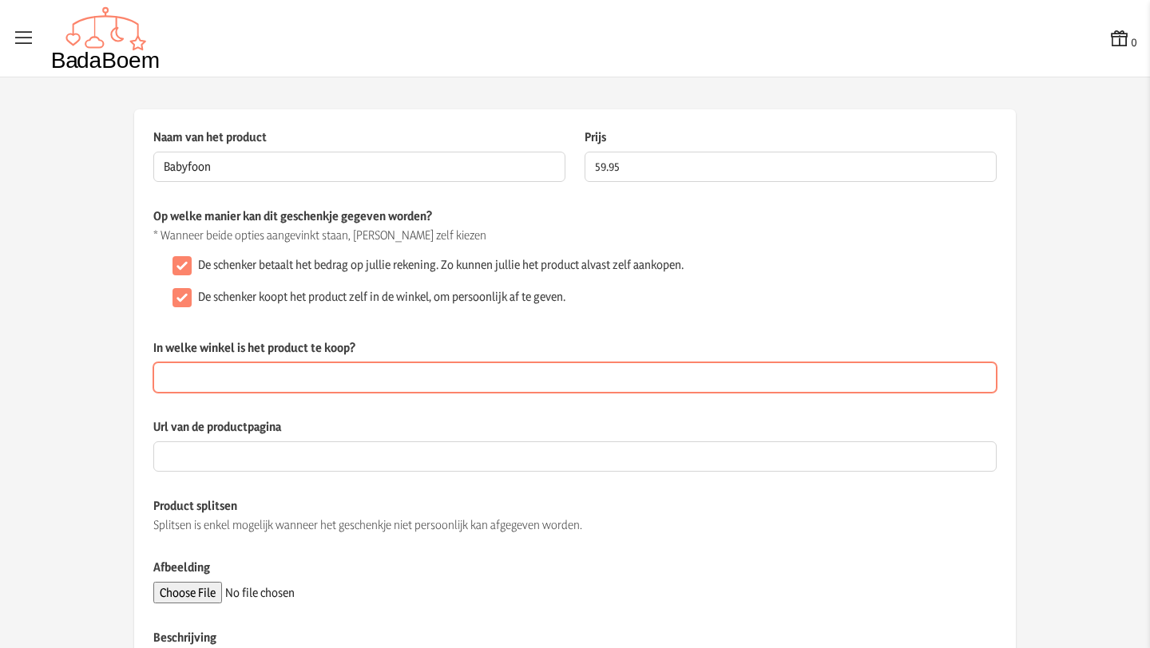
click at [341, 381] on input "In welke winkel is het product te koop?" at bounding box center [574, 377] width 843 height 30
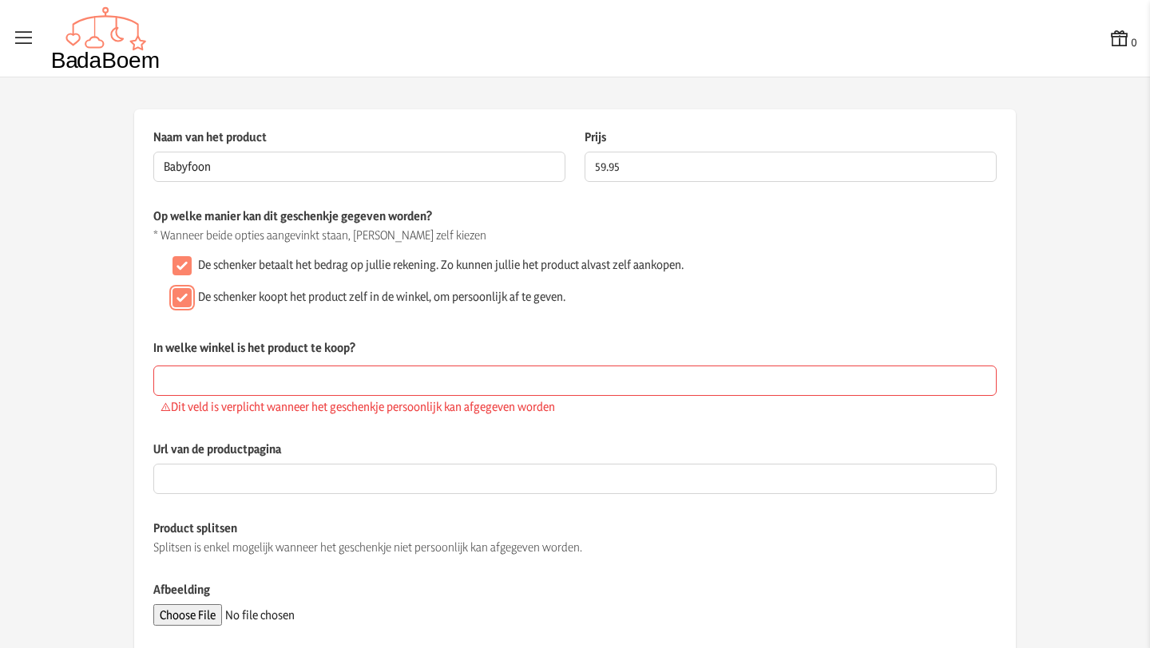
click at [180, 298] on input "De schenker koopt het product zelf in de winkel, om persoonlijk af te geven." at bounding box center [181, 297] width 19 height 19
checkbox input "false"
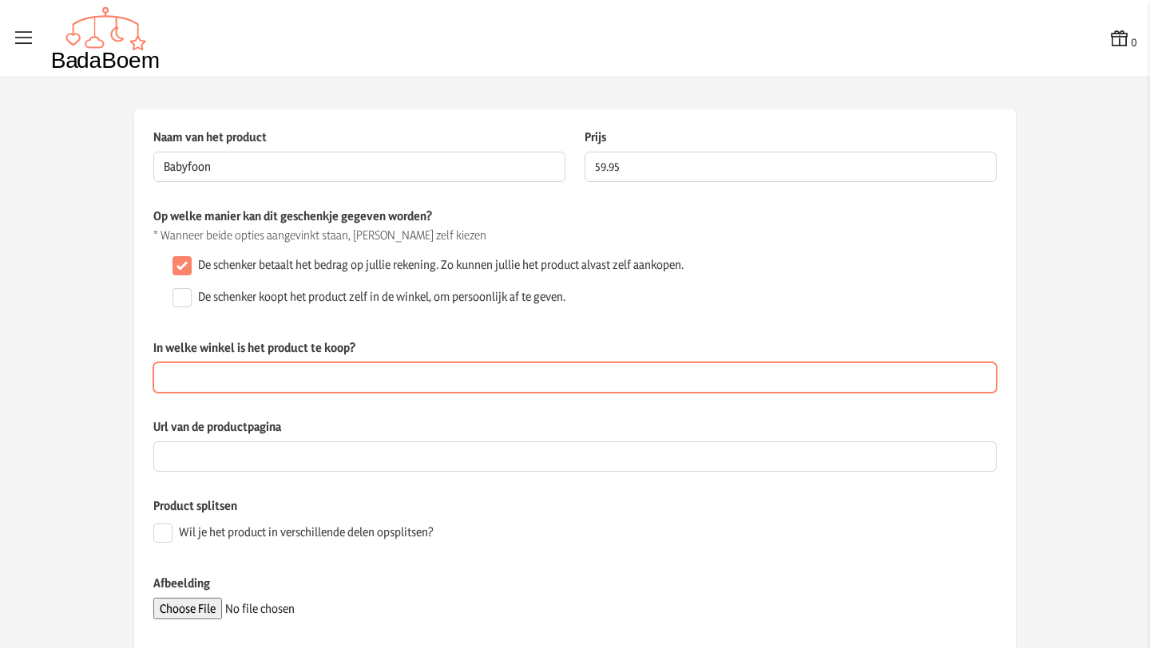
click at [303, 386] on input "In welke winkel is het product te koop?" at bounding box center [574, 377] width 843 height 30
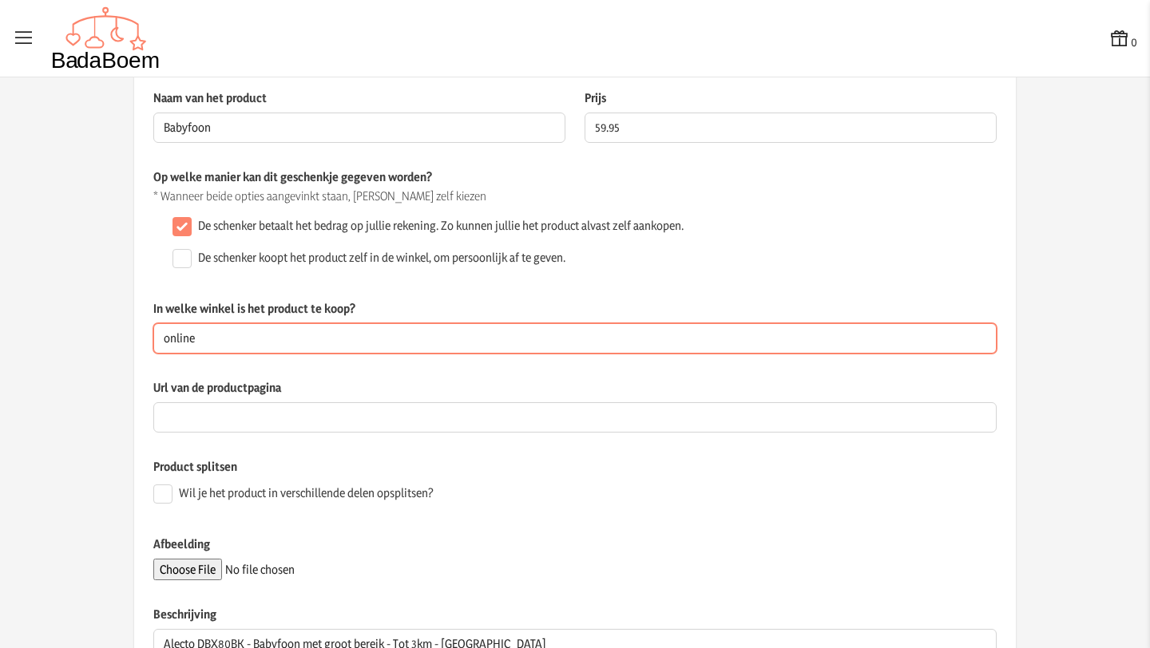
scroll to position [126, 0]
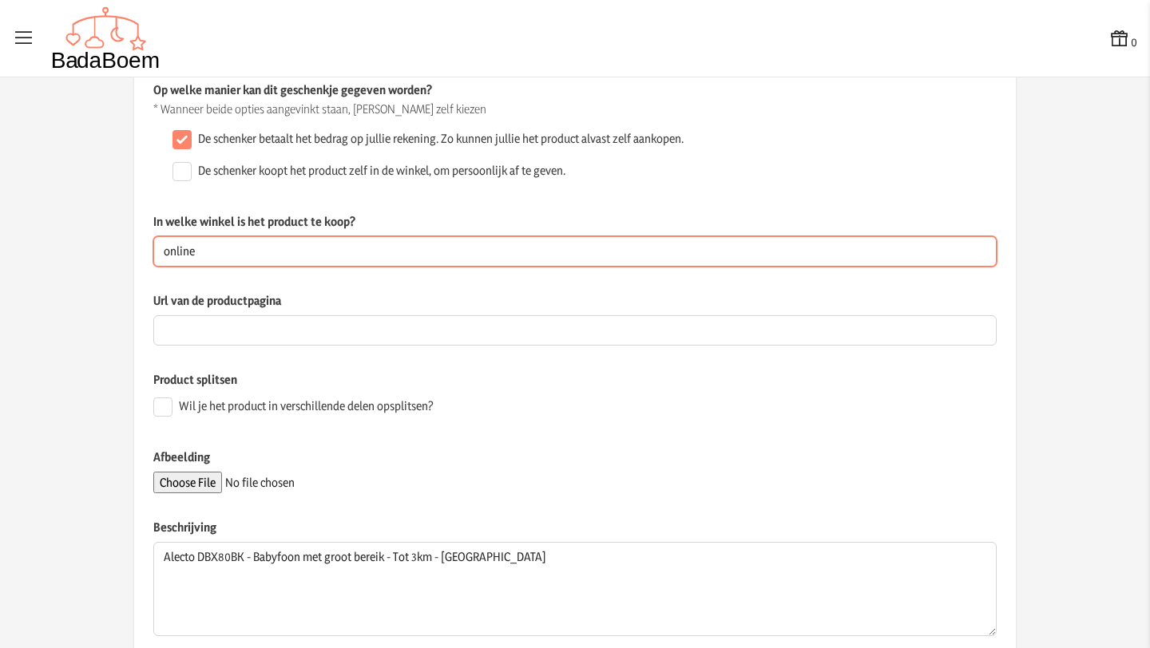
type input "online"
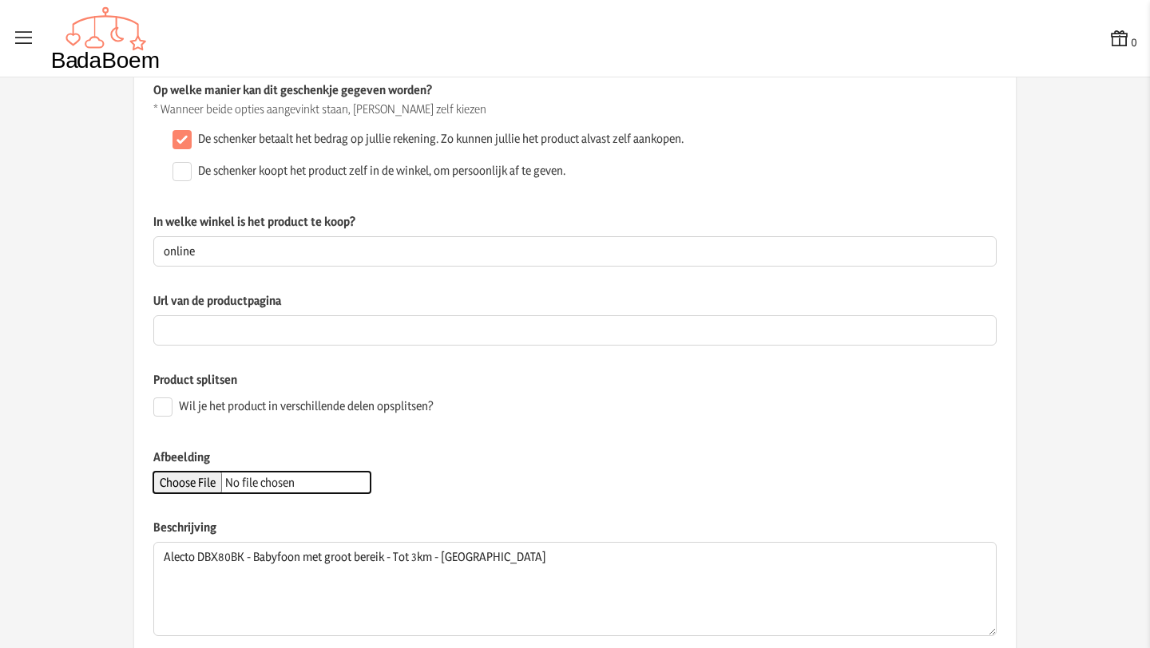
click at [206, 481] on input "Afbeelding" at bounding box center [261, 483] width 217 height 22
type input "C:\fakepath\babyfoon.jpg"
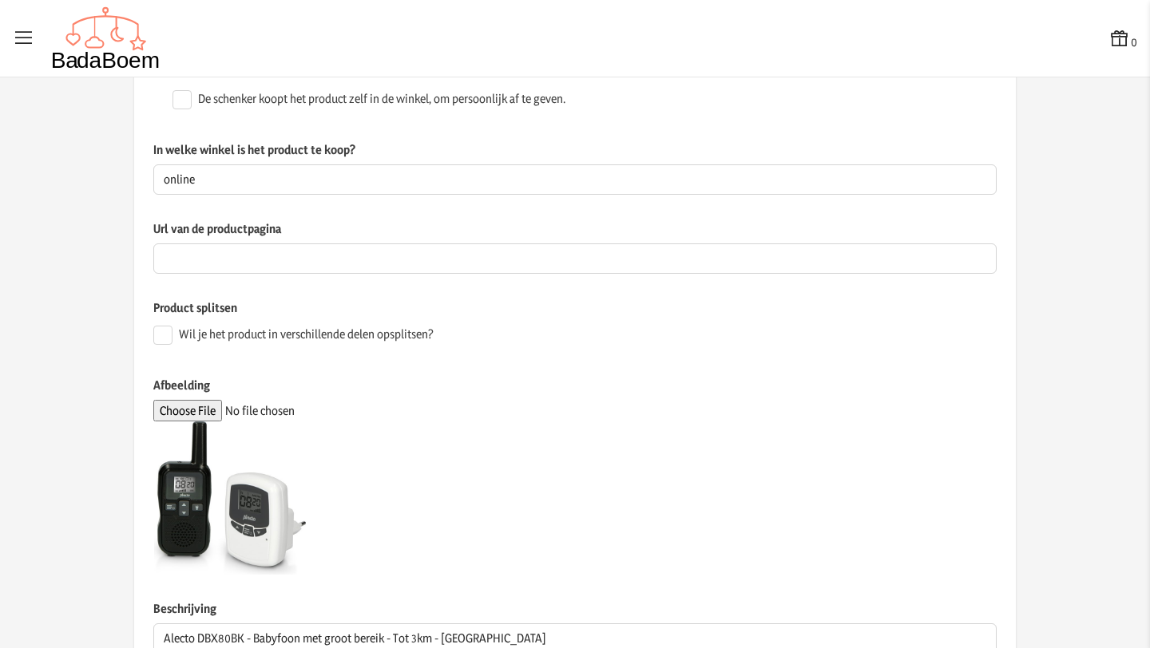
scroll to position [0, 0]
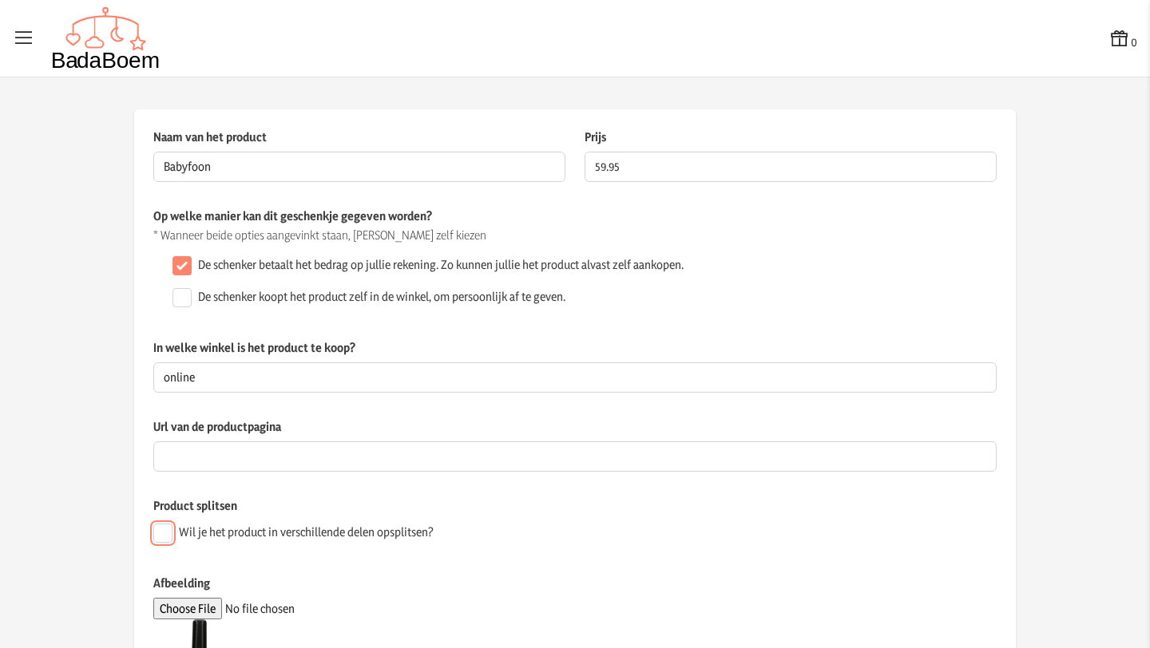
click at [160, 533] on input "Wil je het product in verschillende delen opsplitsen?" at bounding box center [162, 533] width 19 height 19
checkbox input "true"
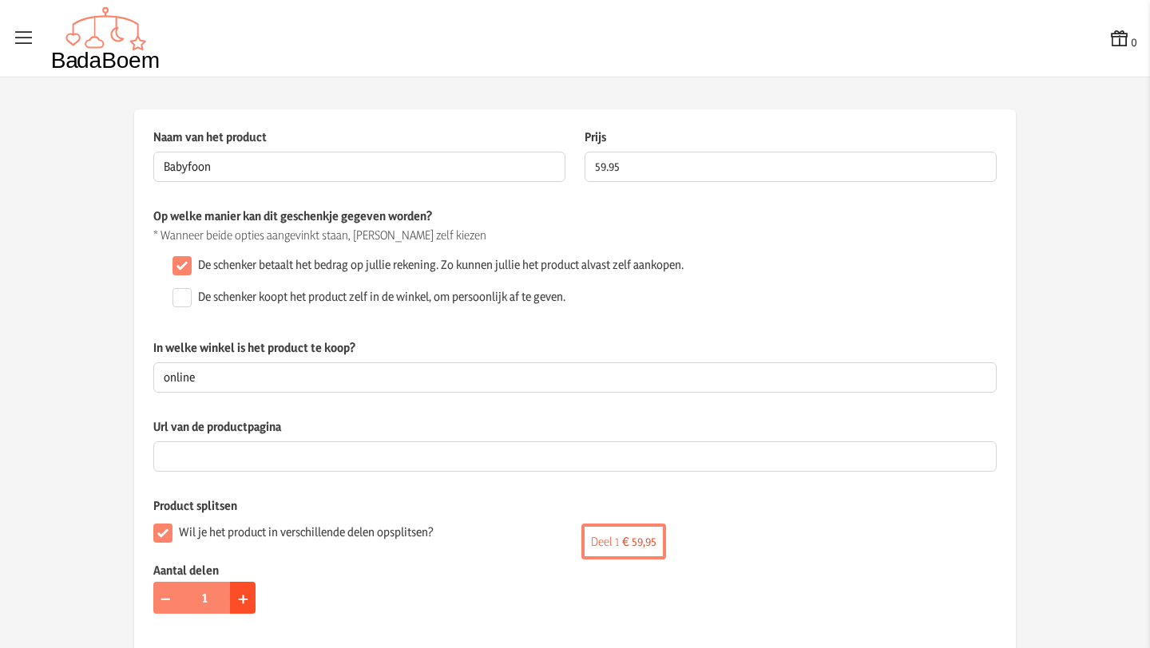
click at [240, 598] on span "+" at bounding box center [243, 597] width 10 height 25
type input "2"
click at [412, 588] on div "Aantal delen − 2 +" at bounding box center [364, 578] width 422 height 32
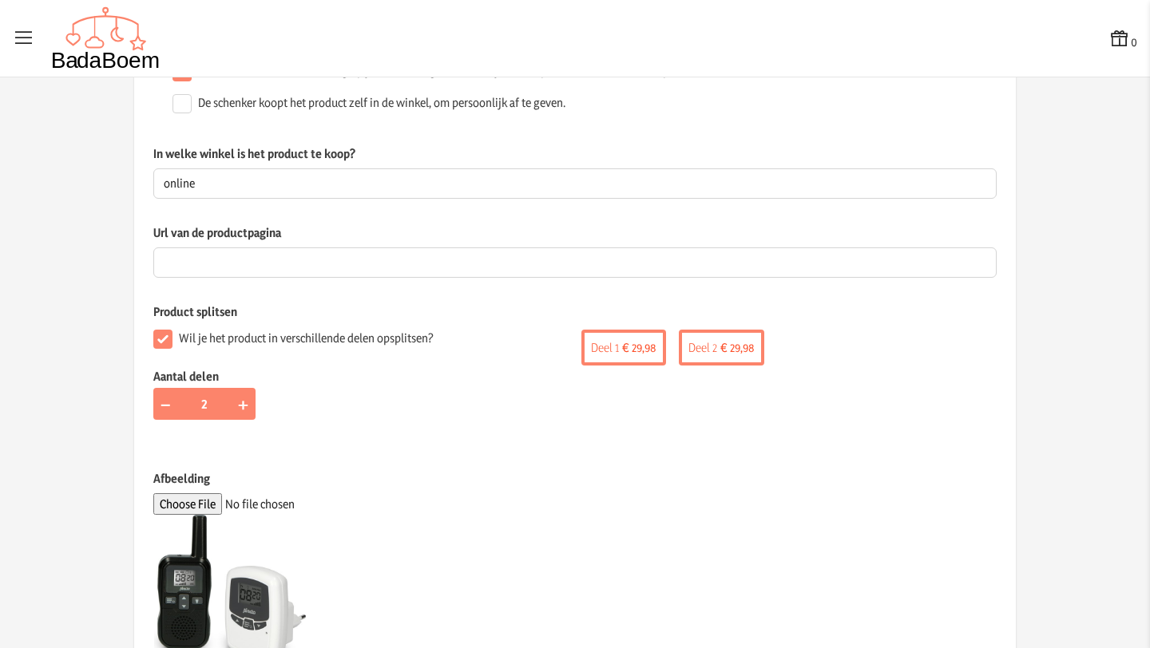
scroll to position [464, 0]
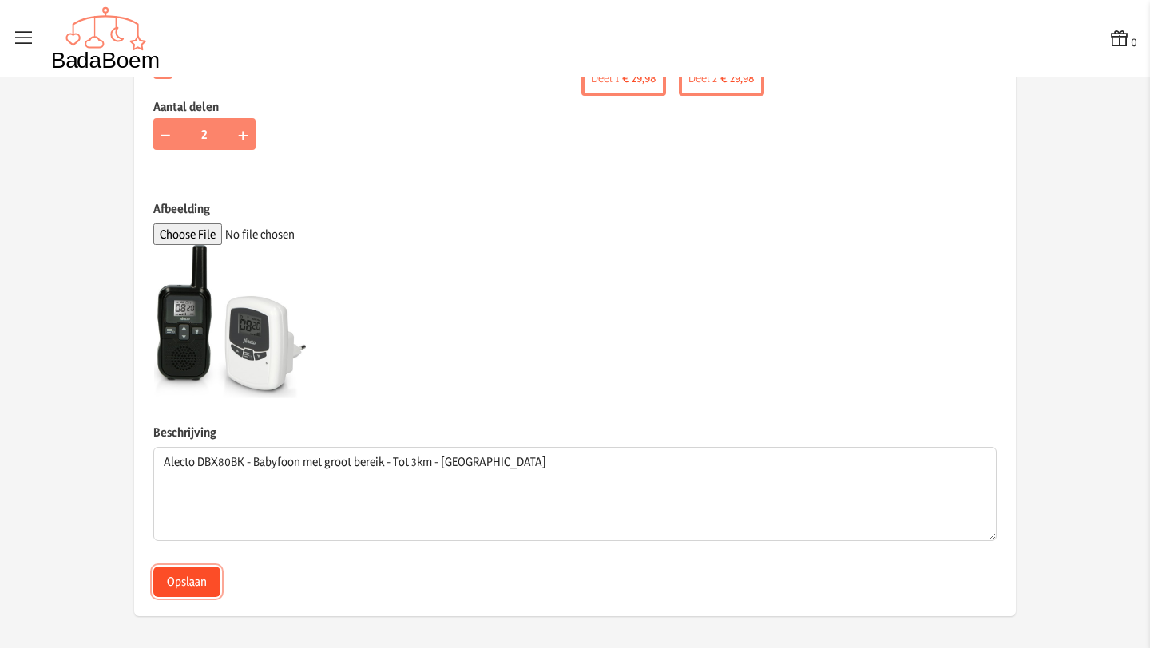
click at [190, 582] on button "Opslaan" at bounding box center [186, 582] width 67 height 30
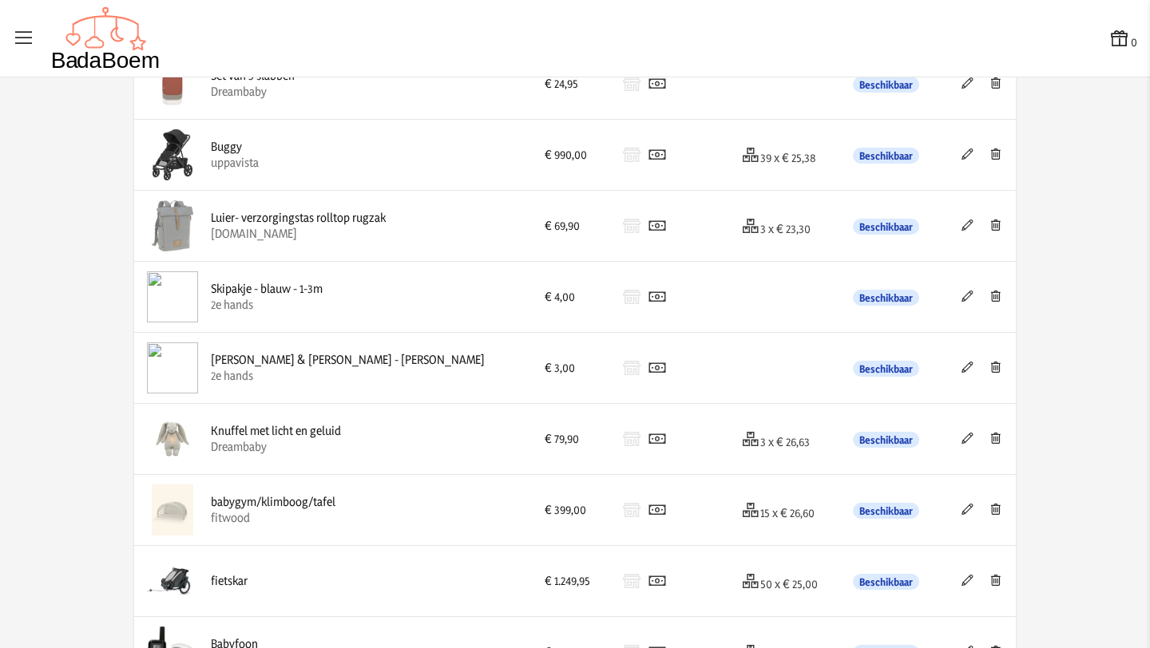
scroll to position [830, 0]
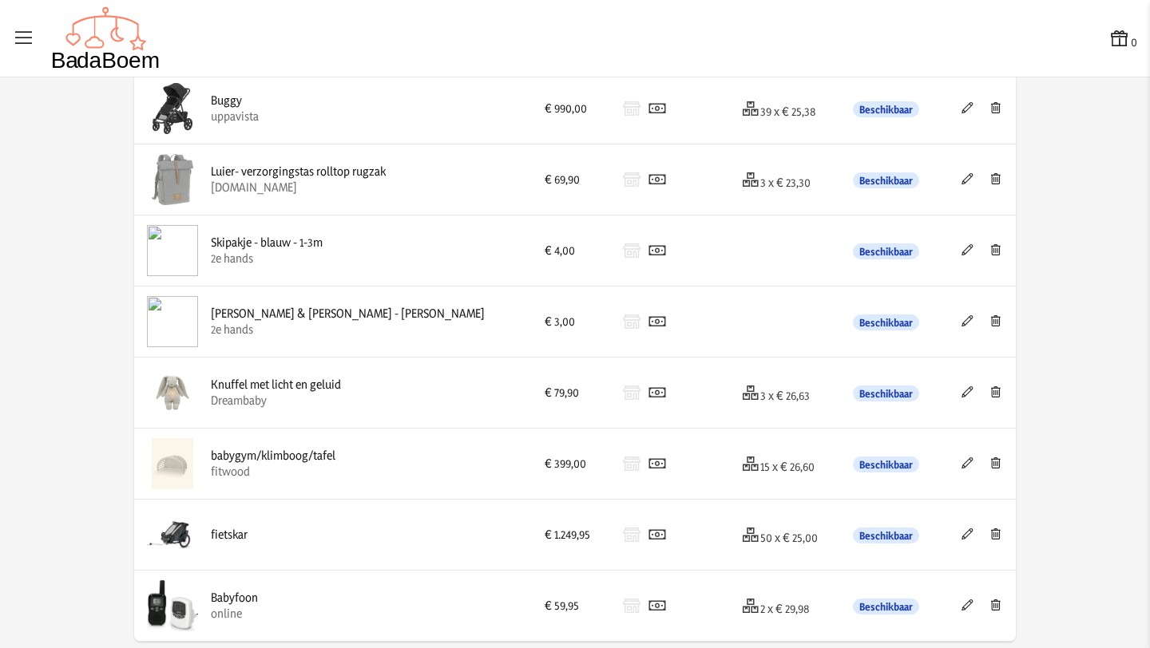
click at [960, 607] on icon at bounding box center [967, 605] width 15 height 11
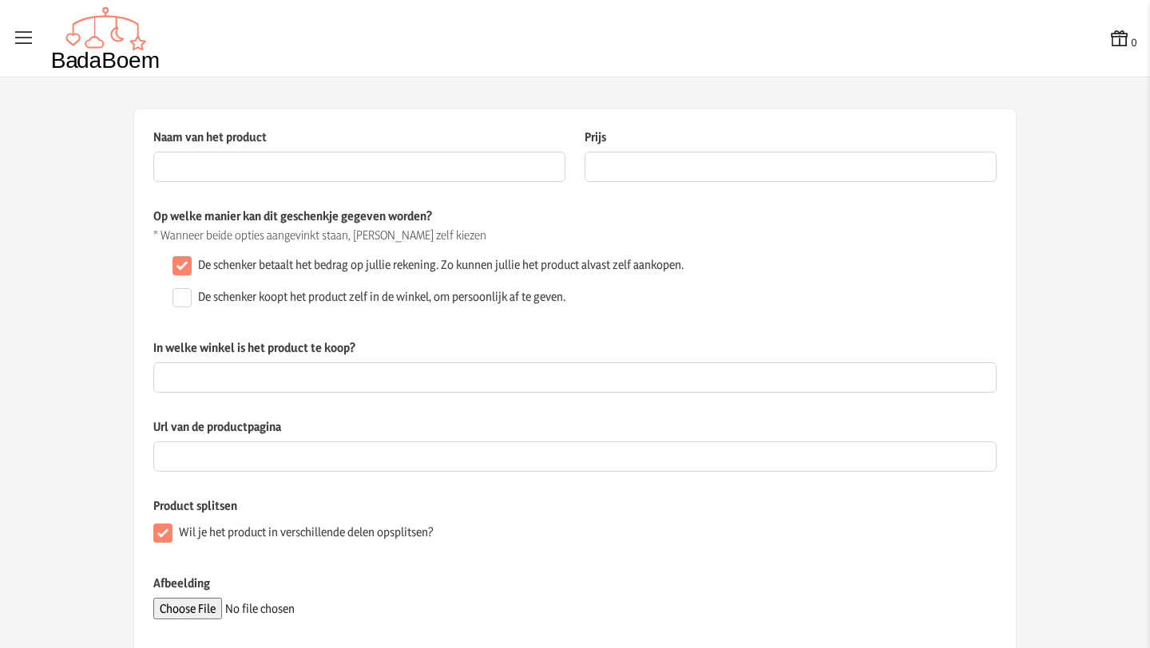
type input "Babyfoon"
type input "59.95"
checkbox input "false"
type input "online"
checkbox input "true"
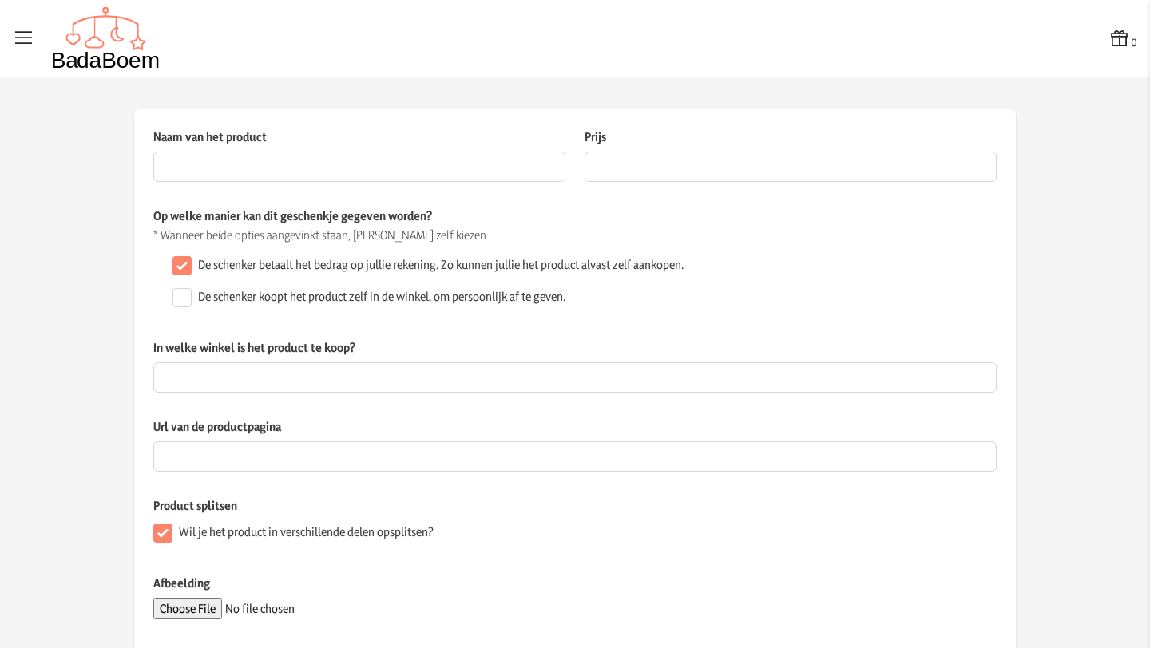
type textarea "Alecto DBX80BK - Babyfoon met groot bereik - Tot 3km - [GEOGRAPHIC_DATA]"
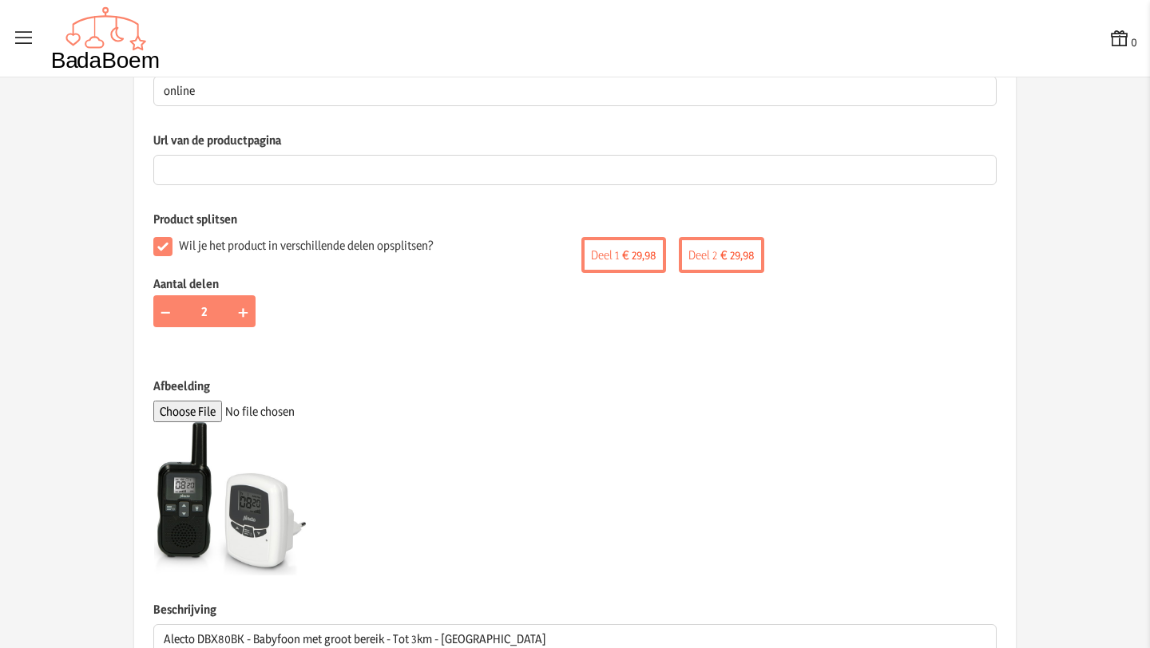
scroll to position [464, 0]
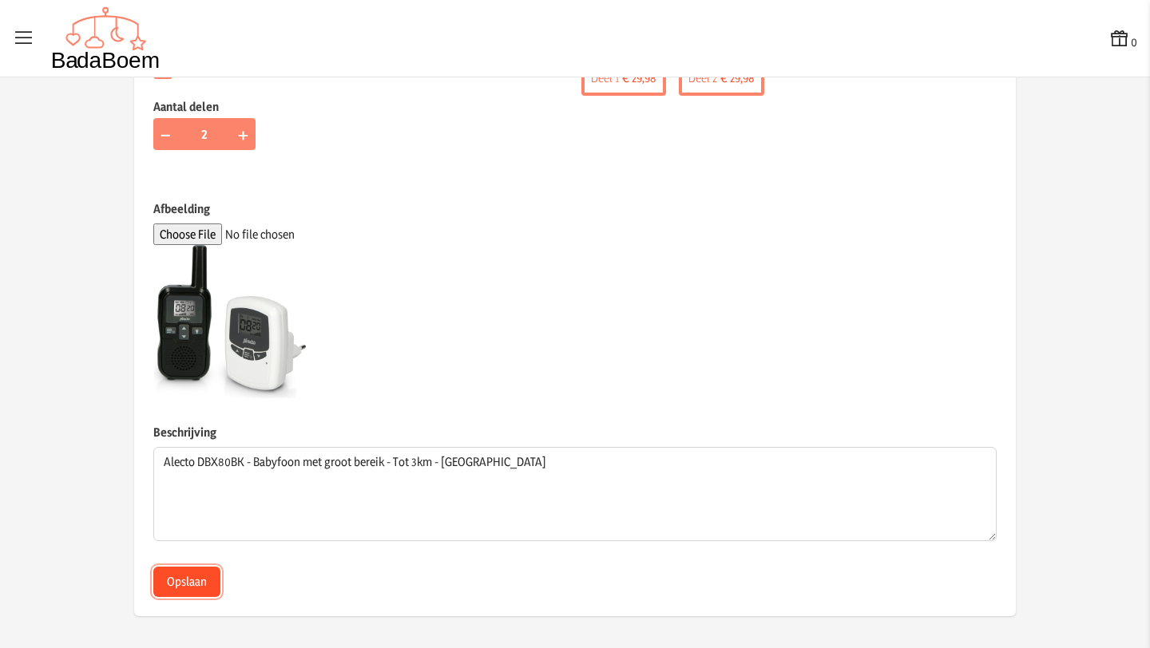
click at [196, 579] on button "Opslaan" at bounding box center [186, 582] width 67 height 30
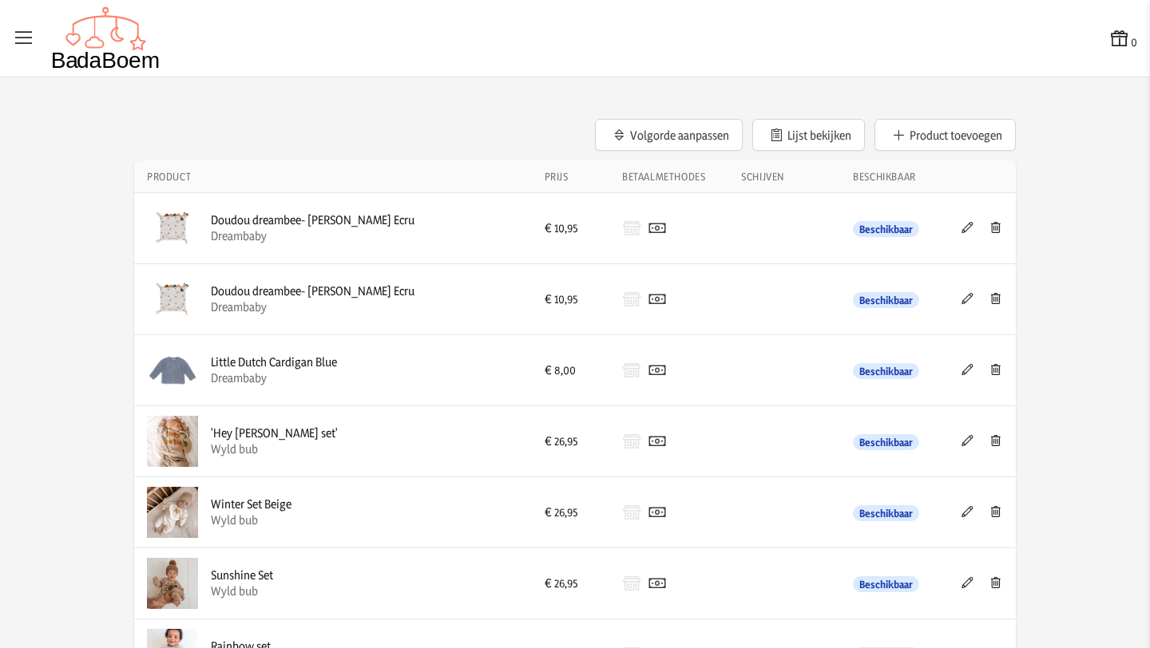
click at [31, 27] on icon at bounding box center [24, 38] width 22 height 22
click at [2, 2] on input "checkbox" at bounding box center [1, 1] width 2 height 2
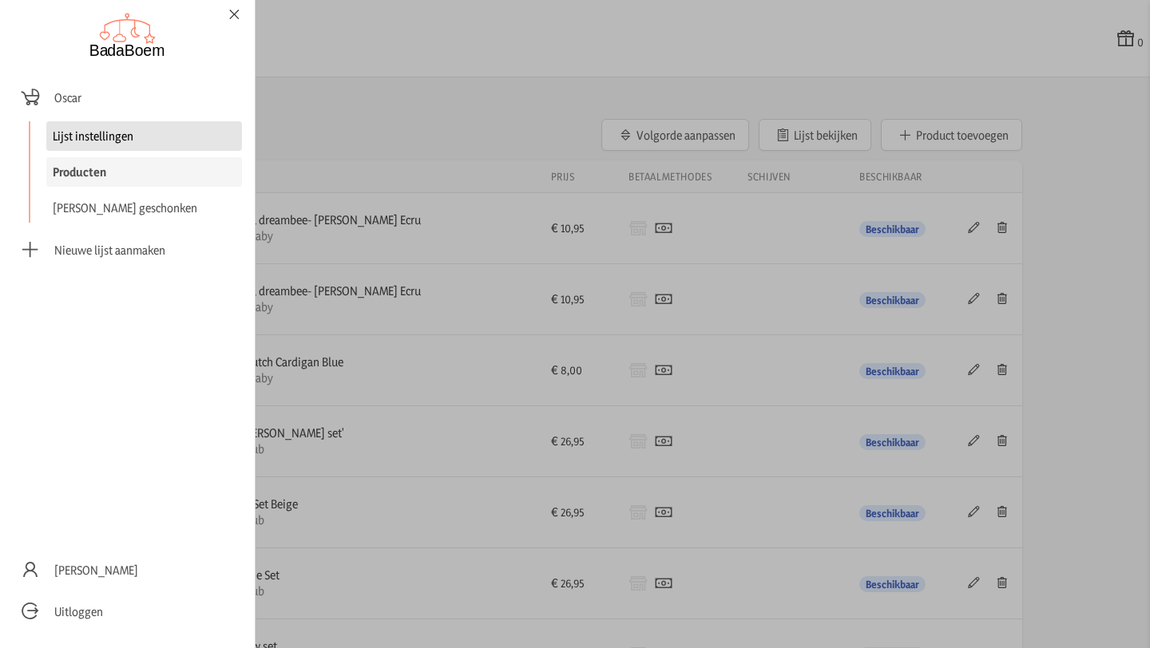
click at [83, 137] on link "Lijst instellingen" at bounding box center [144, 136] width 196 height 30
checkbox input "false"
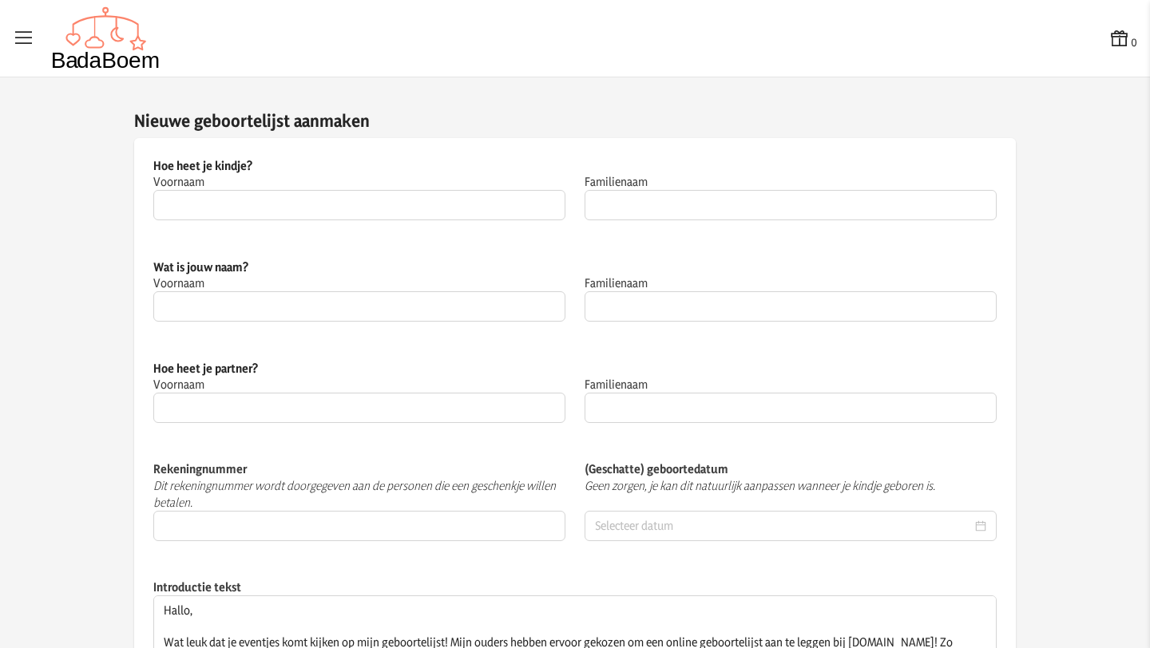
type input "Oscar"
type input "Porres"
type input "Renke"
type input "Peeters"
type input "Maxim"
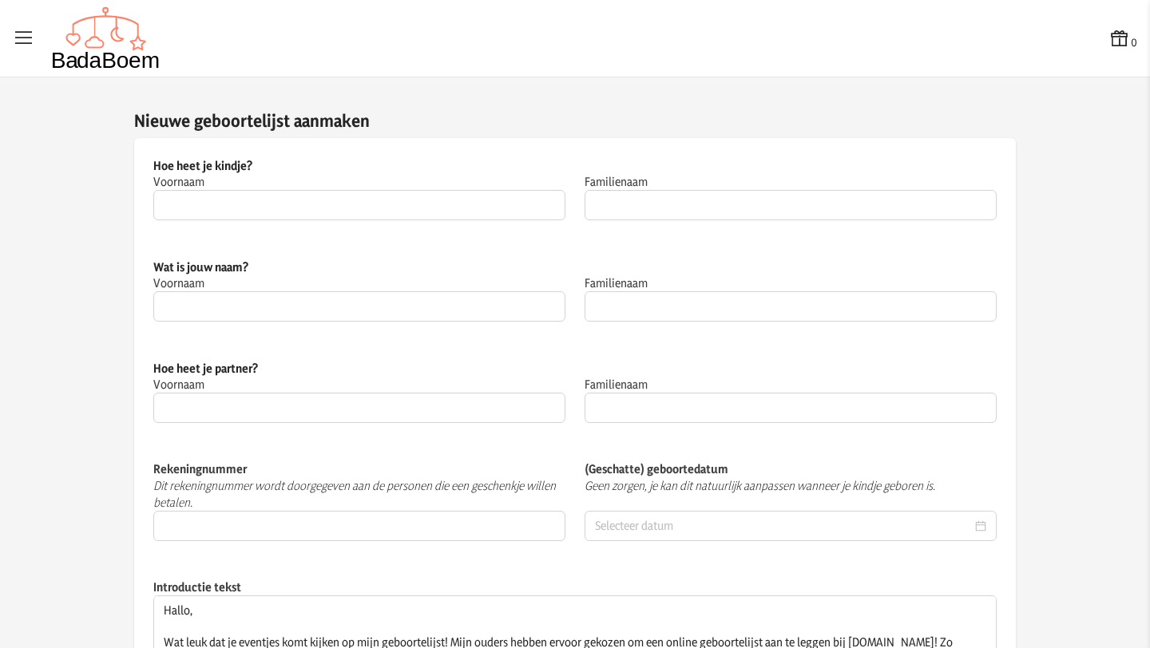
type input "Porres"
type input "[FINANCIAL_ID]"
type input "[DATE]"
type textarea "Hallo, Wat leuk dat je eventjes komt kijken op mijn geboortelijst! Mijn ouders …"
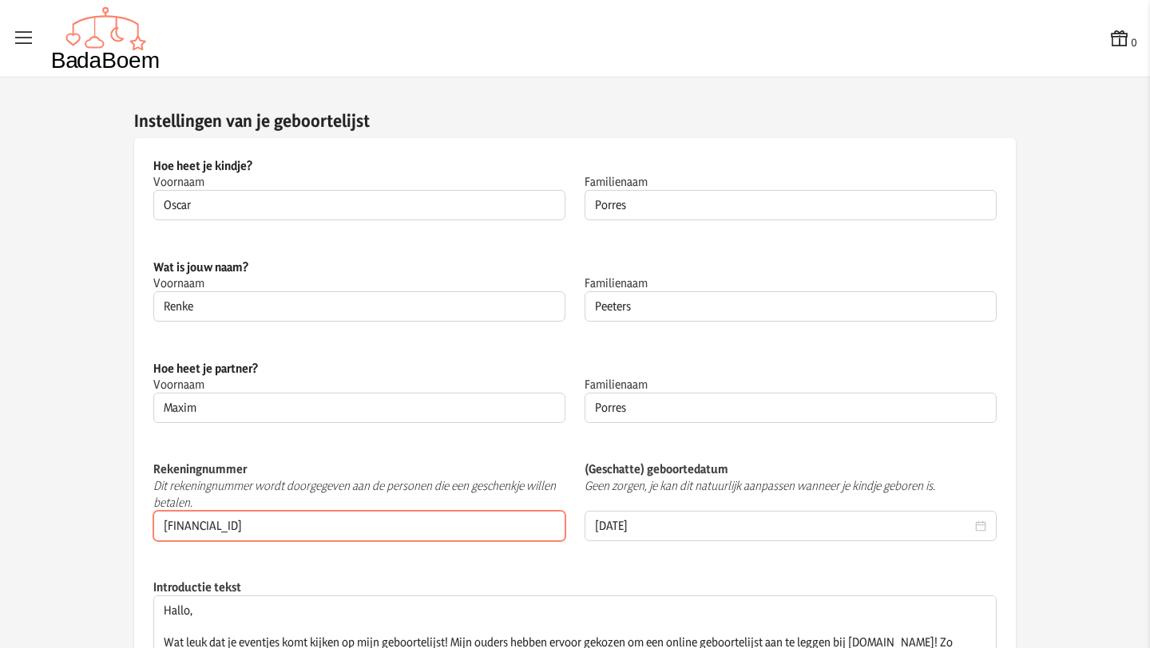
click at [288, 533] on input "[FINANCIAL_ID]" at bounding box center [359, 526] width 412 height 30
drag, startPoint x: 295, startPoint y: 527, endPoint x: 116, endPoint y: 531, distance: 178.9
click at [116, 531] on div "Instellingen van je geboortelijst Hoe [PERSON_NAME] kindje? Voornaam [PERSON_NA…" at bounding box center [575, 433] width 920 height 649
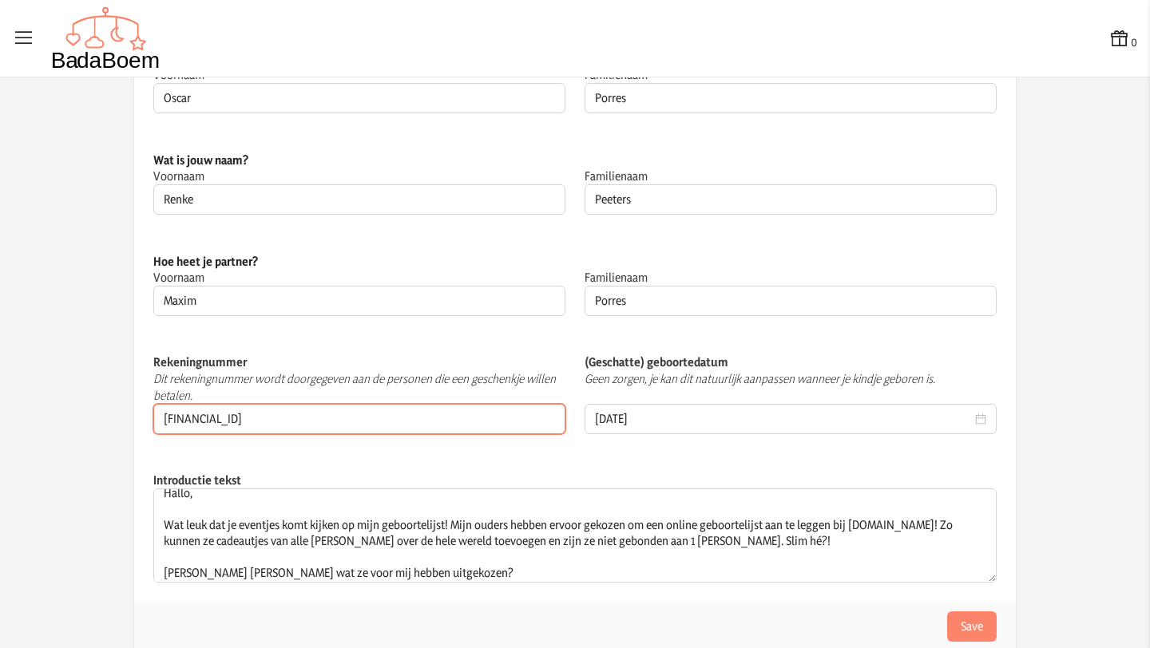
scroll to position [22, 0]
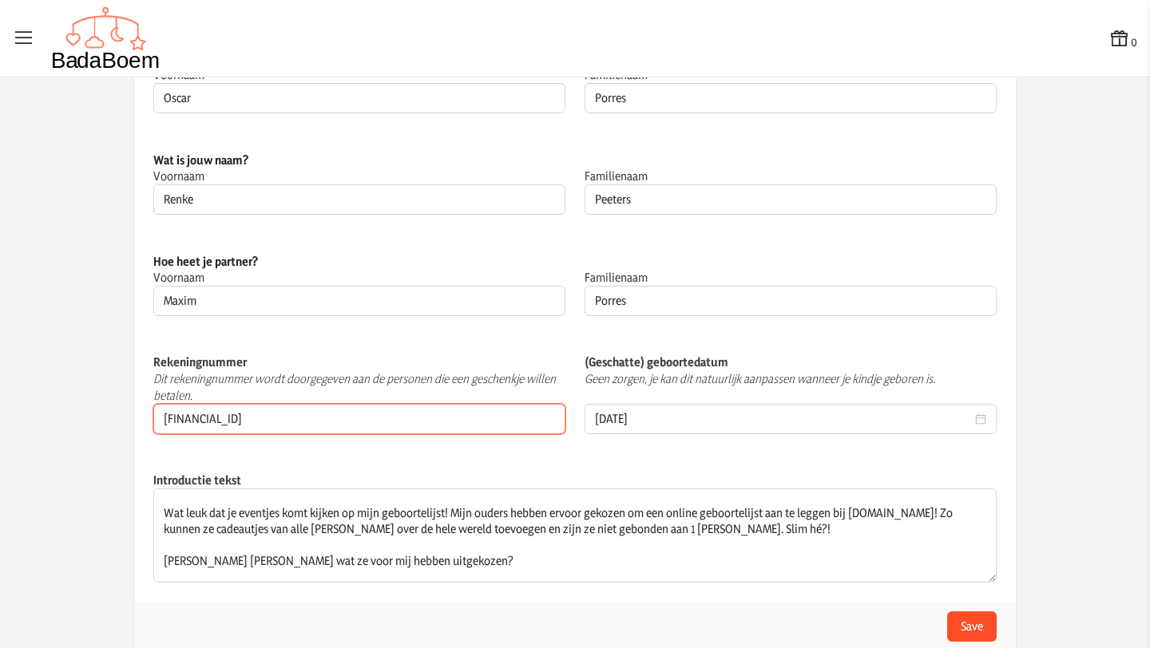
type input "[FINANCIAL_ID]"
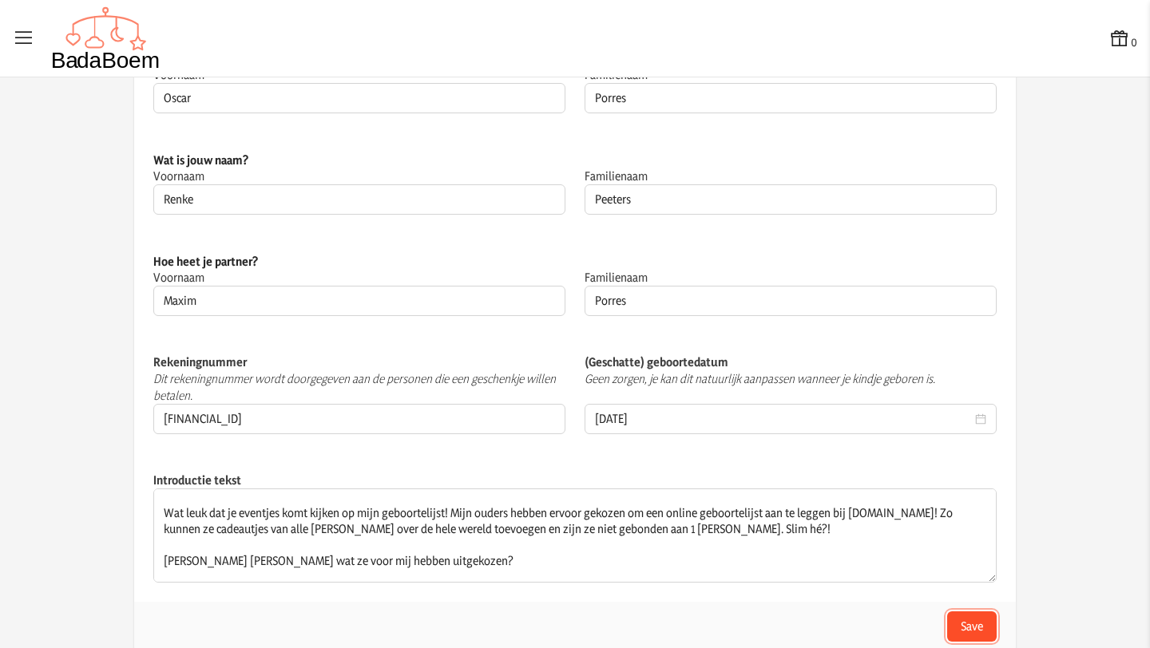
click at [964, 632] on button "Save" at bounding box center [972, 627] width 50 height 30
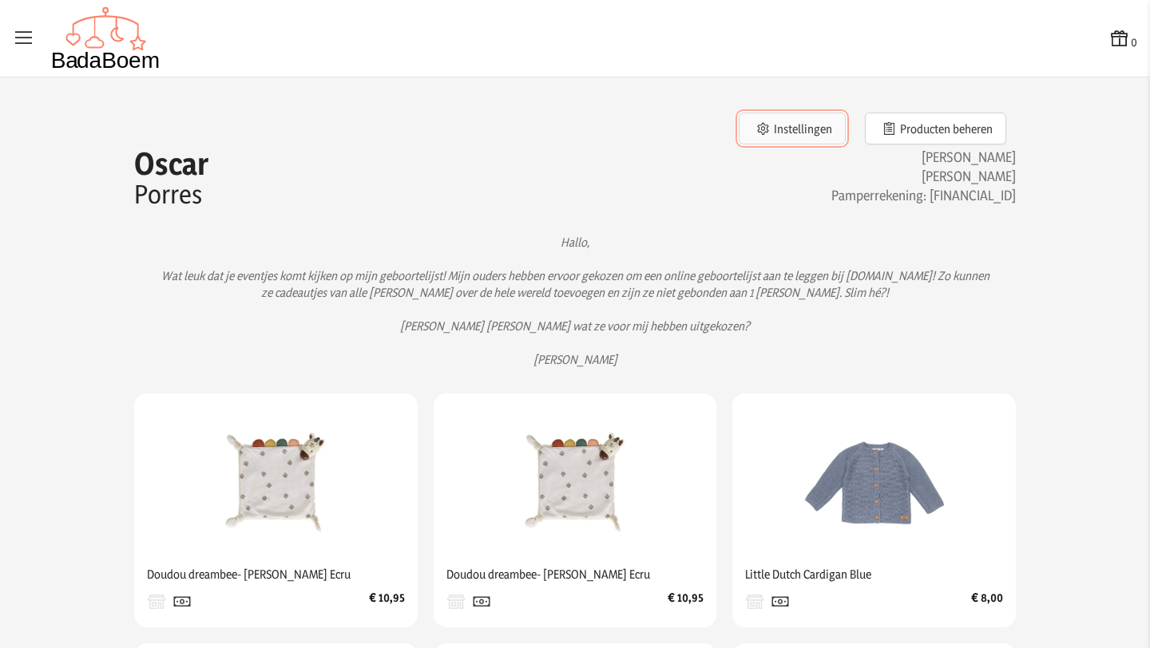
click at [792, 131] on button "Instellingen" at bounding box center [792, 129] width 107 height 32
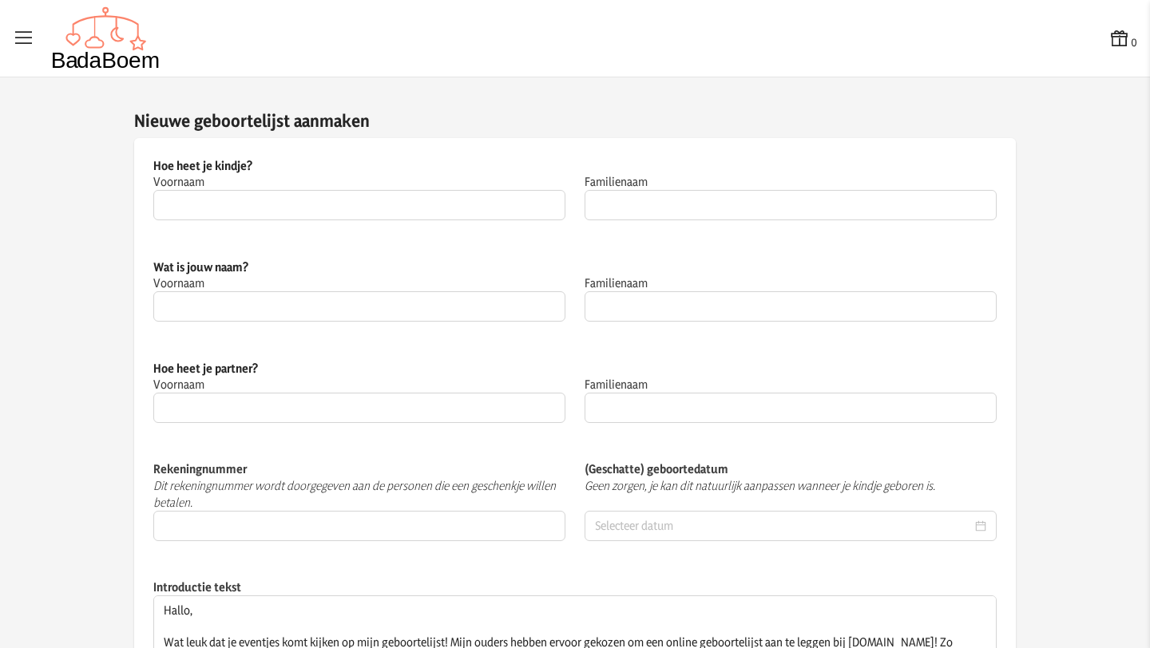
type input "Oscar"
type input "Porres"
type input "Renke"
type input "Peeters"
type input "Maxim"
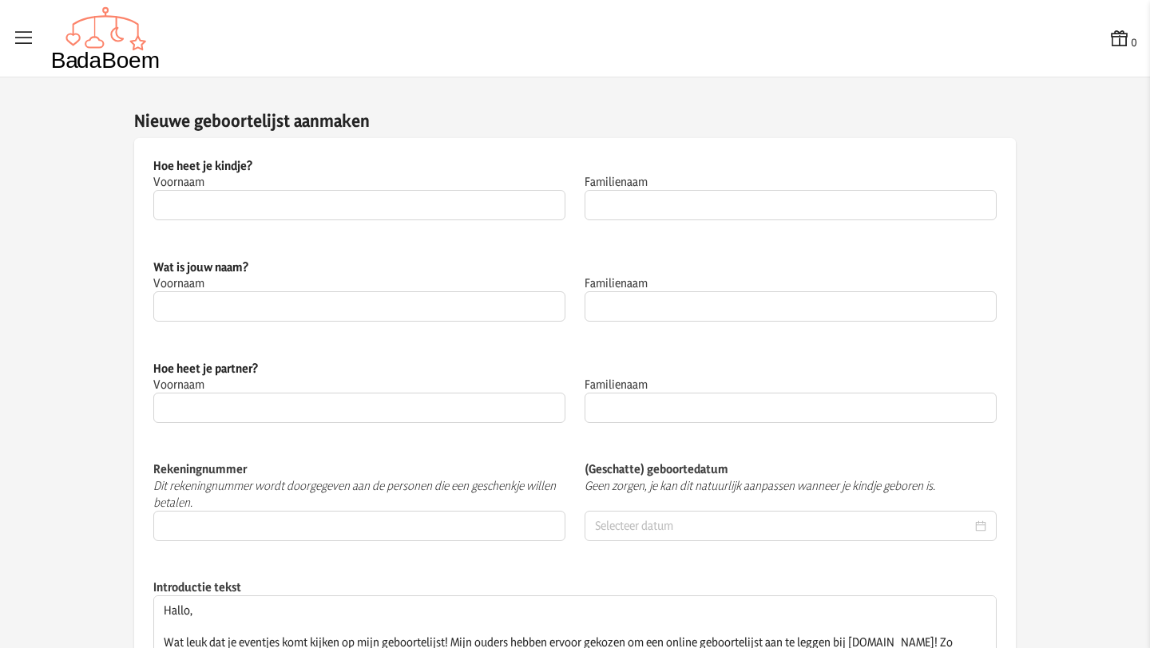
type input "Porres"
type input "[FINANCIAL_ID]"
type input "[DATE]"
type textarea "Hallo, Wat leuk dat je eventjes komt kijken op mijn geboortelijst! Mijn ouders …"
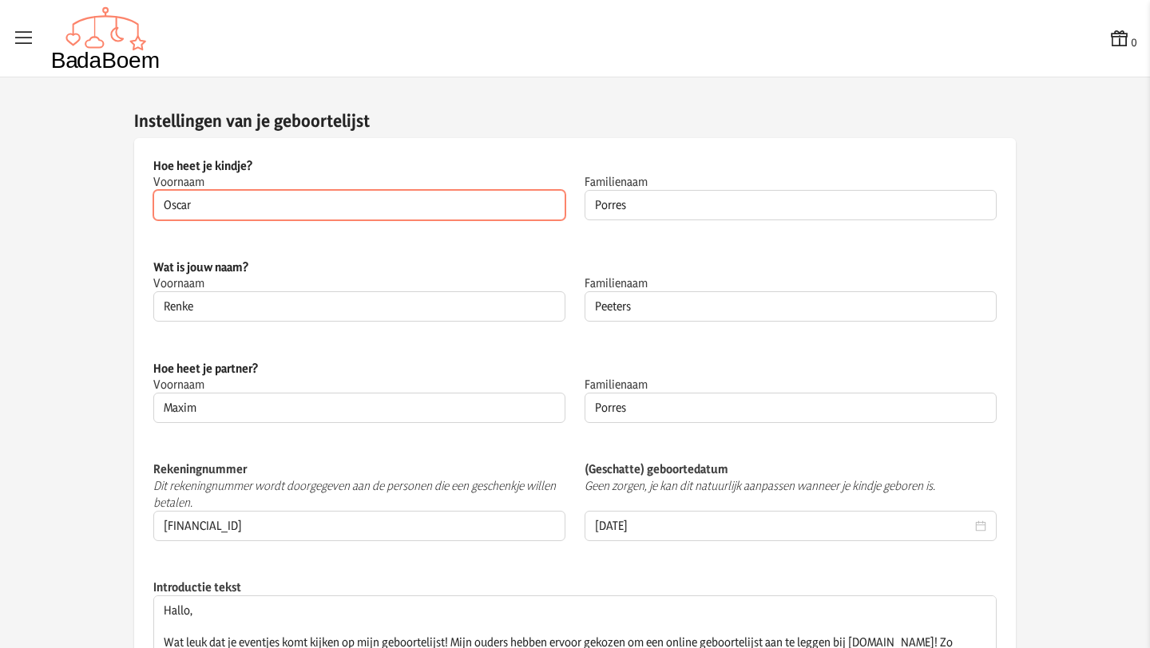
drag, startPoint x: 216, startPoint y: 210, endPoint x: 144, endPoint y: 205, distance: 72.8
click at [144, 204] on div "Hoe [PERSON_NAME] kindje? Voornaam [PERSON_NAME] veld is verplicht Familienaam …" at bounding box center [574, 188] width 881 height 101
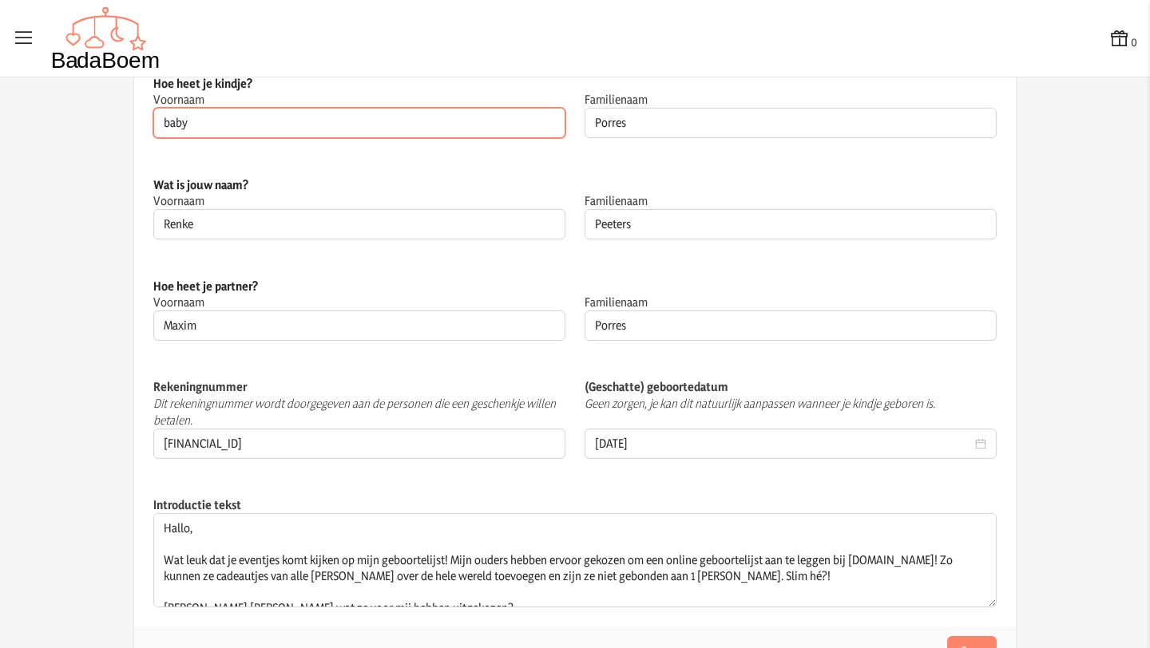
scroll to position [110, 0]
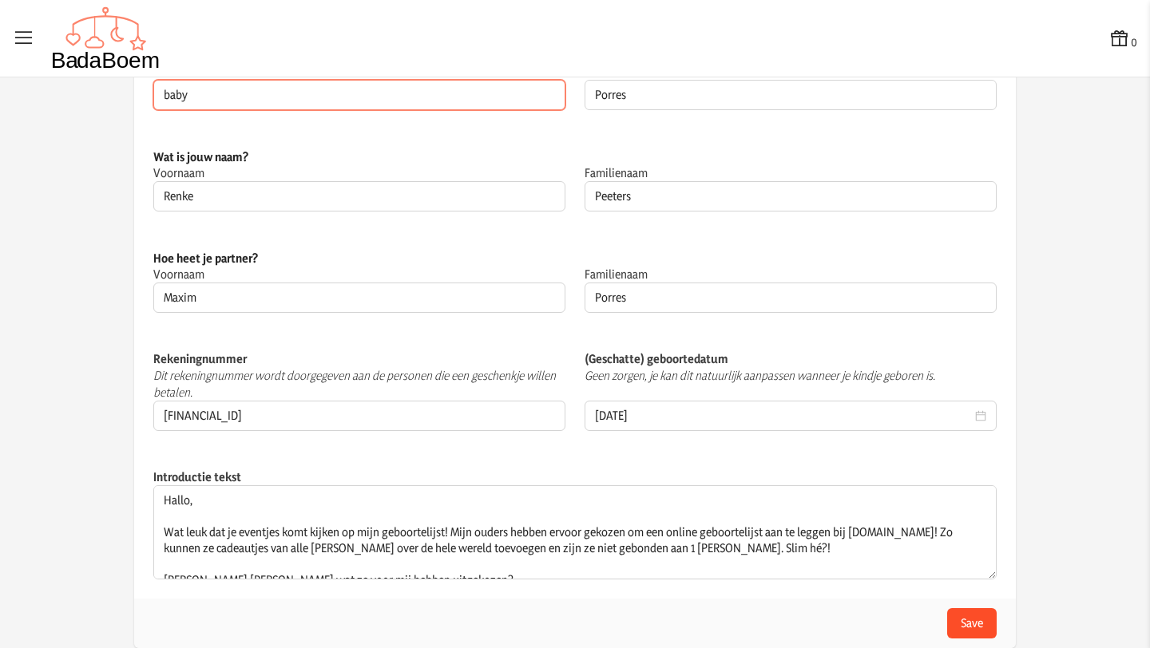
type input "baby"
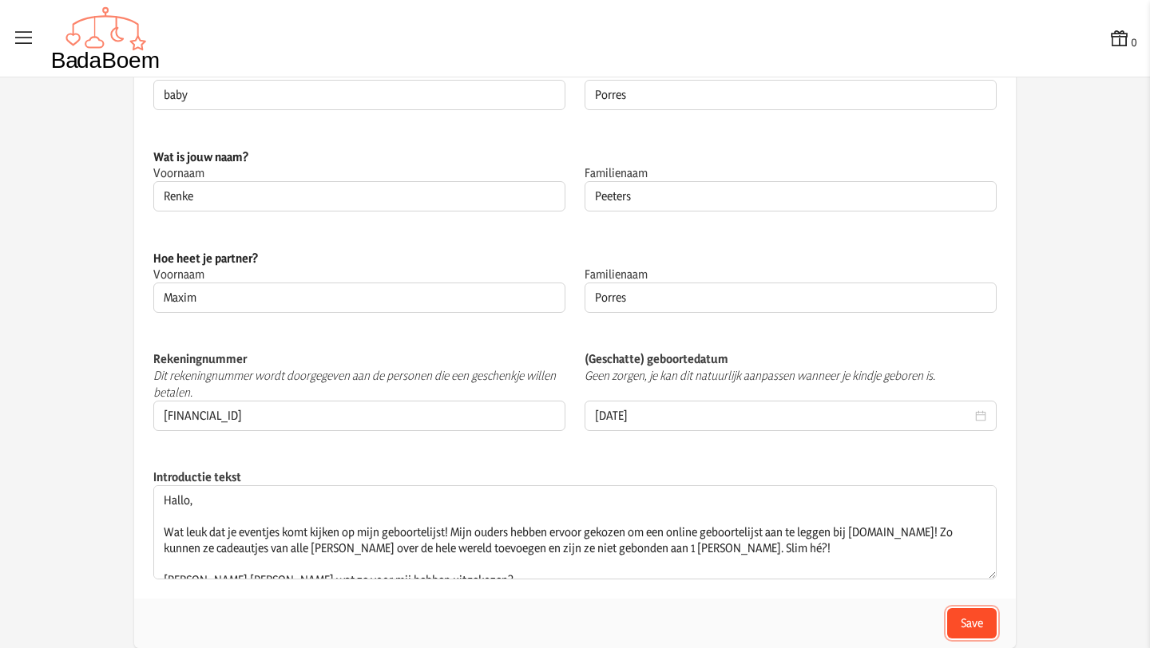
click at [968, 628] on button "Save" at bounding box center [972, 623] width 50 height 30
